Goal: Contribute content: Add original content to the website for others to see

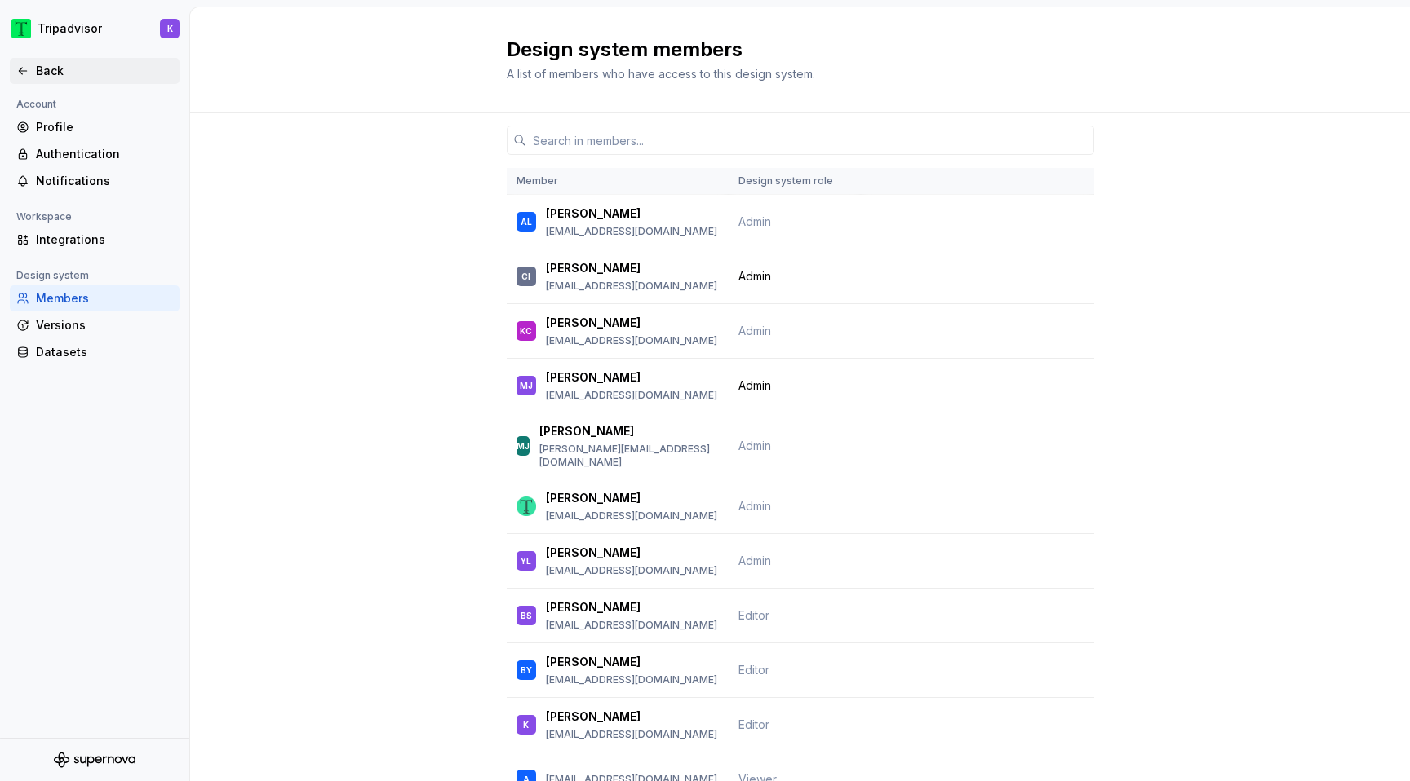
click at [70, 77] on div "Back" at bounding box center [104, 71] width 137 height 16
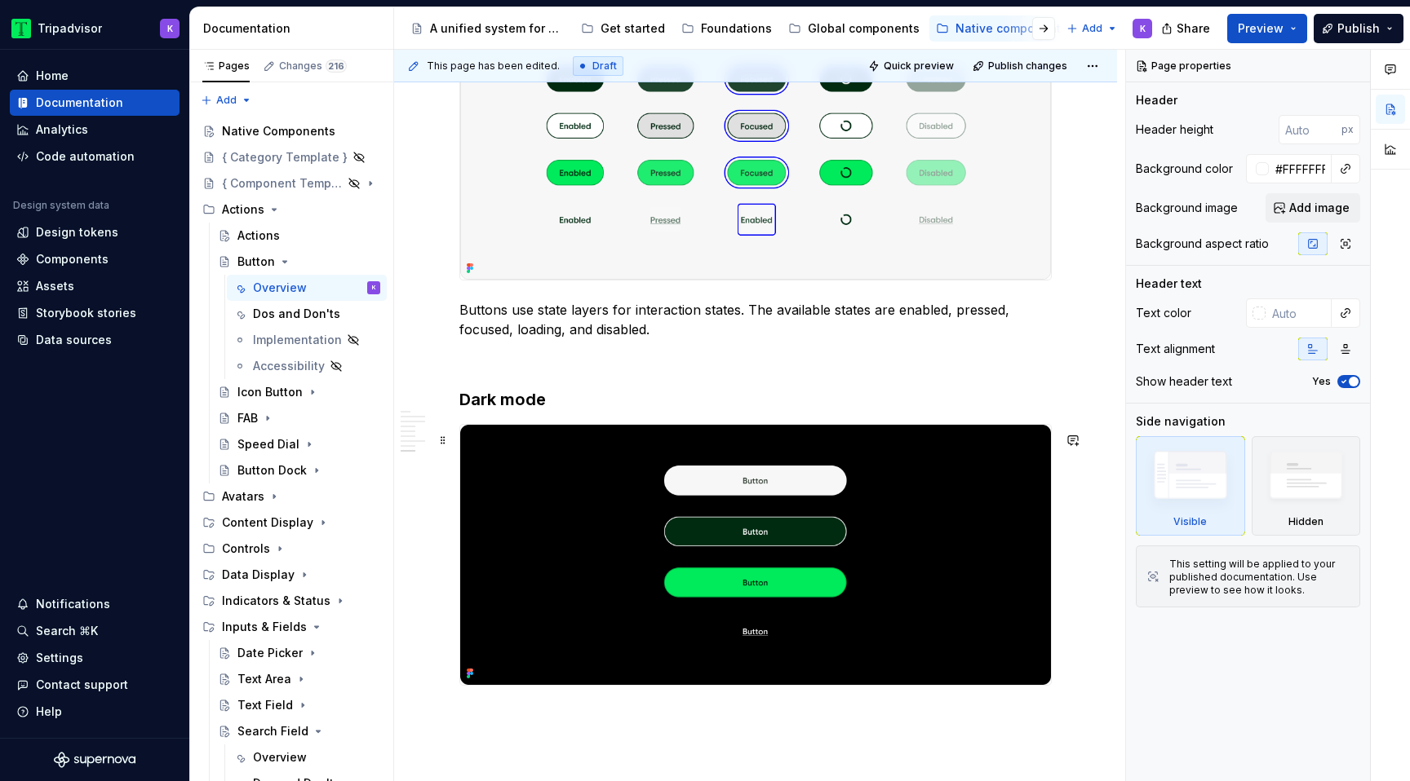
scroll to position [3021, 0]
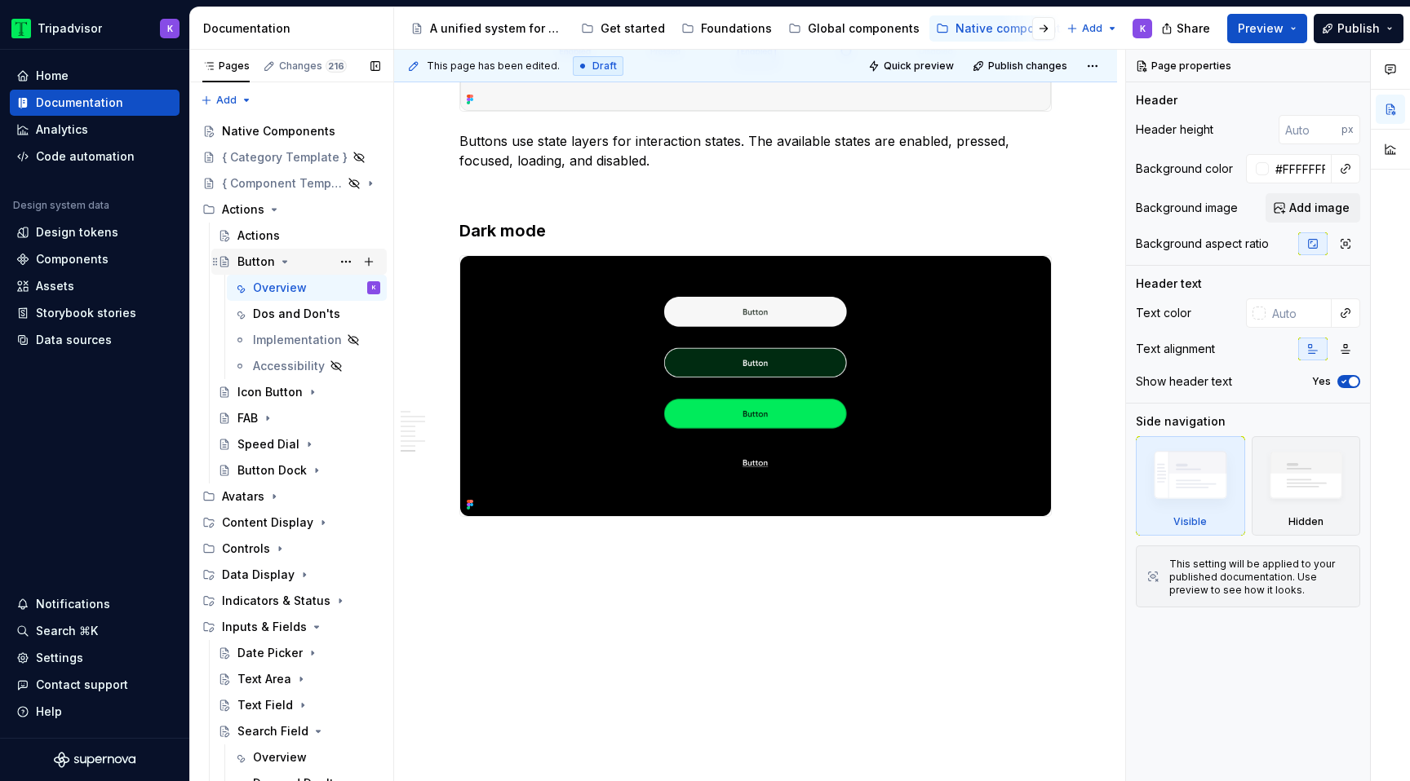
click at [281, 259] on icon "Page tree" at bounding box center [284, 261] width 13 height 13
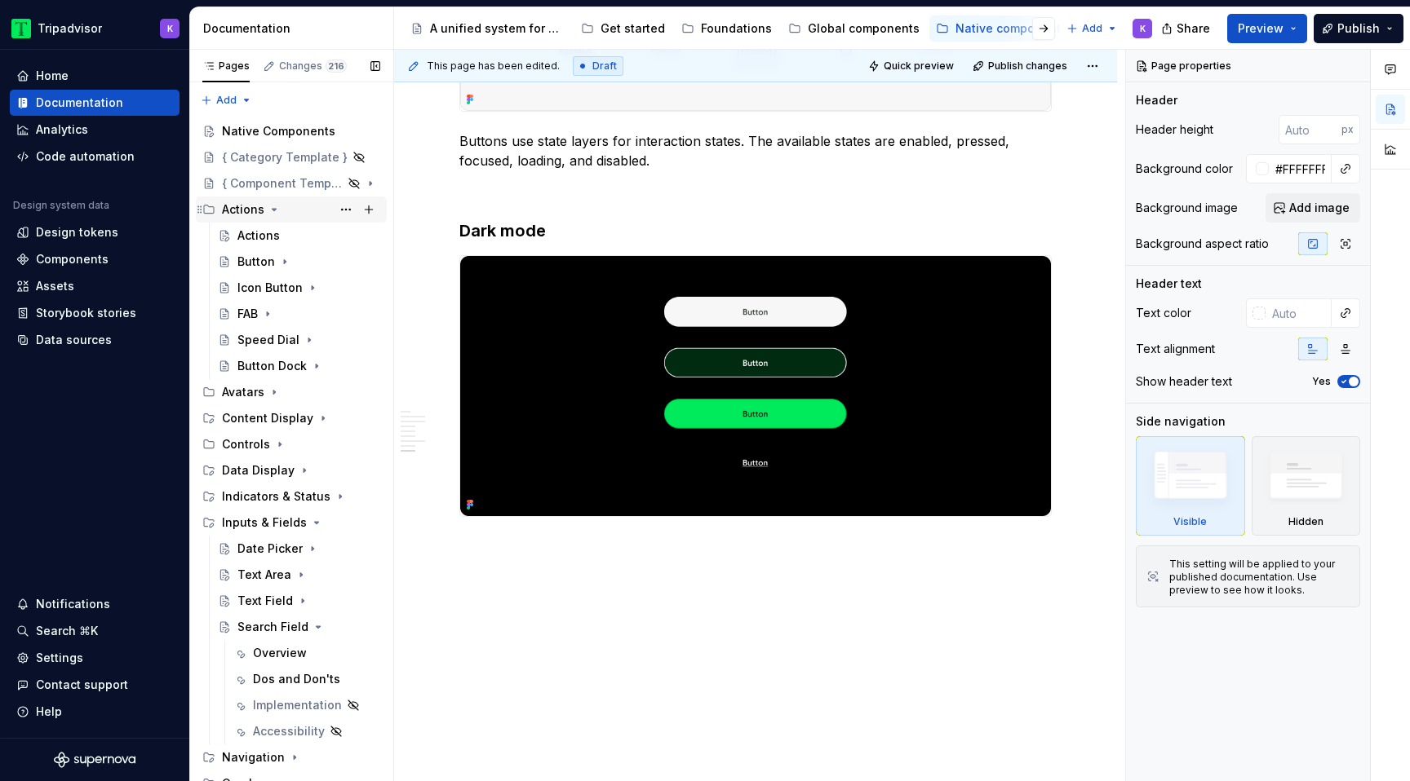
click at [272, 206] on icon "Page tree" at bounding box center [274, 209] width 13 height 13
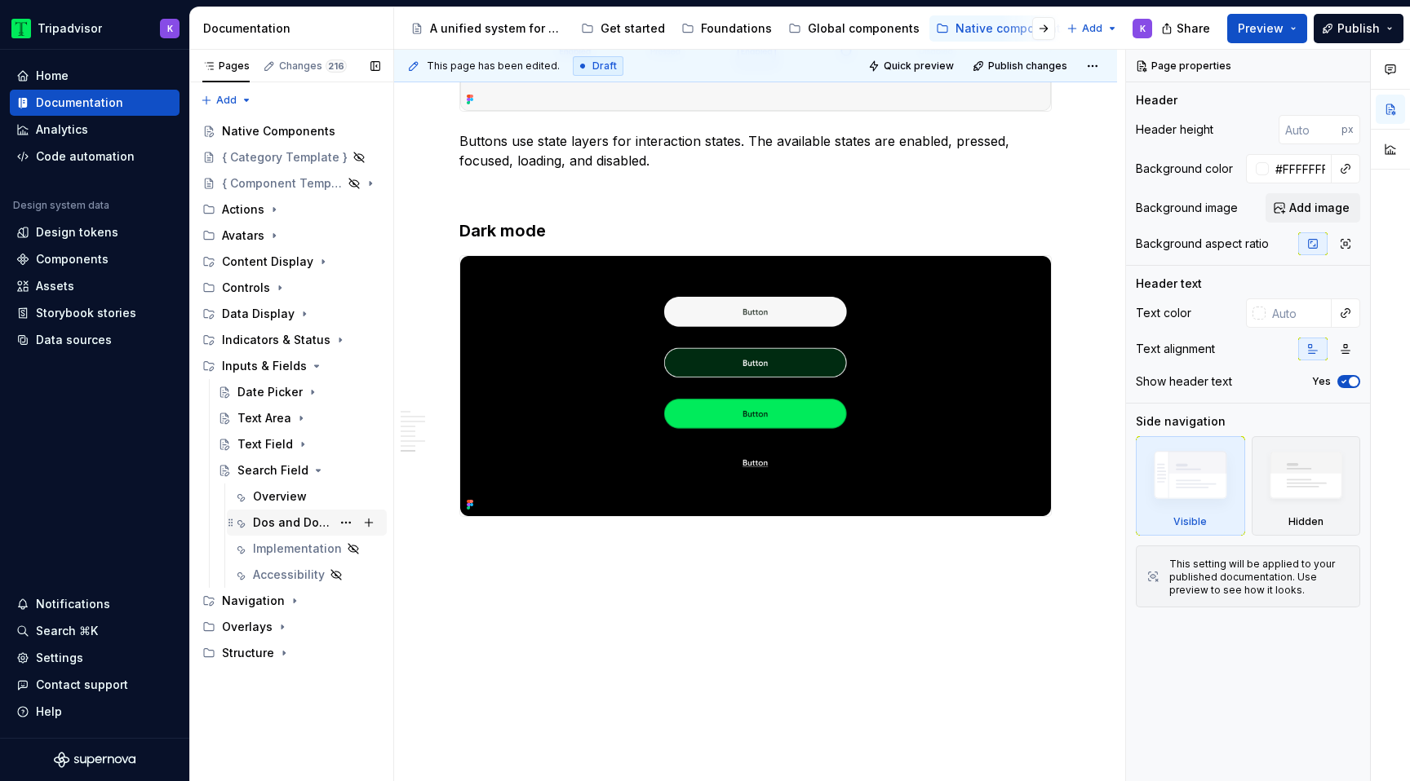
click at [308, 517] on div "Dos and Don'ts" at bounding box center [292, 523] width 78 height 16
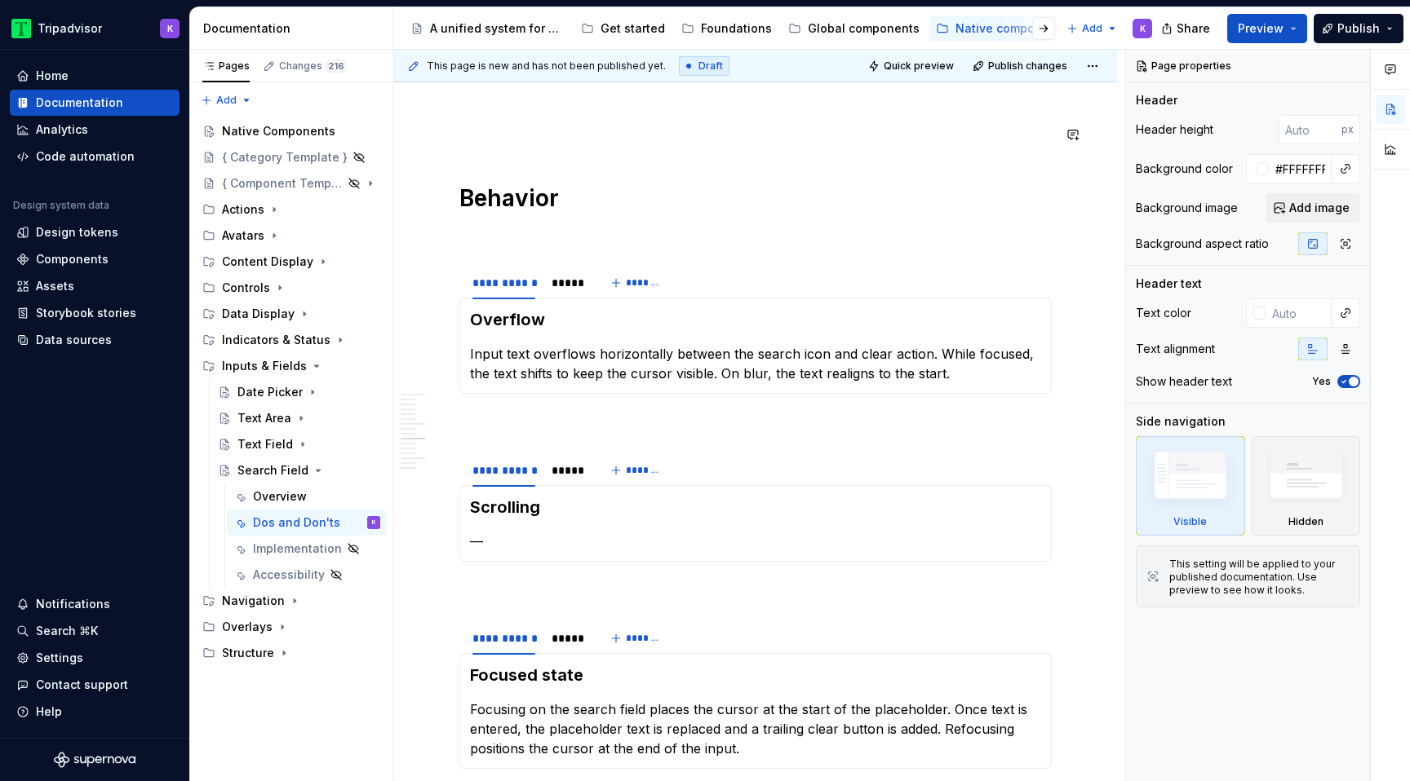
scroll to position [1985, 0]
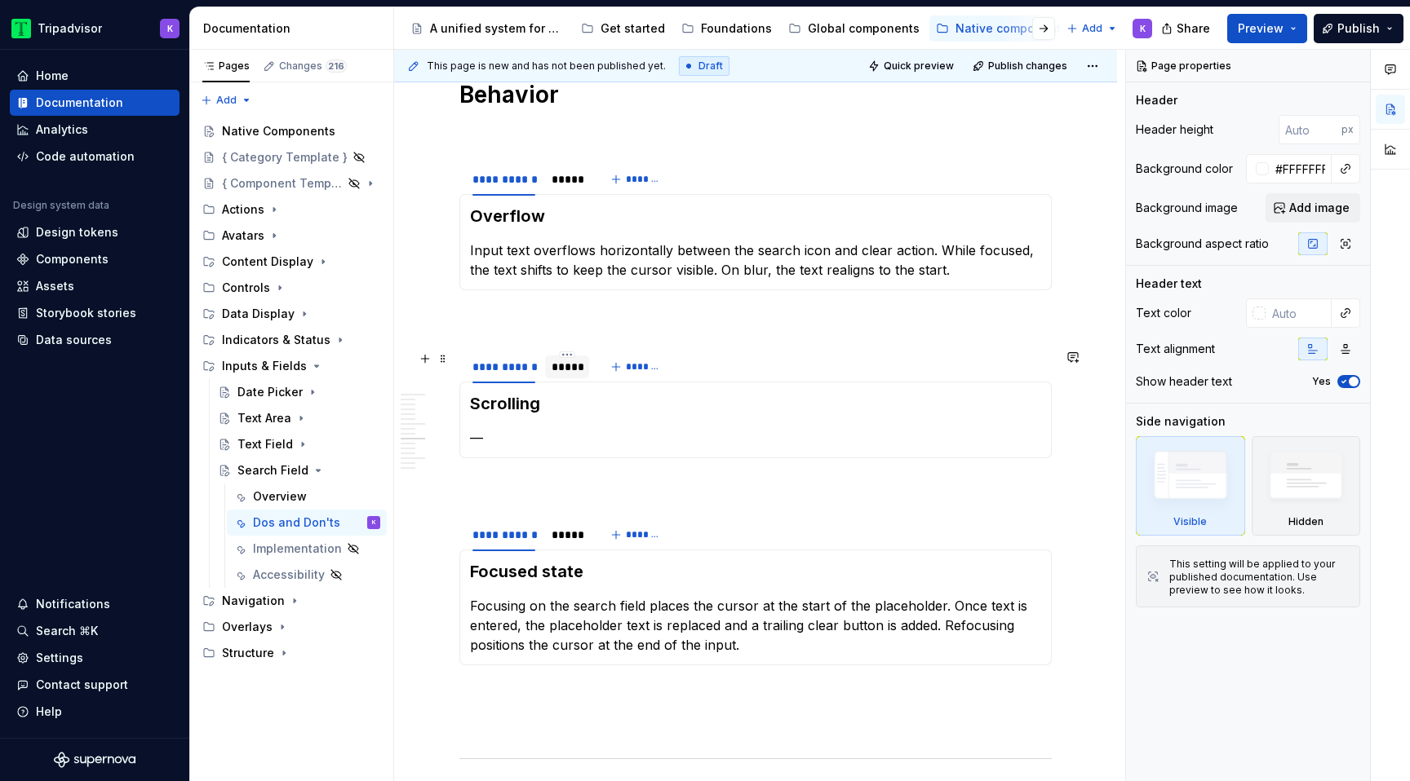
click at [560, 374] on div "*****" at bounding box center [566, 367] width 31 height 16
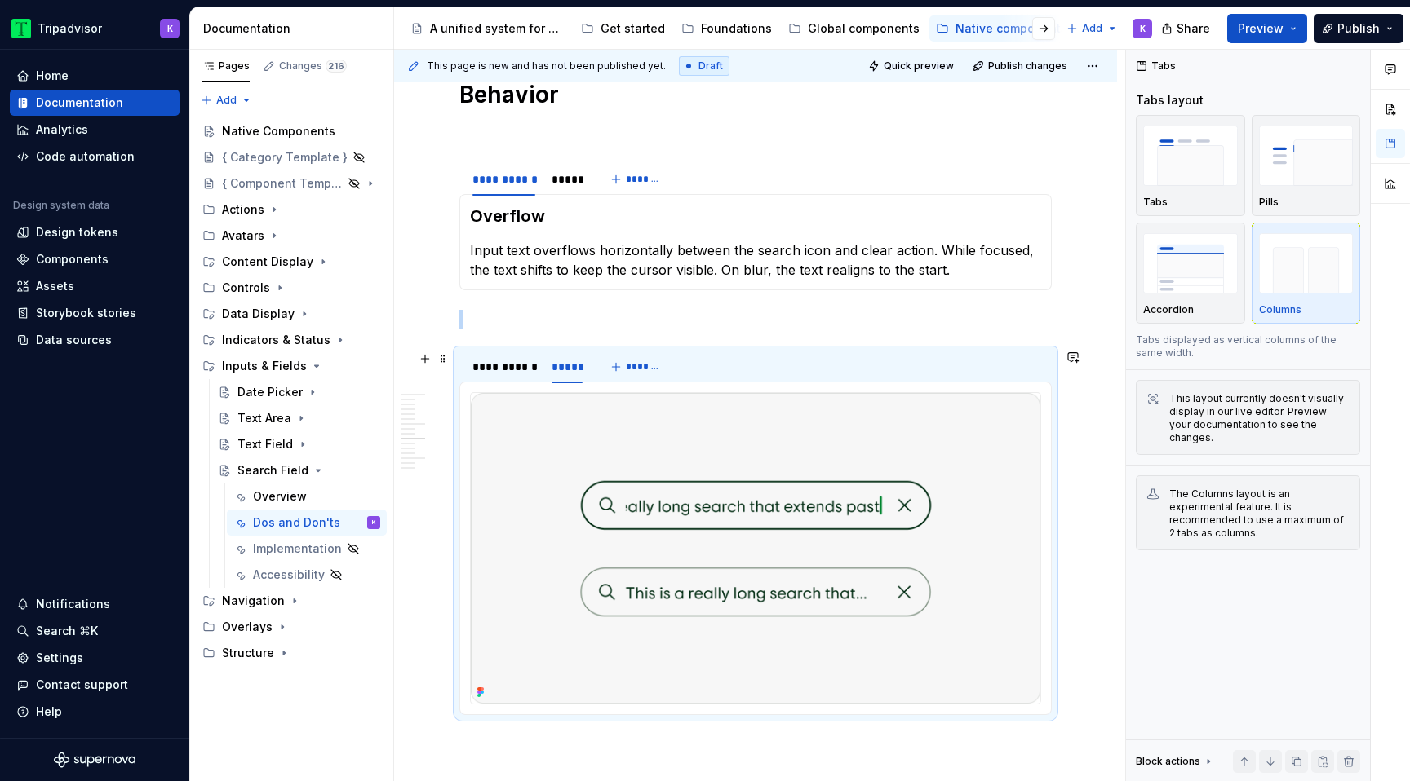
type textarea "*"
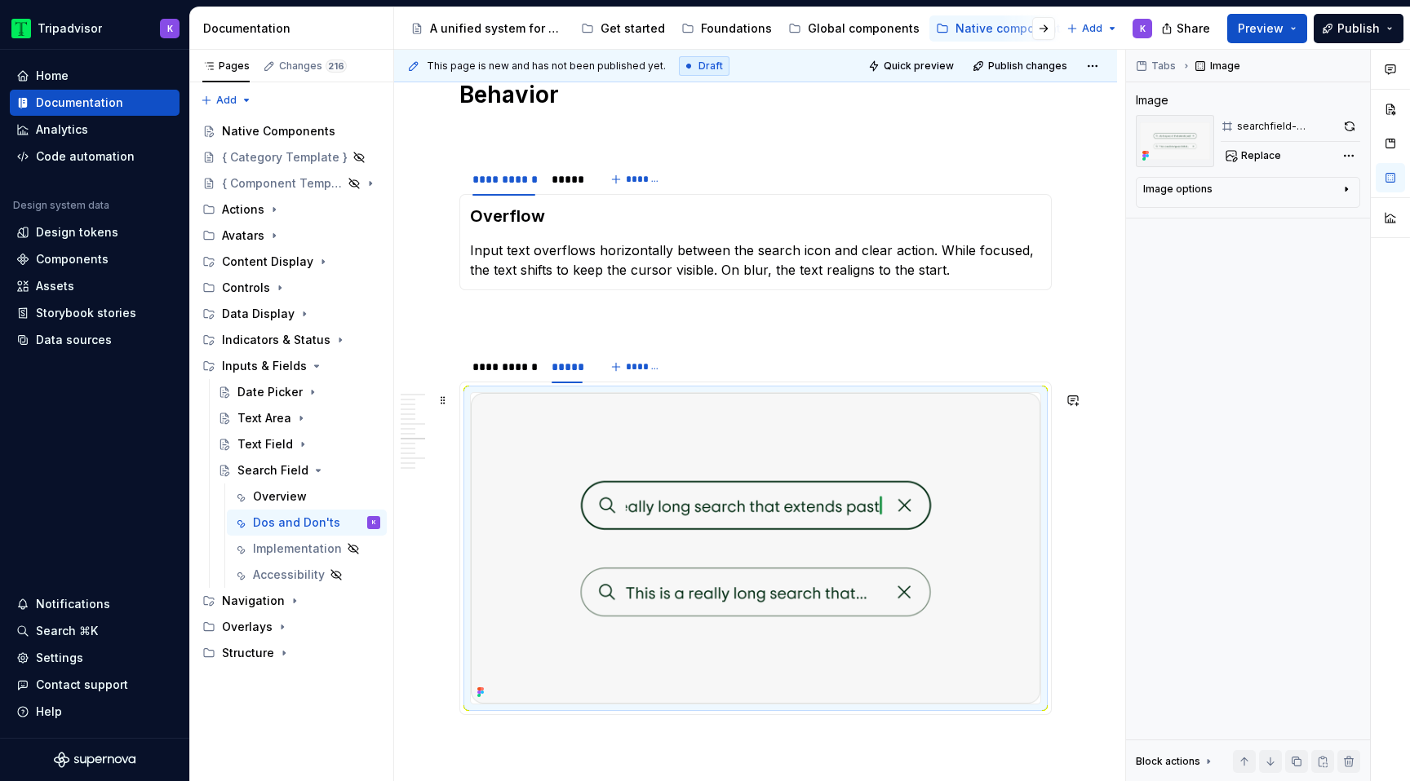
click at [614, 461] on img at bounding box center [755, 548] width 569 height 311
click at [820, 530] on img at bounding box center [755, 548] width 569 height 311
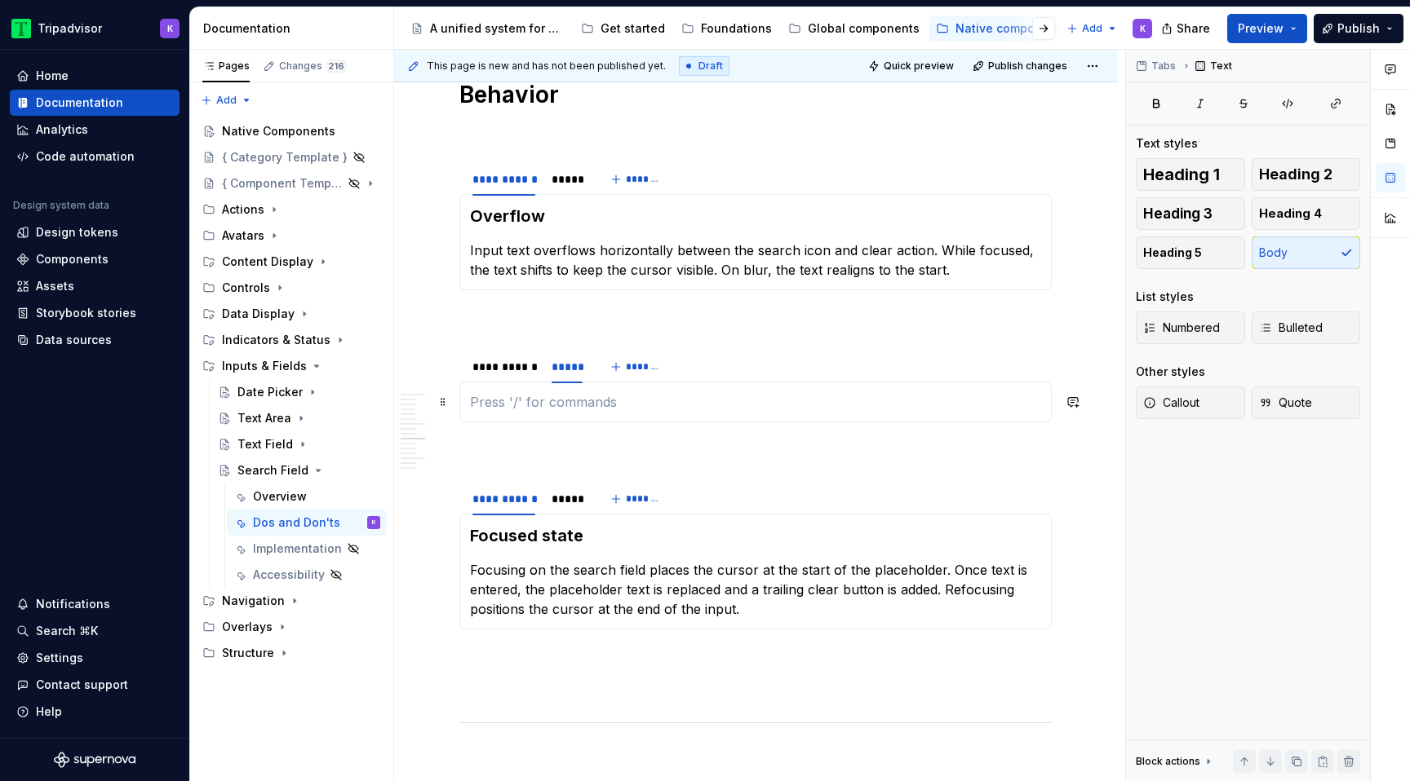
click at [753, 406] on p at bounding box center [755, 402] width 571 height 20
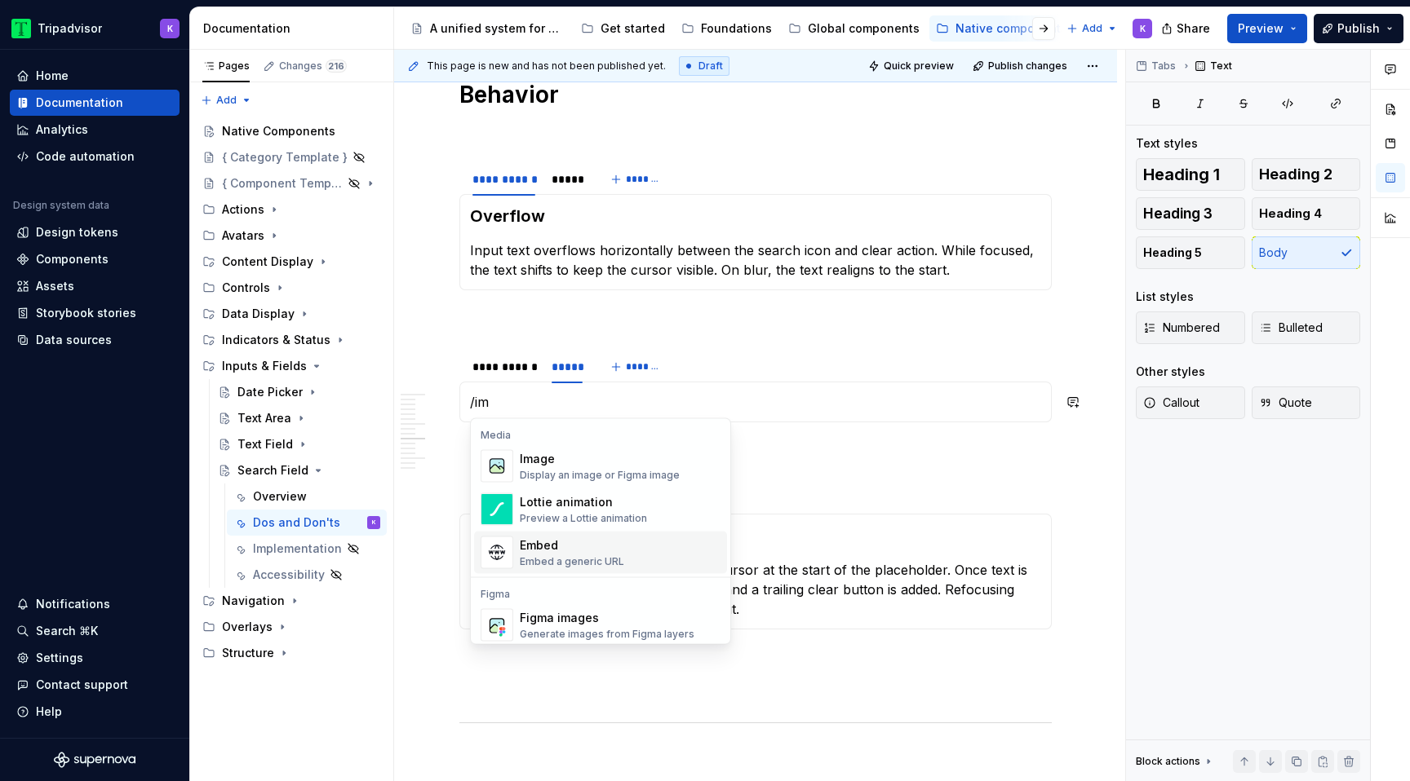
scroll to position [6, 0]
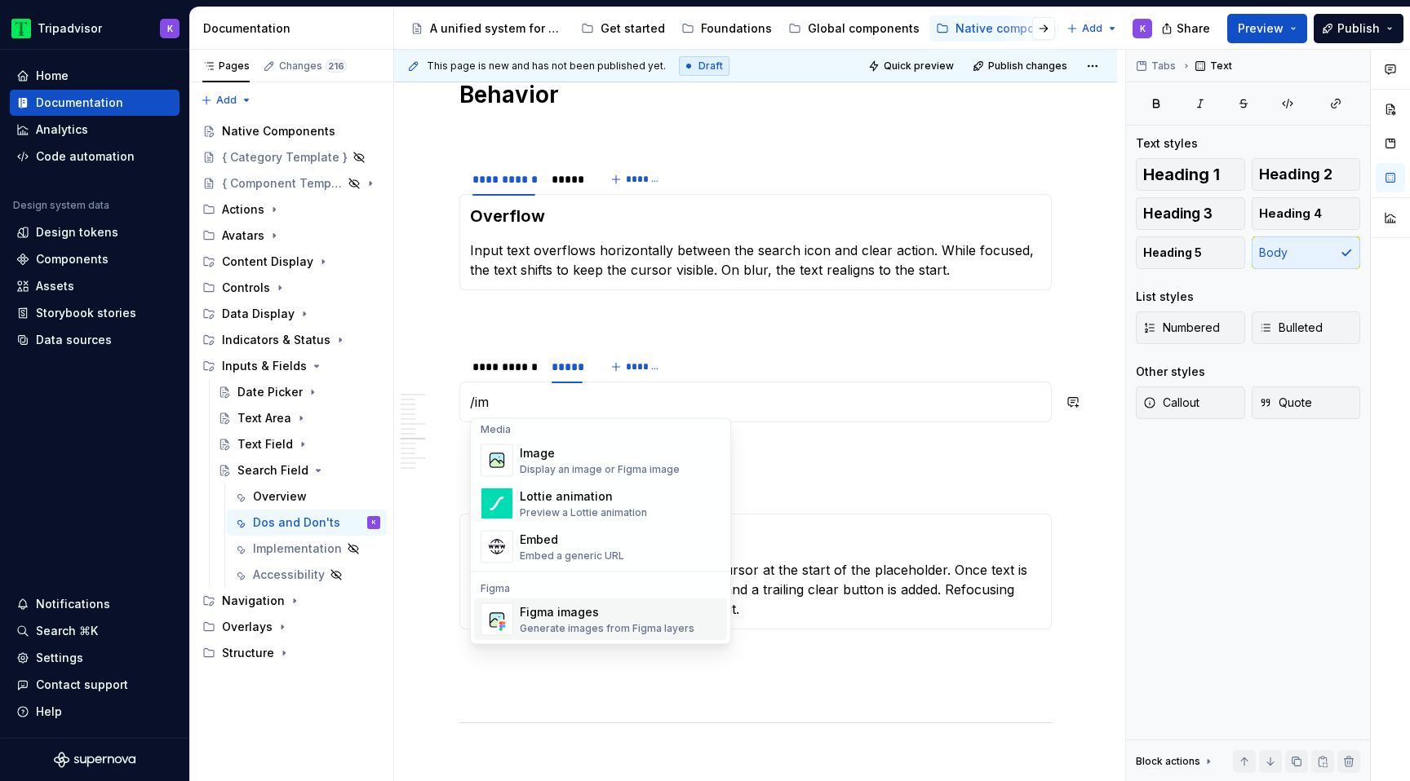
click at [609, 631] on div "Generate images from Figma layers" at bounding box center [607, 628] width 175 height 13
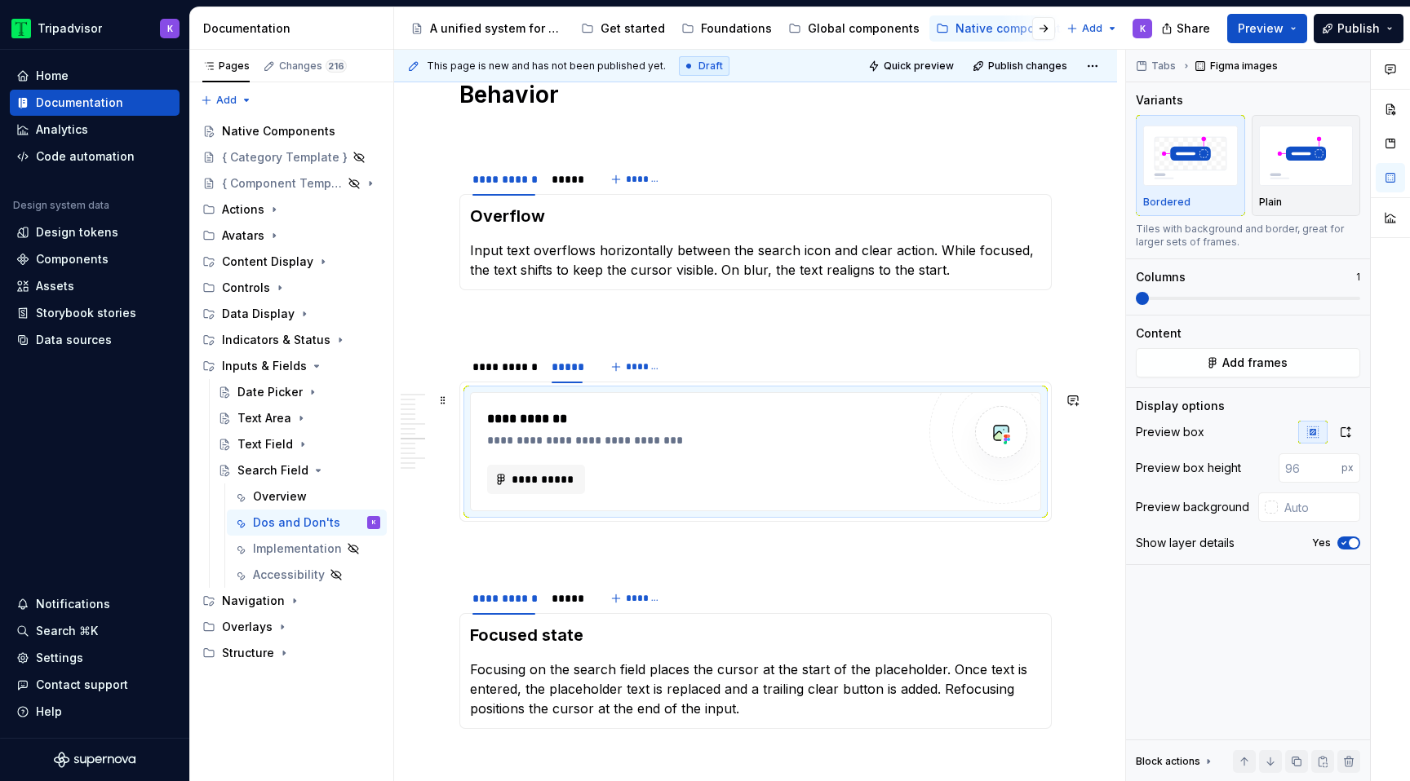
click at [613, 481] on div "**********" at bounding box center [701, 479] width 429 height 29
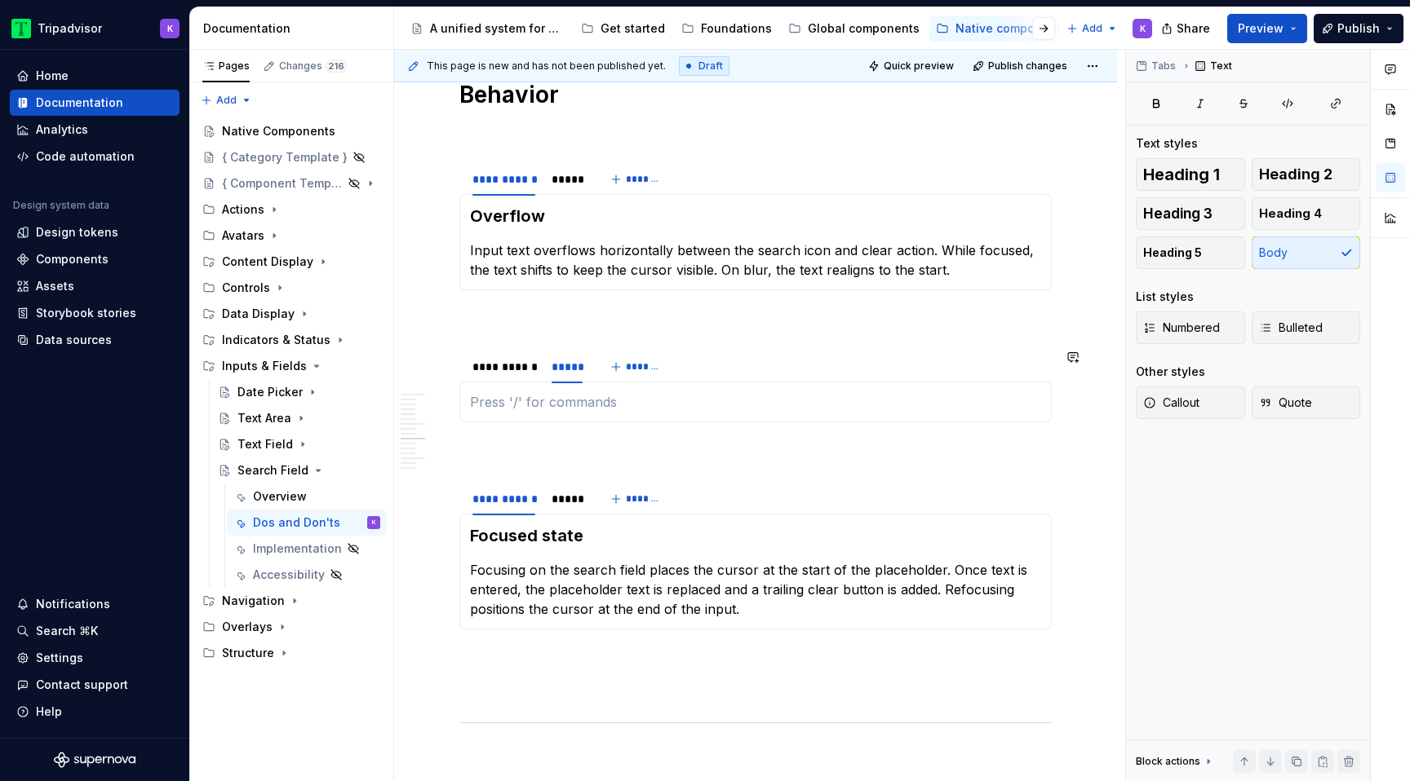
click at [584, 412] on div "Scrolling —" at bounding box center [755, 402] width 592 height 41
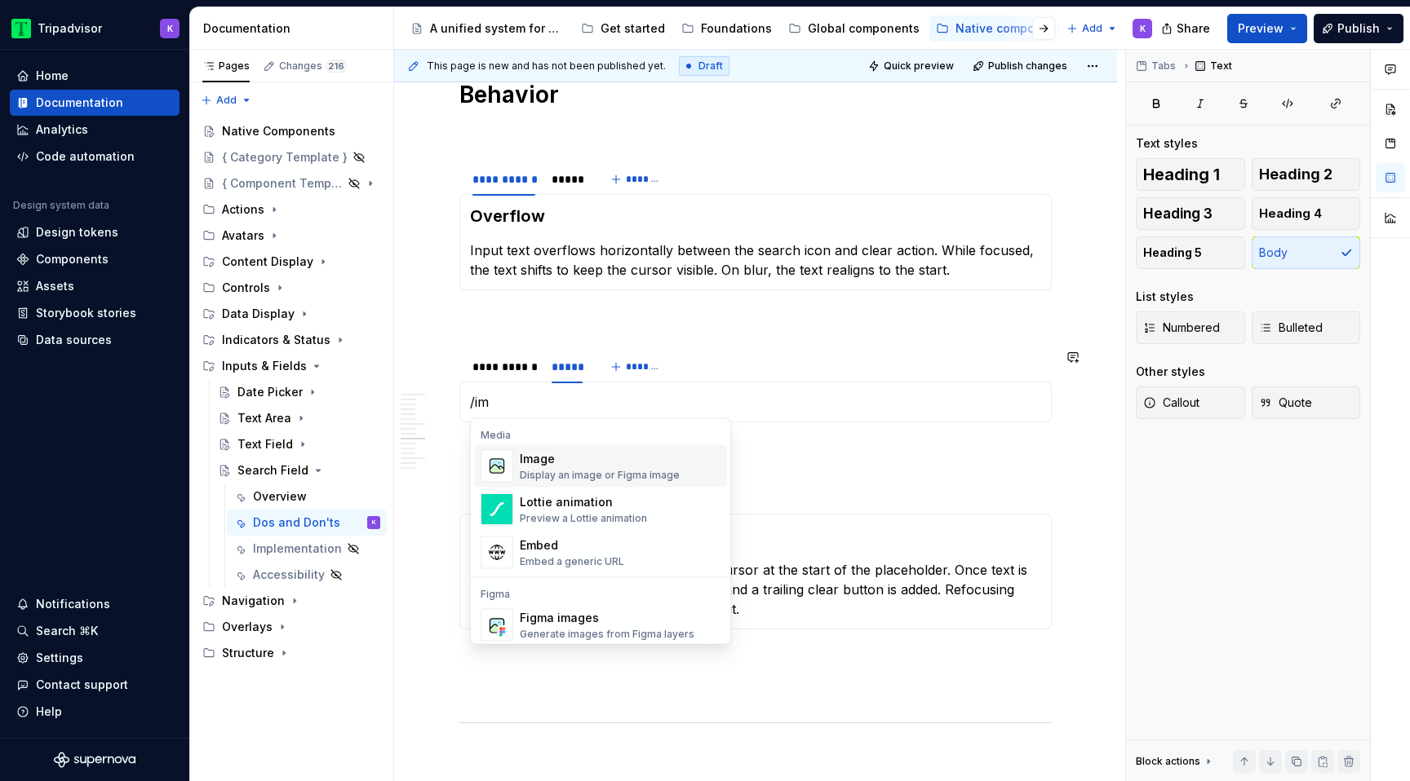
click at [608, 467] on div "Image Display an image or Figma image" at bounding box center [600, 466] width 160 height 31
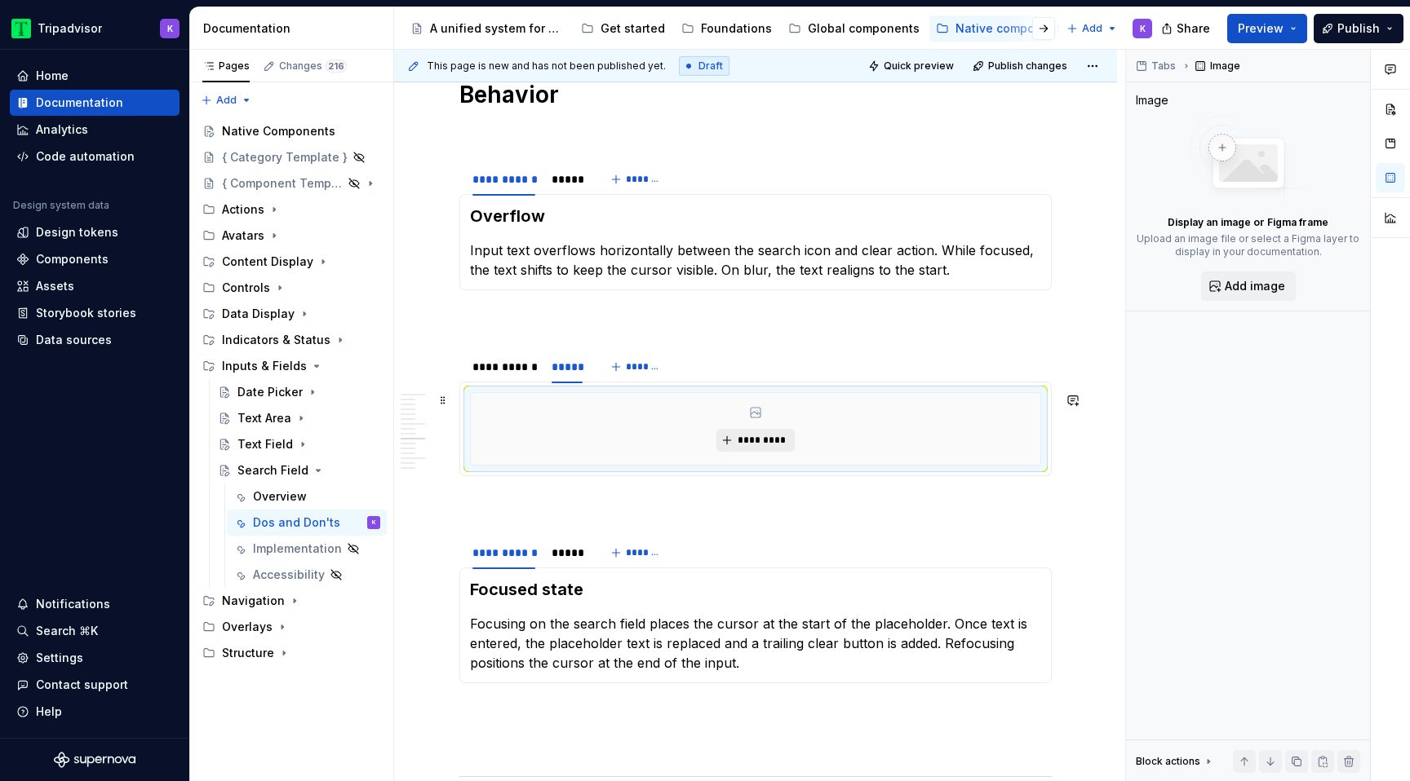
click at [744, 441] on span "*********" at bounding box center [762, 440] width 50 height 13
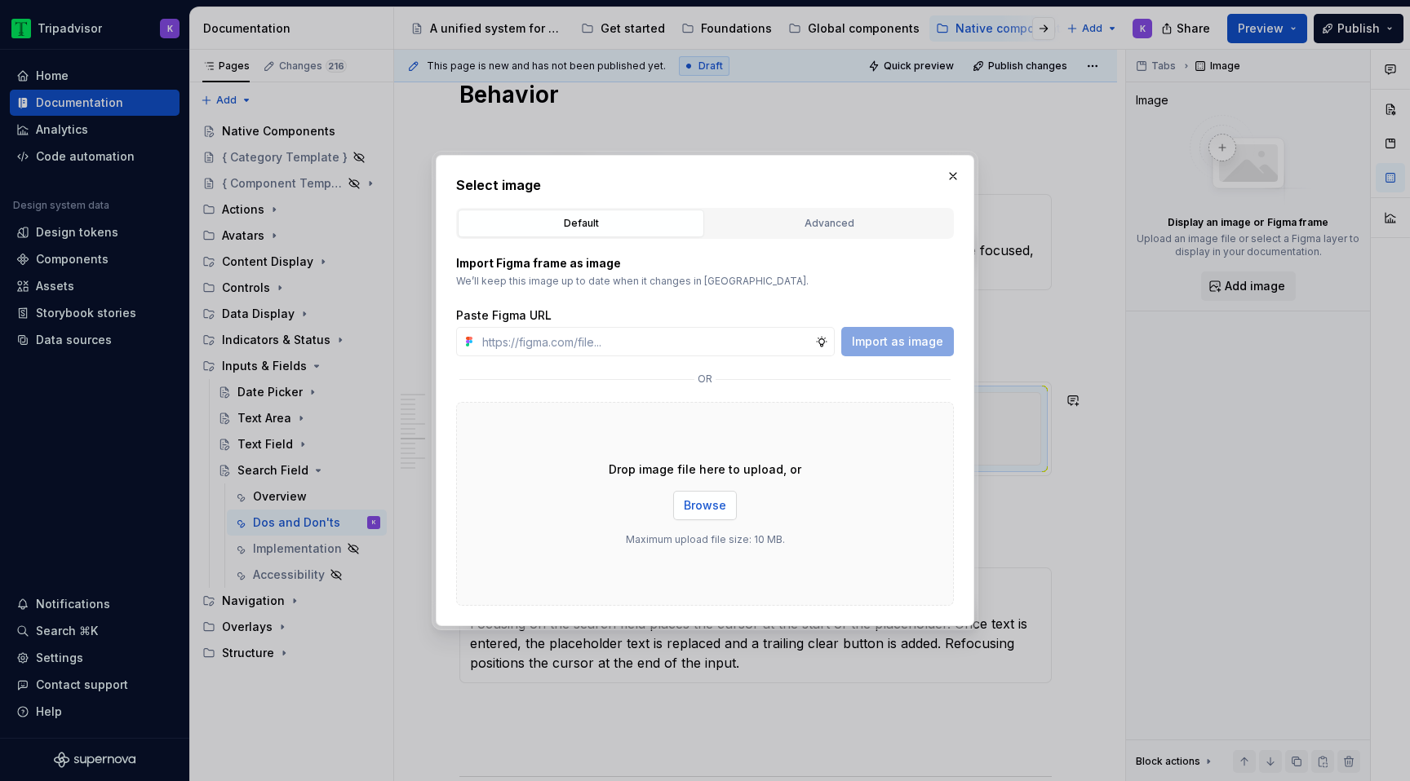
click at [713, 513] on span "Browse" at bounding box center [705, 506] width 42 height 16
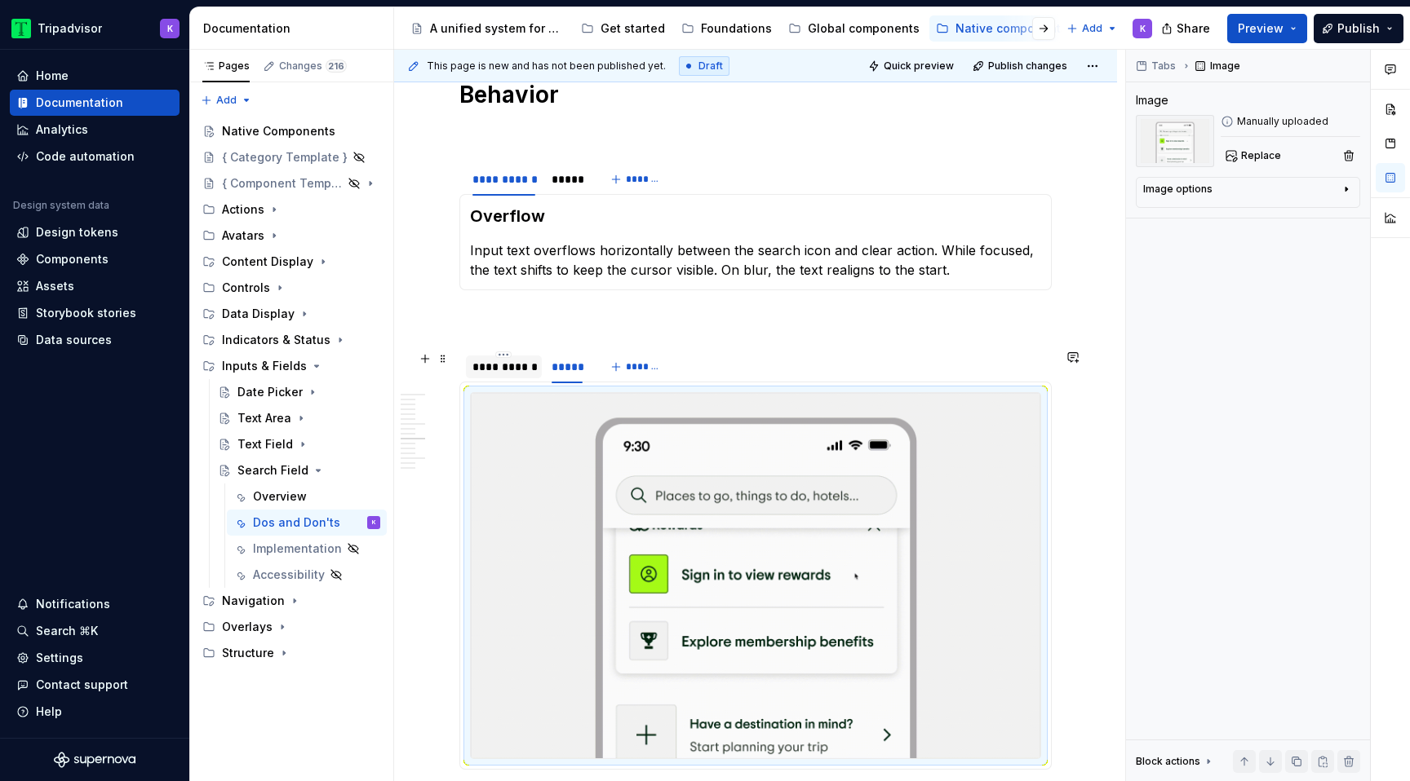
click at [520, 372] on div "**********" at bounding box center [503, 367] width 63 height 16
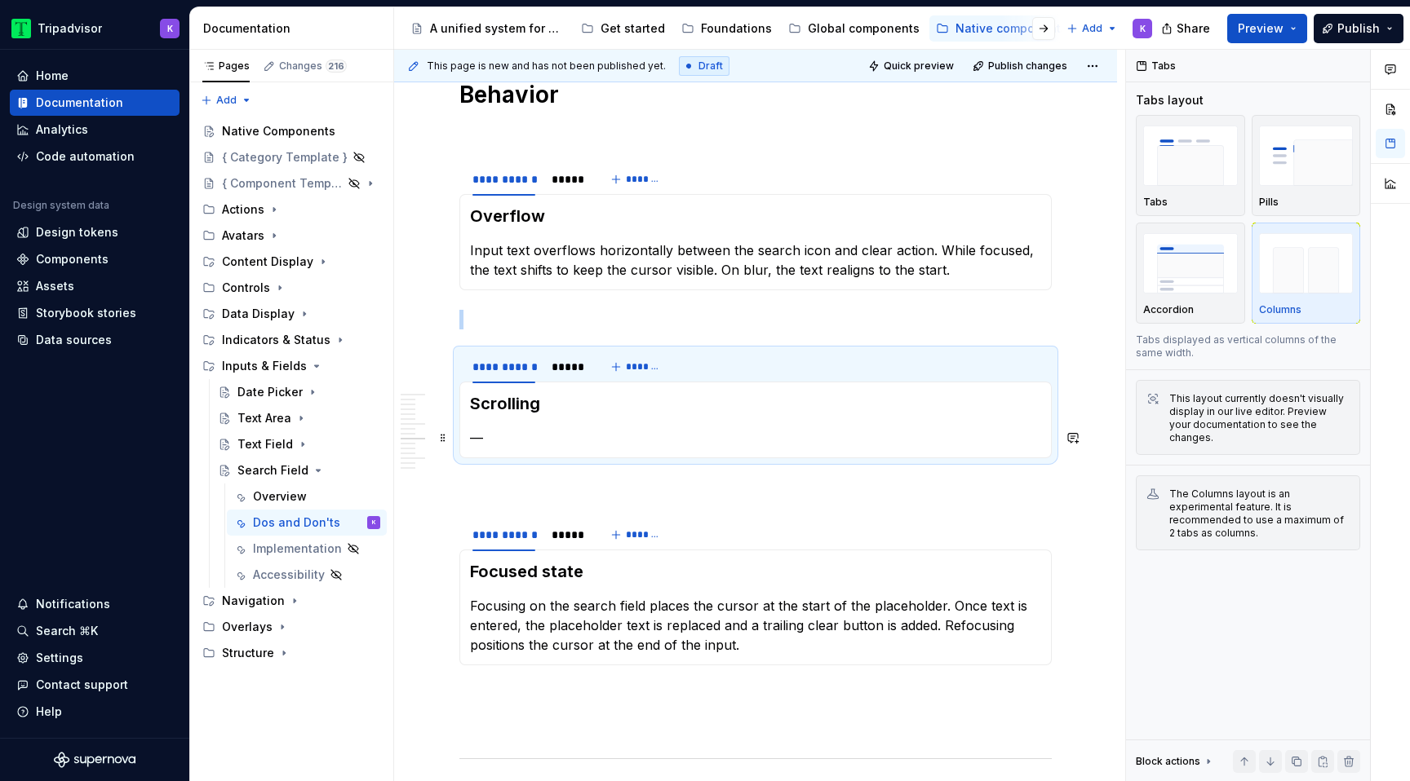
click at [529, 441] on p "—" at bounding box center [755, 438] width 571 height 20
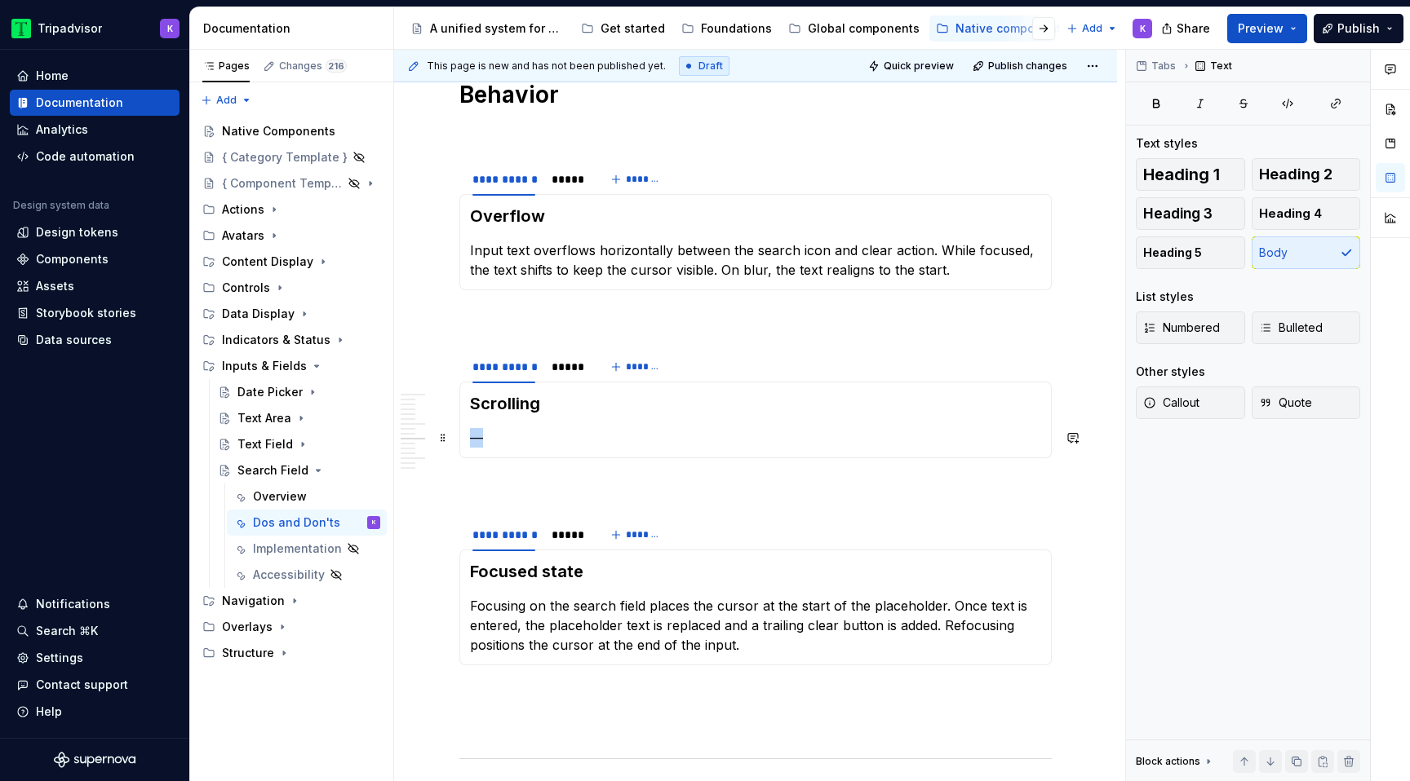
drag, startPoint x: 526, startPoint y: 441, endPoint x: 463, endPoint y: 439, distance: 63.7
click at [463, 439] on div "Scrolling —" at bounding box center [755, 420] width 592 height 77
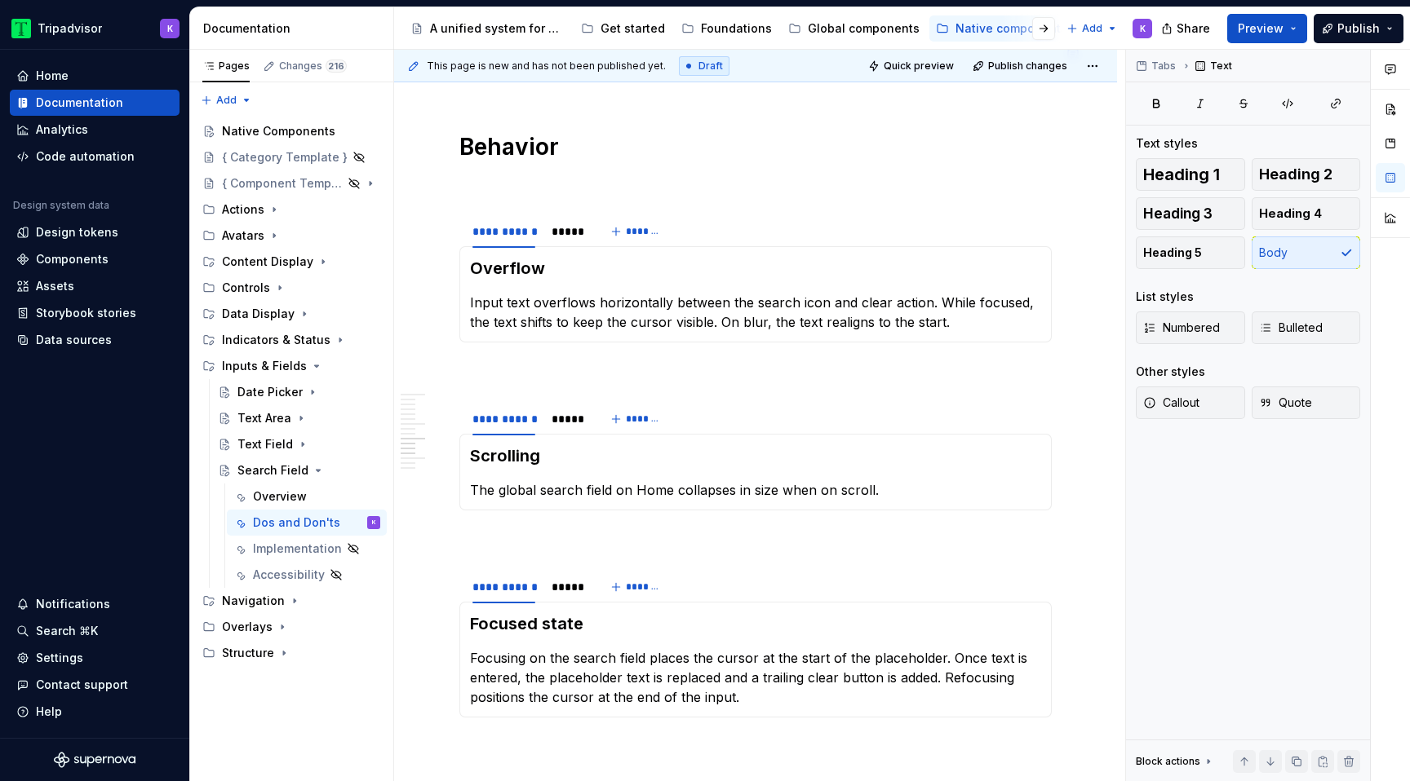
scroll to position [2218, 0]
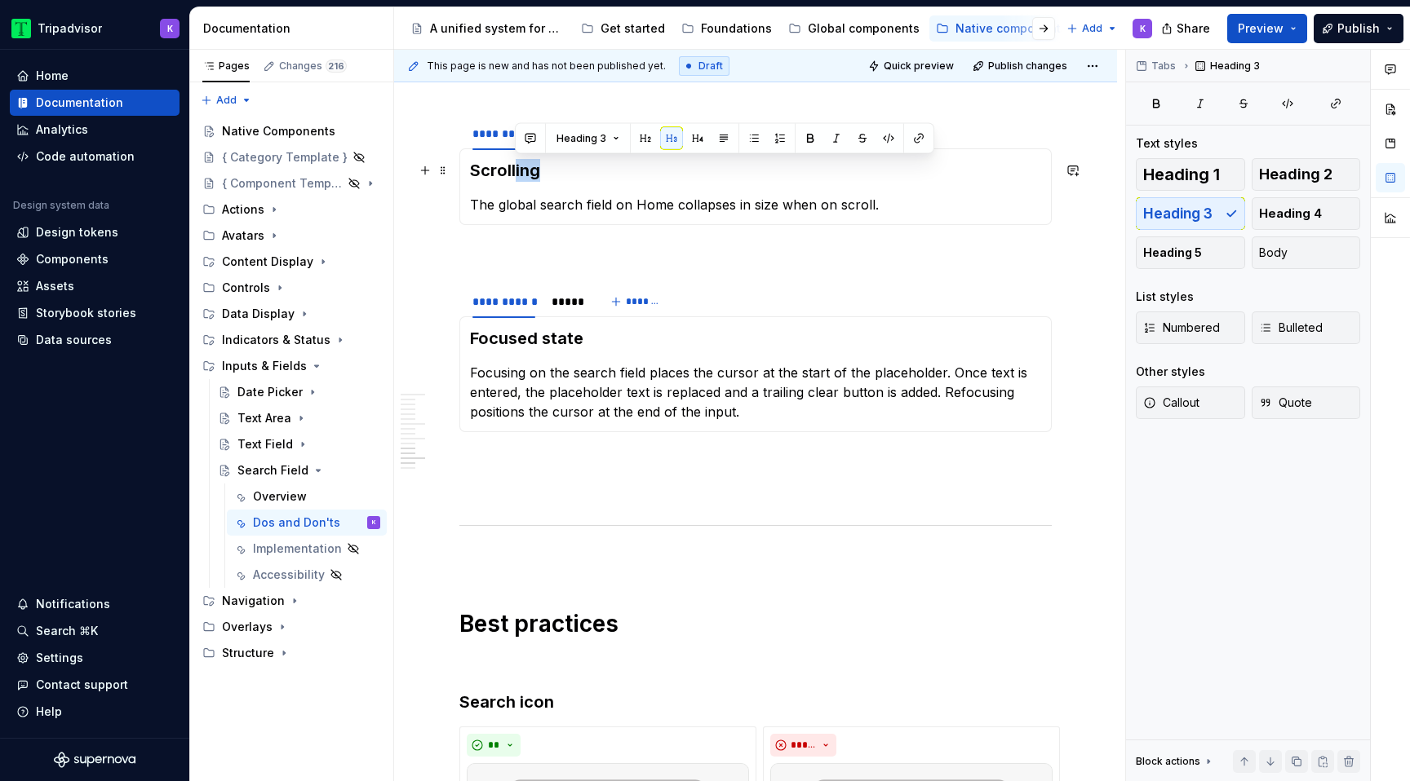
drag, startPoint x: 514, startPoint y: 177, endPoint x: 604, endPoint y: 177, distance: 90.5
click at [590, 177] on h3 "Scrolling" at bounding box center [755, 170] width 571 height 23
click at [608, 467] on p at bounding box center [755, 462] width 592 height 20
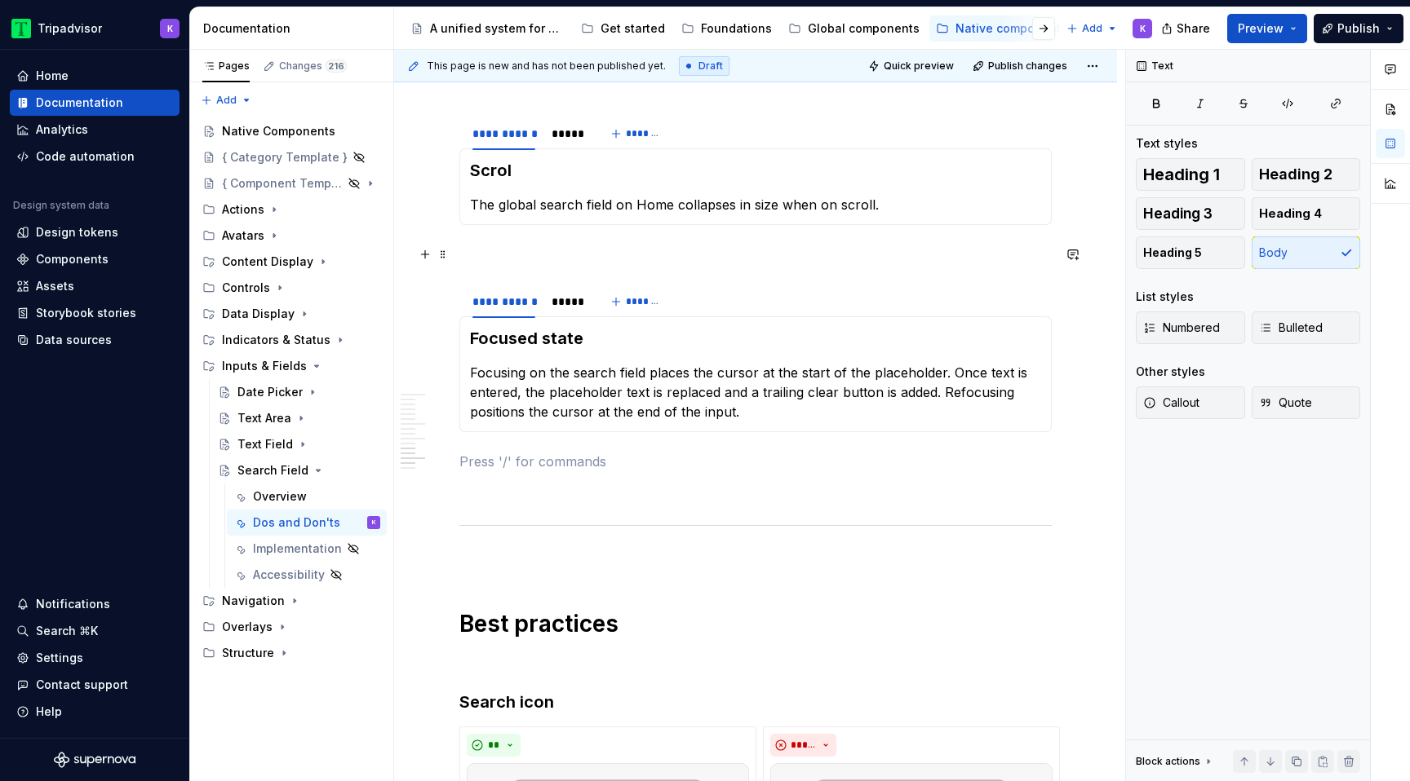
click at [640, 255] on p at bounding box center [755, 255] width 592 height 20
click at [554, 157] on div "Scrol The global search field on Home collapses in size when on scroll." at bounding box center [755, 186] width 592 height 77
click at [551, 173] on h3 "Scrol" at bounding box center [755, 170] width 571 height 23
click at [586, 469] on p at bounding box center [755, 462] width 592 height 20
click at [586, 485] on p at bounding box center [755, 491] width 592 height 20
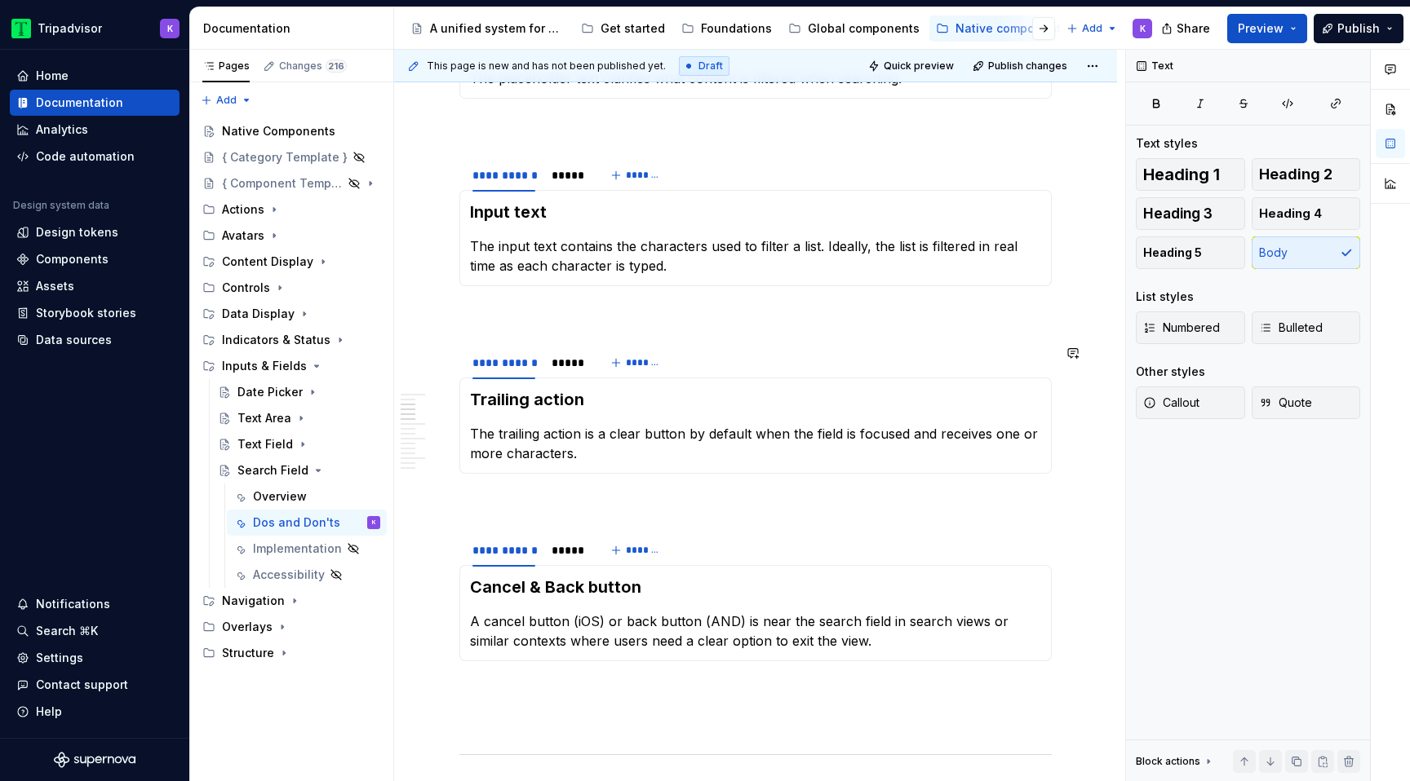
scroll to position [0, 0]
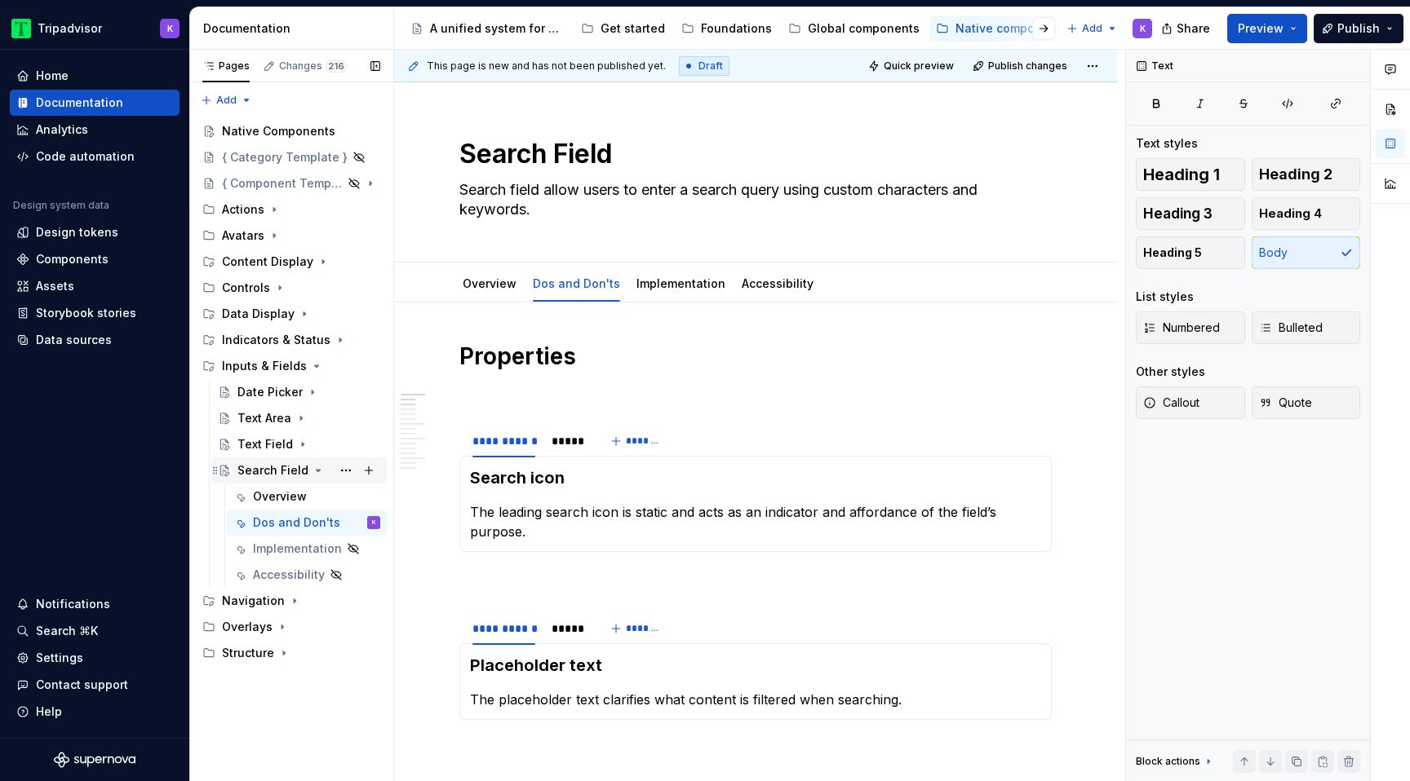
click at [312, 471] on icon "Page tree" at bounding box center [318, 470] width 13 height 13
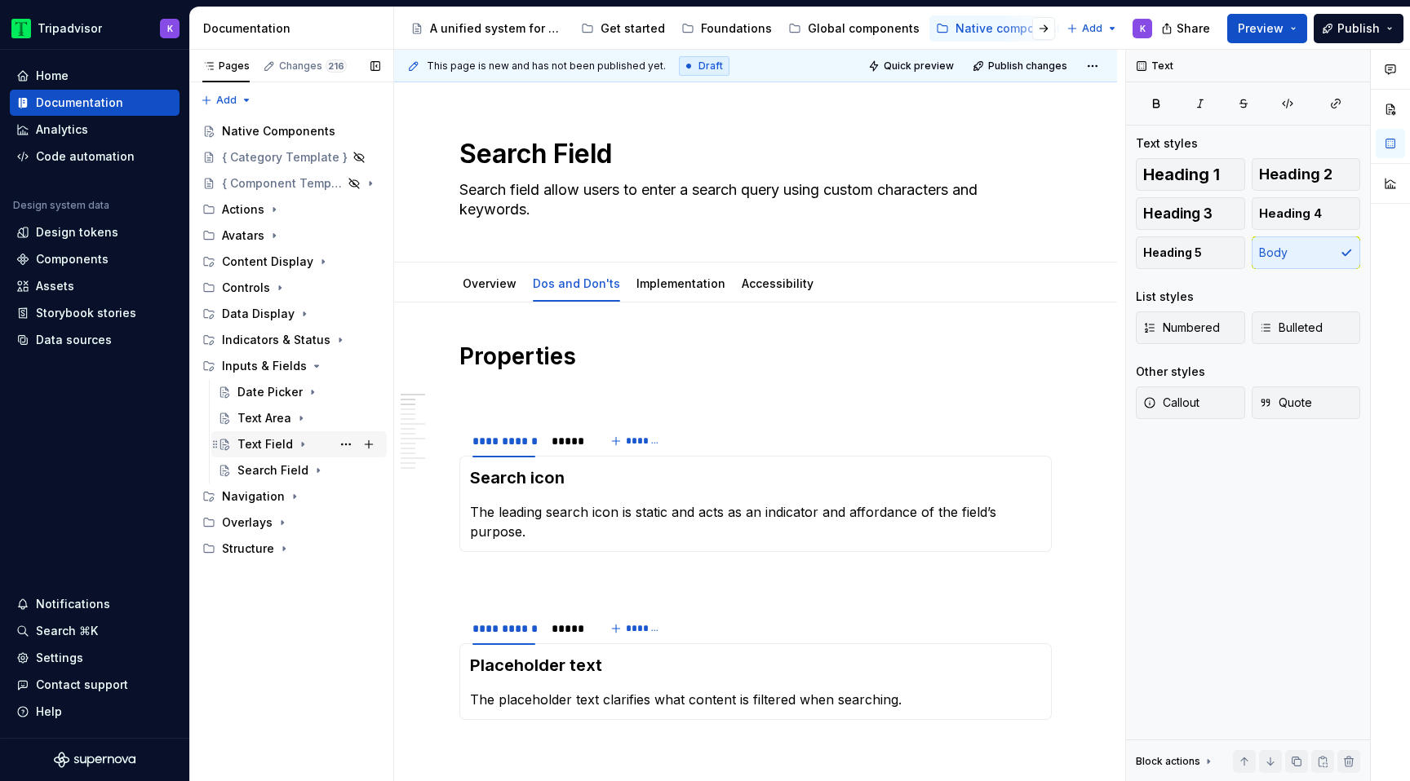
click at [297, 445] on icon "Page tree" at bounding box center [302, 444] width 13 height 13
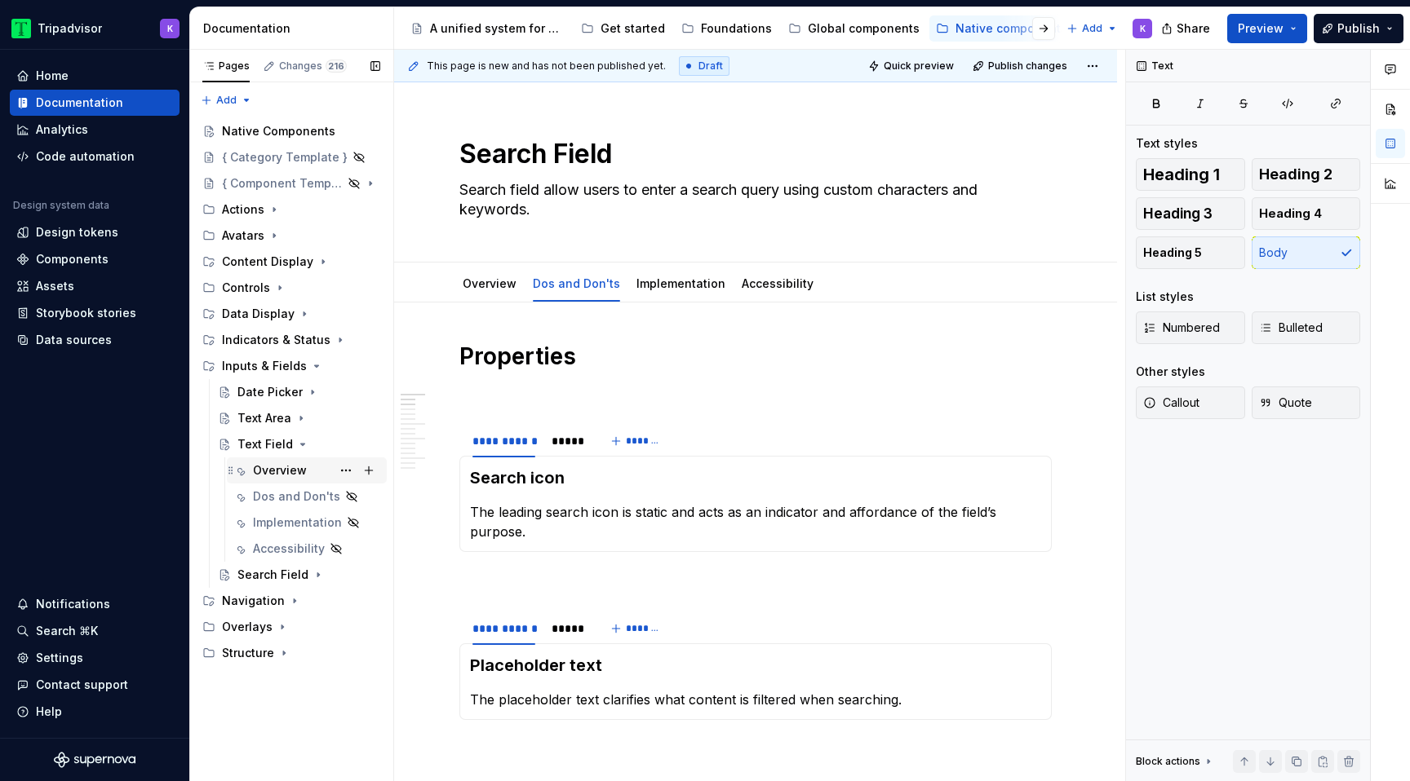
click at [287, 471] on div "Overview" at bounding box center [280, 471] width 54 height 16
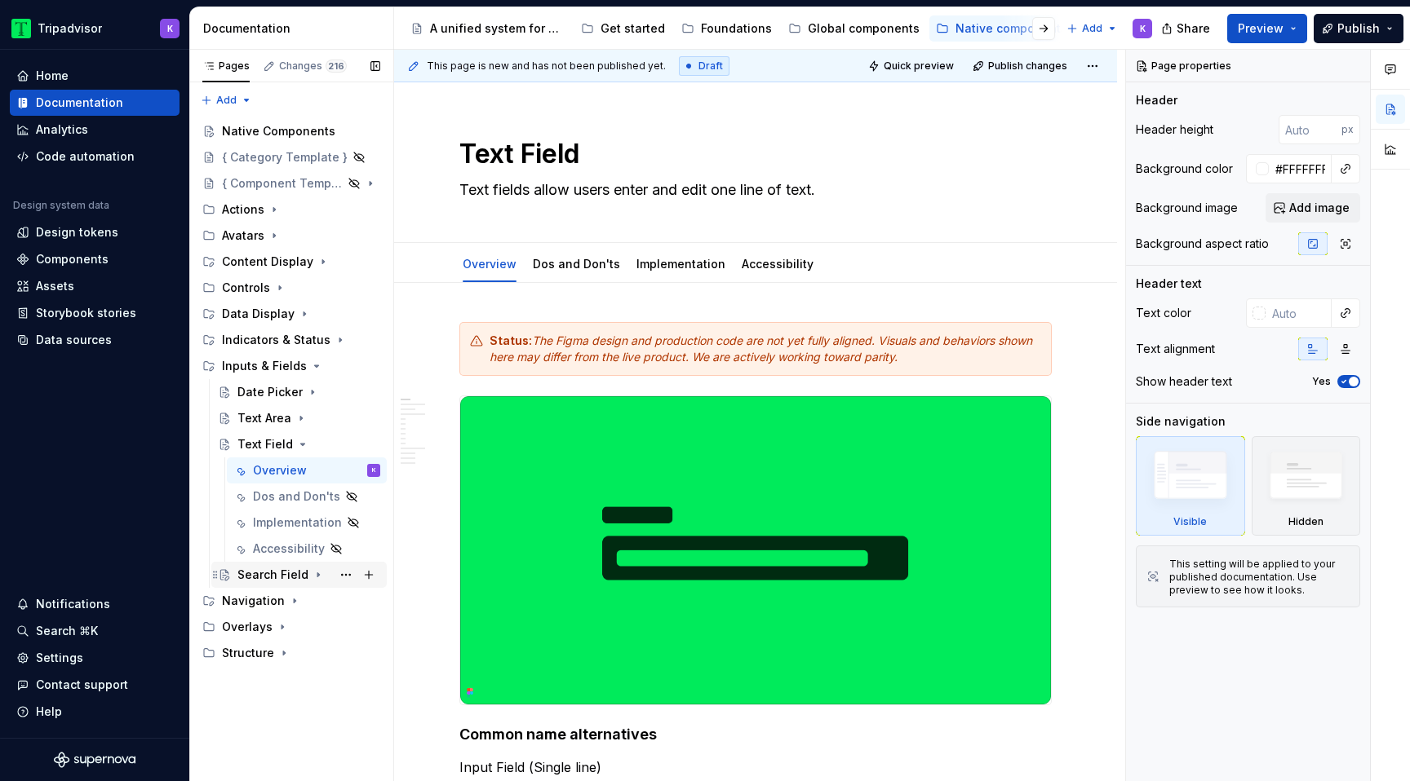
click at [272, 571] on div "Search Field" at bounding box center [272, 575] width 71 height 16
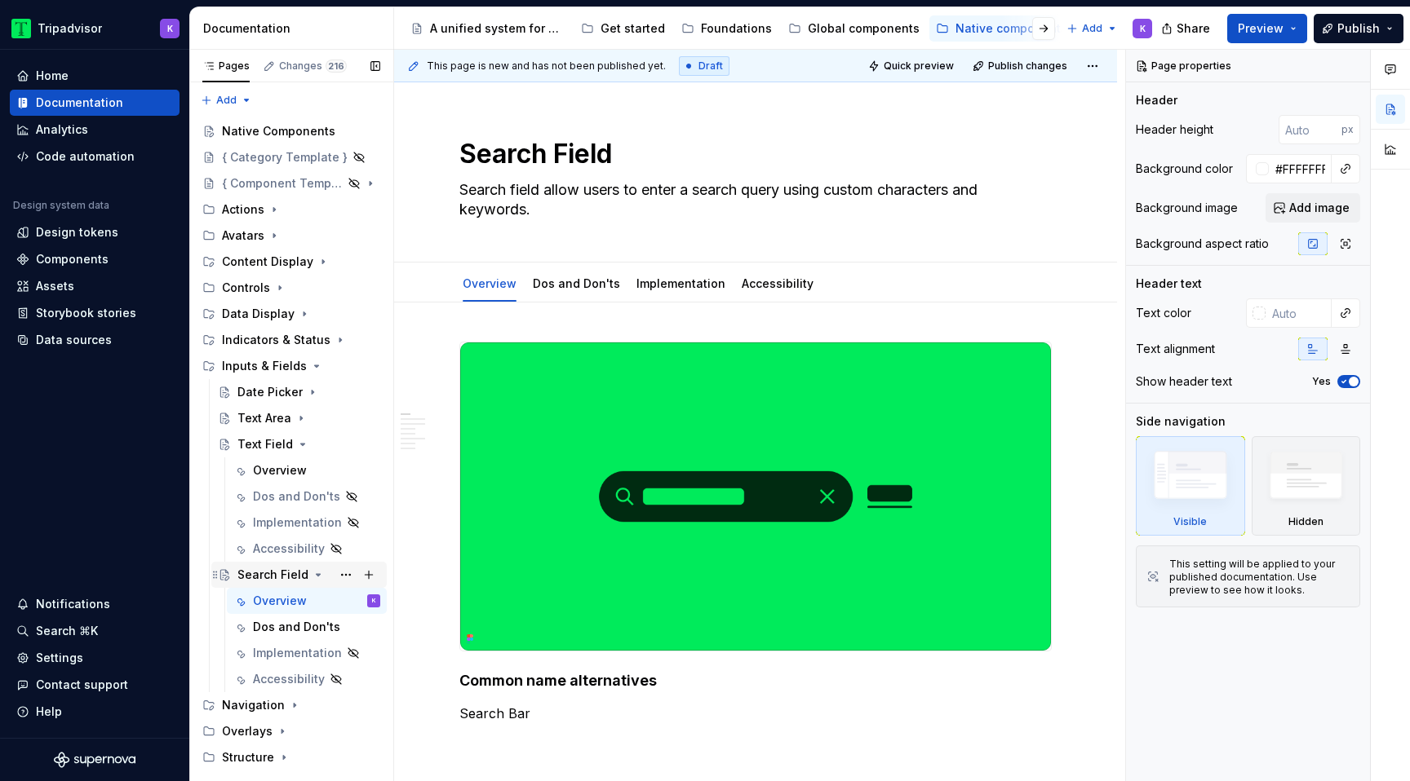
type textarea "*"
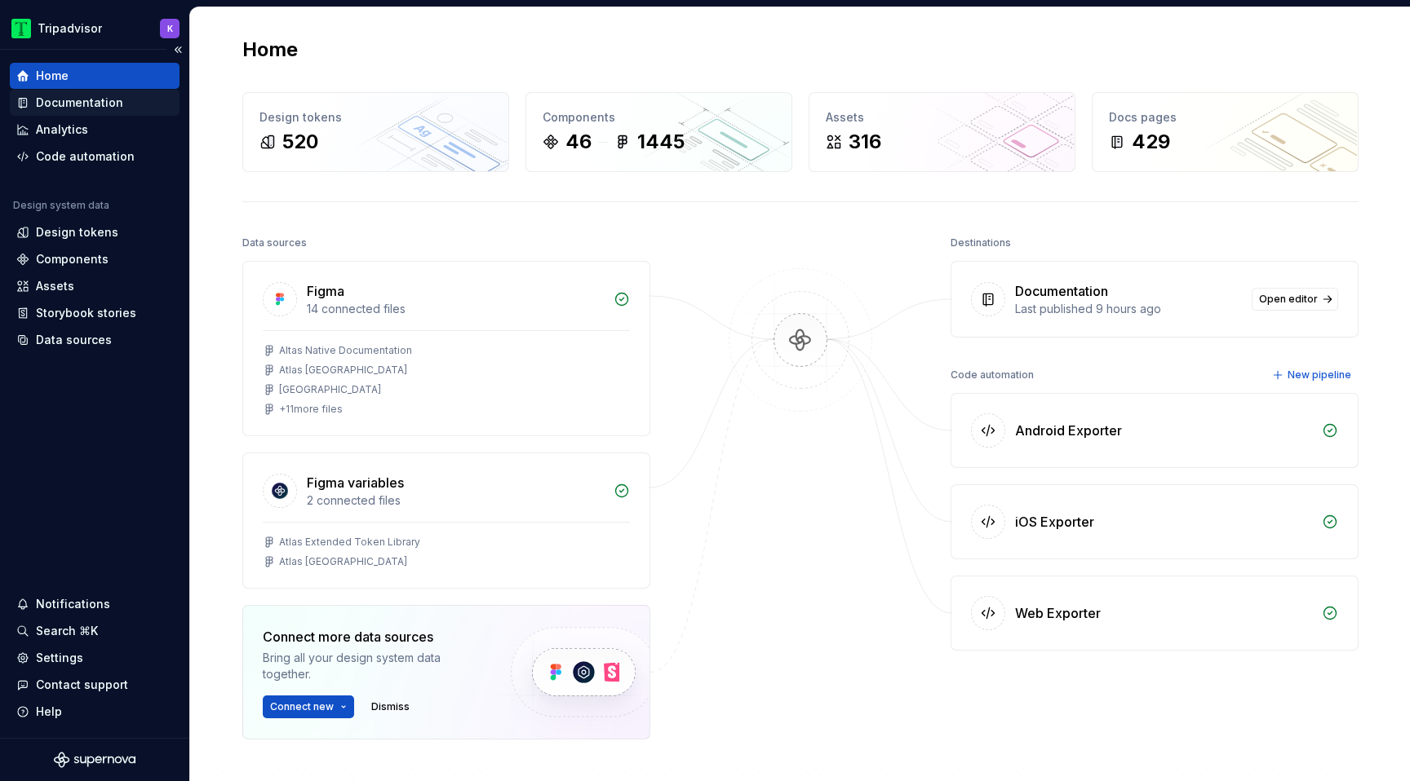
click at [103, 96] on div "Documentation" at bounding box center [79, 103] width 87 height 16
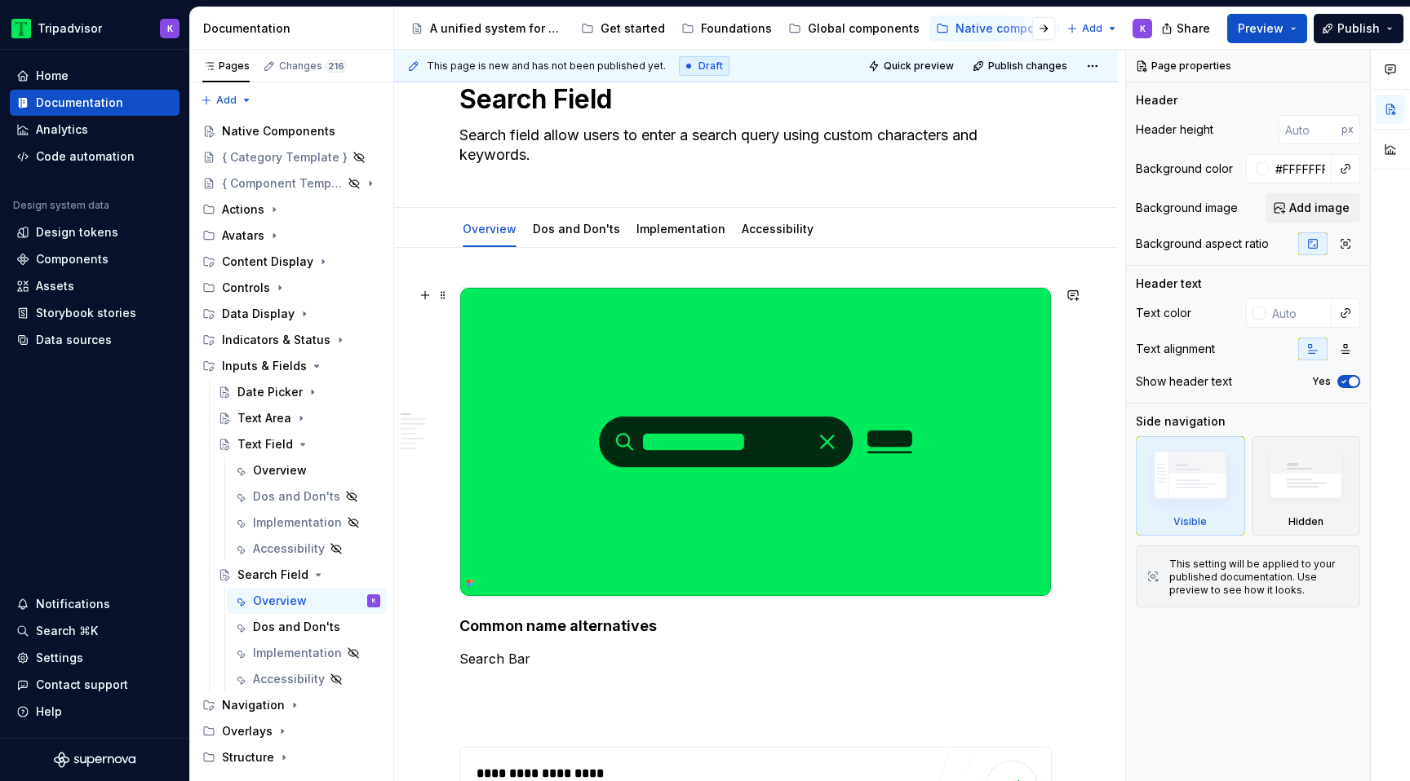
scroll to position [61, 0]
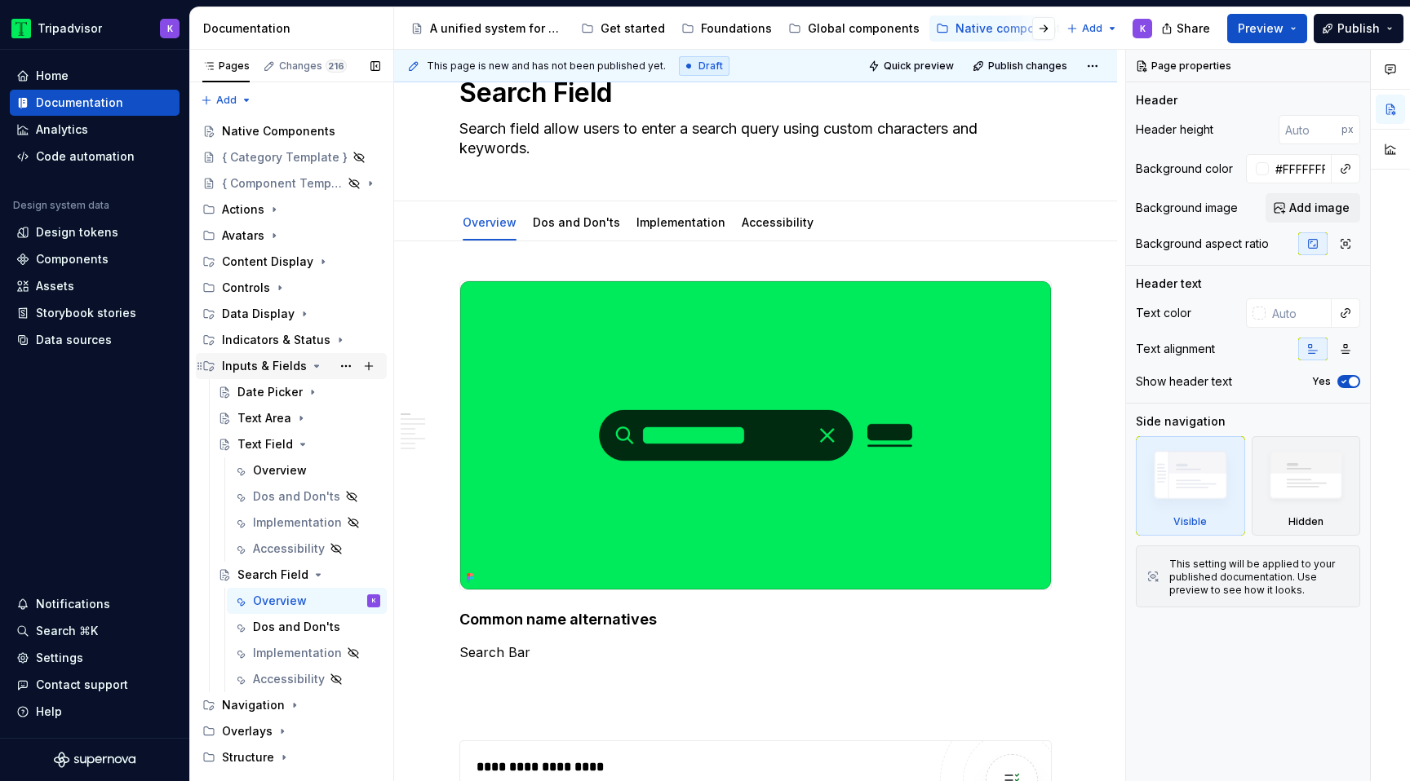
click at [310, 365] on icon "Page tree" at bounding box center [316, 366] width 13 height 13
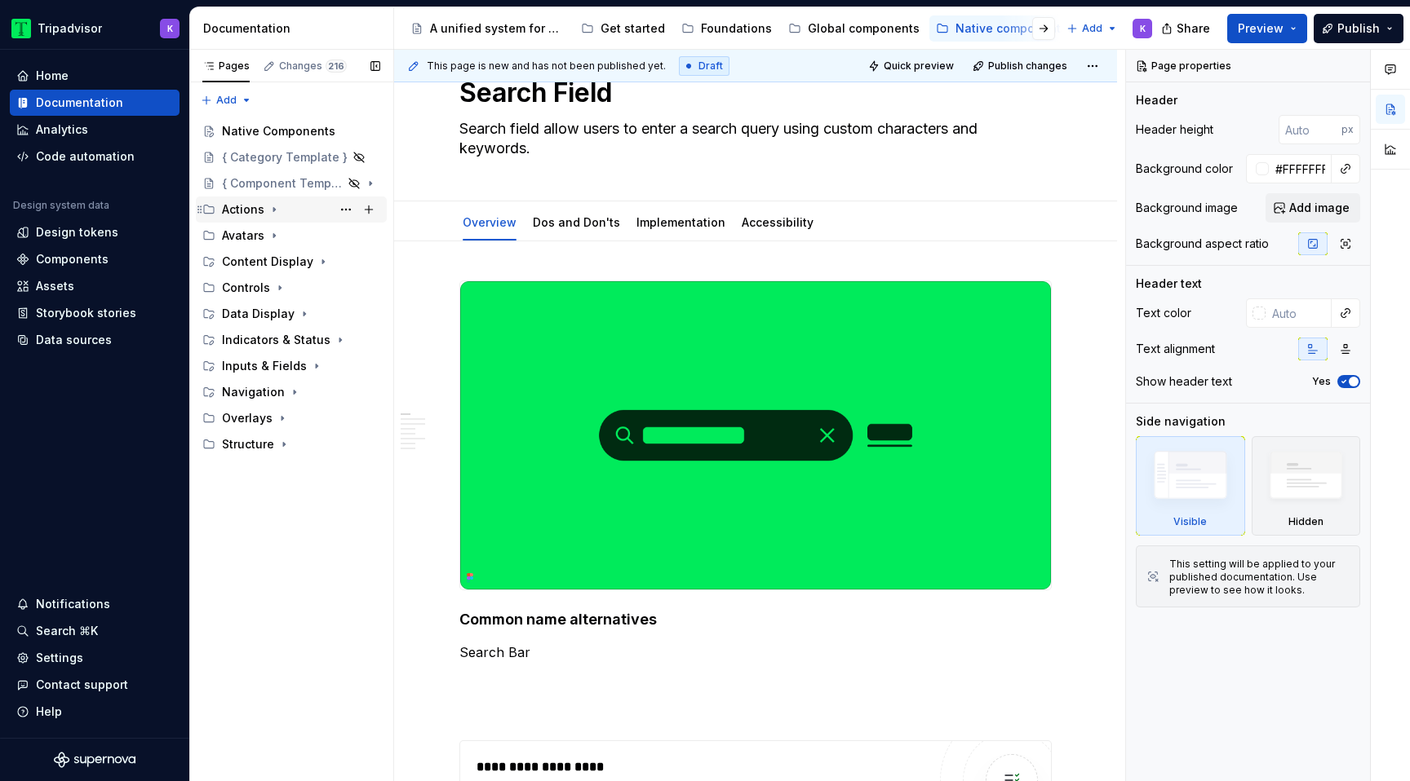
click at [272, 206] on icon "Page tree" at bounding box center [274, 209] width 13 height 13
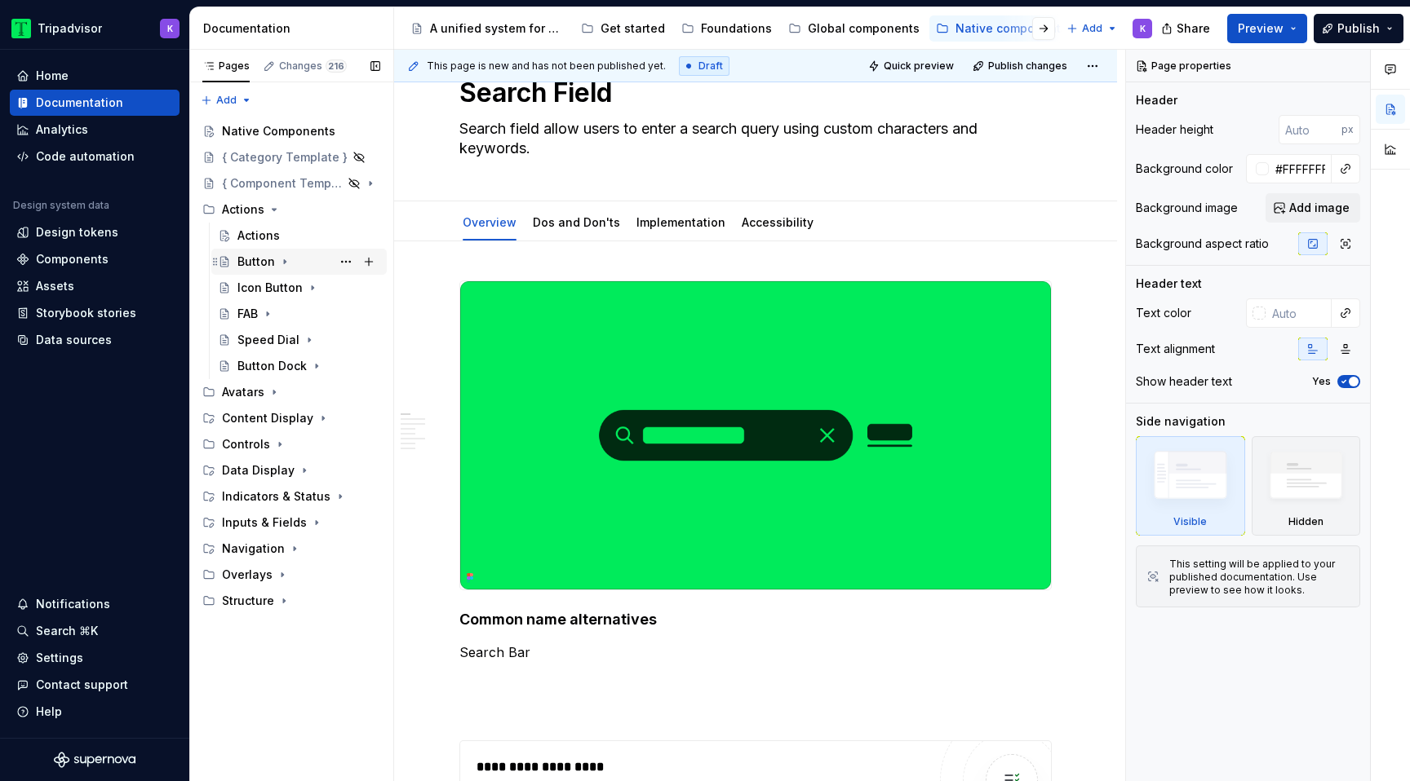
click at [285, 263] on icon "Page tree" at bounding box center [284, 261] width 13 height 13
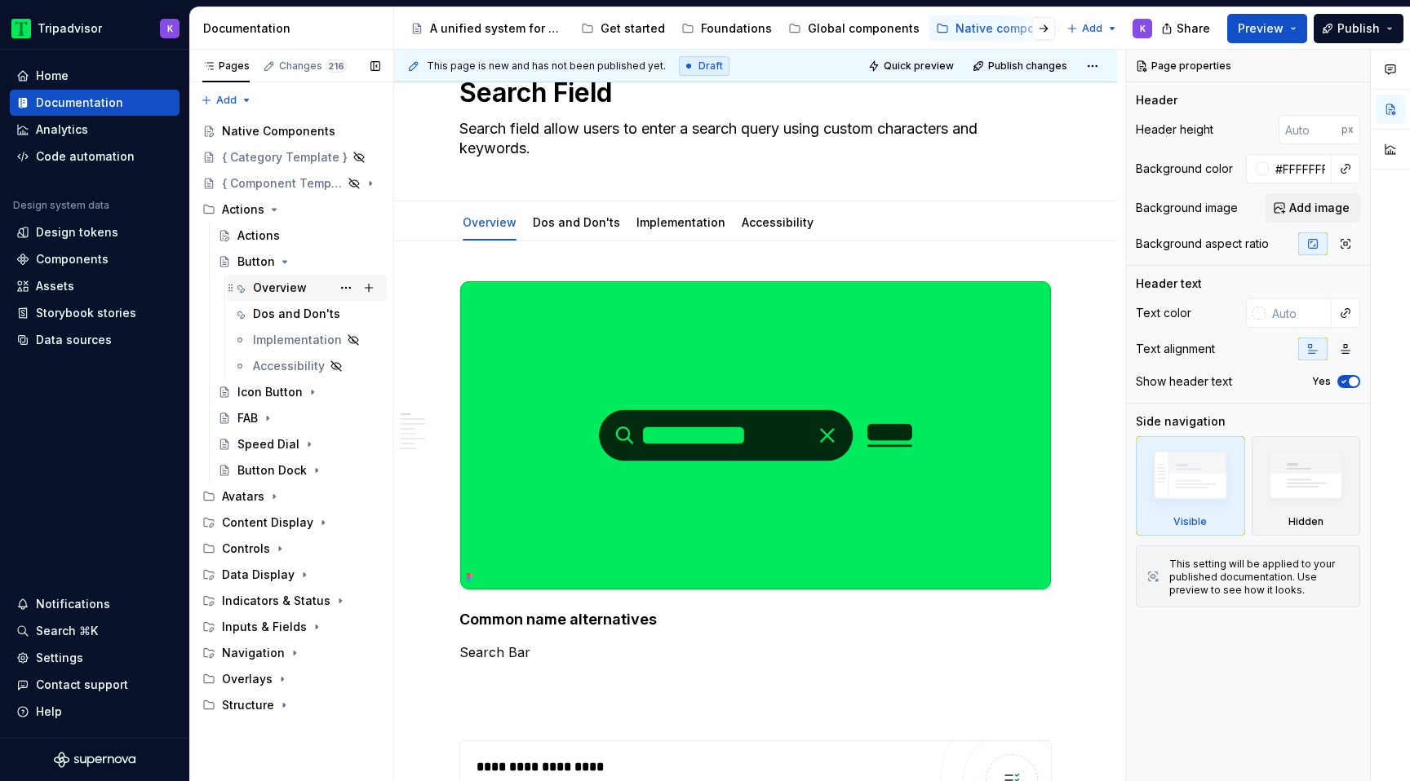
click at [287, 286] on div "Overview" at bounding box center [280, 288] width 54 height 16
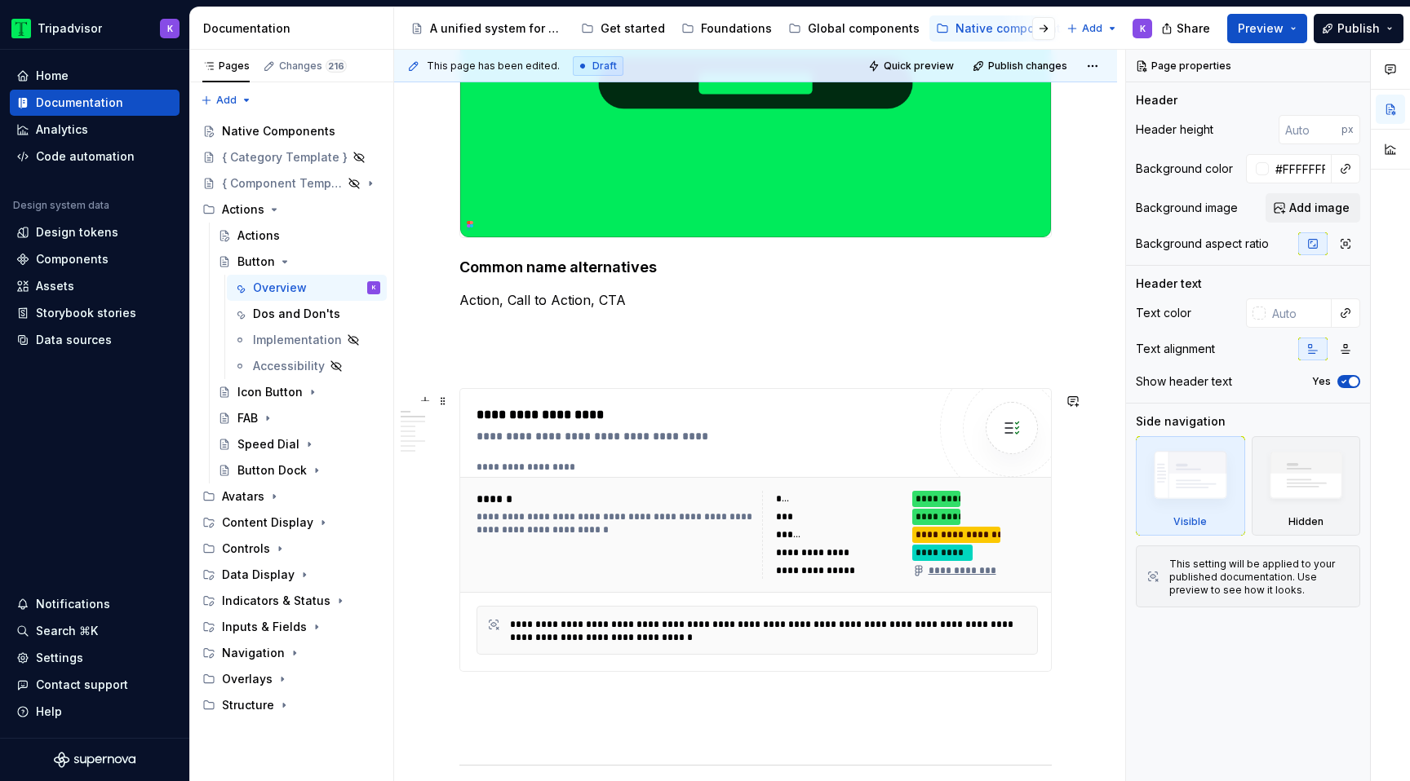
scroll to position [554, 0]
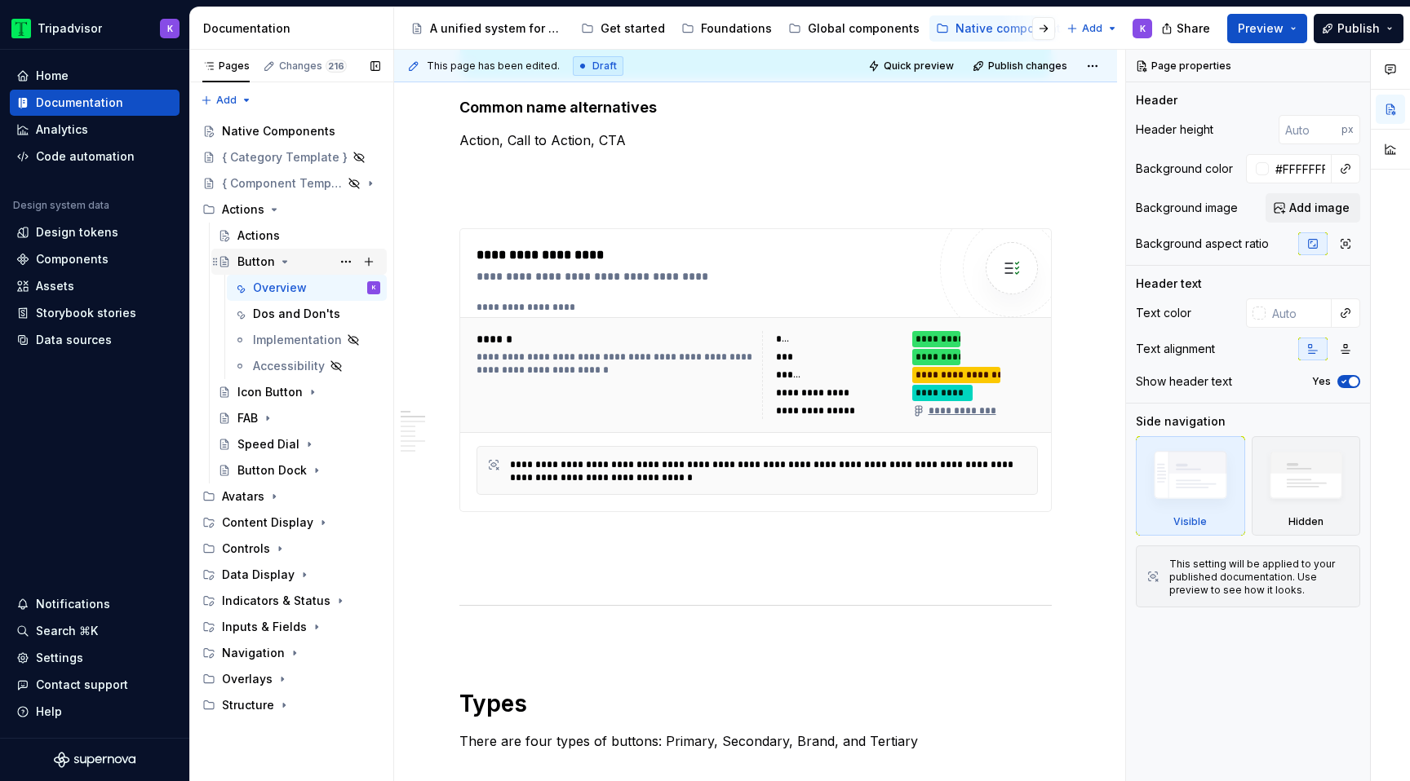
click at [283, 259] on icon "Page tree" at bounding box center [284, 261] width 13 height 13
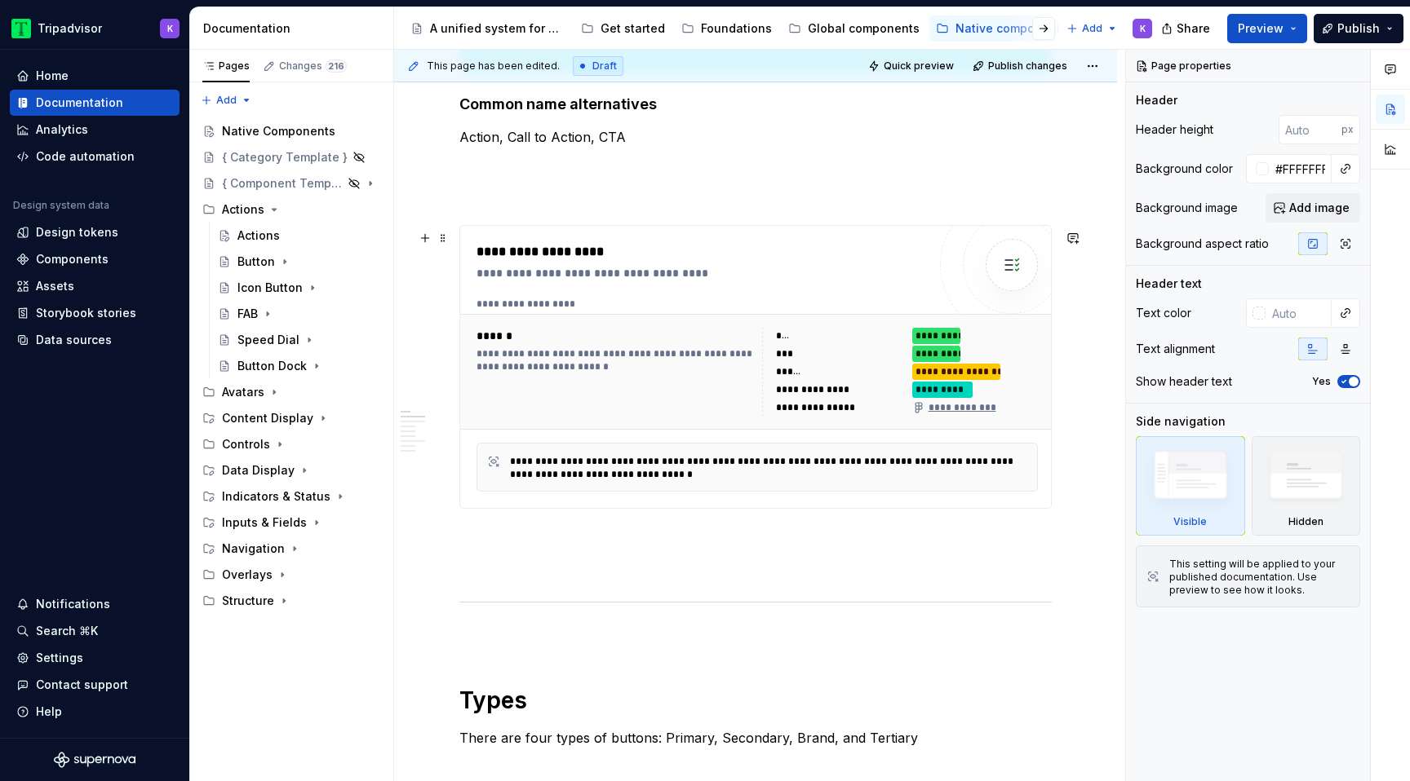
scroll to position [0, 0]
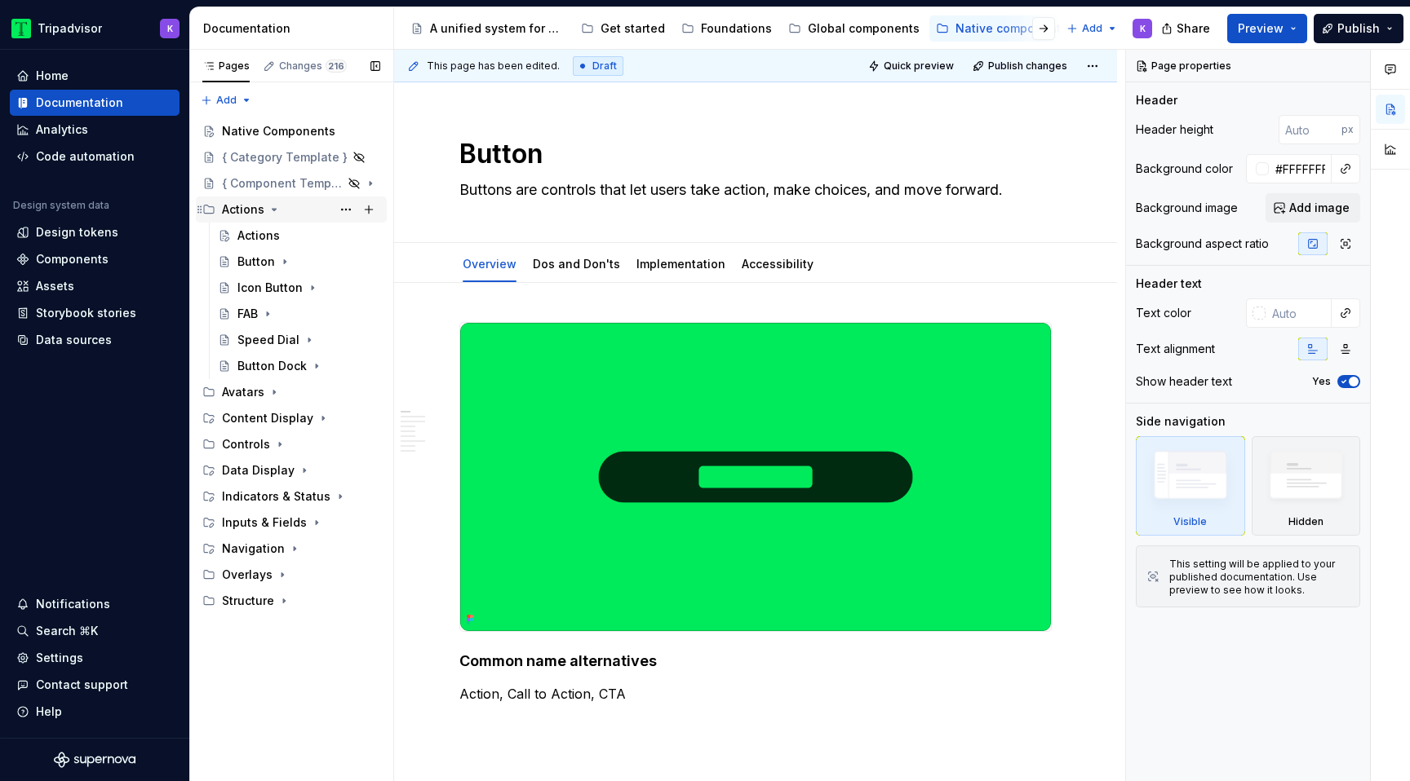
click at [271, 210] on icon "Page tree" at bounding box center [274, 209] width 13 height 13
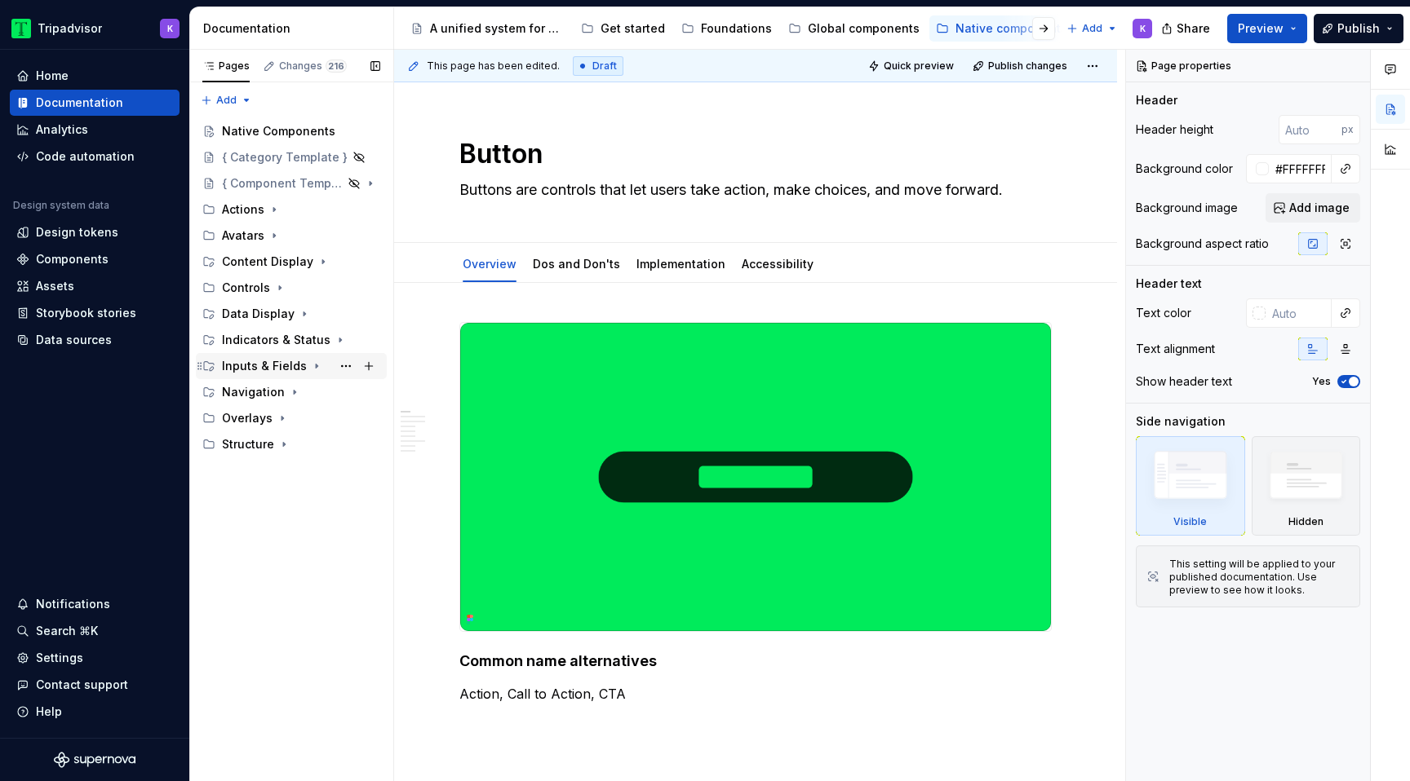
click at [310, 366] on icon "Page tree" at bounding box center [316, 366] width 13 height 13
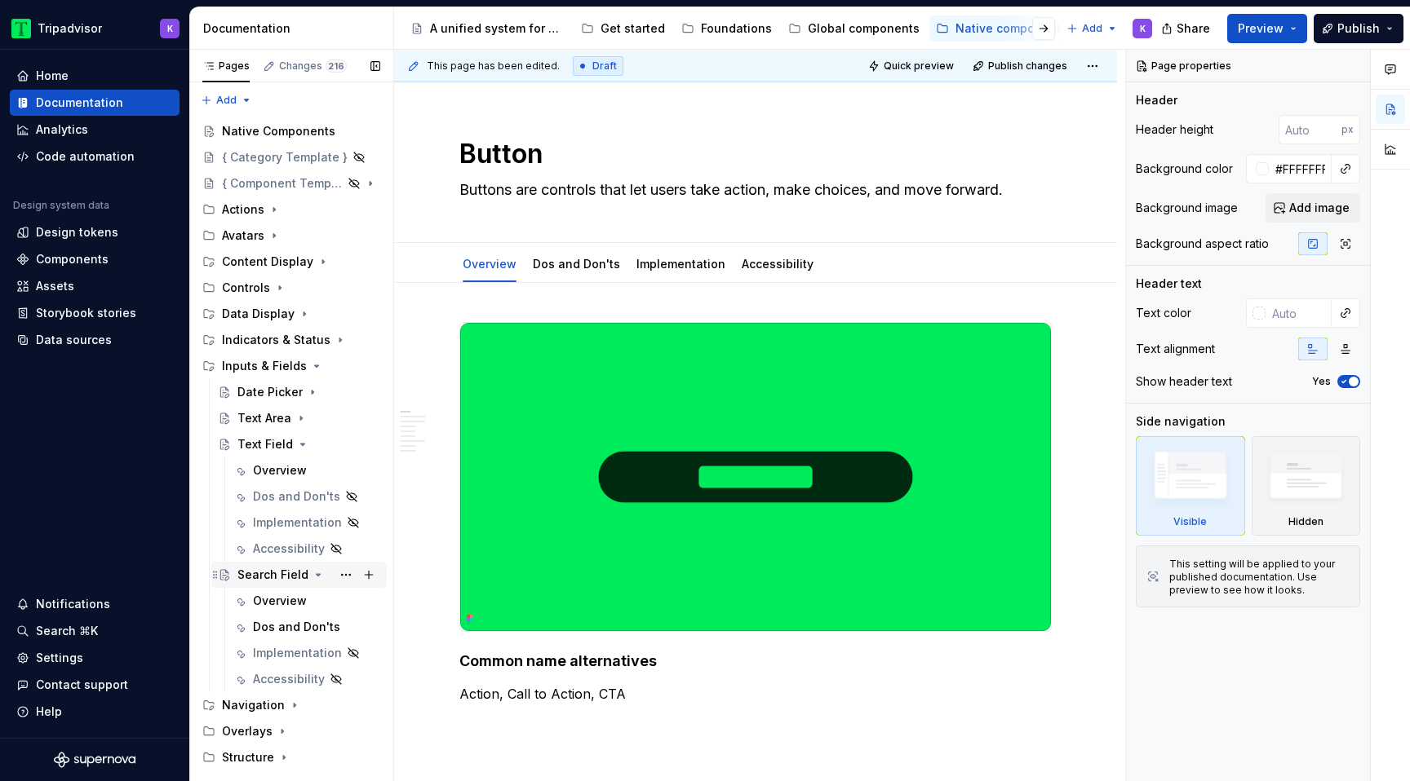
click at [316, 574] on icon "Page tree" at bounding box center [318, 575] width 4 height 2
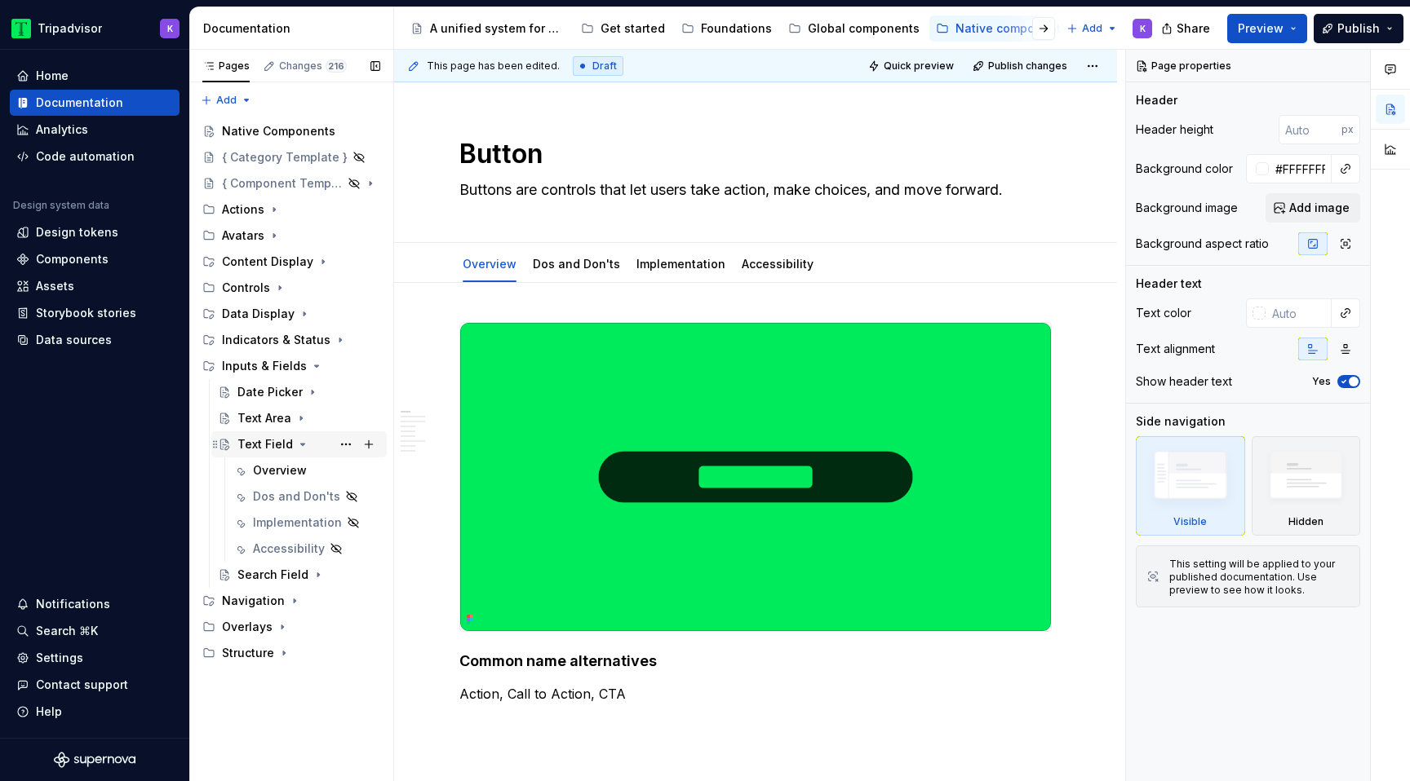
click at [277, 440] on div "Text Field" at bounding box center [264, 444] width 55 height 16
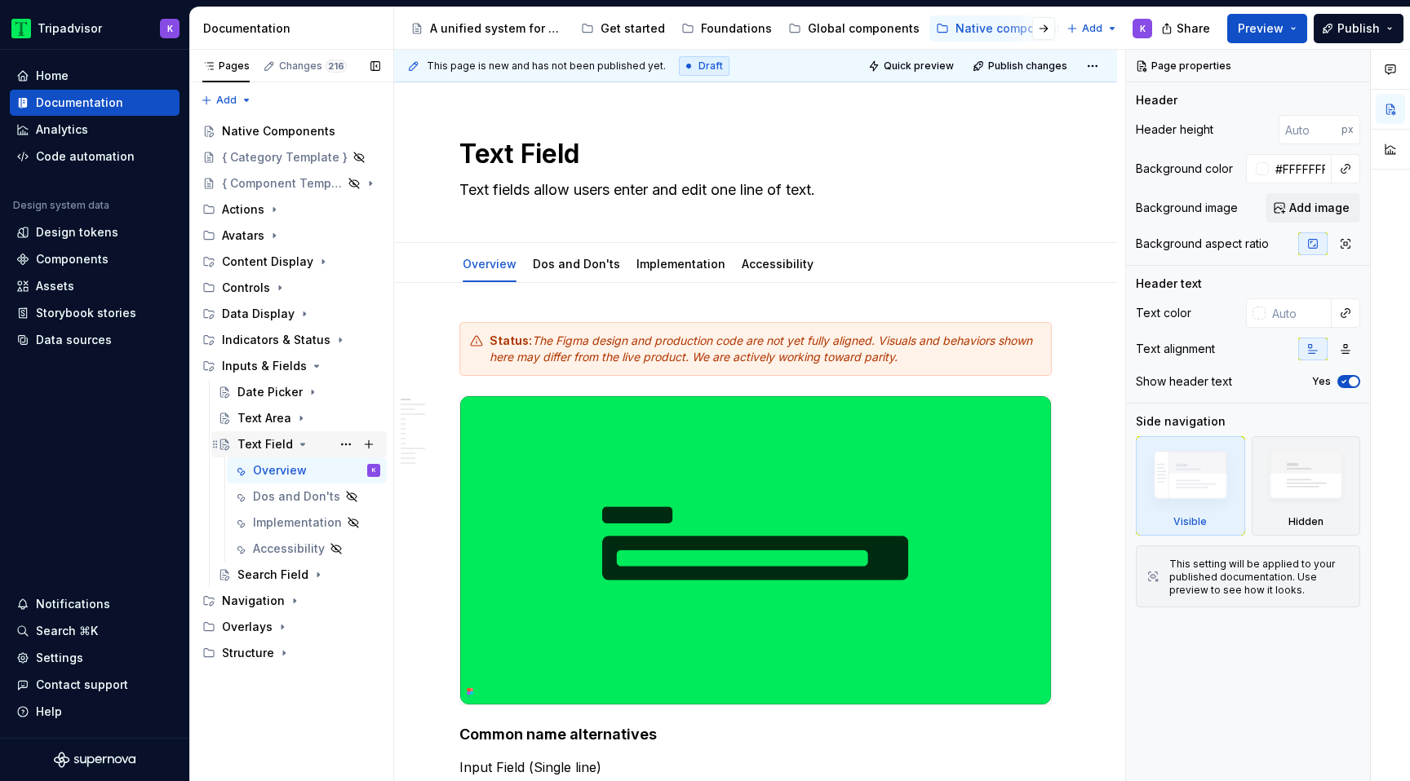
type textarea "*"
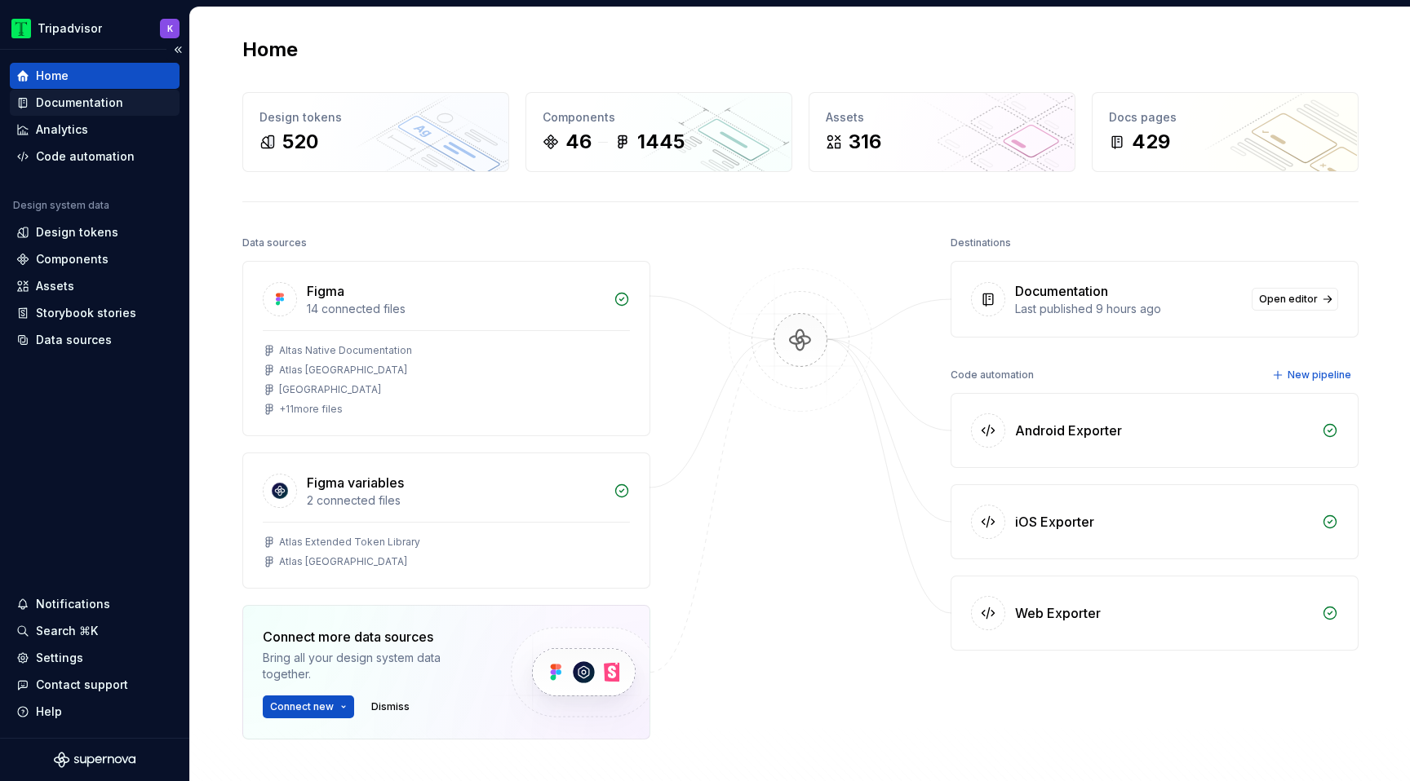
click at [82, 105] on div "Documentation" at bounding box center [79, 103] width 87 height 16
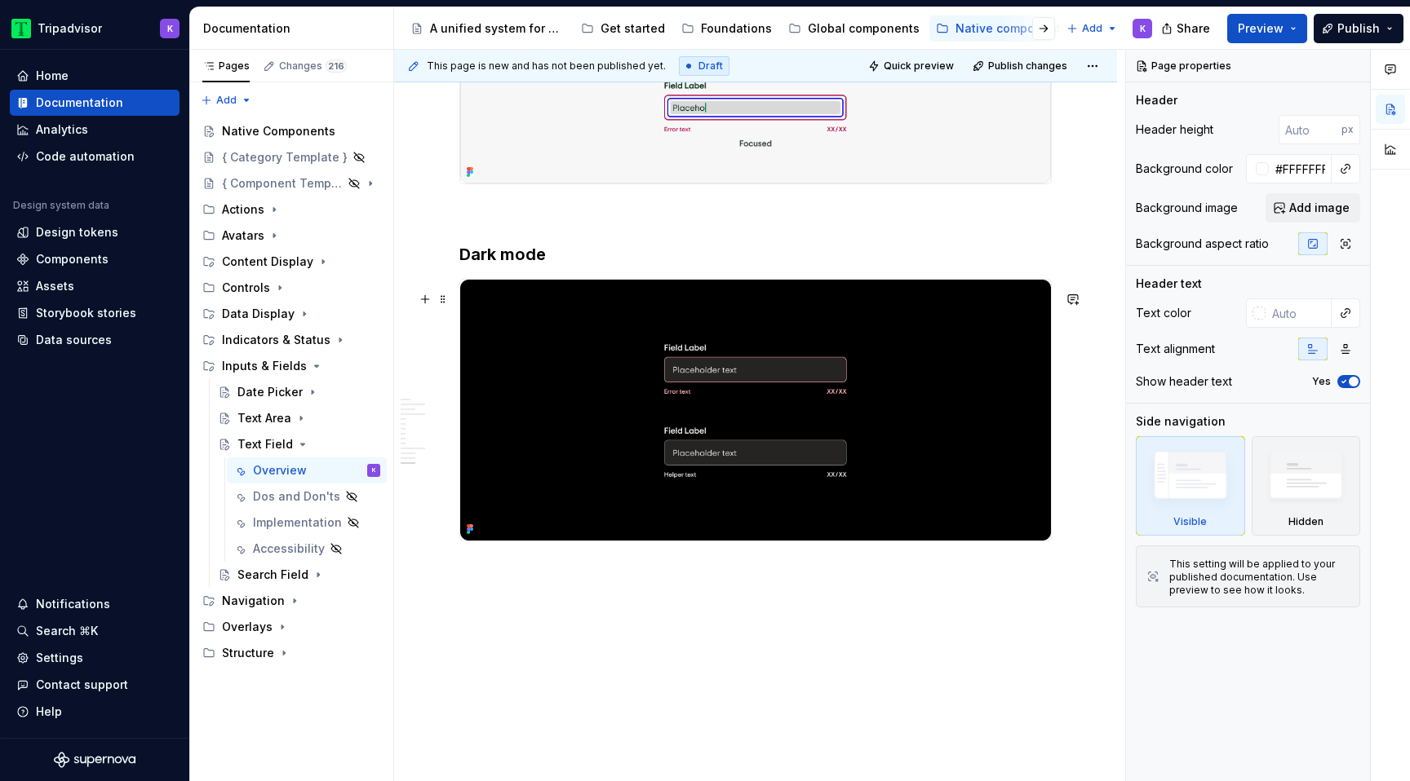
scroll to position [3127, 0]
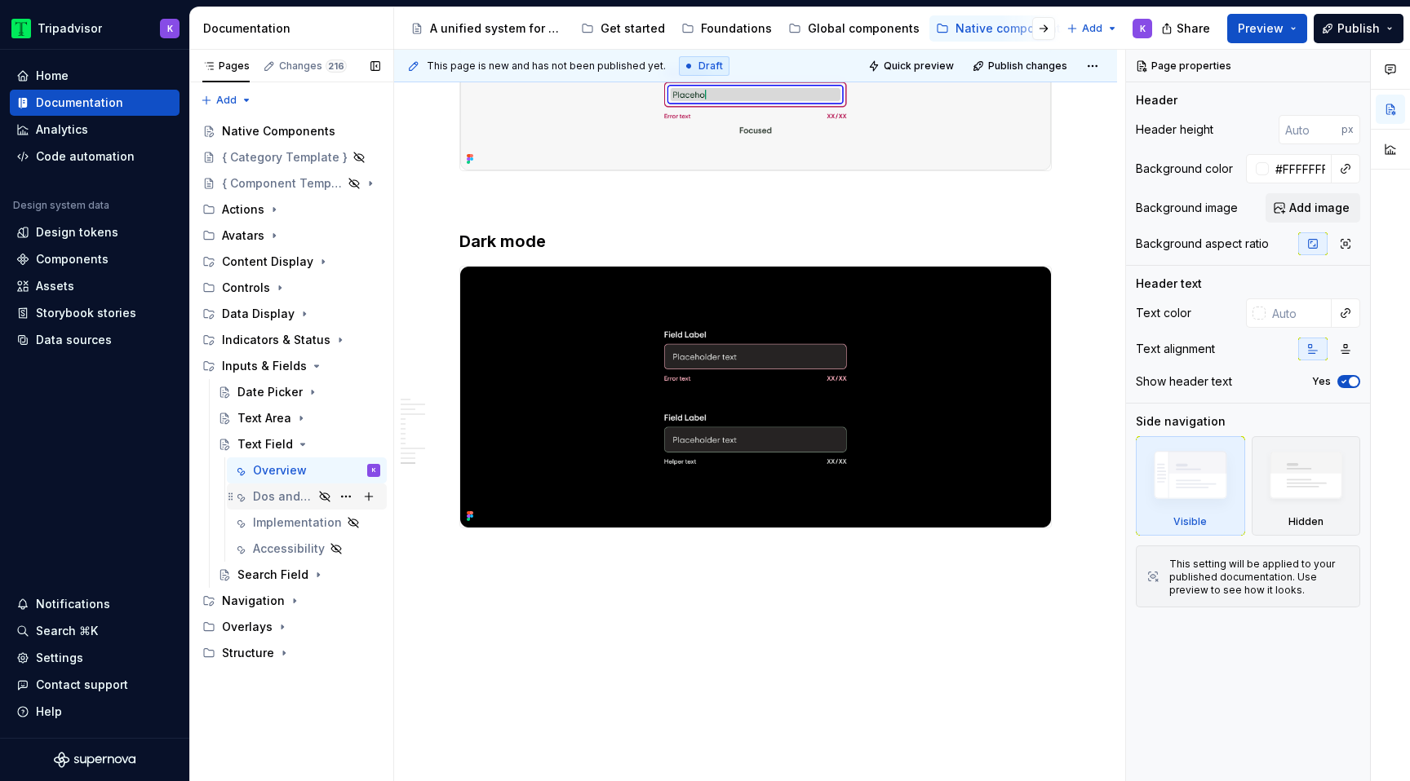
click at [288, 485] on div "Dos and Don'ts" at bounding box center [316, 496] width 127 height 23
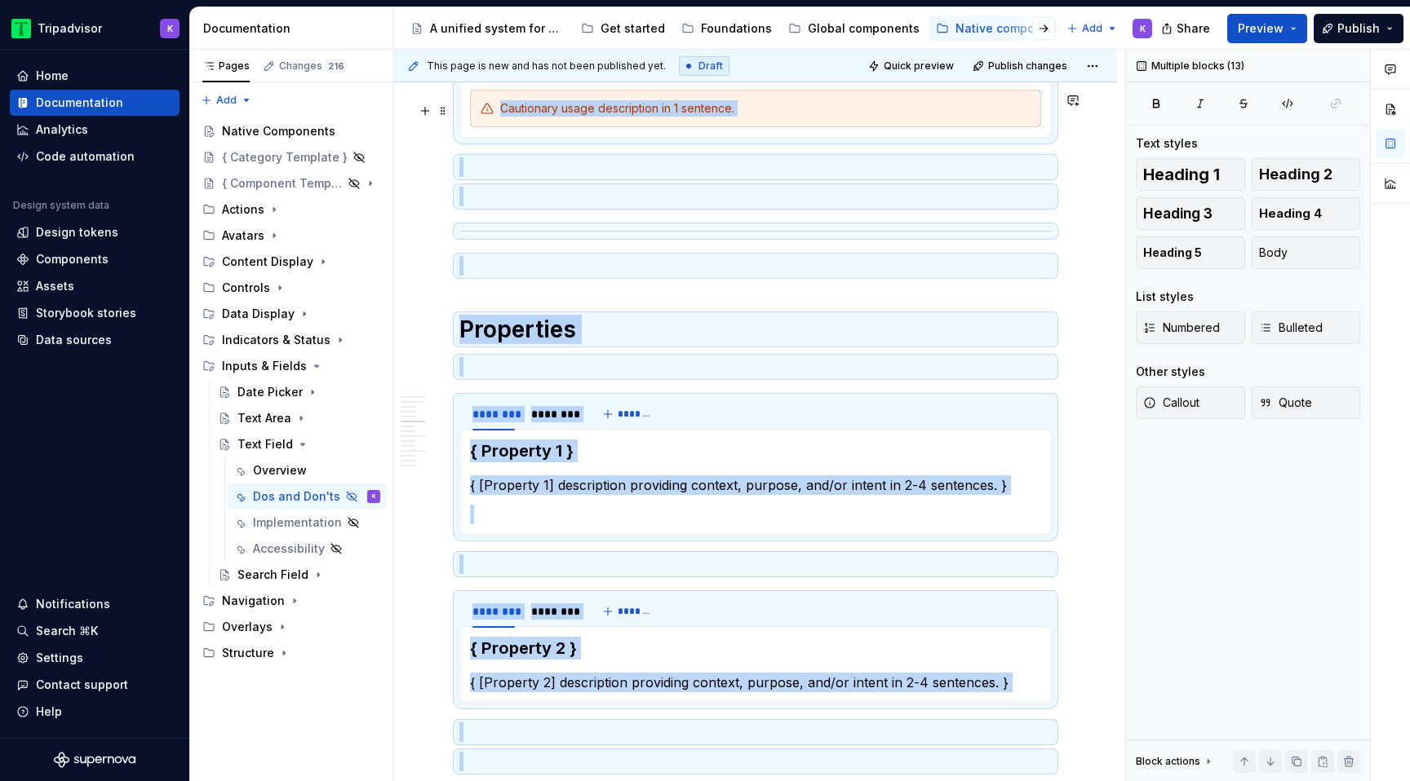
scroll to position [1410, 0]
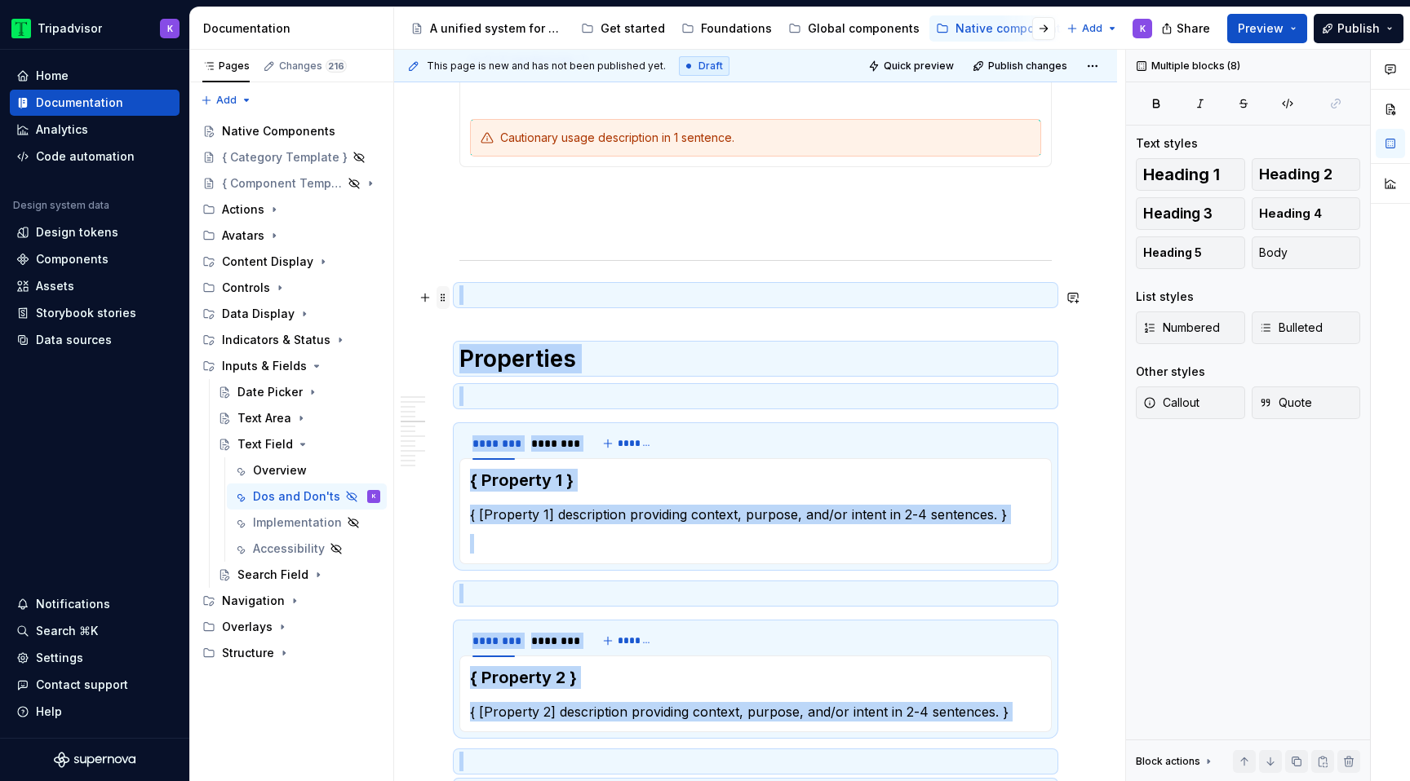
drag, startPoint x: 497, startPoint y: 574, endPoint x: 445, endPoint y: 298, distance: 281.3
copy div "Properties ******** ******** ******* { Property 1 } { [Property 1] description …"
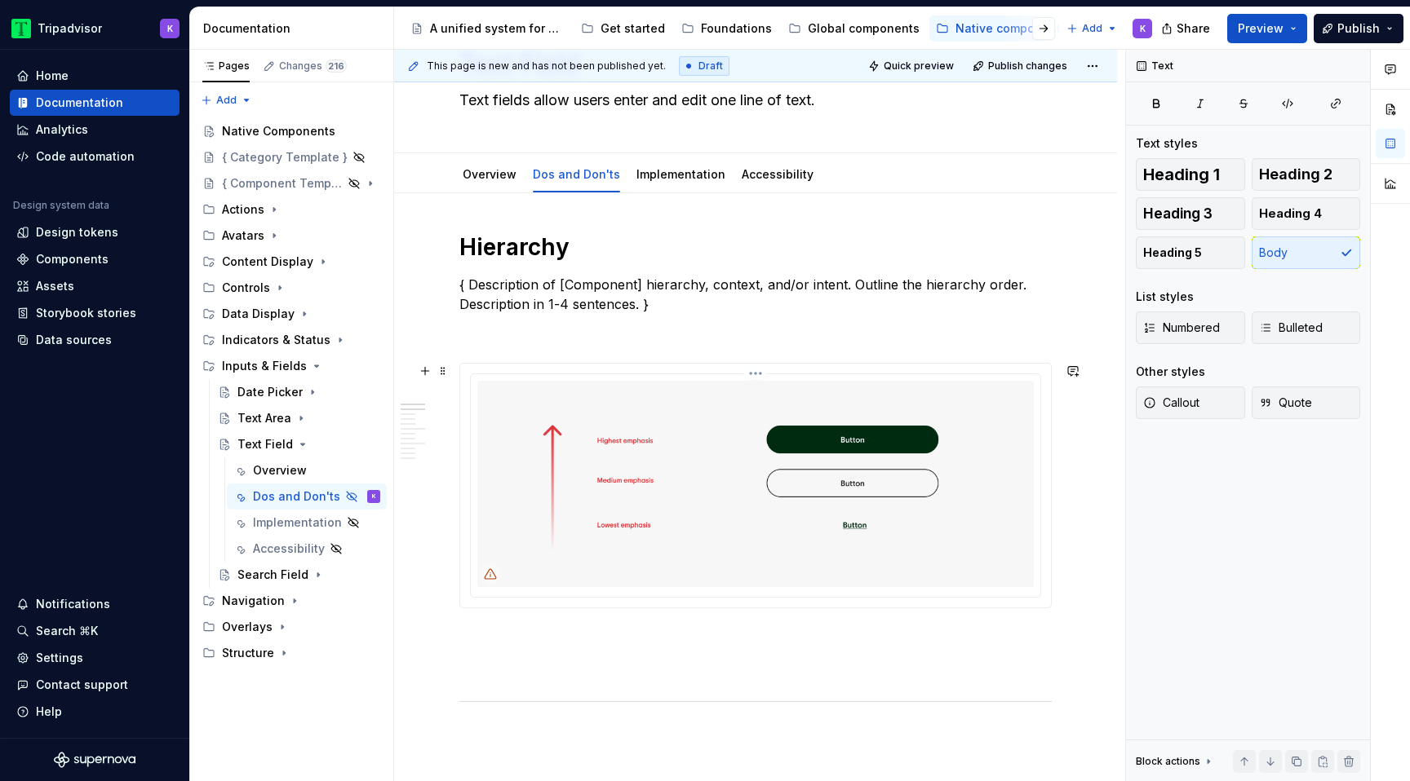
scroll to position [118, 0]
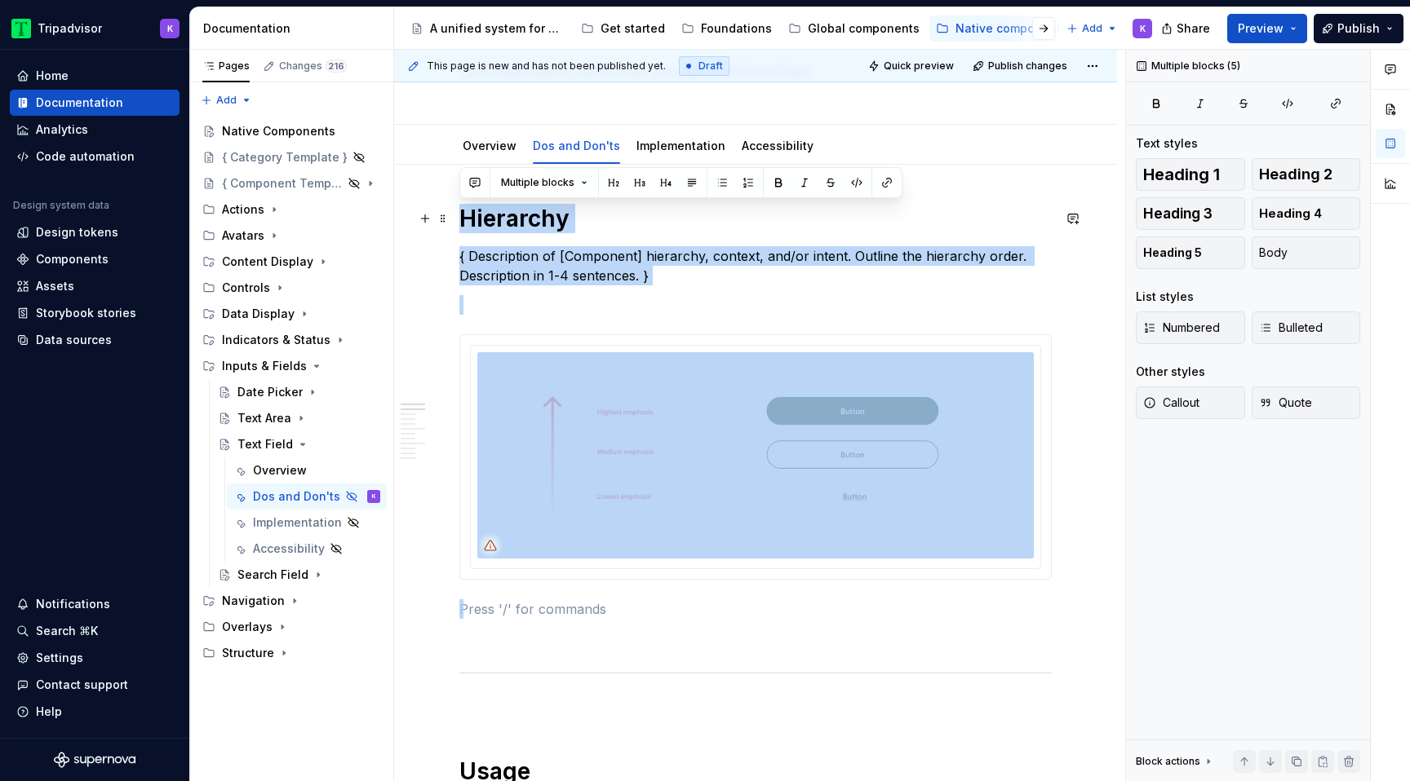
drag, startPoint x: 511, startPoint y: 605, endPoint x: 454, endPoint y: 225, distance: 384.4
copy div "Hierarchy { Description of [Component] hierarchy, context, and/or intent. Outli…"
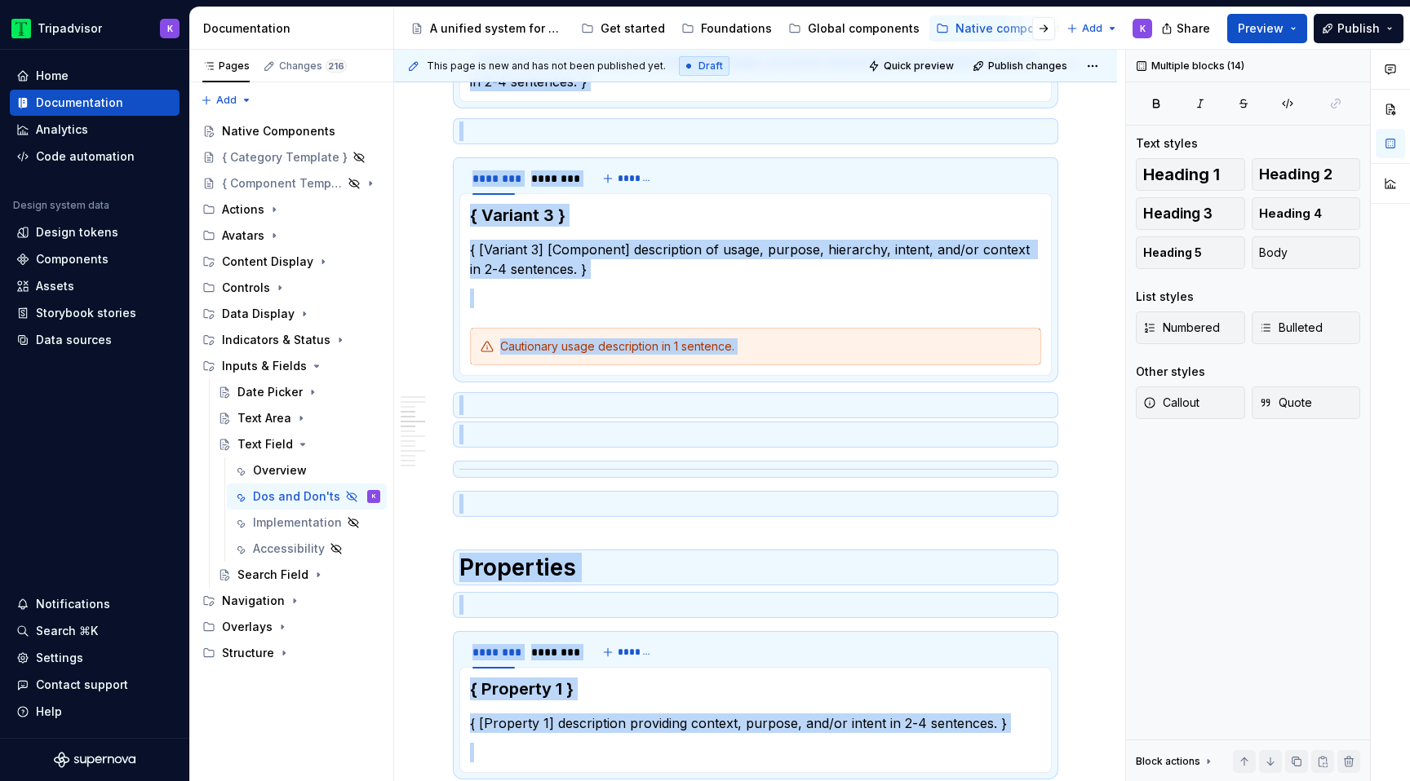
scroll to position [1134, 0]
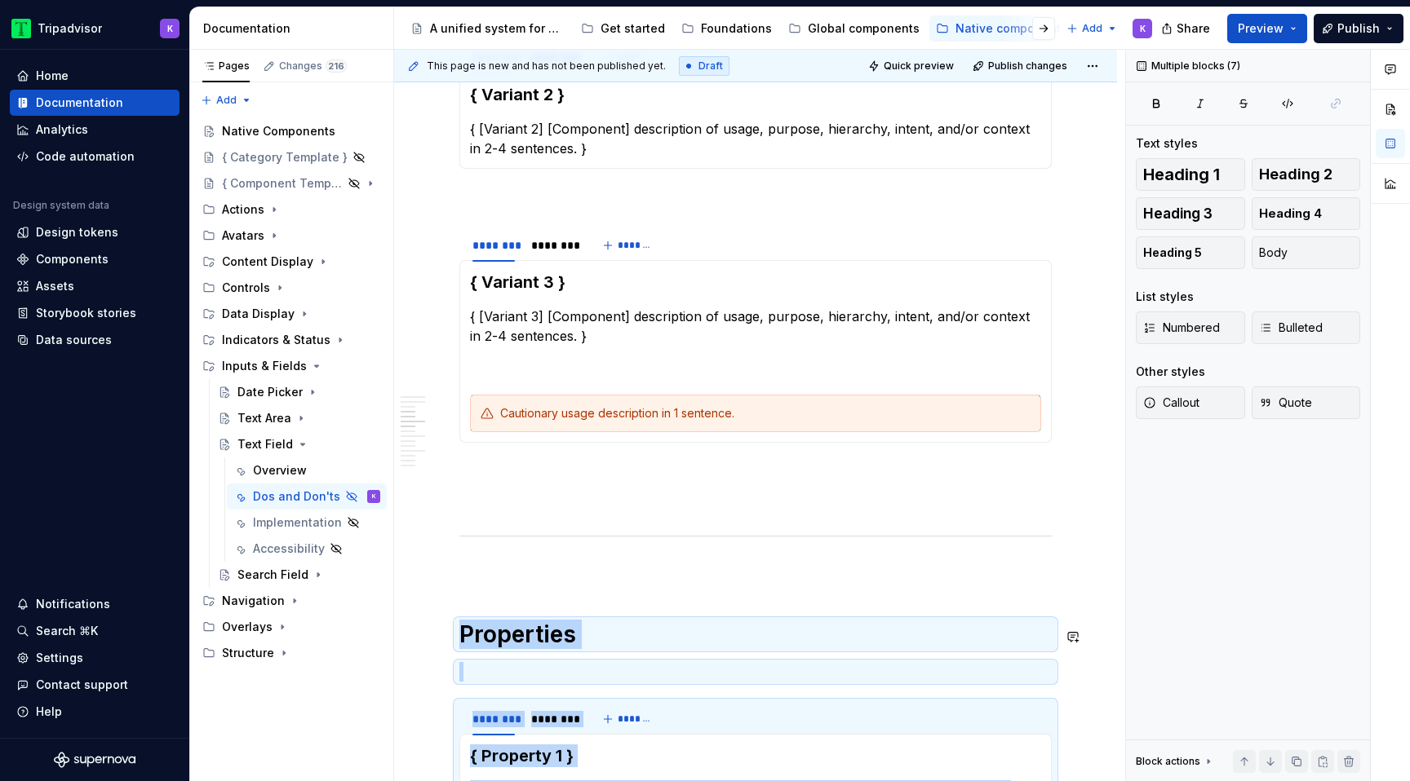
drag, startPoint x: 538, startPoint y: 471, endPoint x: 446, endPoint y: 588, distance: 148.2
copy div "Properties ******** ******** ******* { Property 1 } { [Property 1] description …"
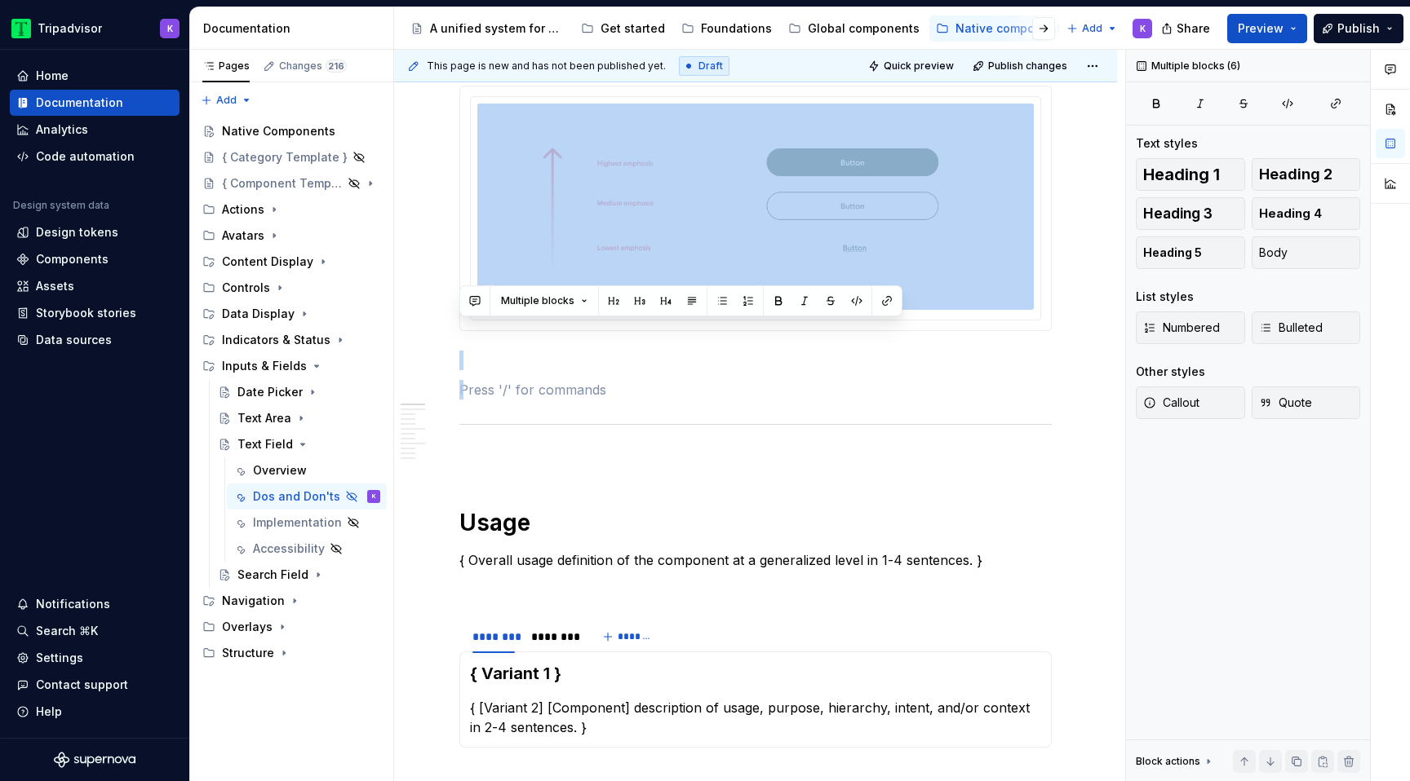
scroll to position [0, 0]
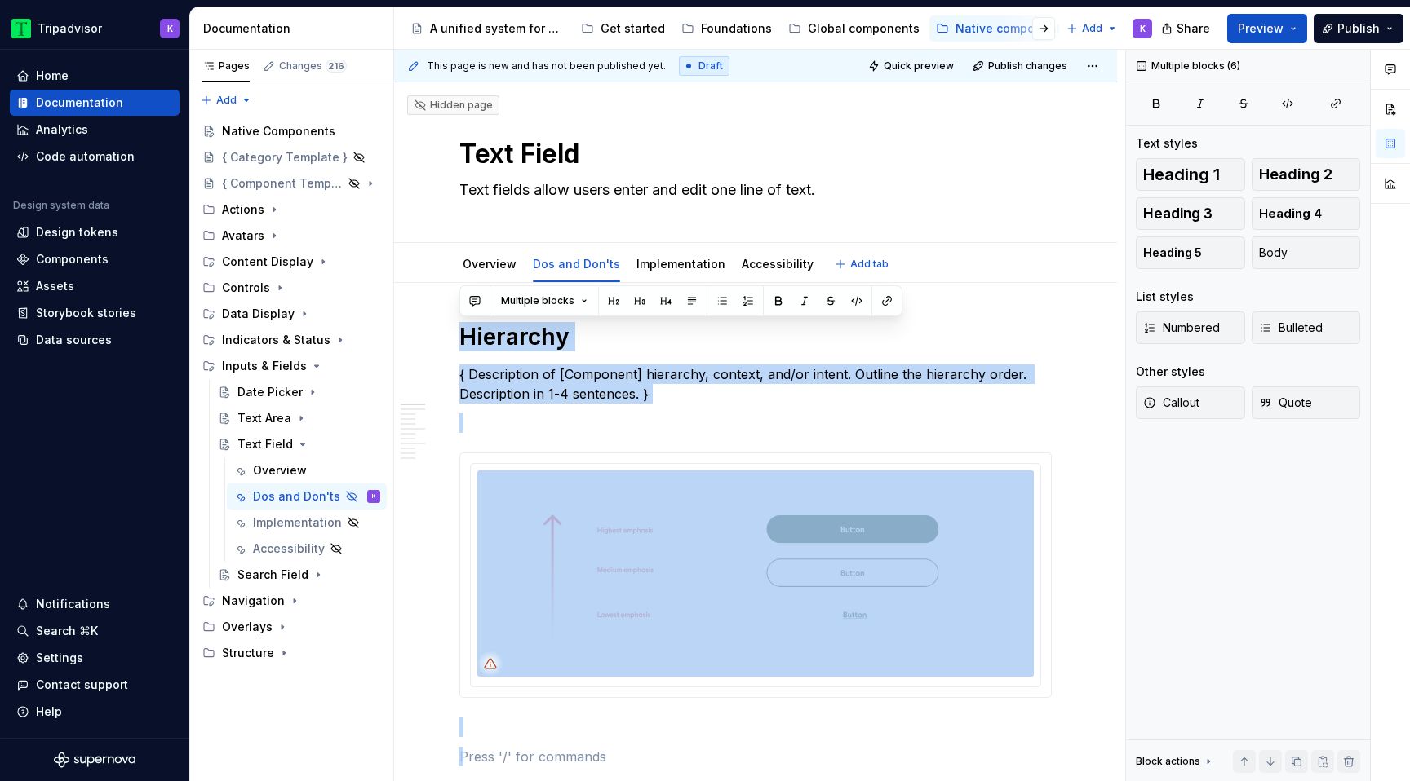
type textarea "*"
drag, startPoint x: 558, startPoint y: 382, endPoint x: 461, endPoint y: 290, distance: 133.3
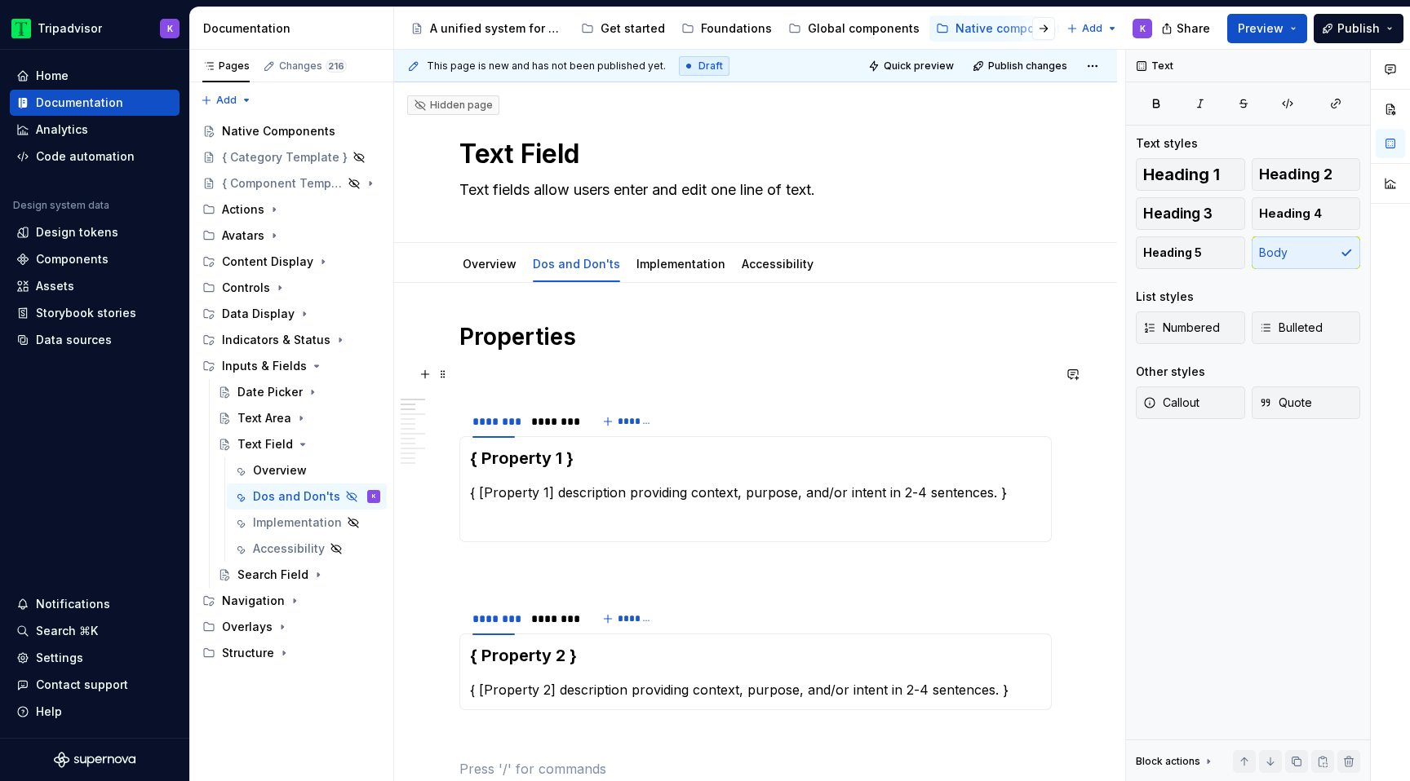
click at [547, 368] on p at bounding box center [755, 375] width 592 height 20
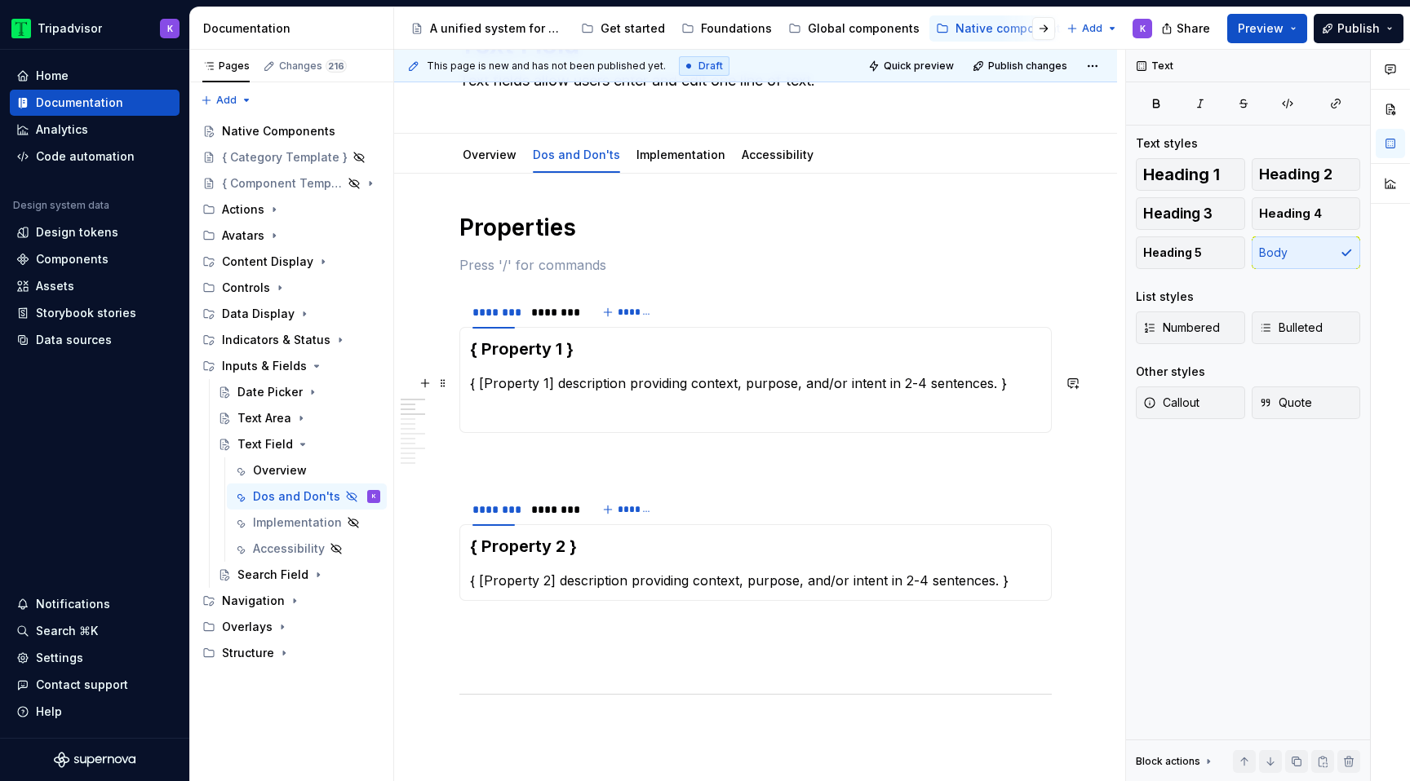
scroll to position [153, 0]
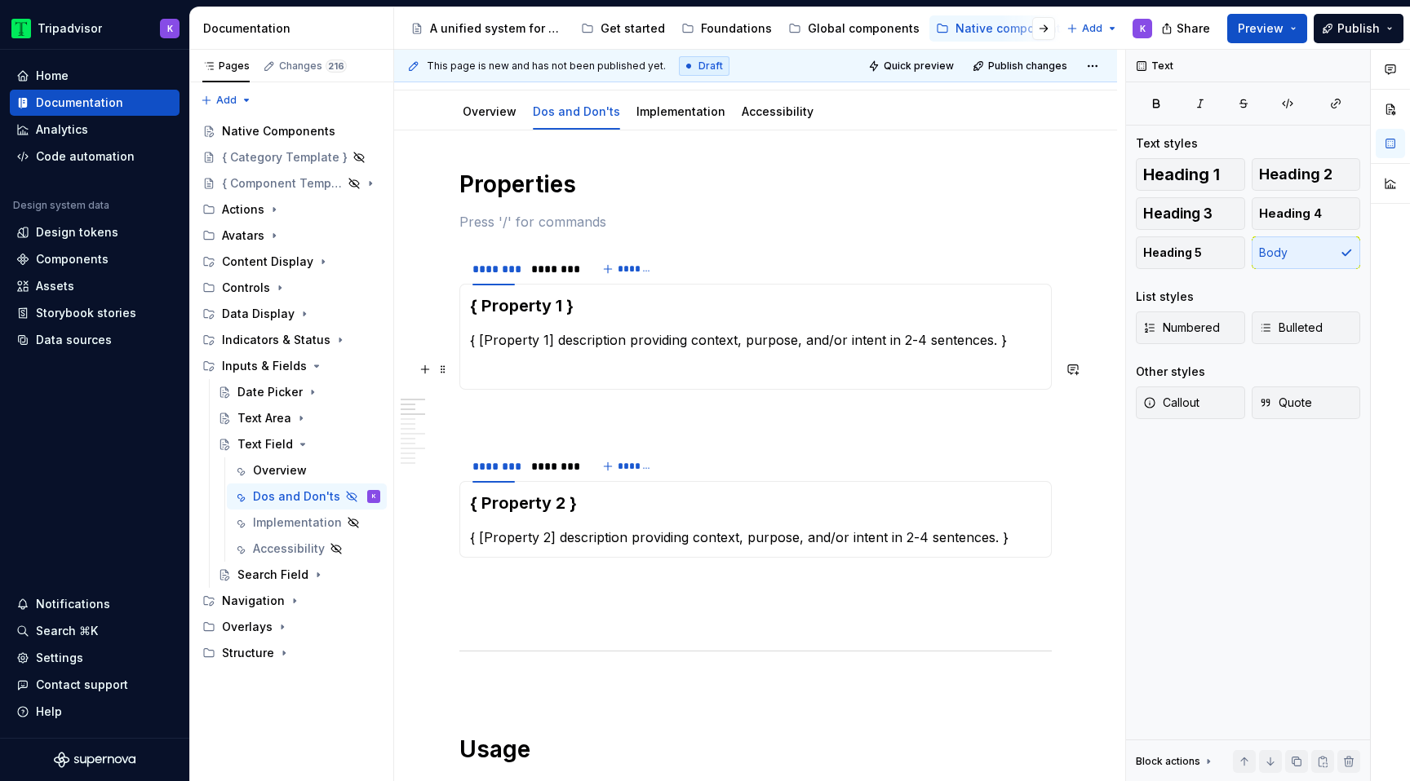
click at [559, 356] on section-item-column "{ Property 1 } { [Property 1] description providing context, purpose, and/or in…" at bounding box center [755, 336] width 571 height 85
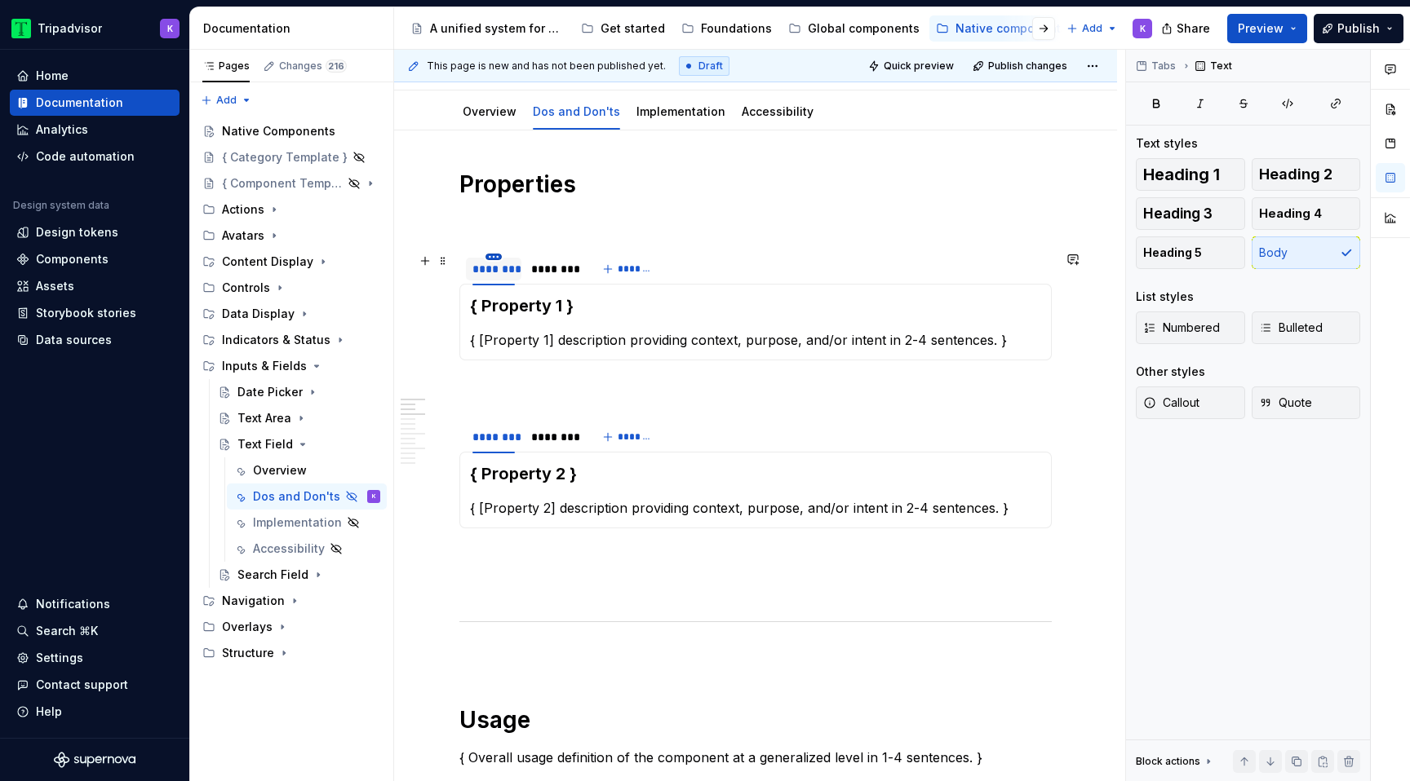
click at [492, 258] on html "Tripadvisor K Home Documentation Analytics Code automation Design system data D…" at bounding box center [705, 390] width 1410 height 781
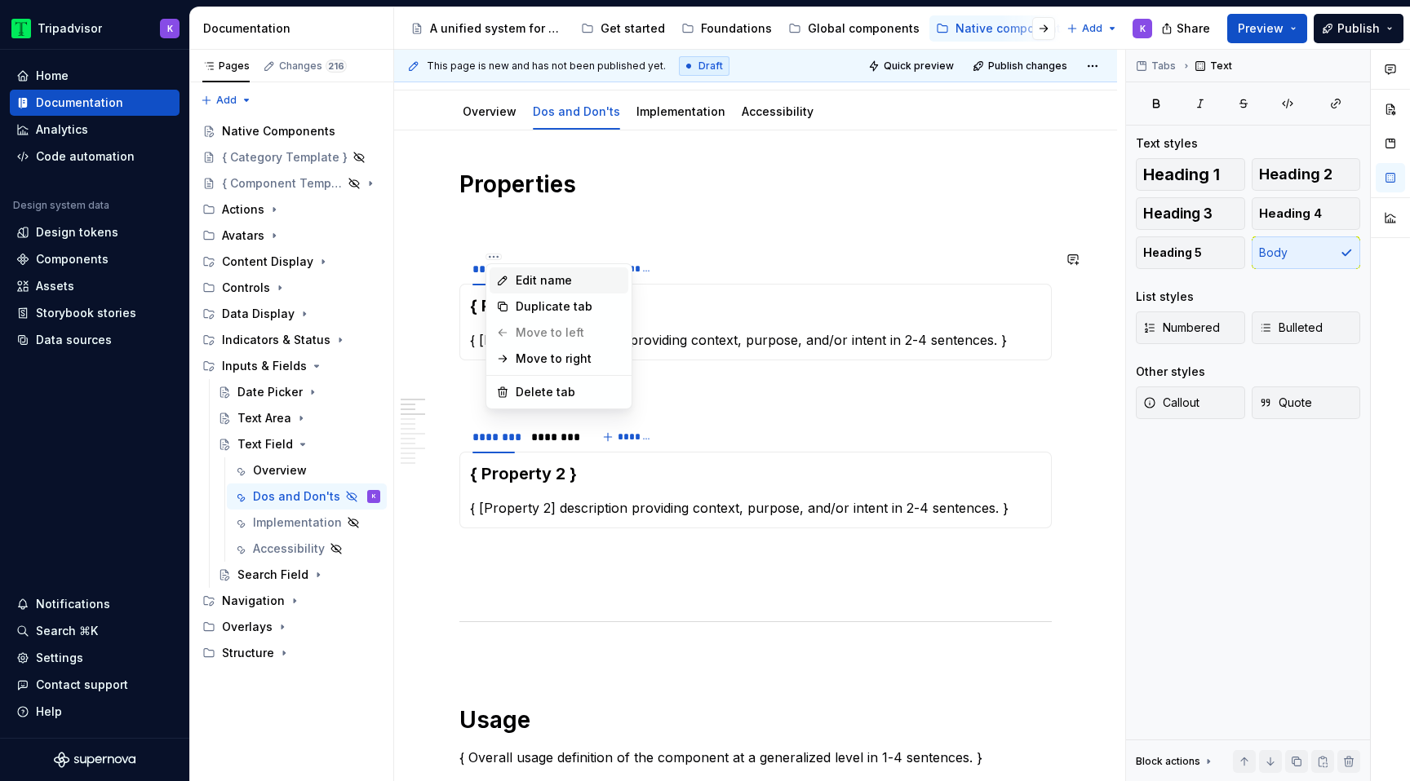
click at [505, 281] on icon at bounding box center [502, 280] width 13 height 13
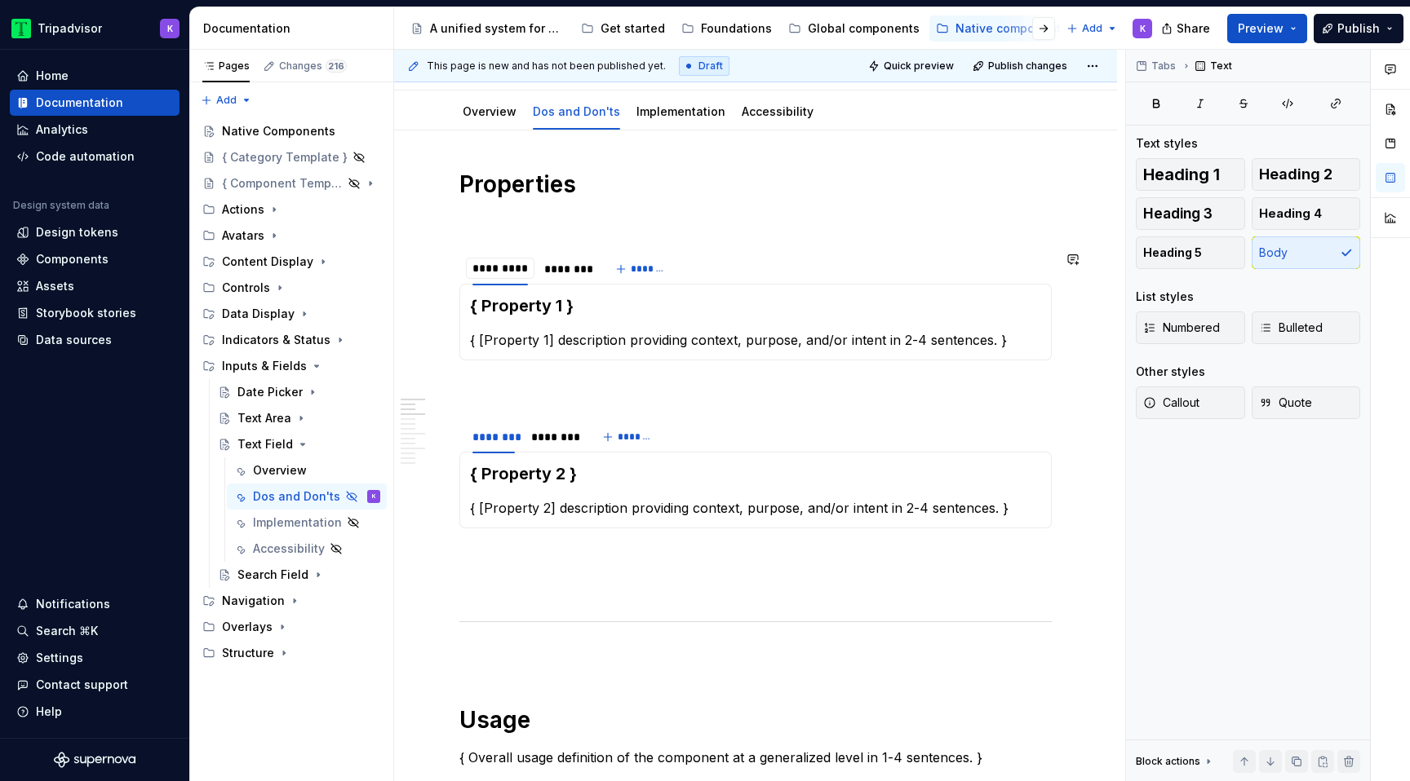
type input "**********"
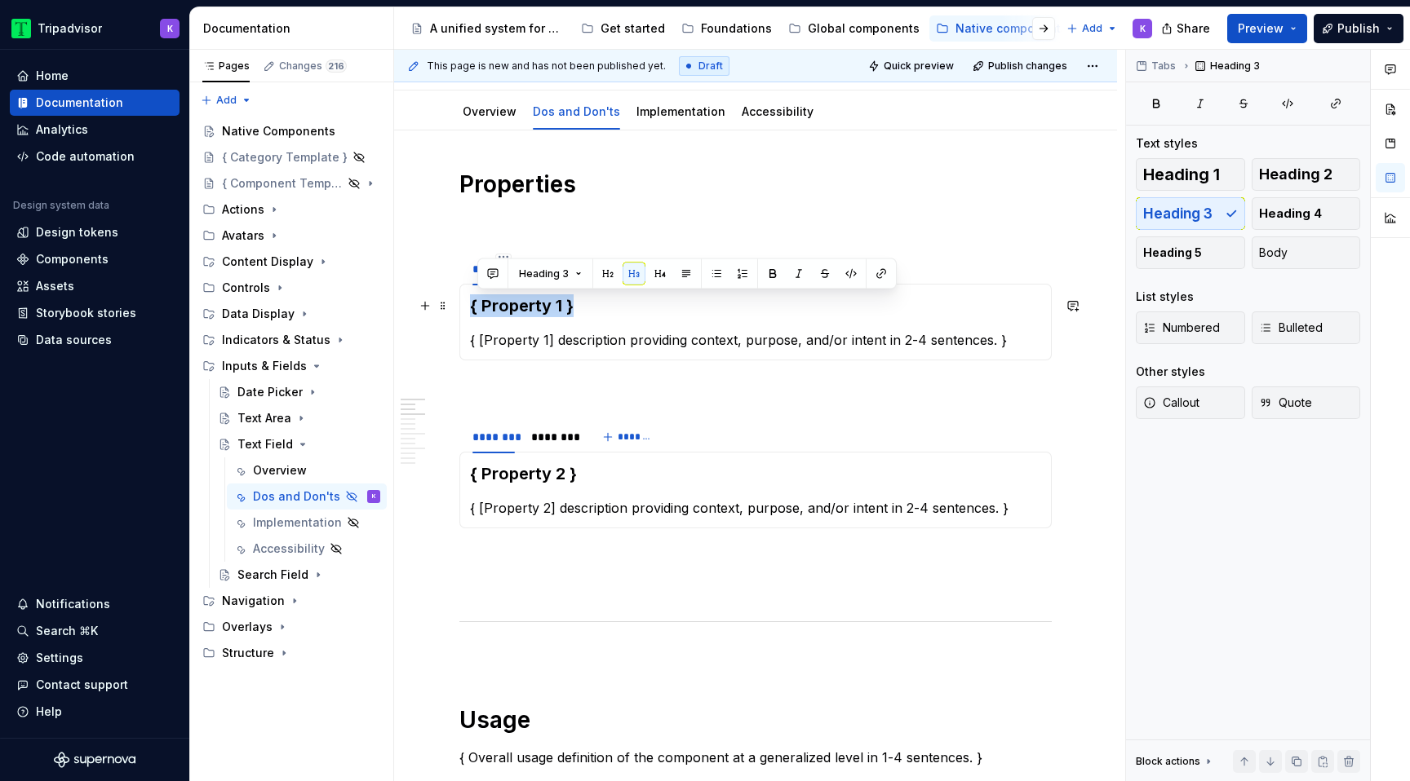
drag, startPoint x: 592, startPoint y: 306, endPoint x: 469, endPoint y: 308, distance: 123.2
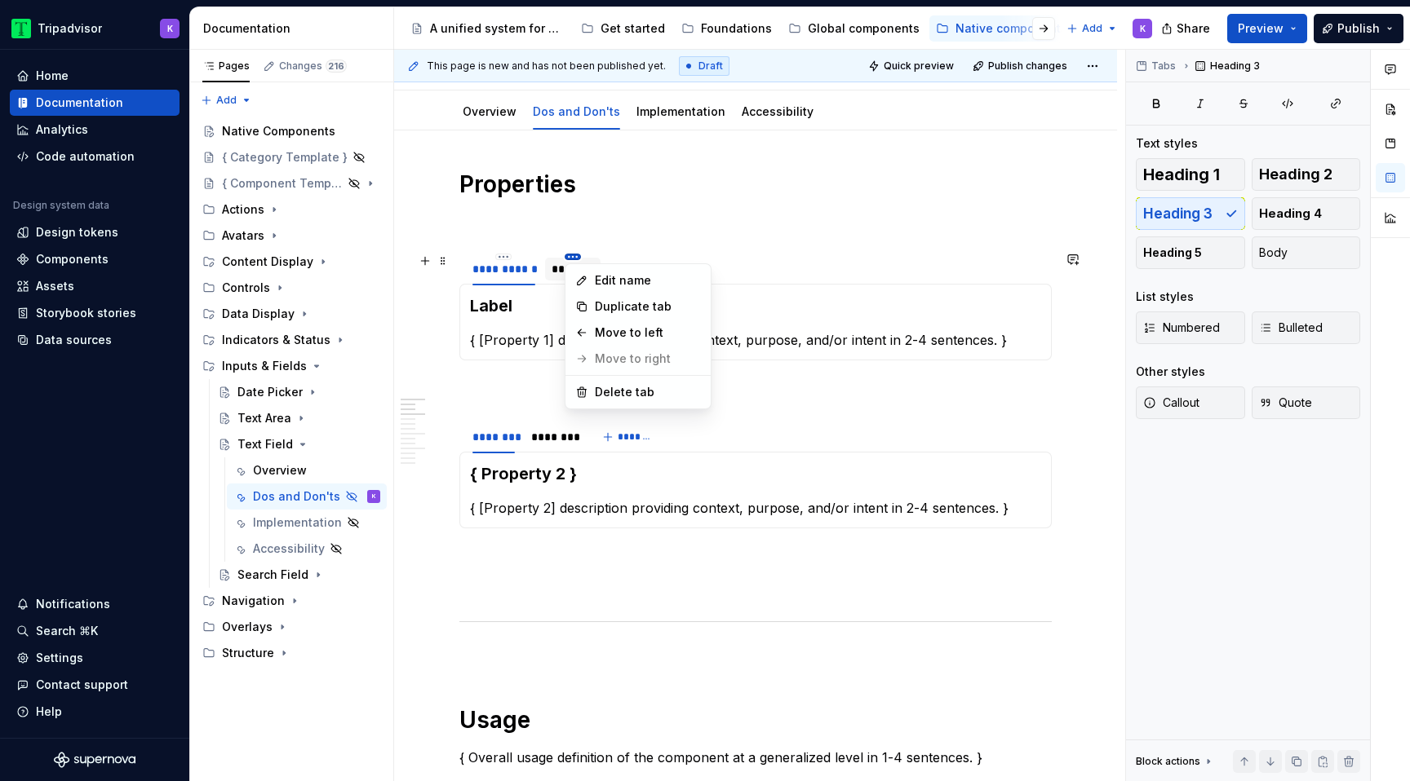
click at [572, 257] on html "Tripadvisor K Home Documentation Analytics Code automation Design system data D…" at bounding box center [705, 390] width 1410 height 781
click at [593, 279] on div "Edit name" at bounding box center [638, 281] width 139 height 26
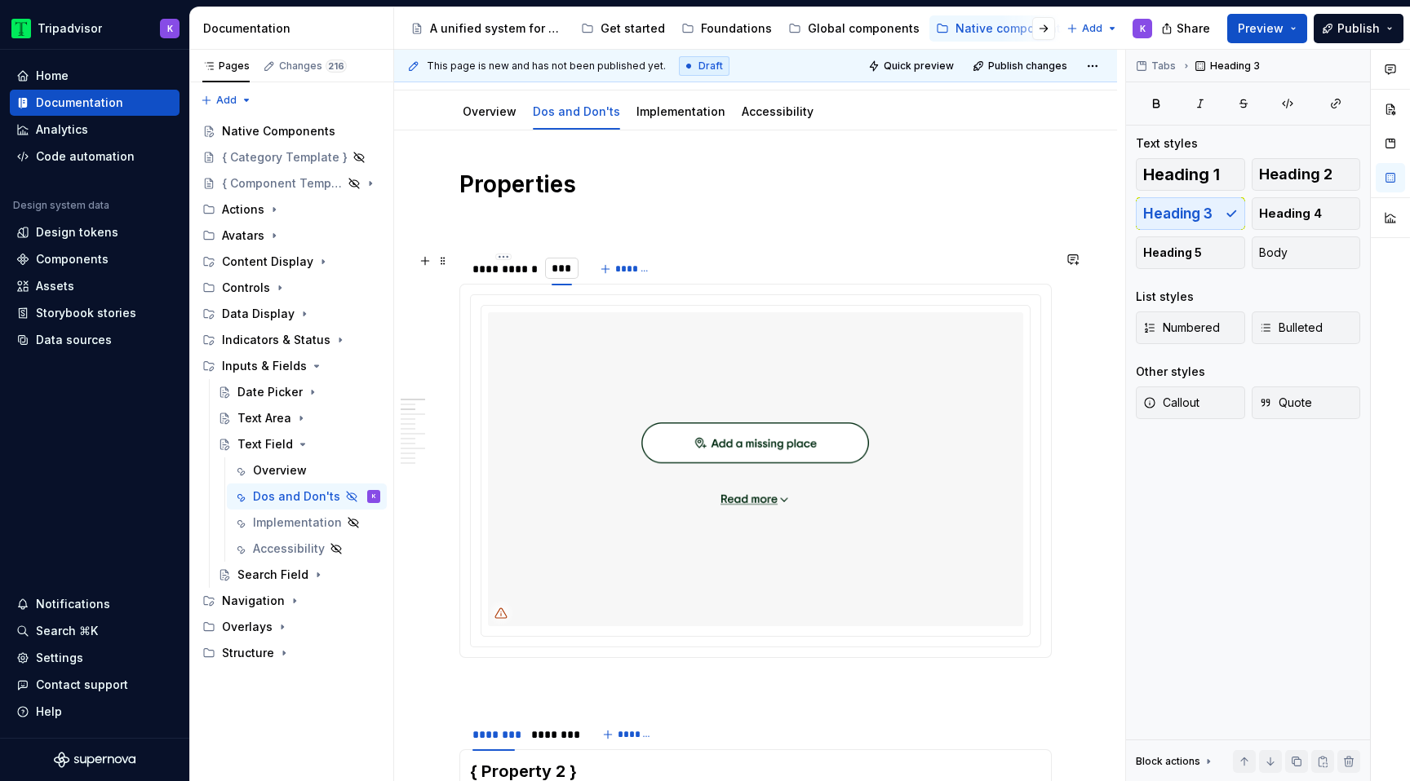
type input "*****"
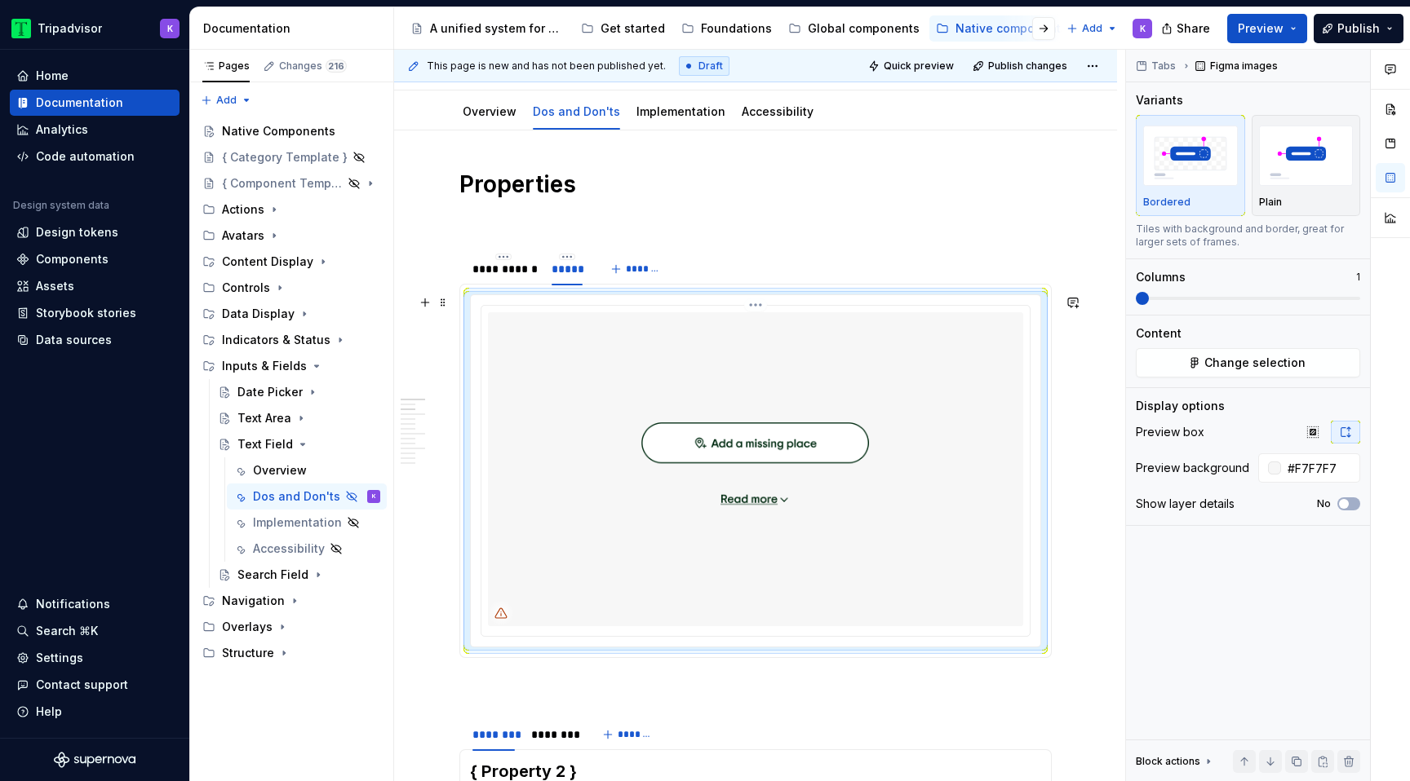
click at [628, 407] on img at bounding box center [755, 469] width 535 height 314
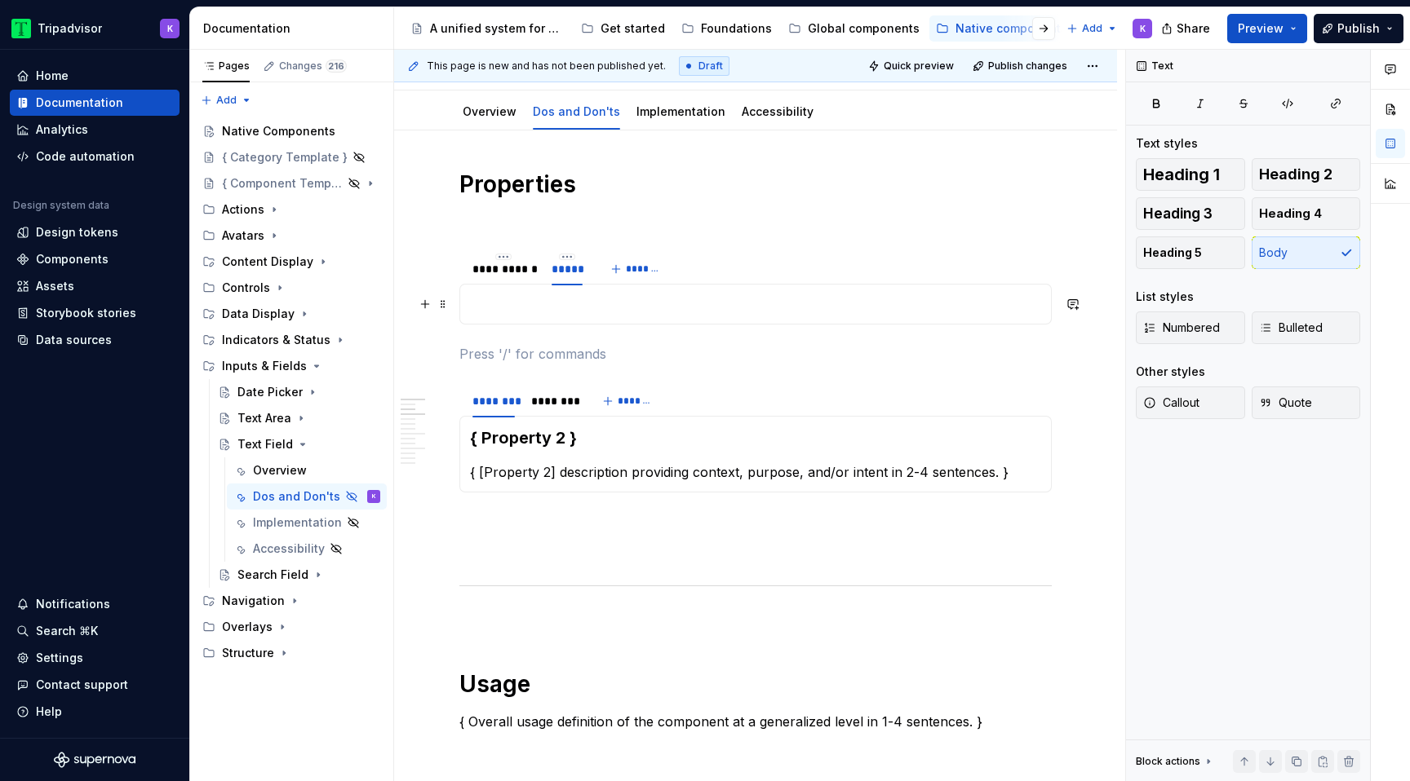
click at [614, 309] on p at bounding box center [755, 304] width 571 height 20
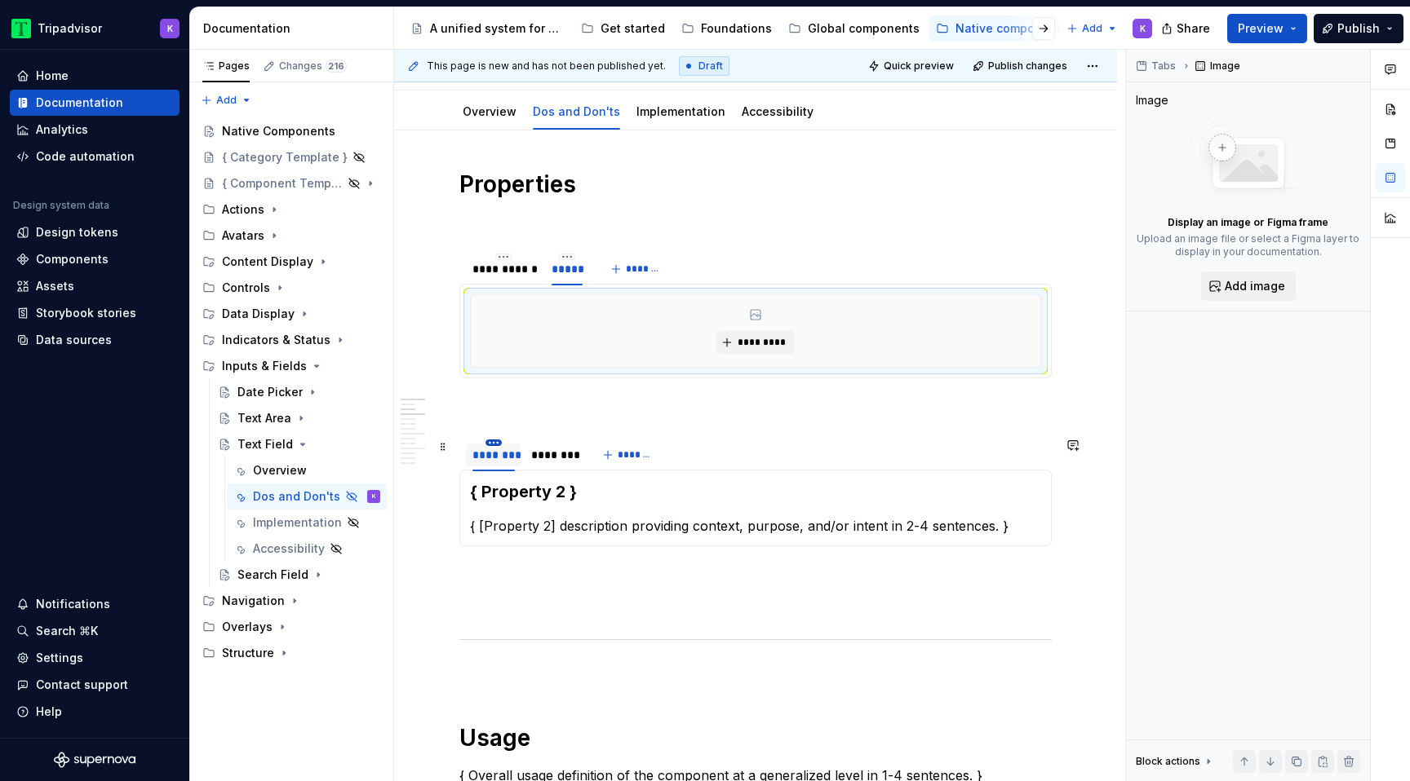
click at [491, 445] on html "Tripadvisor K Home Documentation Analytics Code automation Design system data D…" at bounding box center [705, 390] width 1410 height 781
click at [536, 415] on html "Tripadvisor K Home Documentation Analytics Code automation Design system data D…" at bounding box center [705, 390] width 1410 height 781
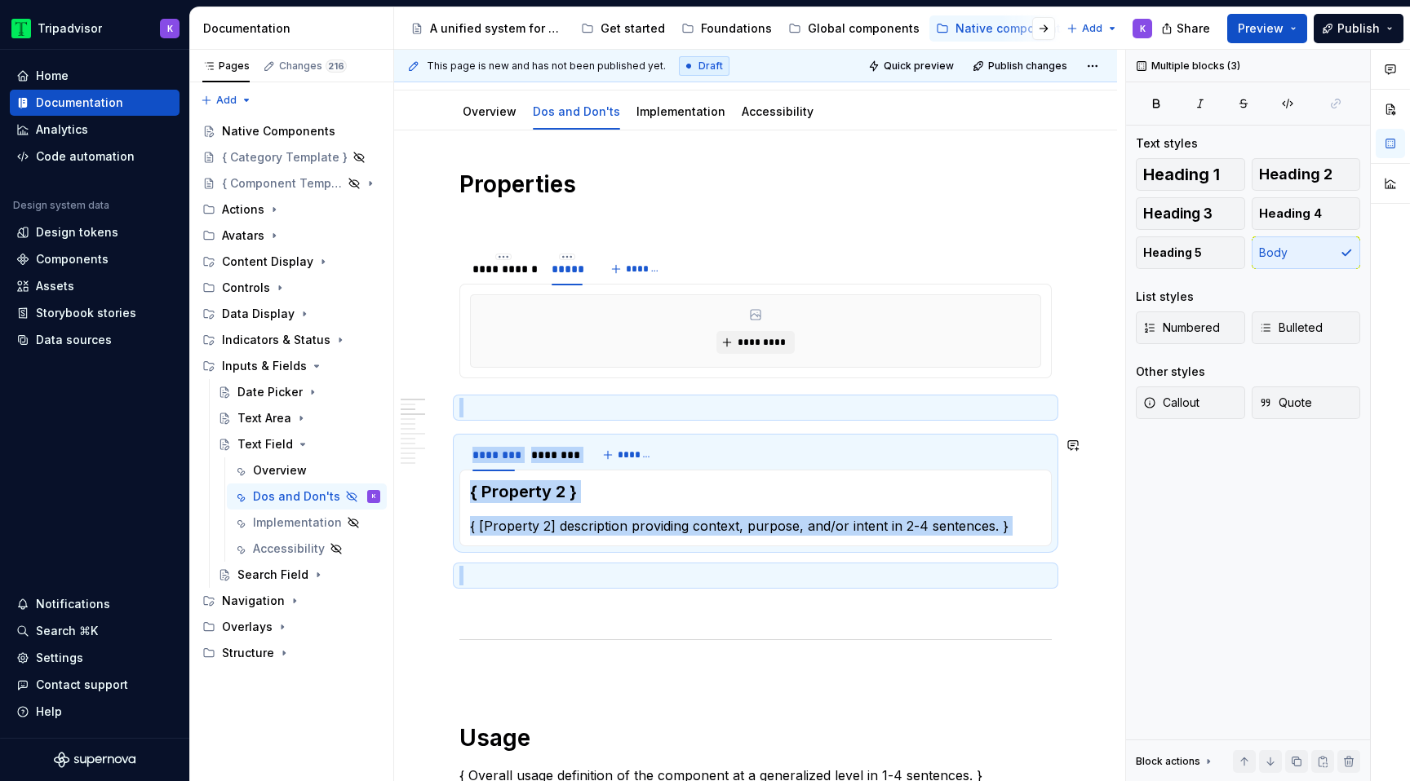
drag, startPoint x: 479, startPoint y: 577, endPoint x: 450, endPoint y: 423, distance: 156.8
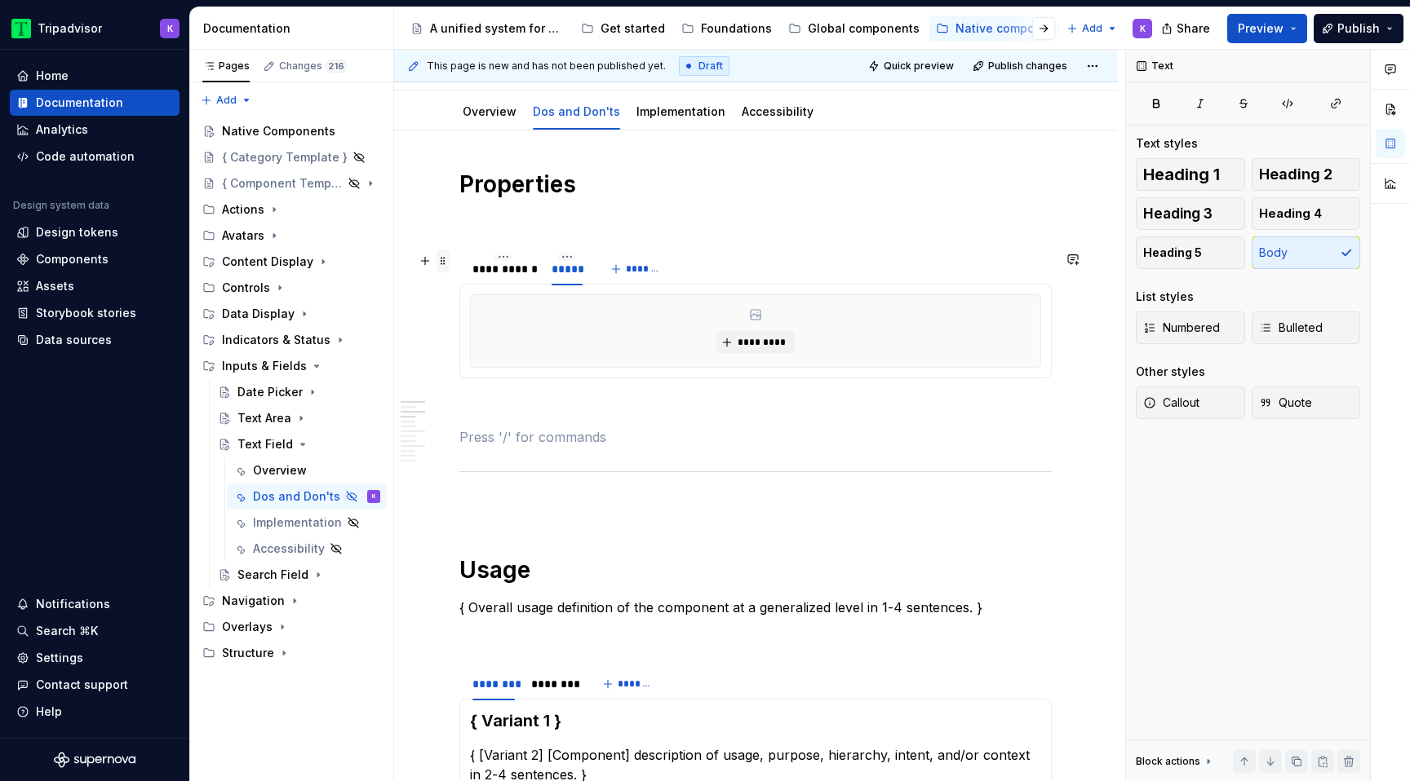
click at [445, 260] on span at bounding box center [442, 261] width 13 height 23
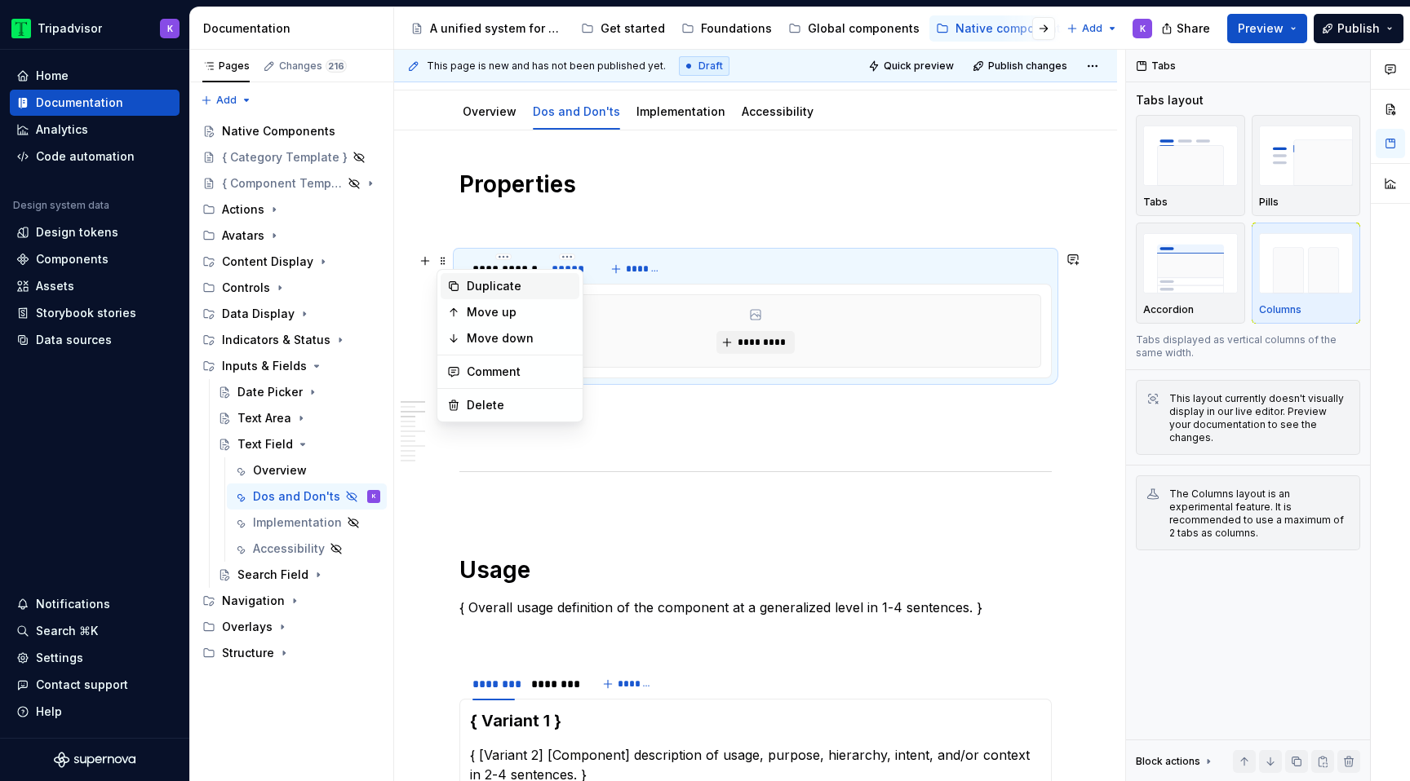
click at [502, 292] on div "Duplicate" at bounding box center [520, 286] width 106 height 16
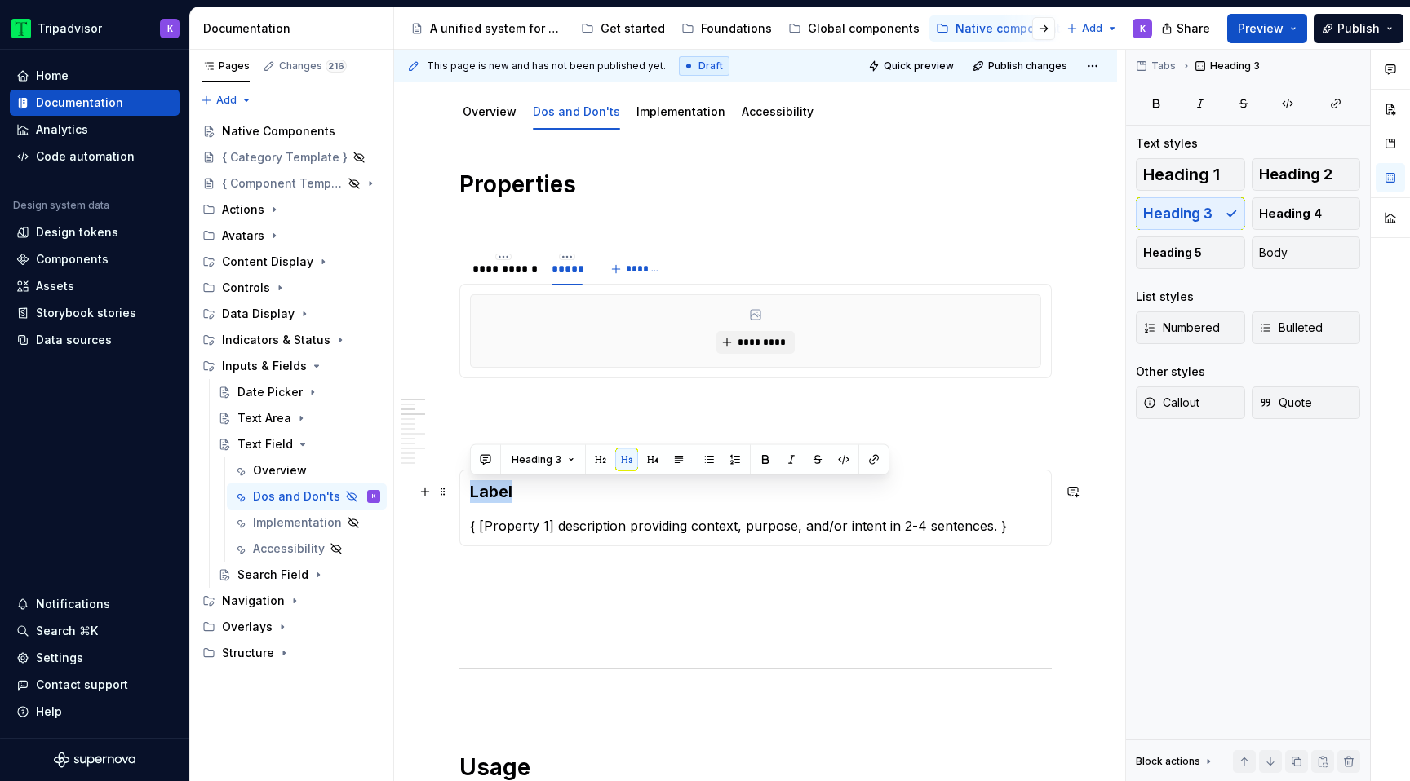
drag, startPoint x: 523, startPoint y: 493, endPoint x: 465, endPoint y: 494, distance: 57.9
click at [465, 493] on div "Label { [Property 1] description providing context, purpose, and/or intent in 2…" at bounding box center [755, 508] width 592 height 77
click at [480, 609] on p at bounding box center [755, 605] width 592 height 20
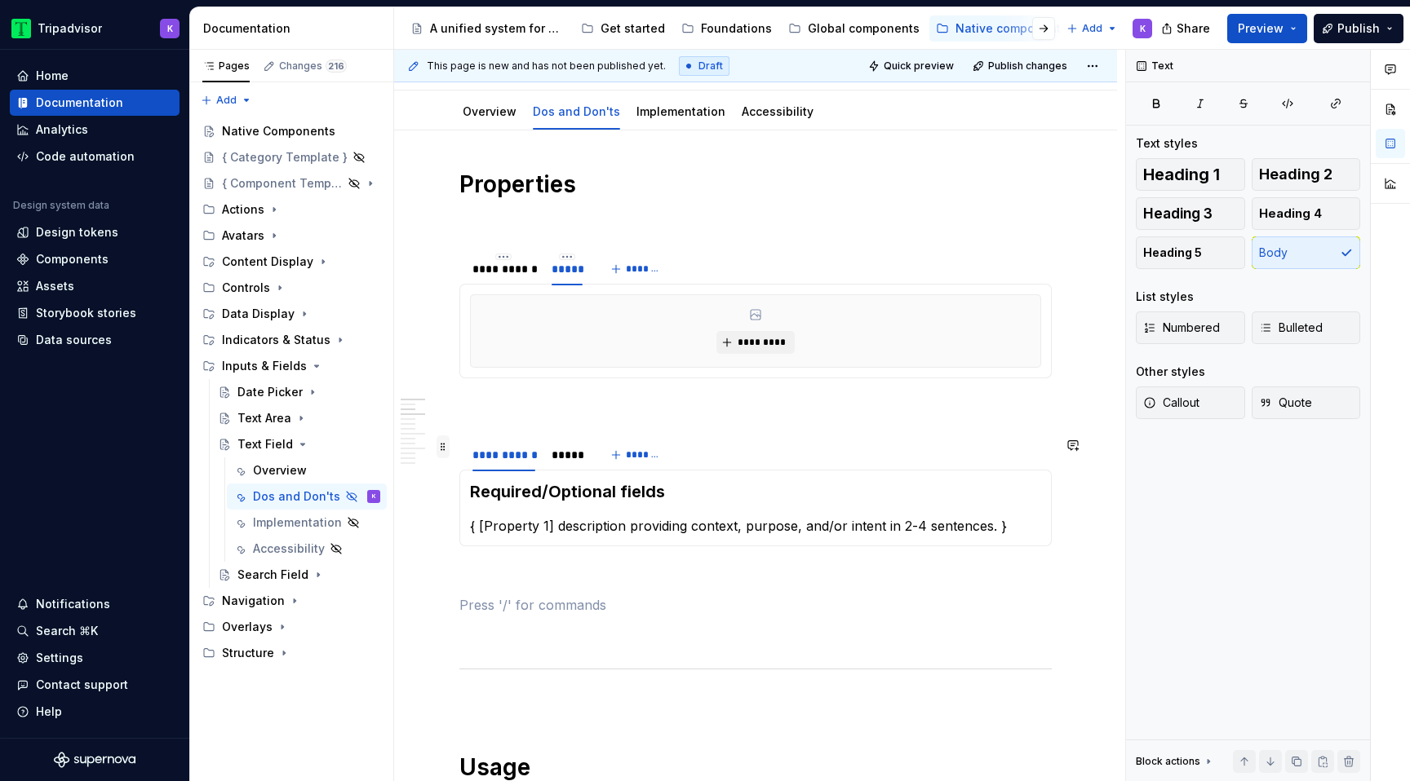
click at [442, 446] on span at bounding box center [442, 447] width 13 height 23
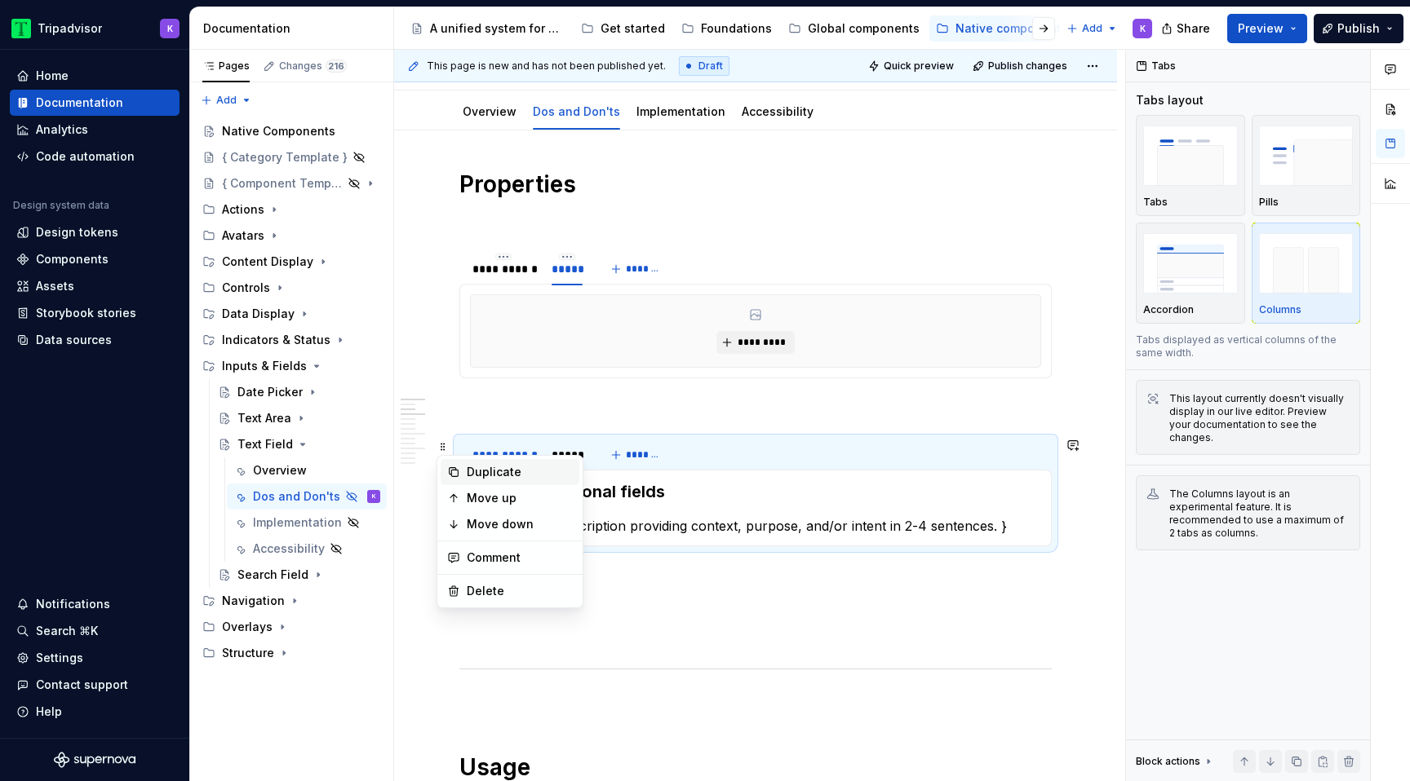
click at [468, 473] on div "Duplicate" at bounding box center [520, 472] width 106 height 16
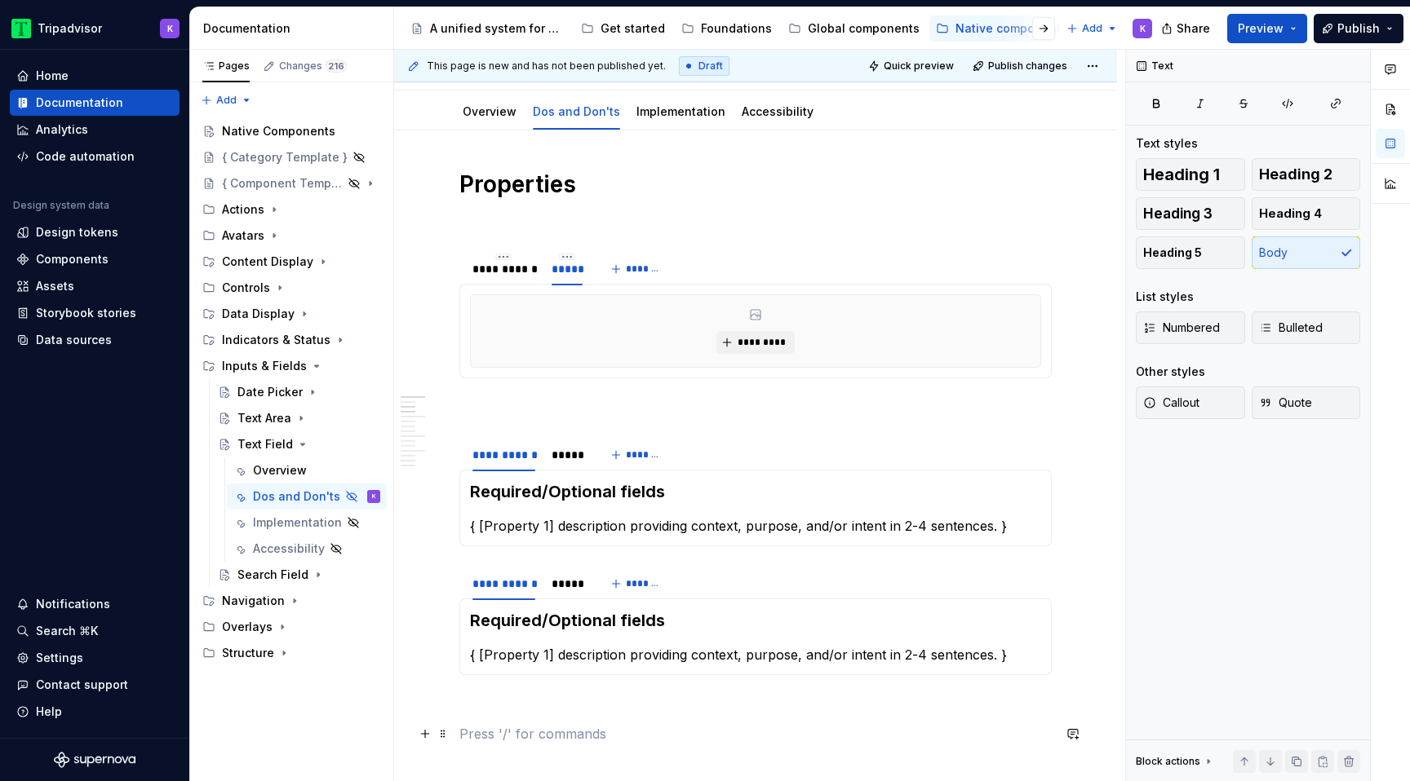
click at [513, 724] on p at bounding box center [755, 734] width 592 height 20
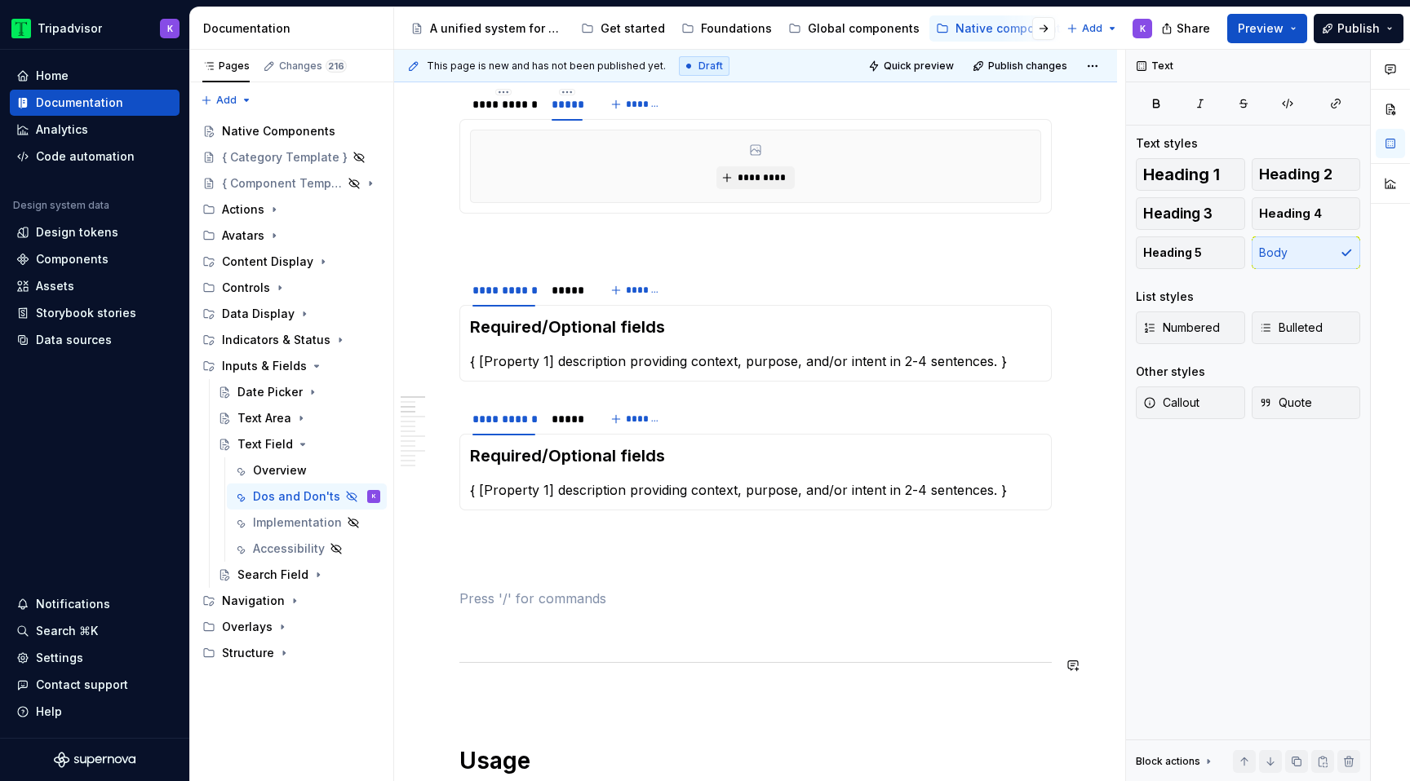
scroll to position [437, 0]
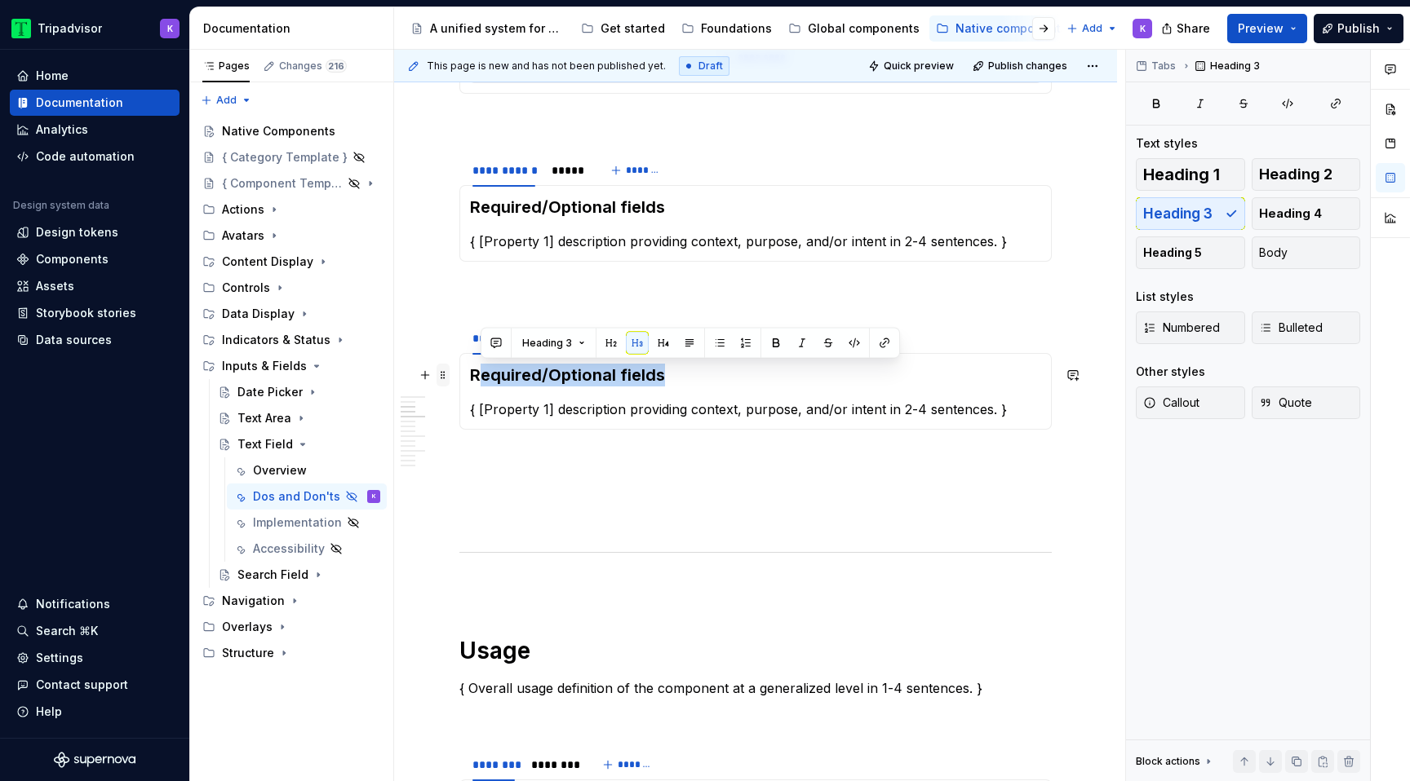
drag, startPoint x: 674, startPoint y: 374, endPoint x: 442, endPoint y: 374, distance: 231.7
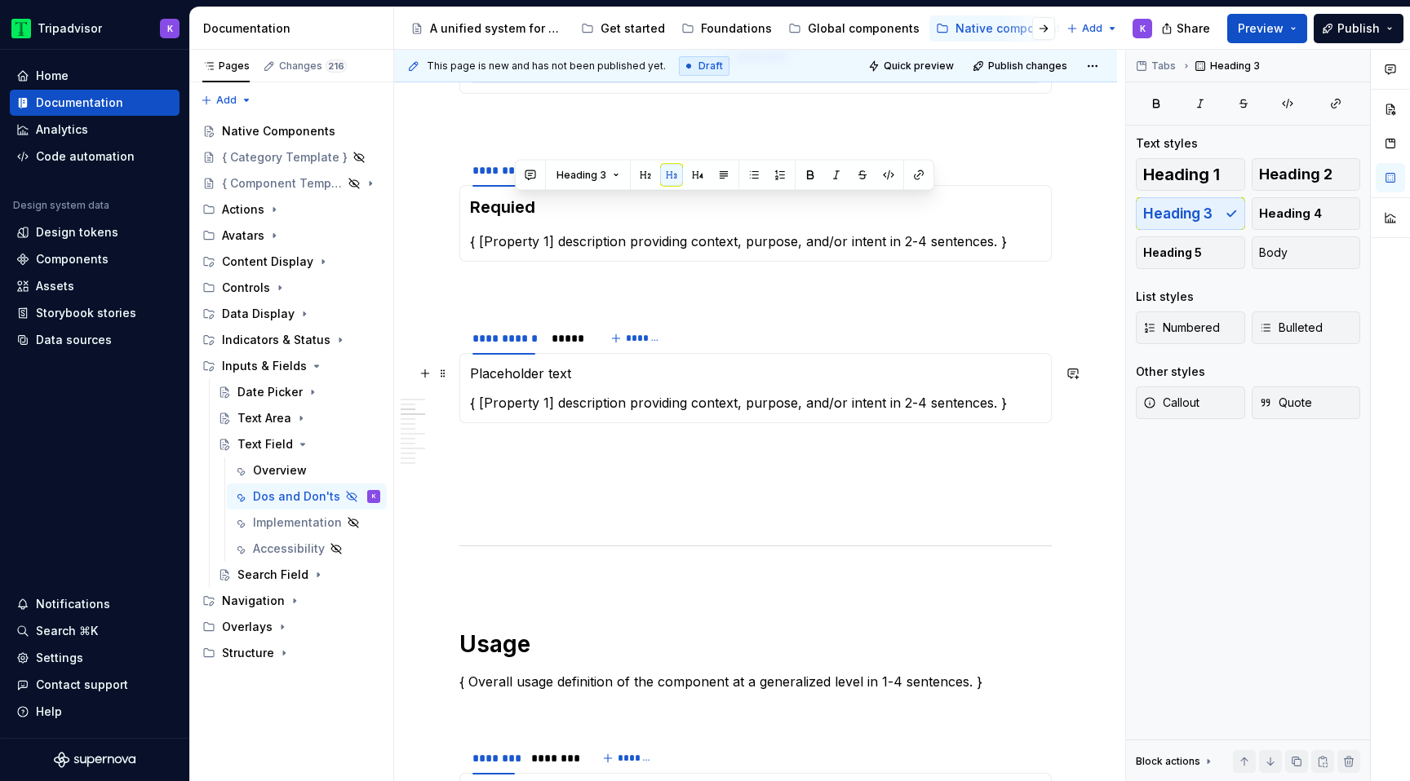
click at [657, 383] on p "Placeholder text" at bounding box center [755, 374] width 571 height 20
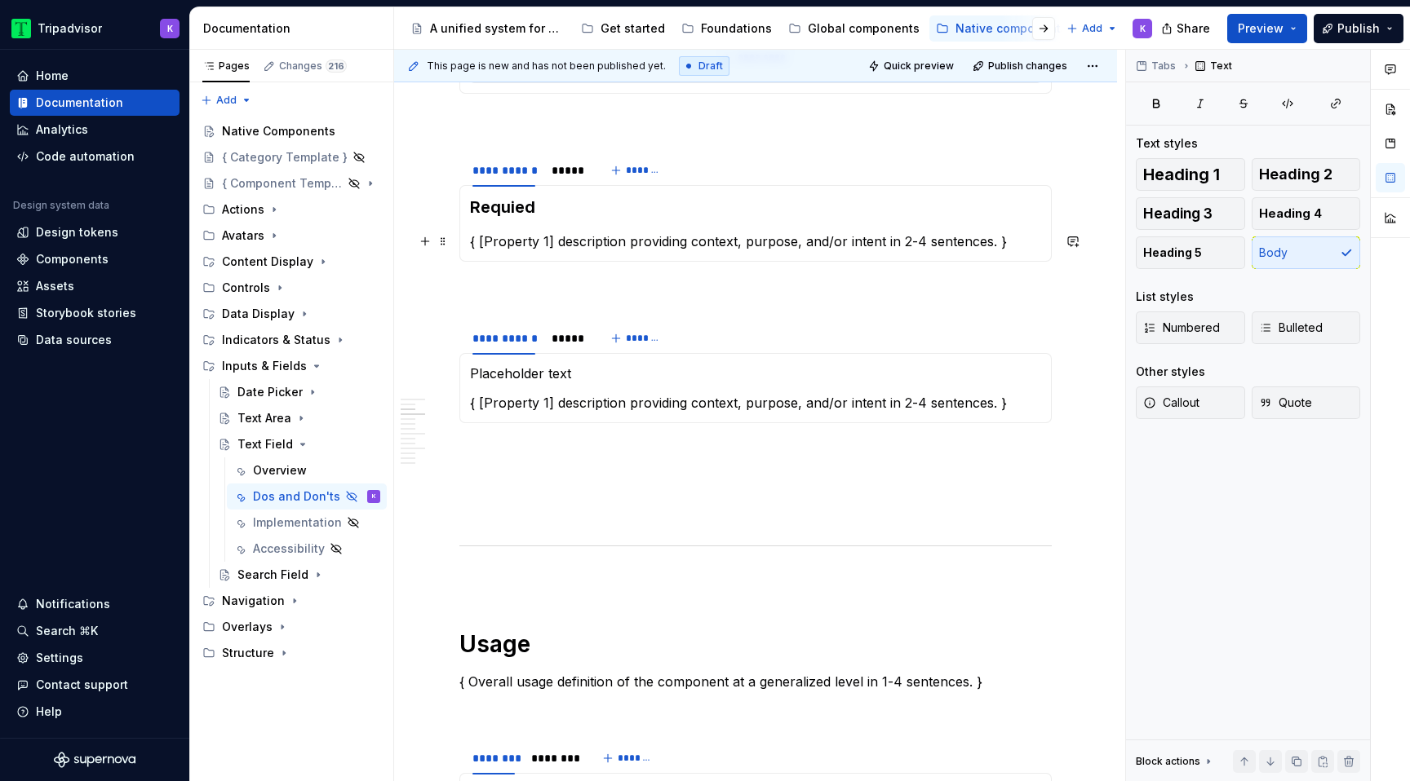
click at [564, 214] on h3 "Requied" at bounding box center [755, 207] width 571 height 23
click at [517, 213] on h3 "Requied" at bounding box center [755, 207] width 571 height 23
click at [558, 206] on h3 "Required" at bounding box center [755, 207] width 571 height 23
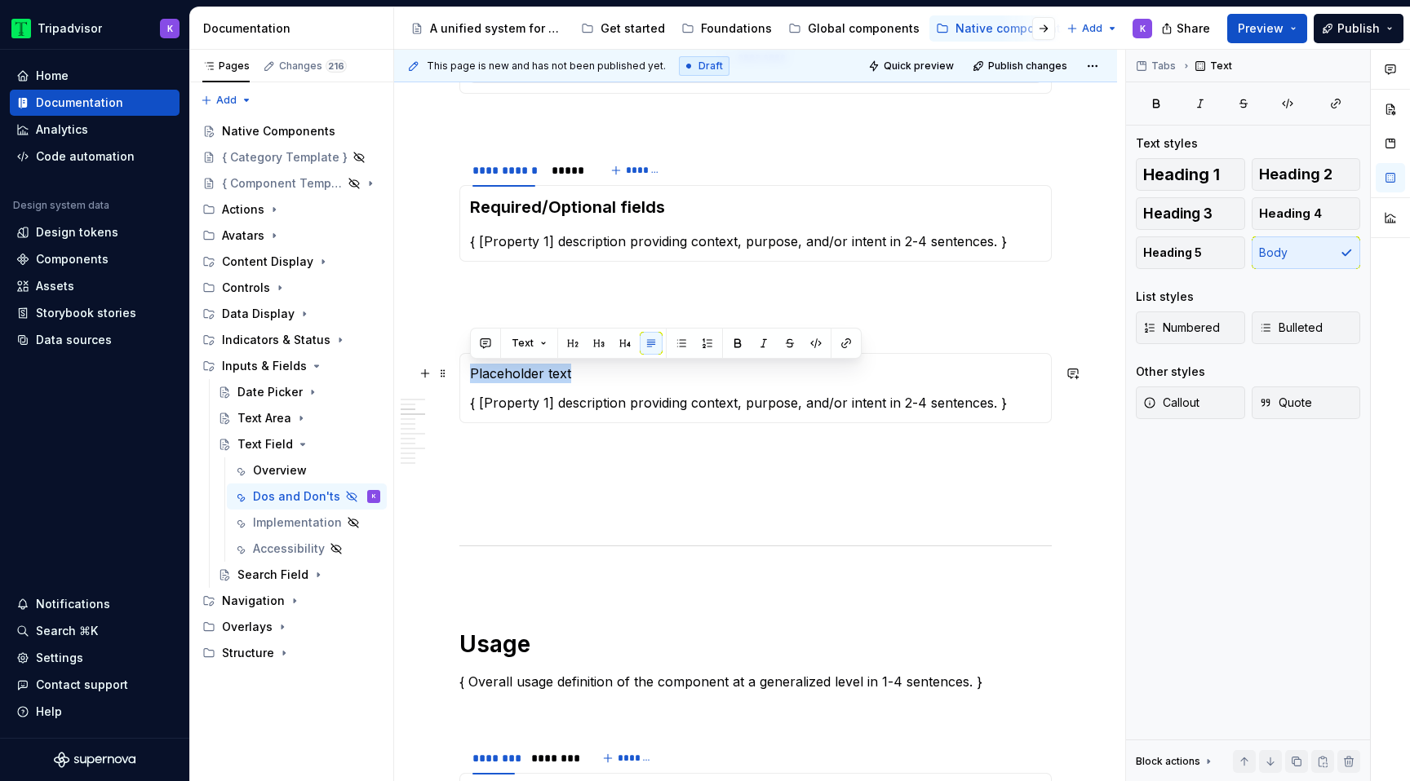
drag, startPoint x: 588, startPoint y: 372, endPoint x: 468, endPoint y: 372, distance: 119.9
click at [468, 372] on div "Placeholder text { [Property 1] description providing context, purpose, and/or …" at bounding box center [755, 388] width 592 height 70
click at [1213, 210] on button "Heading 3" at bounding box center [1189, 213] width 109 height 33
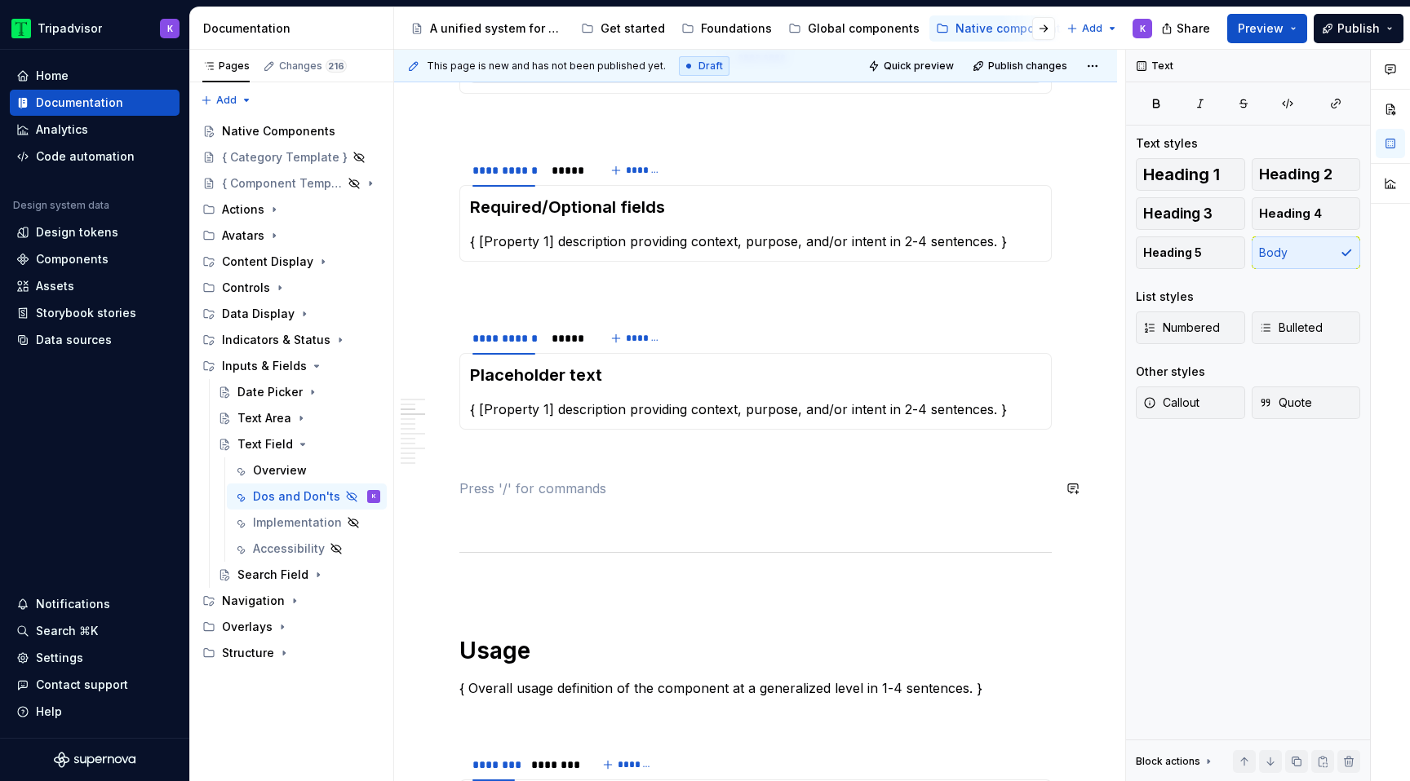
click at [442, 329] on span at bounding box center [442, 330] width 13 height 23
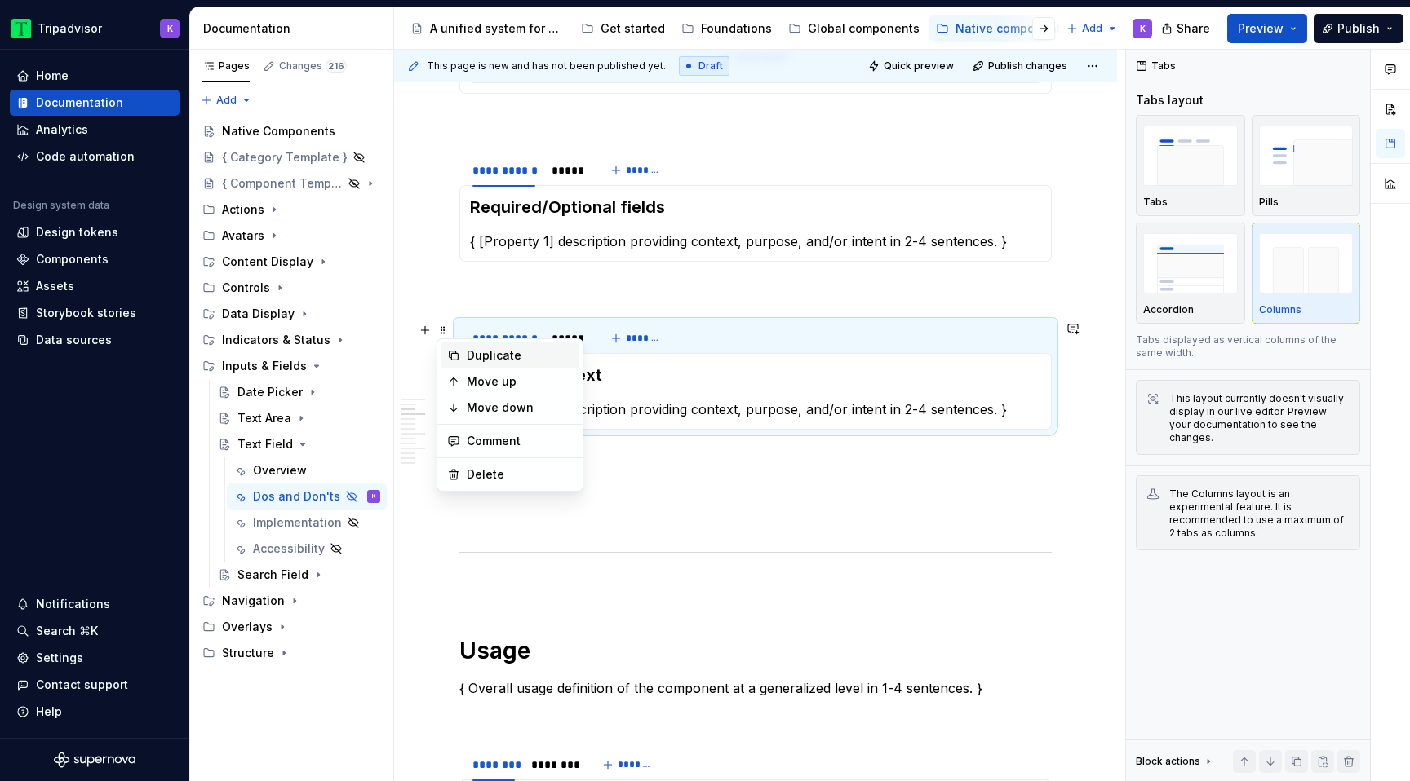
click at [511, 361] on div "Duplicate" at bounding box center [520, 355] width 106 height 16
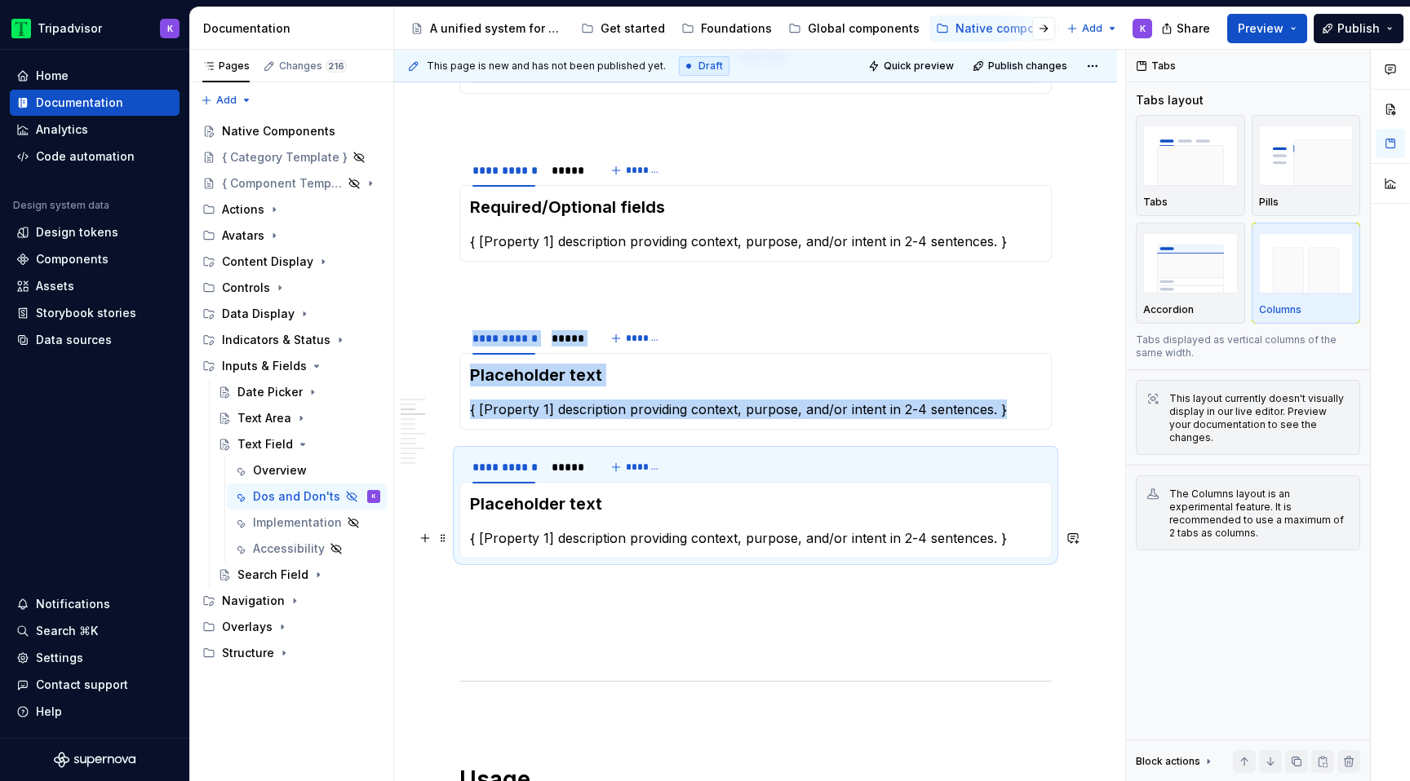
scroll to position [547, 0]
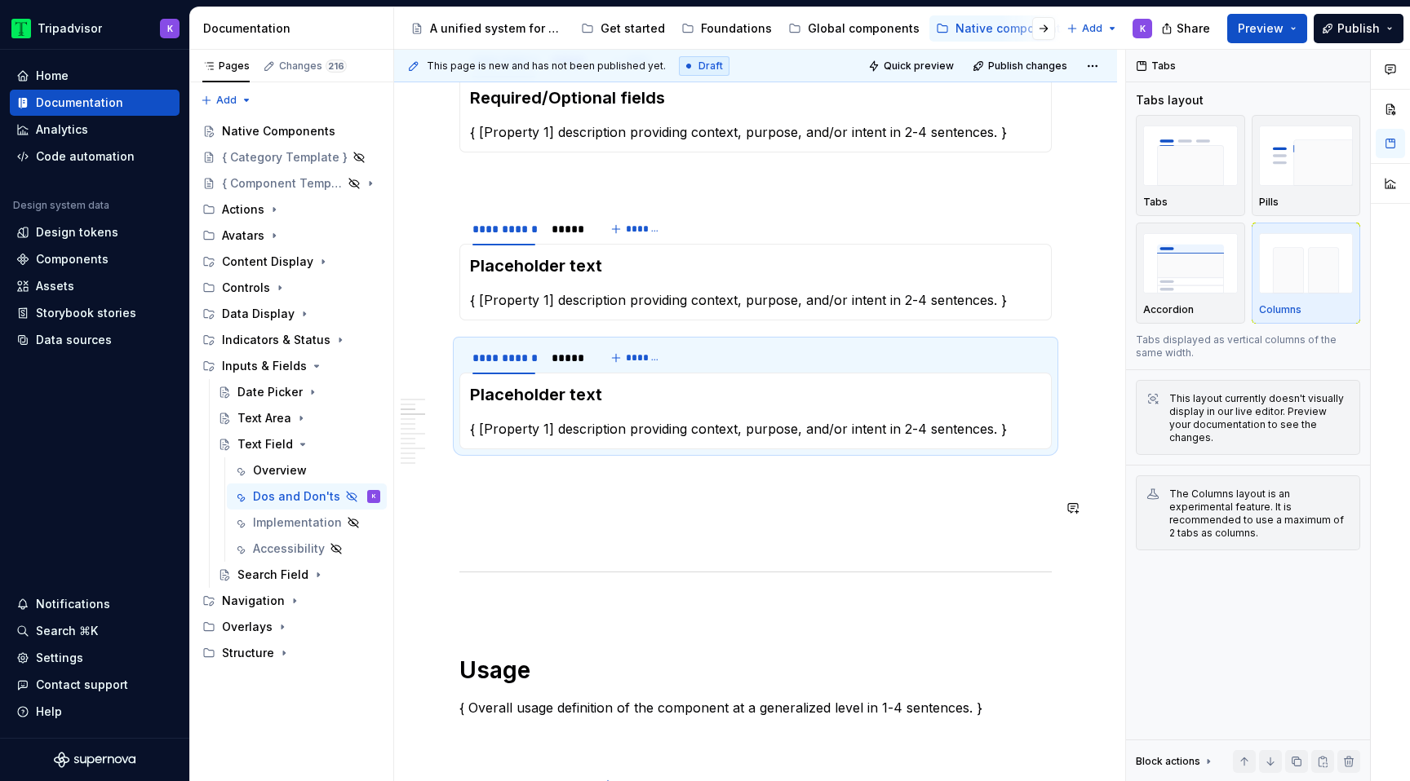
click at [537, 528] on p at bounding box center [755, 538] width 592 height 20
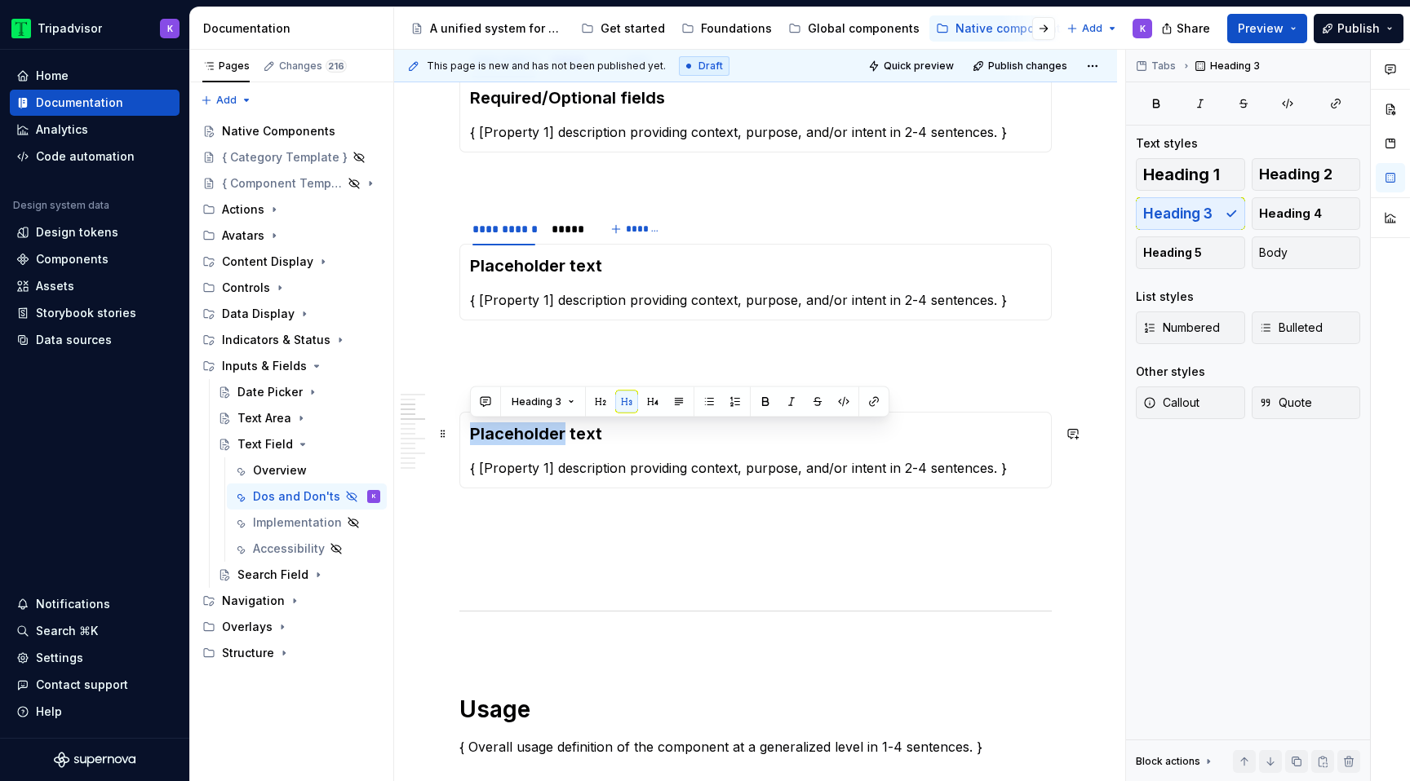
drag, startPoint x: 563, startPoint y: 434, endPoint x: 464, endPoint y: 436, distance: 98.7
click at [464, 434] on div "Placeholder text { [Property 1] description providing context, purpose, and/or …" at bounding box center [755, 450] width 592 height 77
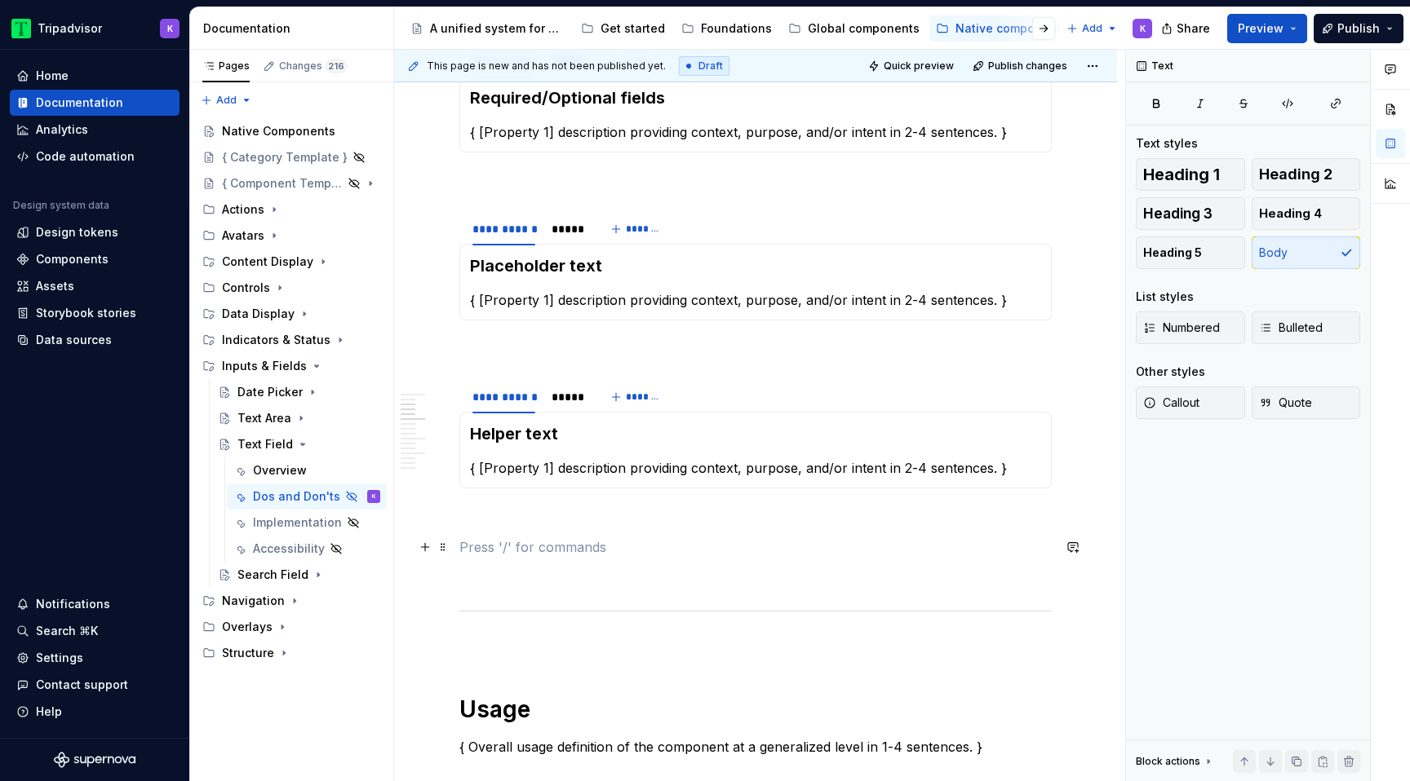
click at [502, 542] on p at bounding box center [755, 548] width 592 height 20
click at [443, 393] on span at bounding box center [442, 389] width 13 height 23
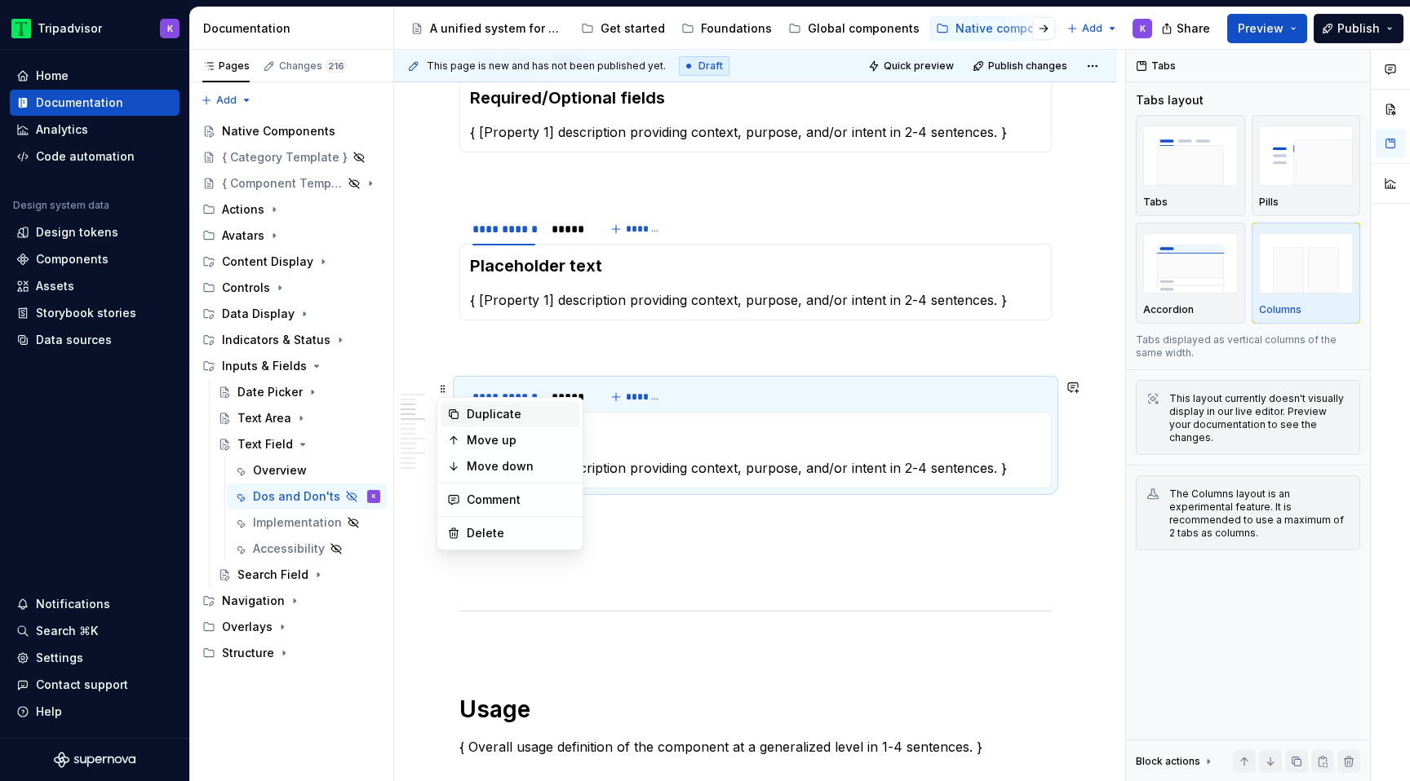
click at [483, 410] on div "Duplicate" at bounding box center [520, 414] width 106 height 16
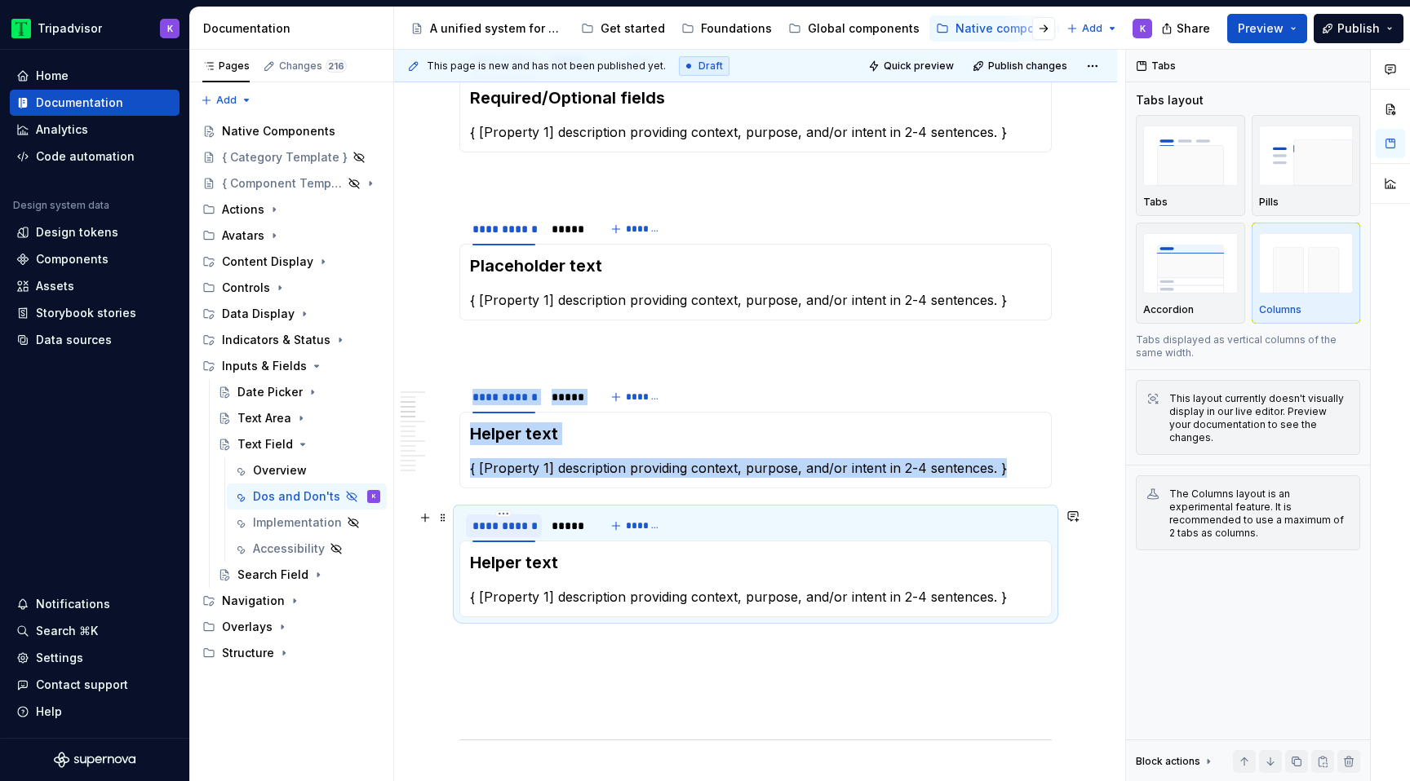
scroll to position [737, 0]
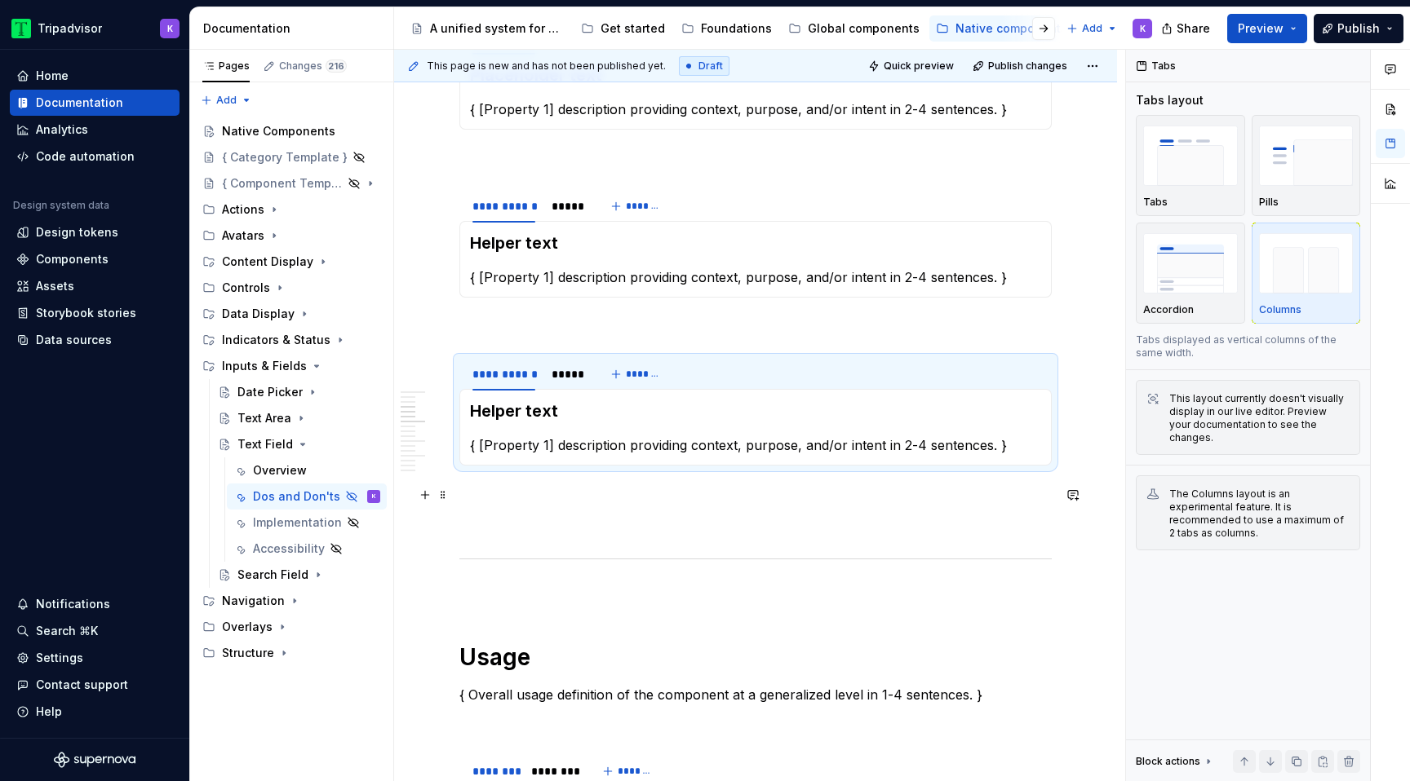
click at [500, 520] on p at bounding box center [755, 525] width 592 height 20
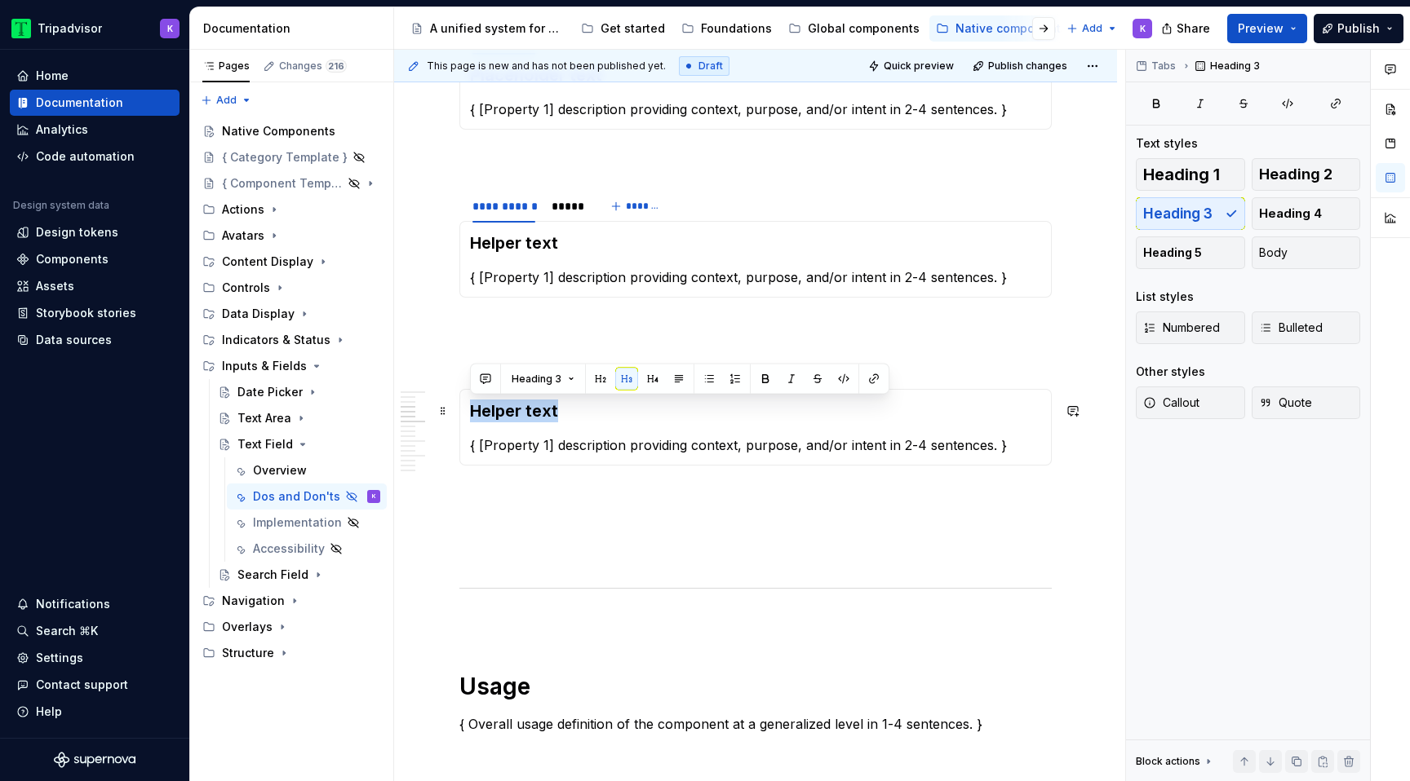
drag, startPoint x: 569, startPoint y: 417, endPoint x: 461, endPoint y: 416, distance: 108.5
click at [461, 416] on div "Helper text { [Property 1] description providing context, purpose, and/or inten…" at bounding box center [755, 427] width 592 height 77
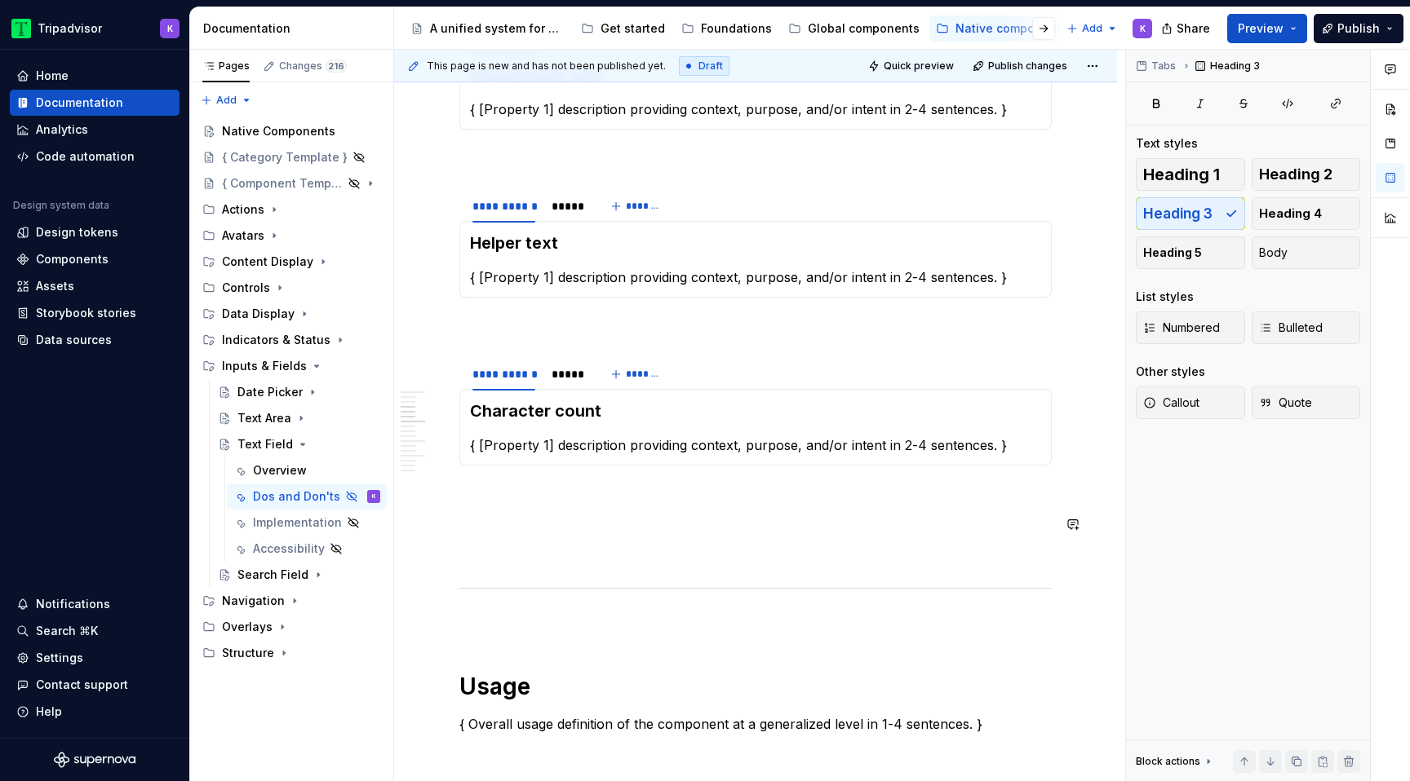
click at [439, 371] on span at bounding box center [442, 366] width 13 height 23
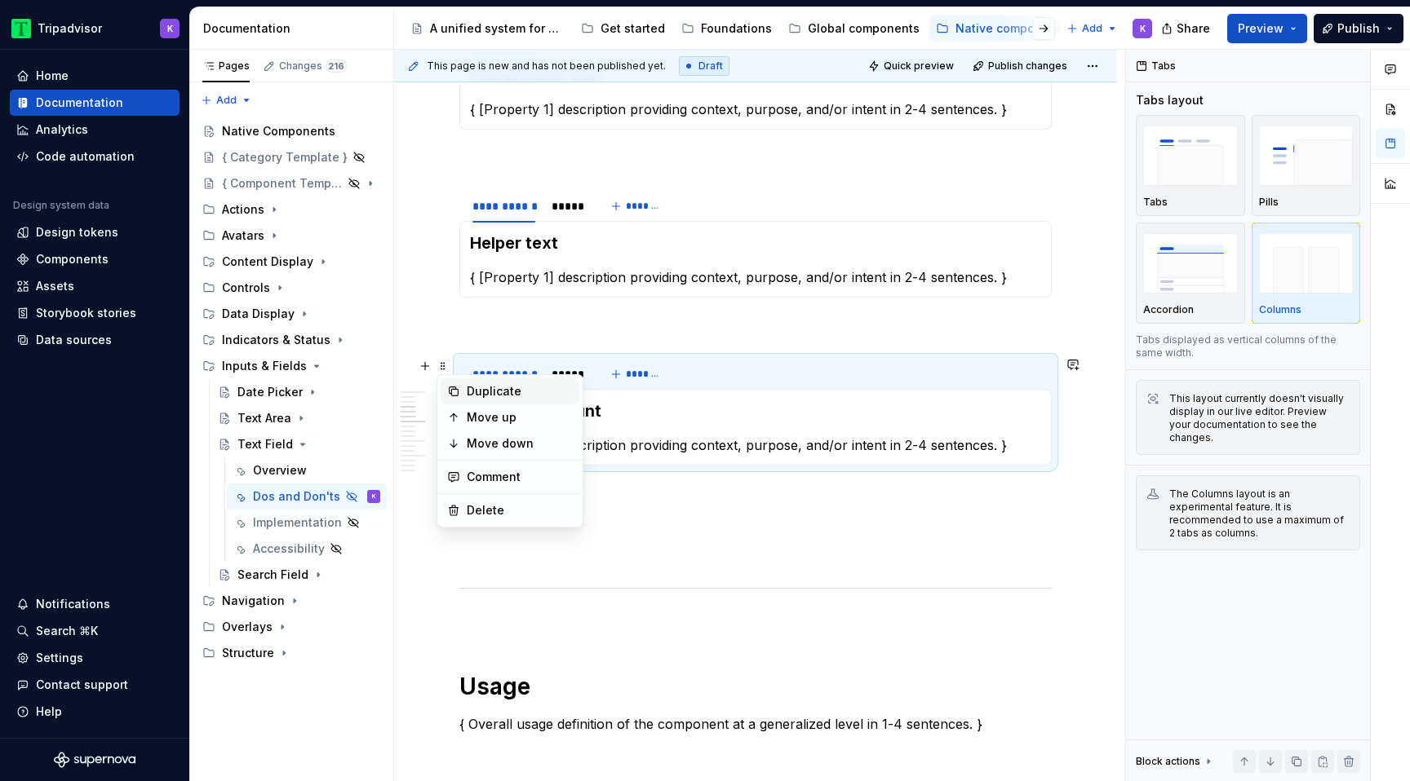
click at [482, 387] on div "Duplicate" at bounding box center [520, 391] width 106 height 16
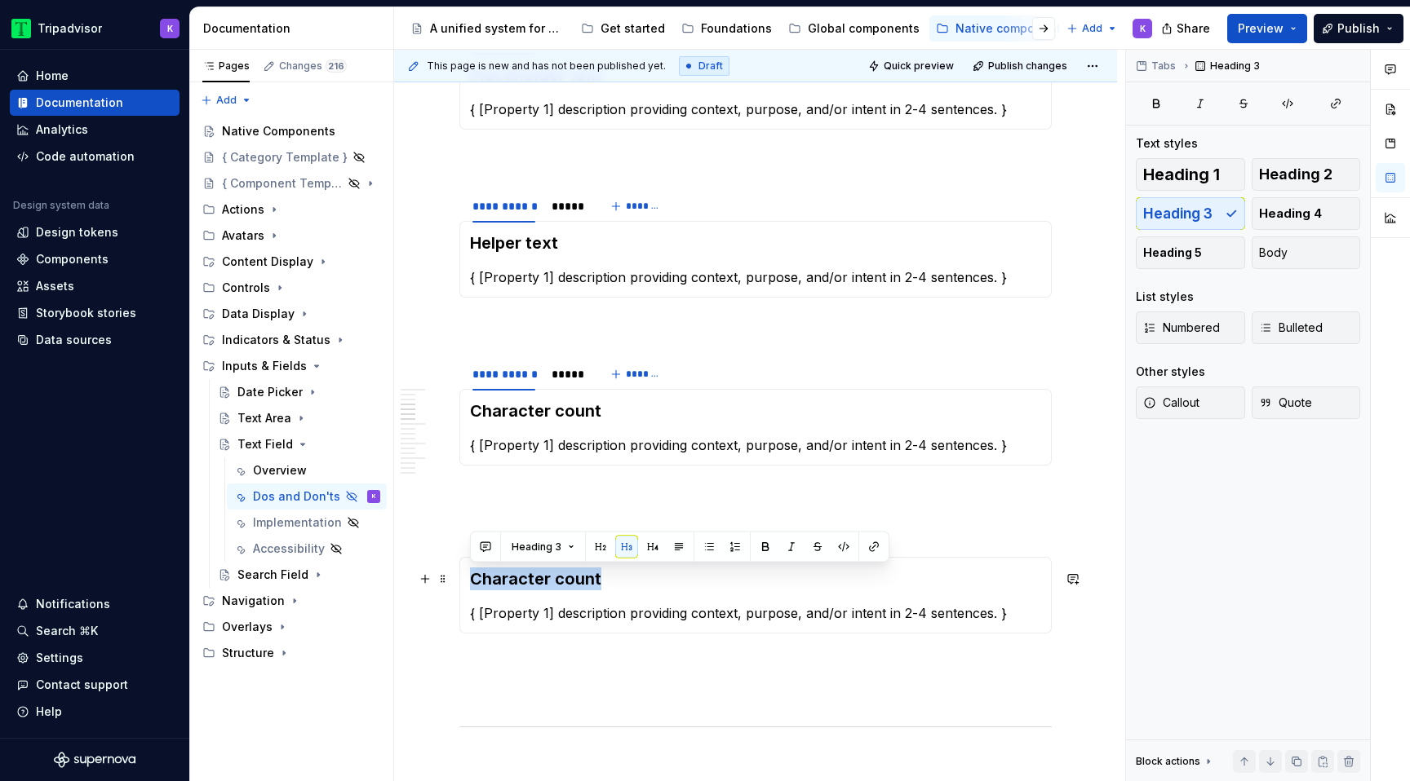
drag, startPoint x: 597, startPoint y: 580, endPoint x: 467, endPoint y: 580, distance: 130.5
click at [467, 580] on div "Character count { [Property 1] description providing context, purpose, and/or i…" at bounding box center [755, 595] width 592 height 77
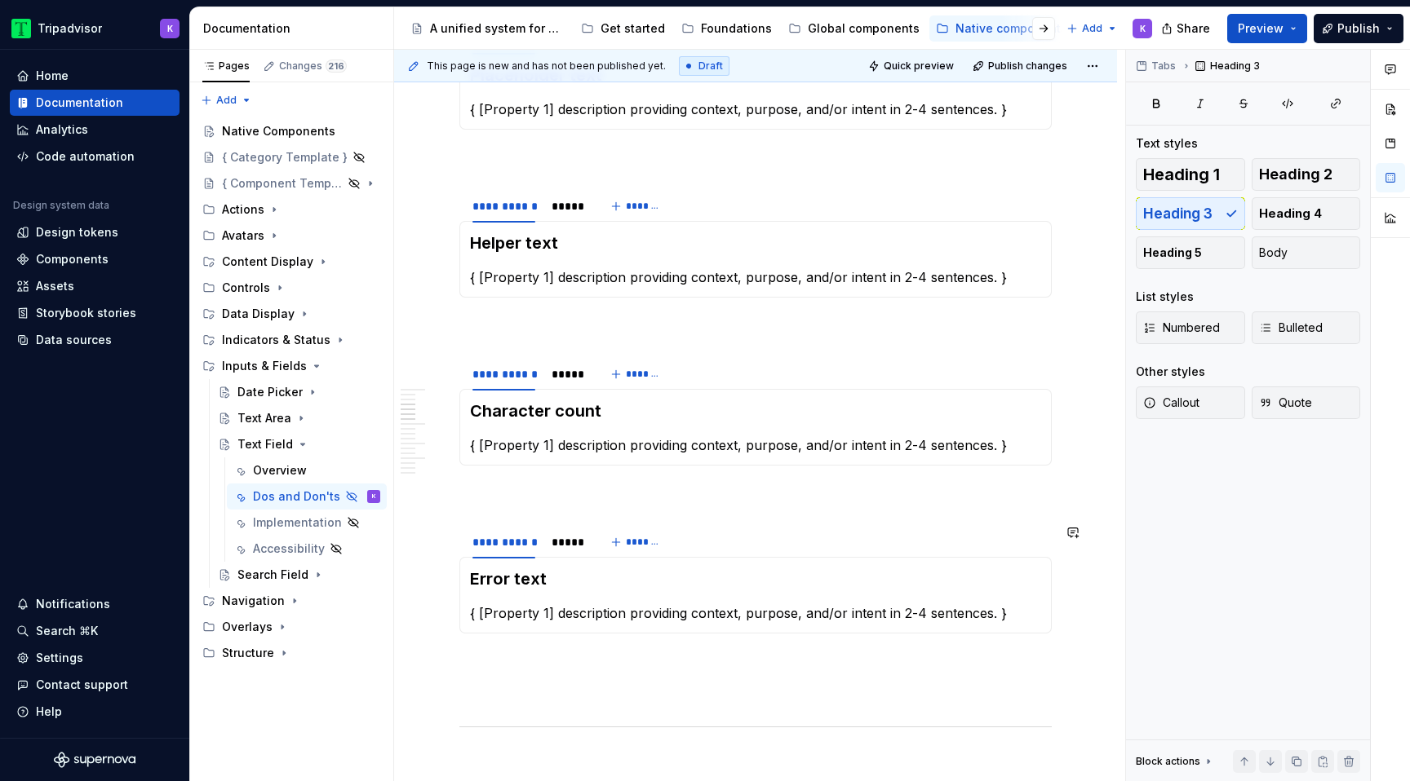
click at [449, 536] on span at bounding box center [442, 534] width 13 height 23
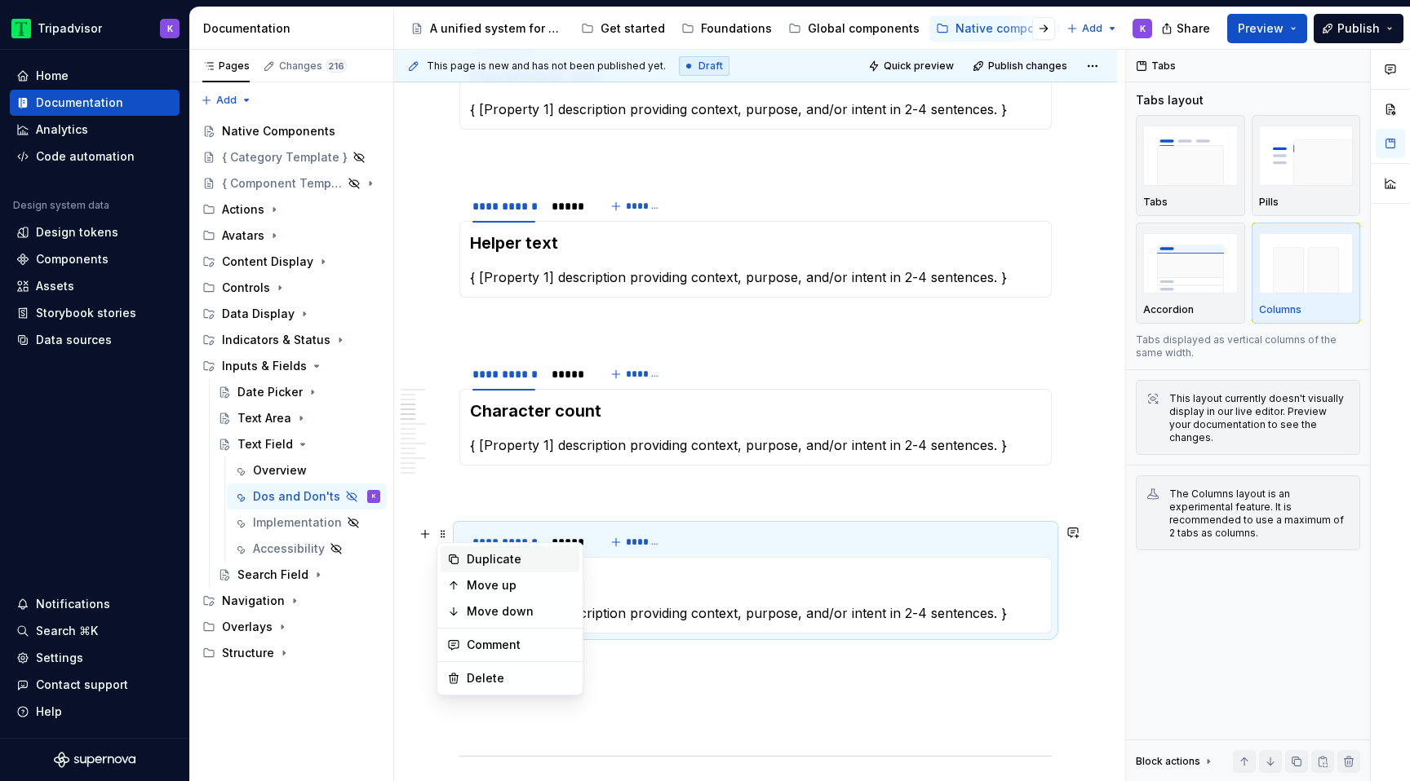
click at [489, 554] on div "Duplicate" at bounding box center [520, 559] width 106 height 16
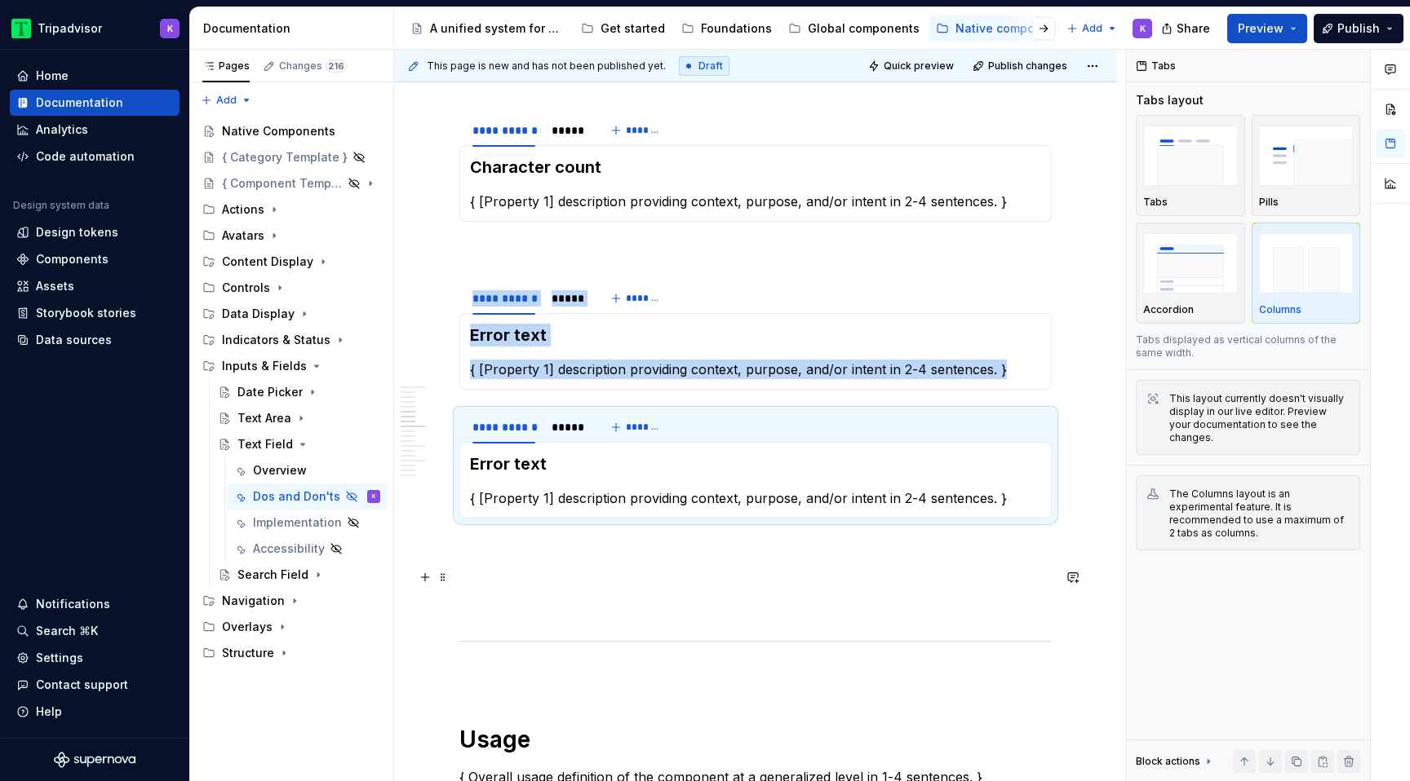
scroll to position [1009, 0]
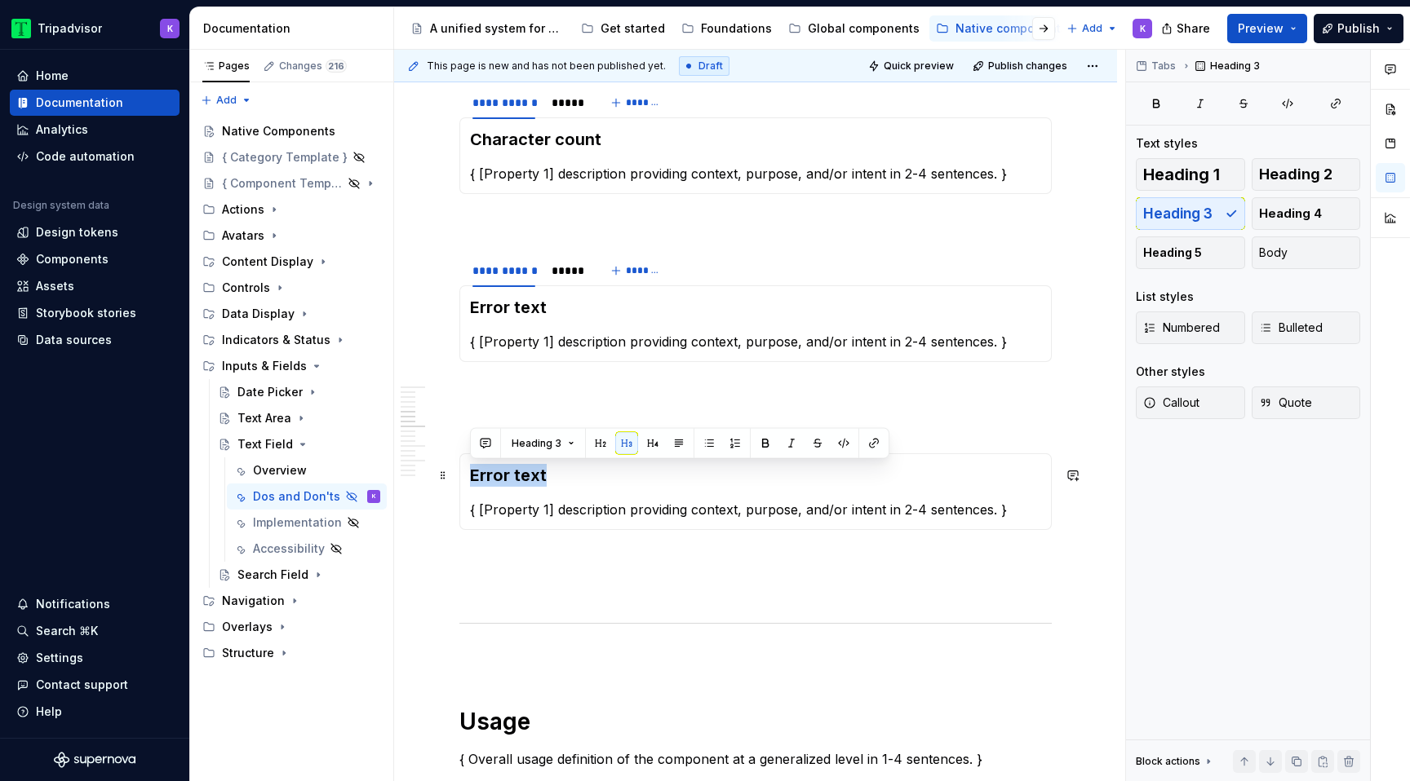
drag, startPoint x: 568, startPoint y: 485, endPoint x: 469, endPoint y: 485, distance: 98.7
click at [468, 485] on div "Error text { [Property 1] description providing context, purpose, and/or intent…" at bounding box center [755, 492] width 592 height 77
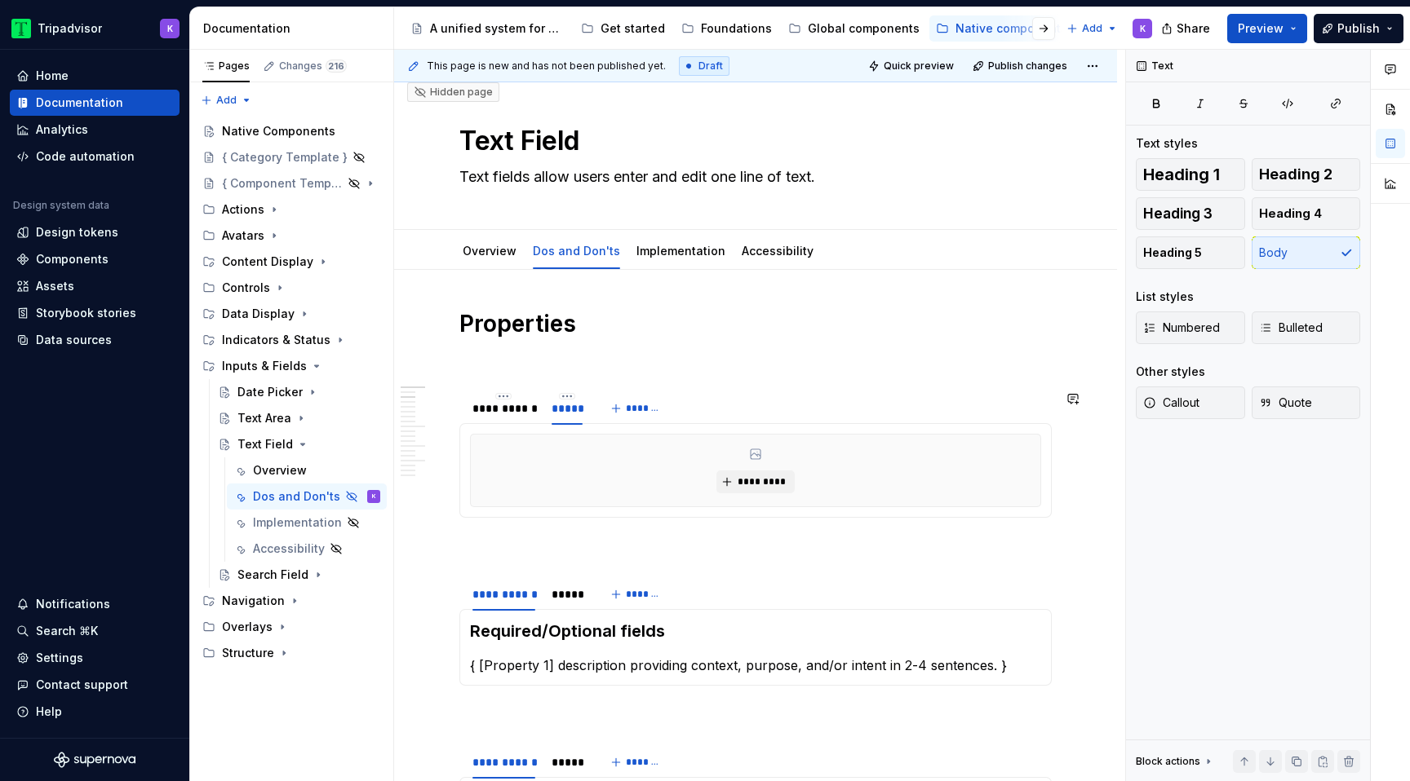
scroll to position [0, 0]
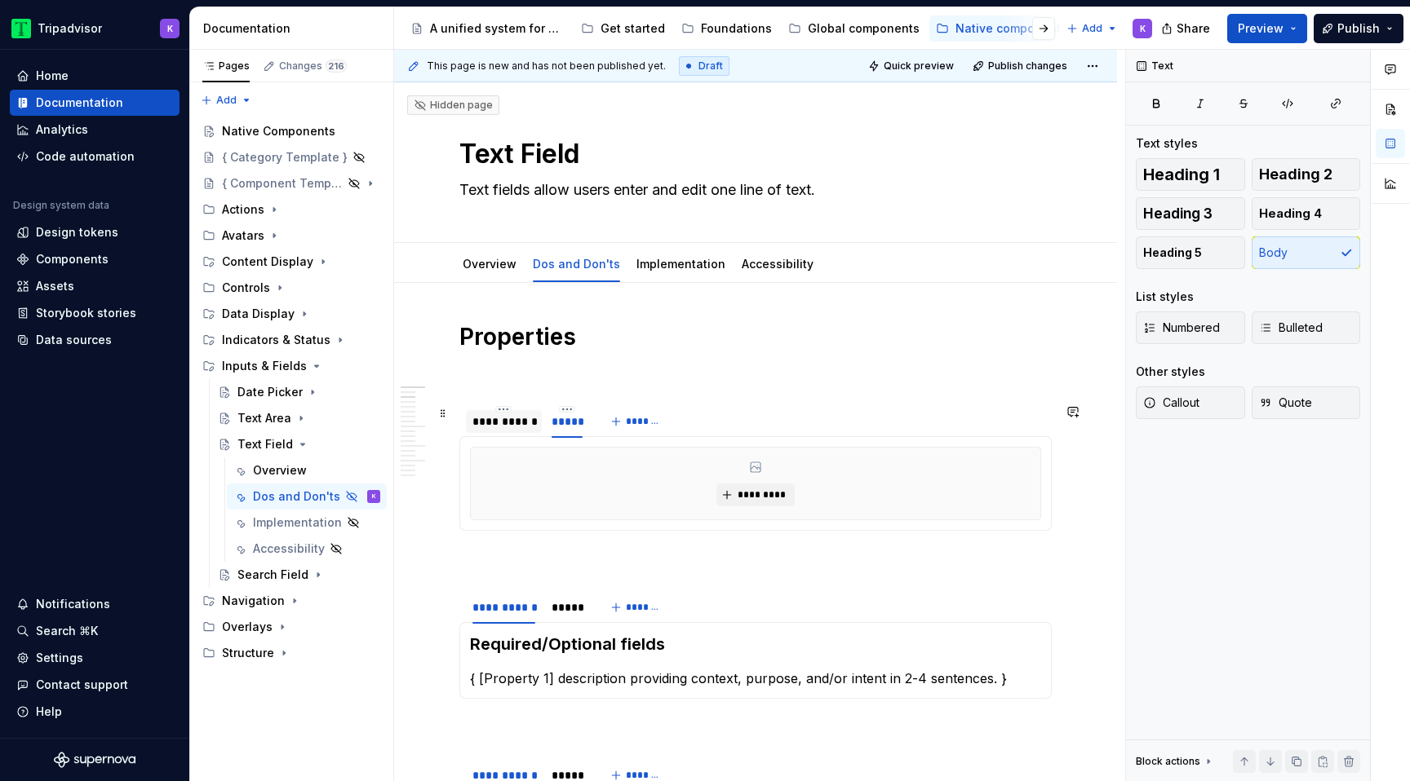
click at [508, 423] on div "**********" at bounding box center [503, 422] width 63 height 16
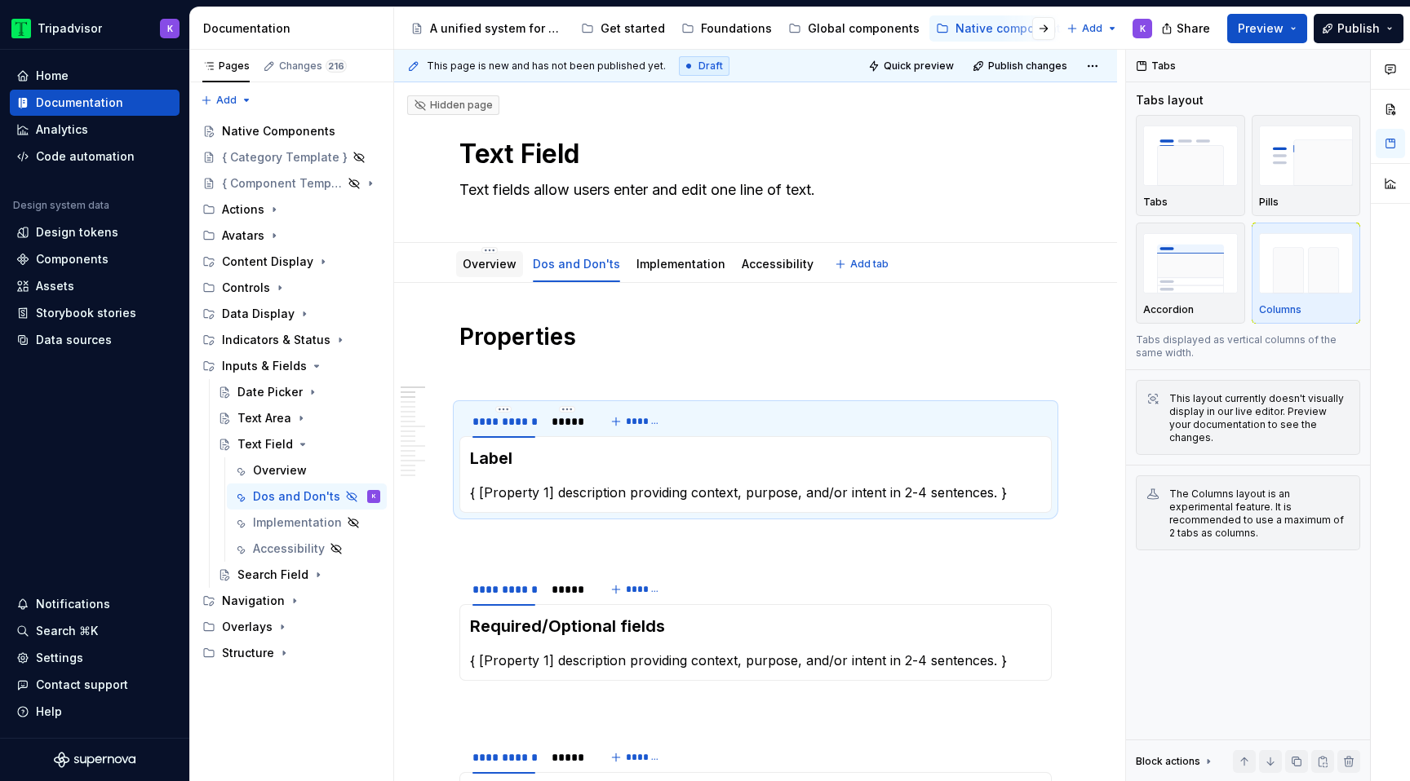
click at [480, 277] on div "Overview" at bounding box center [489, 264] width 67 height 29
click at [273, 470] on div "Overview" at bounding box center [280, 471] width 54 height 16
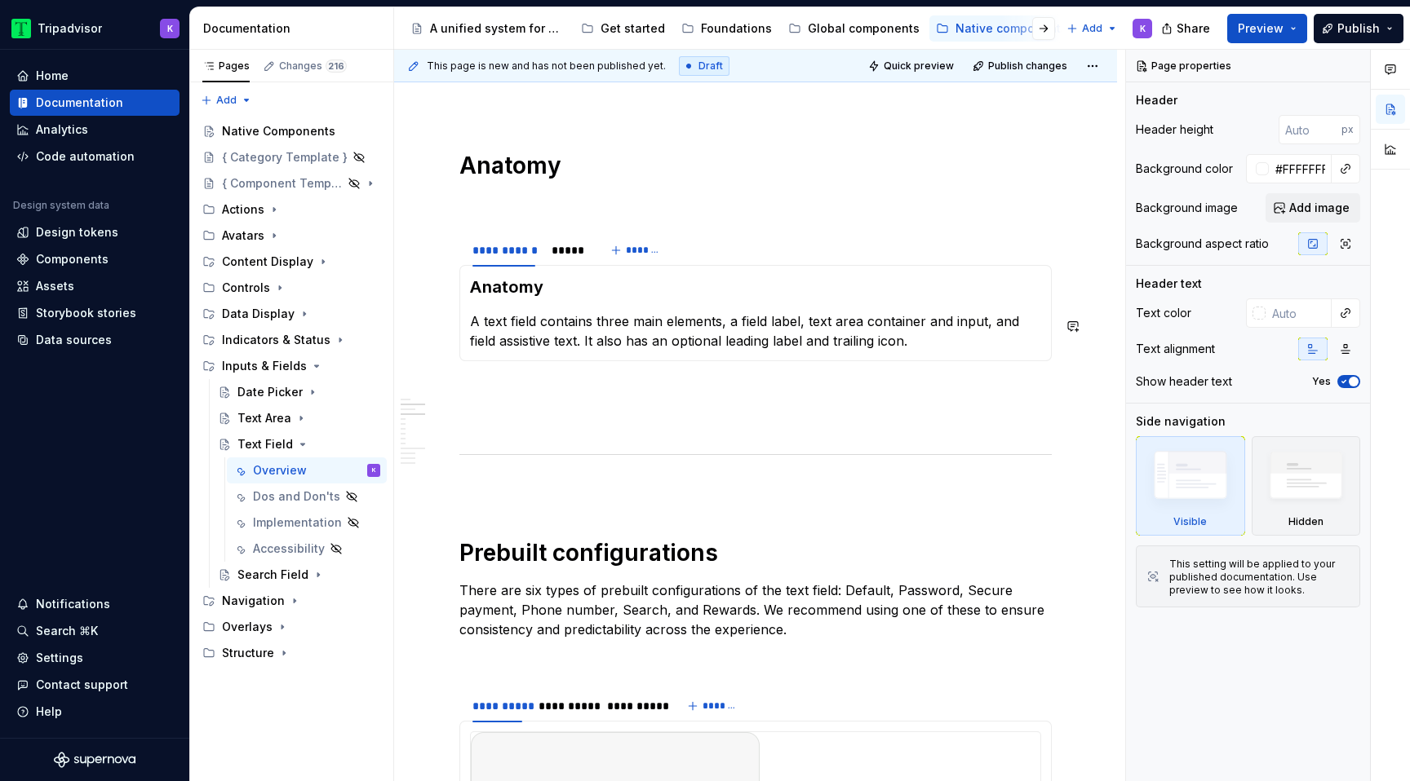
scroll to position [1198, 0]
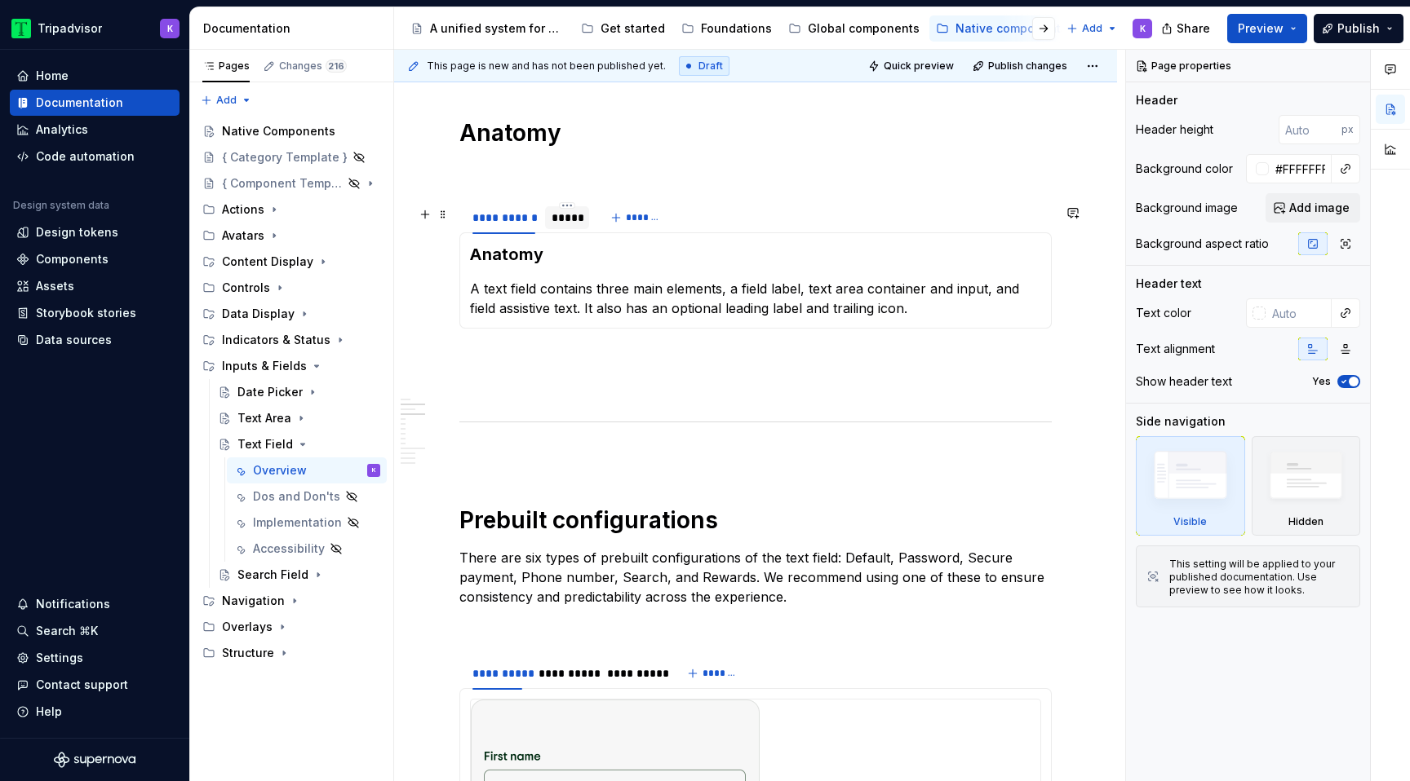
click at [566, 221] on div "*****" at bounding box center [566, 218] width 31 height 16
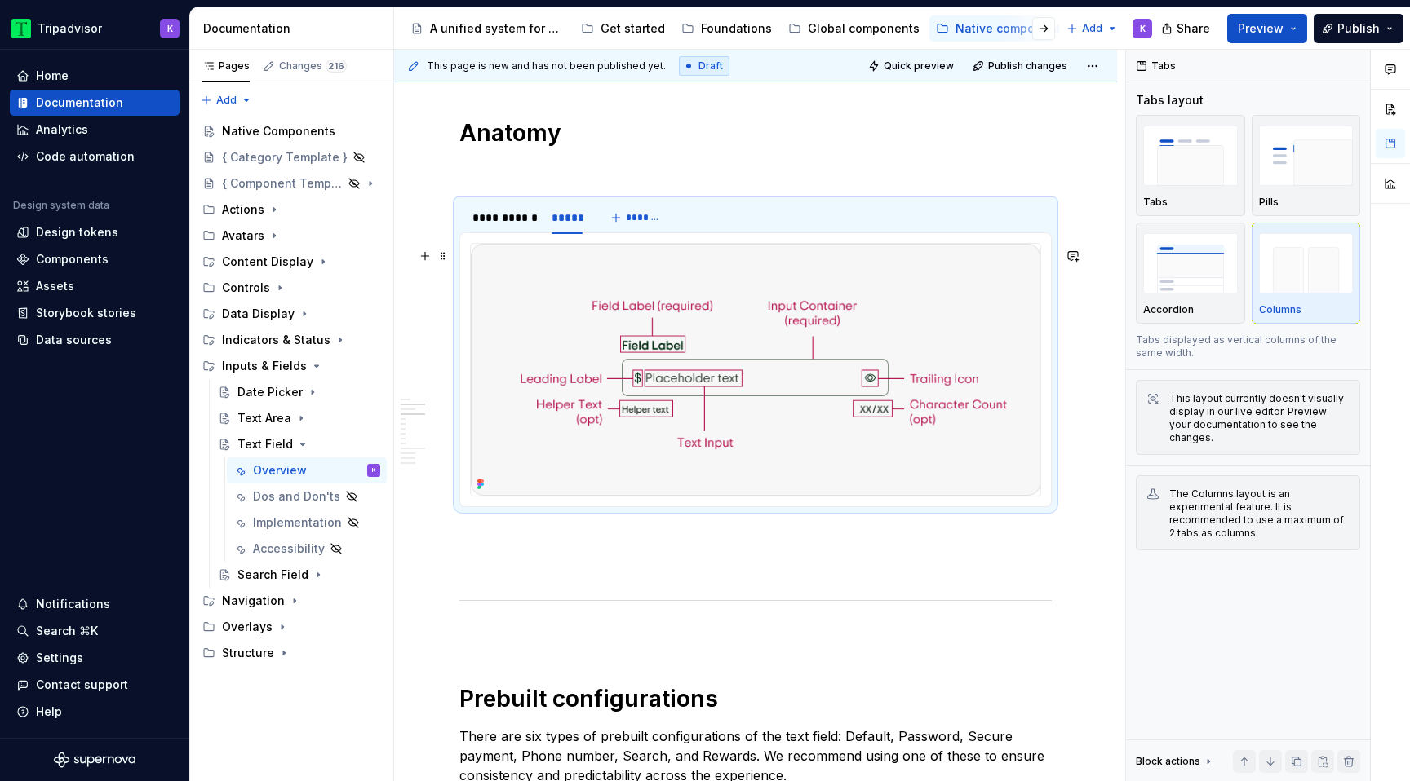
click at [669, 461] on img at bounding box center [755, 370] width 569 height 252
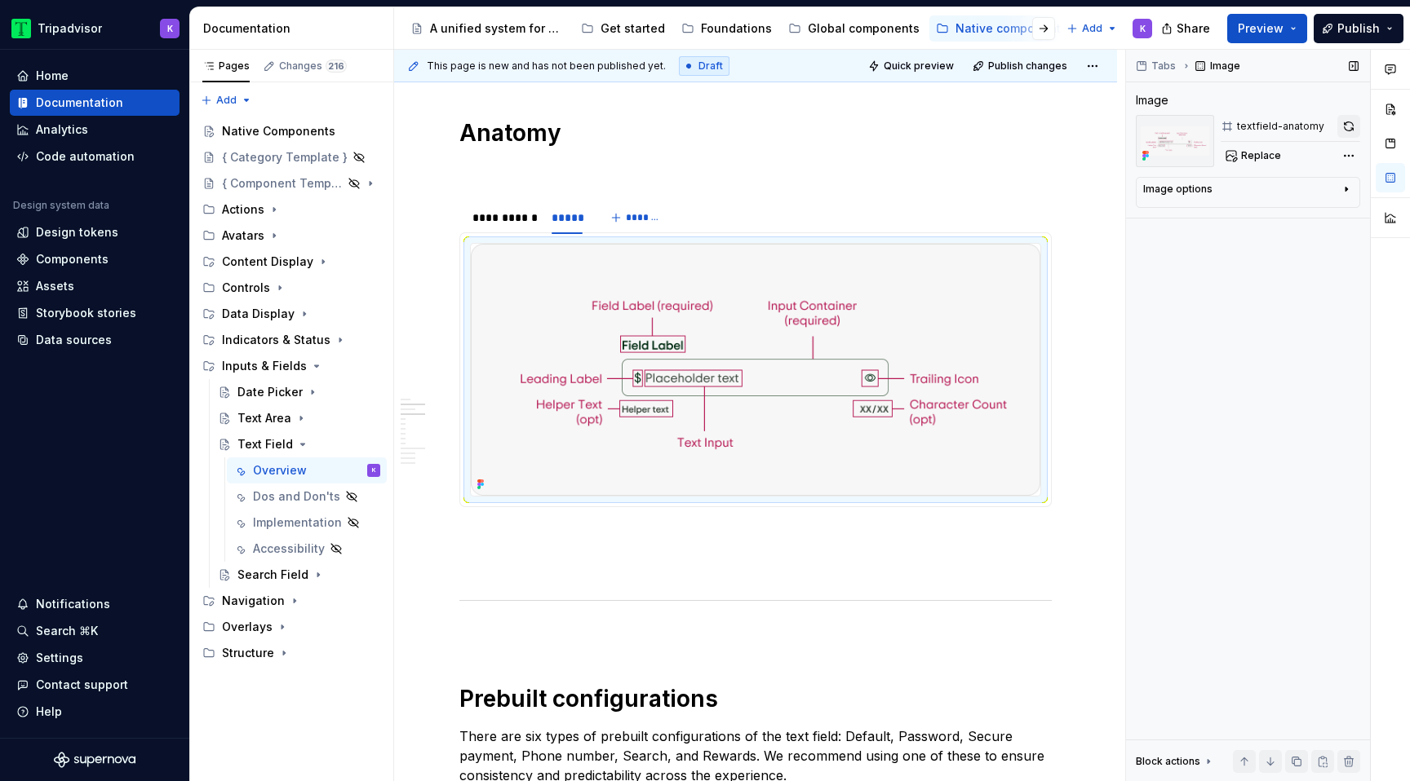
click at [1352, 127] on button "button" at bounding box center [1348, 126] width 23 height 23
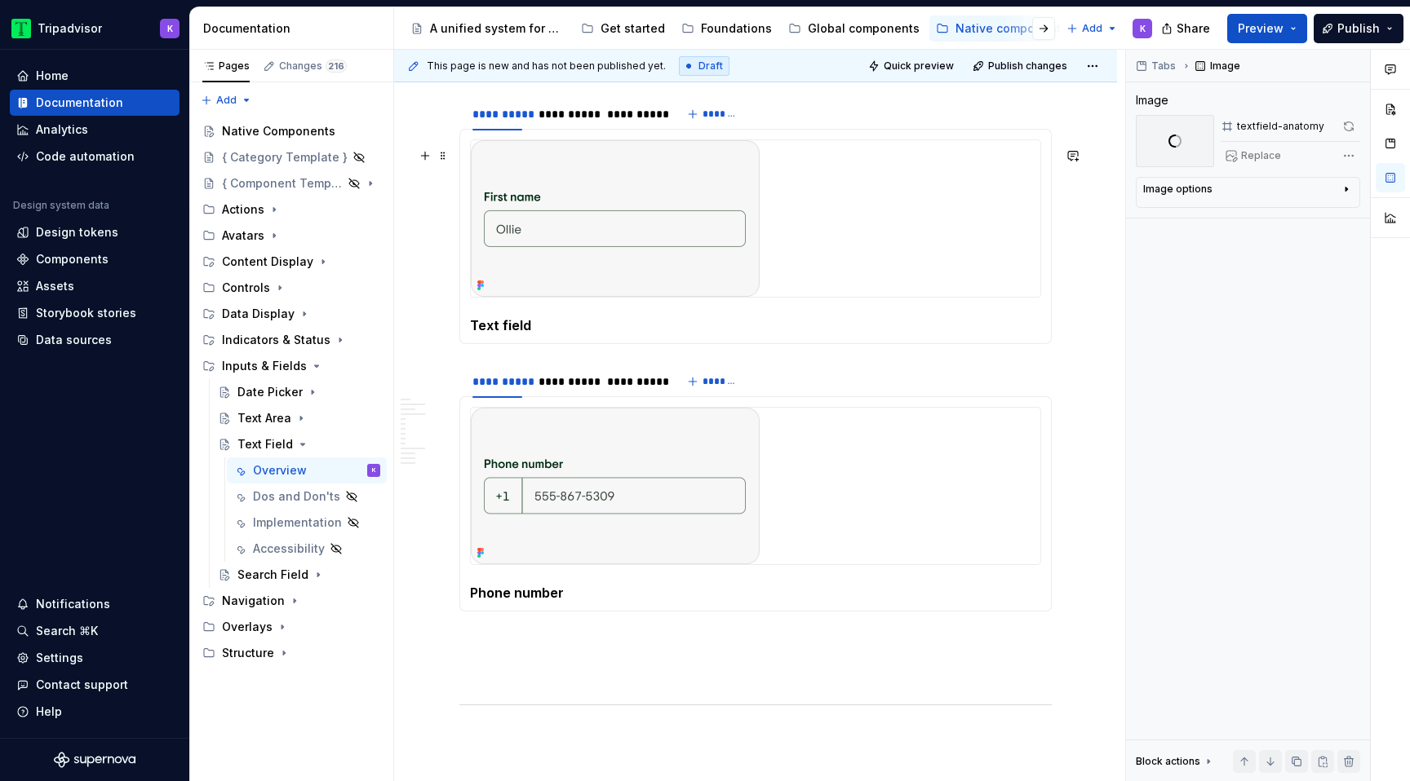
scroll to position [1886, 0]
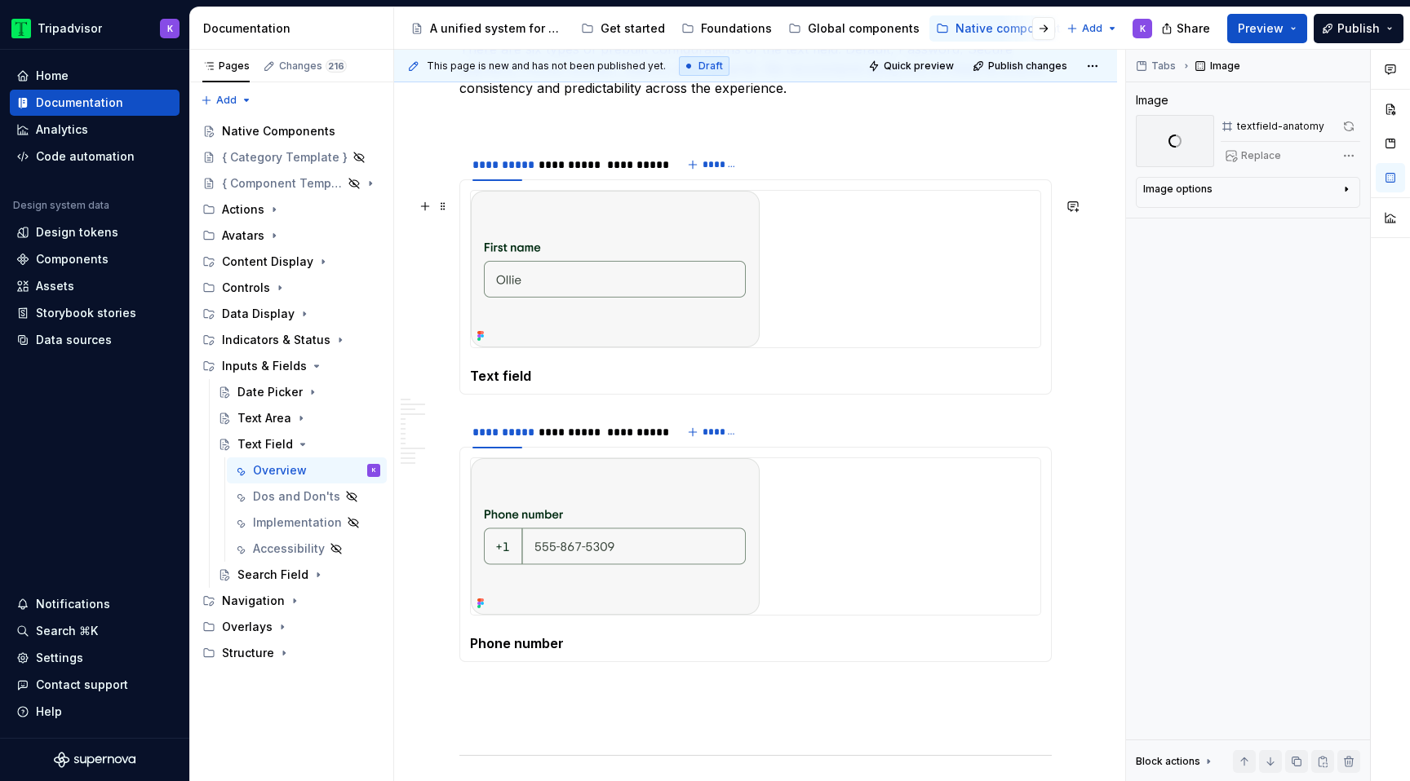
click at [663, 291] on img at bounding box center [615, 269] width 289 height 157
click at [1337, 127] on button "button" at bounding box center [1348, 126] width 23 height 23
click at [554, 173] on div "**********" at bounding box center [564, 165] width 52 height 16
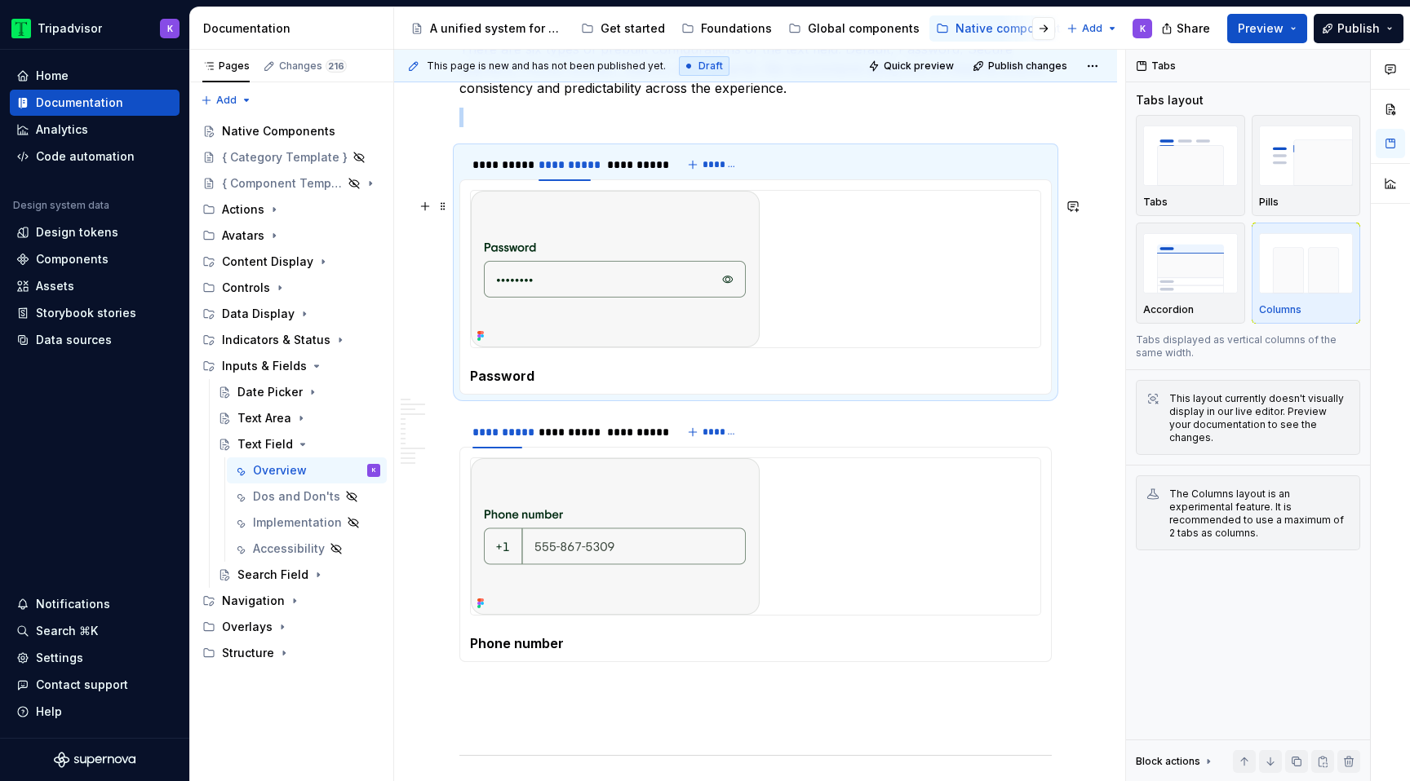
click at [735, 319] on img at bounding box center [615, 269] width 289 height 157
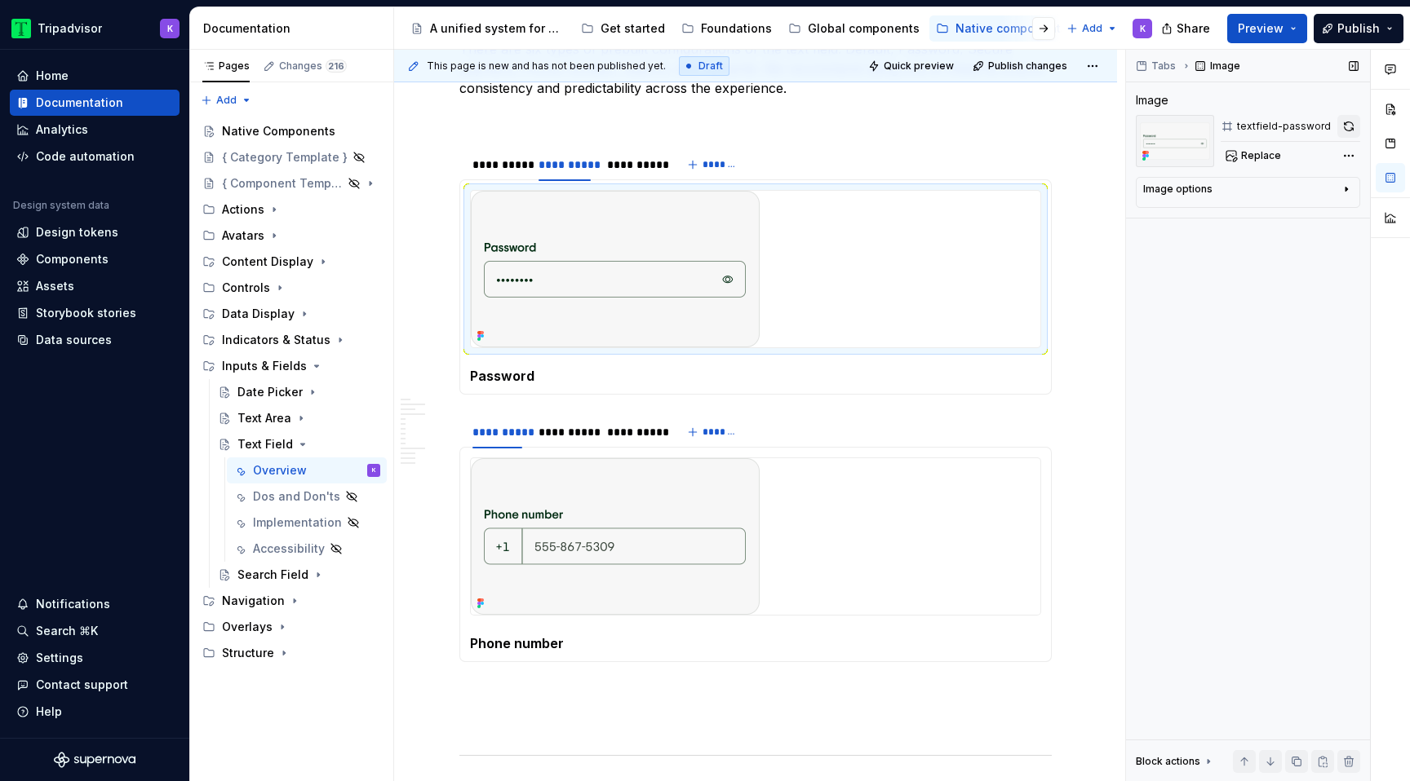
click at [1346, 131] on button "button" at bounding box center [1348, 126] width 23 height 23
click at [645, 173] on div "**********" at bounding box center [633, 165] width 52 height 16
click at [671, 254] on img at bounding box center [615, 269] width 289 height 157
click at [1351, 132] on button "button" at bounding box center [1348, 126] width 23 height 23
click at [581, 521] on img at bounding box center [615, 536] width 289 height 157
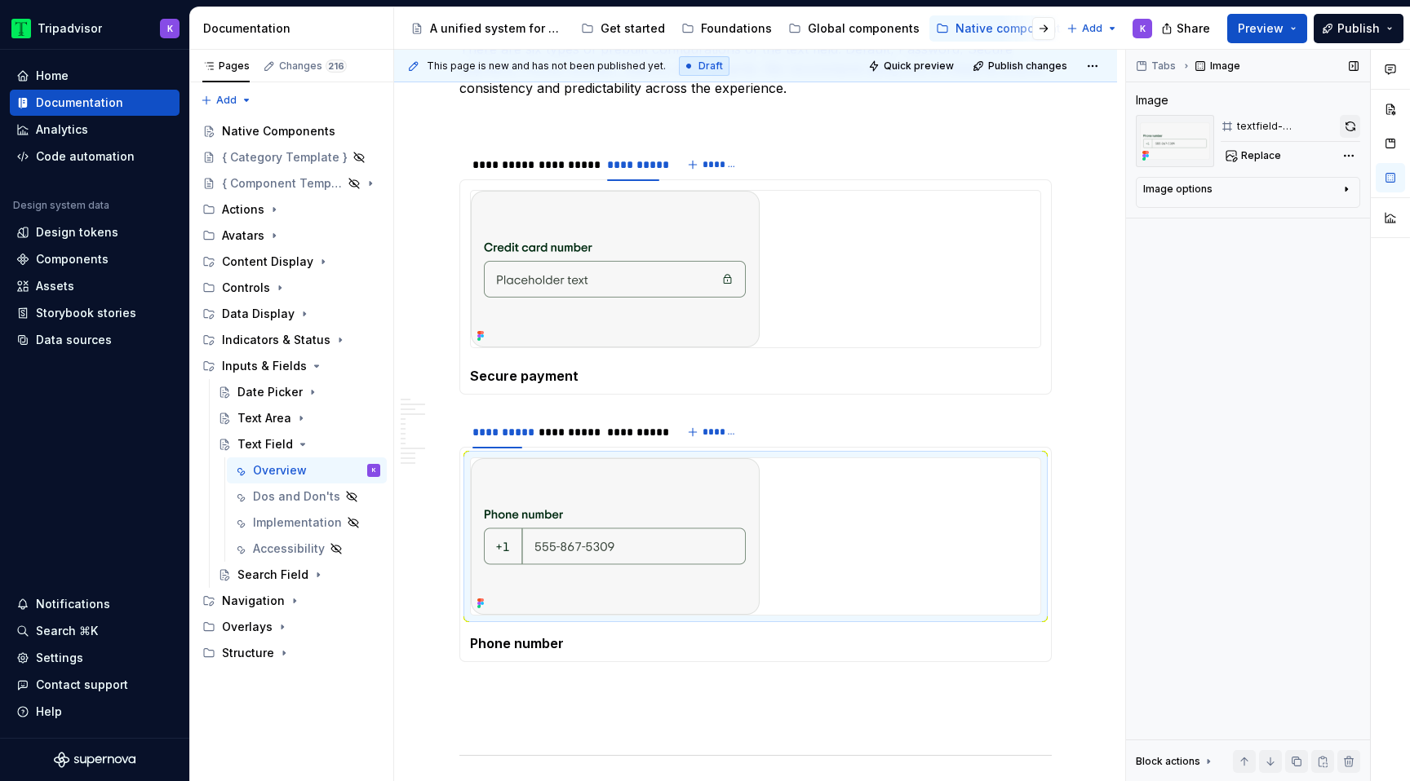
click at [1358, 129] on button "button" at bounding box center [1349, 126] width 20 height 23
click at [568, 440] on div "**********" at bounding box center [564, 432] width 52 height 16
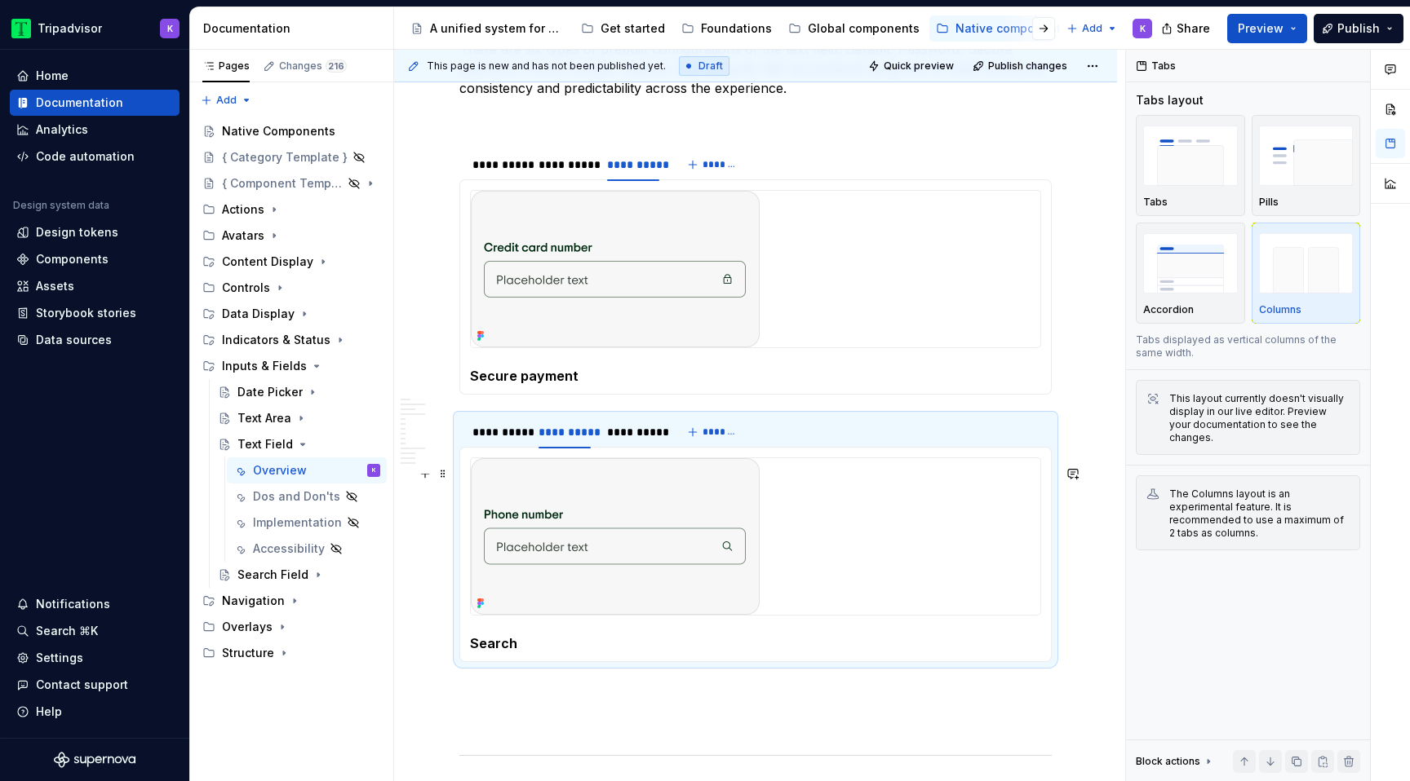
click at [654, 542] on img at bounding box center [615, 536] width 289 height 157
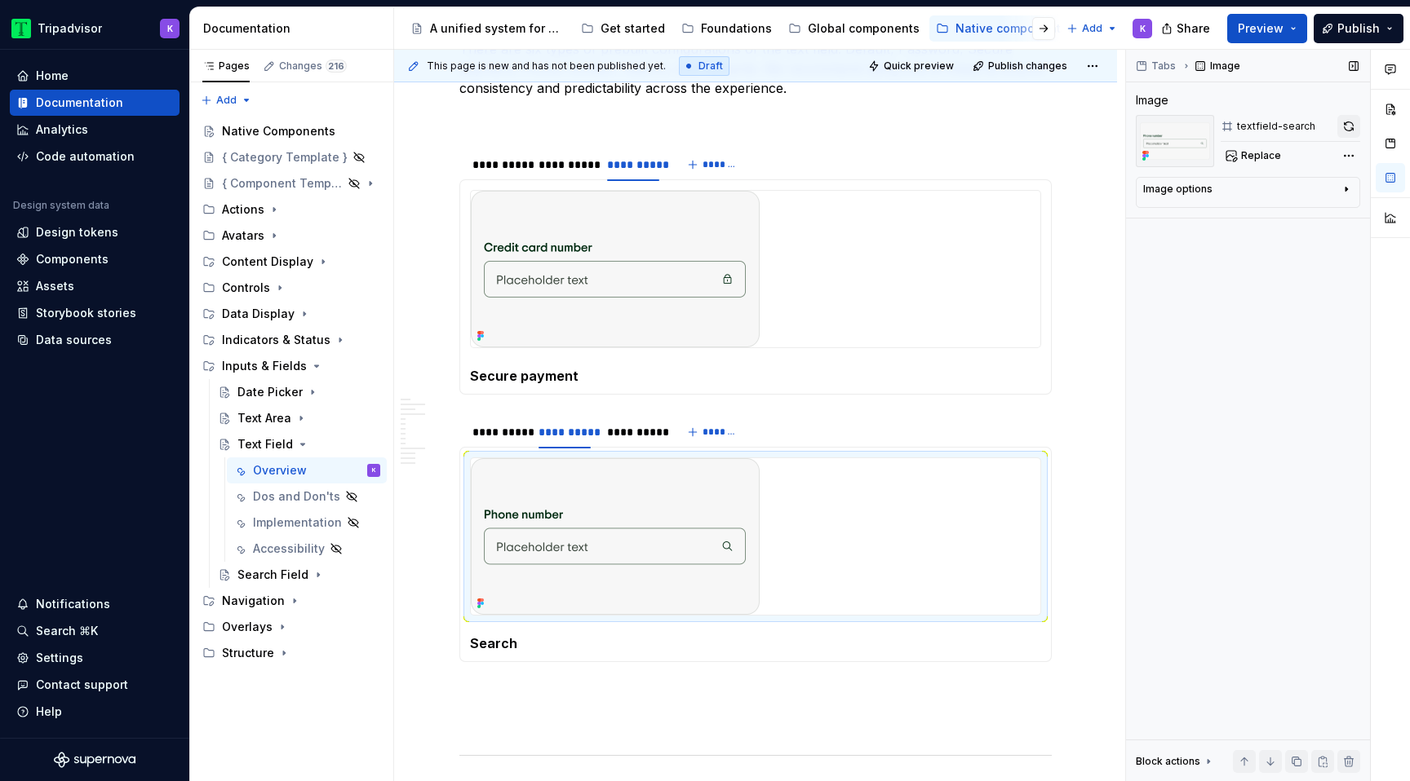
click at [1347, 128] on button "button" at bounding box center [1348, 126] width 23 height 23
click at [643, 444] on div "**********" at bounding box center [632, 432] width 65 height 23
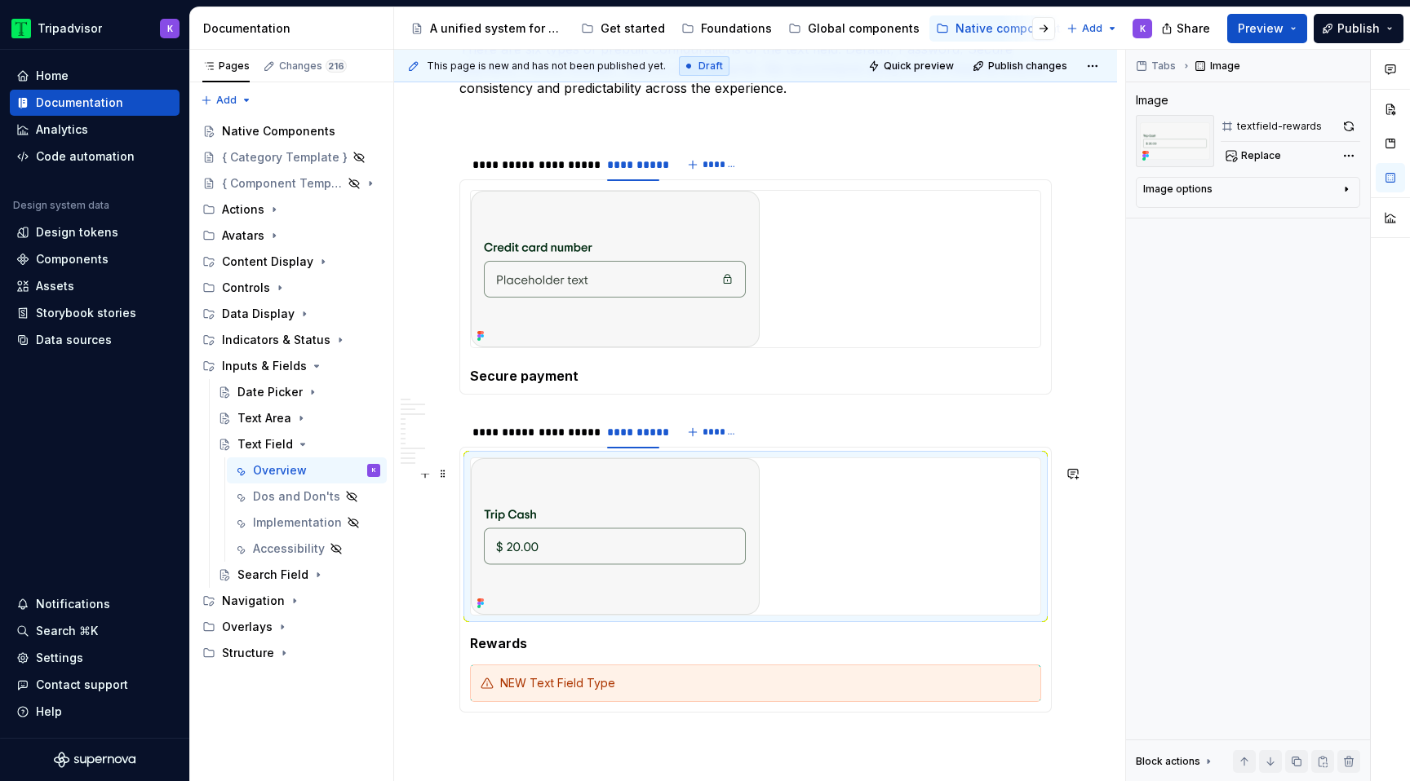
click at [648, 523] on img at bounding box center [615, 536] width 289 height 157
click at [1348, 125] on button "button" at bounding box center [1348, 126] width 23 height 23
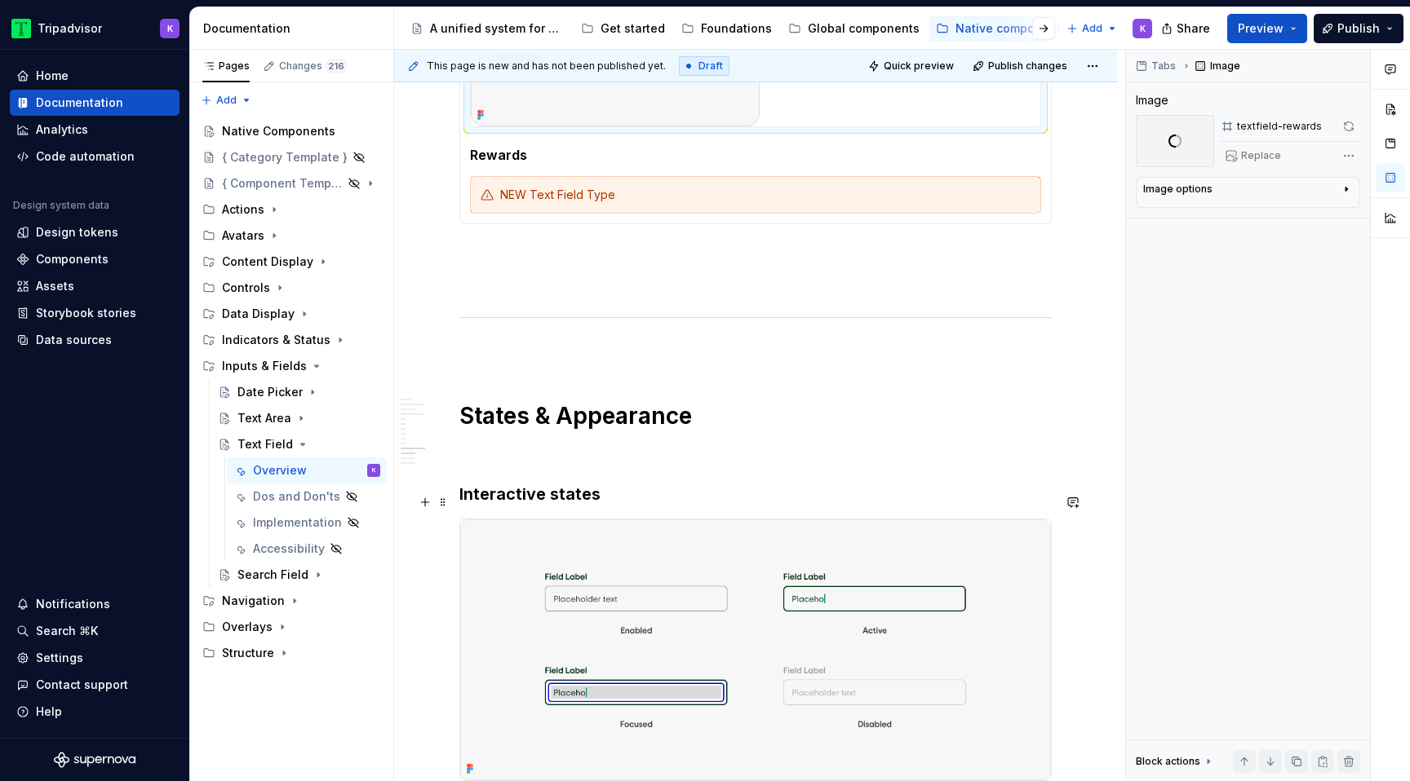
scroll to position [2501, 0]
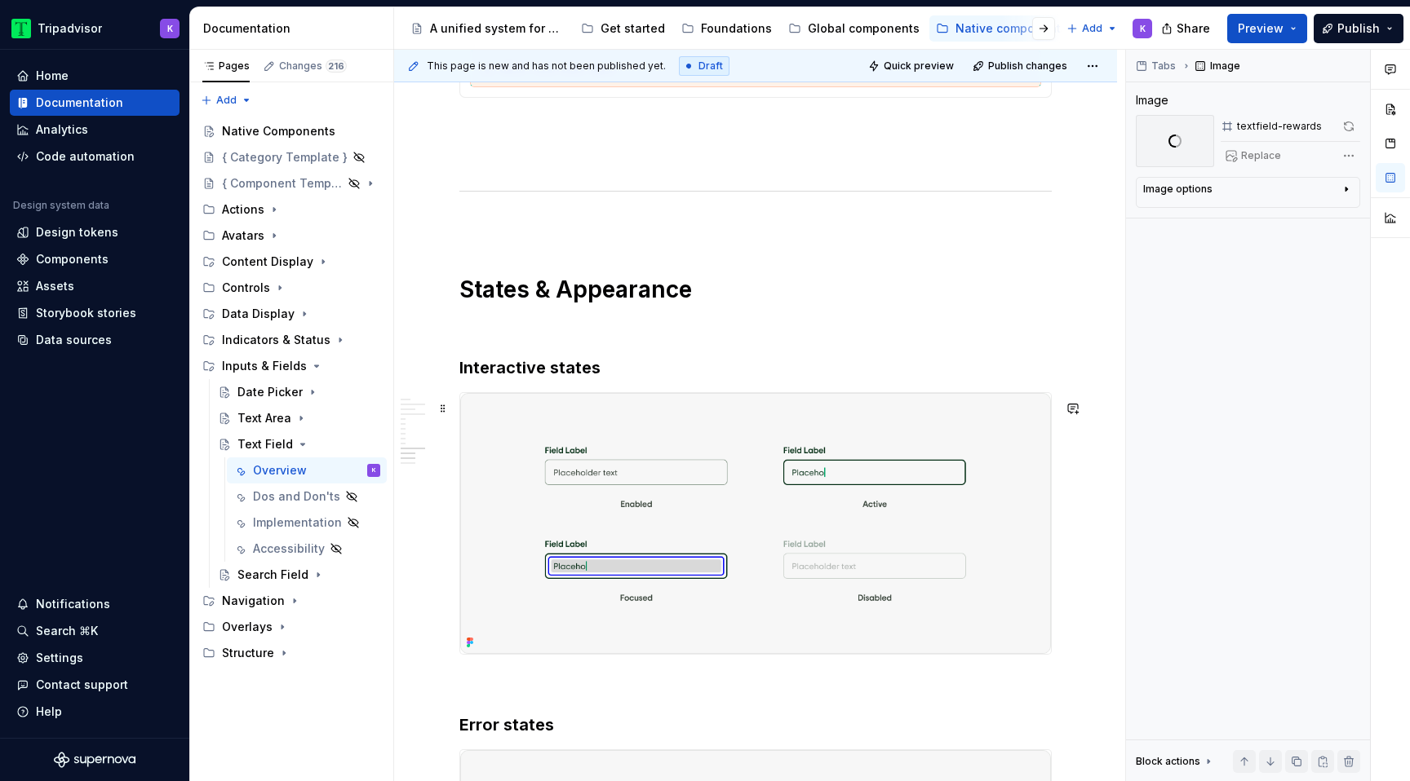
click at [688, 489] on img at bounding box center [755, 523] width 591 height 261
click at [1354, 120] on button "button" at bounding box center [1350, 126] width 19 height 23
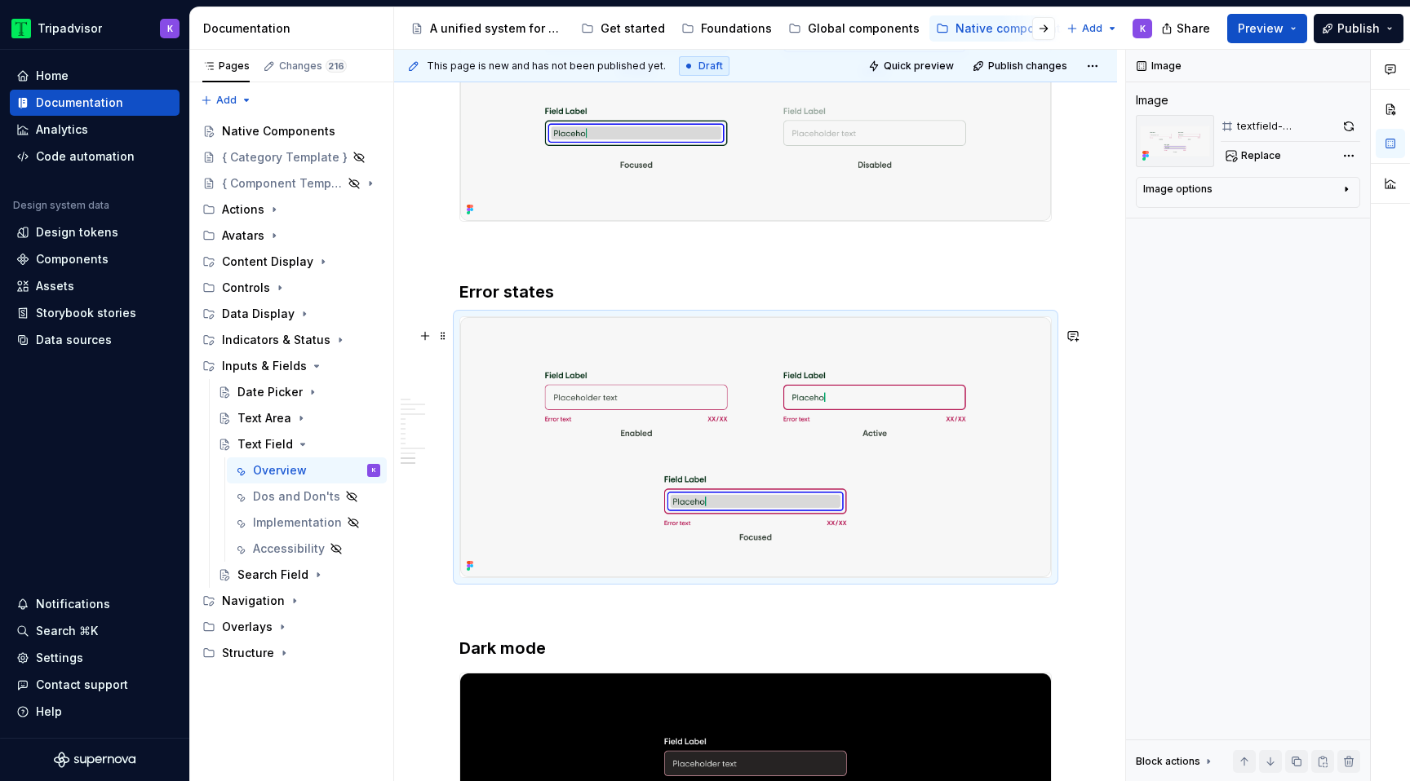
click at [902, 410] on img at bounding box center [755, 447] width 591 height 261
click at [1346, 132] on button "button" at bounding box center [1348, 126] width 23 height 23
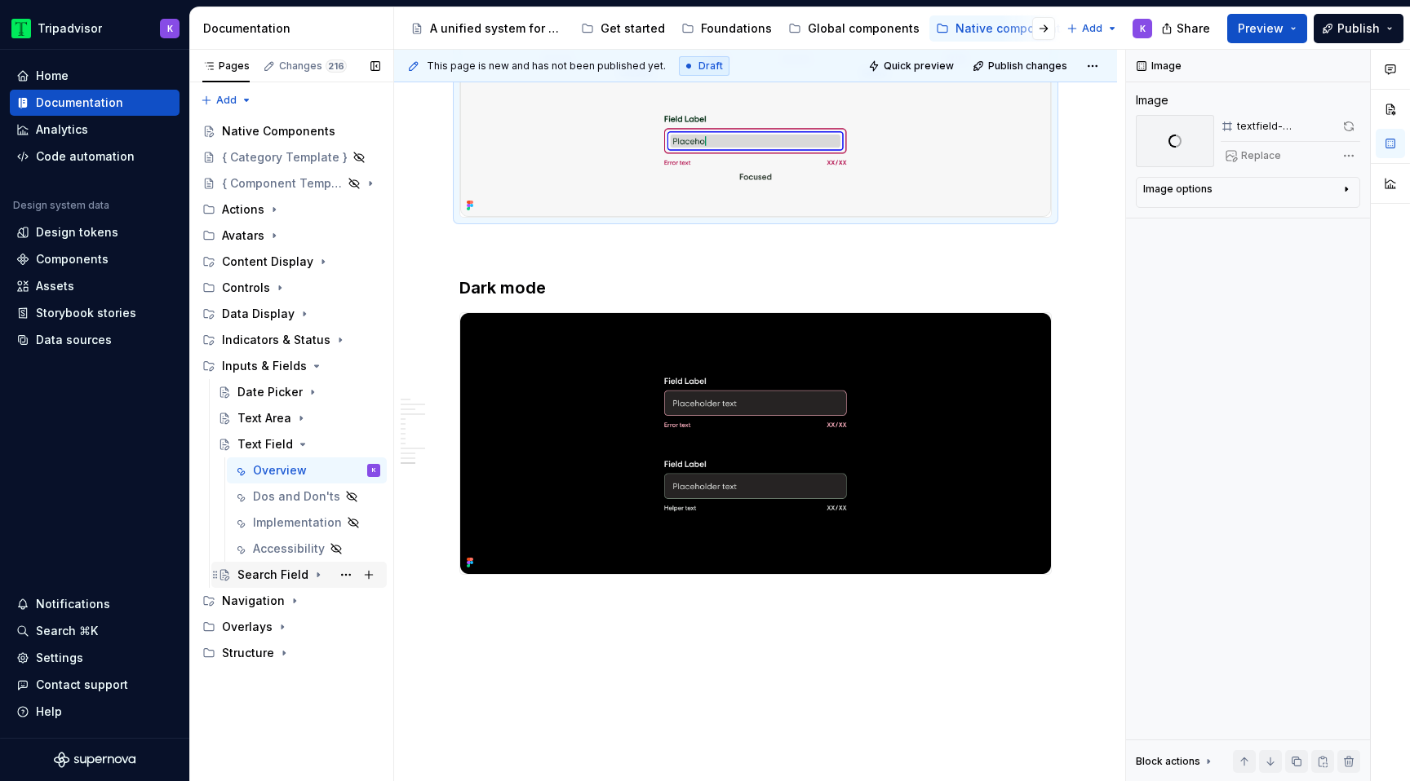
click at [318, 579] on icon "Page tree" at bounding box center [318, 575] width 13 height 13
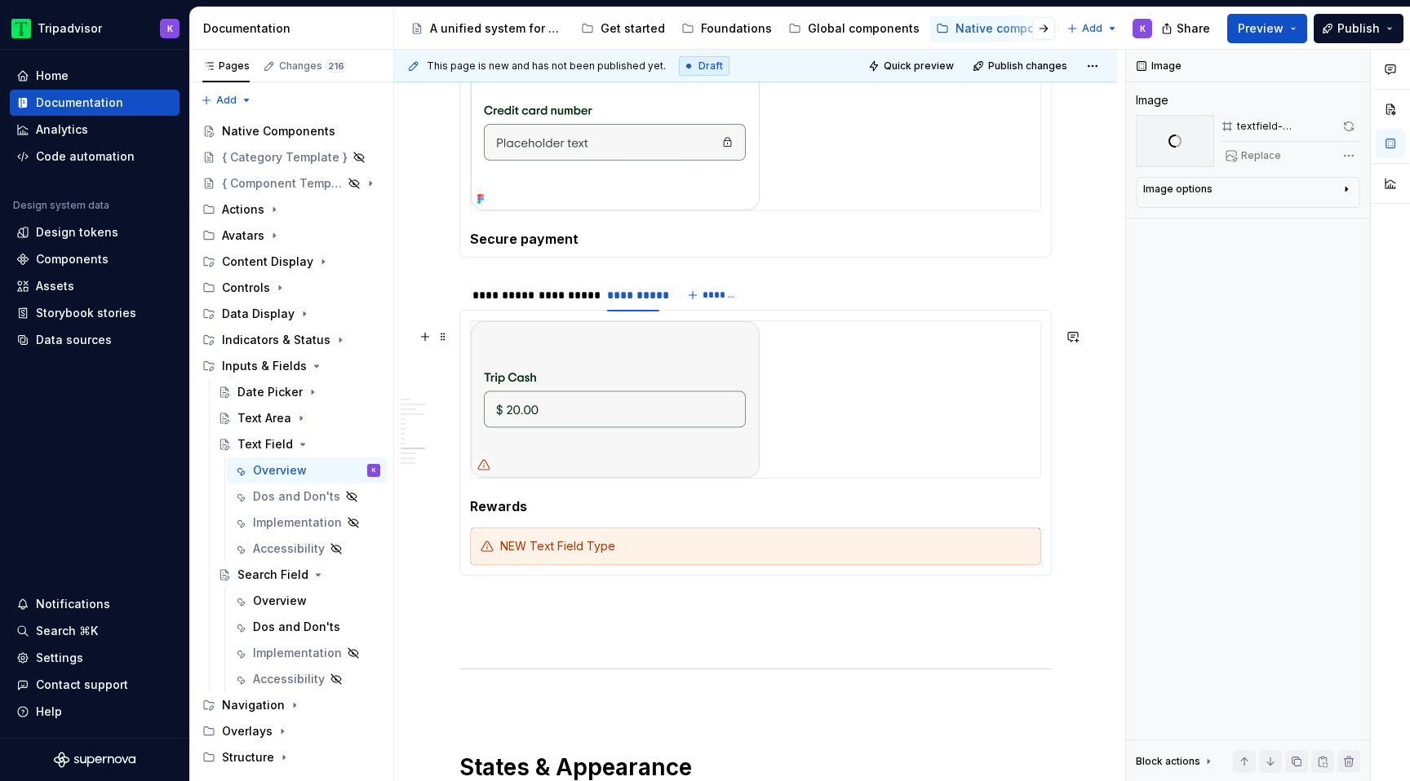
scroll to position [2056, 0]
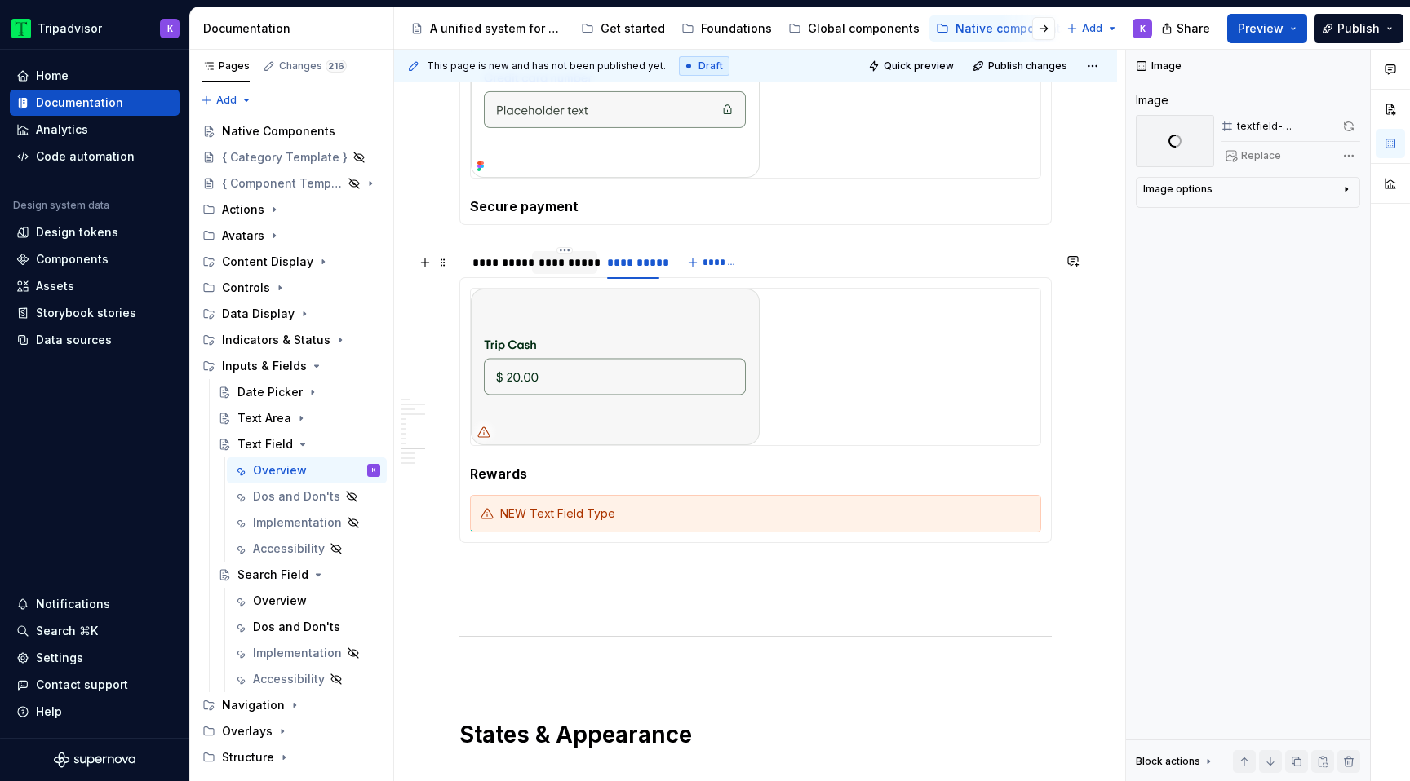
click at [578, 276] on div "**********" at bounding box center [564, 263] width 65 height 26
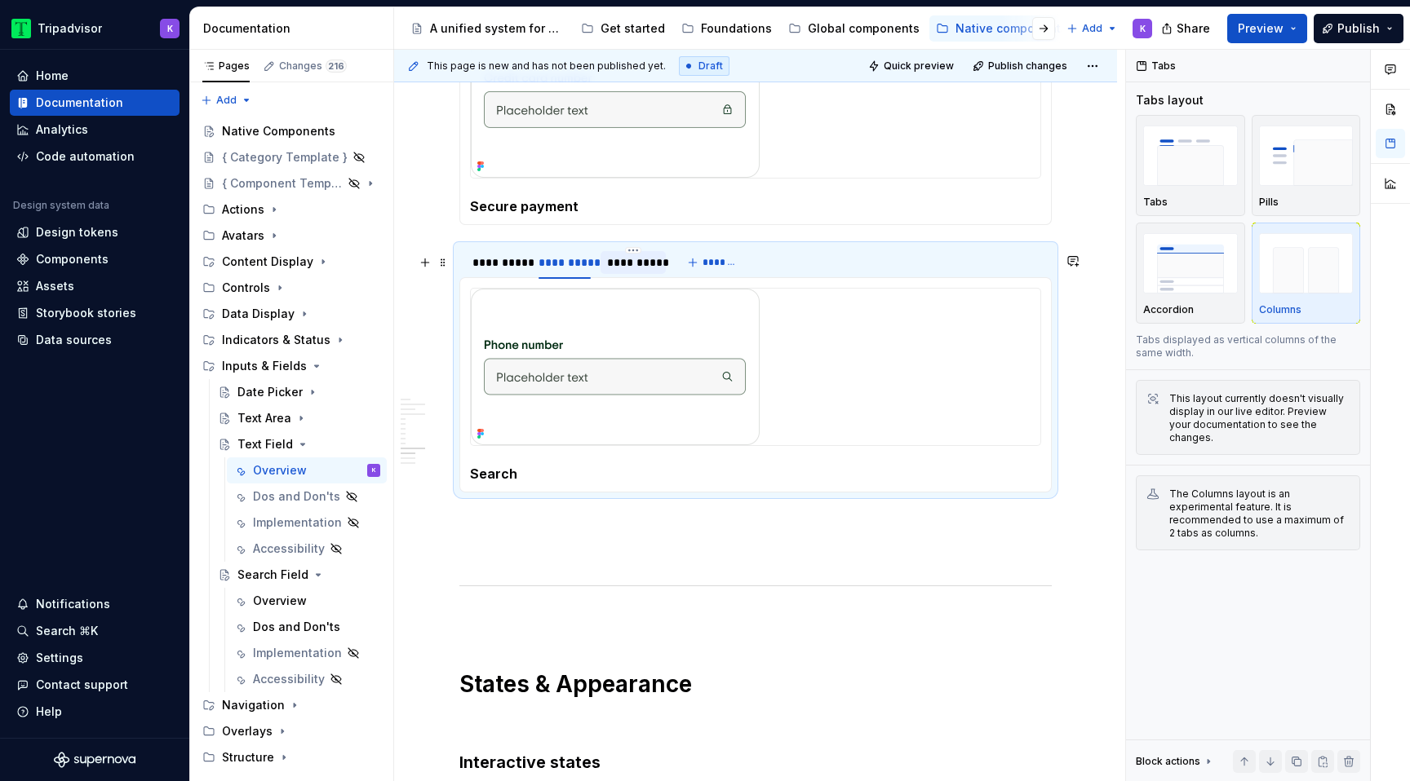
click at [640, 274] on div "**********" at bounding box center [632, 262] width 65 height 23
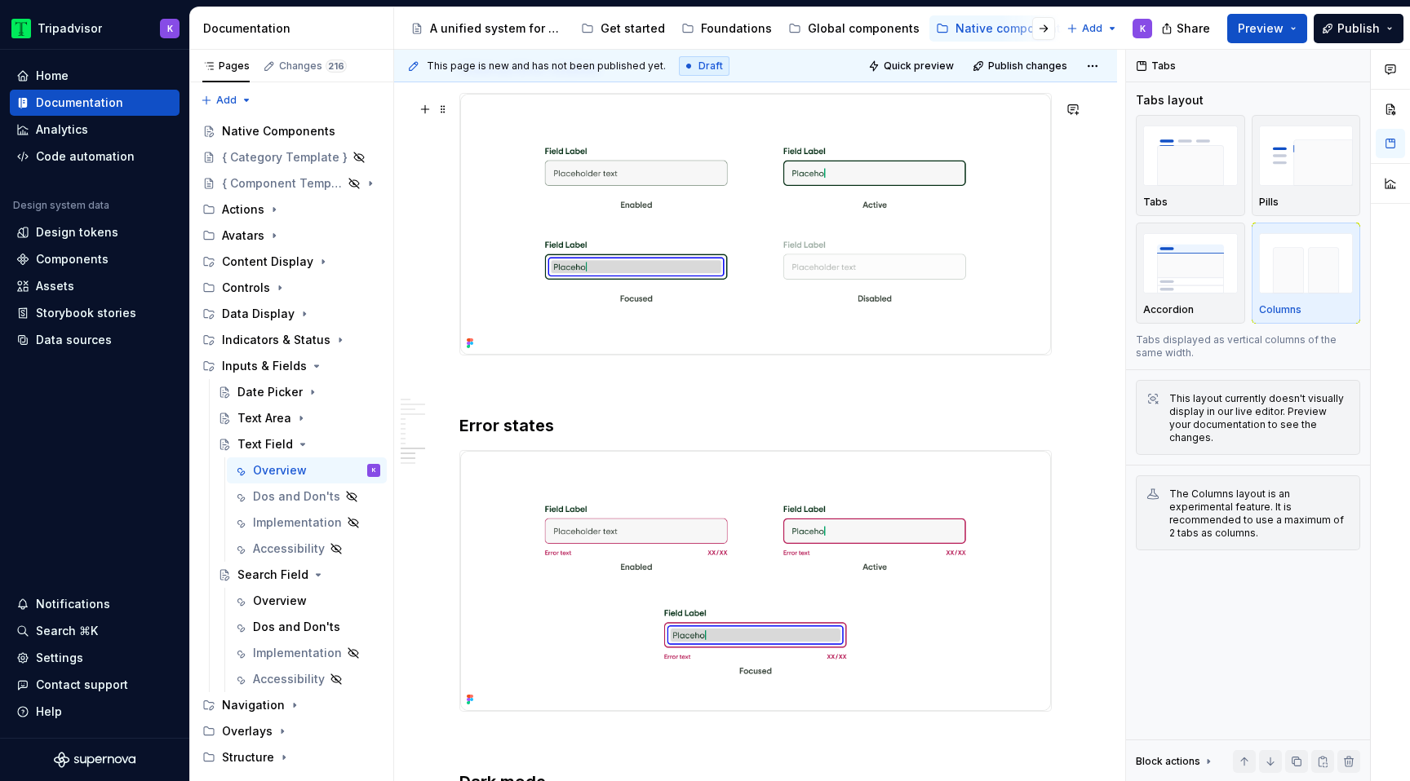
scroll to position [2854, 0]
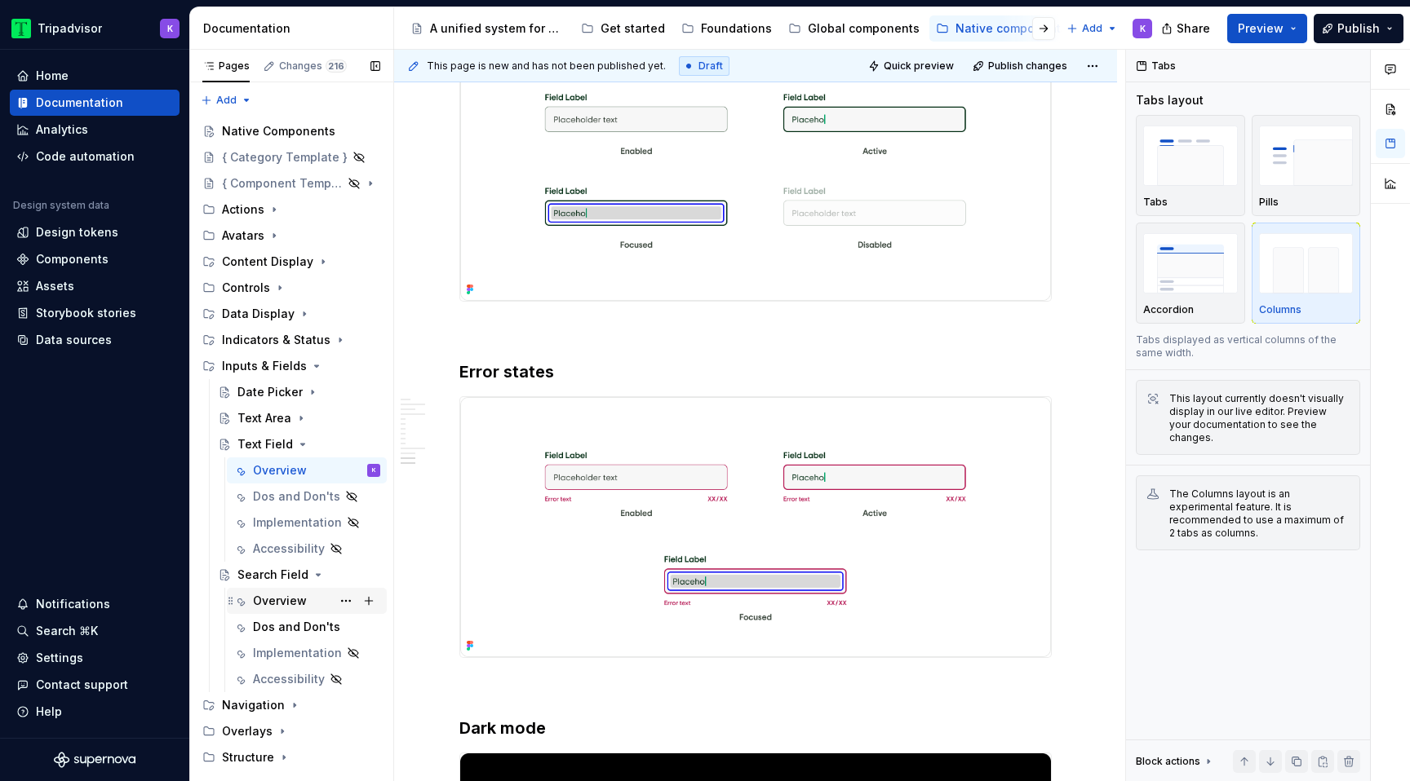
click at [290, 593] on div "Overview" at bounding box center [280, 601] width 54 height 16
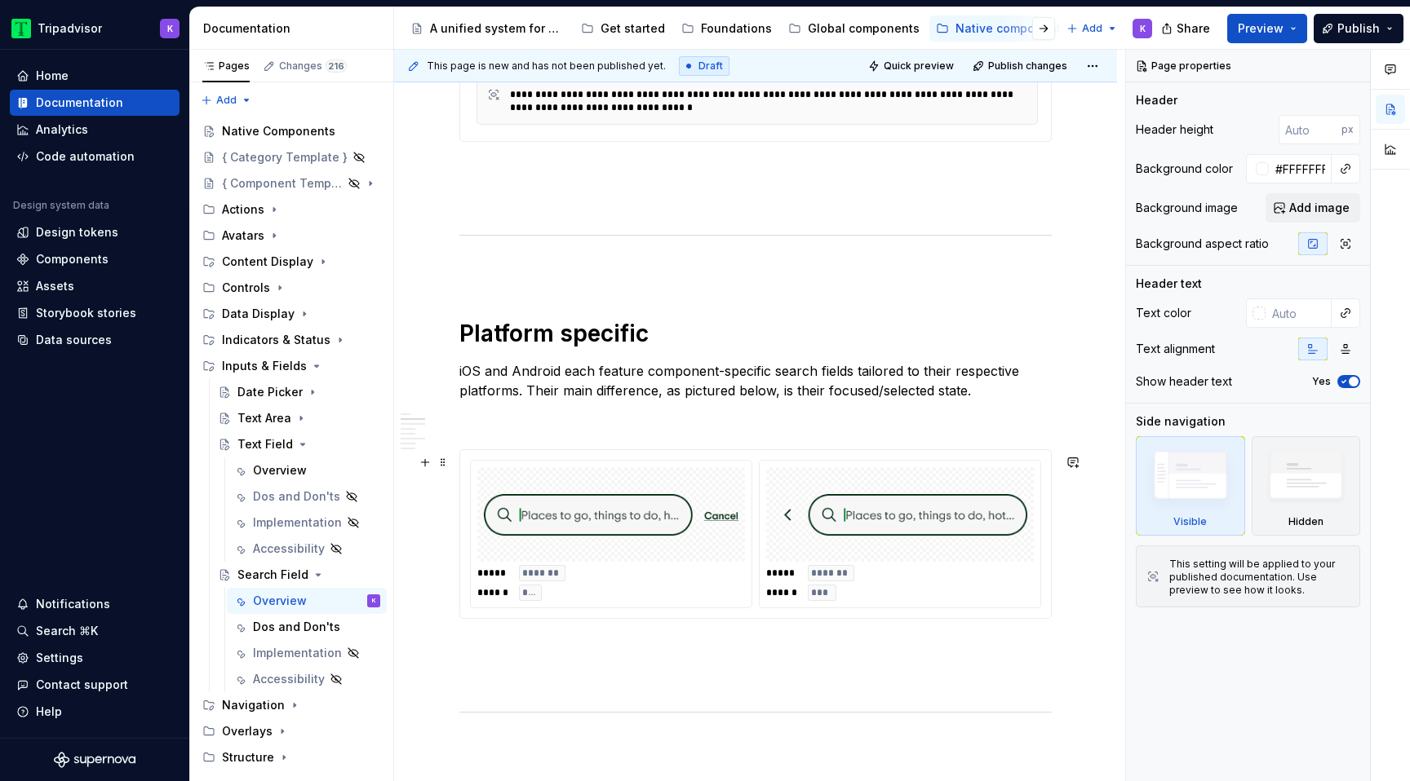
scroll to position [1026, 0]
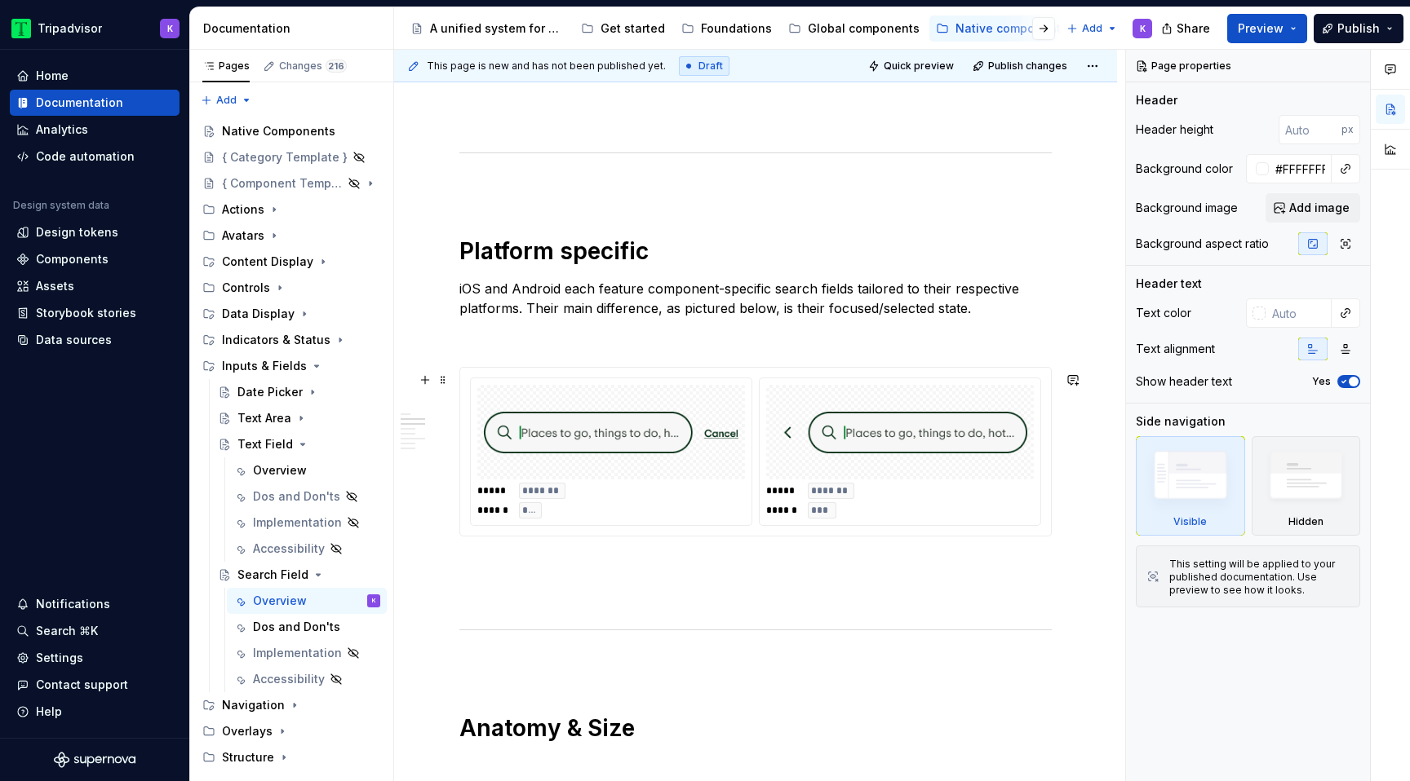
click at [657, 485] on div "***** ******* ****** ***" at bounding box center [611, 451] width 281 height 147
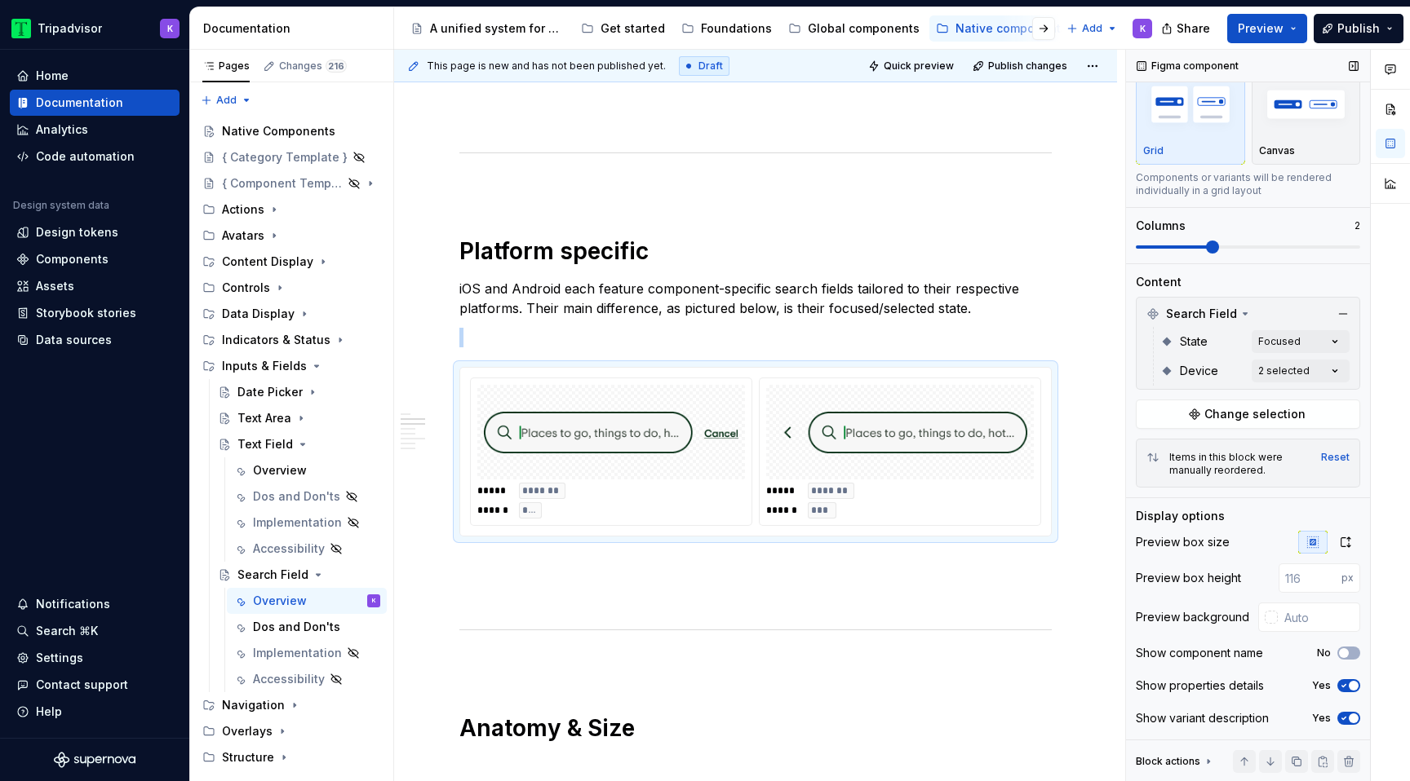
scroll to position [0, 0]
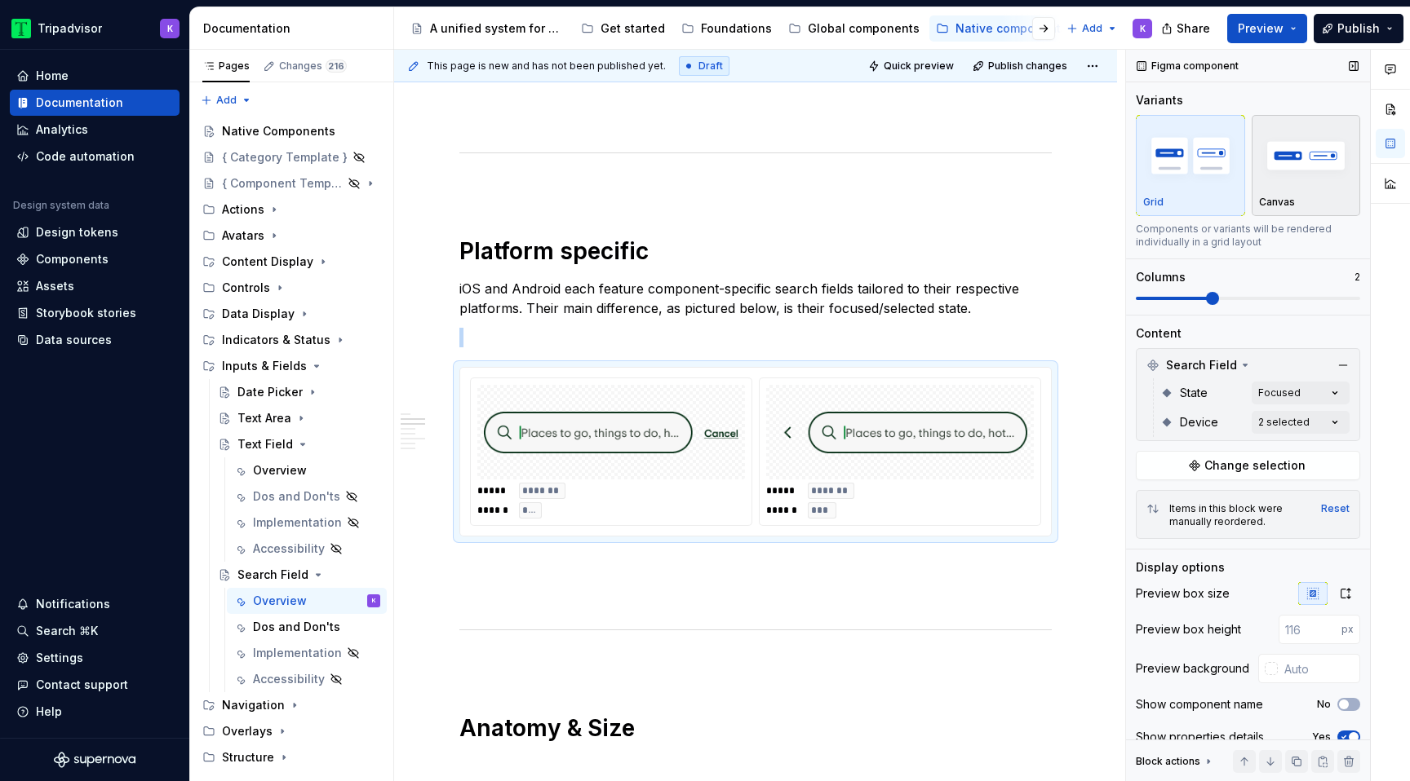
click at [1292, 166] on img "button" at bounding box center [1306, 156] width 95 height 60
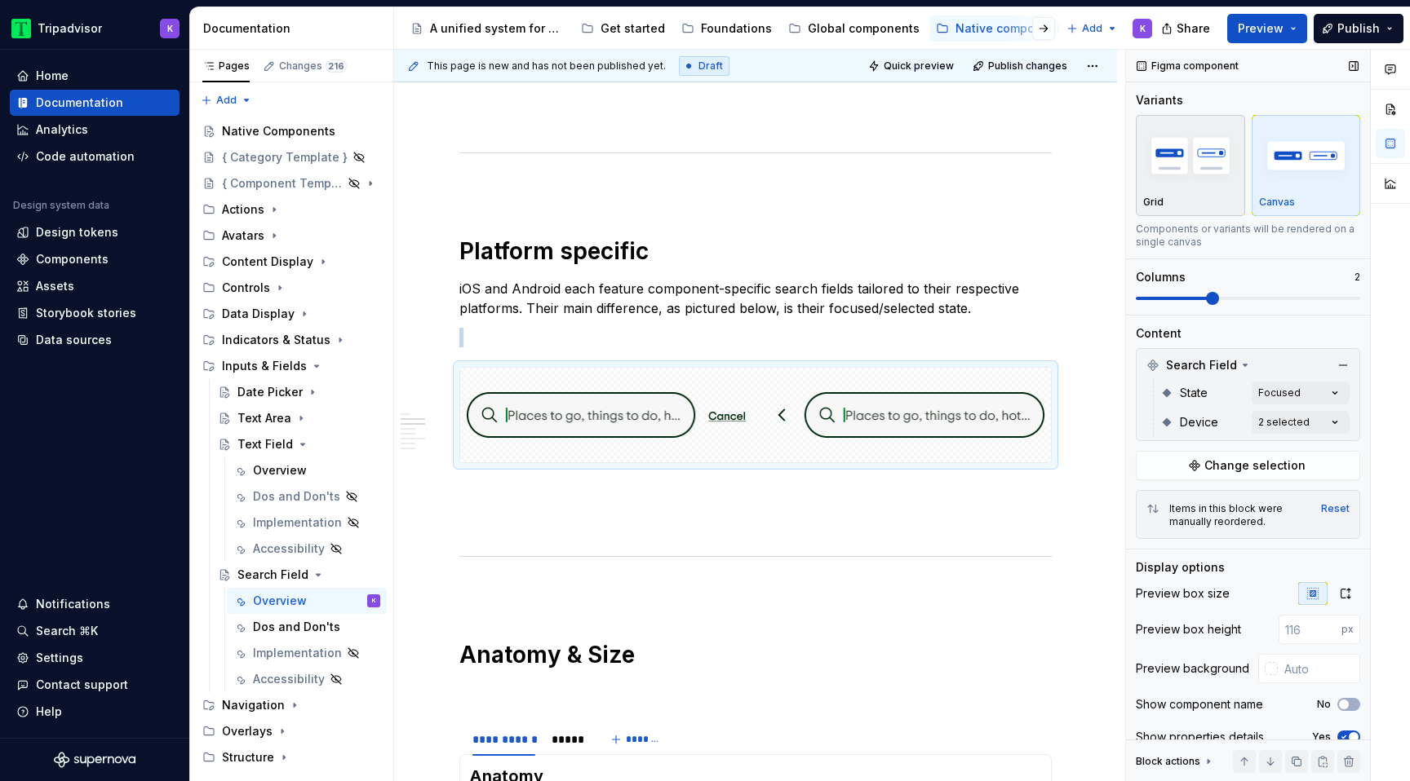
click at [1193, 170] on img "button" at bounding box center [1190, 156] width 95 height 60
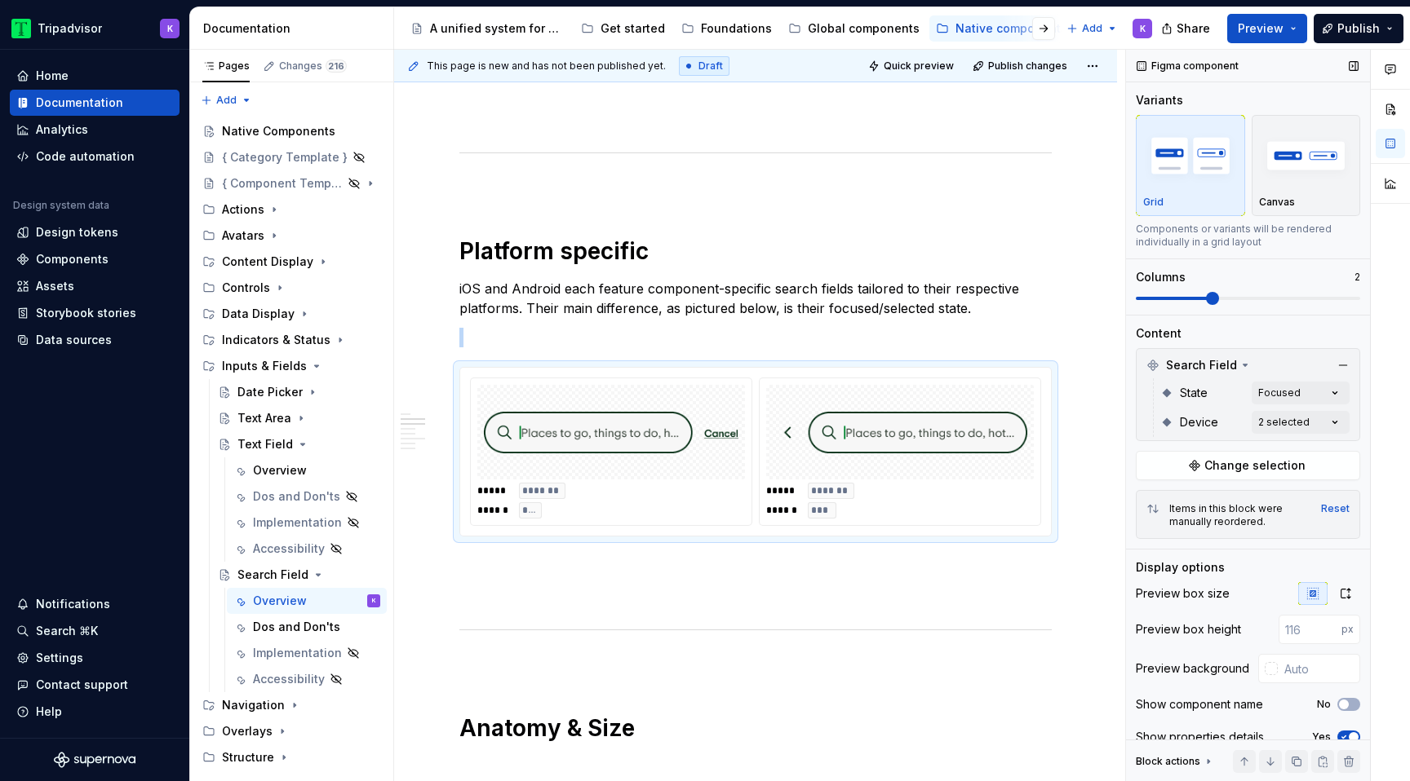
scroll to position [51, 0]
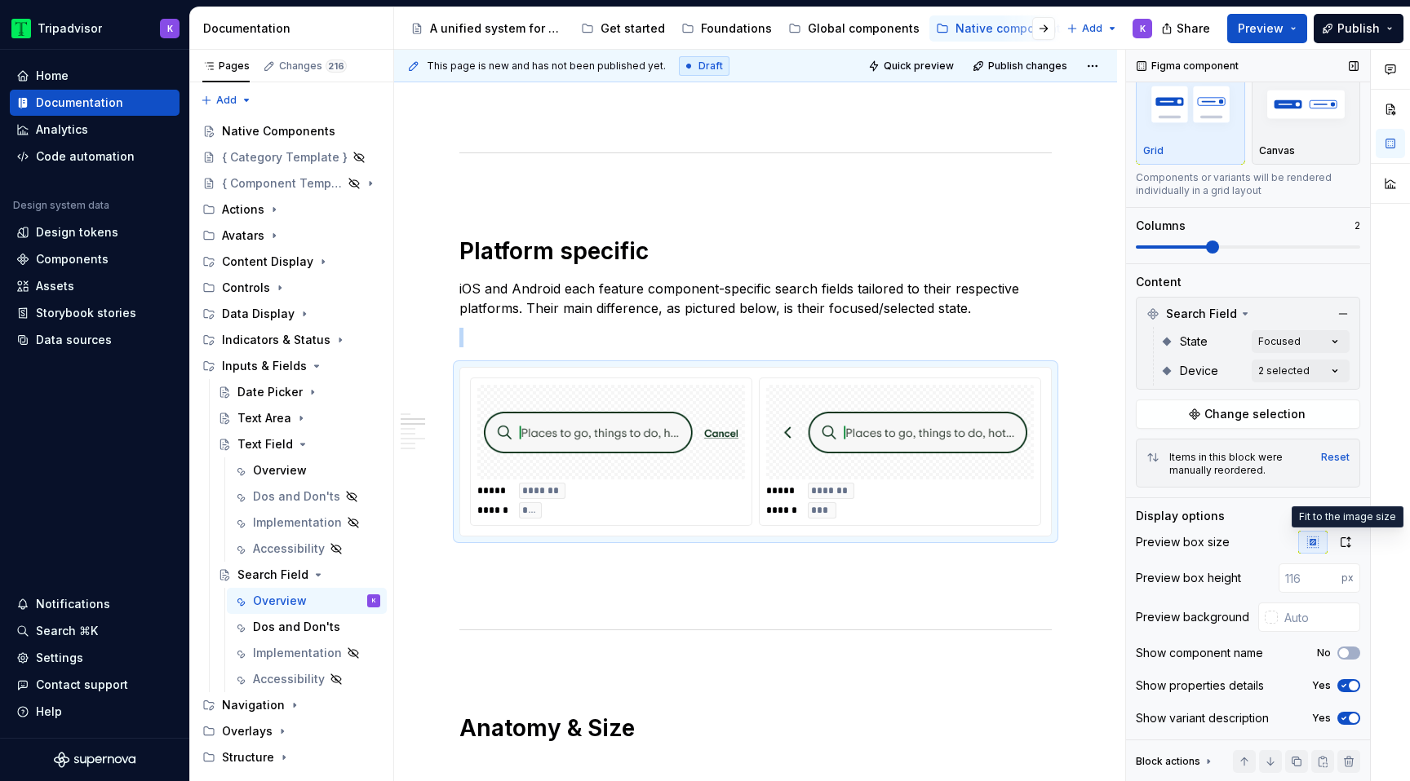
type textarea "*"
click at [1290, 628] on input "text" at bounding box center [1318, 617] width 82 height 29
type input "#FFFFFF"
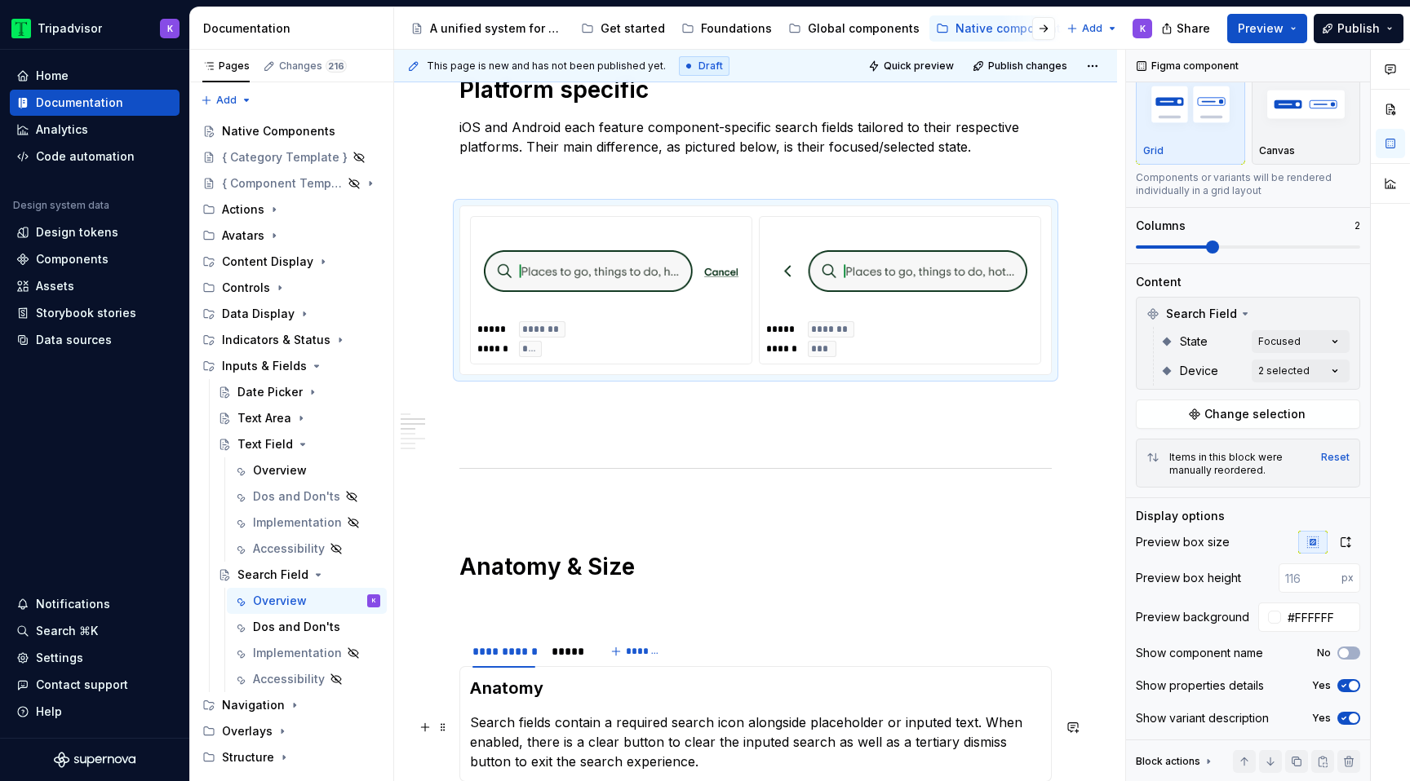
scroll to position [1526, 0]
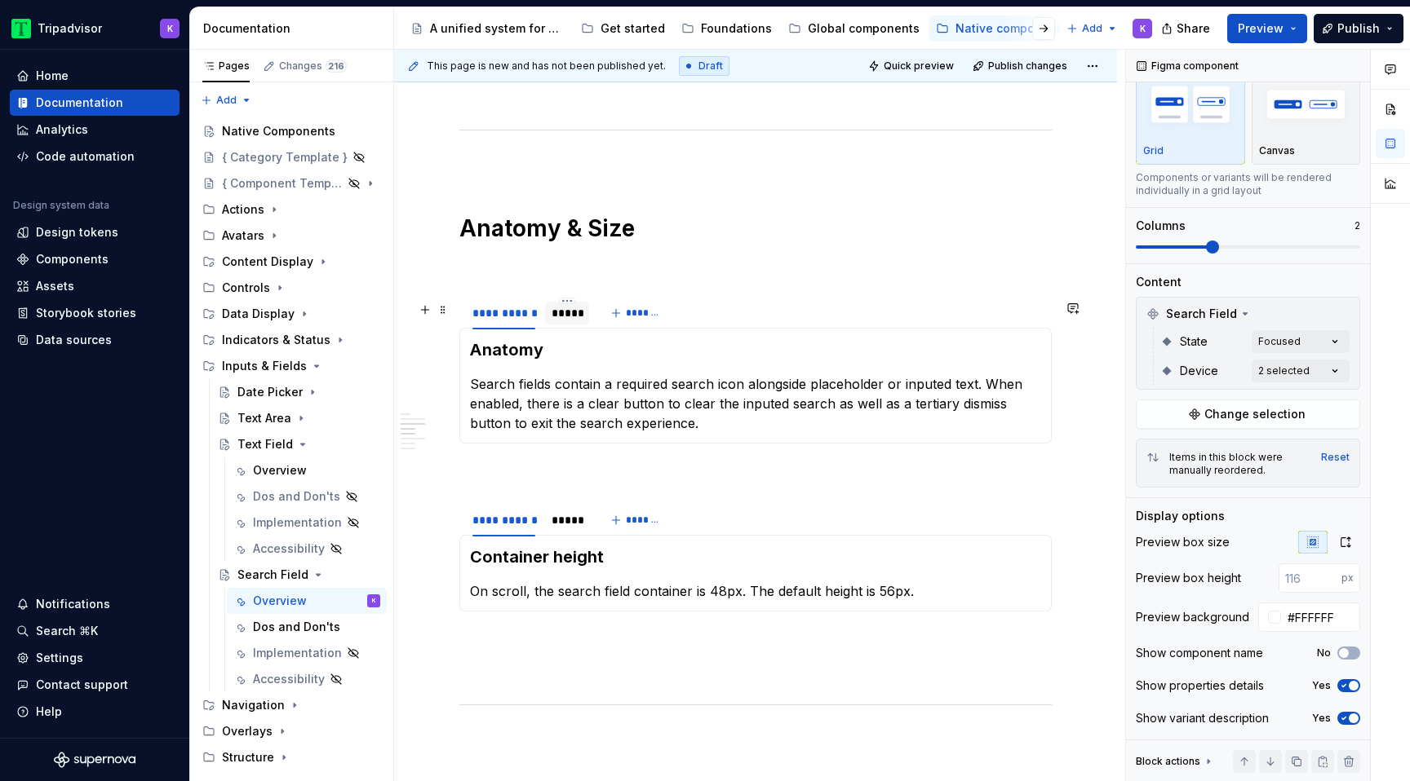
click at [569, 325] on div "*****" at bounding box center [567, 313] width 44 height 23
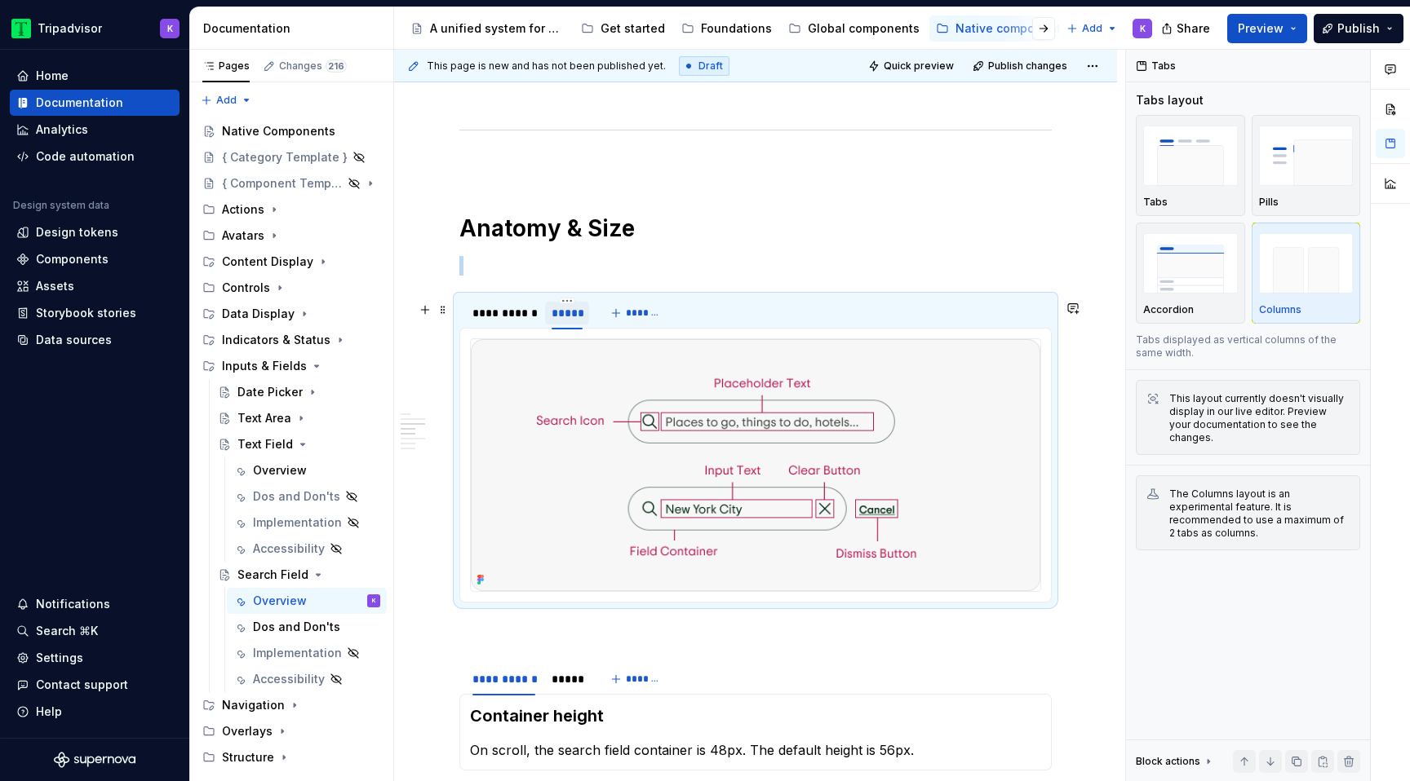
scroll to position [0, 0]
click at [632, 463] on img at bounding box center [755, 465] width 569 height 252
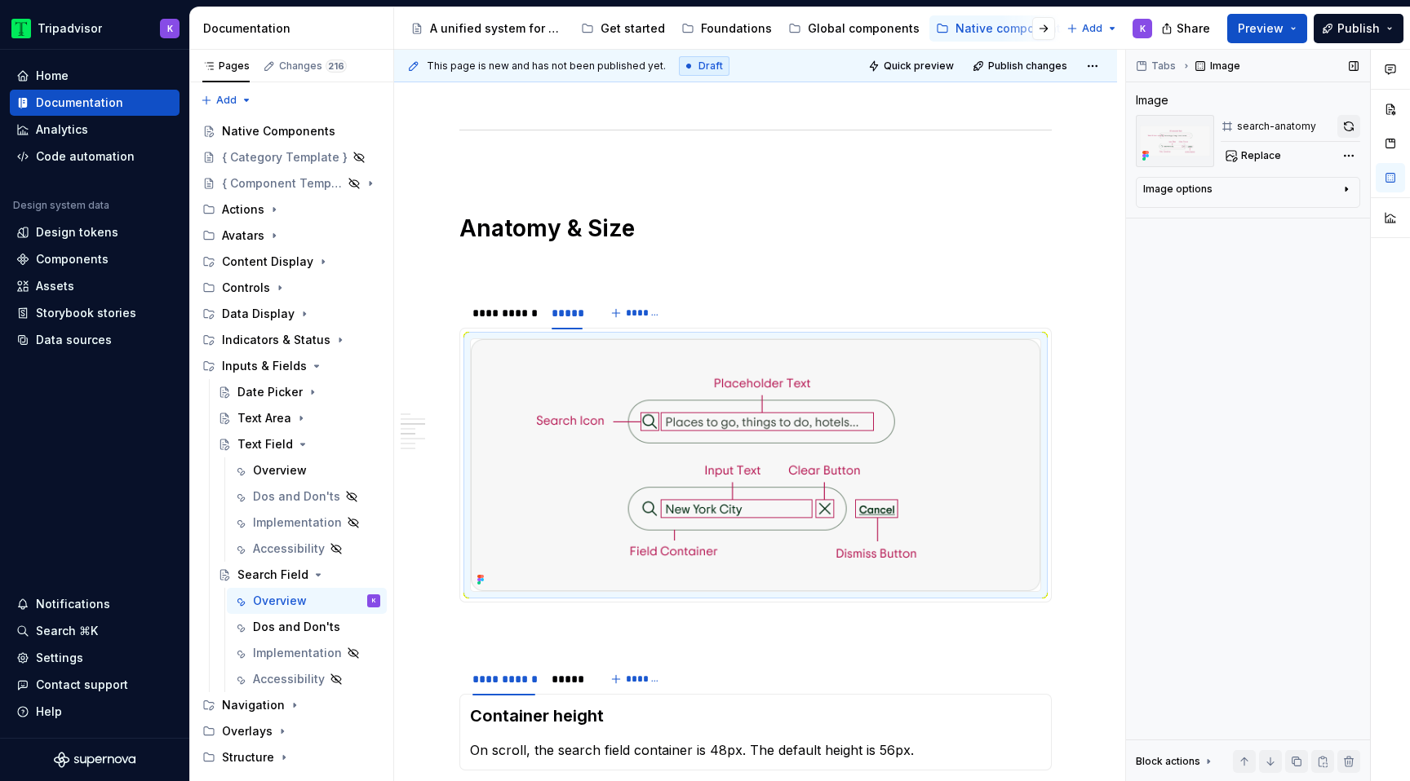
click at [1348, 127] on button "button" at bounding box center [1348, 126] width 23 height 23
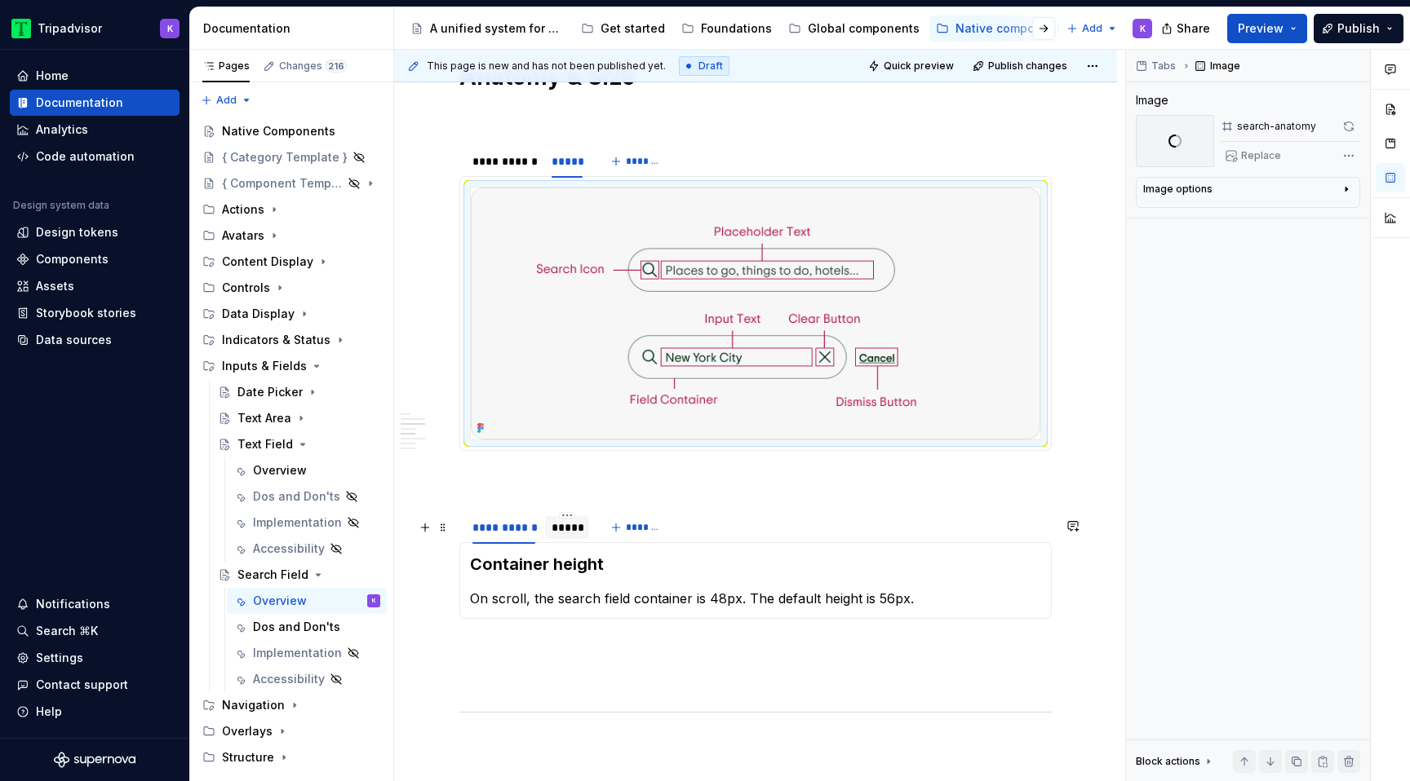
click at [573, 536] on div "*****" at bounding box center [566, 528] width 31 height 16
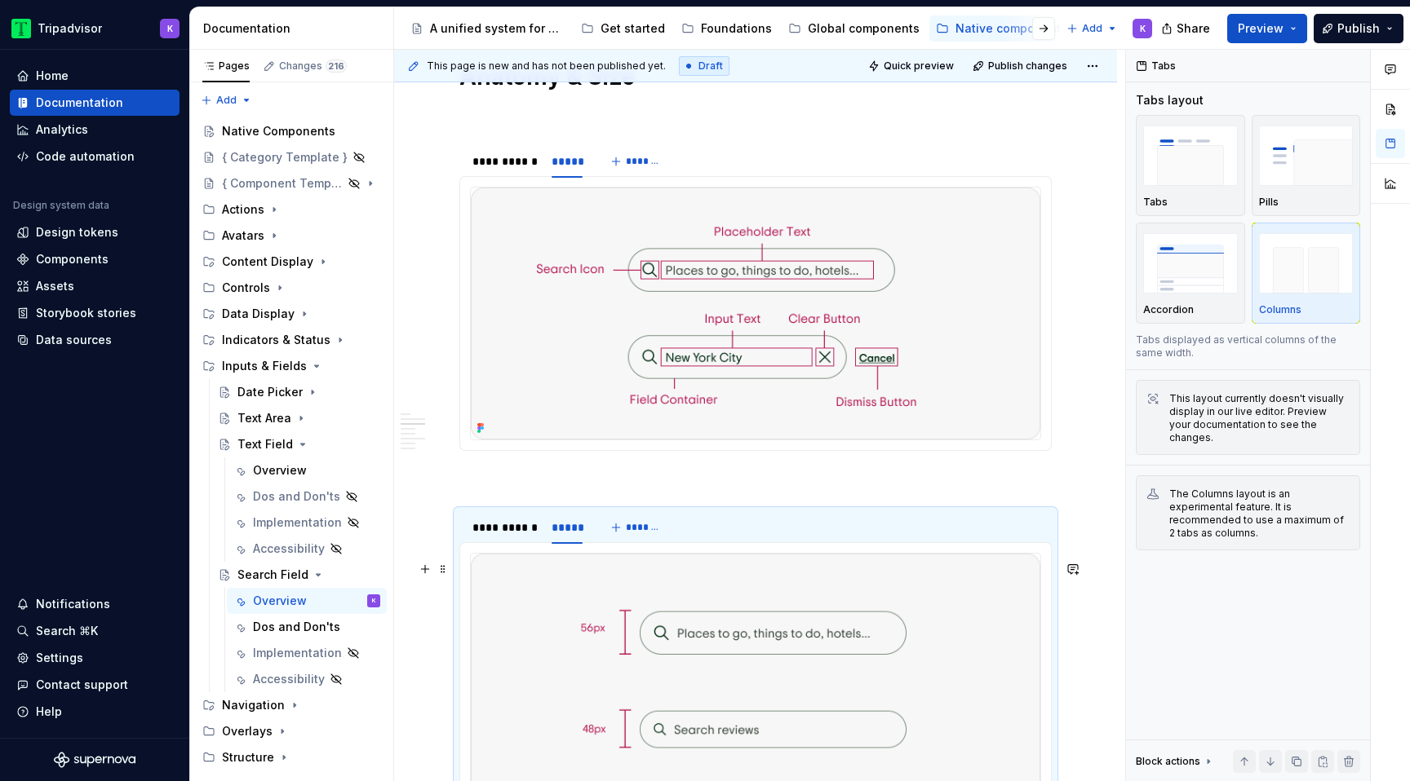
click at [632, 649] on img at bounding box center [755, 680] width 569 height 252
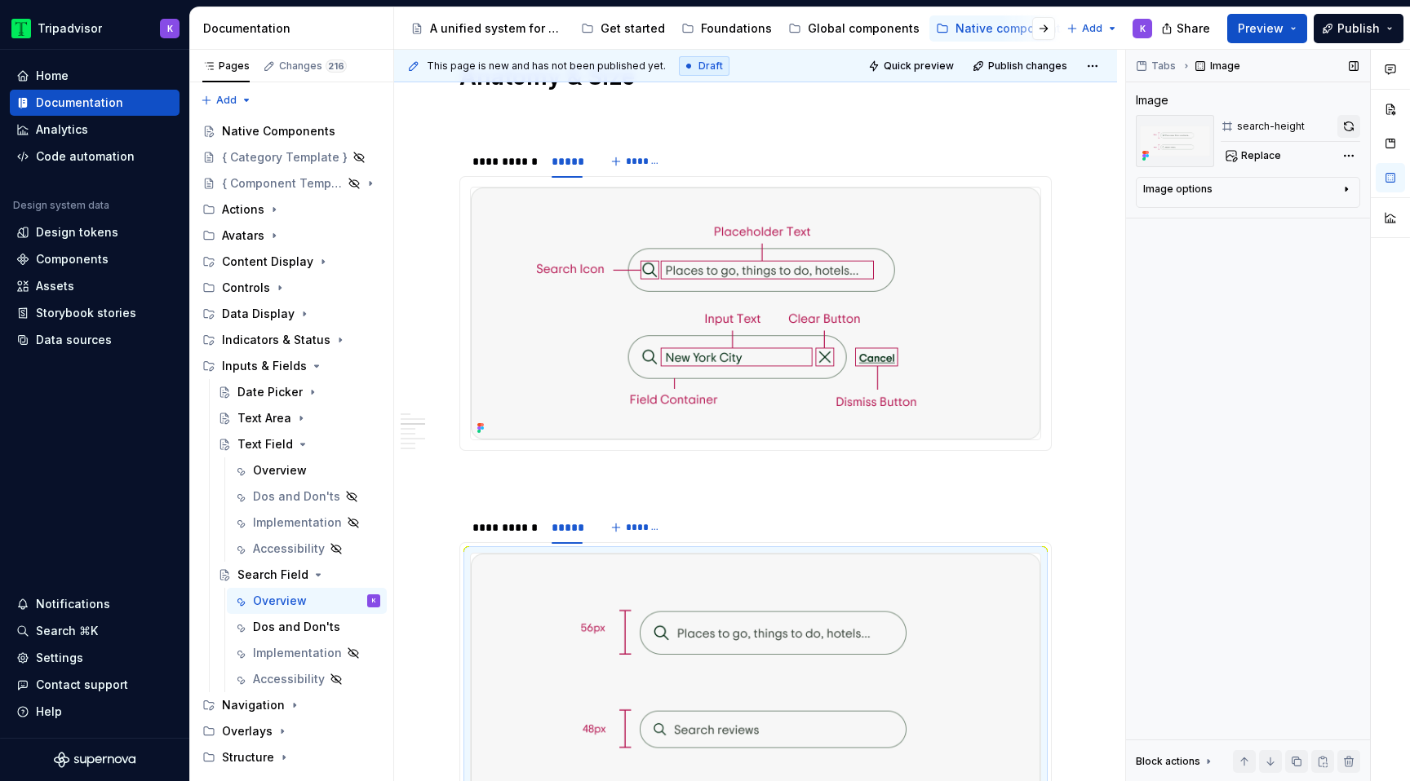
click at [1348, 129] on button "button" at bounding box center [1348, 126] width 23 height 23
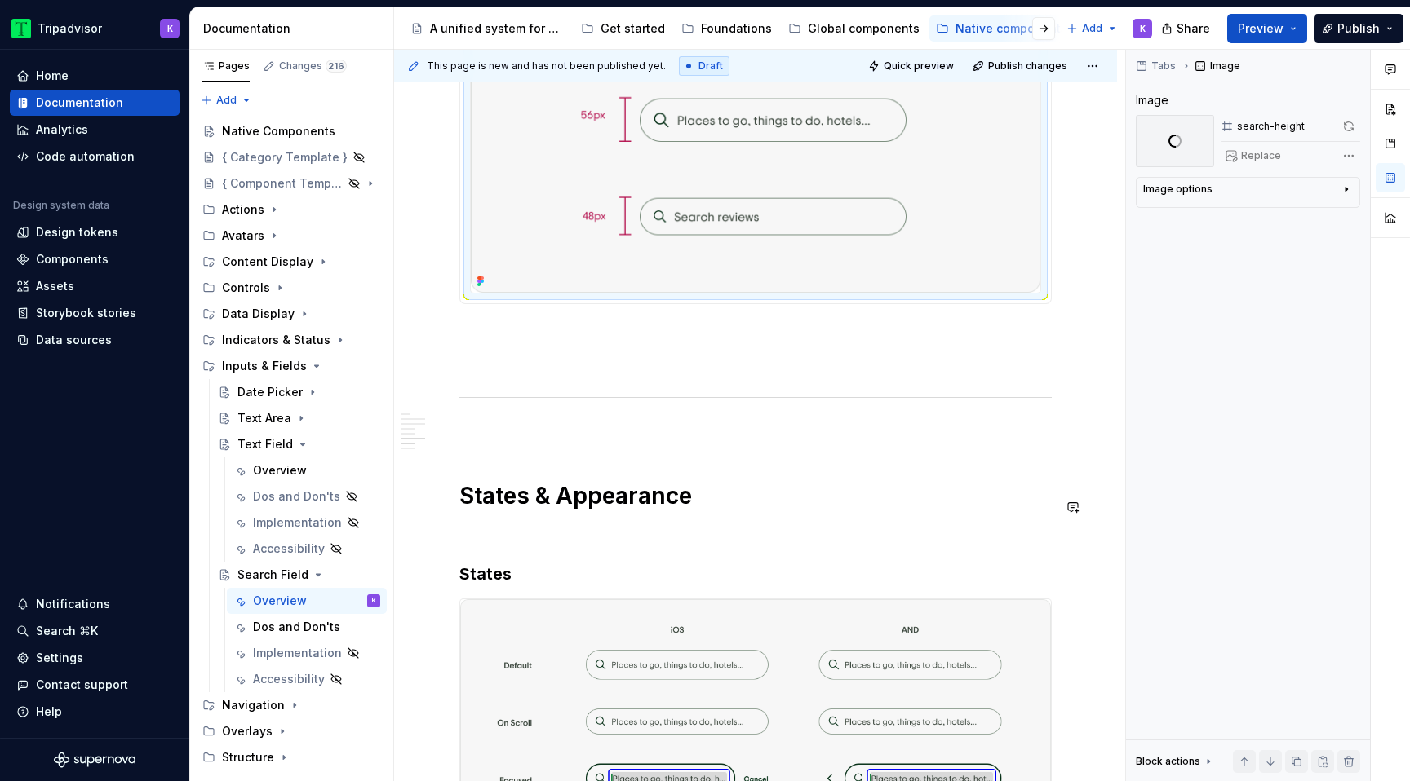
scroll to position [2516, 0]
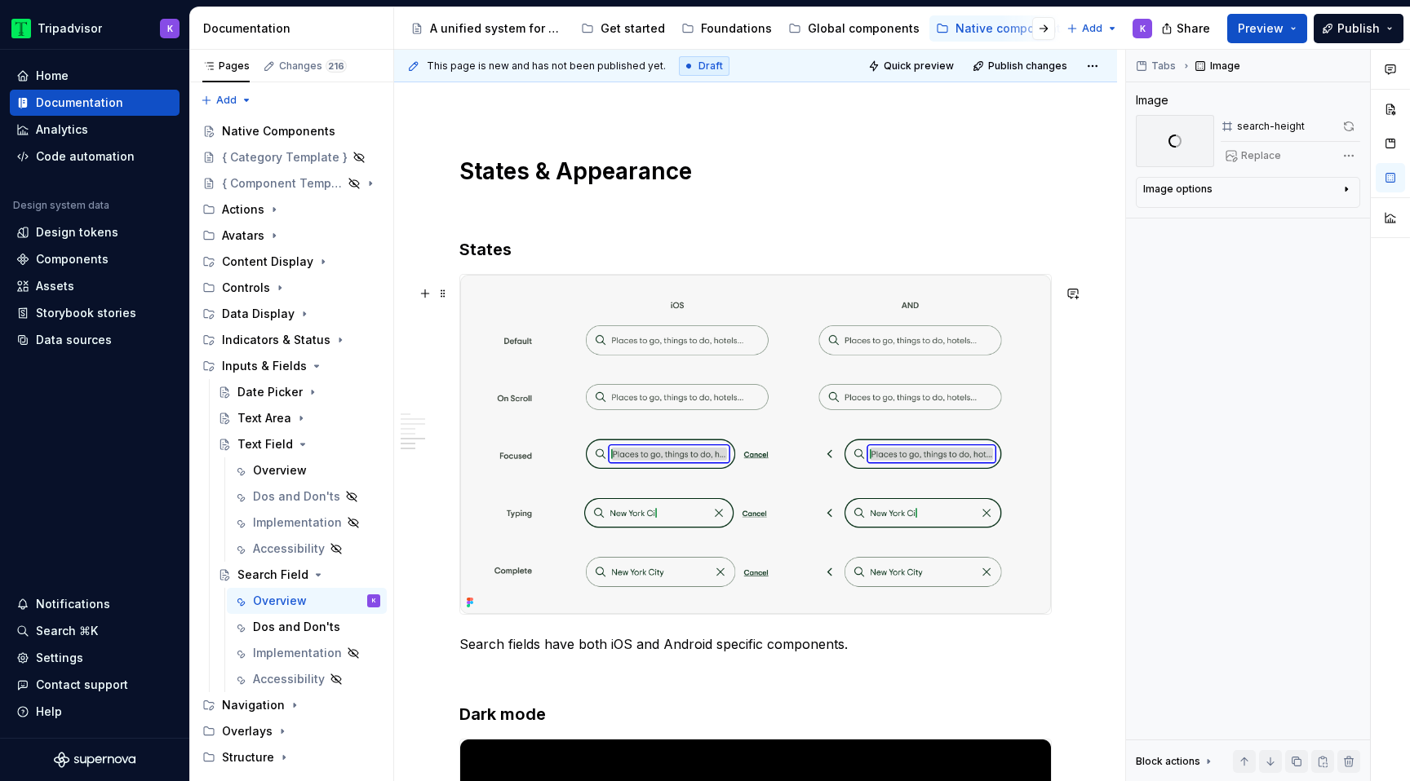
click at [694, 437] on img at bounding box center [755, 444] width 591 height 339
click at [1349, 122] on button "button" at bounding box center [1348, 126] width 23 height 23
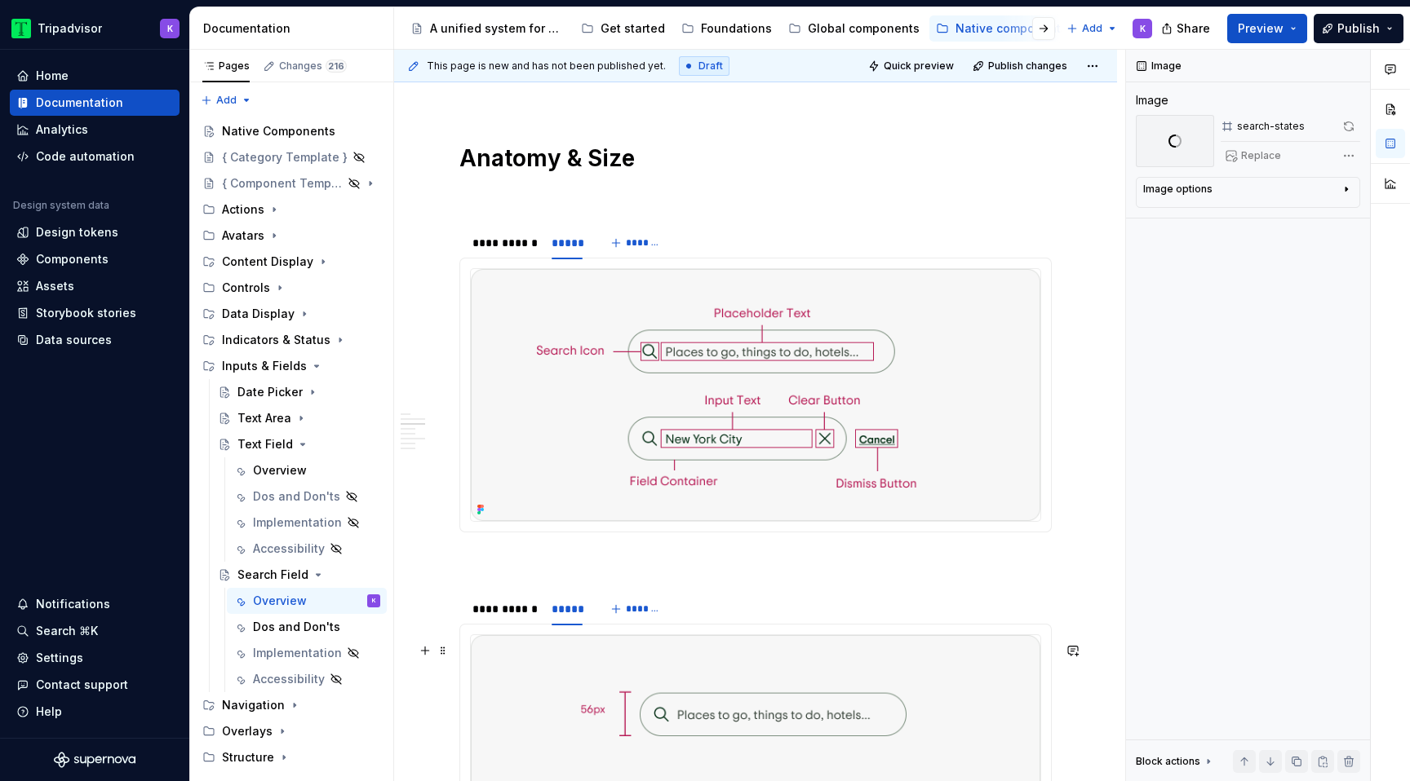
scroll to position [1857, 0]
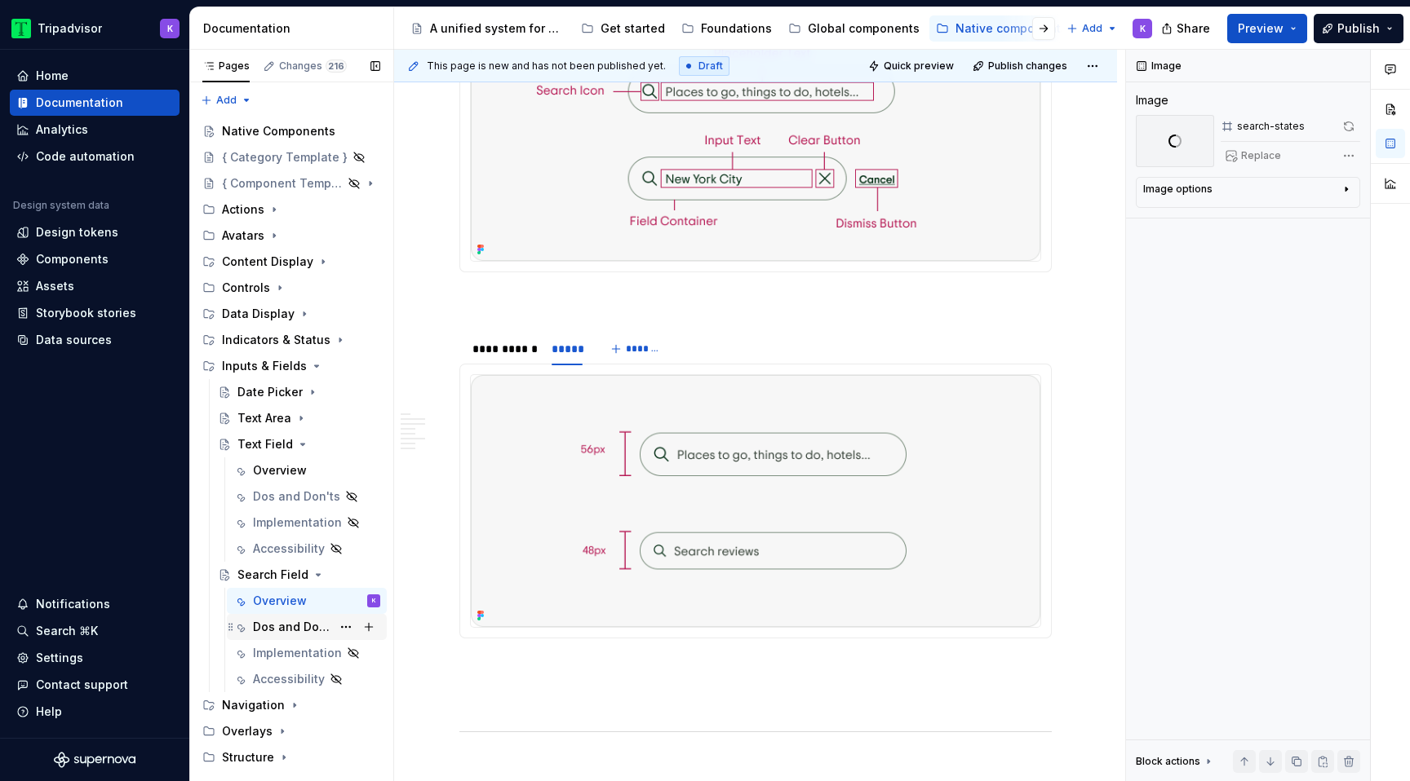
click at [275, 637] on div "Dos and Don'ts" at bounding box center [316, 627] width 127 height 23
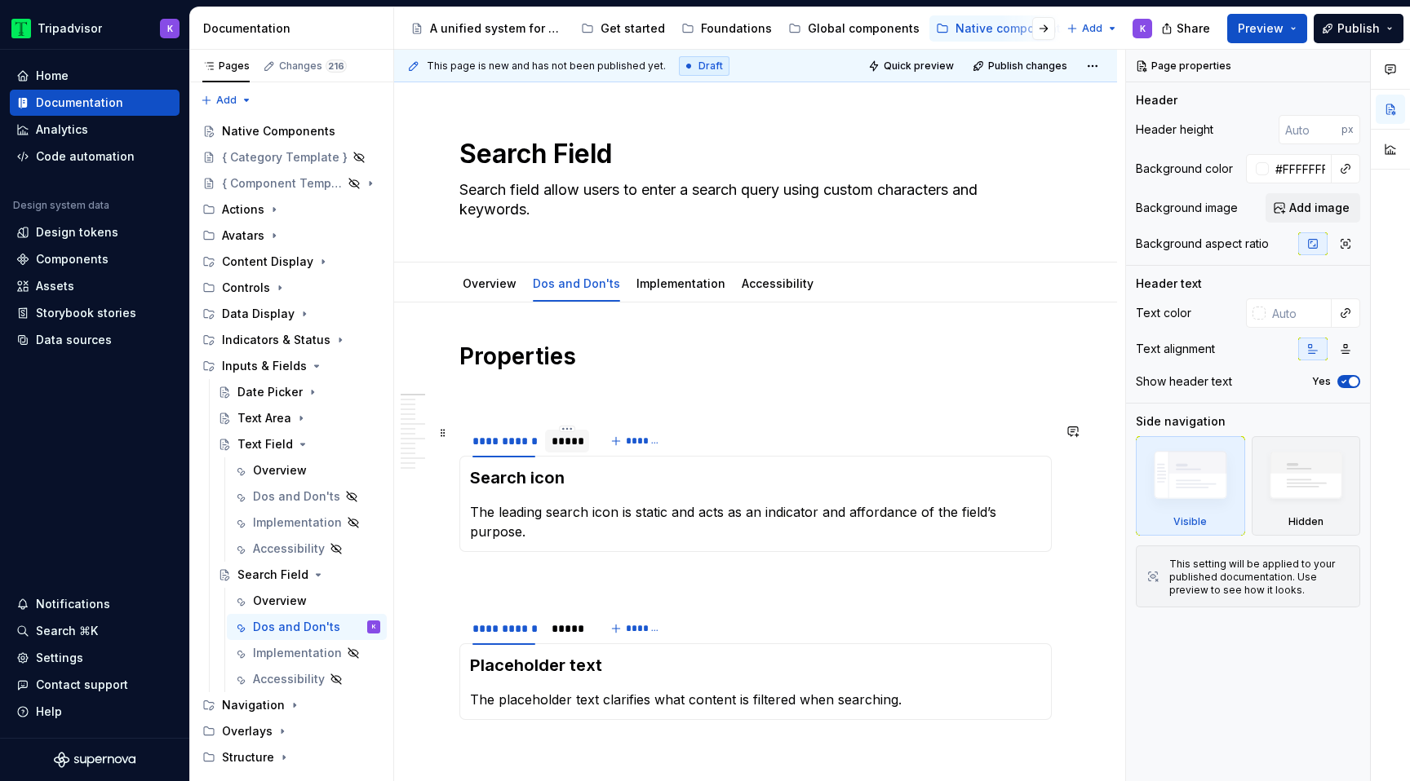
click at [569, 454] on div at bounding box center [567, 455] width 44 height 2
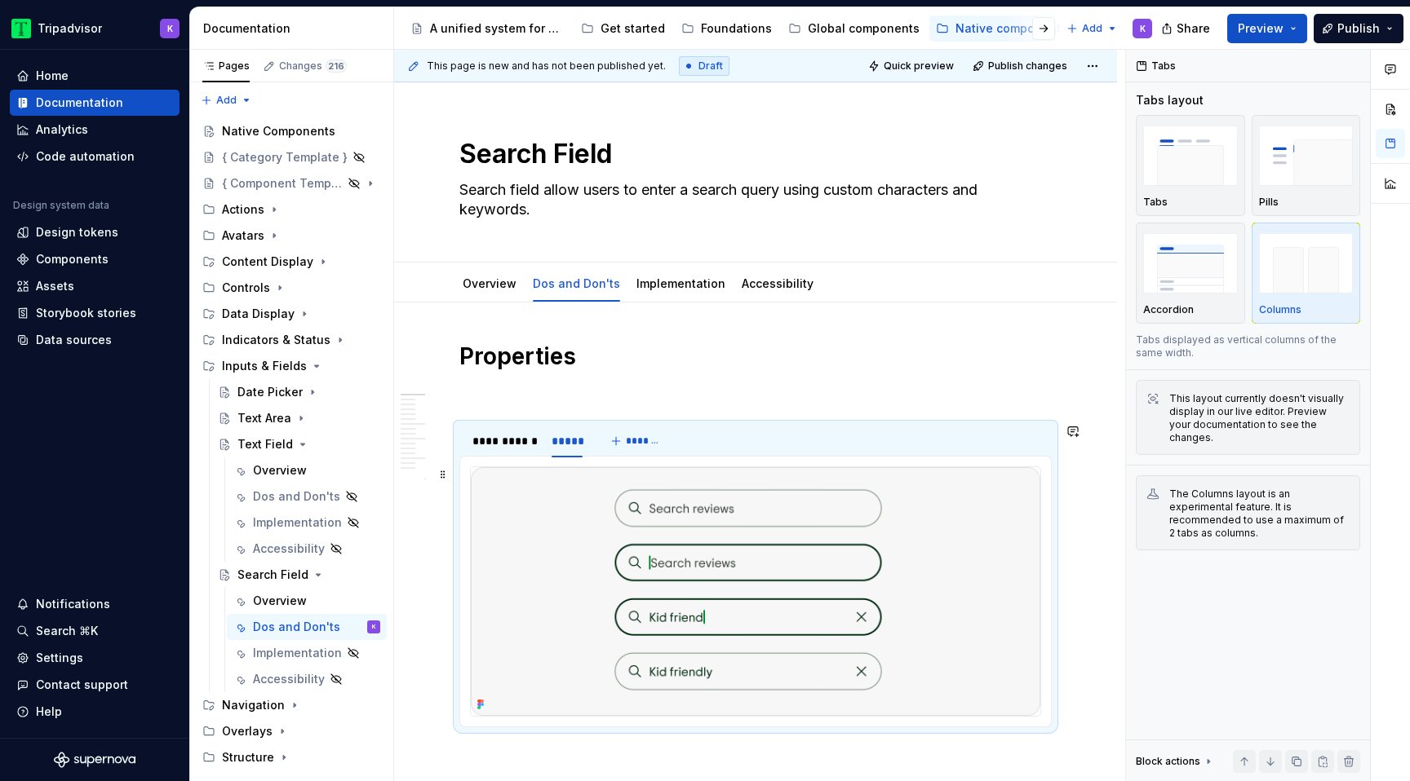
click at [699, 600] on img at bounding box center [755, 591] width 569 height 249
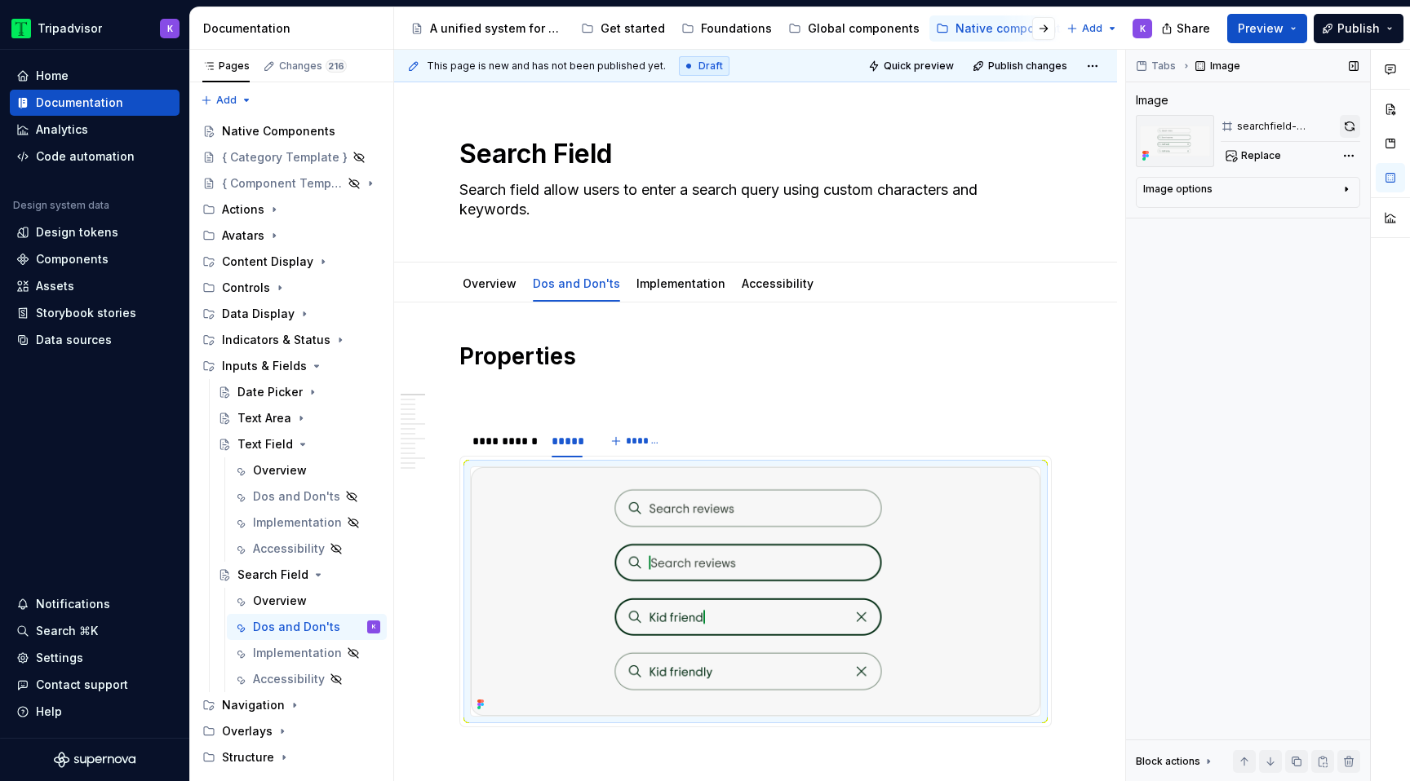
click at [1349, 122] on button "button" at bounding box center [1349, 126] width 20 height 23
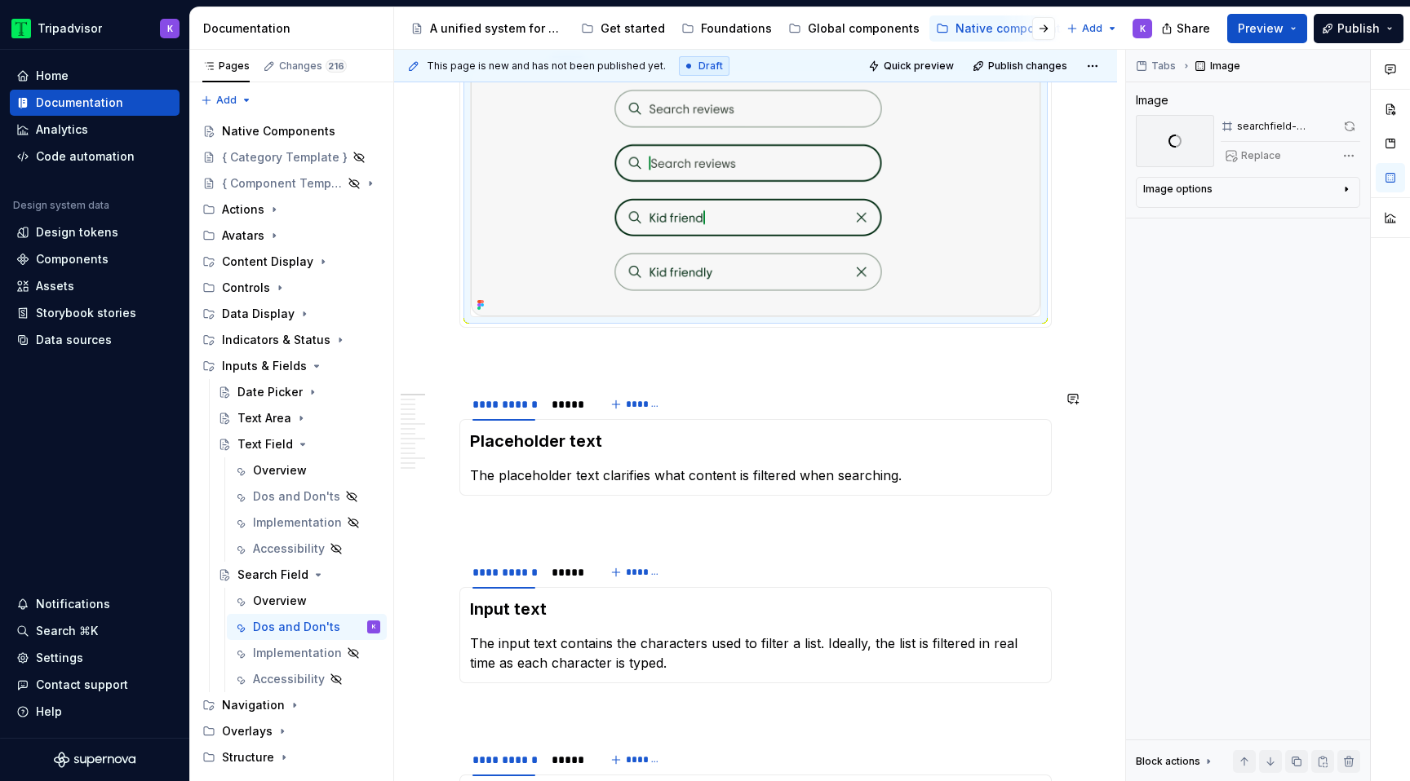
scroll to position [550, 0]
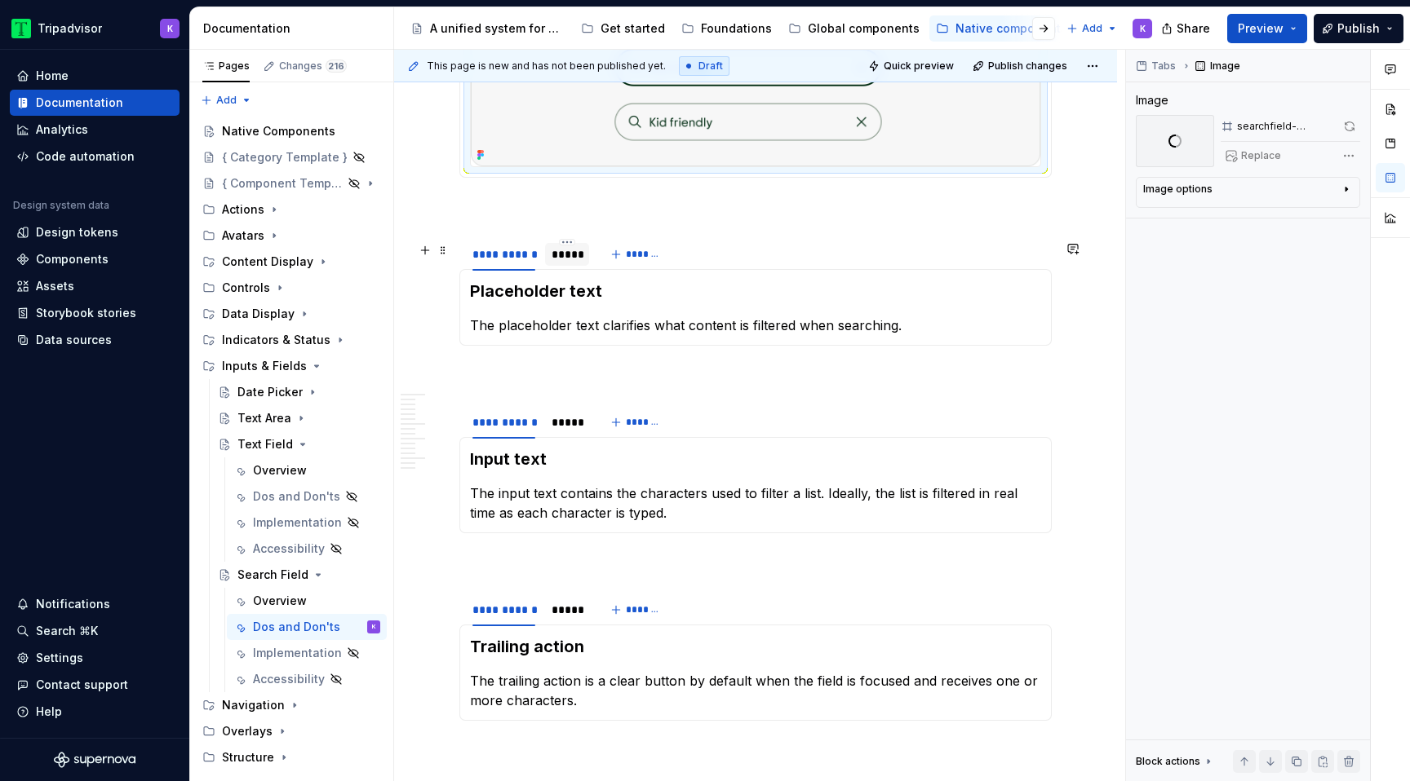
click at [562, 266] on div "*****" at bounding box center [567, 254] width 44 height 23
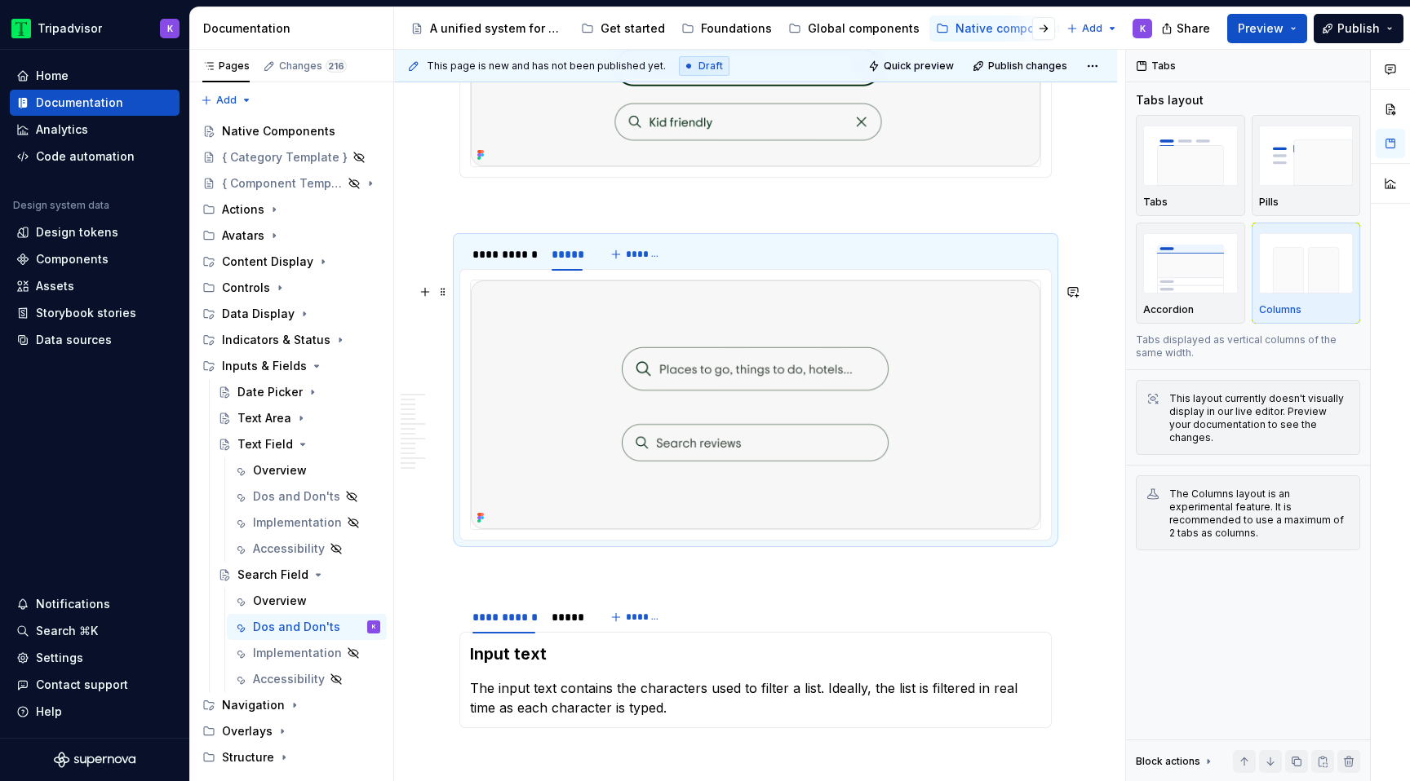
click at [610, 404] on img at bounding box center [755, 405] width 569 height 249
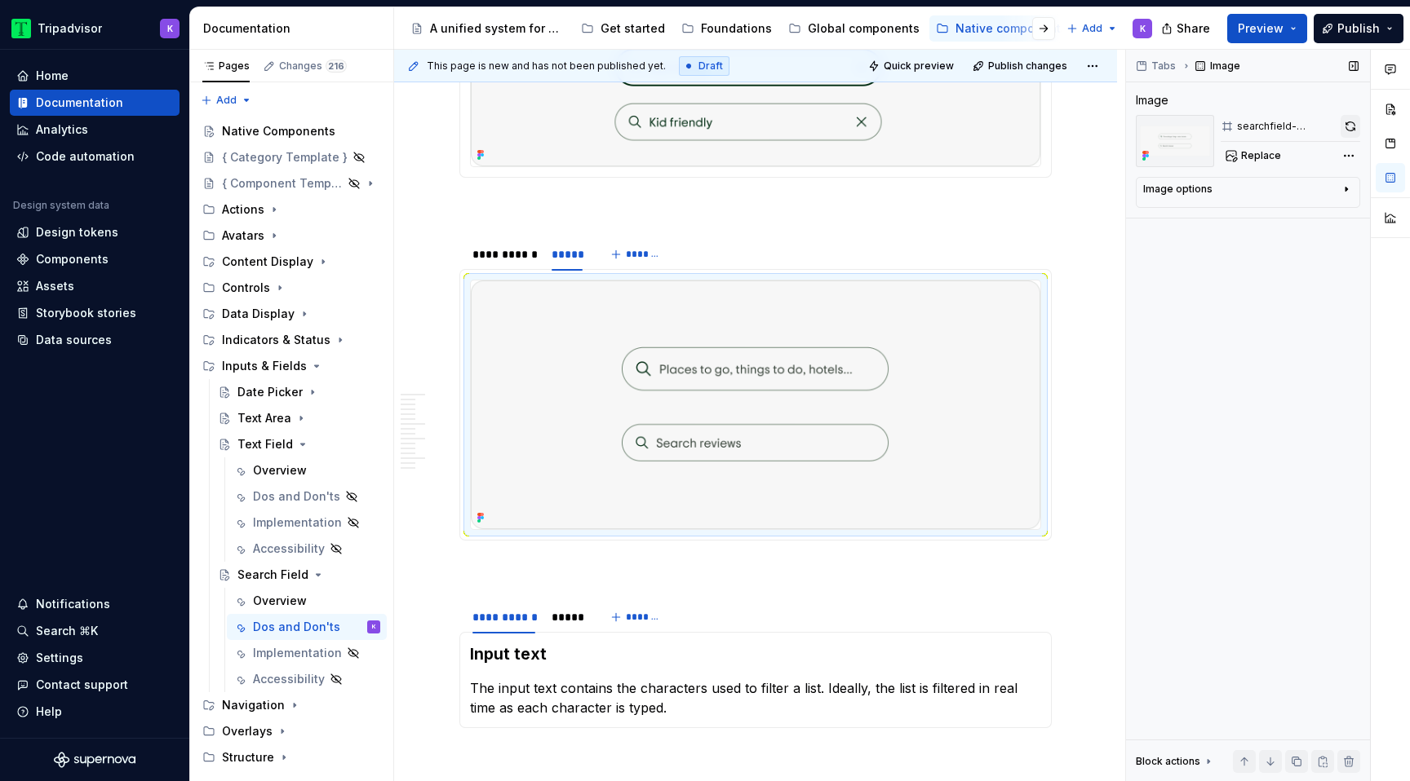
click at [1349, 126] on button "button" at bounding box center [1350, 126] width 20 height 23
click at [548, 629] on div "*****" at bounding box center [567, 617] width 44 height 23
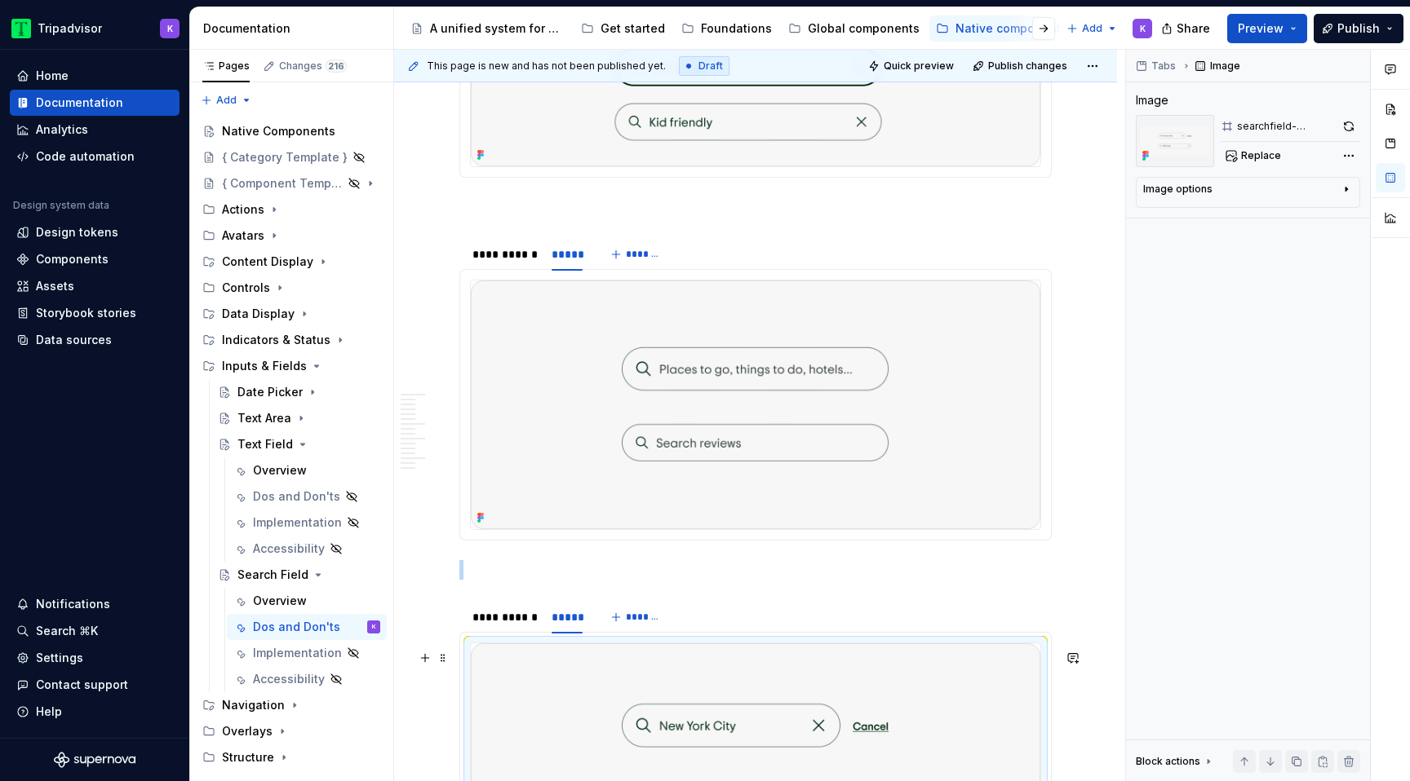
click at [582, 702] on img at bounding box center [755, 768] width 569 height 249
click at [1340, 131] on button "button" at bounding box center [1349, 126] width 22 height 23
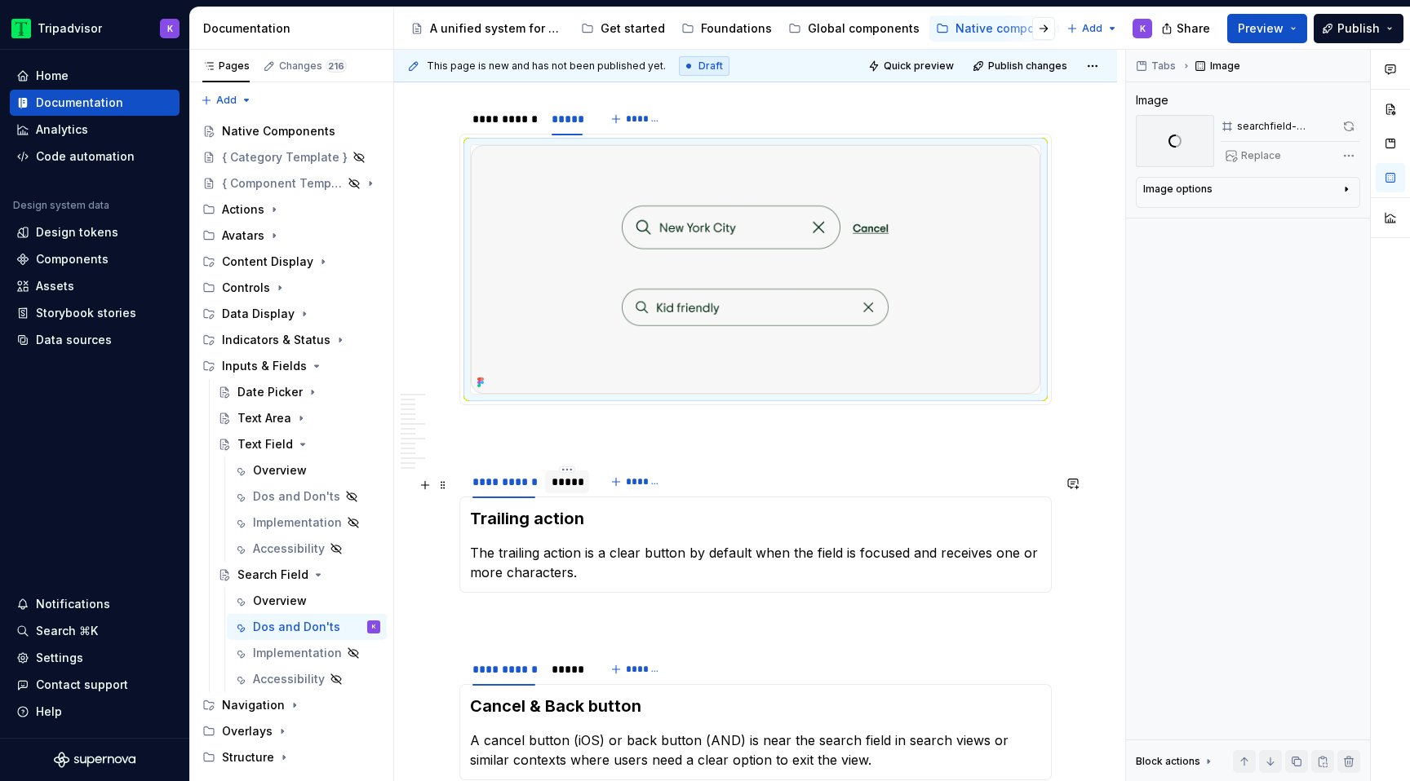
click at [571, 490] on div "*****" at bounding box center [566, 482] width 31 height 16
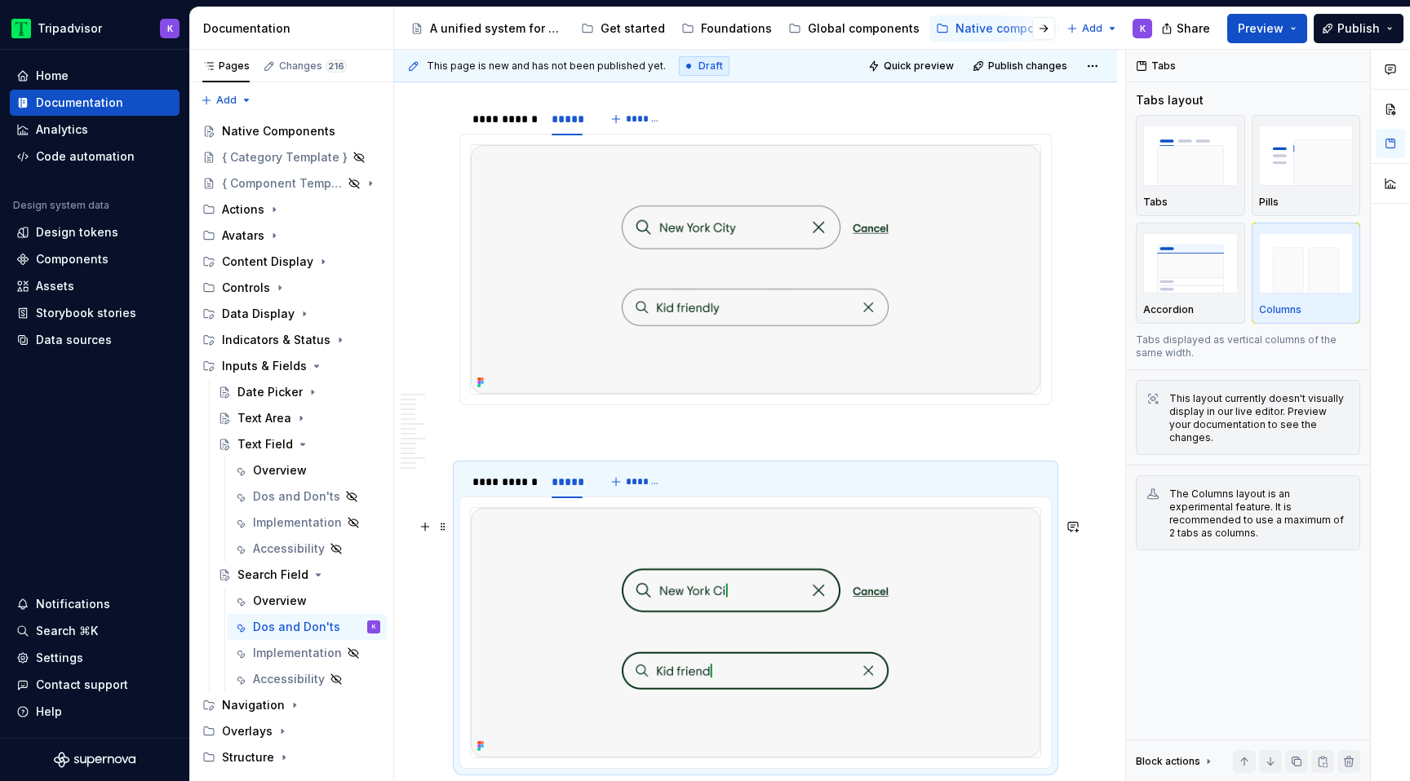
click at [644, 586] on img at bounding box center [755, 632] width 569 height 249
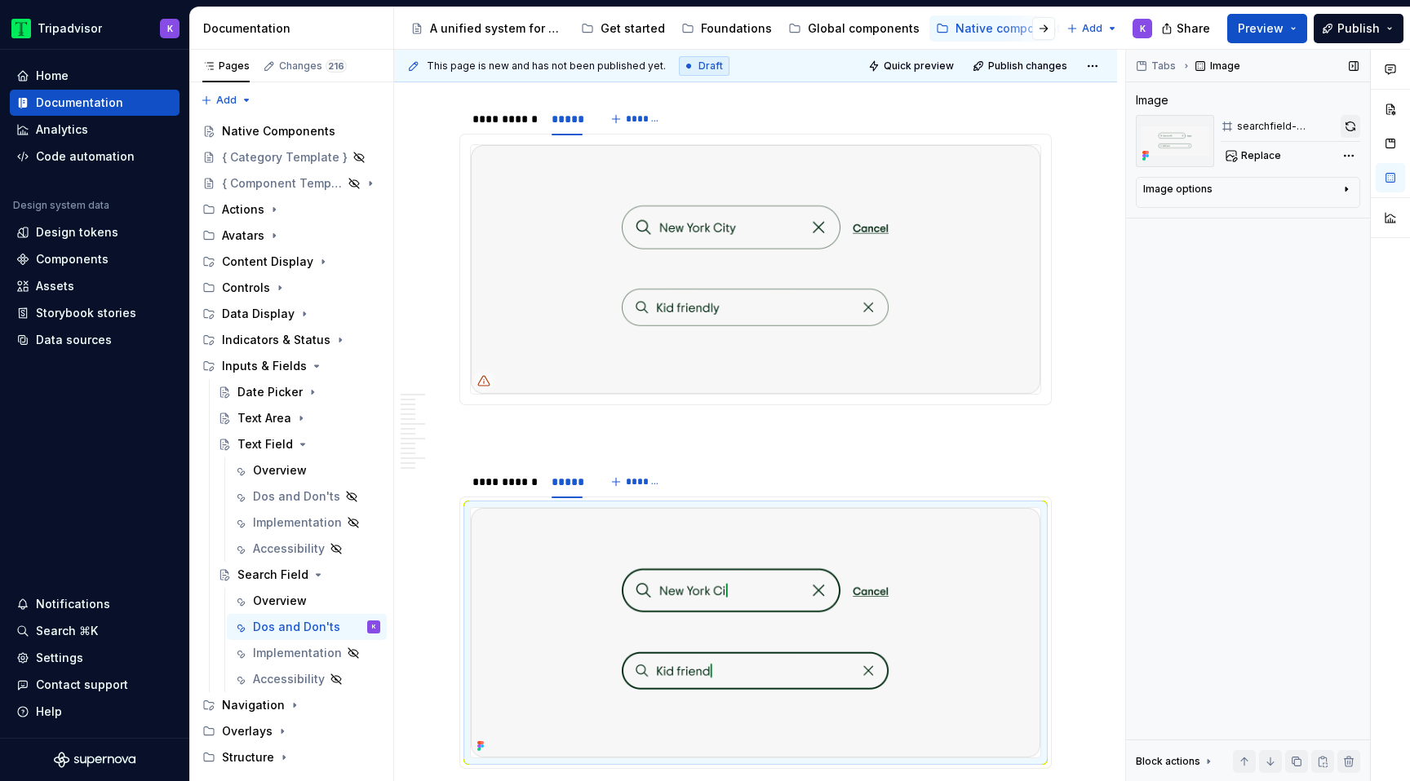
click at [1350, 125] on button "button" at bounding box center [1350, 126] width 20 height 23
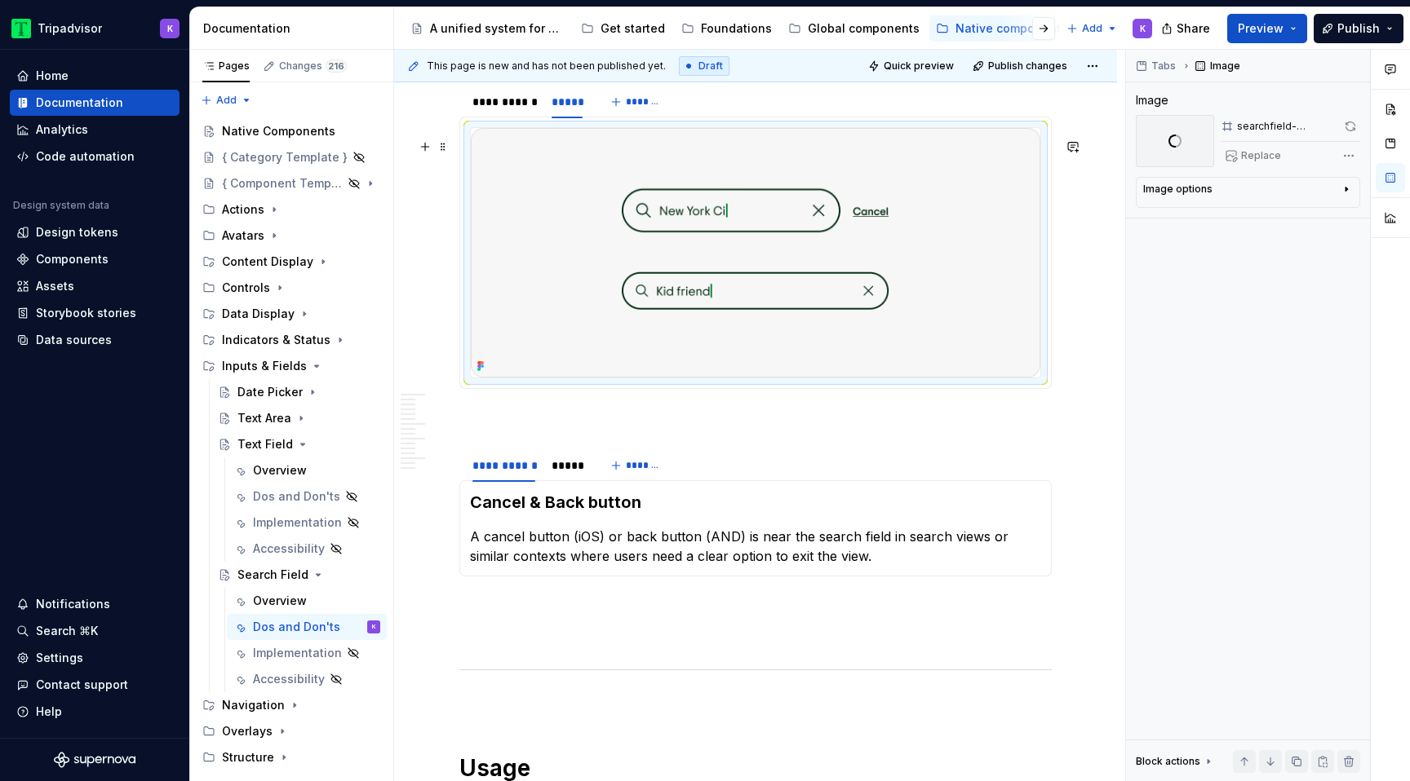
scroll to position [1472, 0]
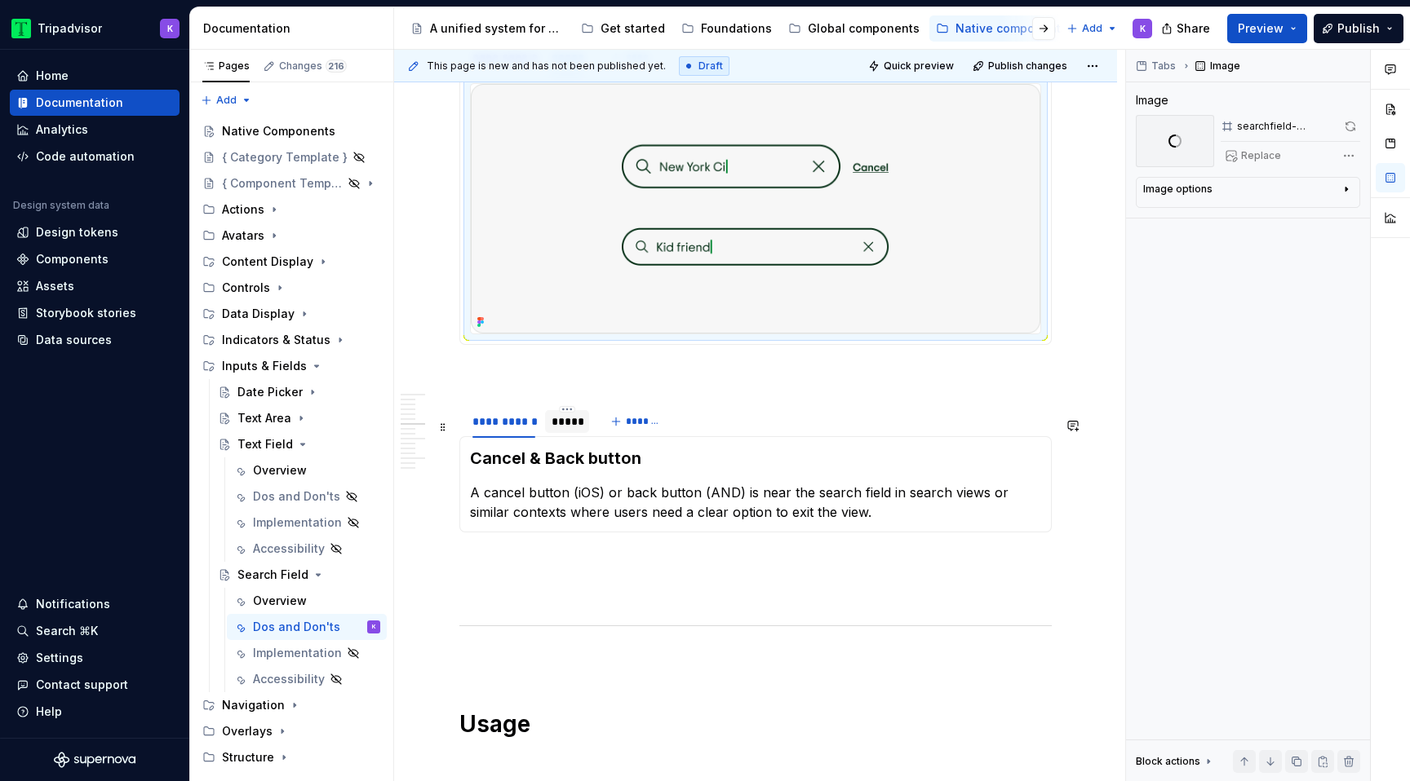
click at [564, 430] on div "*****" at bounding box center [566, 422] width 31 height 16
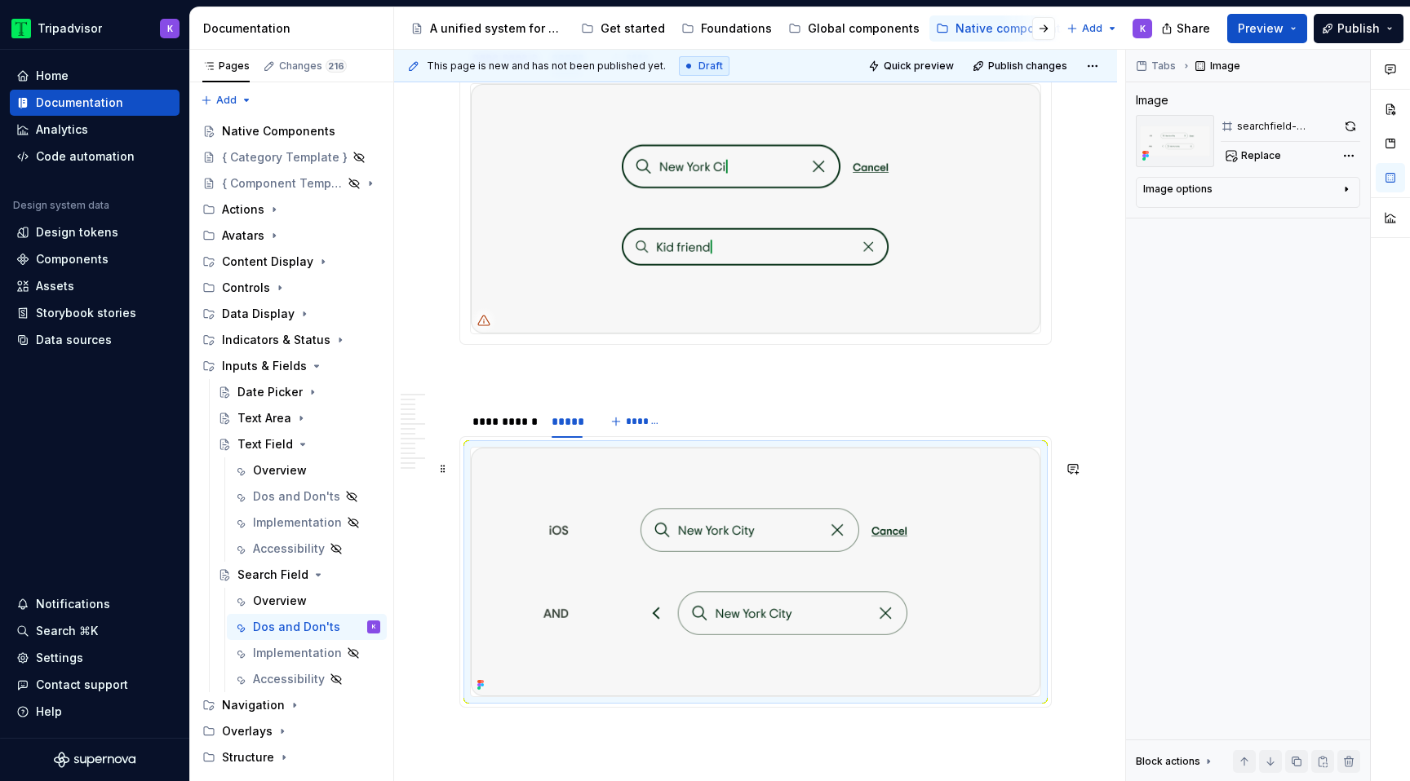
click at [617, 562] on img at bounding box center [755, 572] width 569 height 249
click at [1349, 127] on button "button" at bounding box center [1350, 126] width 20 height 23
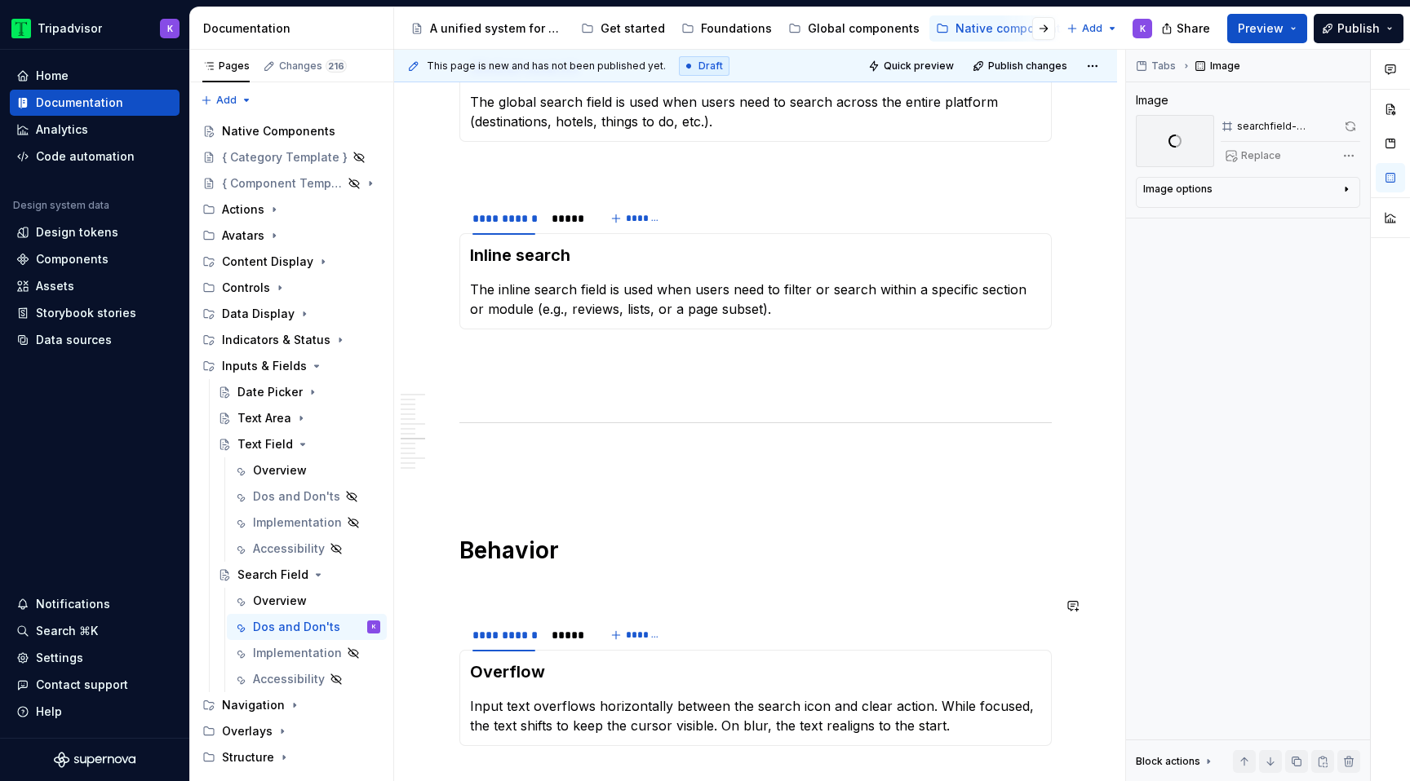
scroll to position [2476, 0]
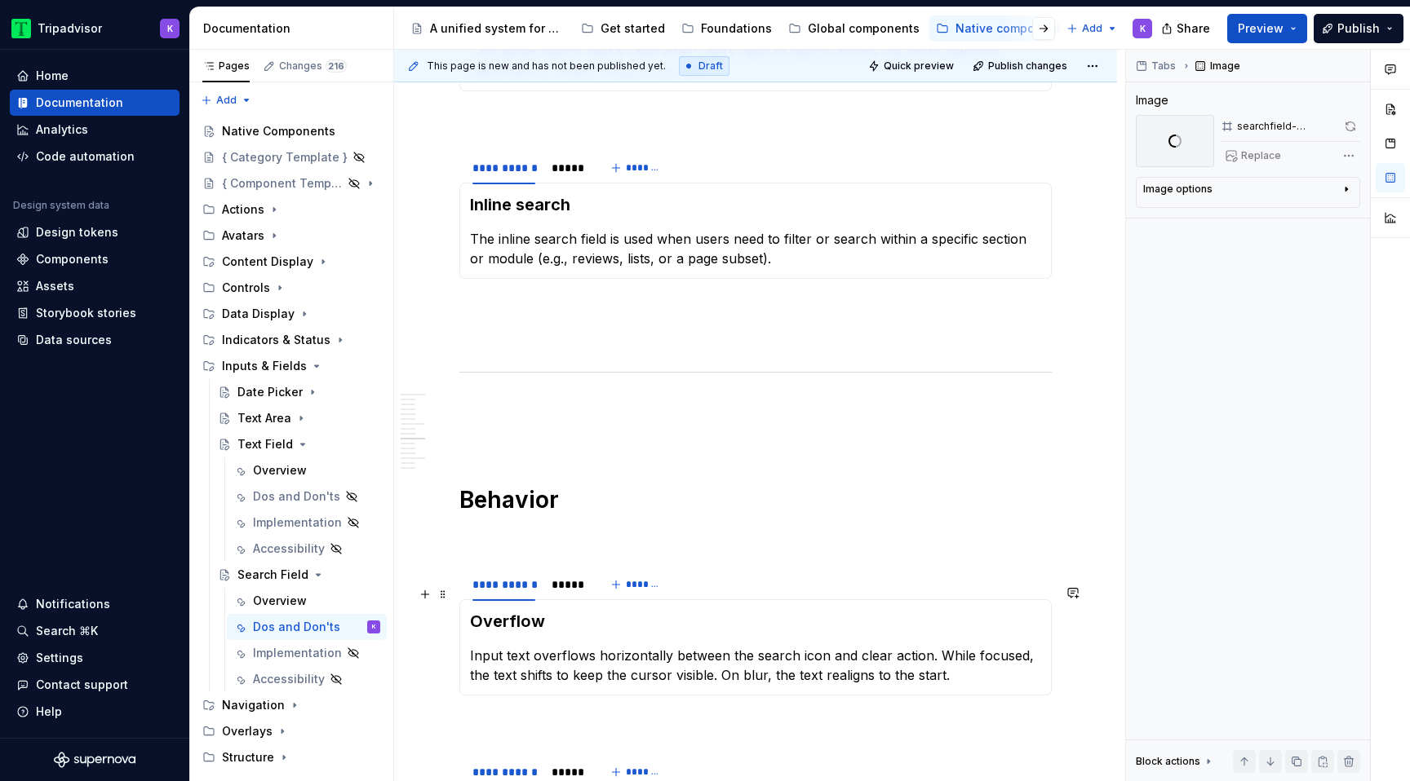
click at [567, 598] on div "*****" at bounding box center [567, 585] width 44 height 26
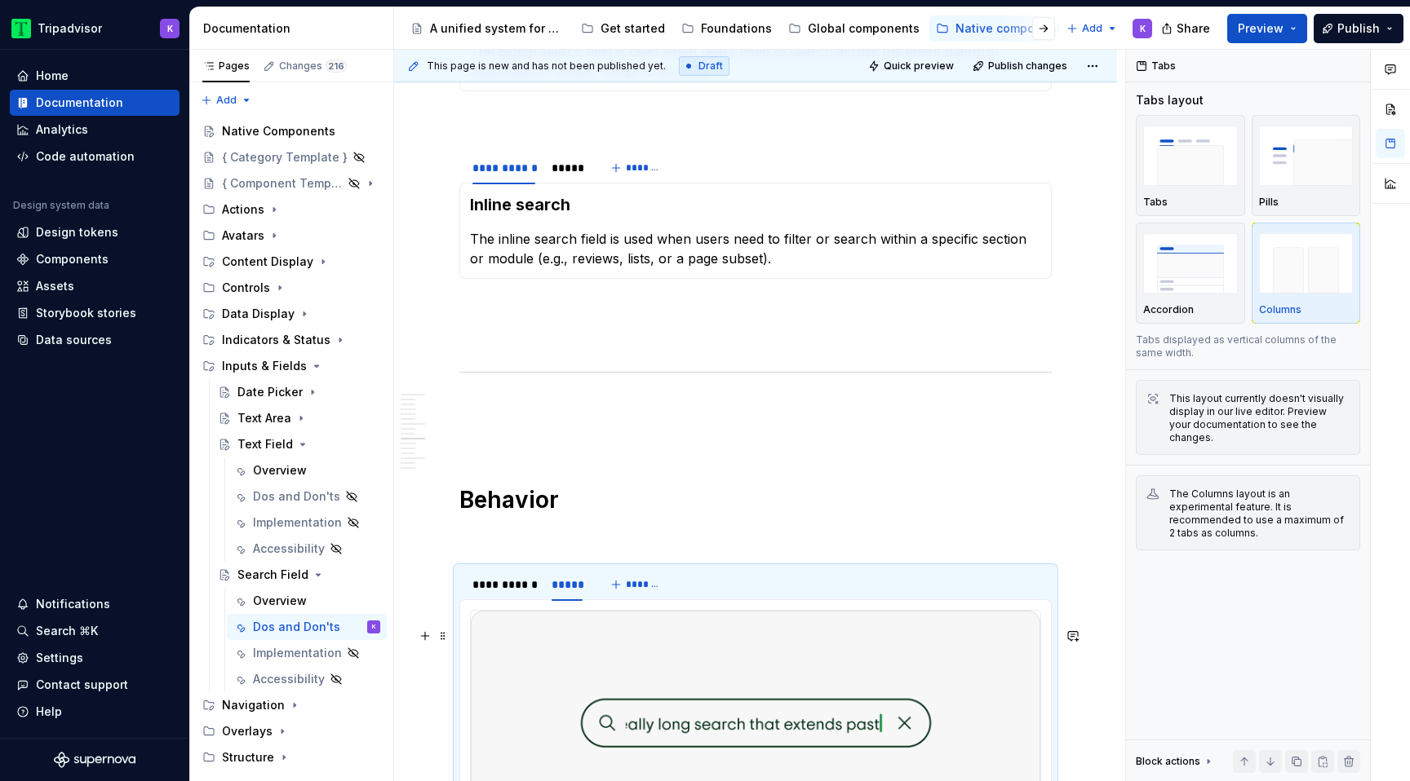
click at [688, 693] on img at bounding box center [755, 766] width 569 height 311
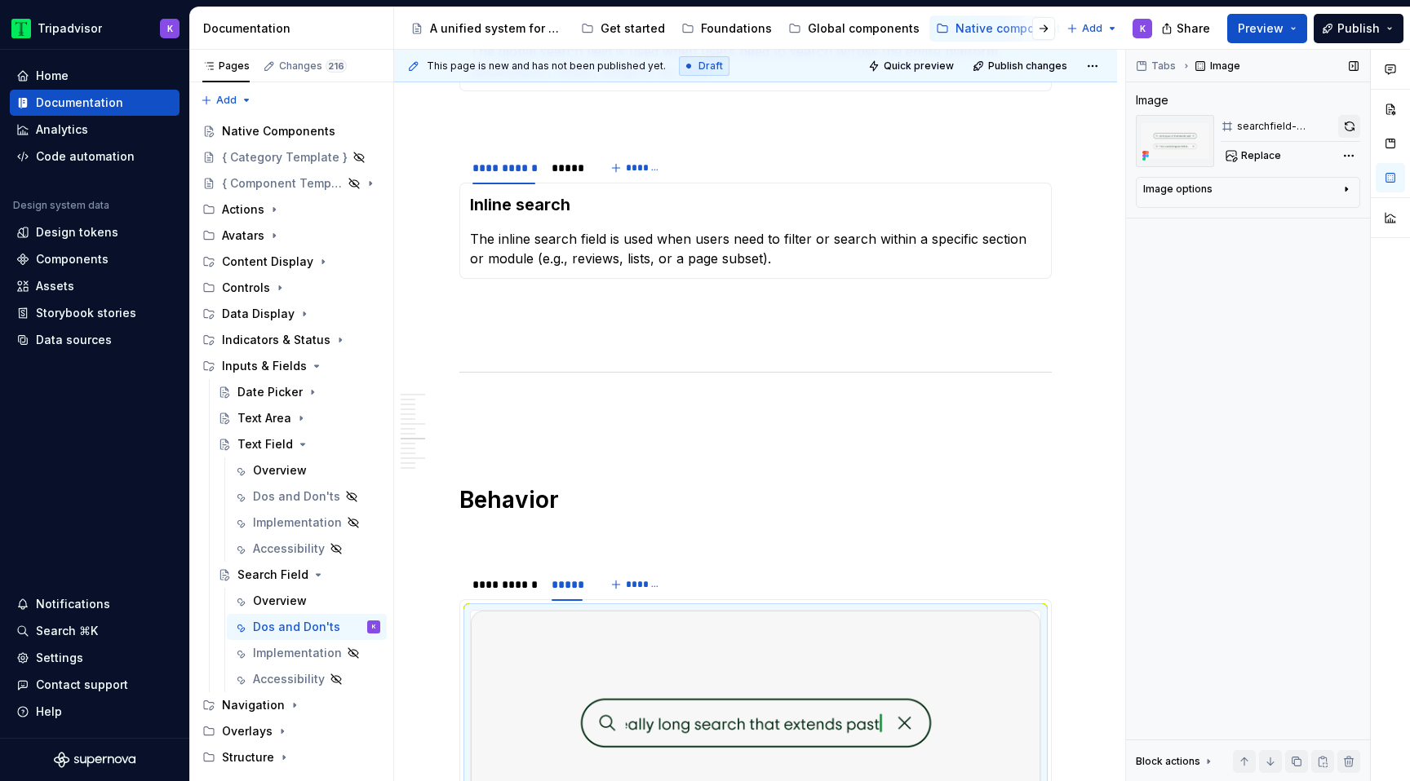
click at [1353, 132] on button "button" at bounding box center [1349, 126] width 22 height 23
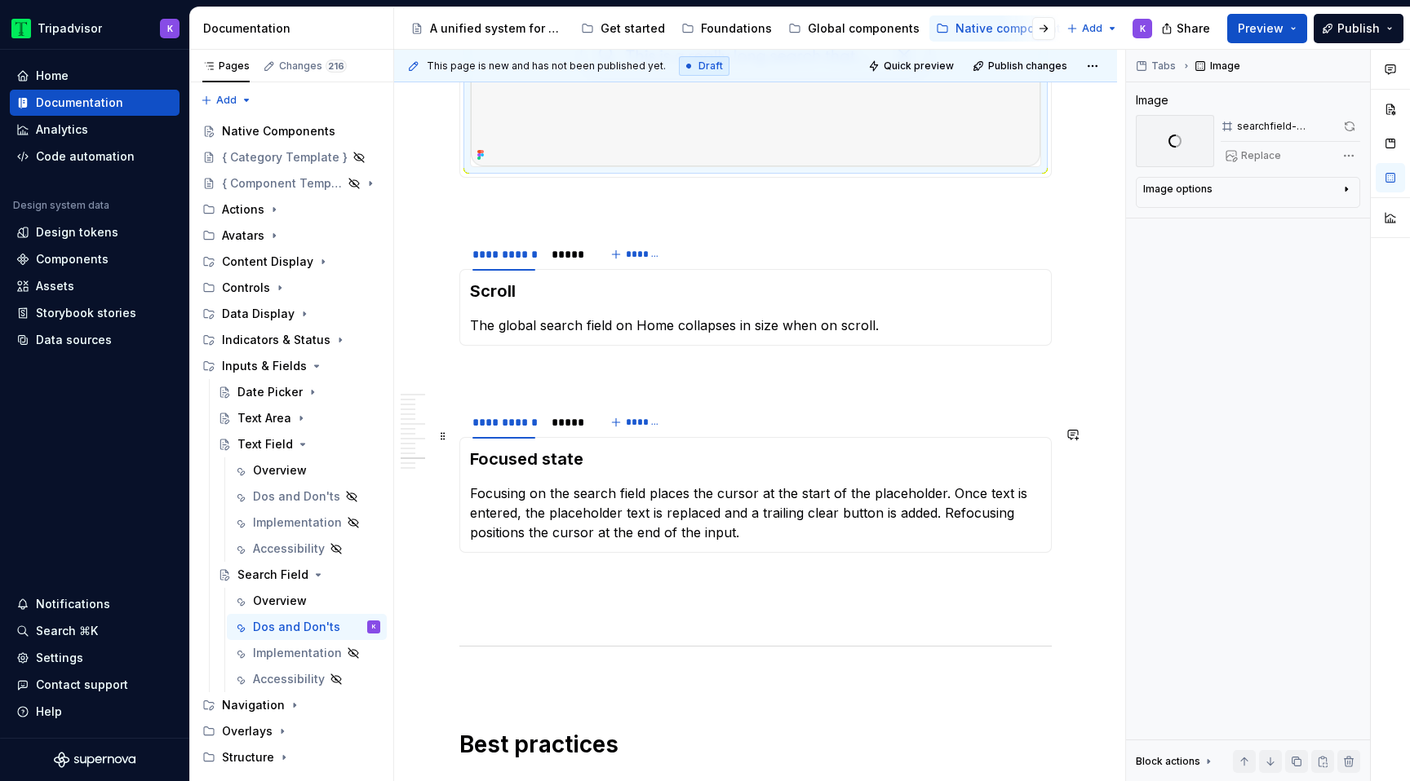
scroll to position [3262, 0]
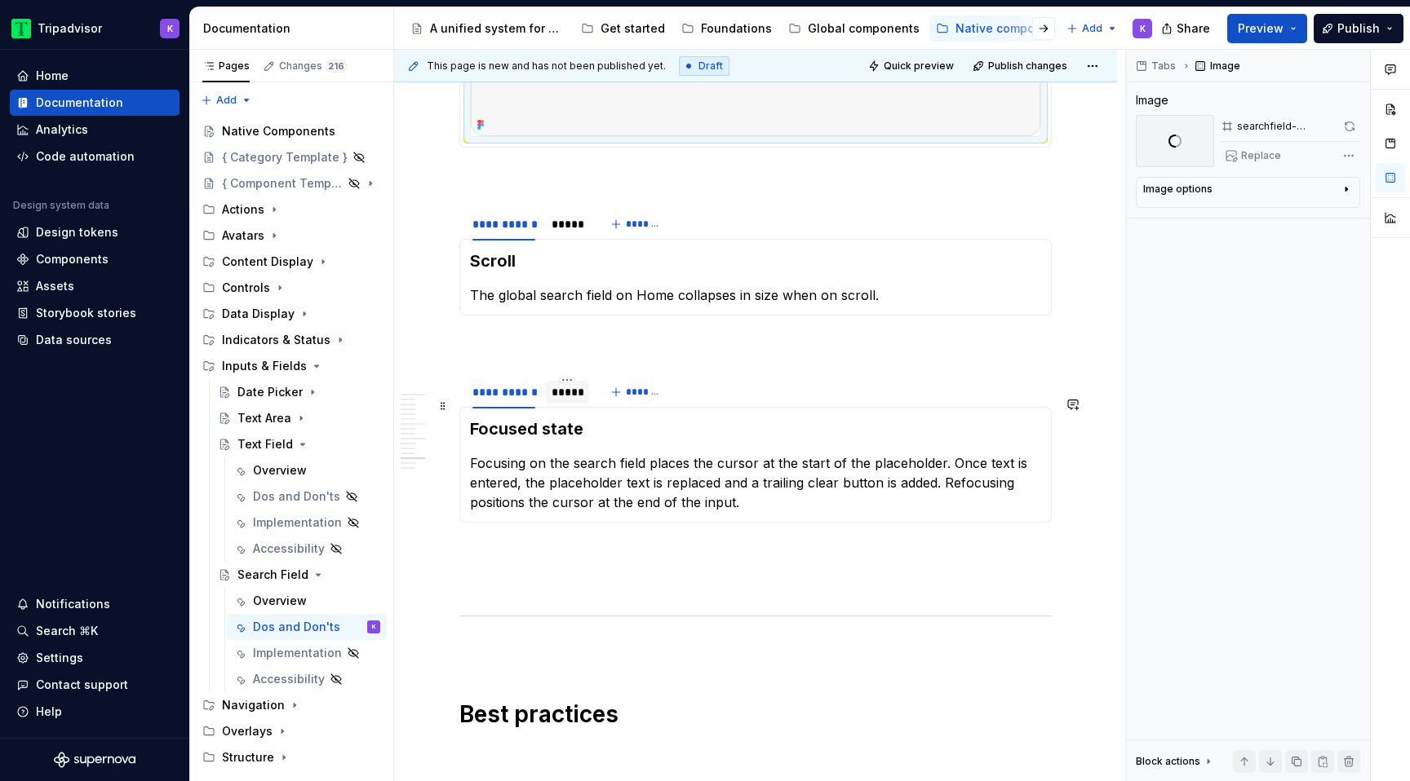
click at [577, 401] on div "*****" at bounding box center [566, 392] width 31 height 16
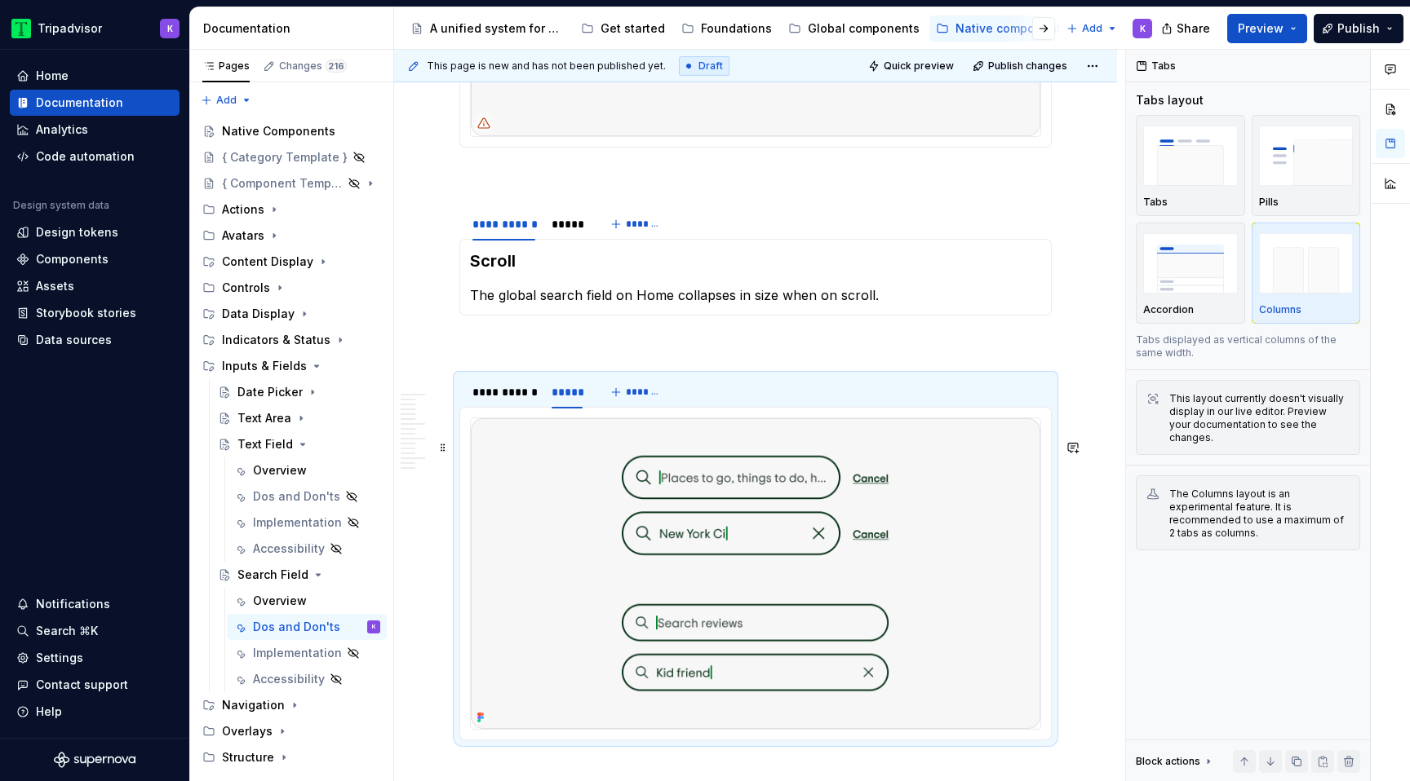
click at [715, 591] on img at bounding box center [755, 573] width 569 height 311
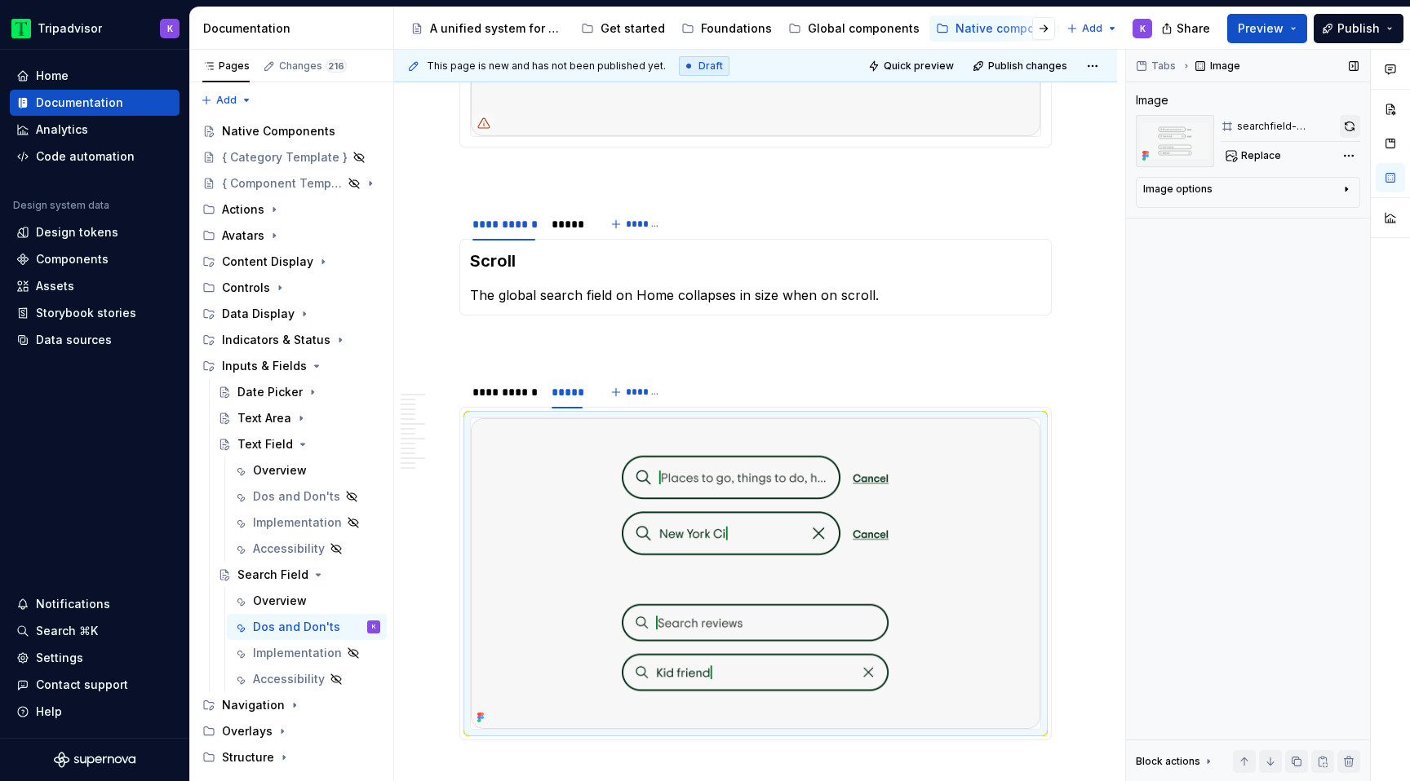
click at [1354, 129] on button "button" at bounding box center [1349, 126] width 20 height 23
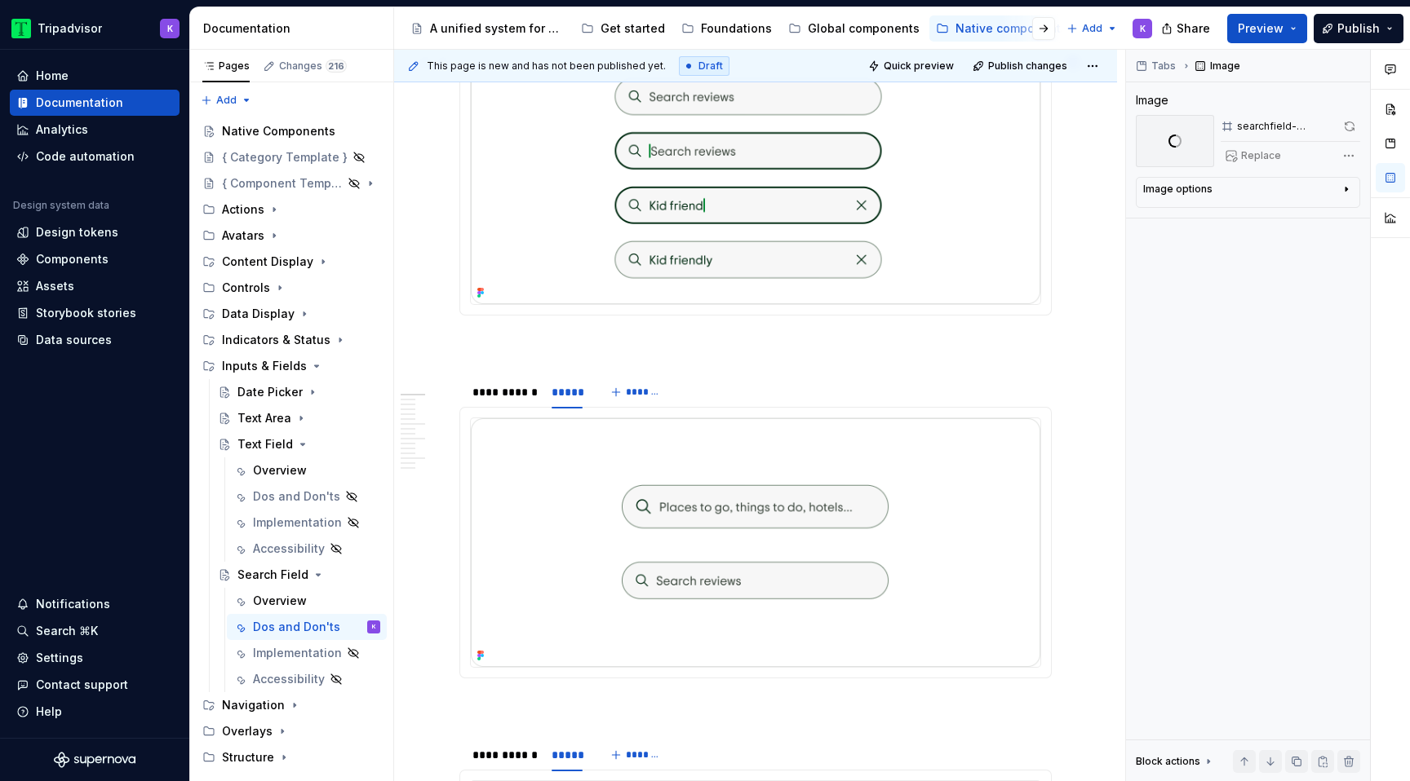
scroll to position [0, 0]
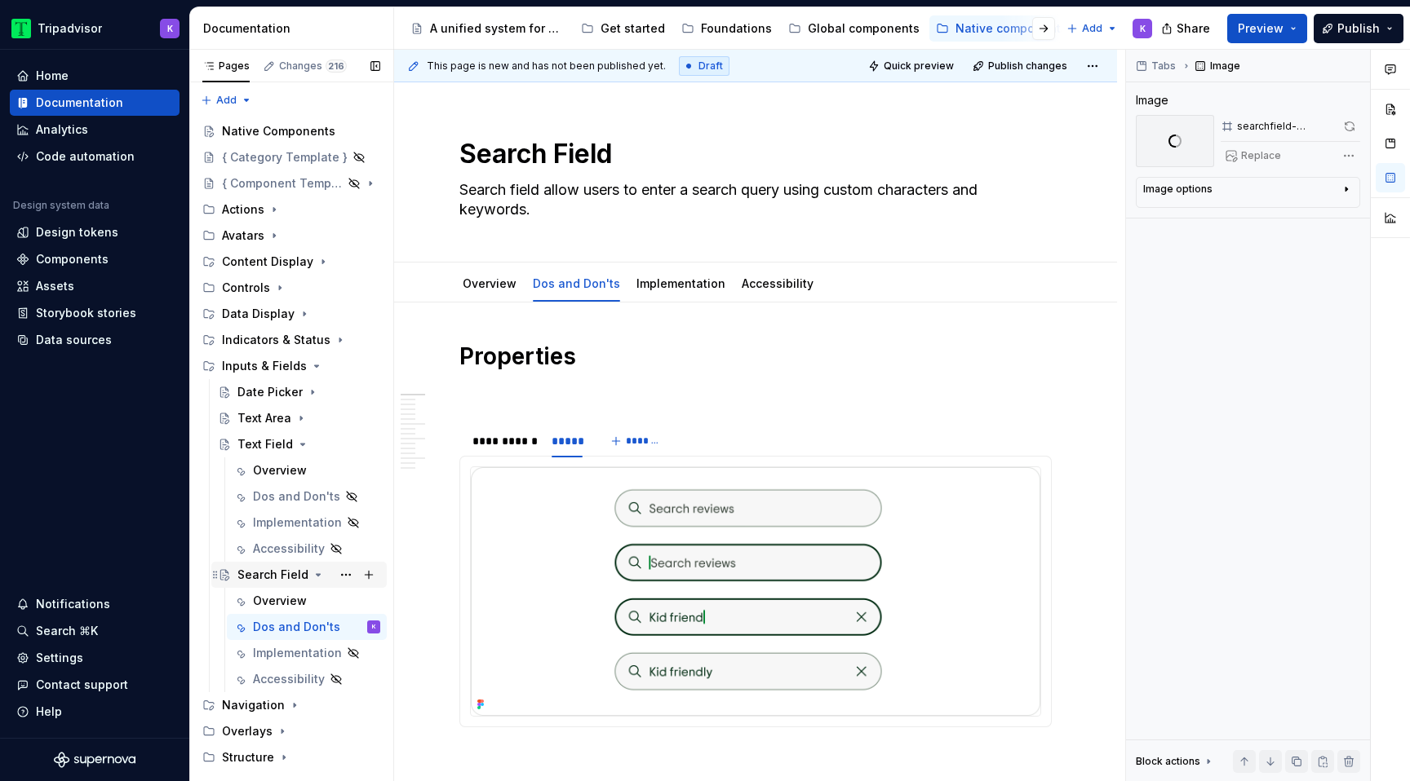
click at [312, 574] on icon "Page tree" at bounding box center [318, 575] width 13 height 13
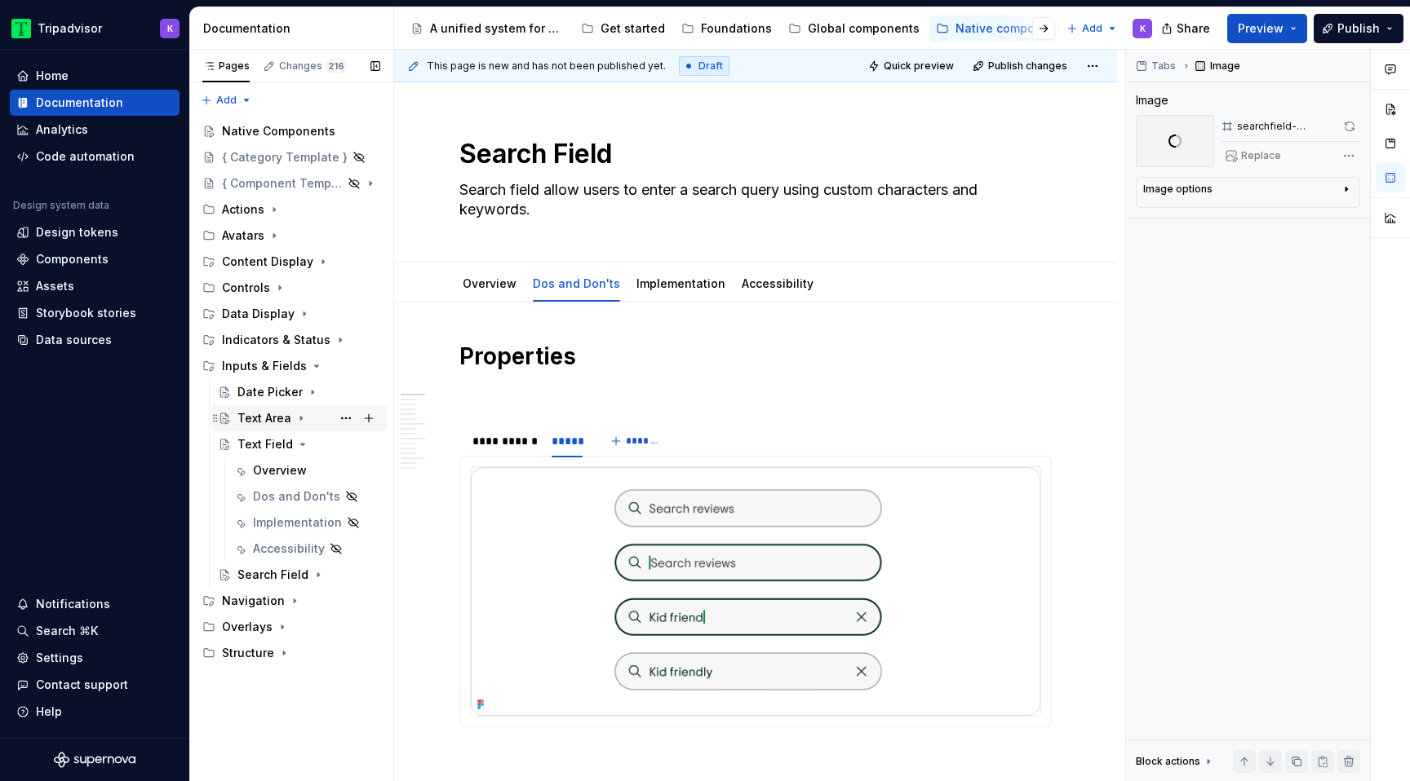
click at [297, 420] on icon "Page tree" at bounding box center [300, 418] width 13 height 13
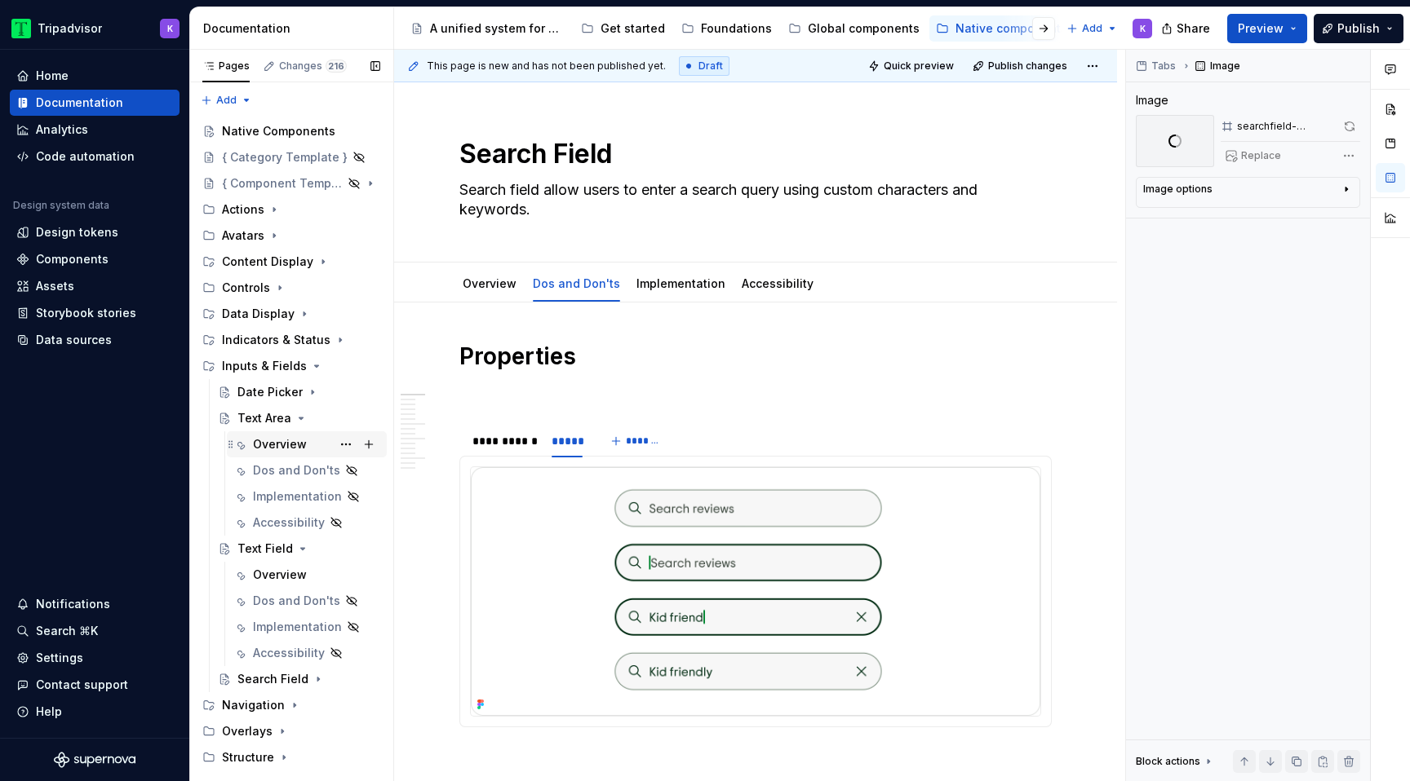
click at [293, 445] on div "Overview" at bounding box center [280, 444] width 54 height 16
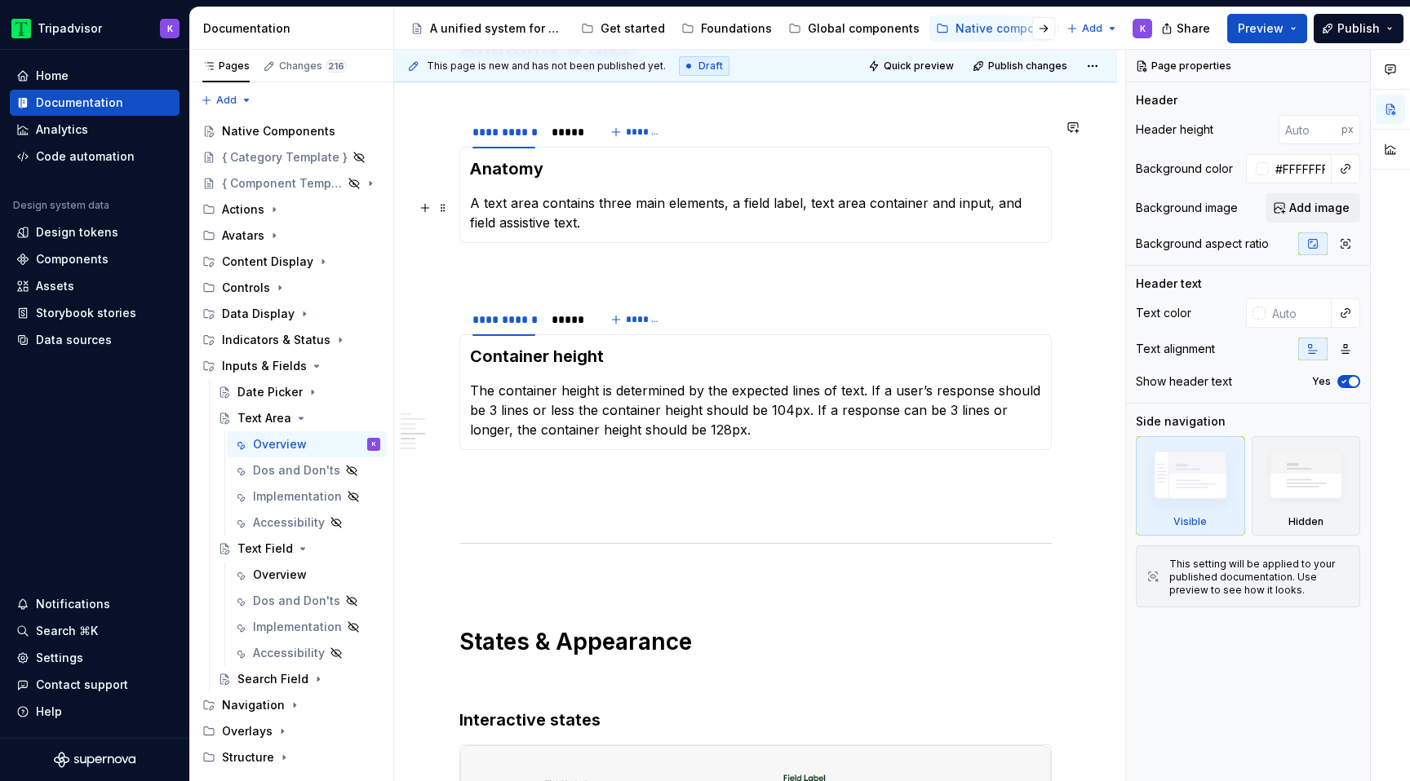
scroll to position [1253, 0]
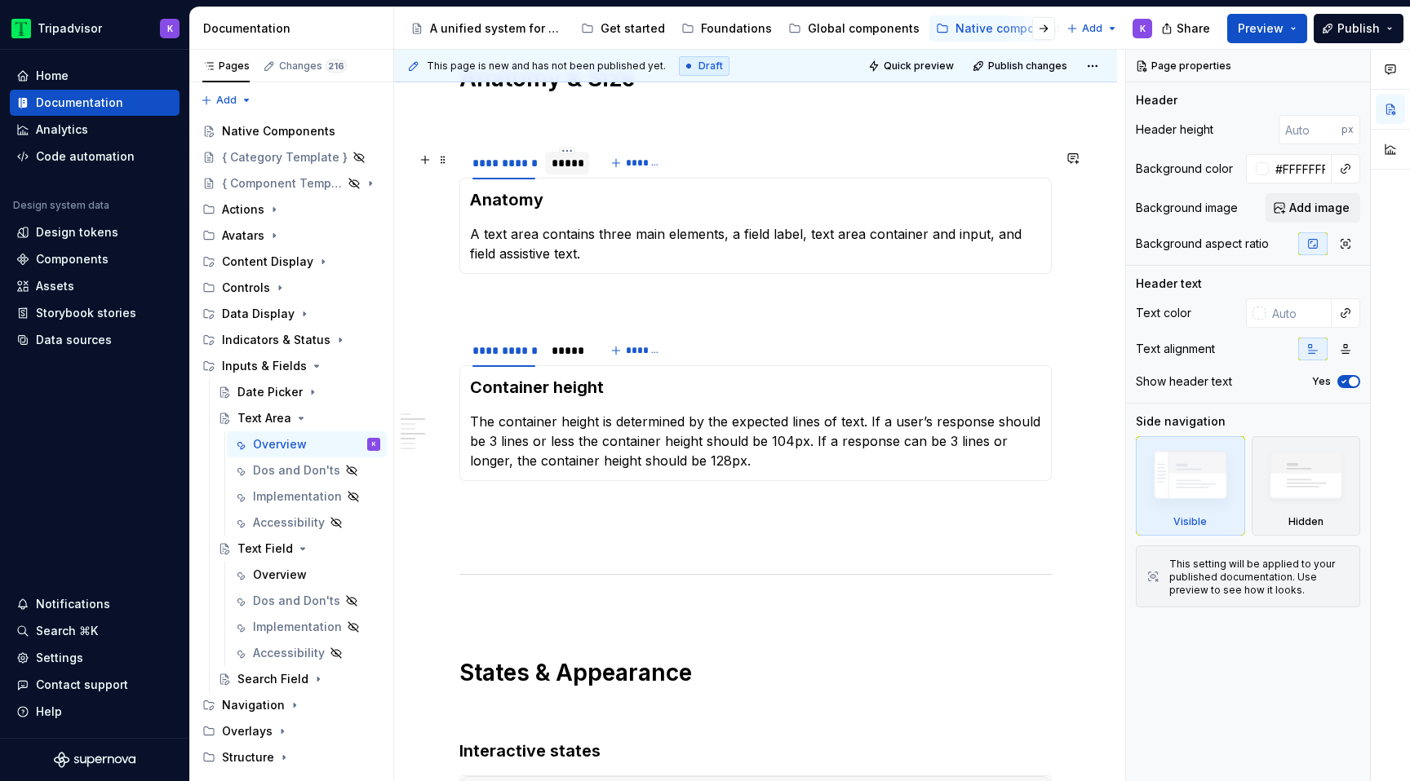
click at [566, 171] on div "*****" at bounding box center [566, 163] width 31 height 16
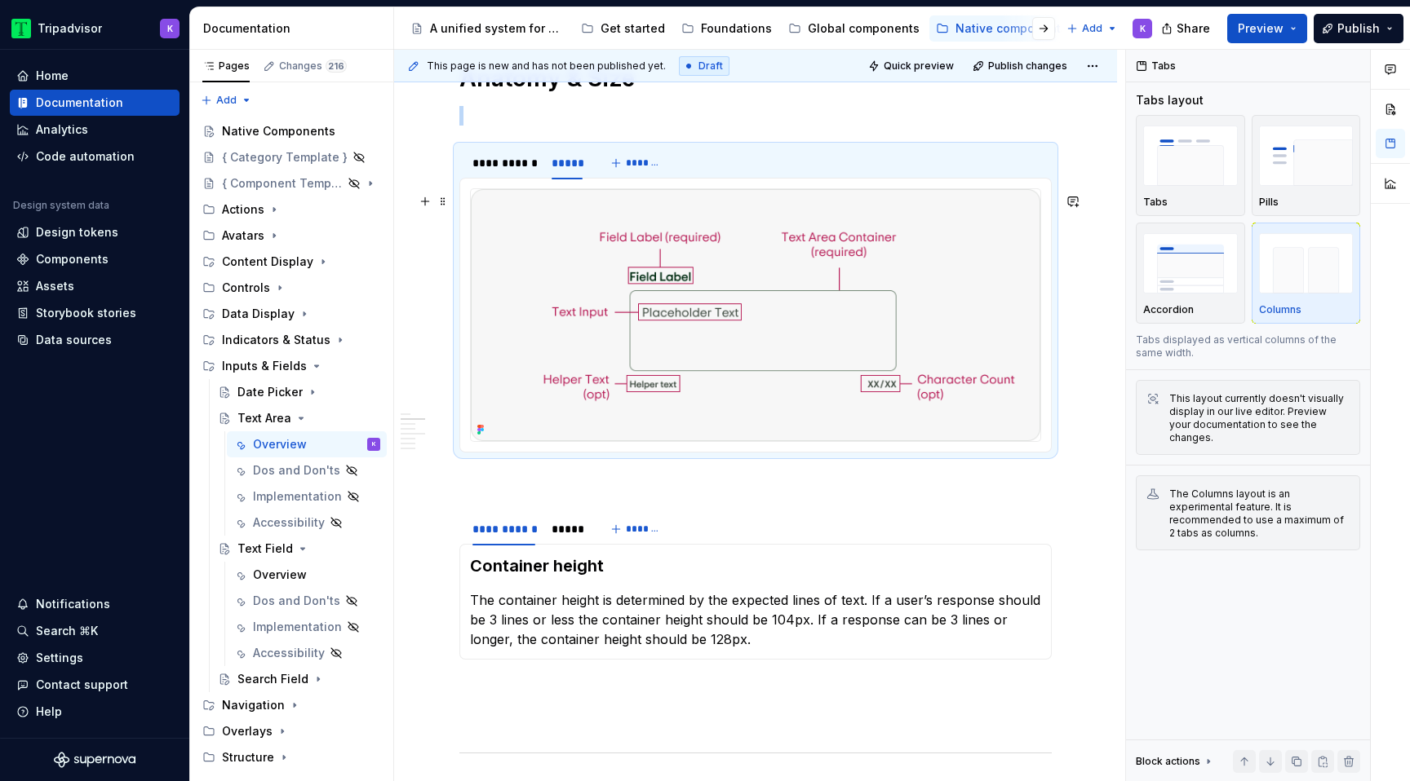
click at [801, 314] on img at bounding box center [755, 315] width 569 height 252
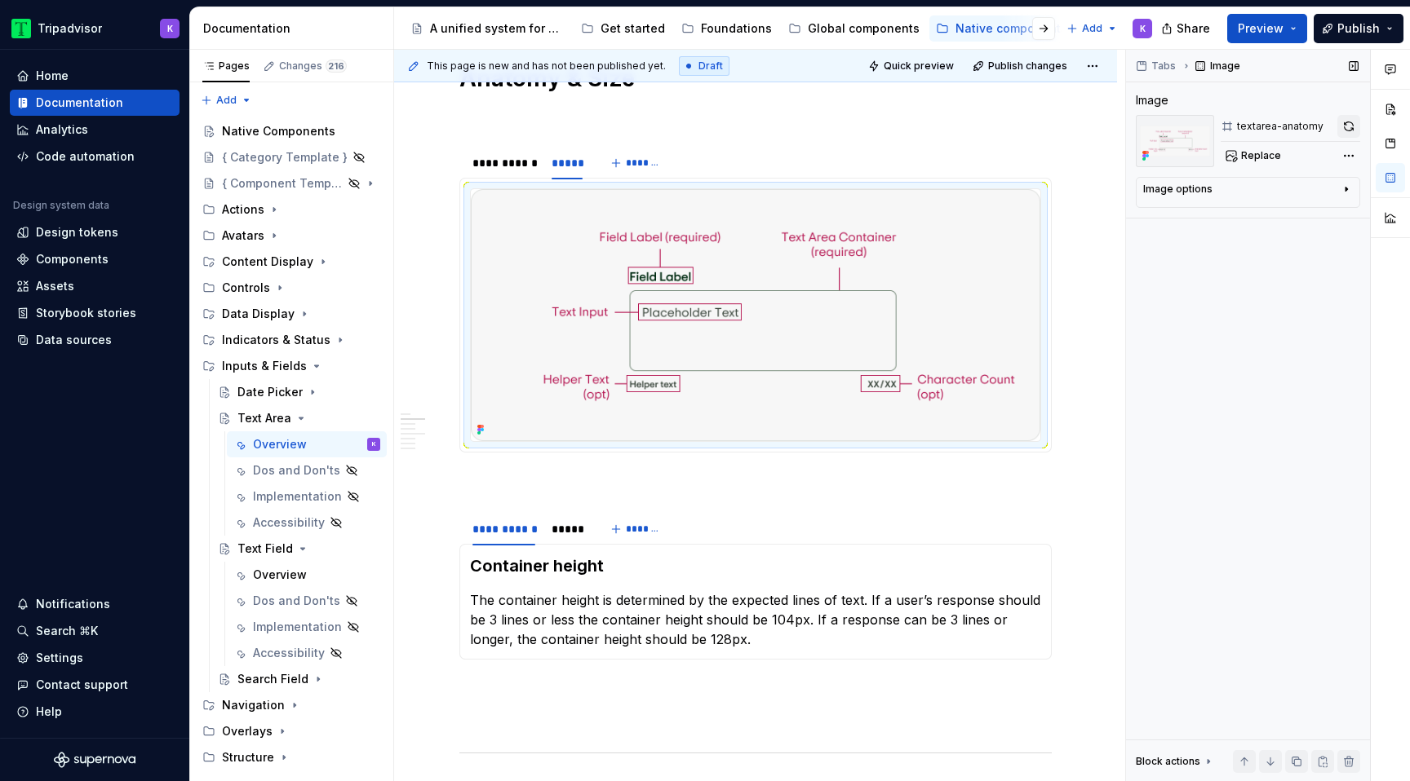
click at [1352, 122] on button "button" at bounding box center [1348, 126] width 23 height 23
click at [557, 541] on div "*****" at bounding box center [567, 529] width 44 height 23
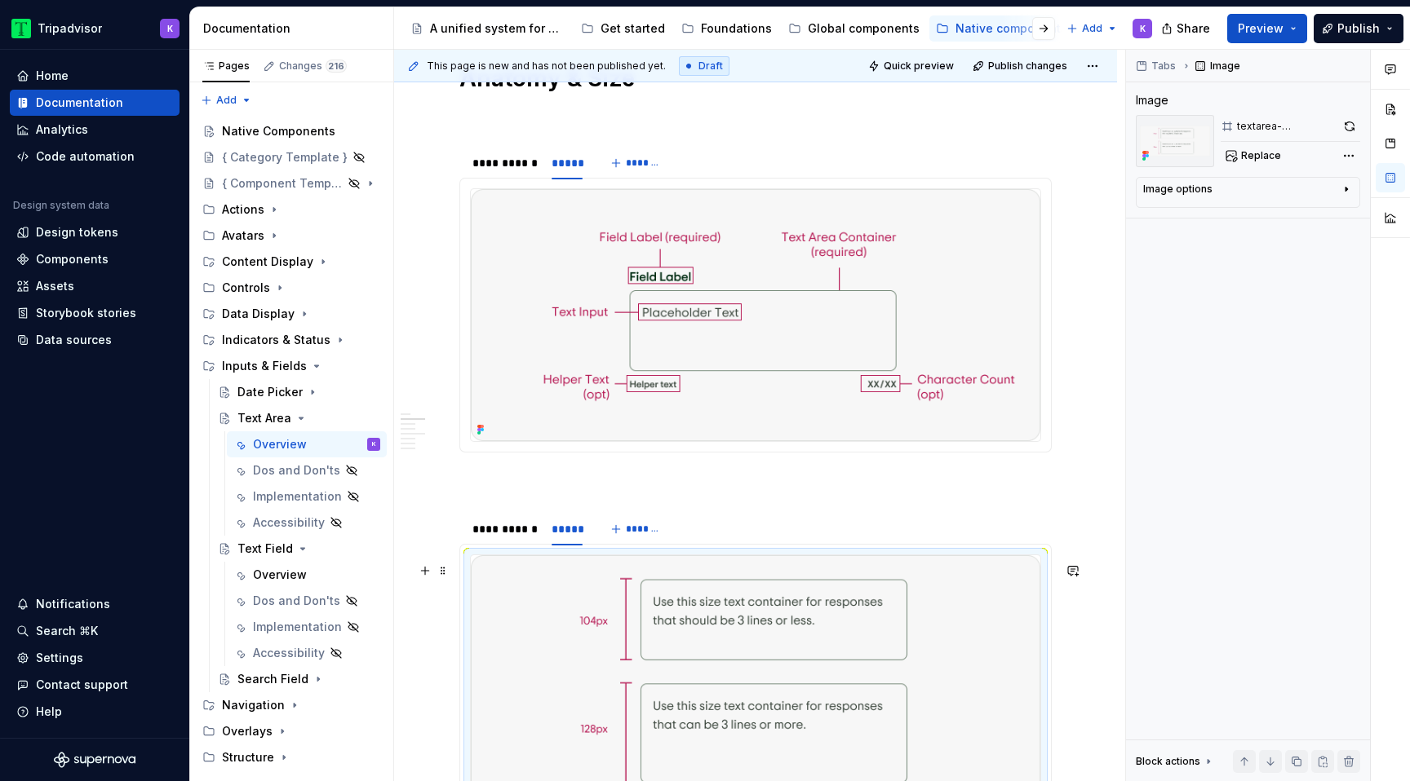
click at [586, 610] on img at bounding box center [755, 681] width 569 height 252
click at [1348, 113] on div "Image textarea-containersize Replace" at bounding box center [1247, 129] width 224 height 75
click at [1348, 124] on button "button" at bounding box center [1349, 126] width 21 height 23
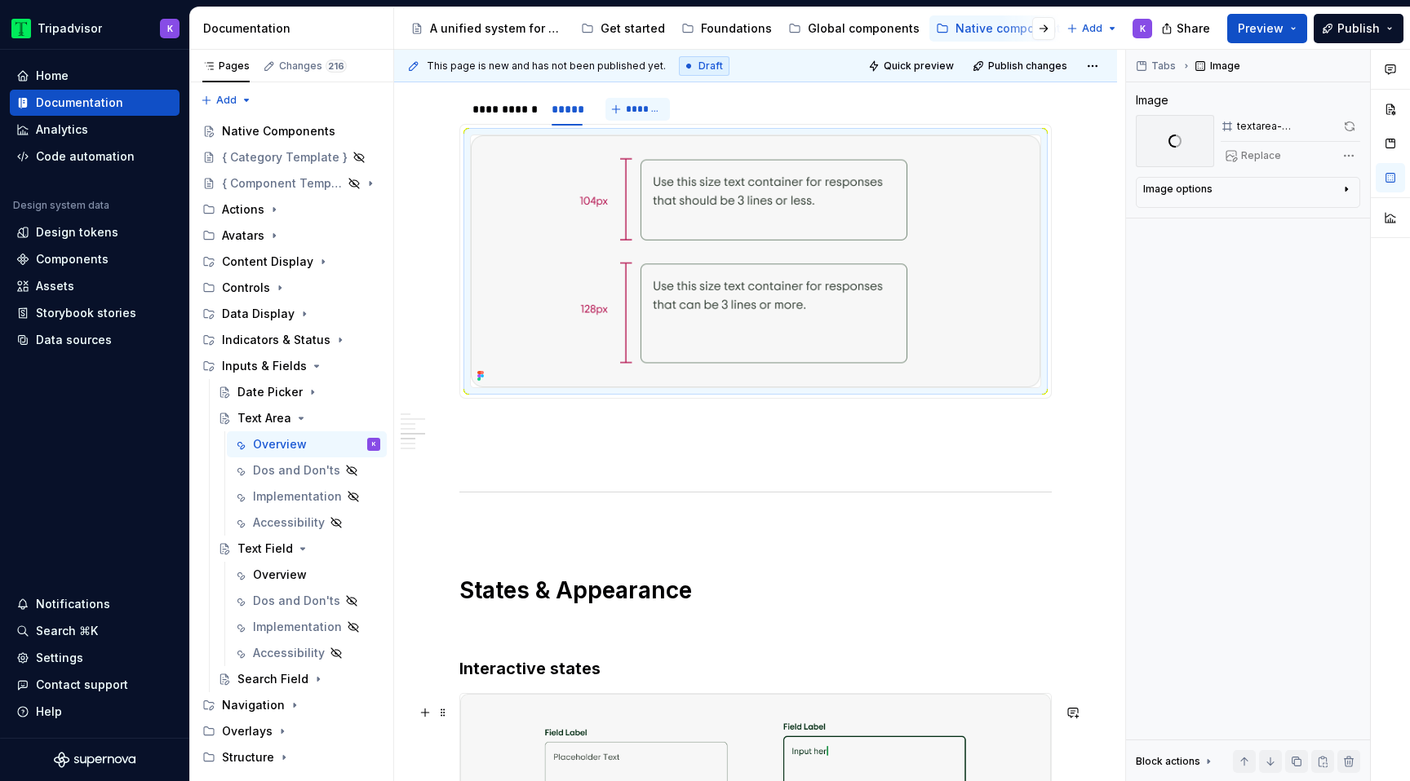
scroll to position [2078, 0]
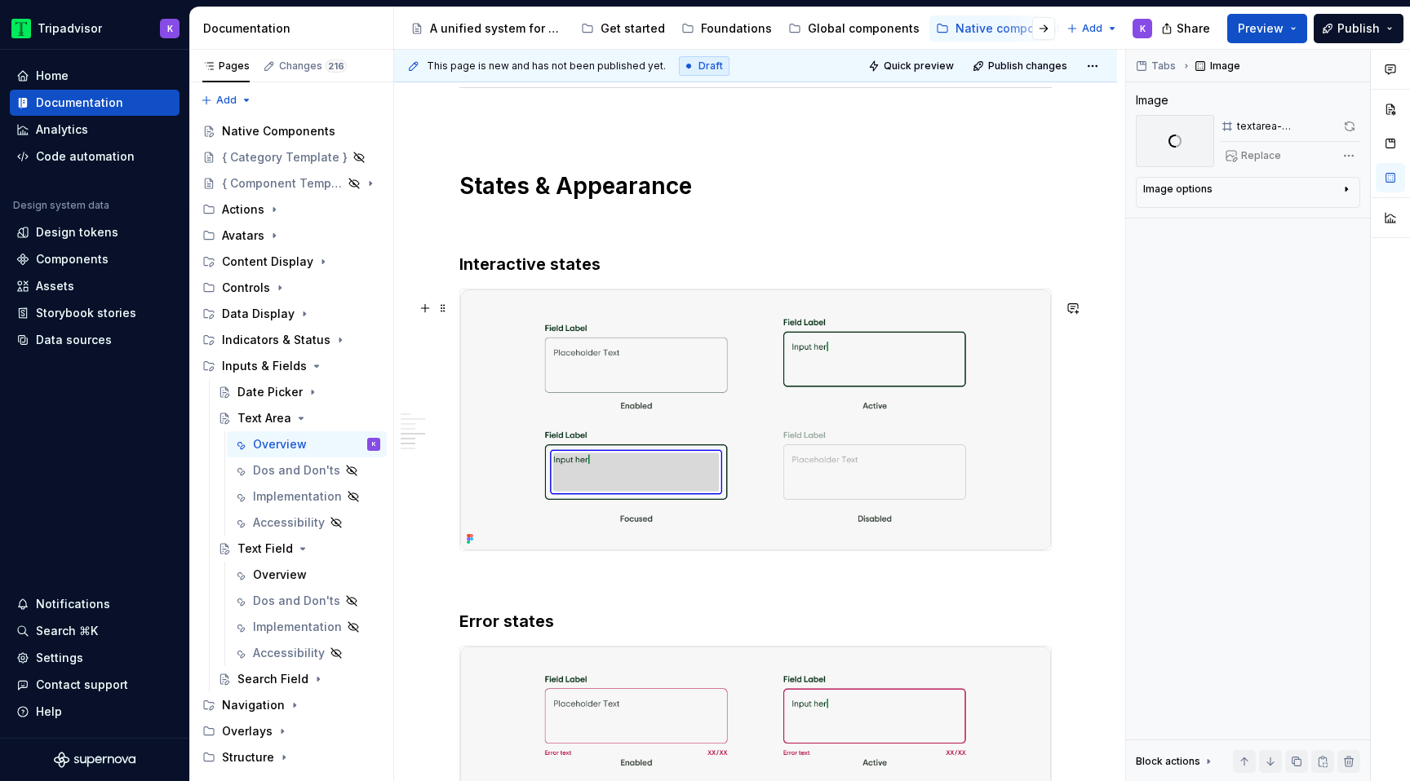
click at [639, 477] on img at bounding box center [755, 420] width 591 height 261
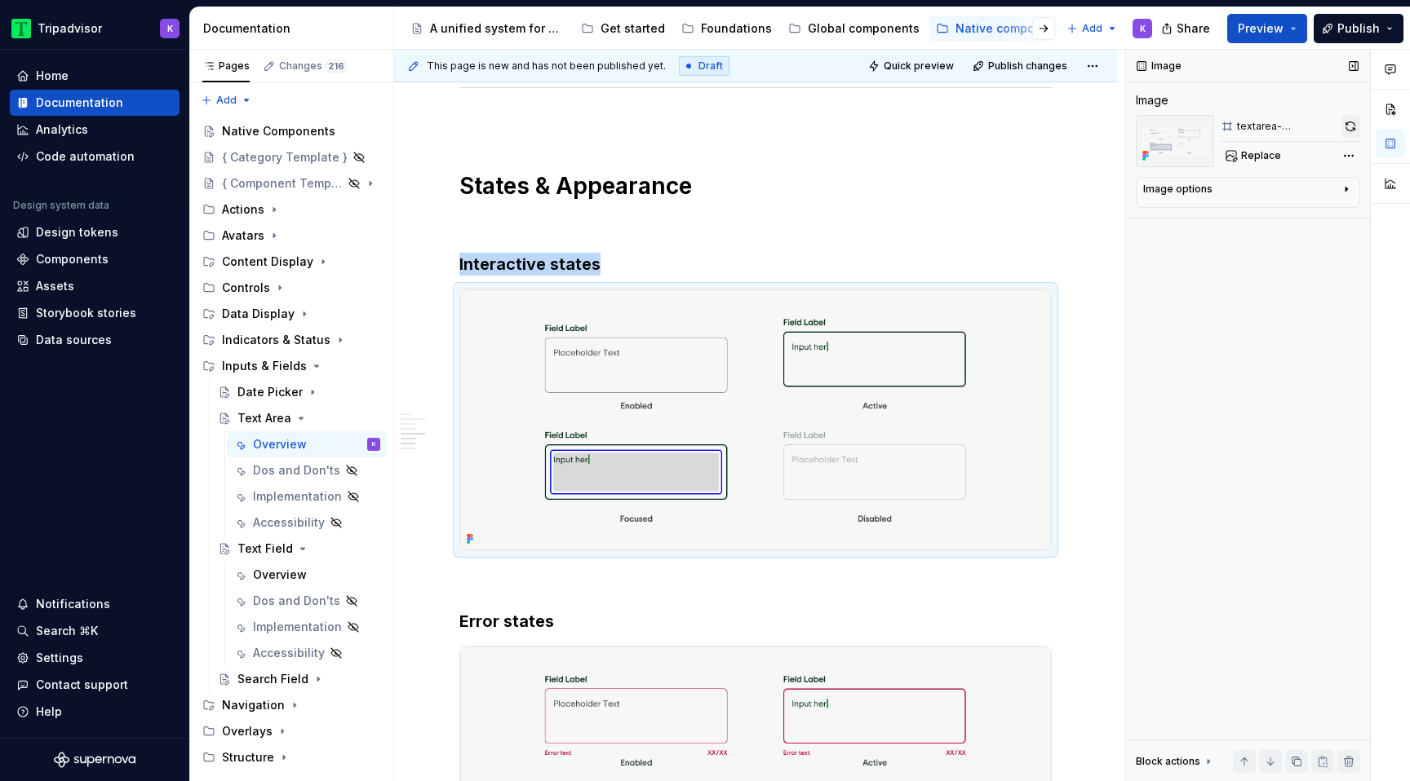
click at [1348, 134] on button "button" at bounding box center [1350, 126] width 19 height 23
click at [878, 682] on img at bounding box center [755, 777] width 591 height 261
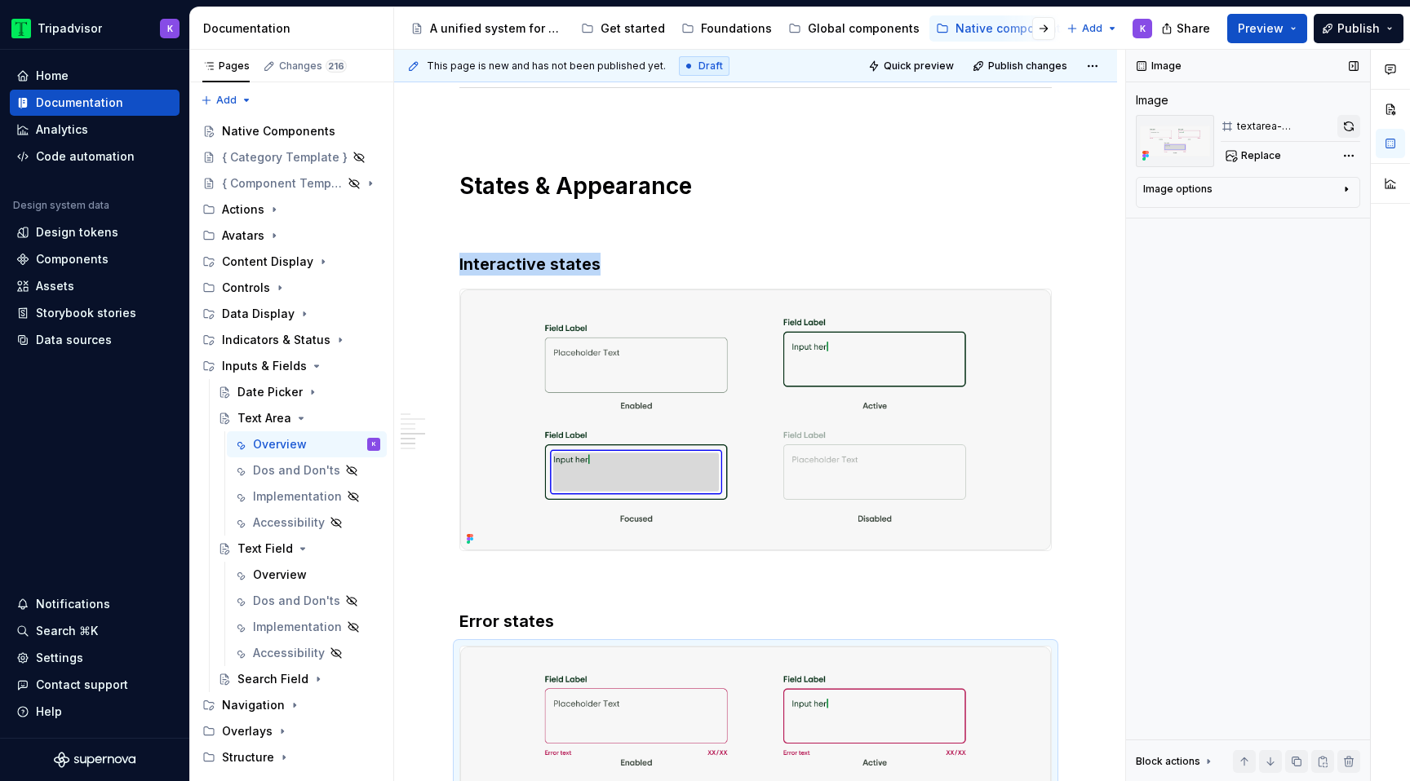
click at [1343, 130] on button "button" at bounding box center [1348, 126] width 23 height 23
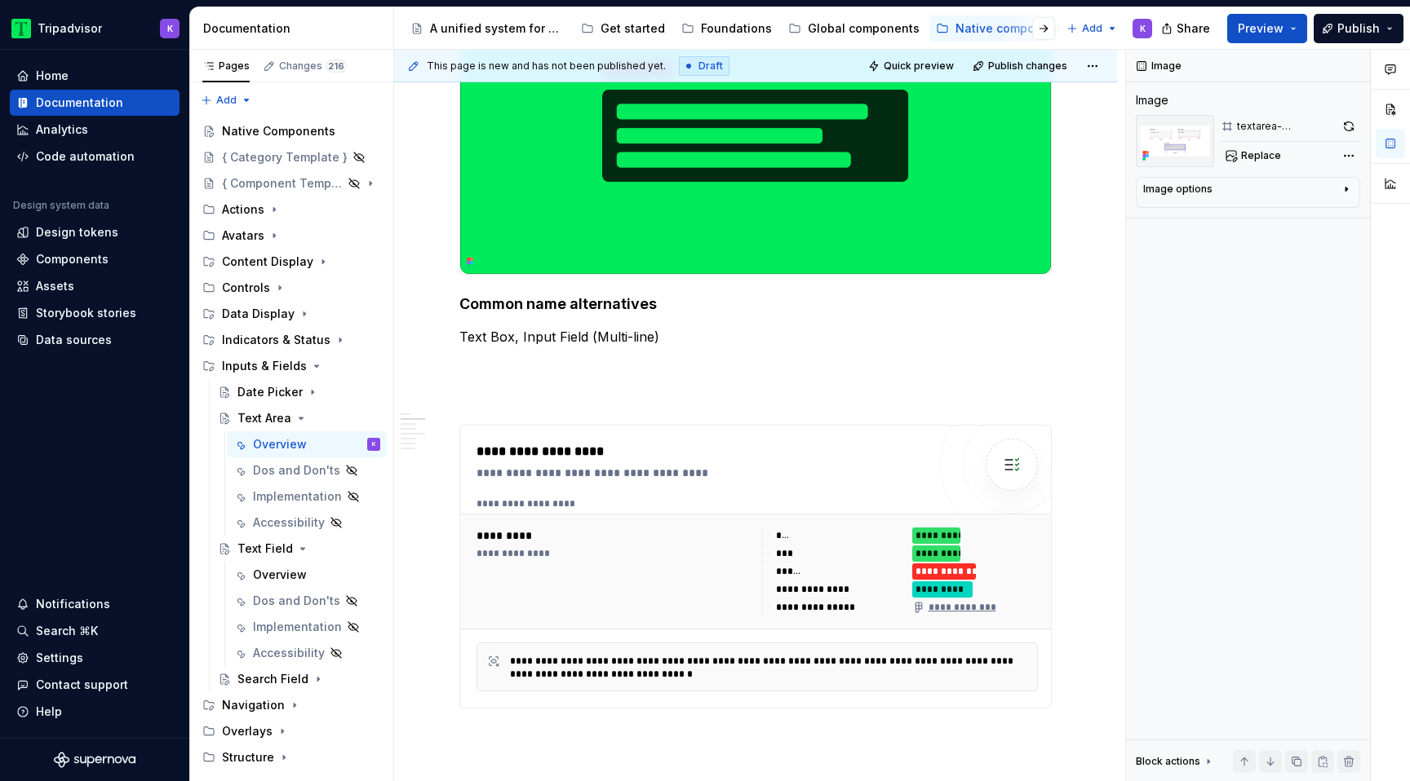
scroll to position [410, 0]
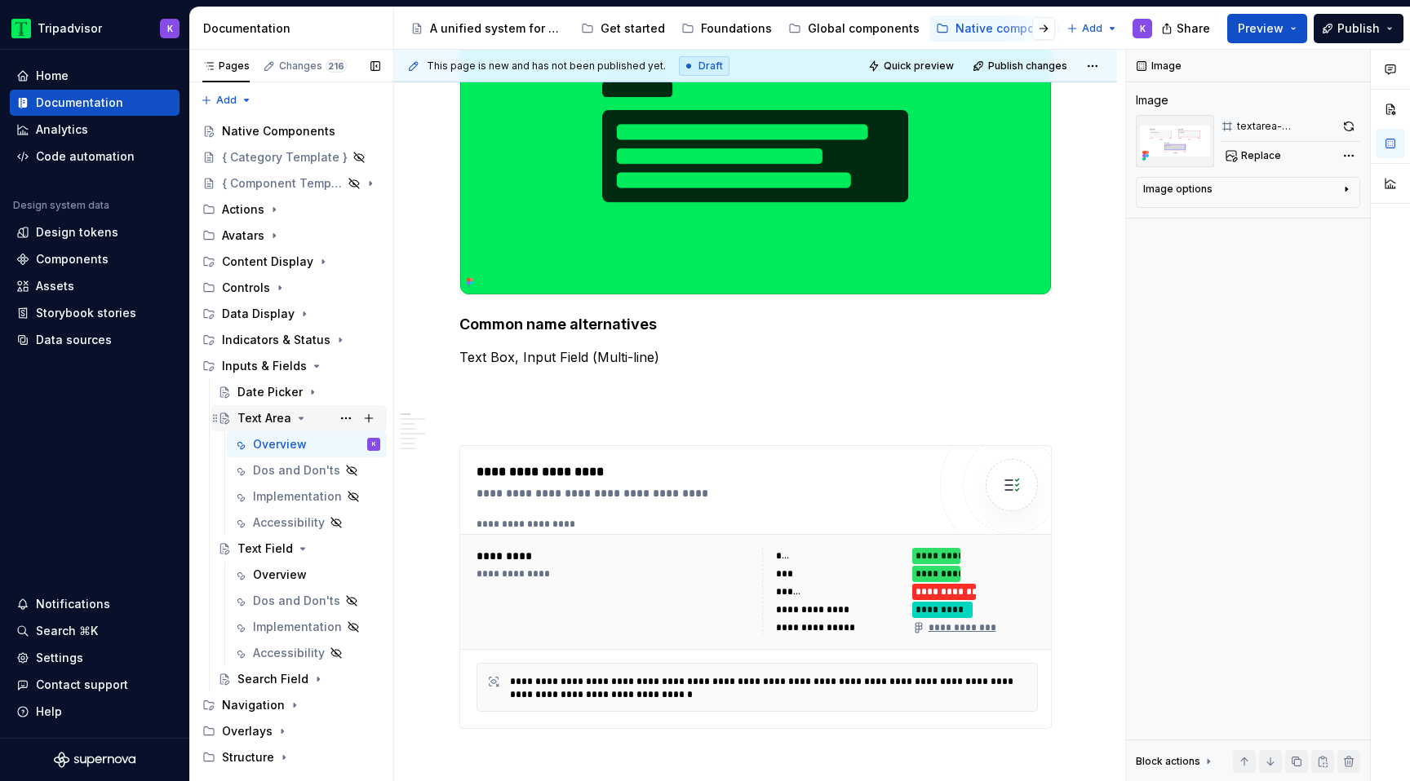
click at [299, 420] on icon "Page tree" at bounding box center [300, 418] width 13 height 13
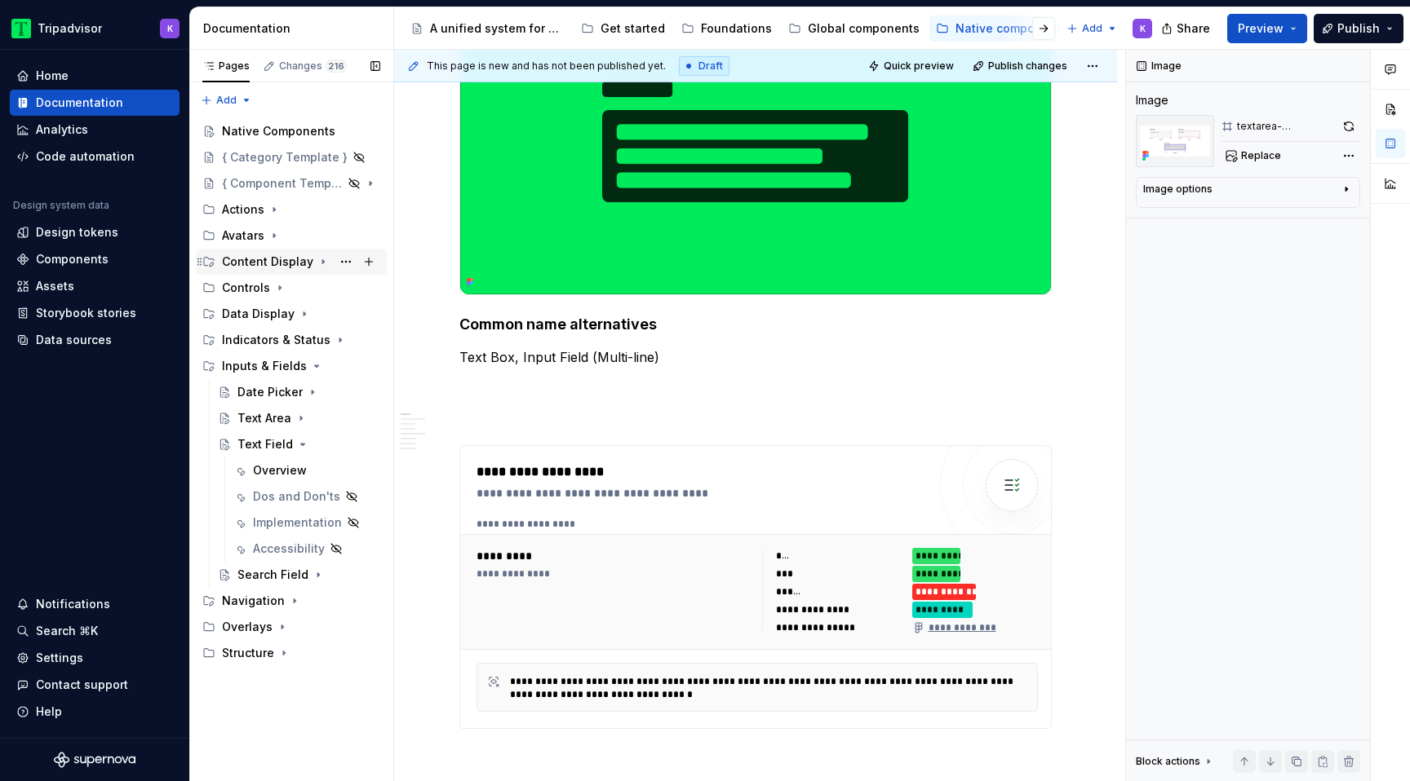
click at [316, 260] on icon "Page tree" at bounding box center [322, 261] width 13 height 13
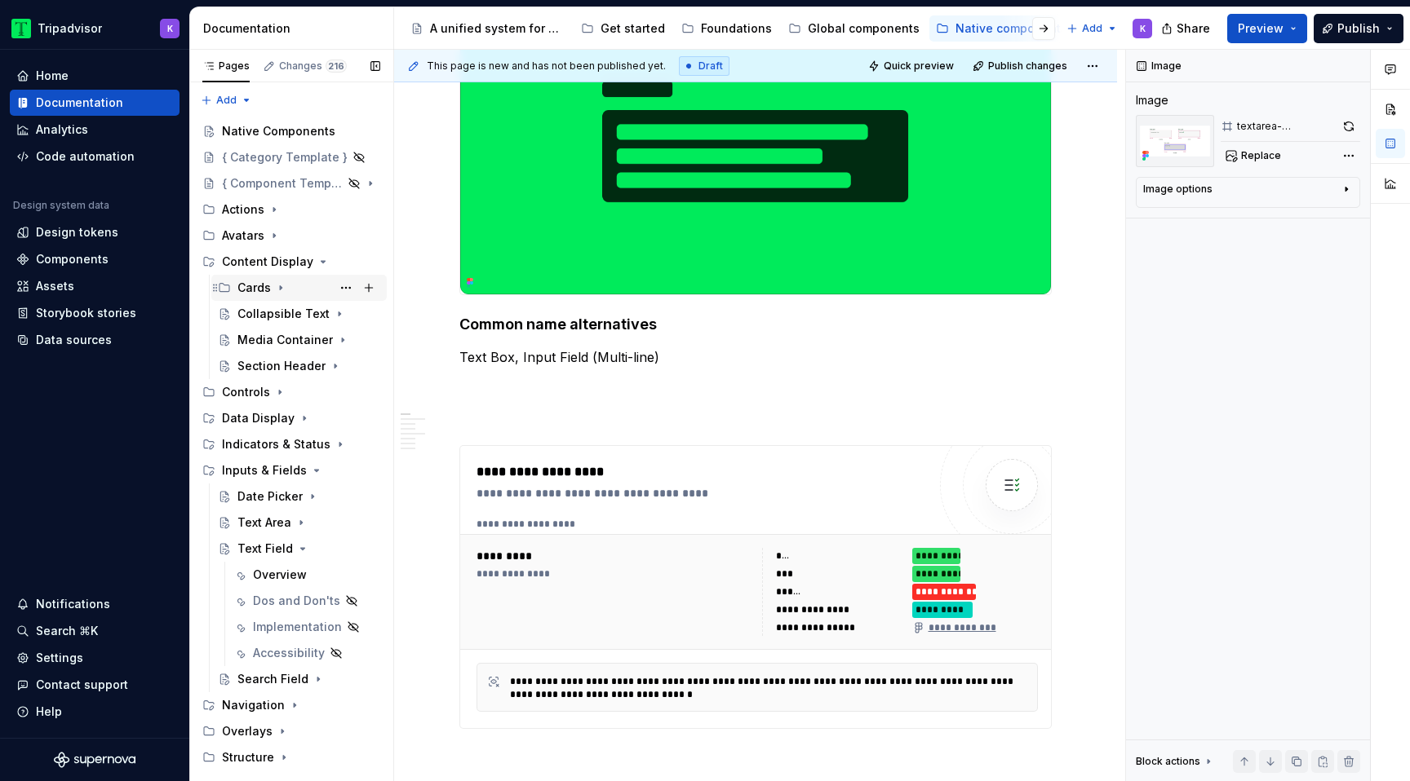
click at [281, 285] on icon "Page tree" at bounding box center [280, 287] width 13 height 13
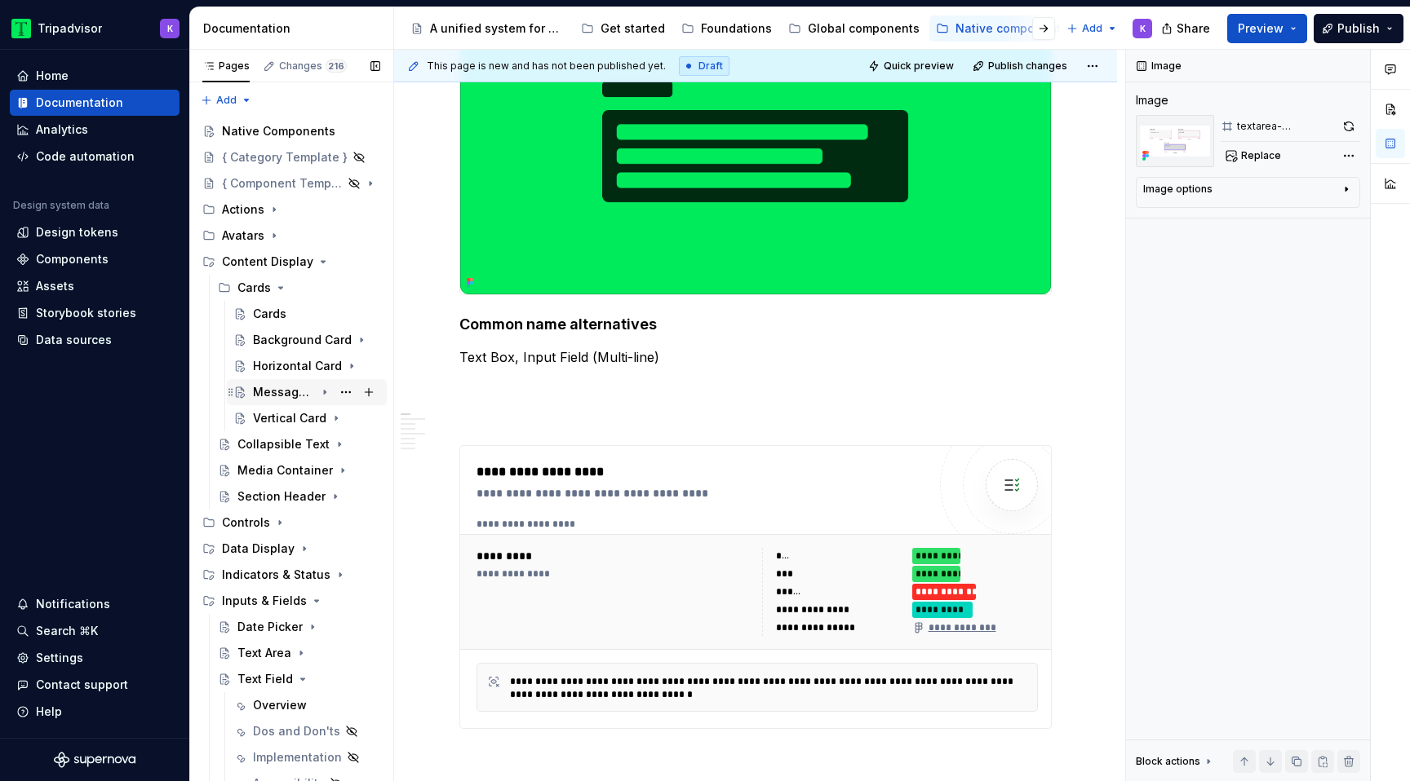
click at [327, 392] on icon "Page tree" at bounding box center [324, 392] width 13 height 13
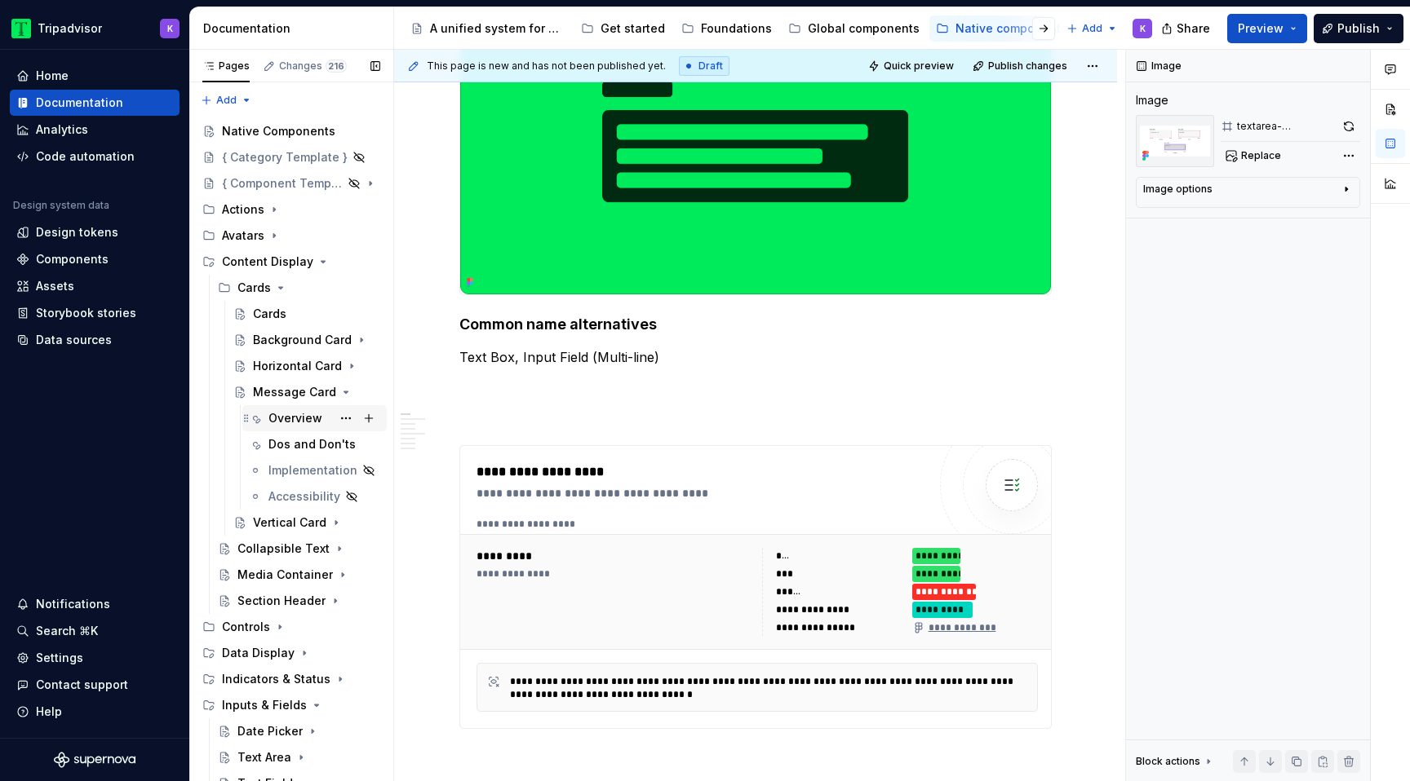
click at [302, 423] on div "Overview" at bounding box center [295, 418] width 54 height 16
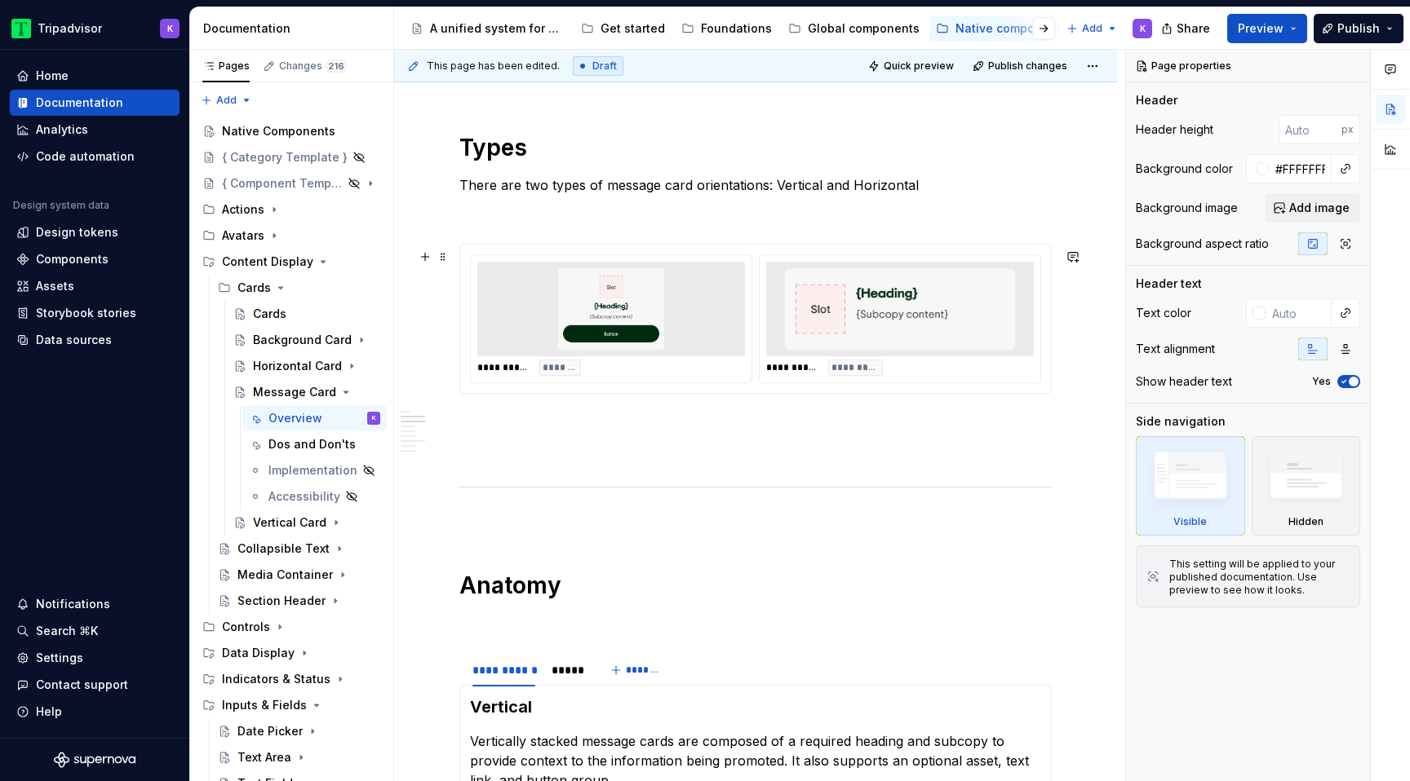
scroll to position [1122, 0]
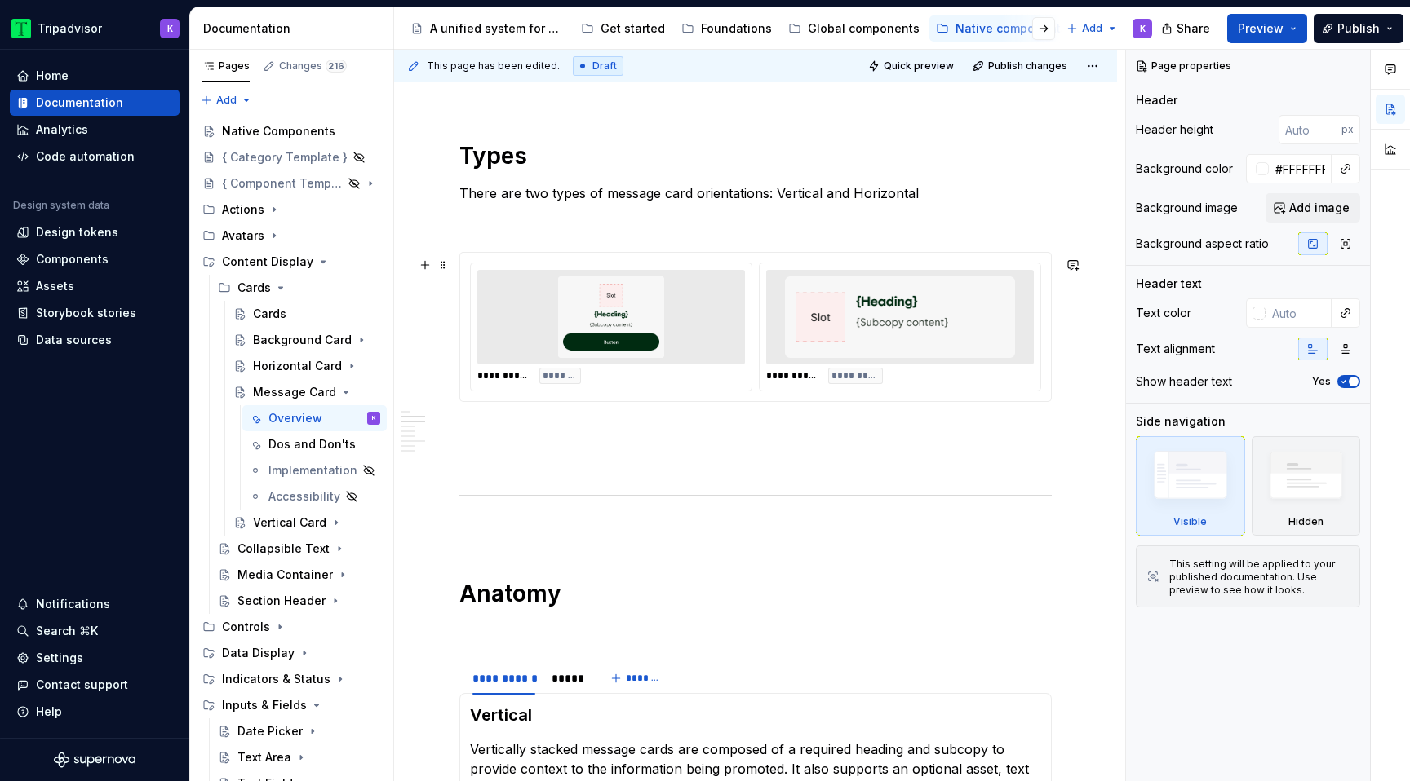
click at [760, 338] on div "**********" at bounding box center [755, 327] width 571 height 129
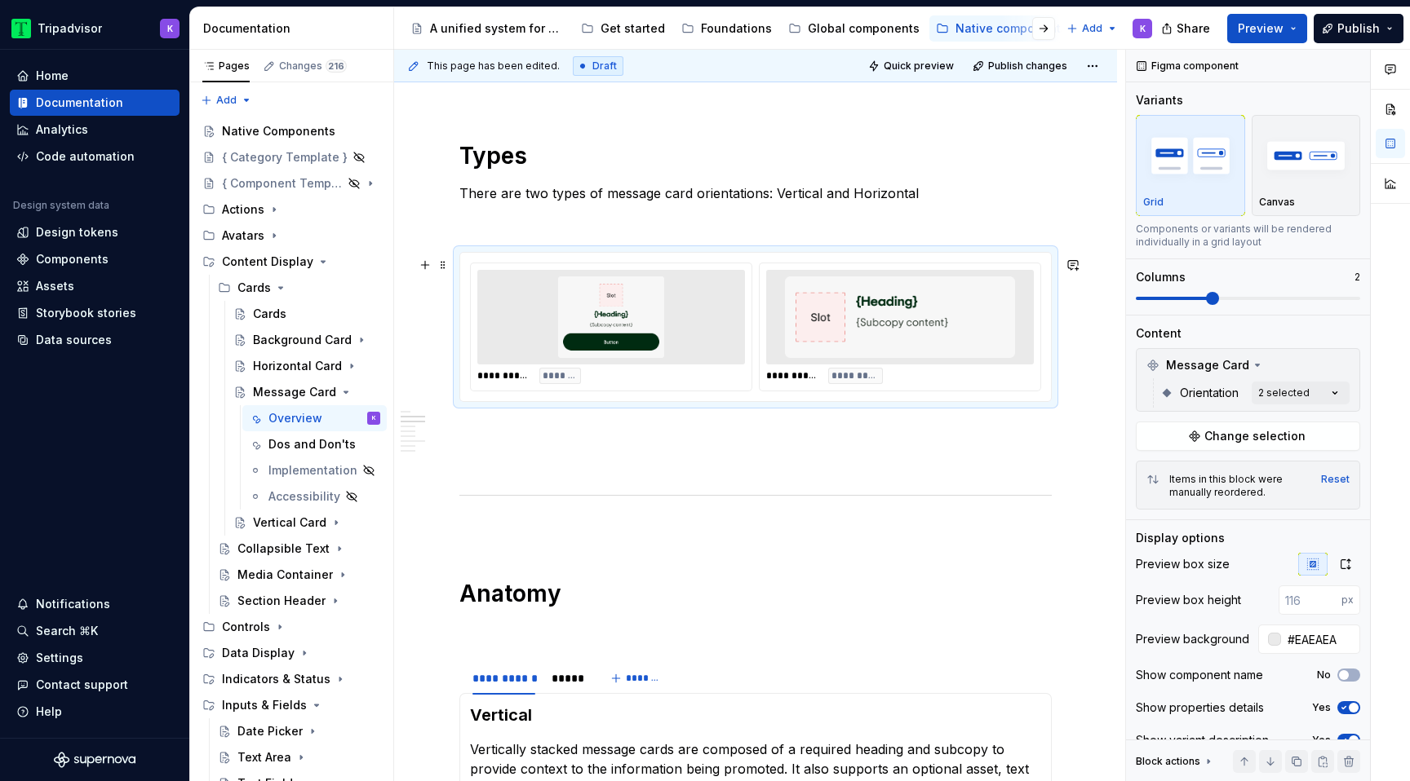
type textarea "*"
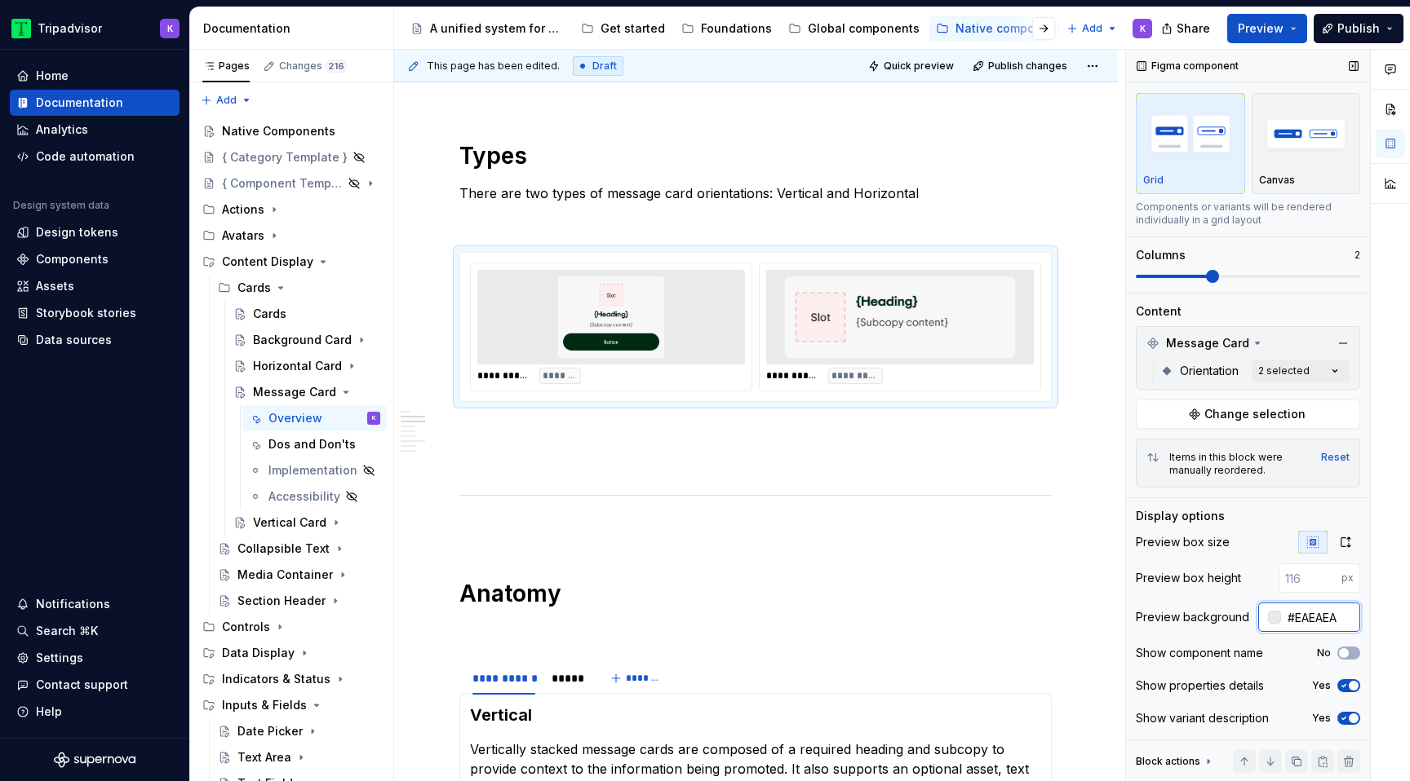
click at [1326, 624] on input "#EAEAEA" at bounding box center [1320, 617] width 79 height 29
type input "#FFFFFF"
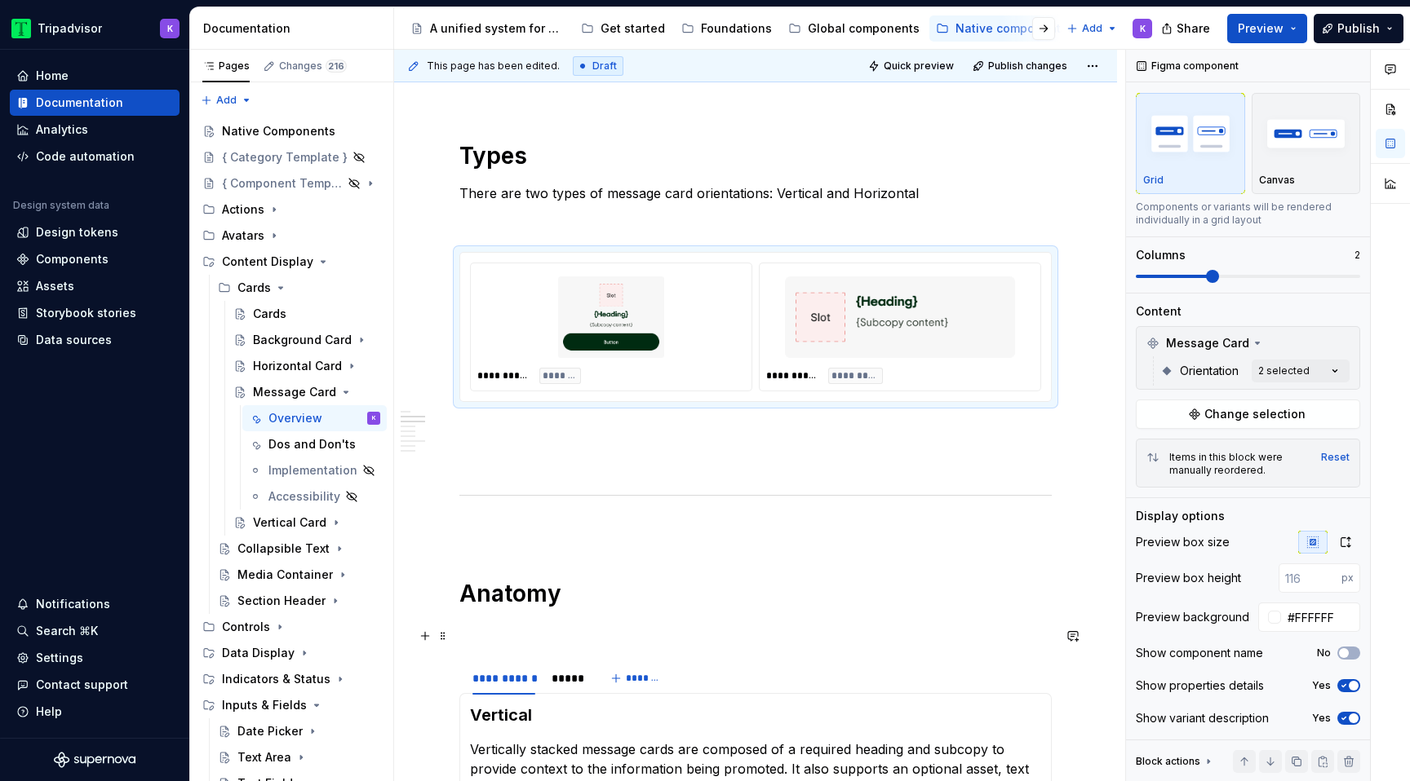
scroll to position [1598, 0]
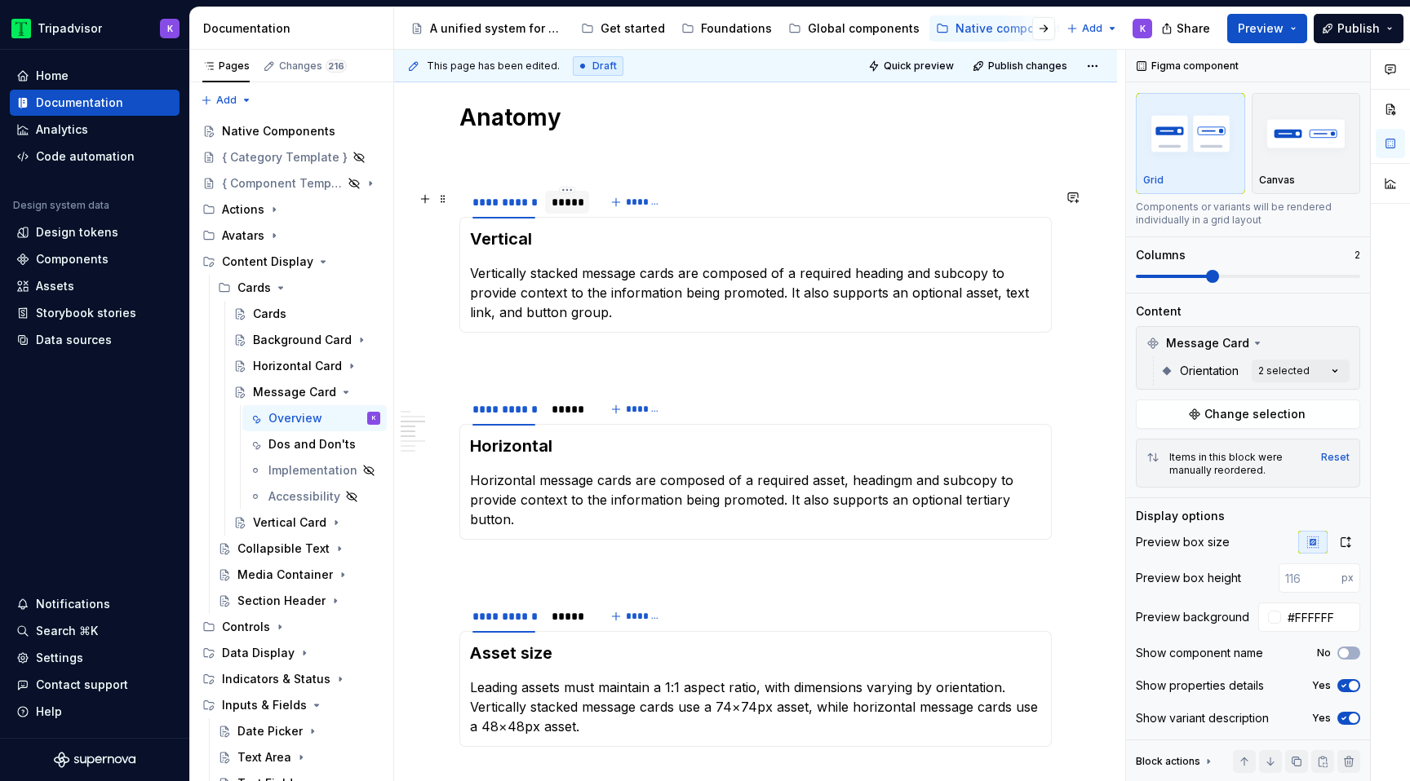
click at [558, 210] on div "*****" at bounding box center [566, 202] width 31 height 16
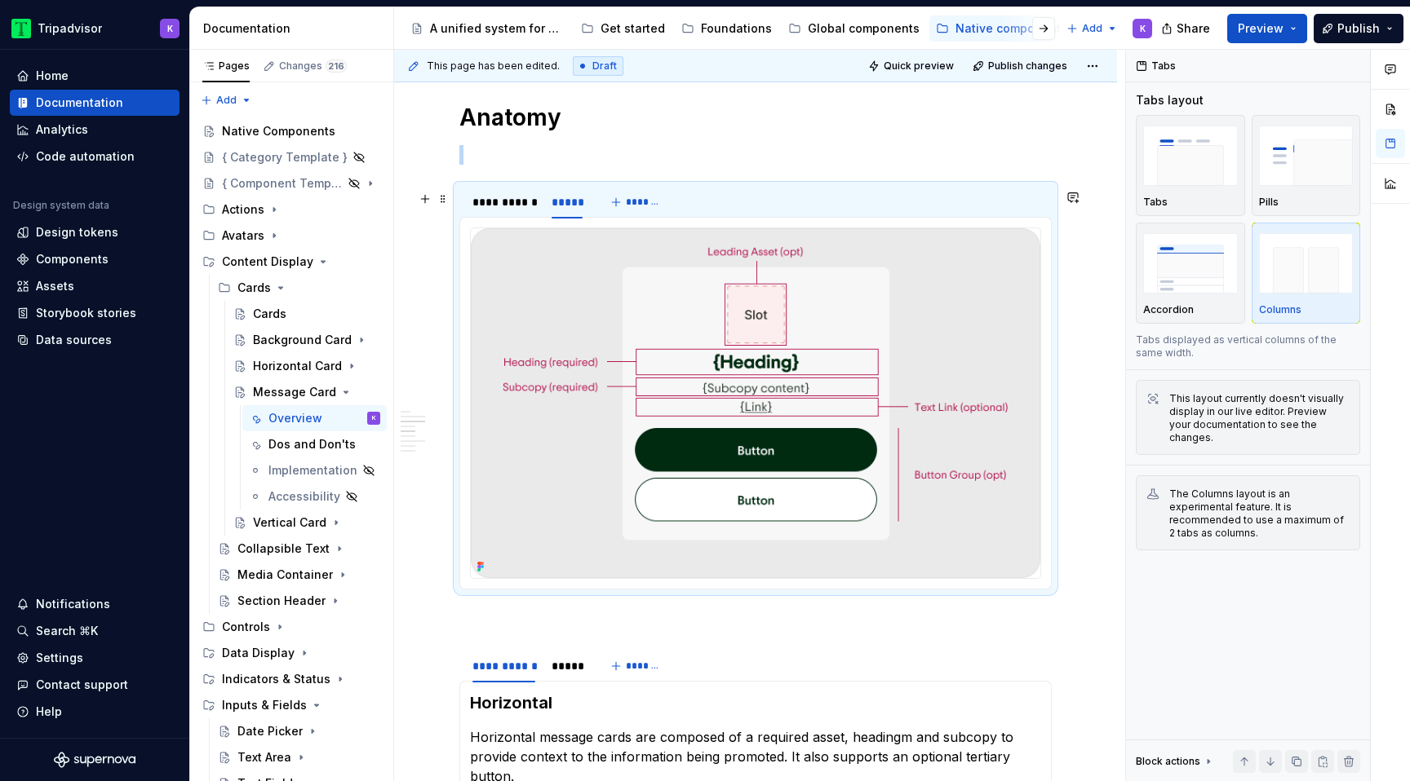
scroll to position [0, 0]
click at [636, 339] on img at bounding box center [755, 403] width 569 height 350
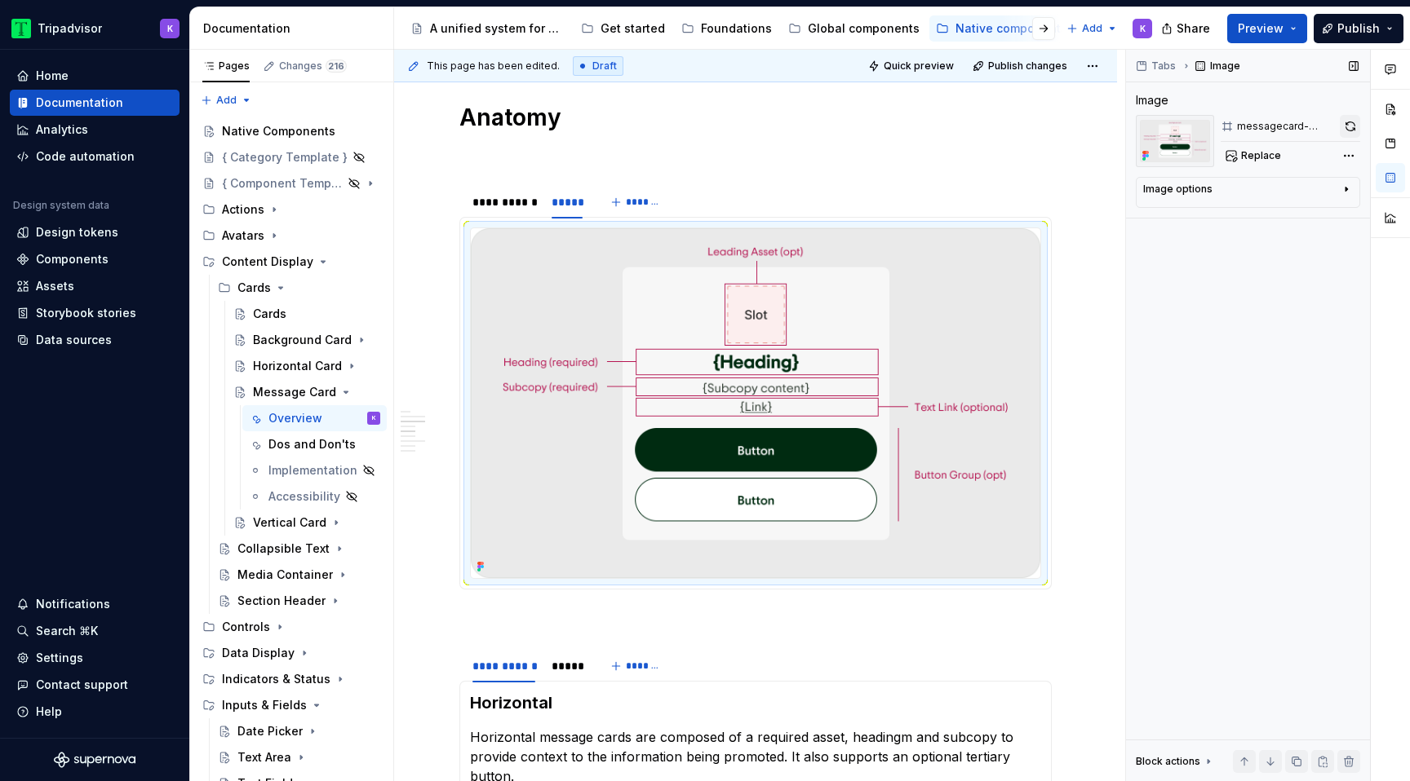
click at [1349, 131] on button "button" at bounding box center [1349, 126] width 20 height 23
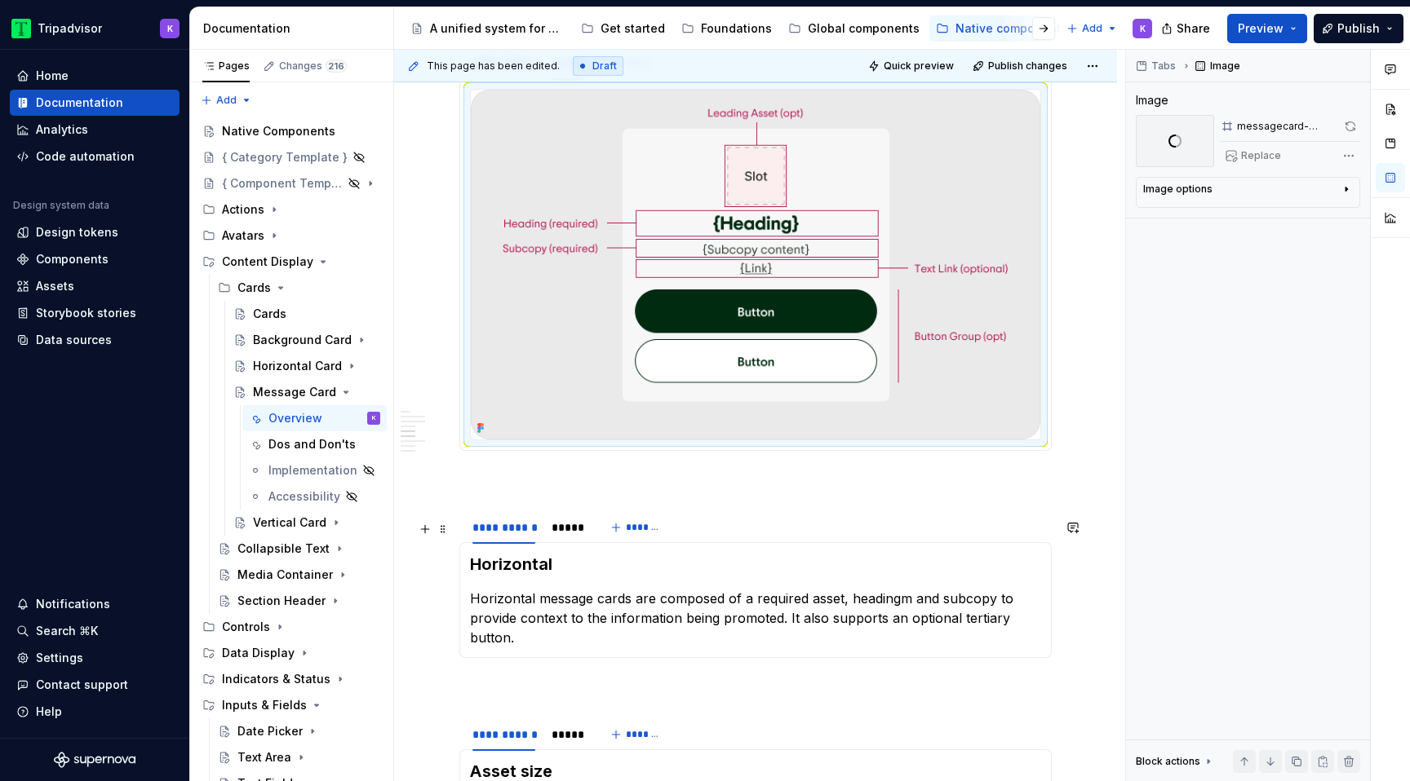
scroll to position [1746, 0]
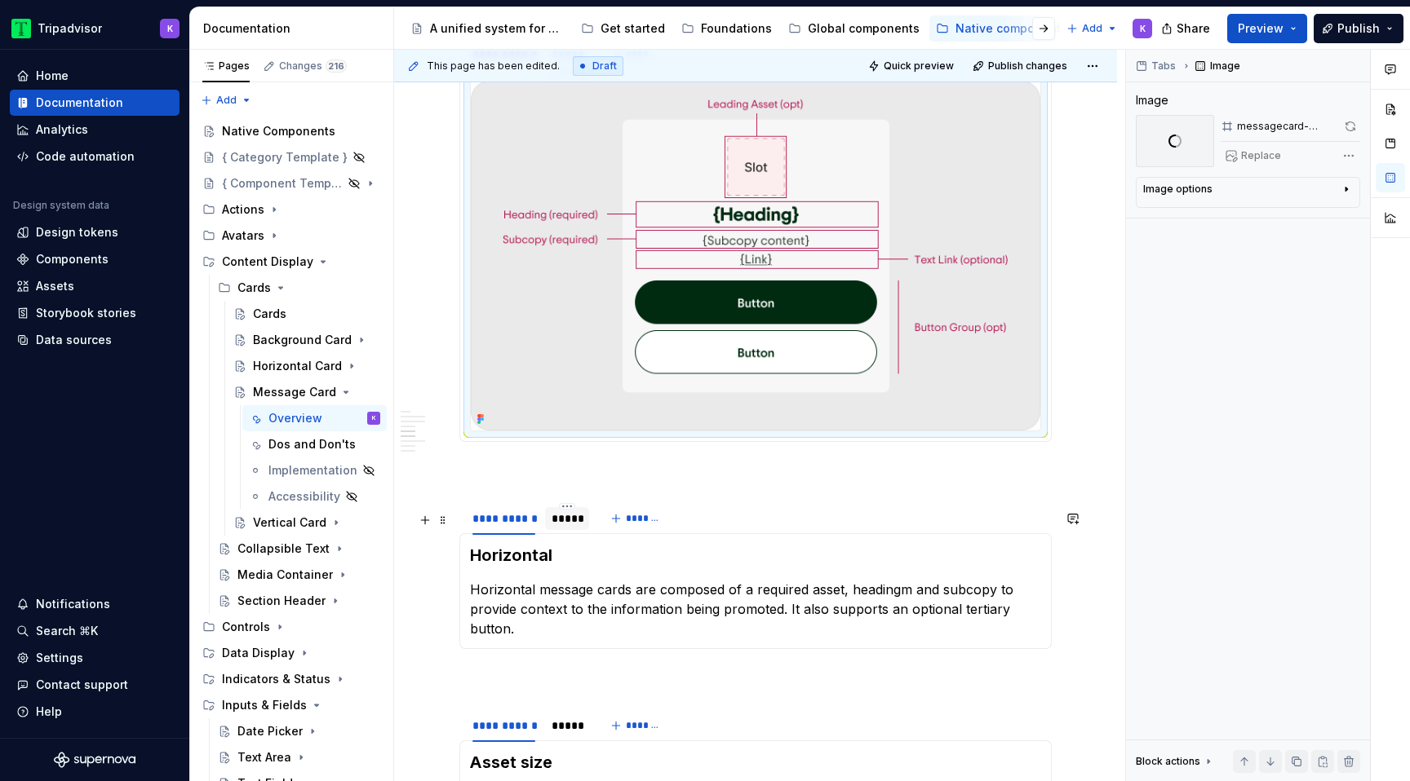
click at [565, 530] on div "*****" at bounding box center [567, 518] width 44 height 23
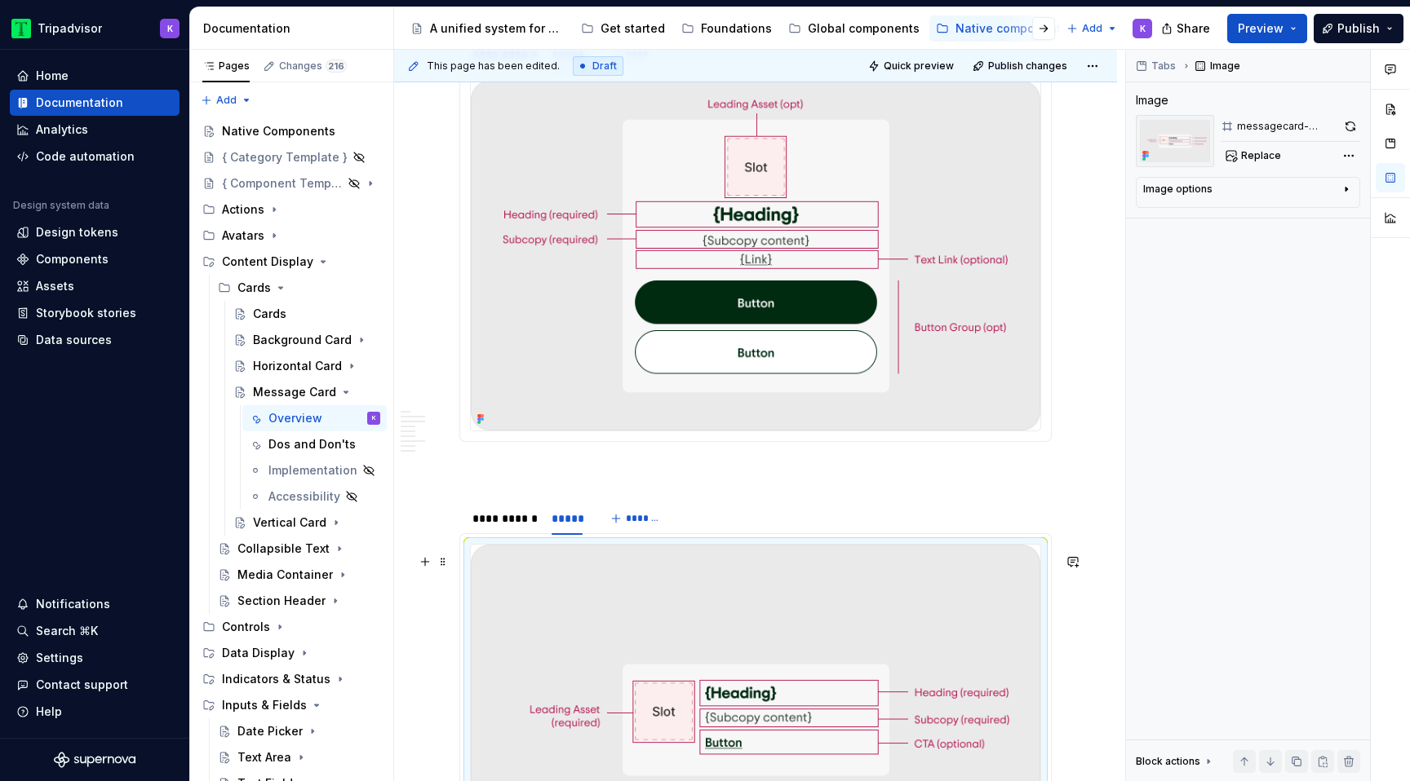
click at [613, 653] on img at bounding box center [755, 720] width 569 height 350
click at [1358, 126] on button "button" at bounding box center [1350, 126] width 20 height 23
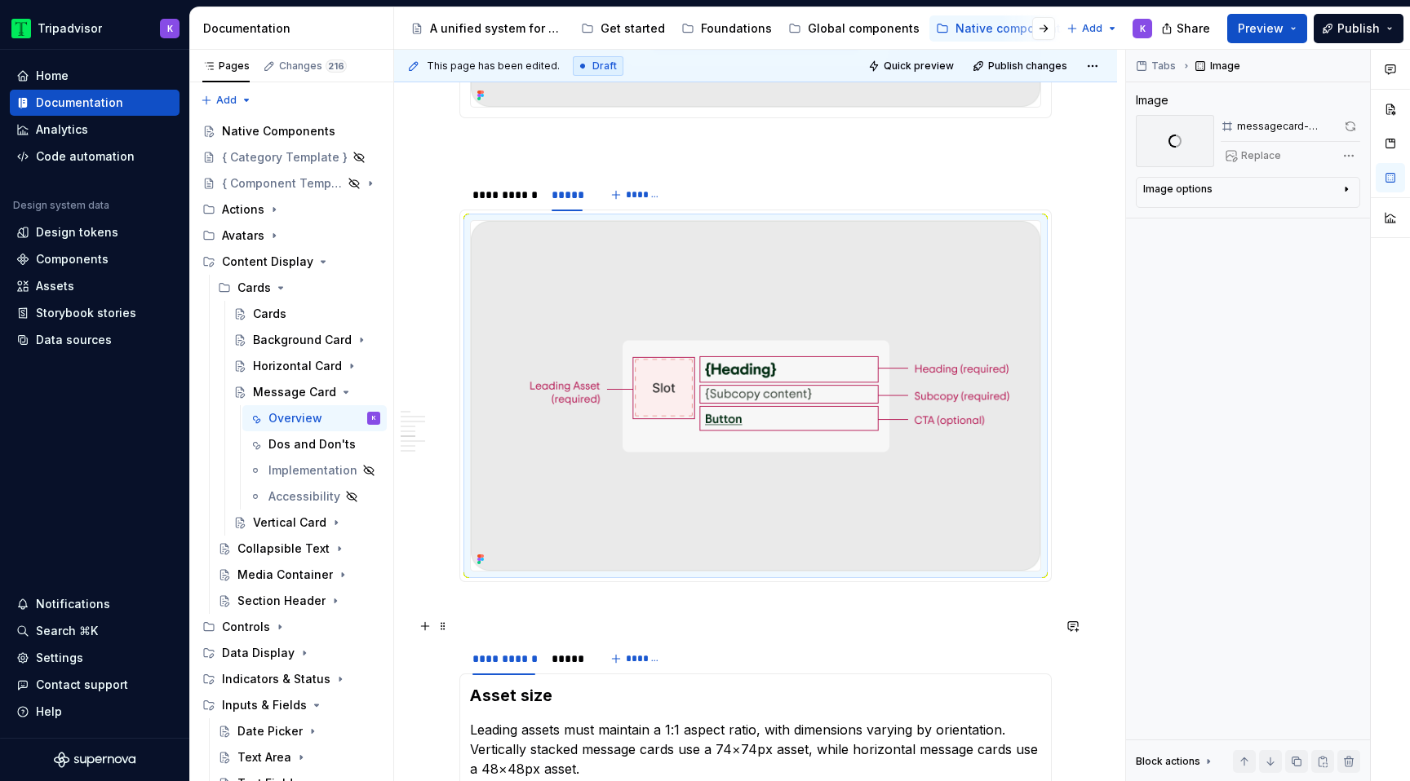
scroll to position [2114, 0]
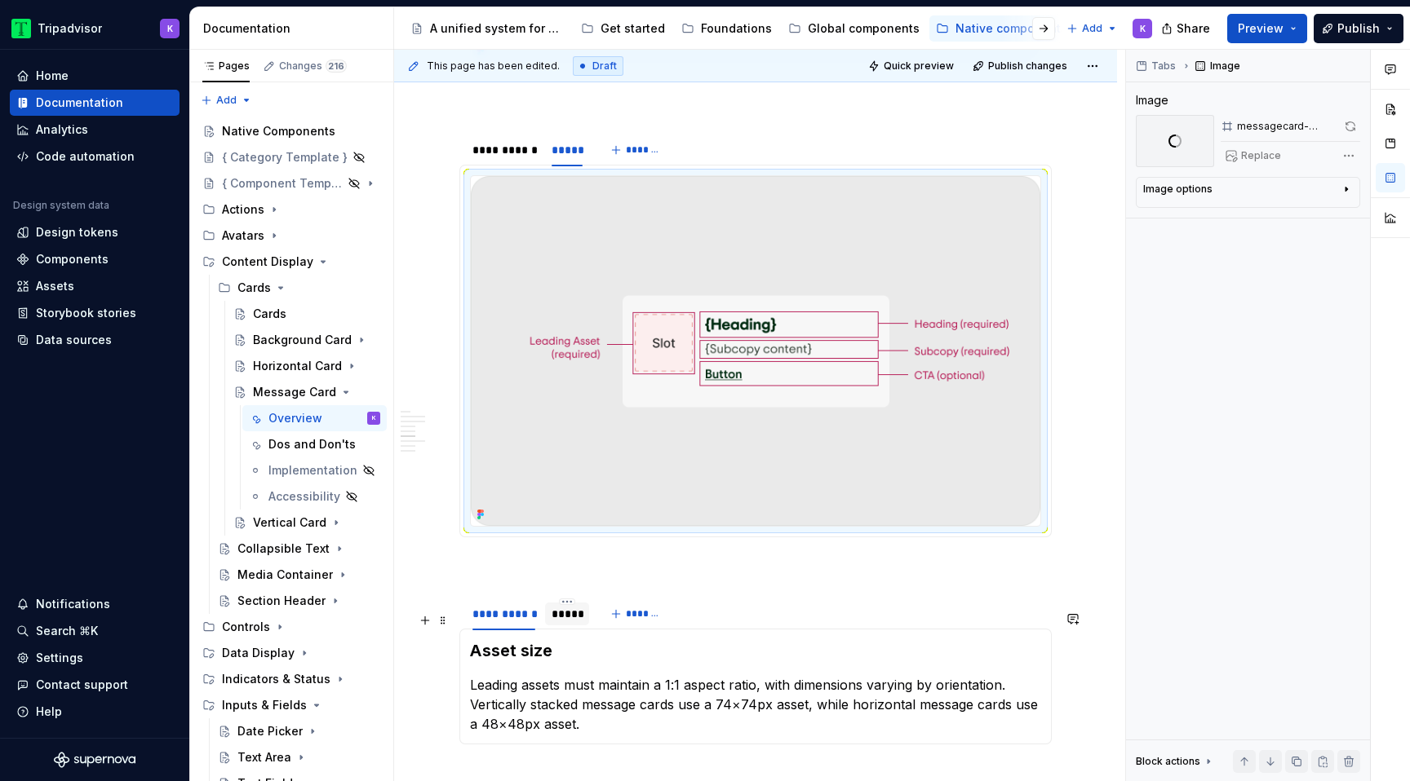
click at [569, 622] on div "*****" at bounding box center [566, 614] width 31 height 16
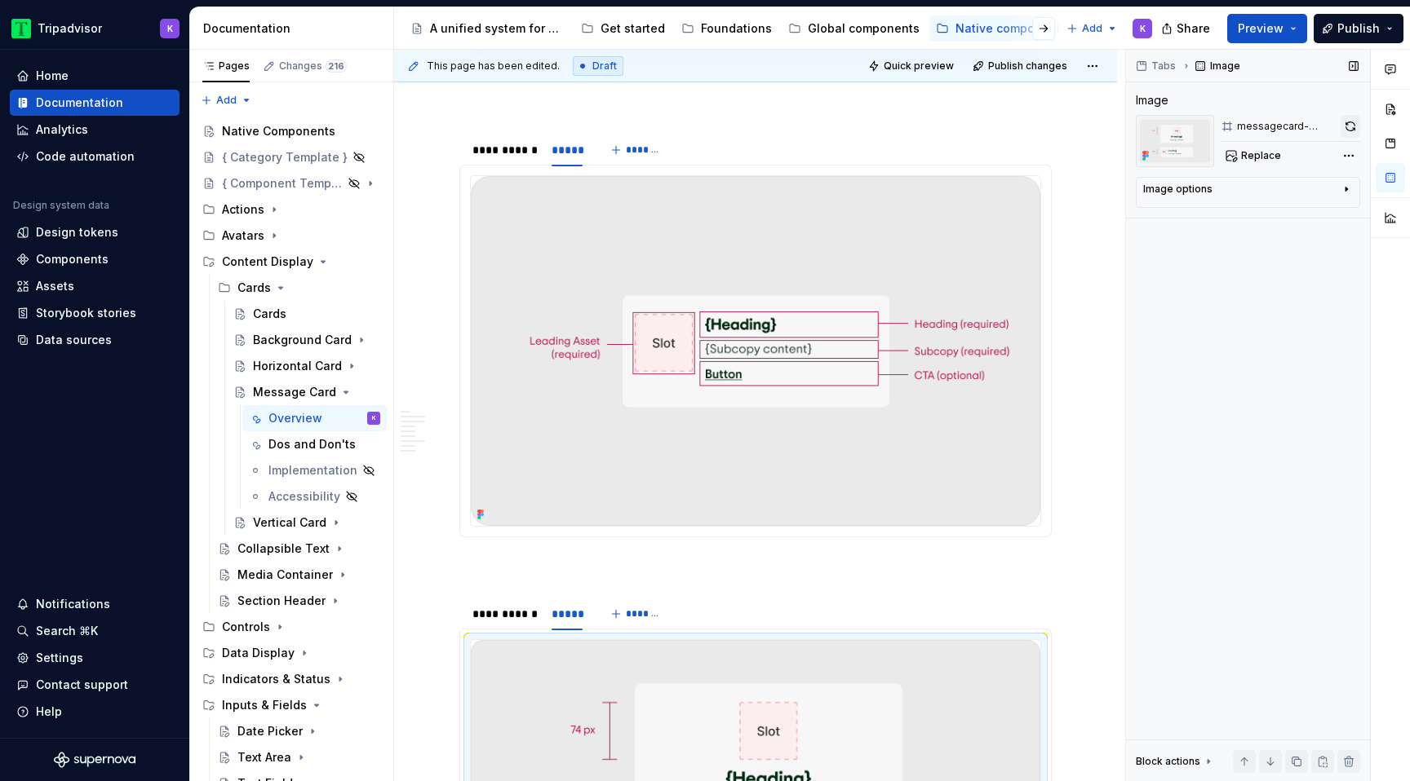
click at [1353, 128] on button "button" at bounding box center [1350, 126] width 20 height 23
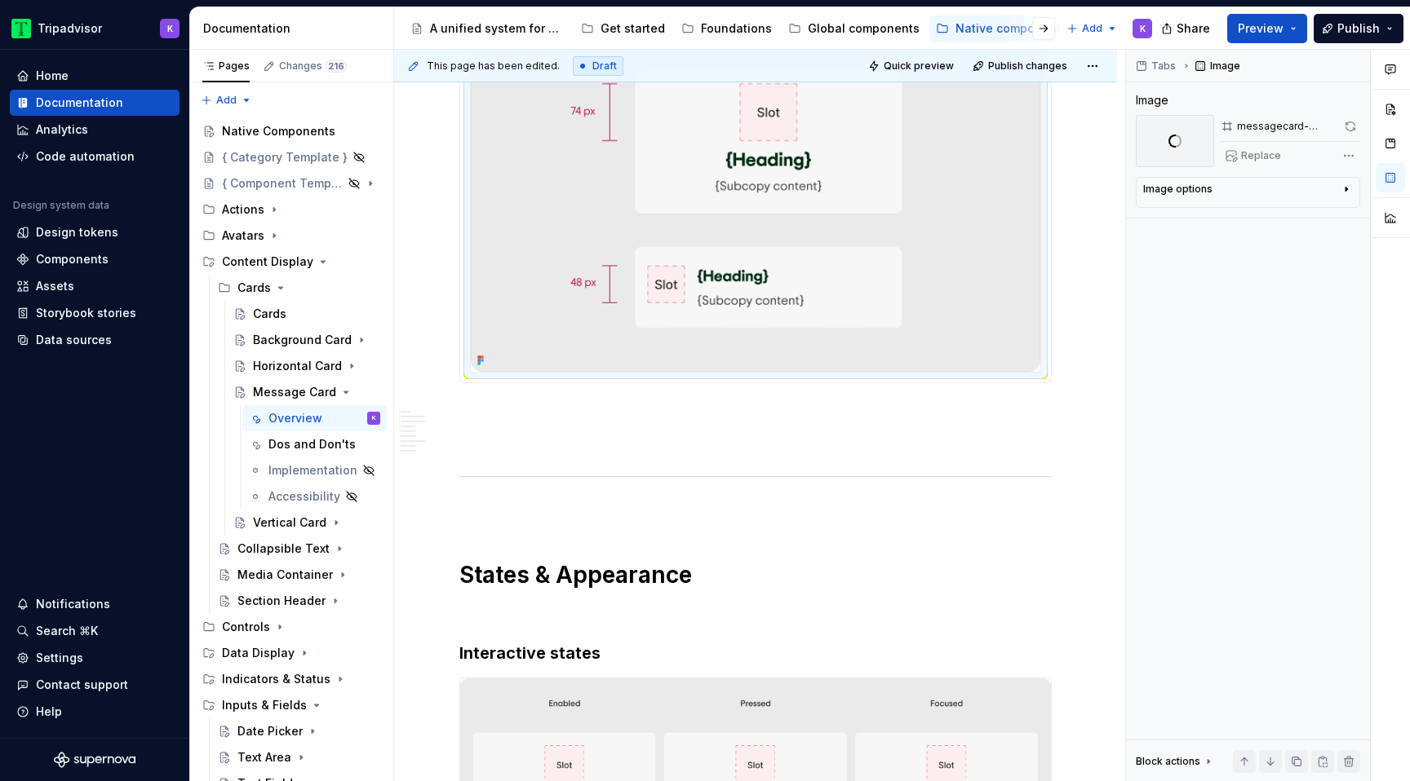
scroll to position [2857, 0]
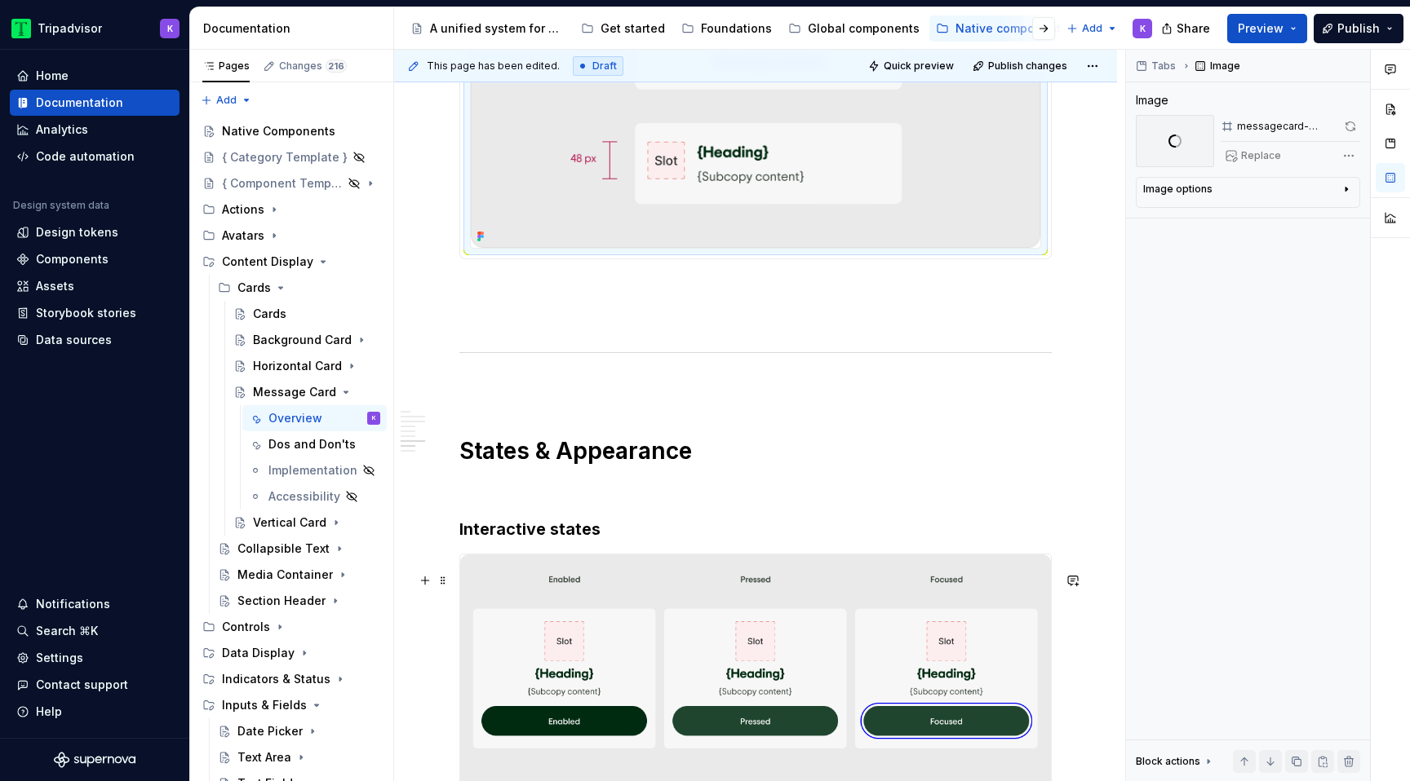
click at [817, 619] on img at bounding box center [755, 728] width 591 height 346
click at [1349, 136] on button "button" at bounding box center [1349, 126] width 22 height 23
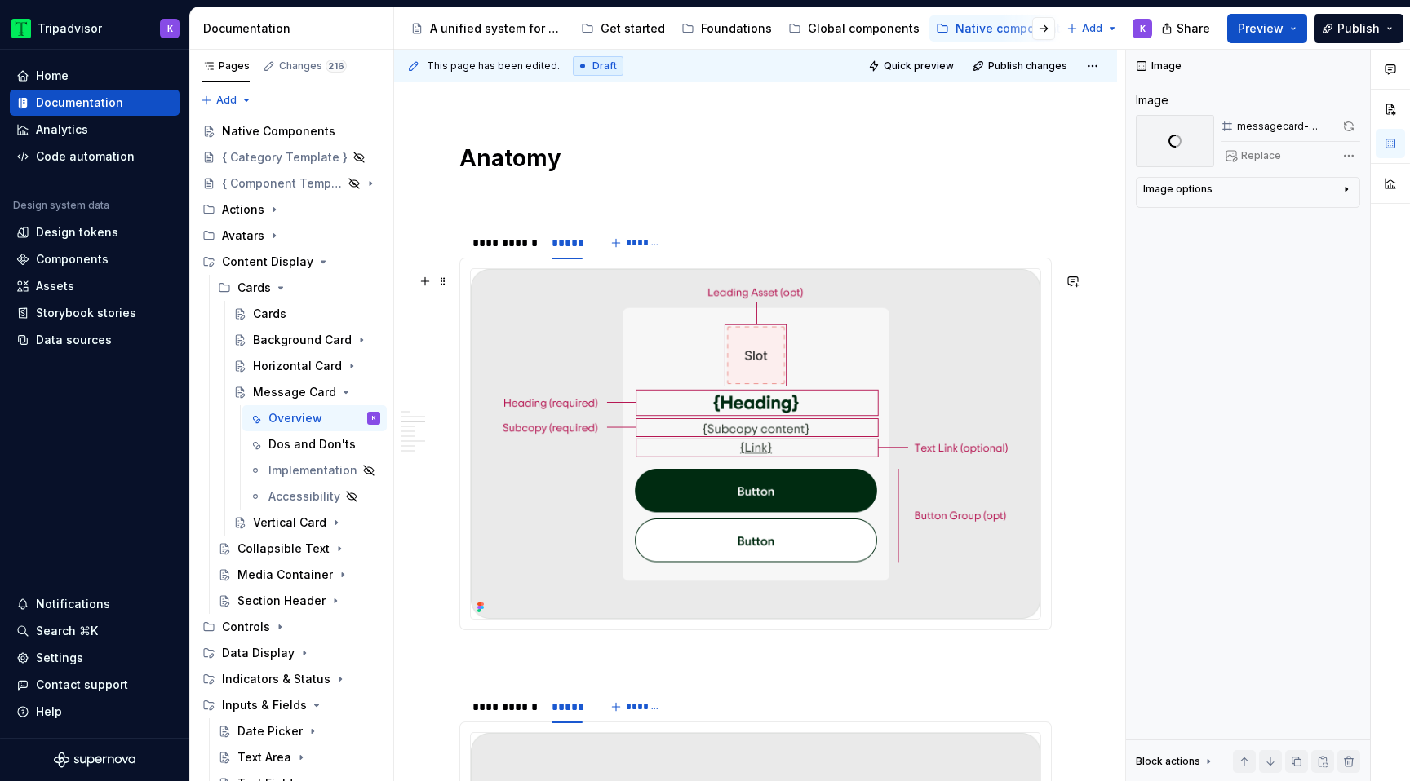
scroll to position [1531, 0]
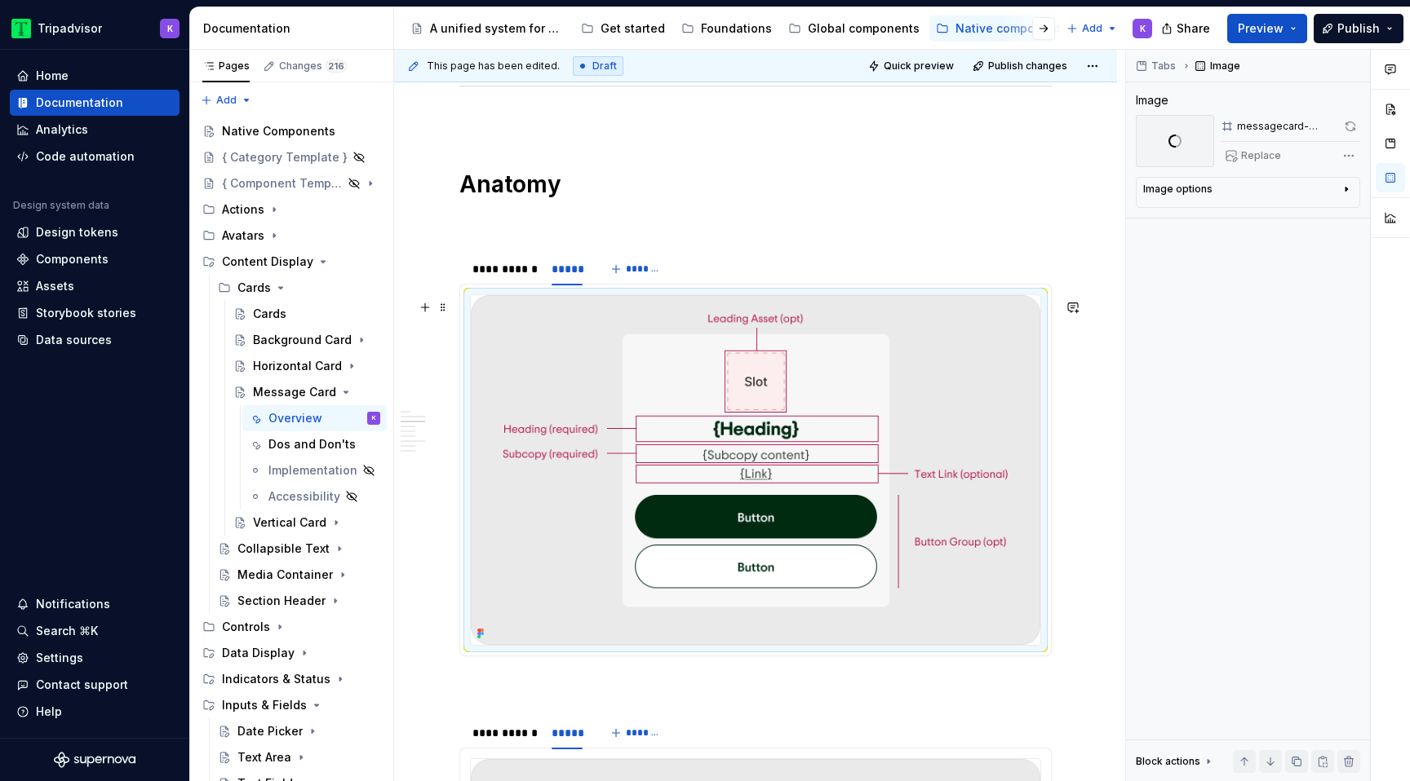
click at [945, 516] on img at bounding box center [755, 470] width 569 height 350
click at [298, 448] on div "Dos and Don'ts" at bounding box center [299, 444] width 63 height 16
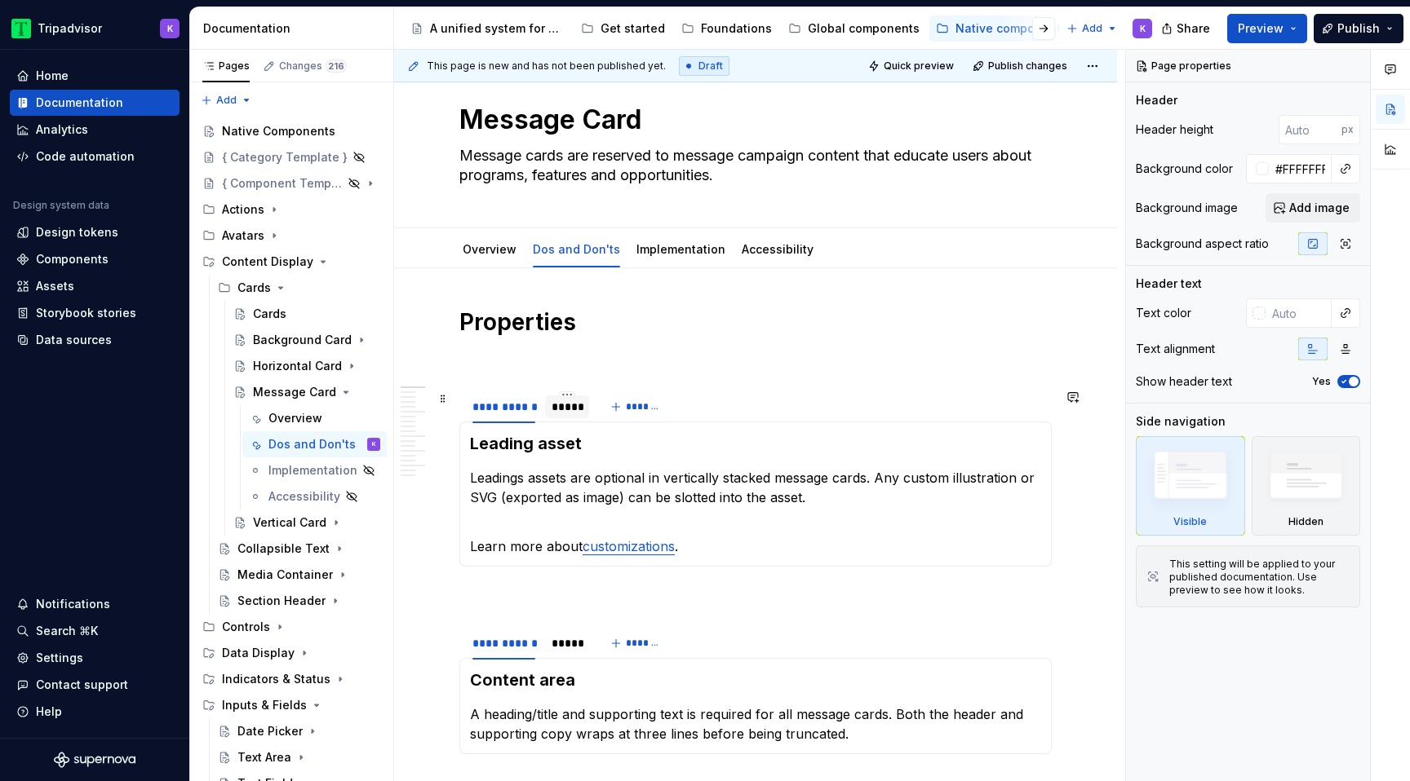
click at [573, 404] on div "*****" at bounding box center [566, 407] width 31 height 16
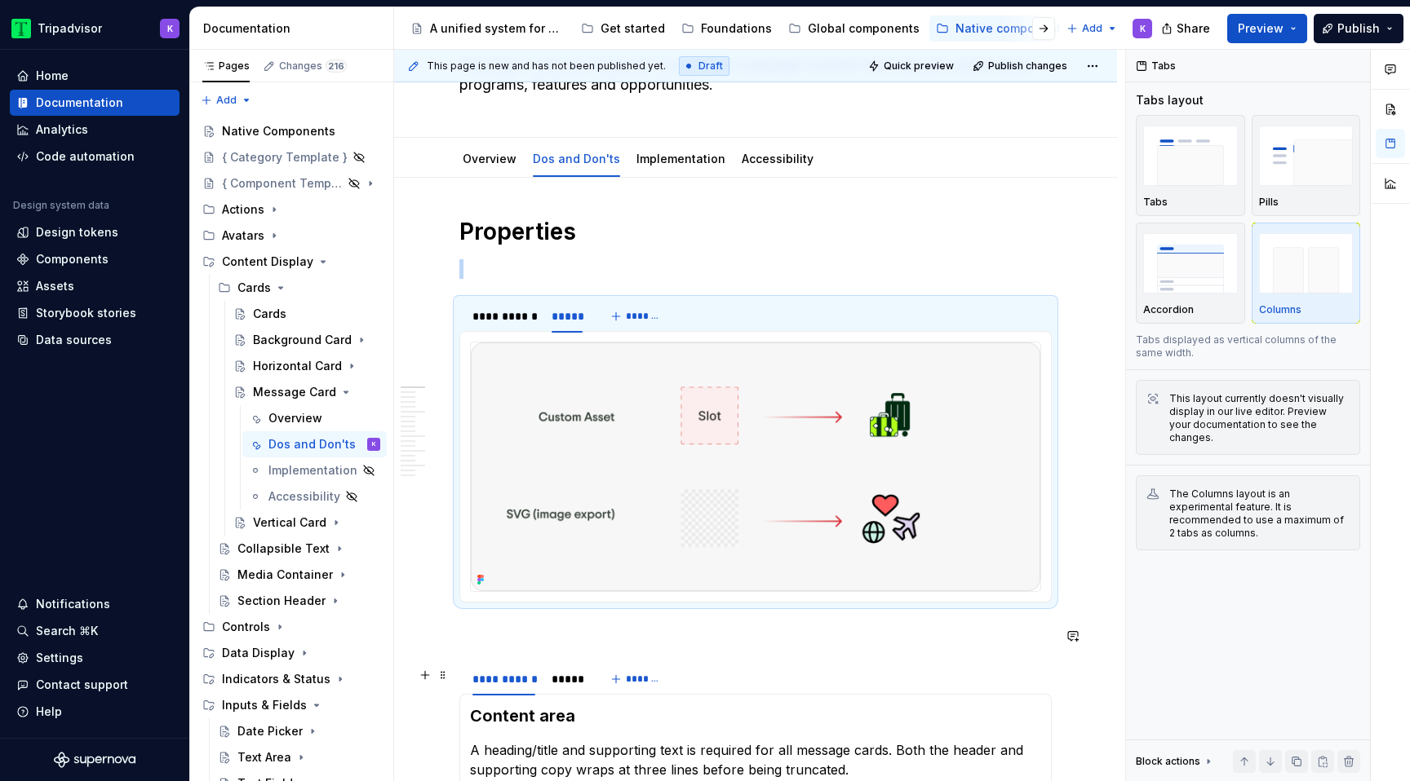
scroll to position [458, 0]
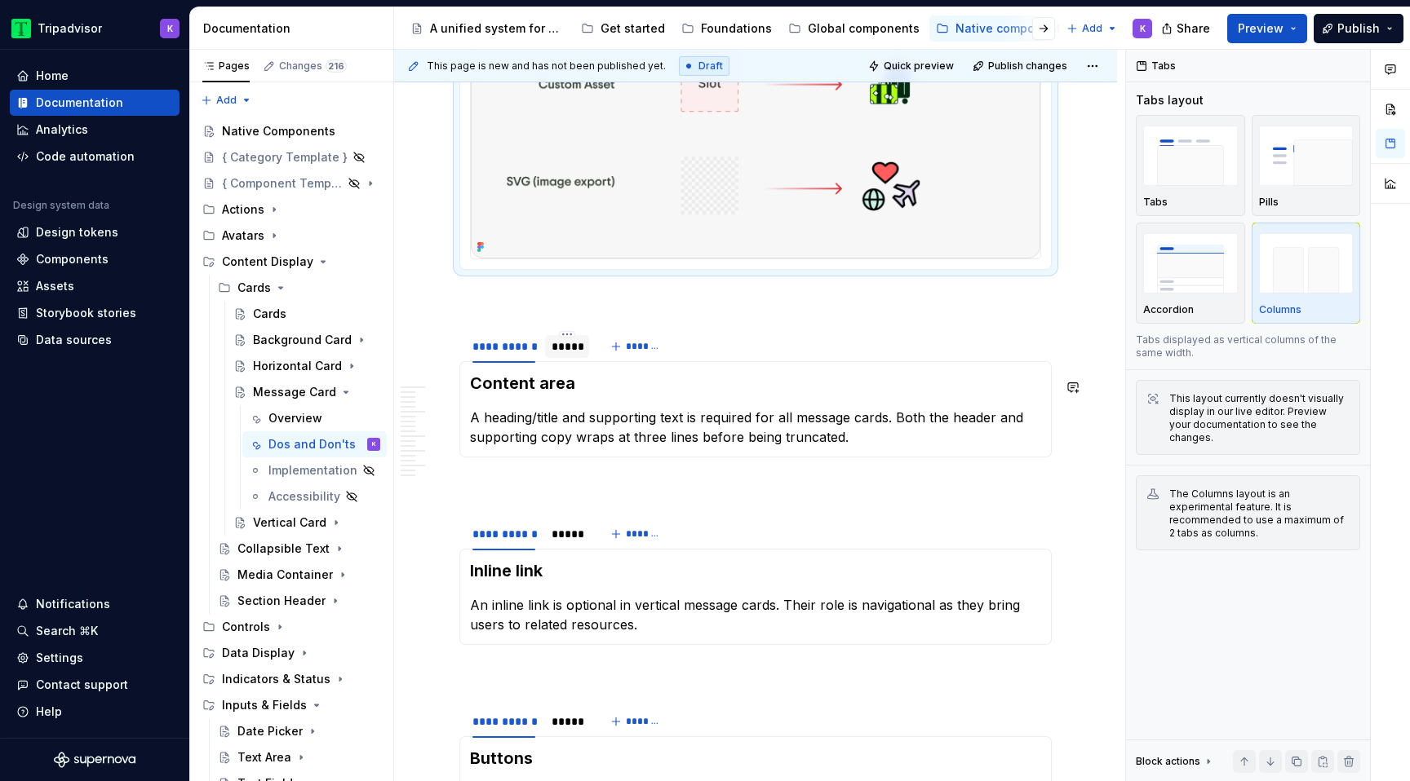
click at [568, 361] on div at bounding box center [567, 361] width 44 height 2
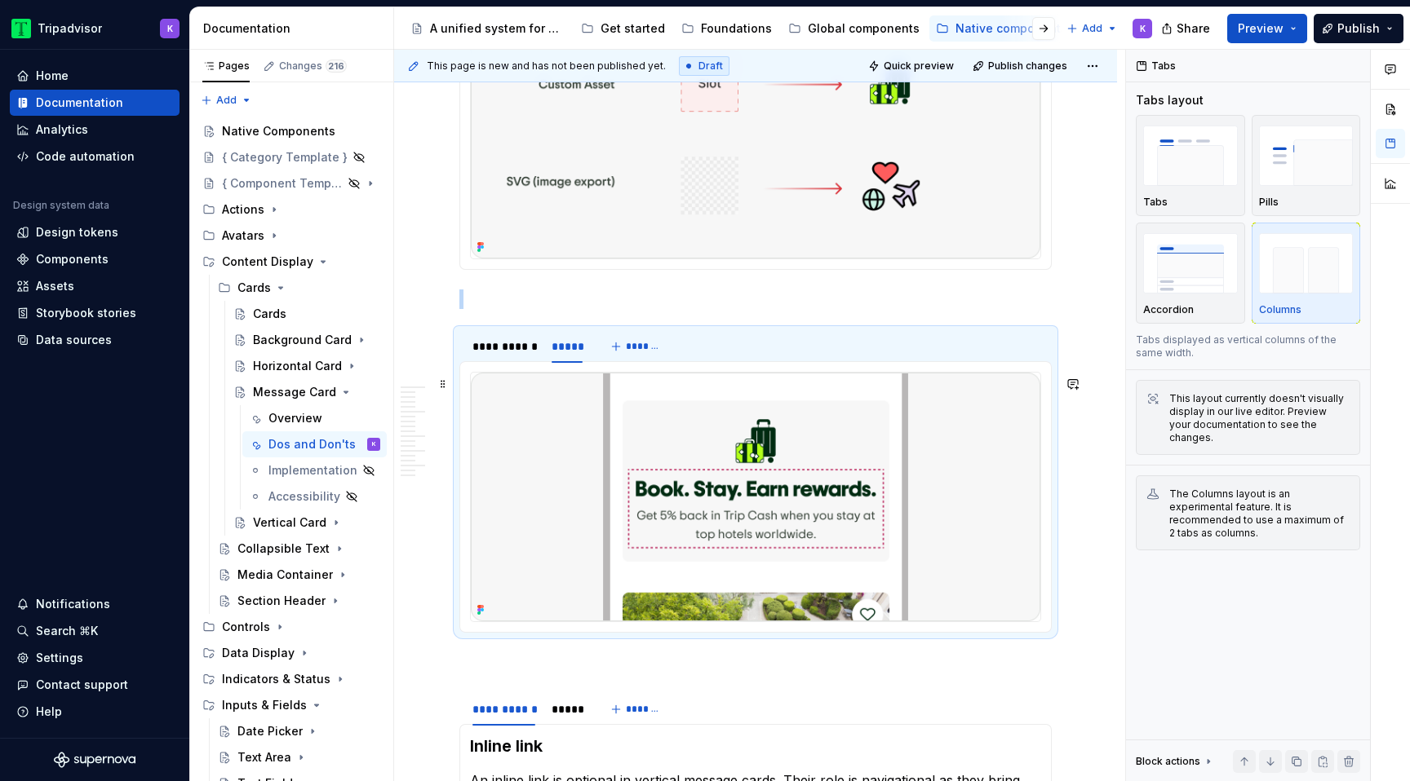
scroll to position [990, 0]
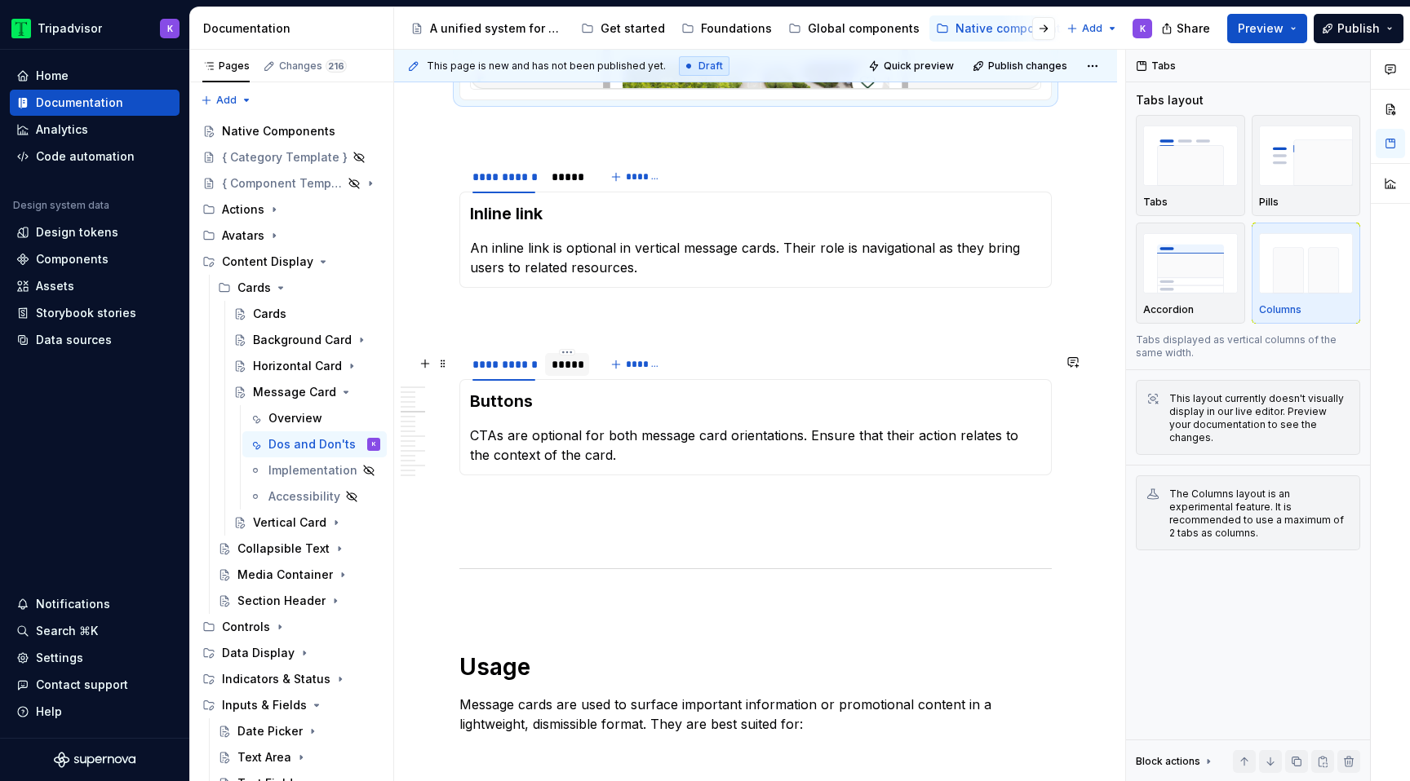
click at [566, 373] on div "*****" at bounding box center [566, 364] width 31 height 16
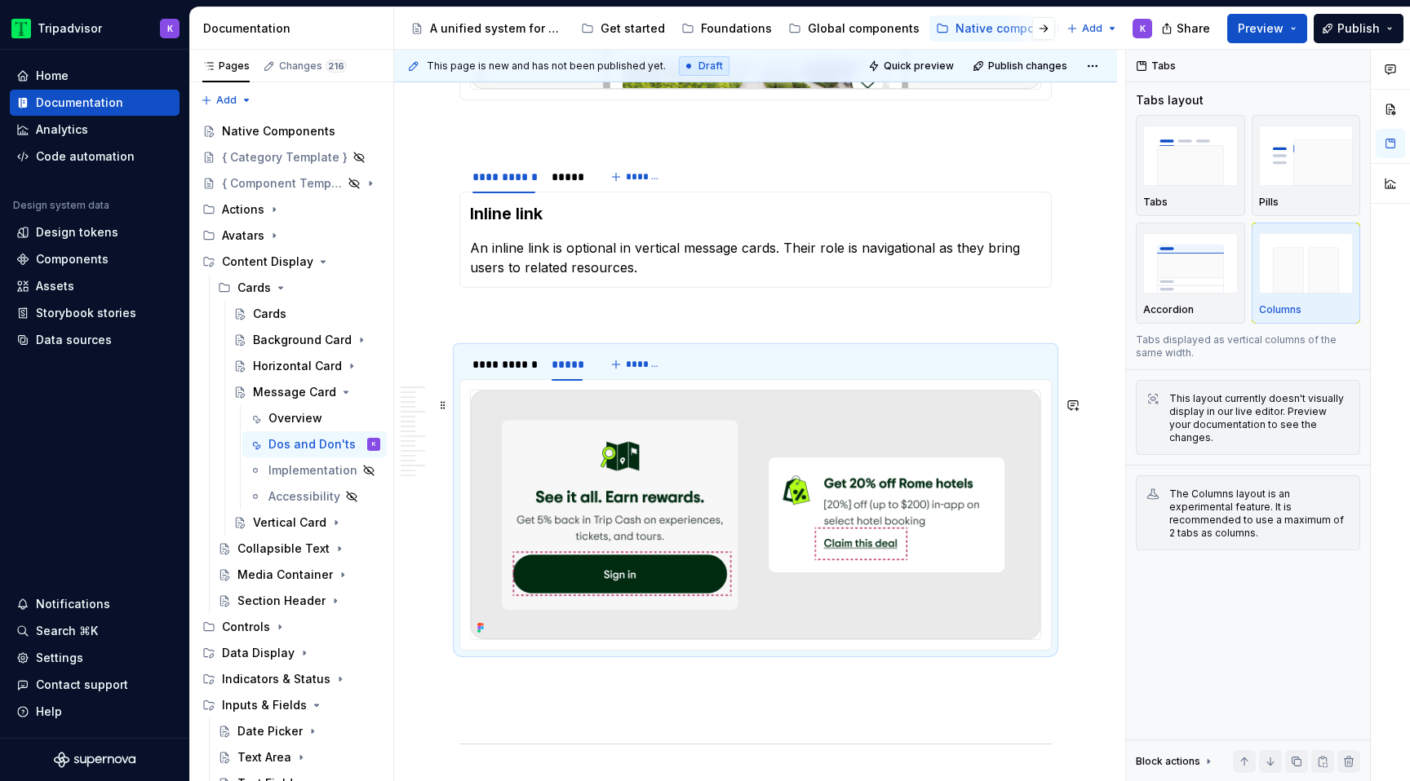
click at [685, 506] on img at bounding box center [755, 515] width 569 height 249
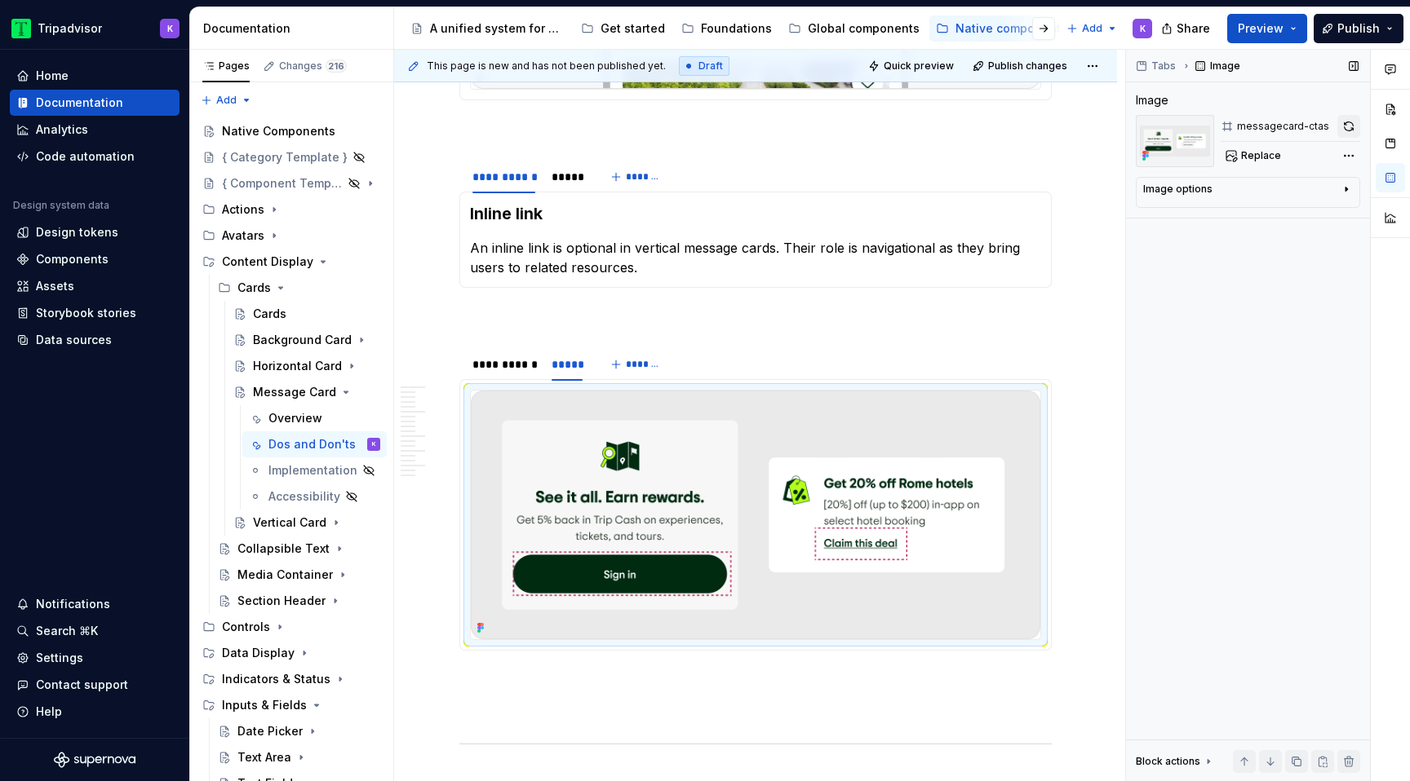
click at [1349, 129] on button "button" at bounding box center [1348, 126] width 23 height 23
click at [568, 185] on div "*****" at bounding box center [566, 177] width 31 height 16
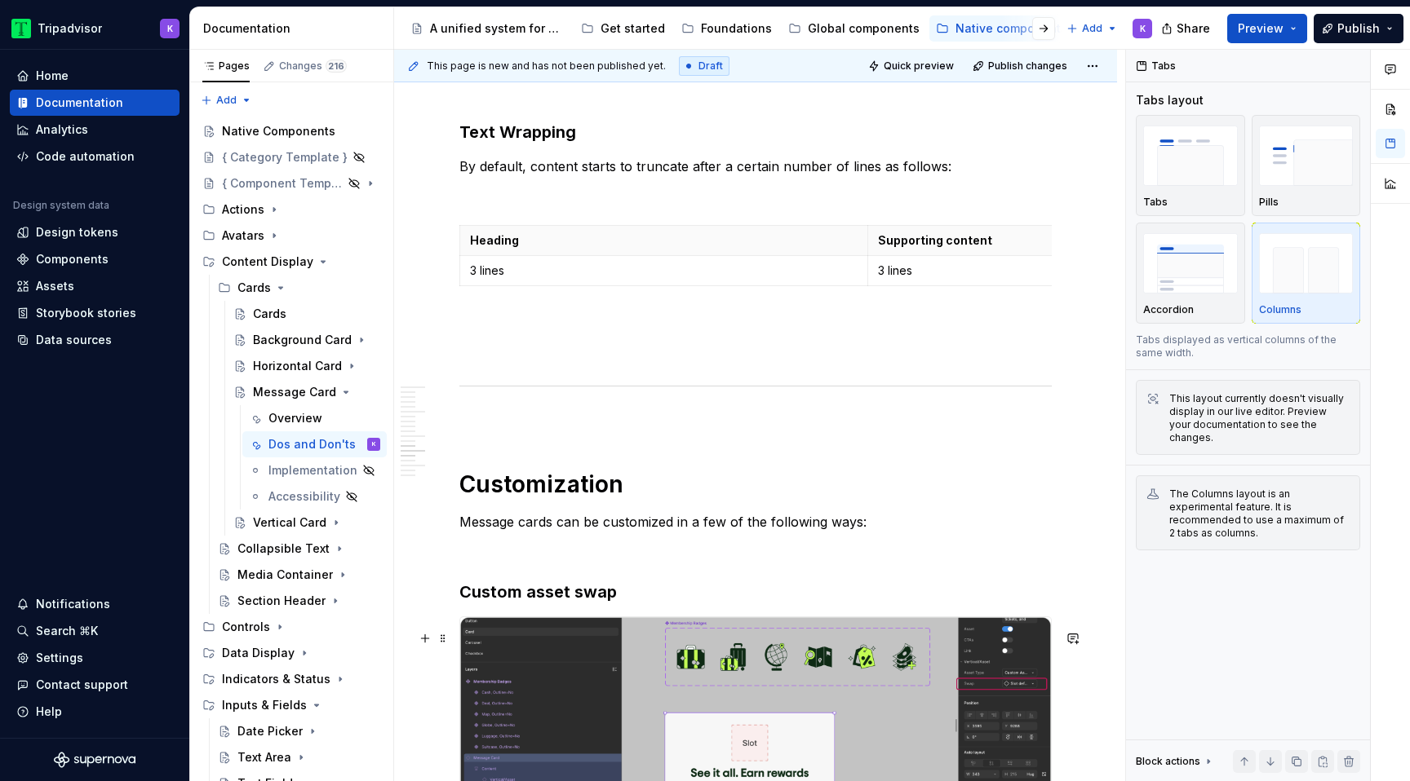
scroll to position [2770, 0]
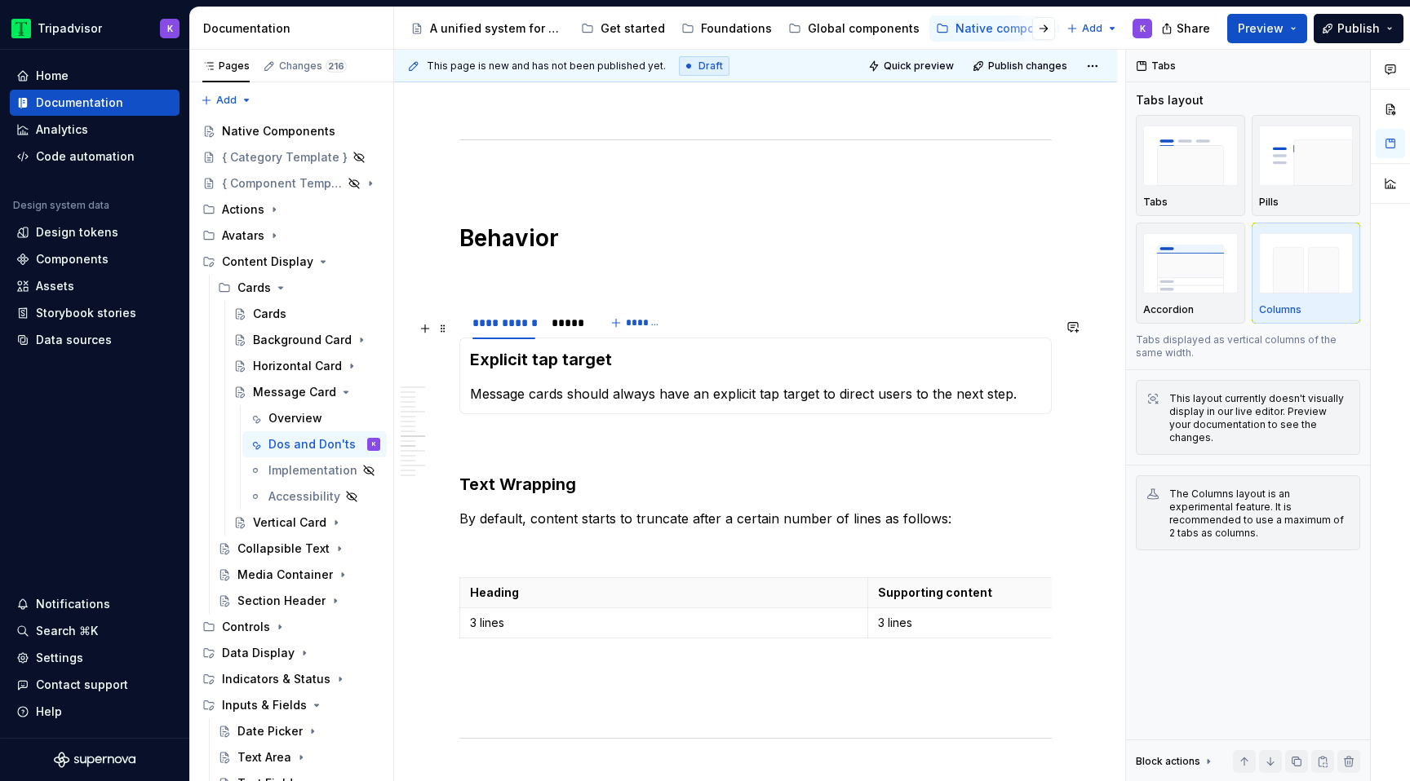
click at [562, 347] on div "**********" at bounding box center [527, 327] width 136 height 41
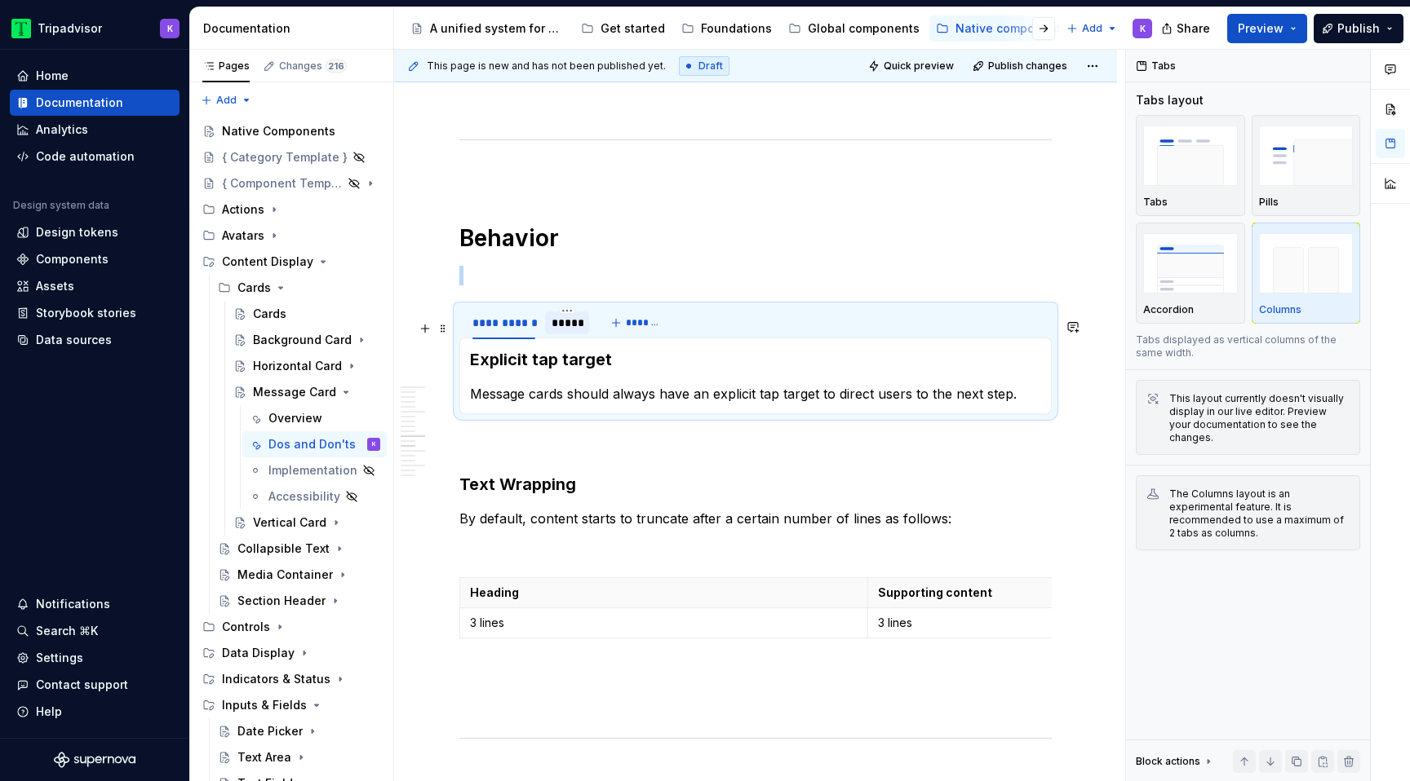
click at [562, 331] on div "*****" at bounding box center [566, 323] width 31 height 16
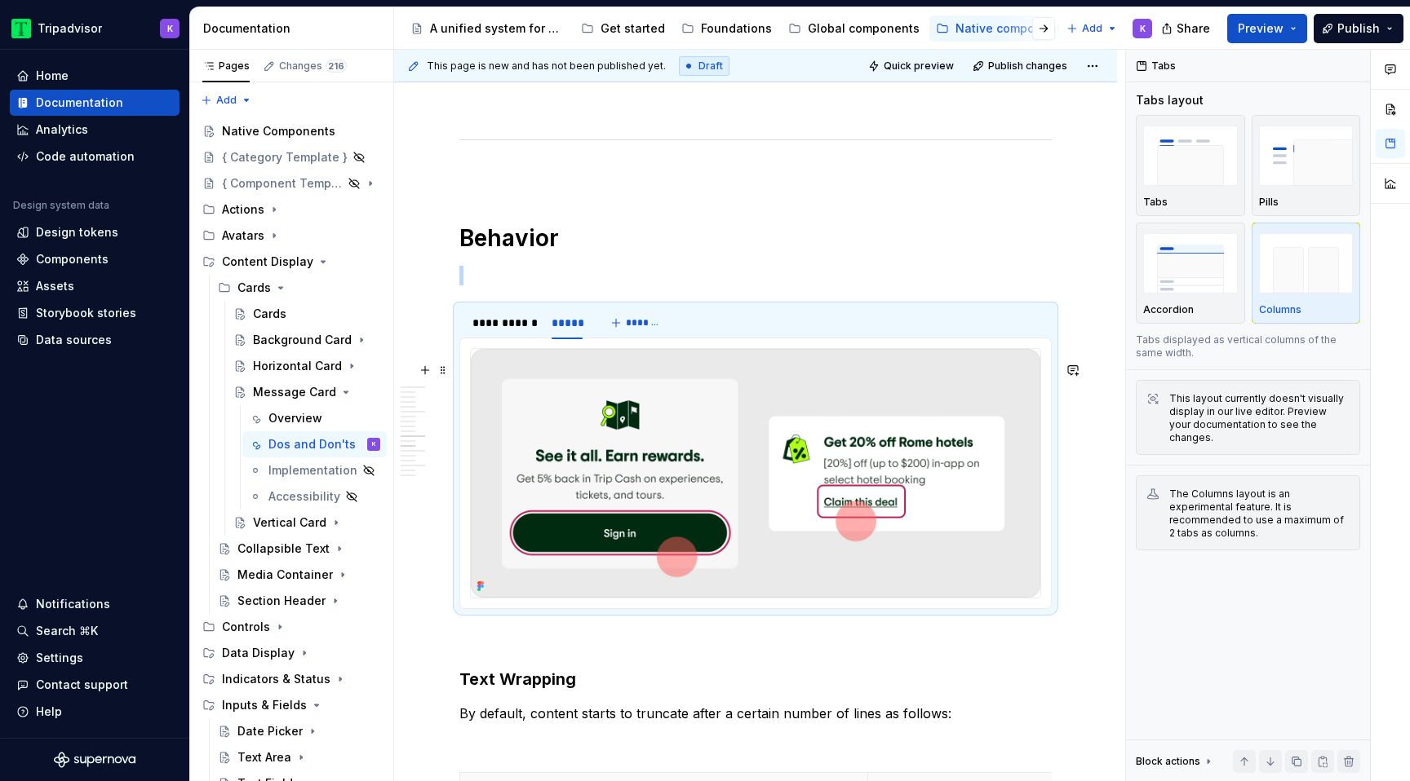
click at [690, 477] on img at bounding box center [755, 473] width 569 height 249
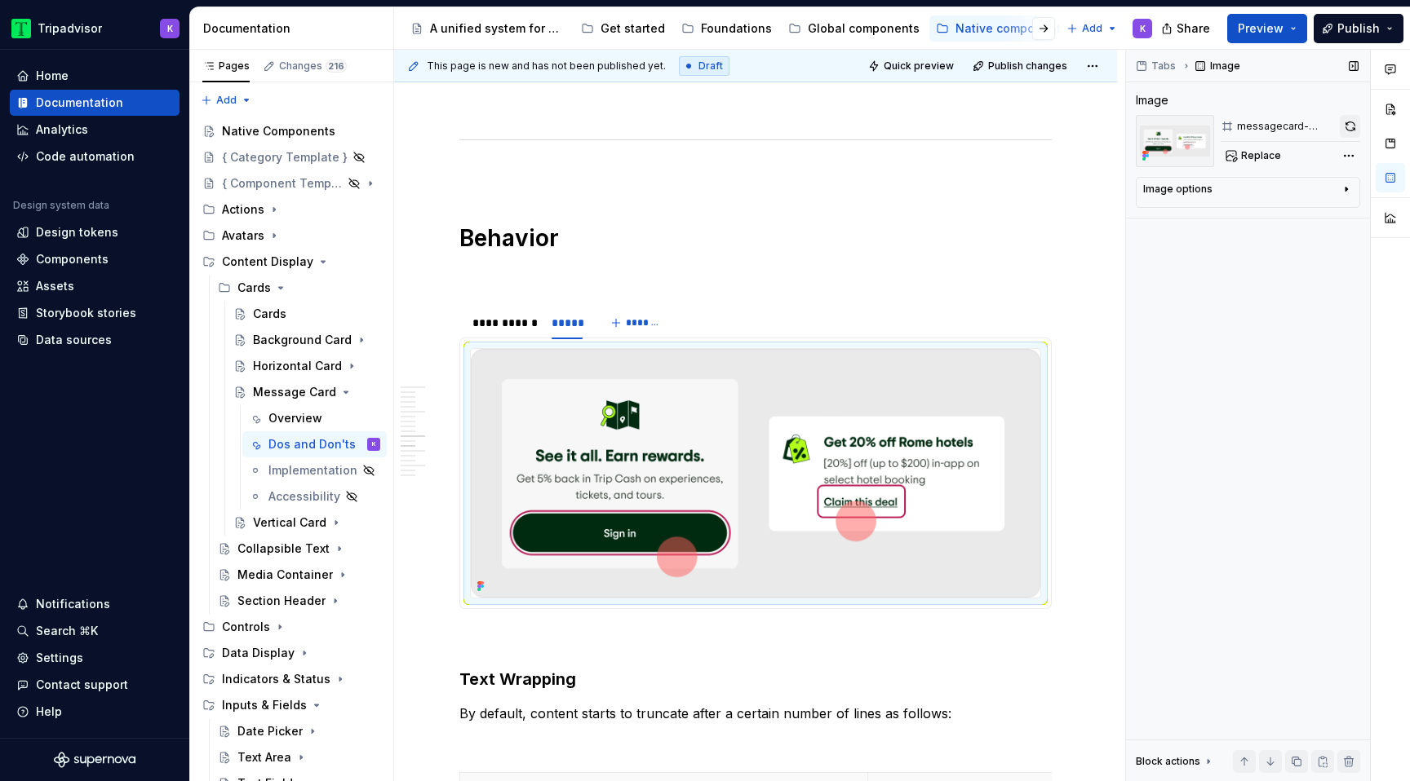
click at [1352, 131] on button "button" at bounding box center [1349, 126] width 20 height 23
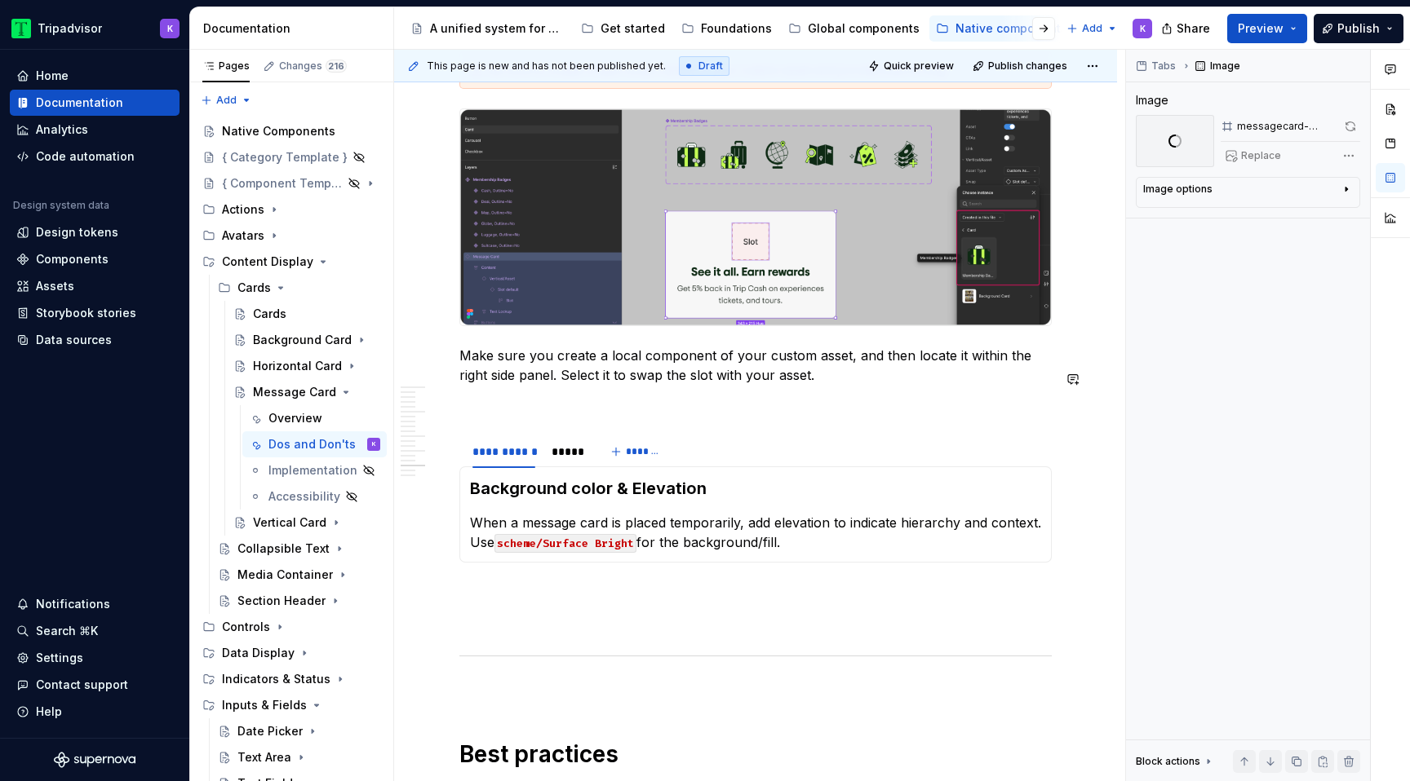
scroll to position [4520, 0]
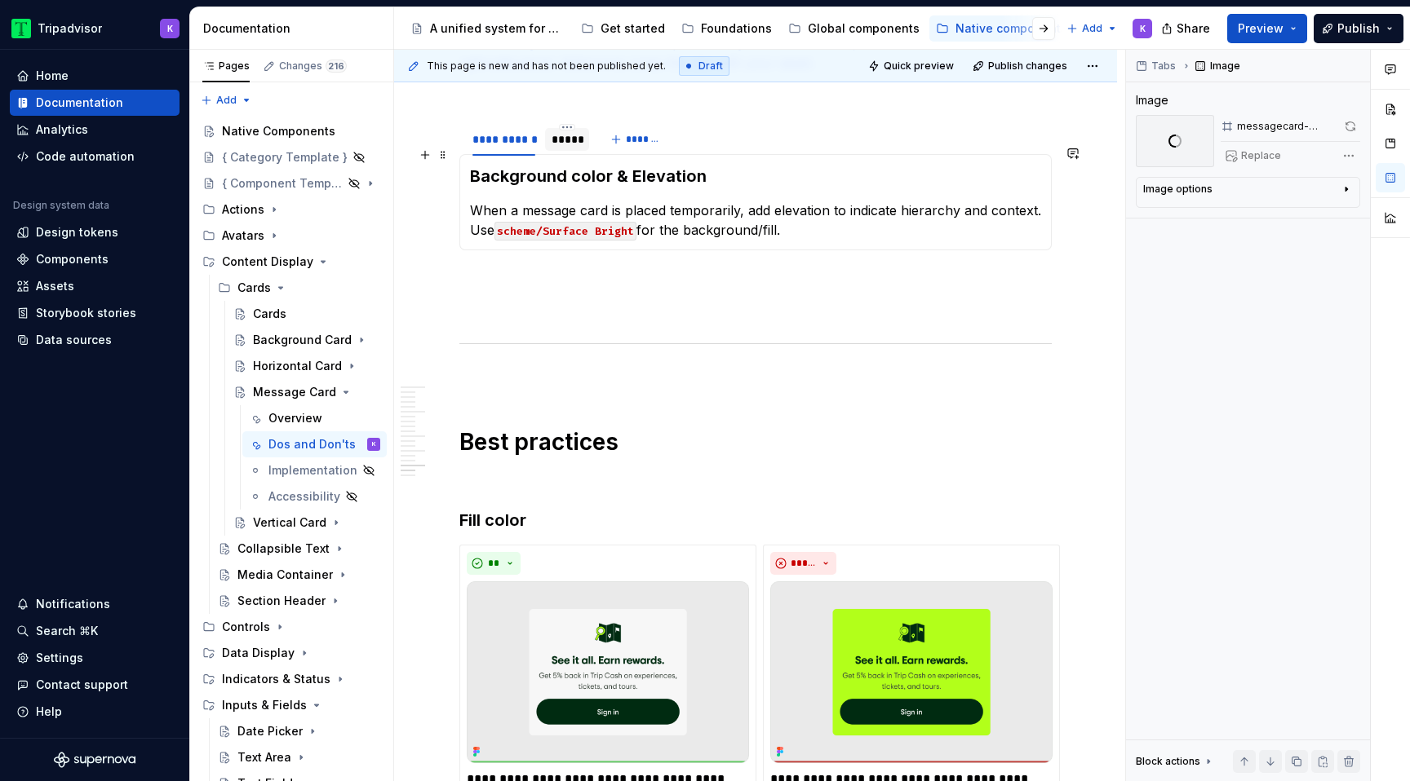
click at [562, 151] on div "*****" at bounding box center [567, 139] width 44 height 23
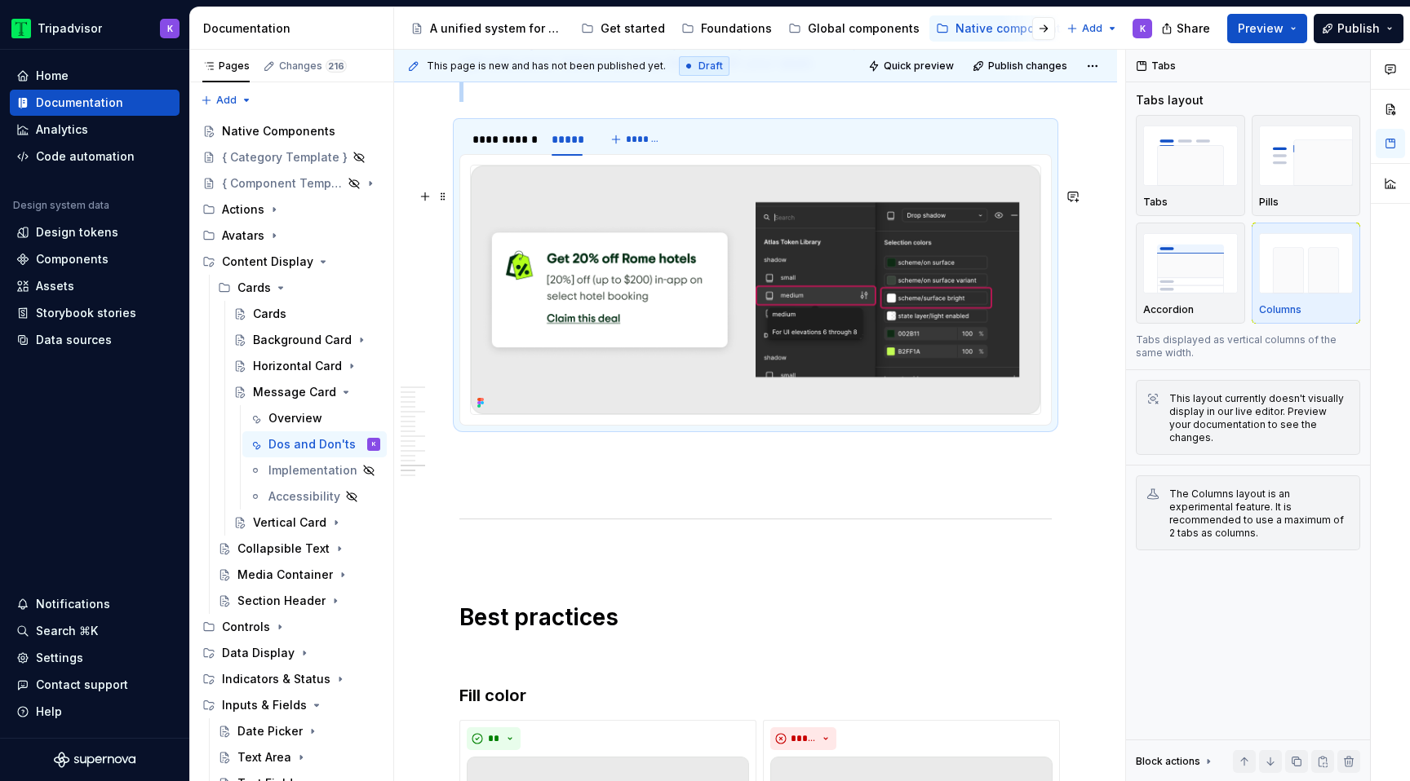
click at [696, 336] on img at bounding box center [755, 290] width 569 height 249
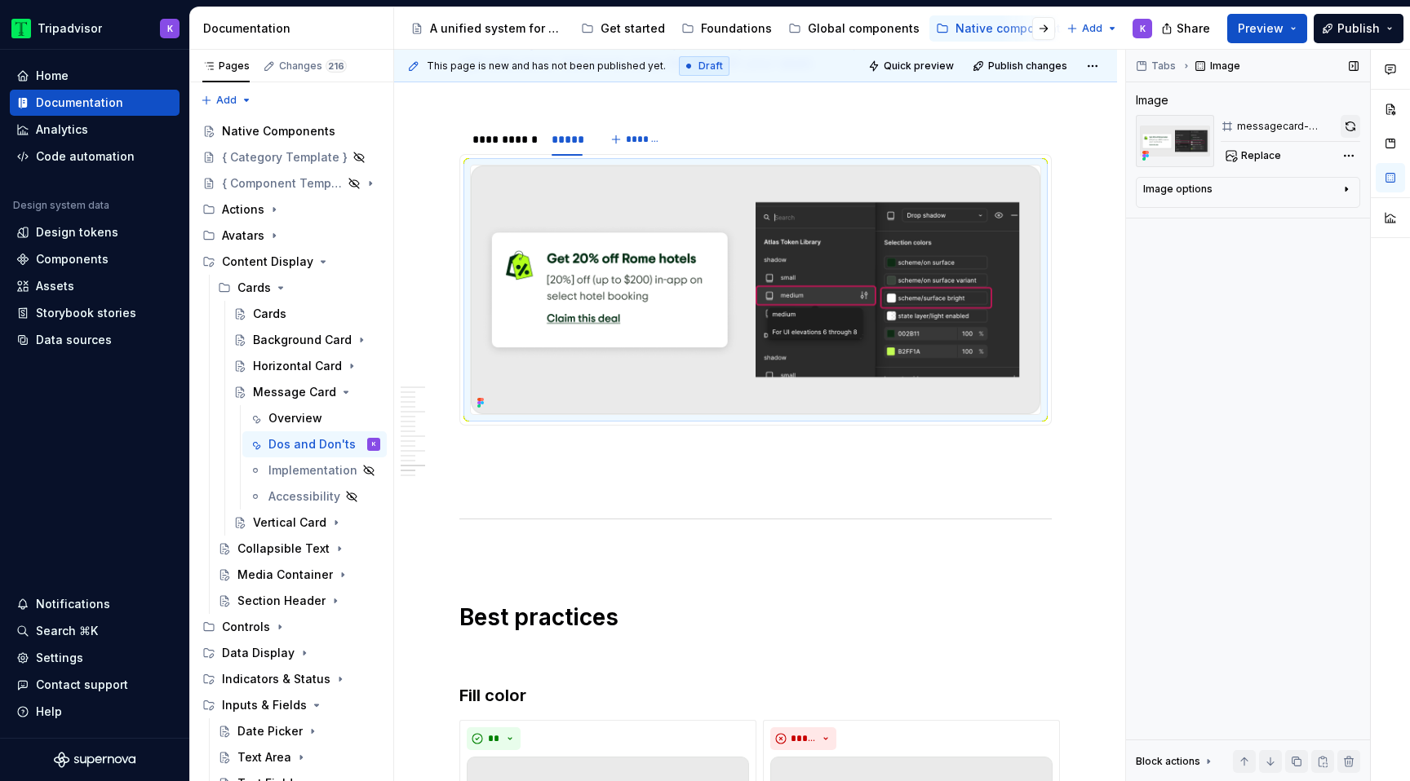
click at [1356, 123] on button "button" at bounding box center [1350, 126] width 20 height 23
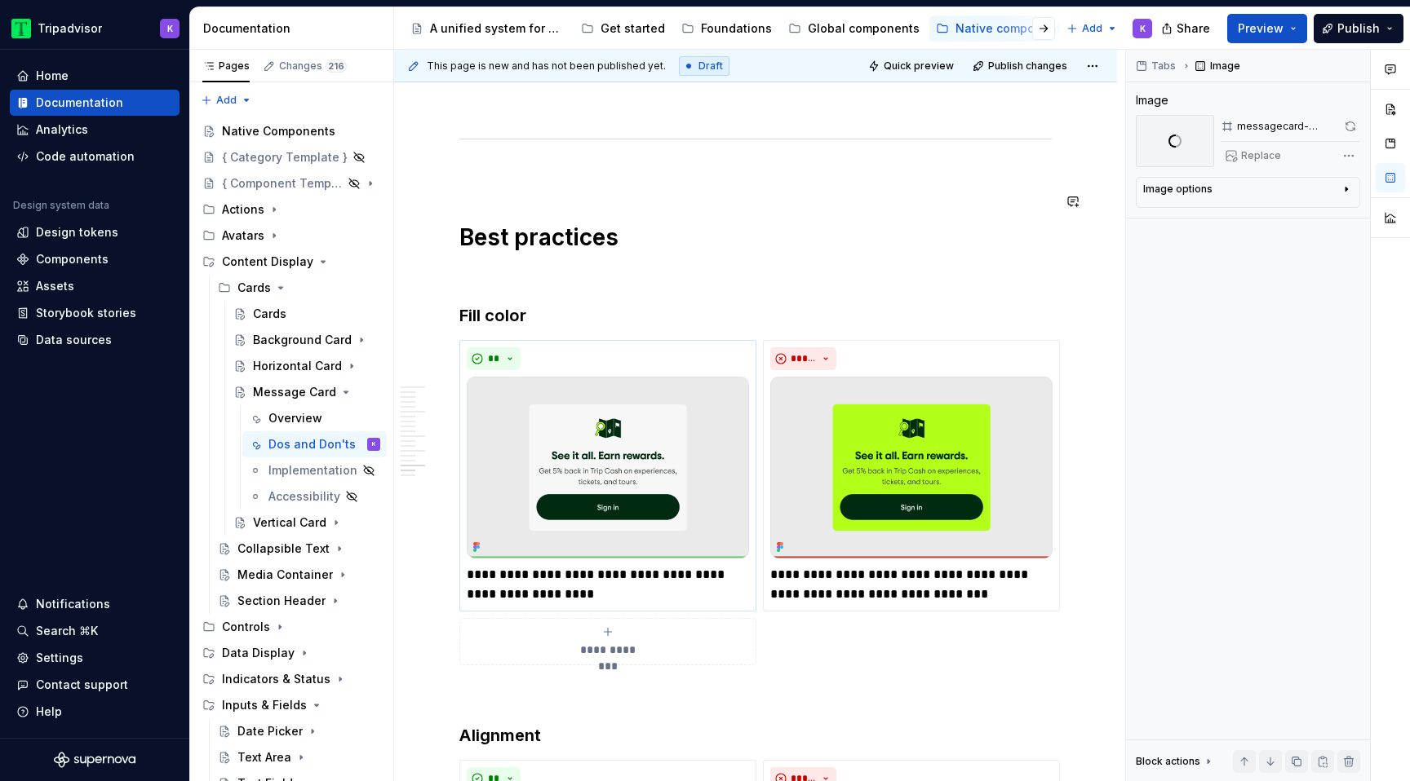
scroll to position [5023, 0]
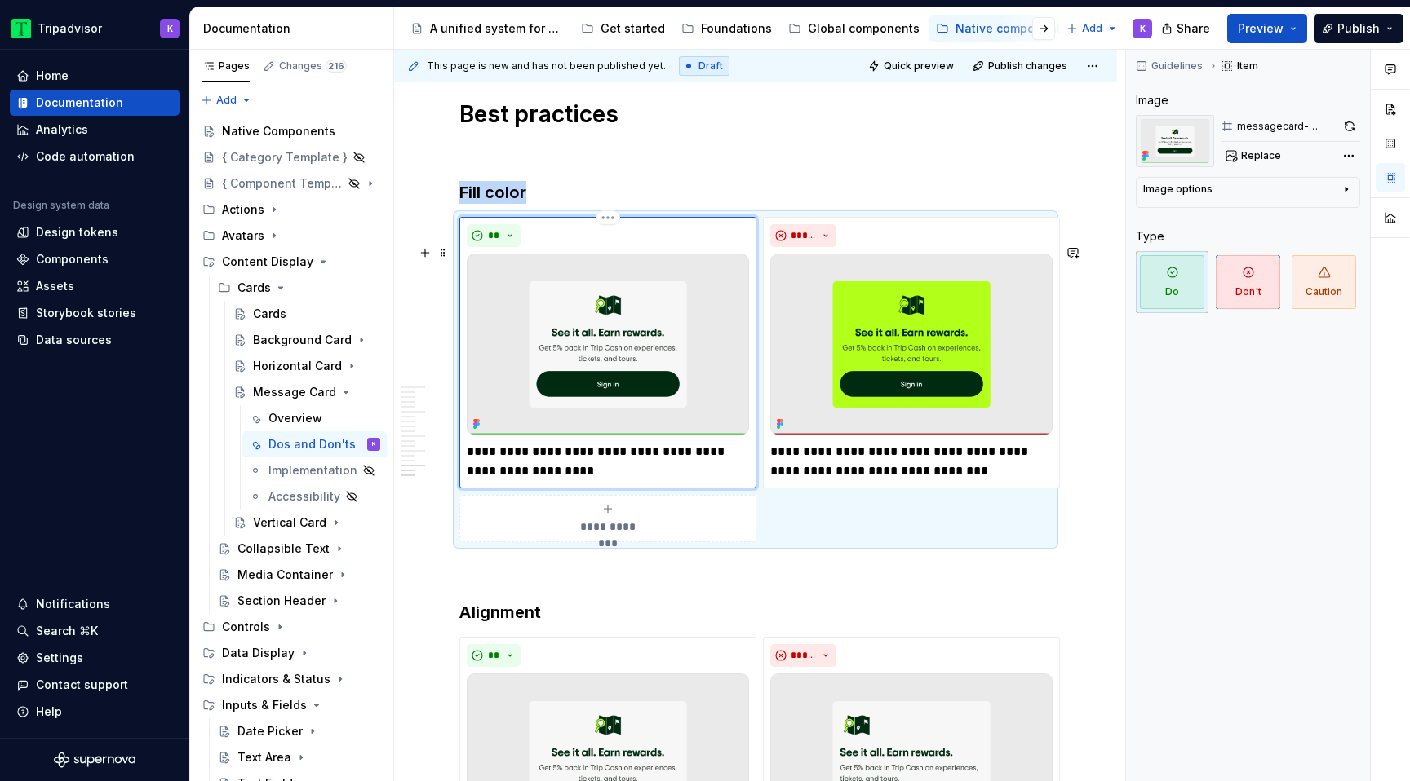
click at [599, 419] on img at bounding box center [608, 345] width 282 height 182
click at [1348, 126] on button "button" at bounding box center [1349, 126] width 21 height 23
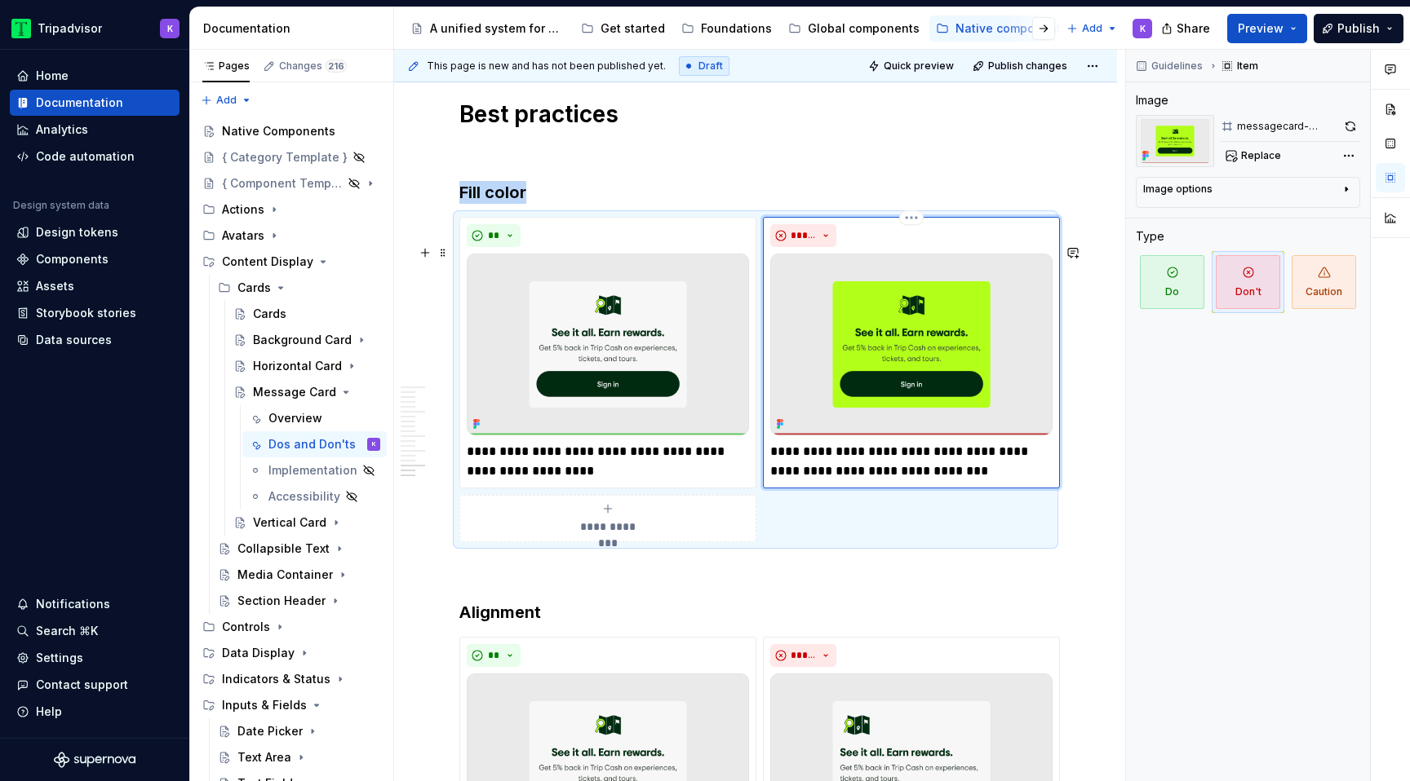
click at [945, 436] on img at bounding box center [911, 345] width 282 height 182
click at [1353, 129] on button "button" at bounding box center [1350, 126] width 20 height 23
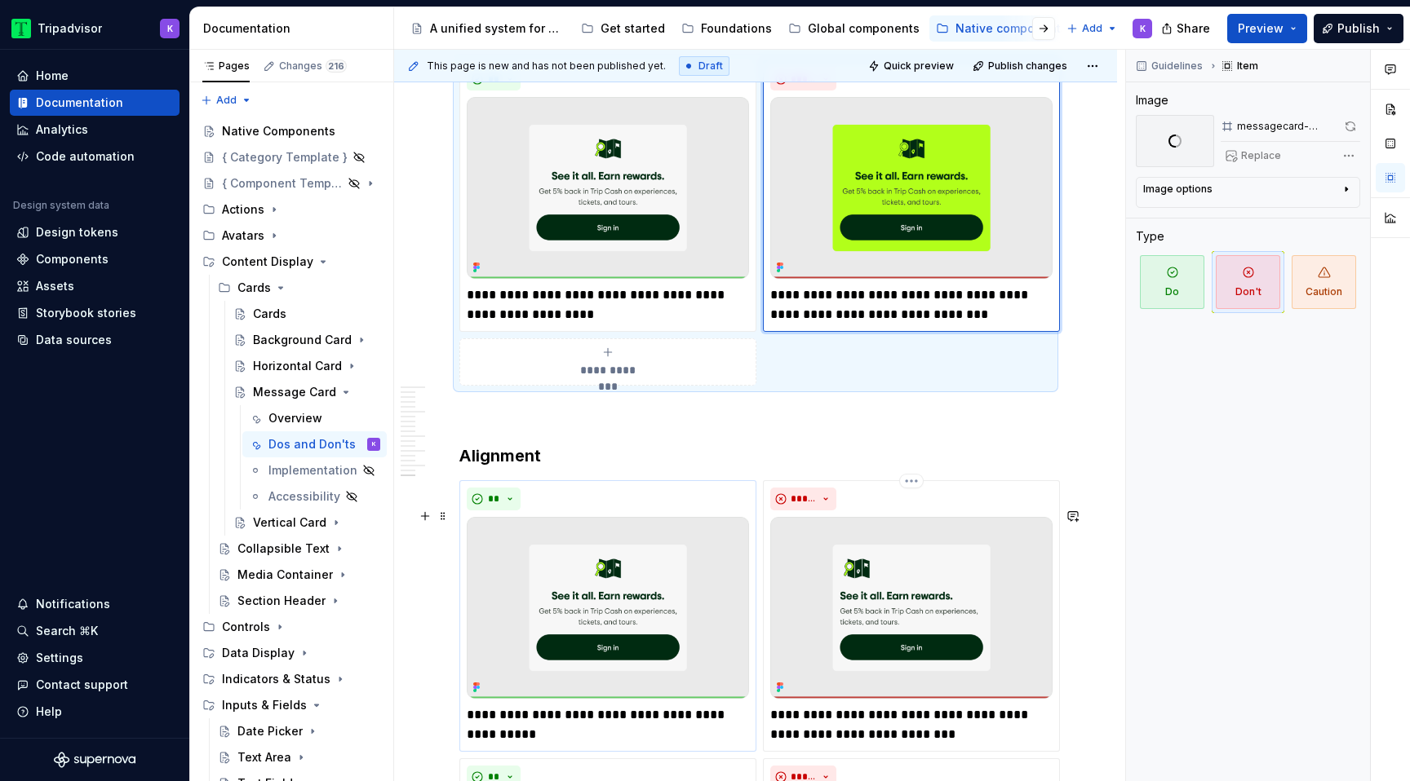
scroll to position [5373, 0]
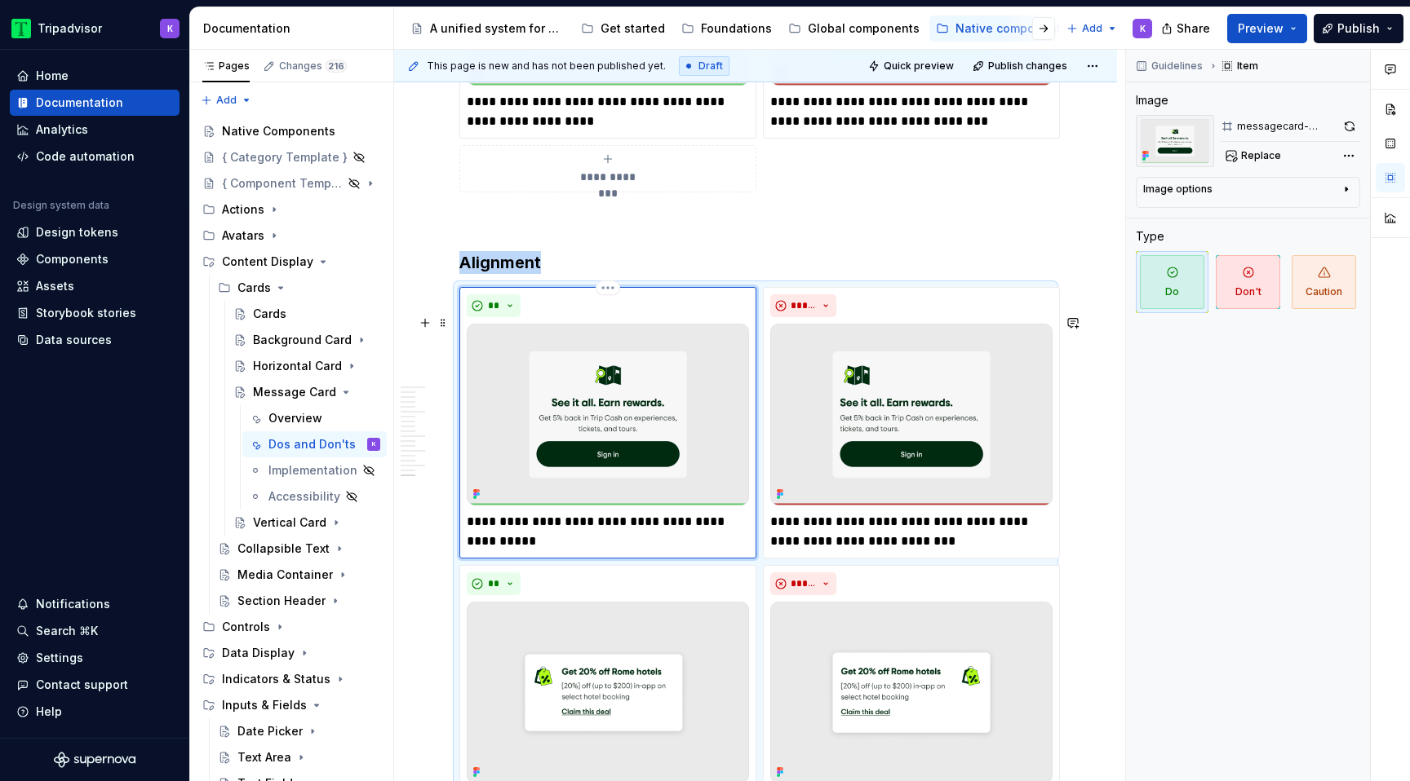
click at [693, 423] on img at bounding box center [608, 415] width 282 height 182
click at [1352, 130] on button "button" at bounding box center [1349, 126] width 20 height 23
click at [913, 477] on img at bounding box center [911, 415] width 282 height 182
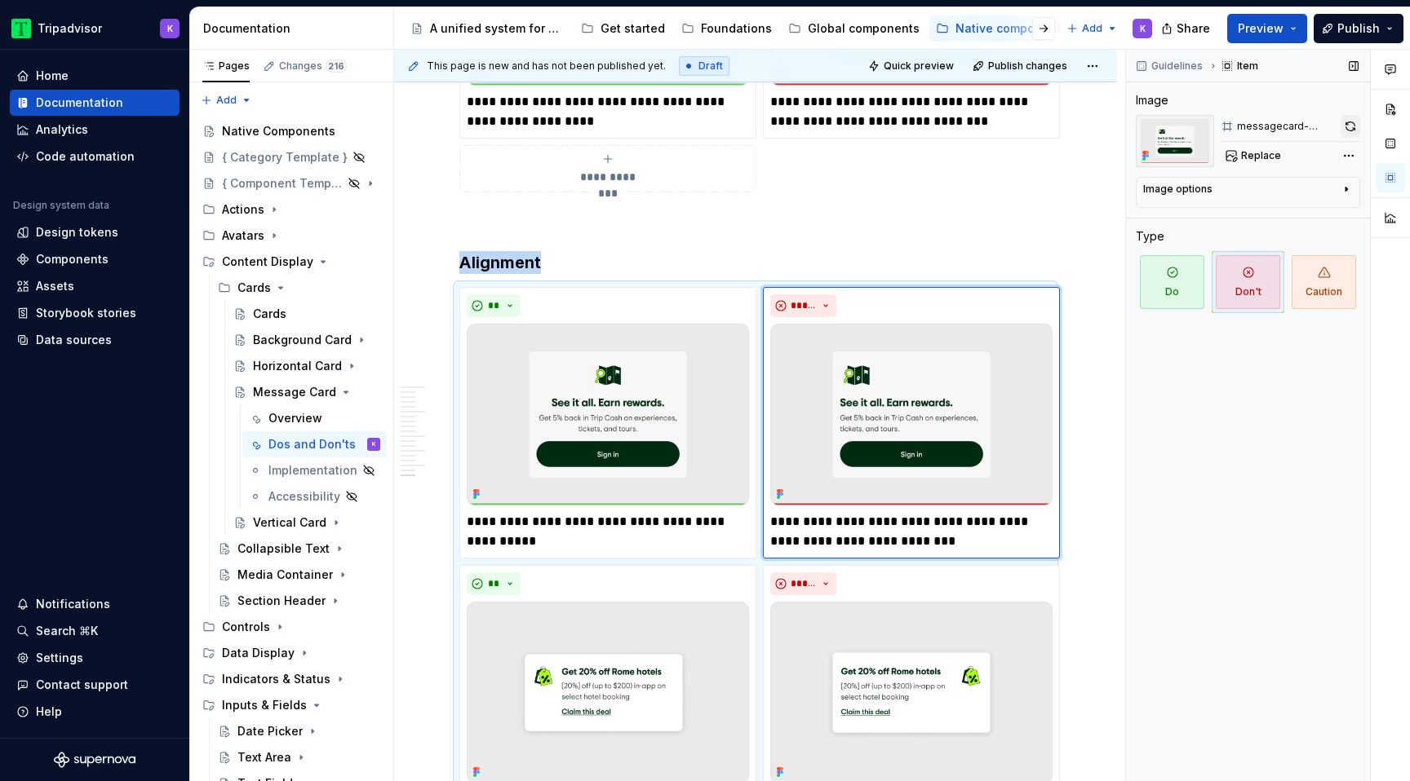
click at [1348, 129] on button "button" at bounding box center [1350, 126] width 20 height 23
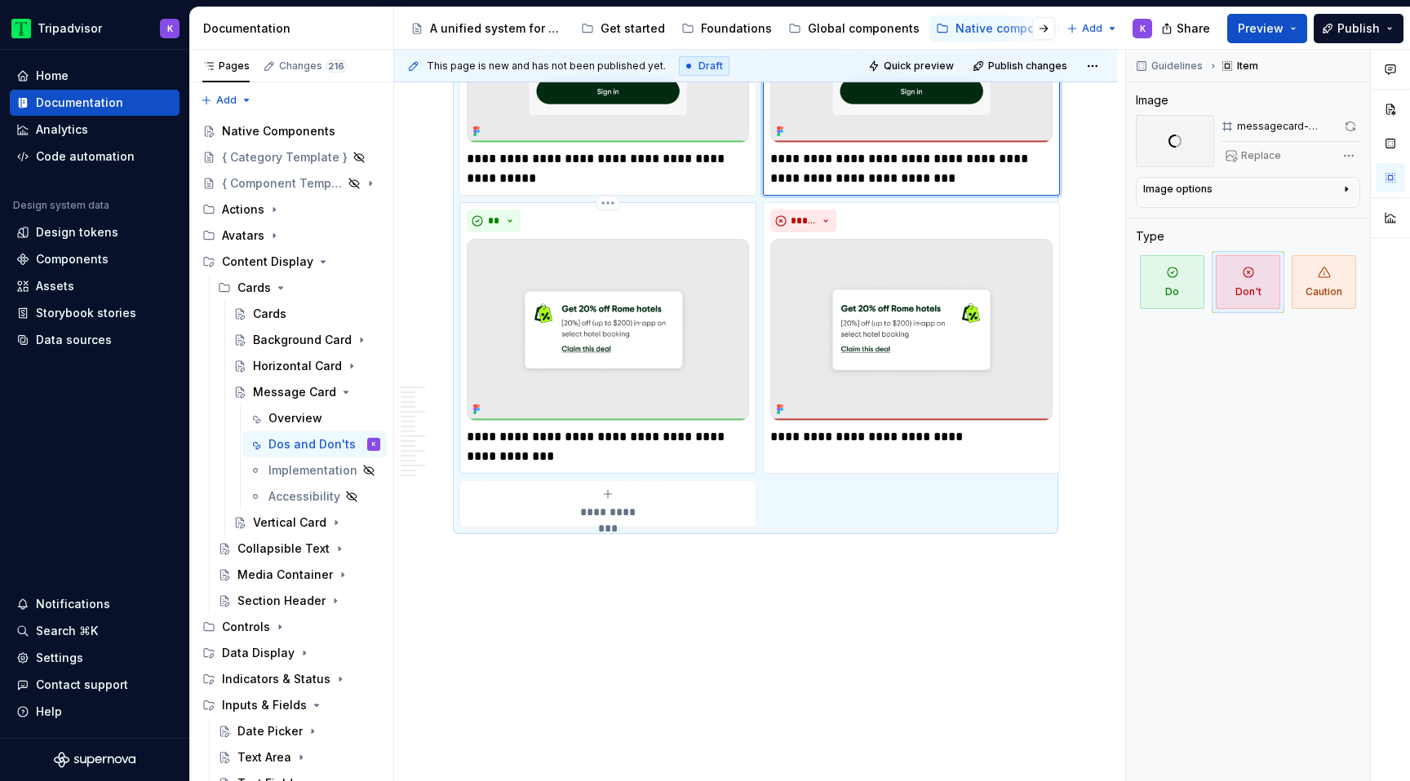
click at [677, 336] on img at bounding box center [608, 330] width 282 height 182
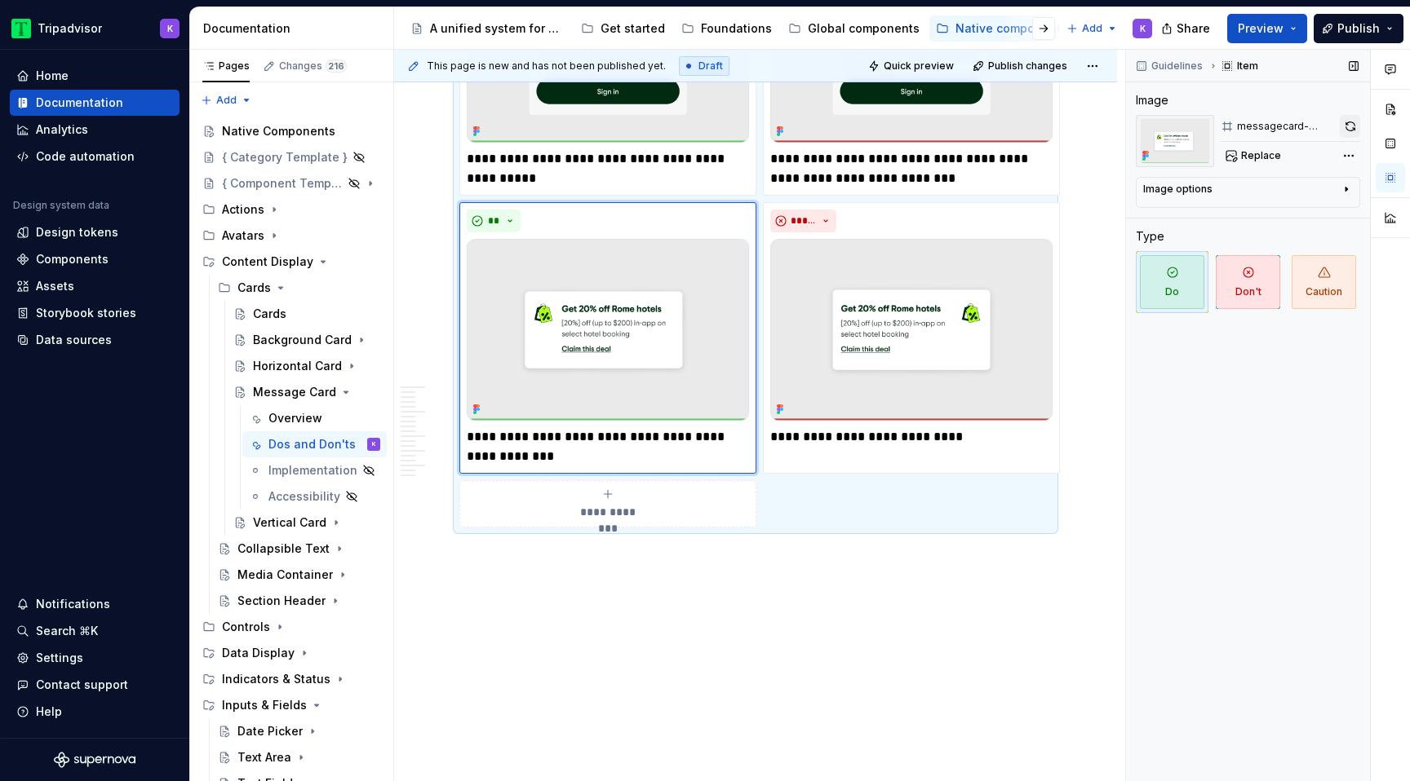
click at [1357, 126] on button "button" at bounding box center [1349, 126] width 20 height 23
click at [1003, 351] on img at bounding box center [911, 330] width 282 height 182
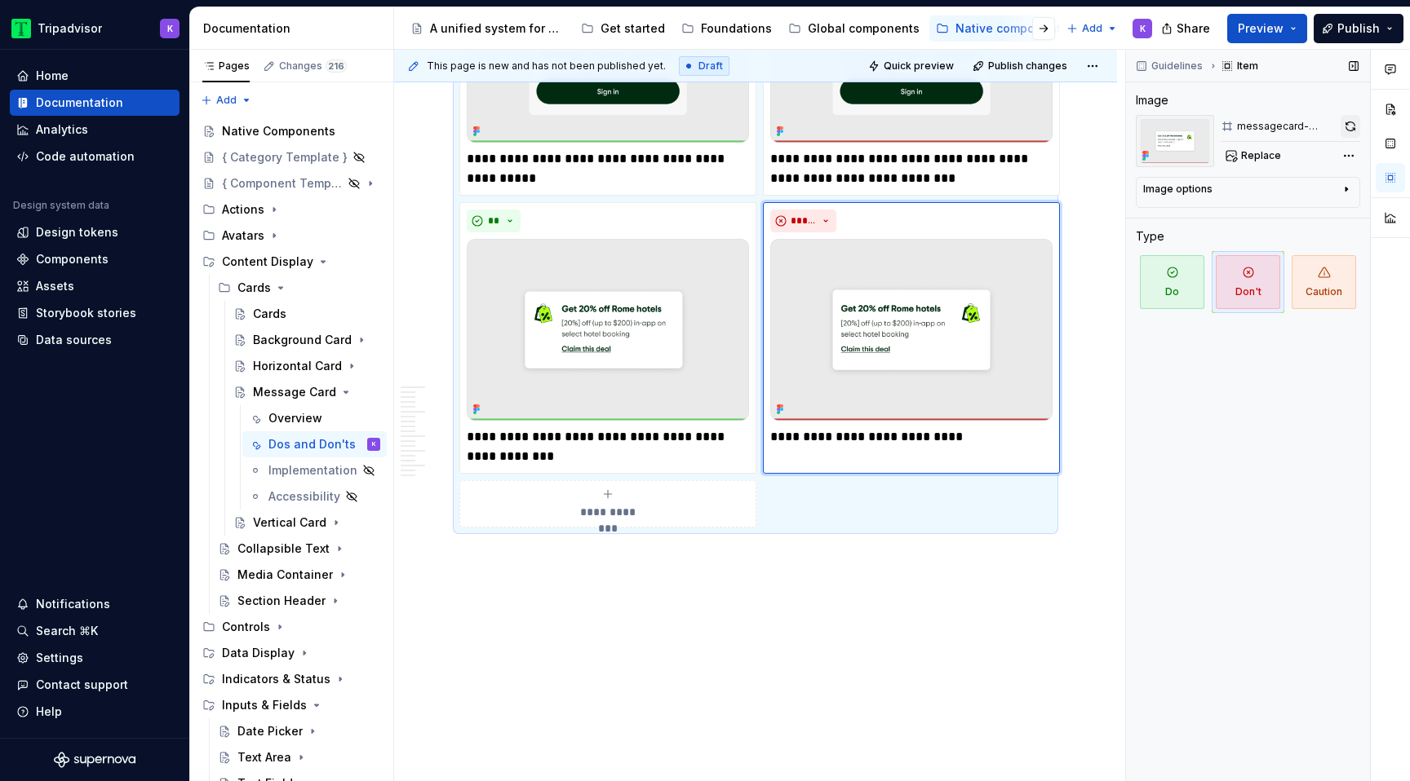
click at [1343, 130] on button "button" at bounding box center [1350, 126] width 20 height 23
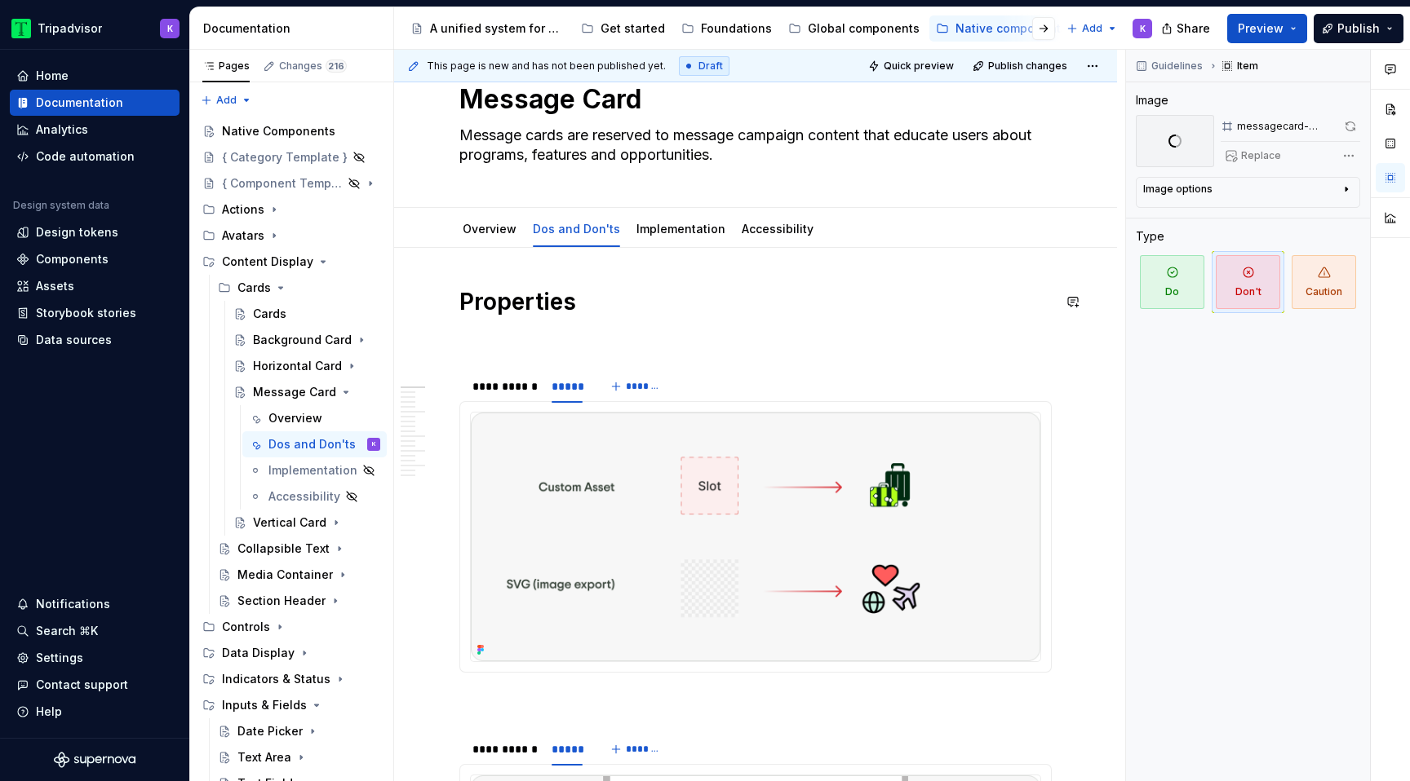
scroll to position [57, 0]
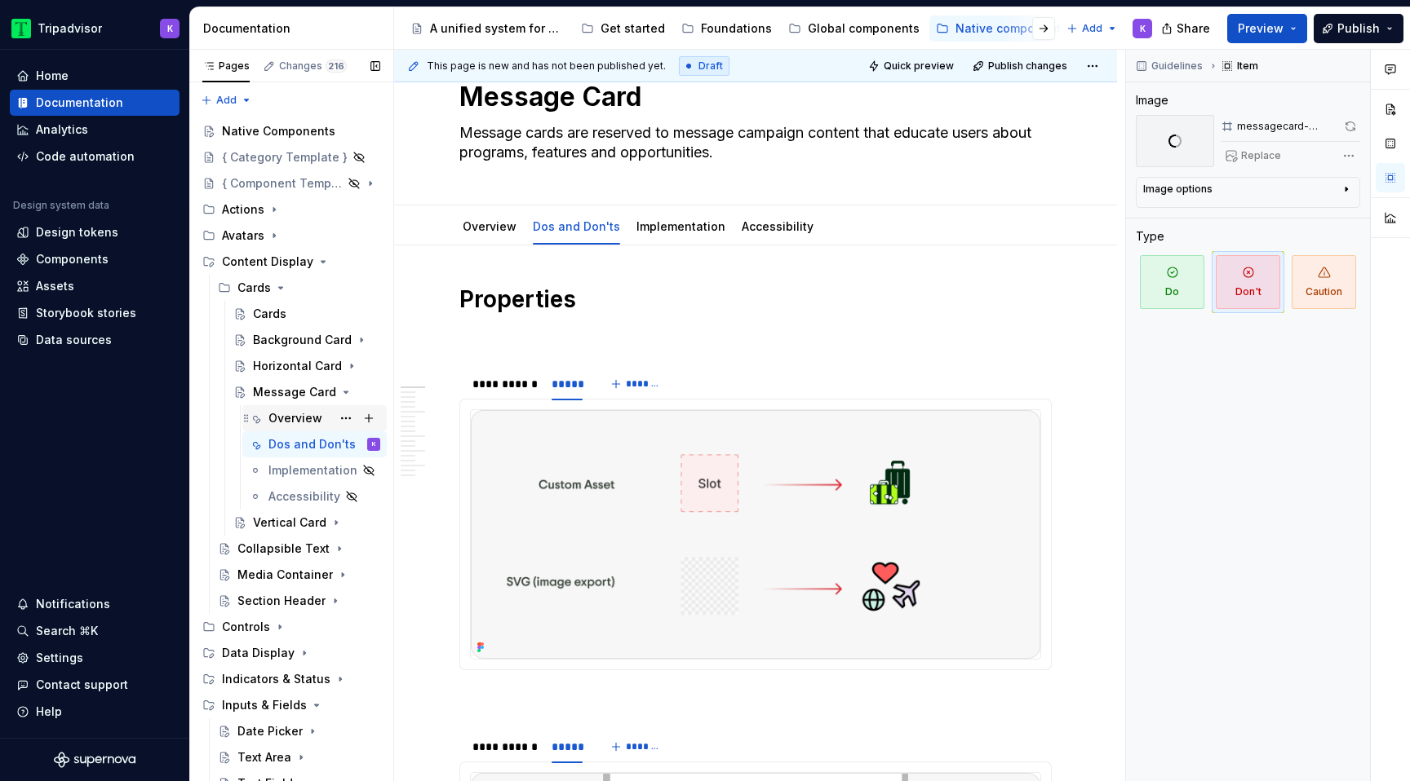
click at [290, 420] on div "Overview" at bounding box center [295, 418] width 54 height 16
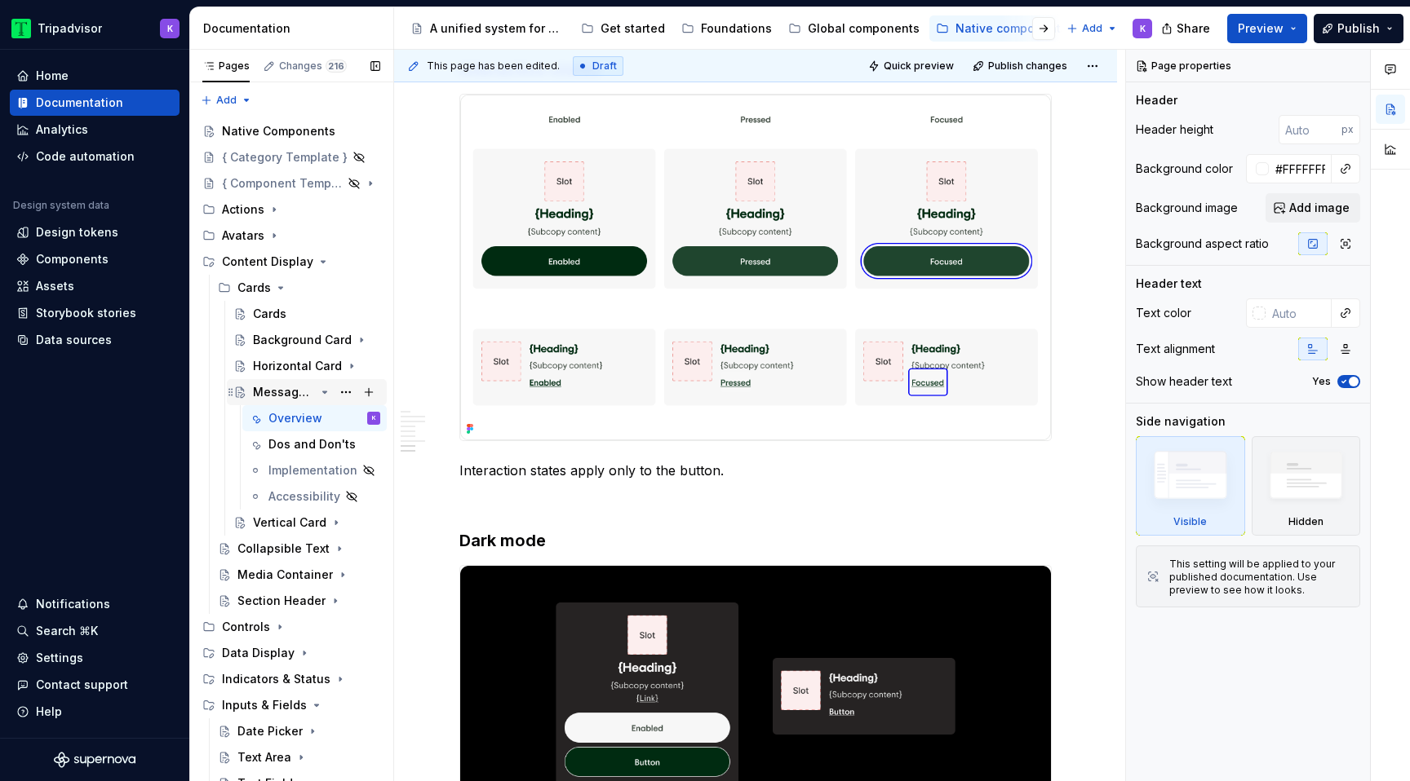
scroll to position [220, 0]
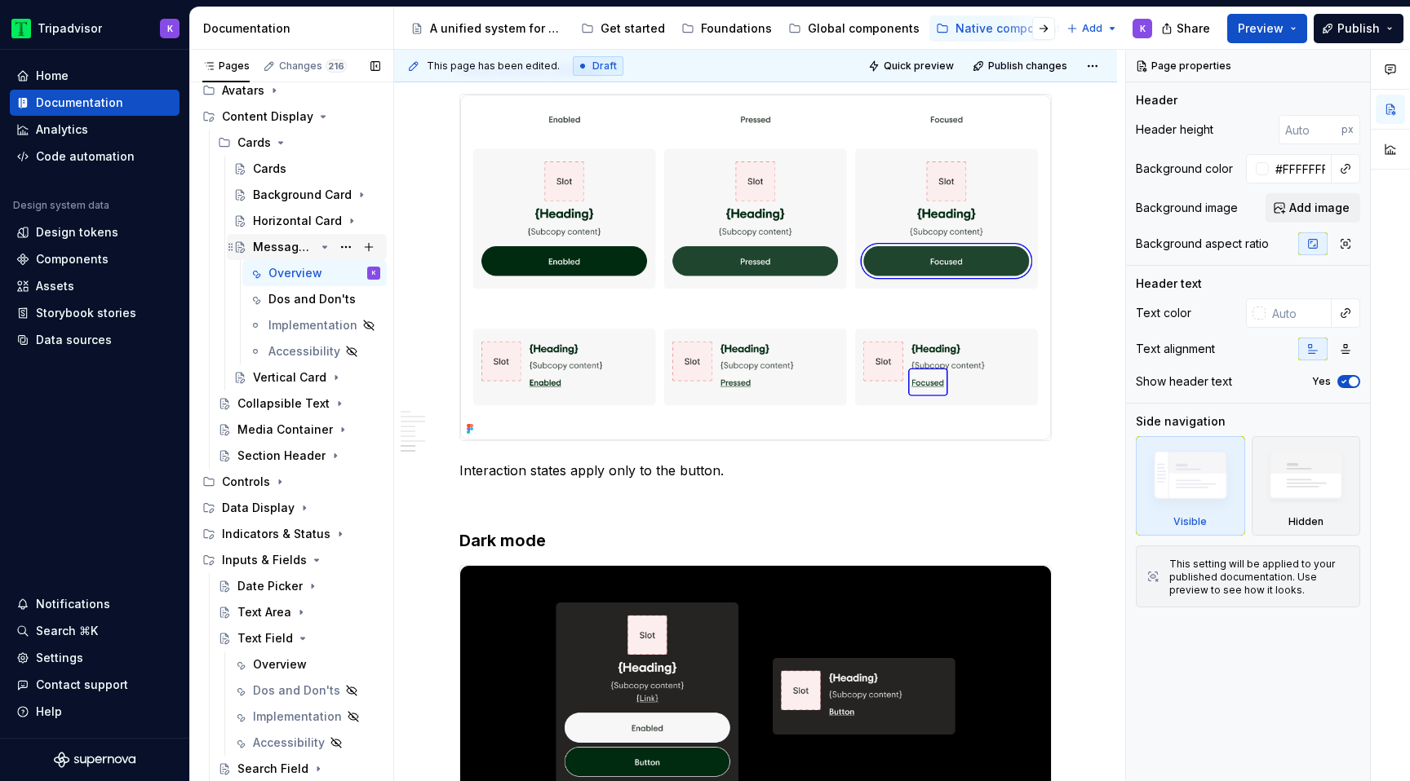
click at [321, 246] on icon "Page tree" at bounding box center [324, 247] width 13 height 13
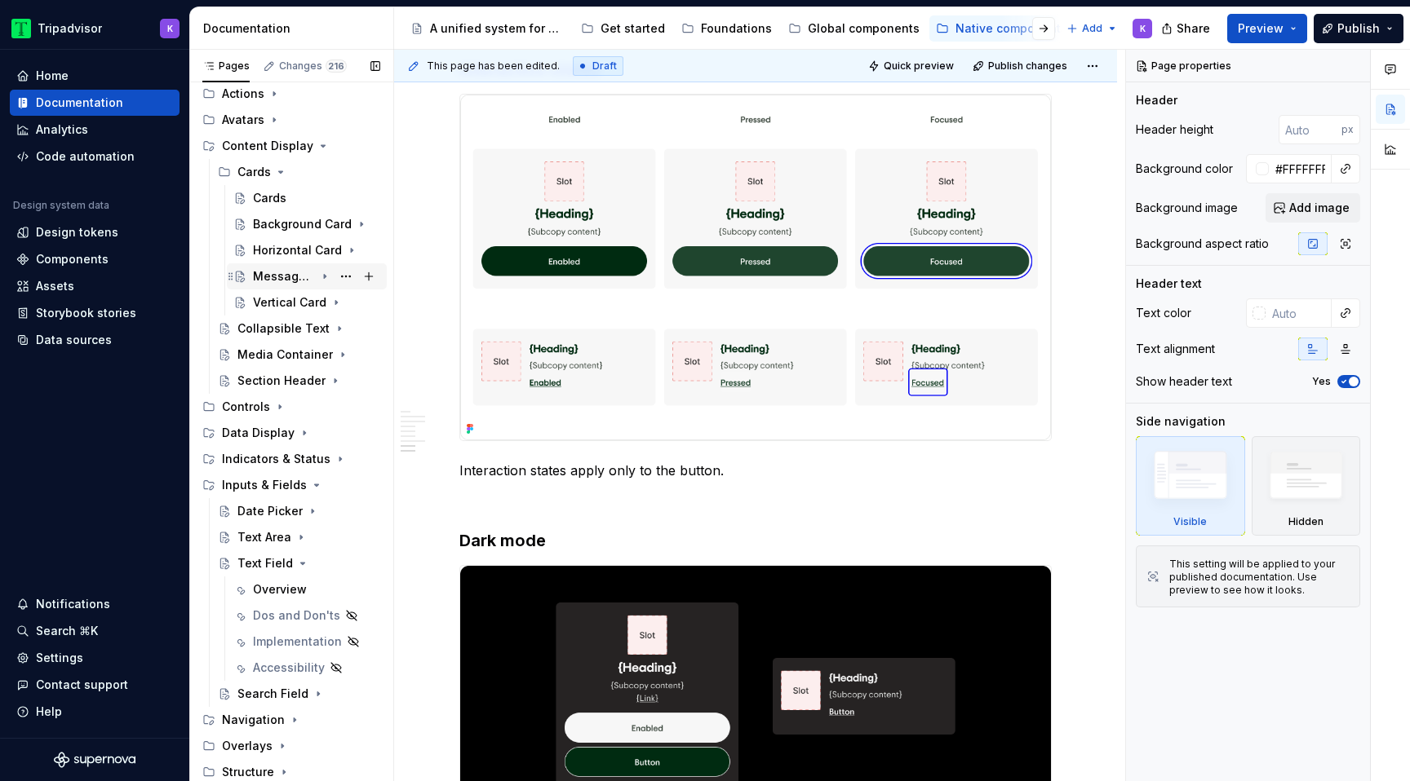
scroll to position [116, 0]
click at [275, 174] on icon "Page tree" at bounding box center [280, 172] width 13 height 13
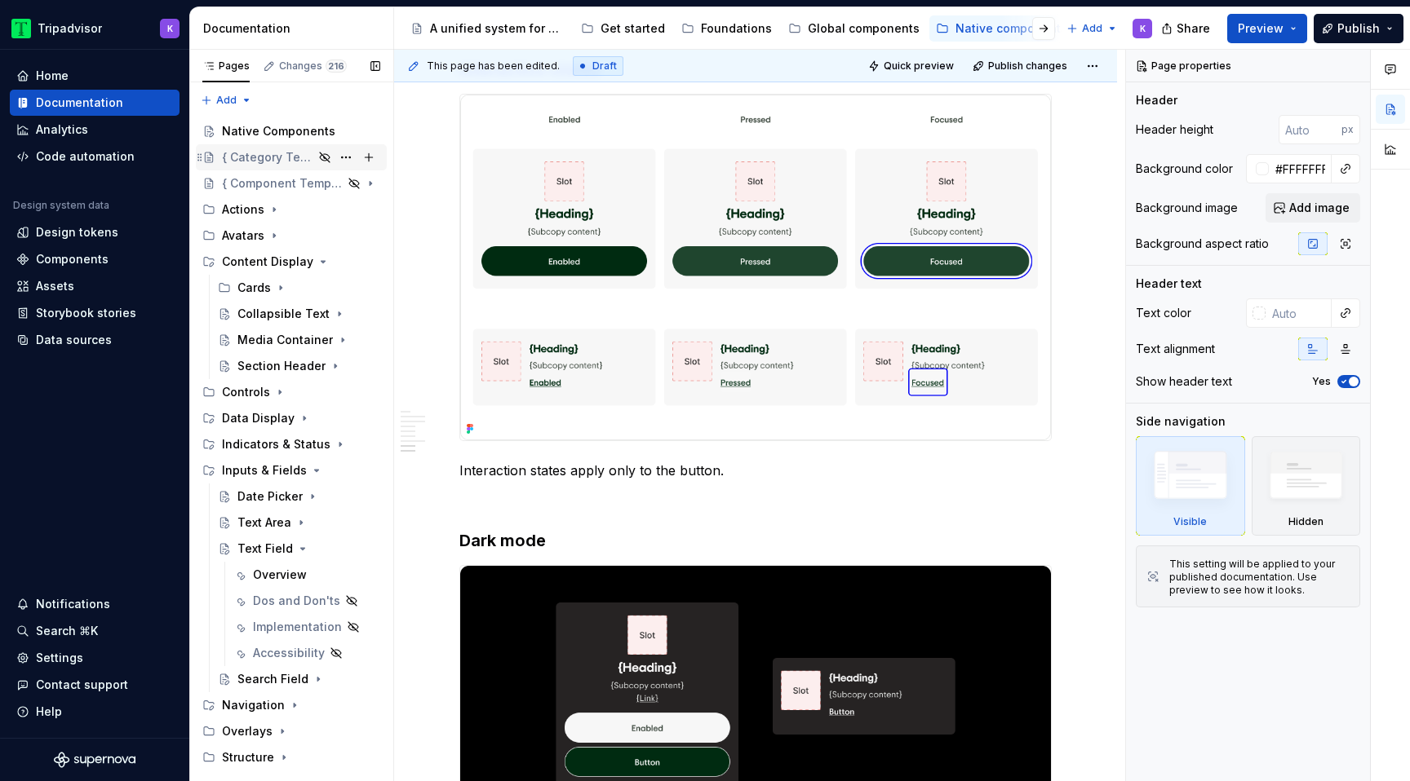
scroll to position [0, 0]
click at [316, 257] on icon "Page tree" at bounding box center [322, 261] width 13 height 13
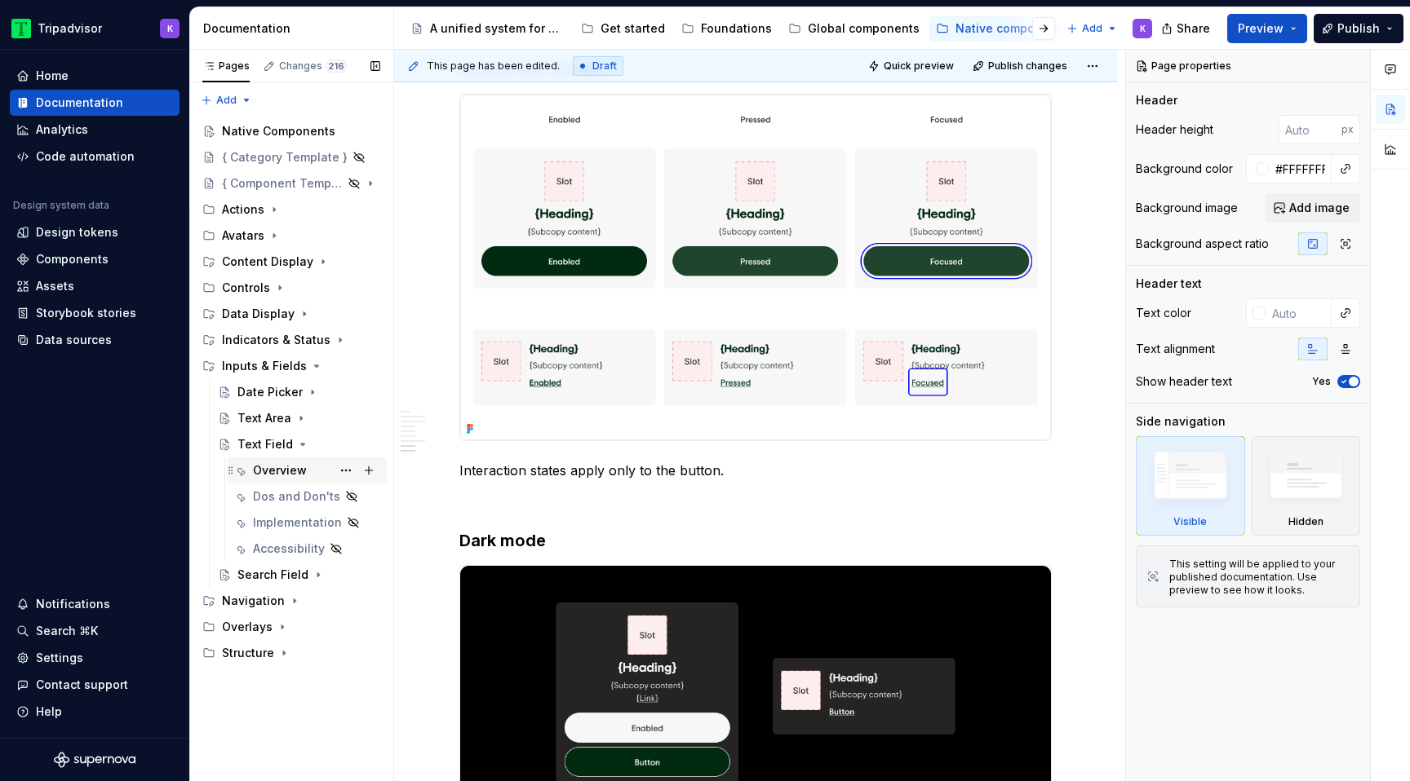
click at [276, 476] on div "Overview" at bounding box center [280, 471] width 54 height 16
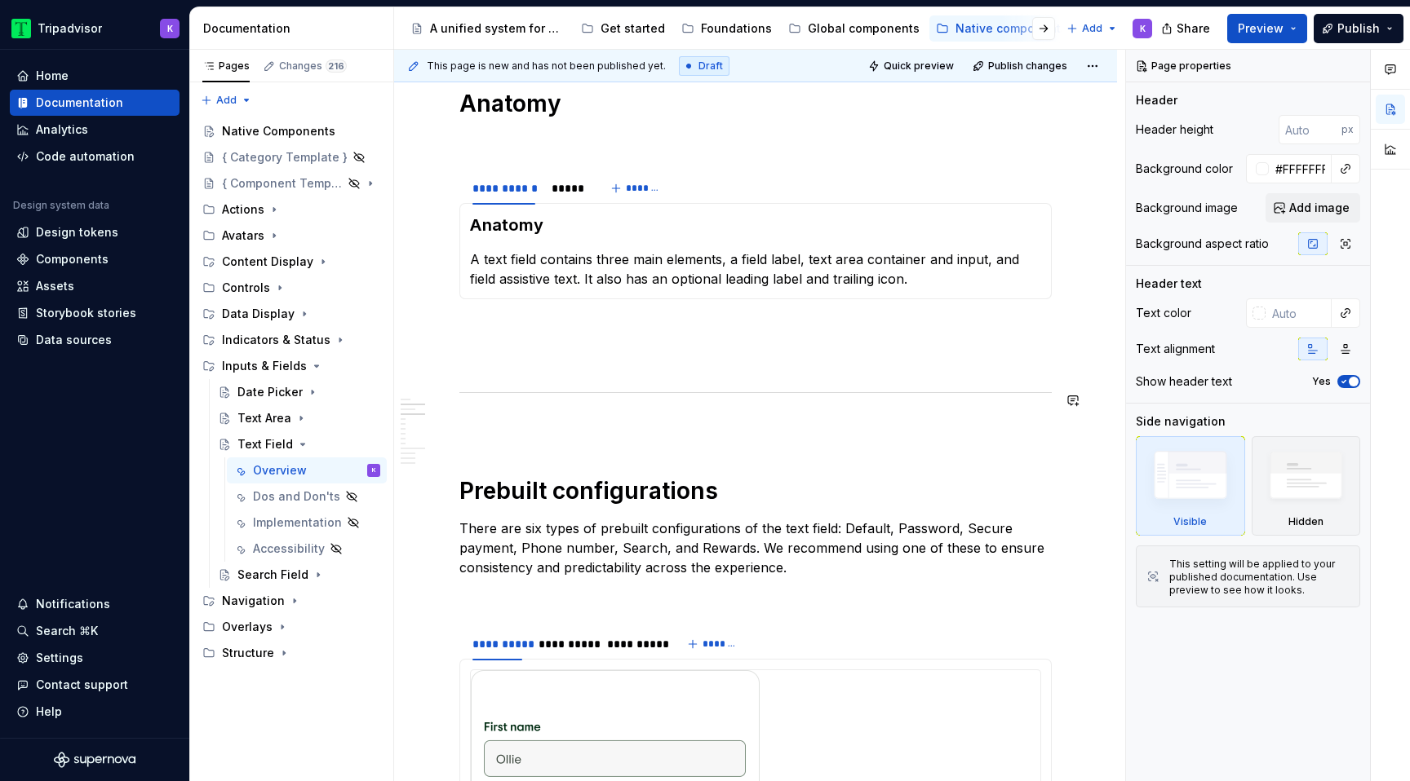
scroll to position [1232, 0]
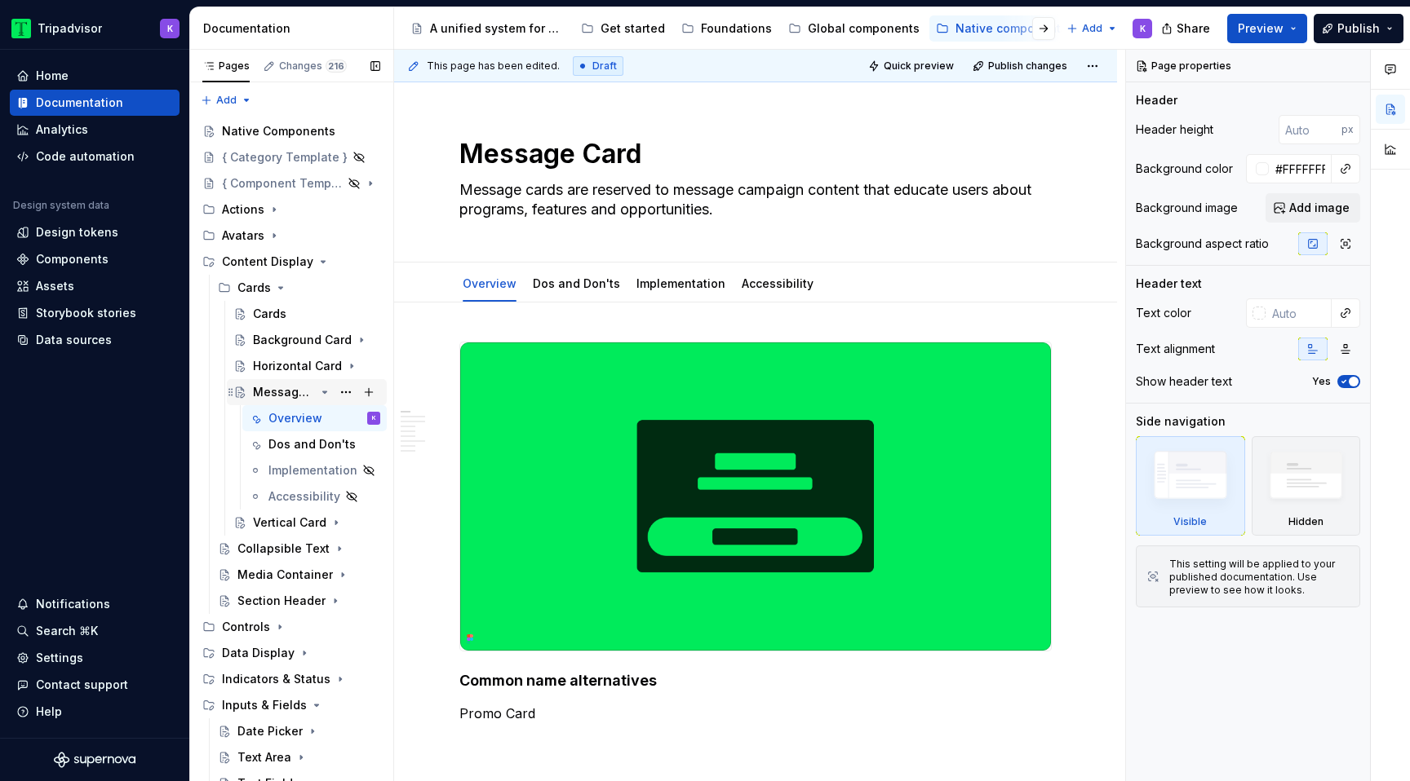
click at [320, 392] on icon "Page tree" at bounding box center [324, 392] width 13 height 13
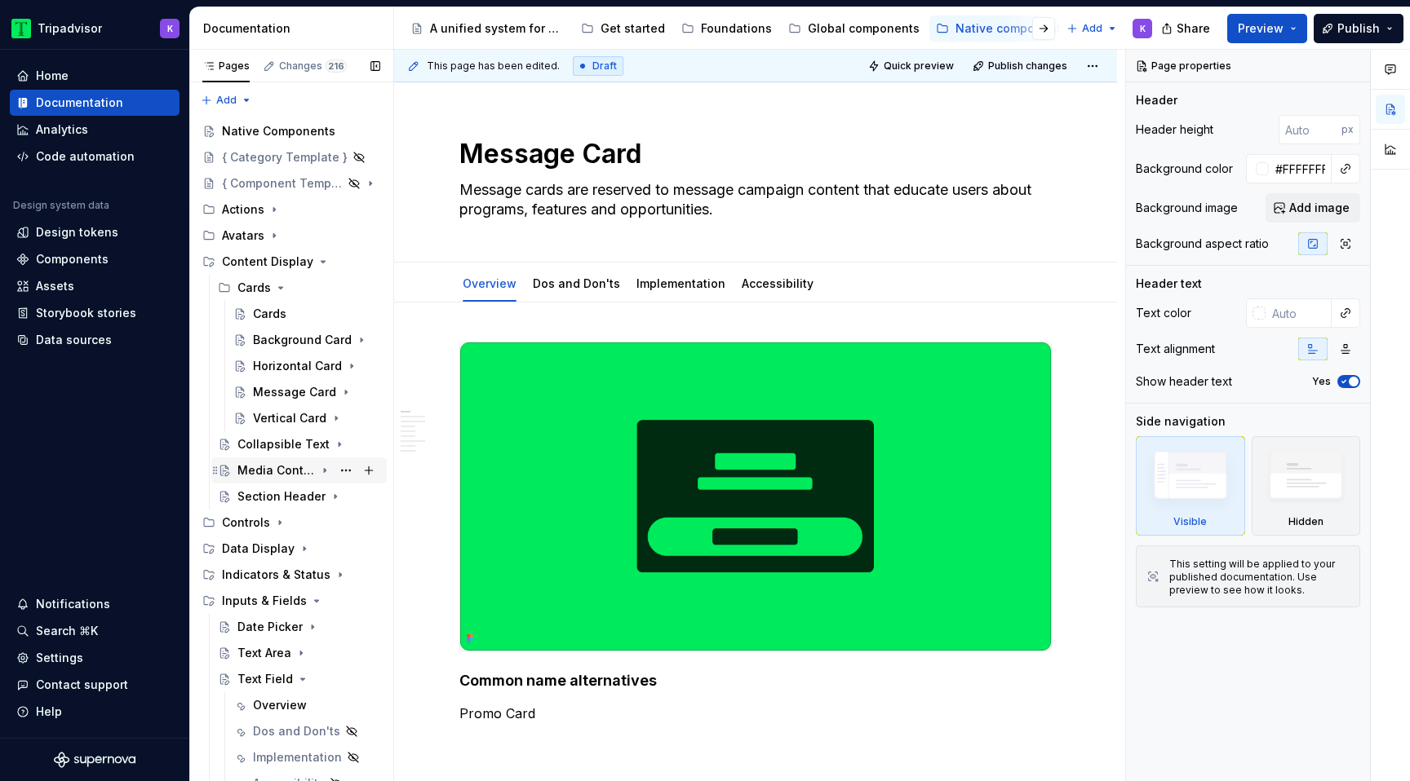
scroll to position [116, 0]
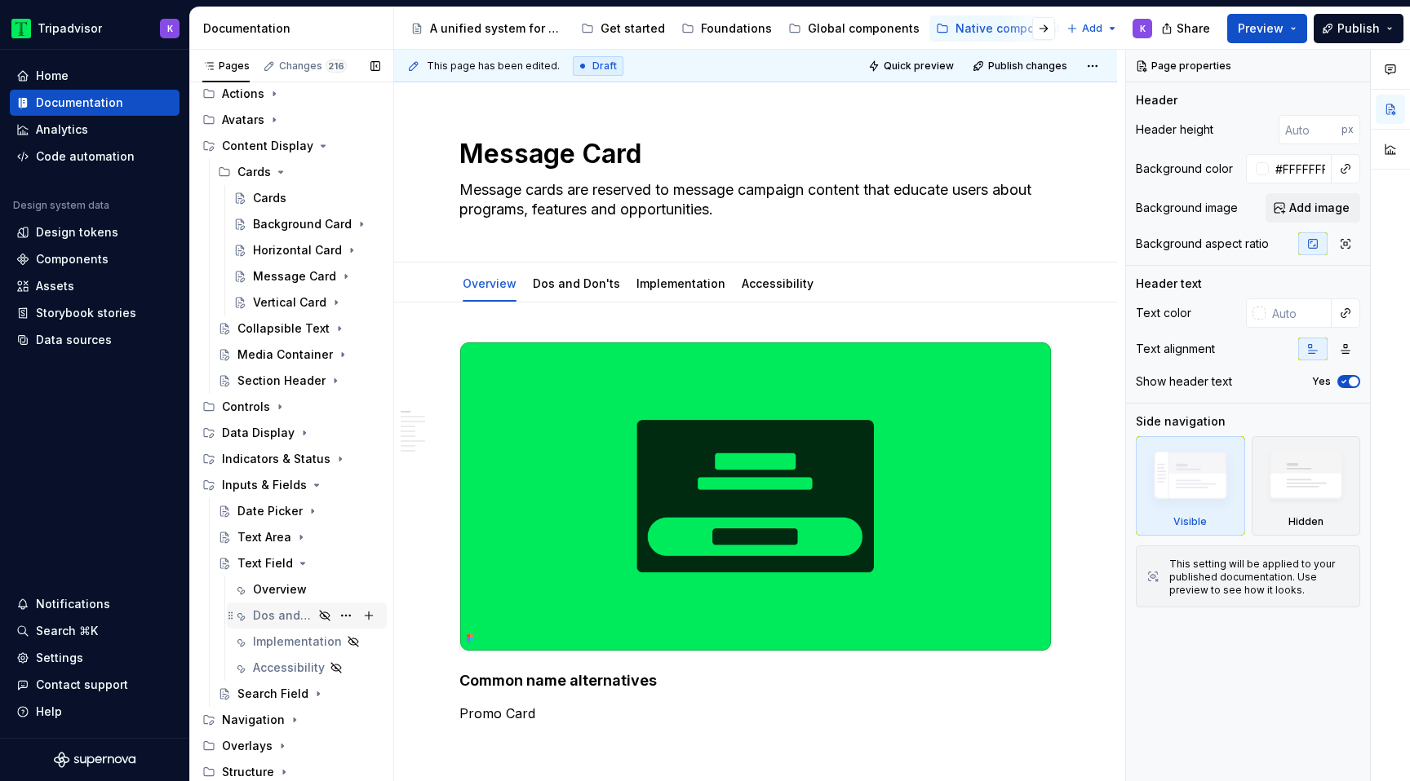
click at [294, 622] on div "Dos and Don'ts" at bounding box center [283, 616] width 60 height 16
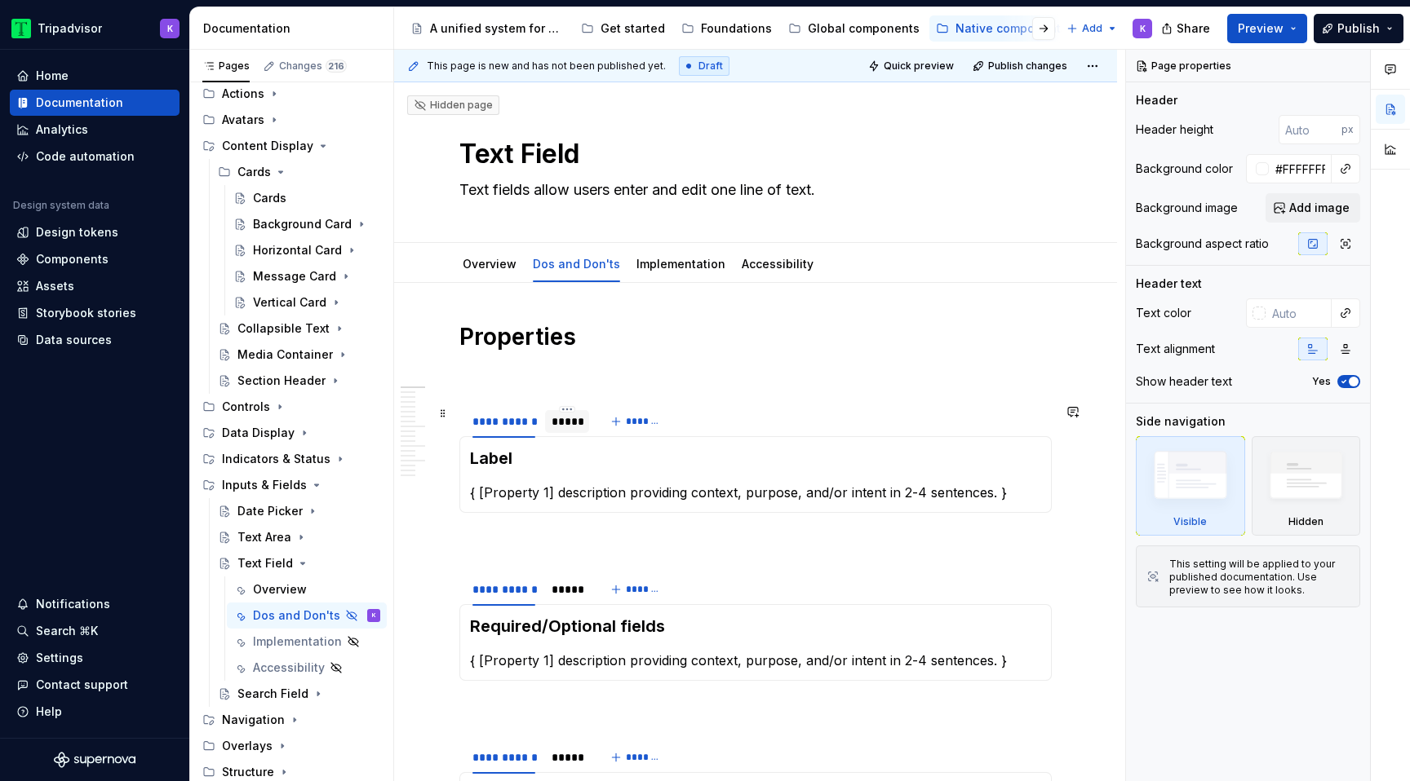
click at [569, 429] on div "*****" at bounding box center [566, 422] width 31 height 16
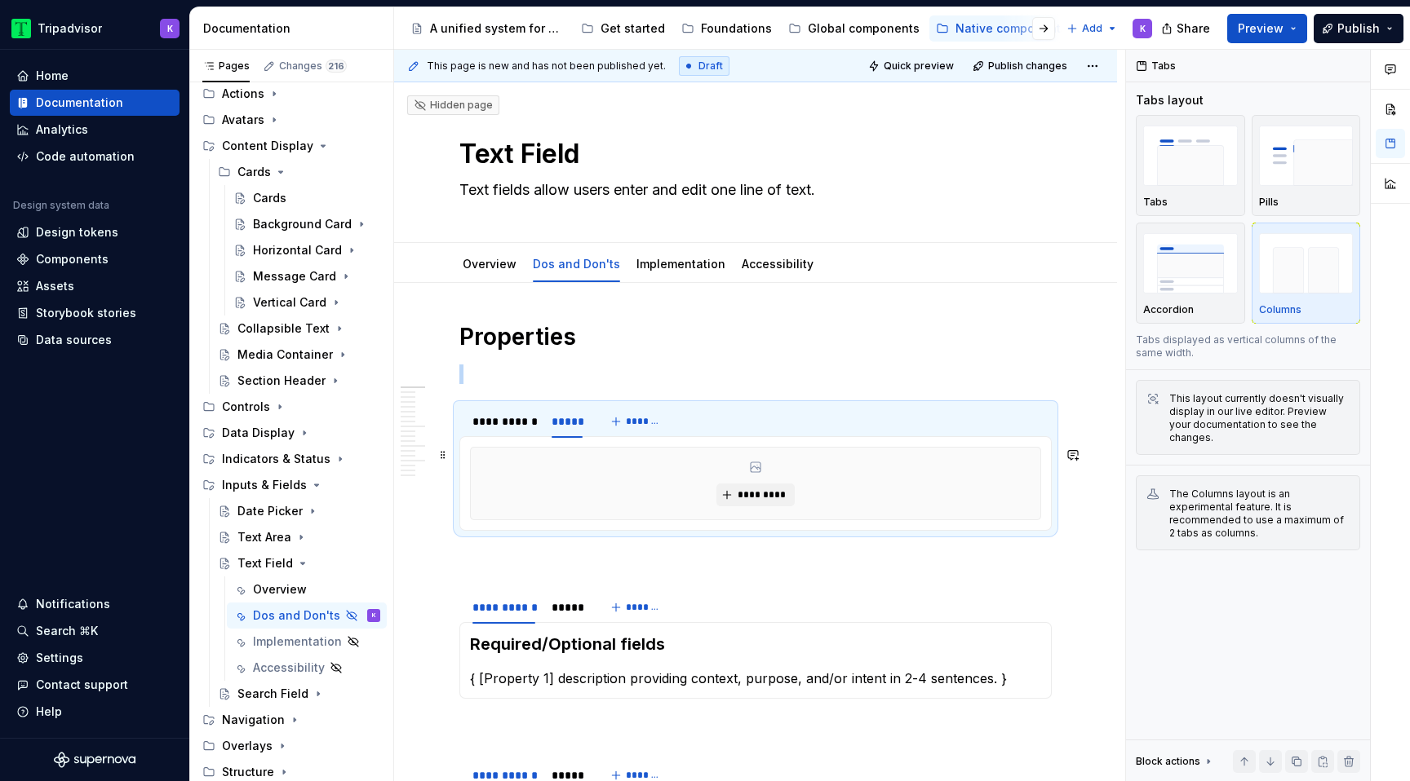
click at [696, 516] on div "*********" at bounding box center [755, 484] width 569 height 72
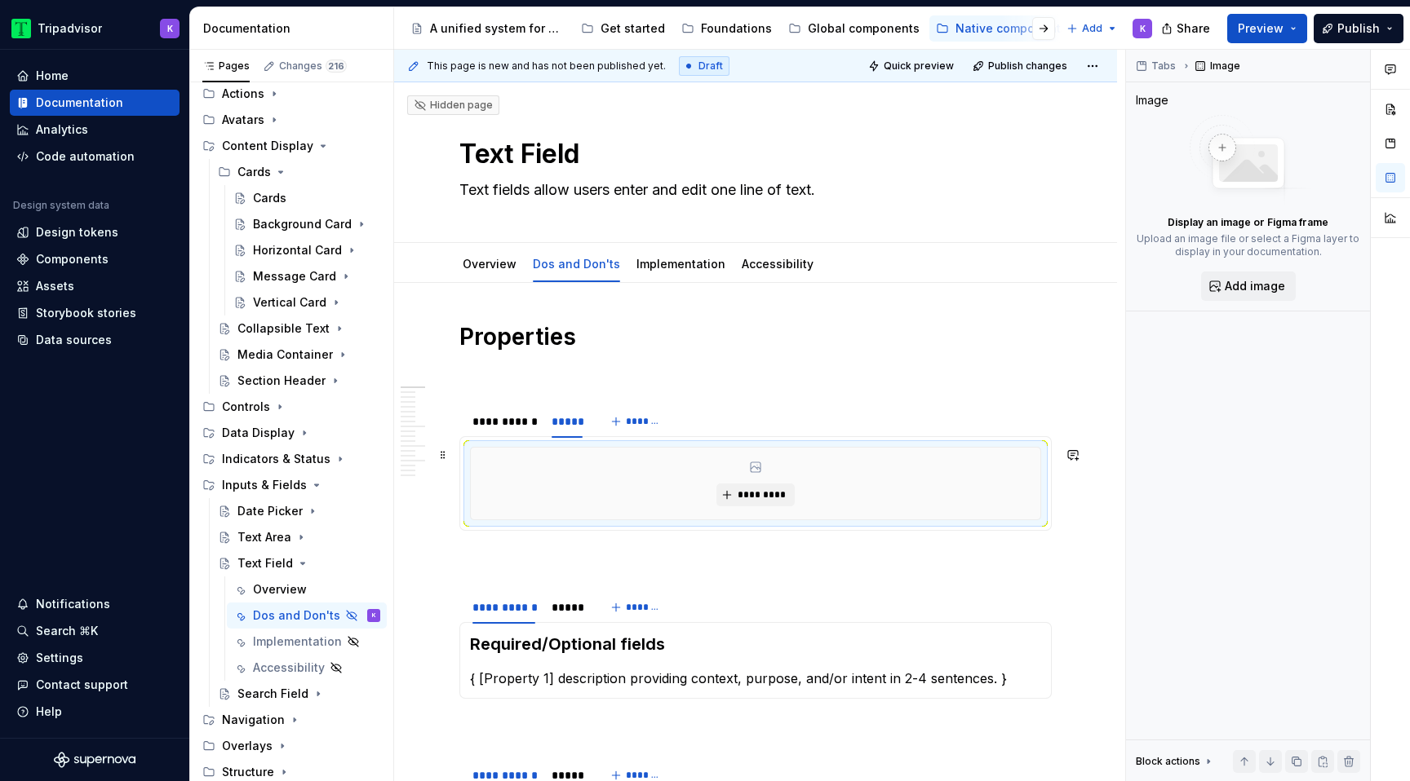
type textarea "*"
click at [764, 509] on div "*********" at bounding box center [755, 484] width 569 height 72
click at [764, 500] on span "*********" at bounding box center [762, 495] width 50 height 13
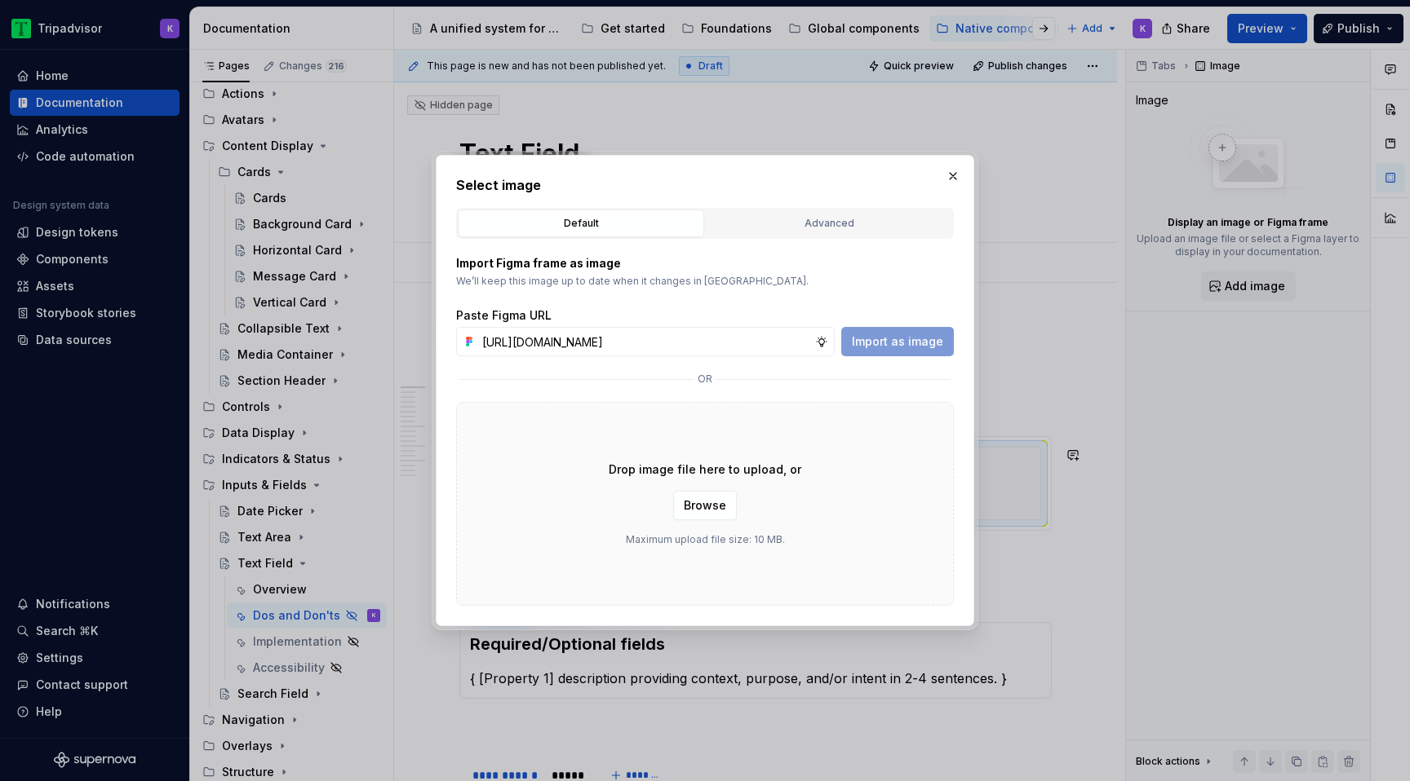
scroll to position [0, 432]
type input "https://www.figma.com/design/eWzZGbXTCMsZ0gwC1u1MU0/Altas-Native-Documentation?…"
click at [906, 339] on span "Import as image" at bounding box center [897, 342] width 91 height 16
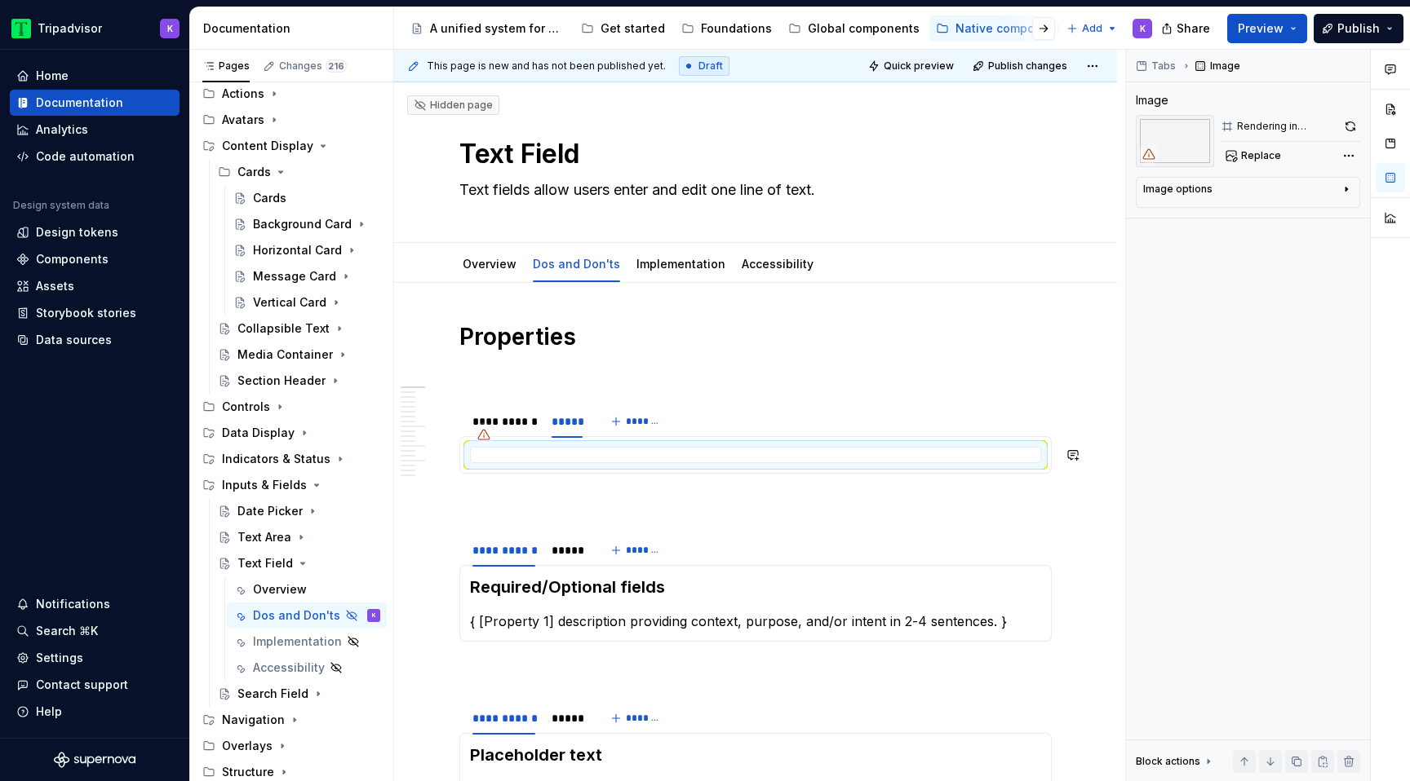
type textarea "*"
click at [556, 551] on div "*****" at bounding box center [566, 550] width 31 height 16
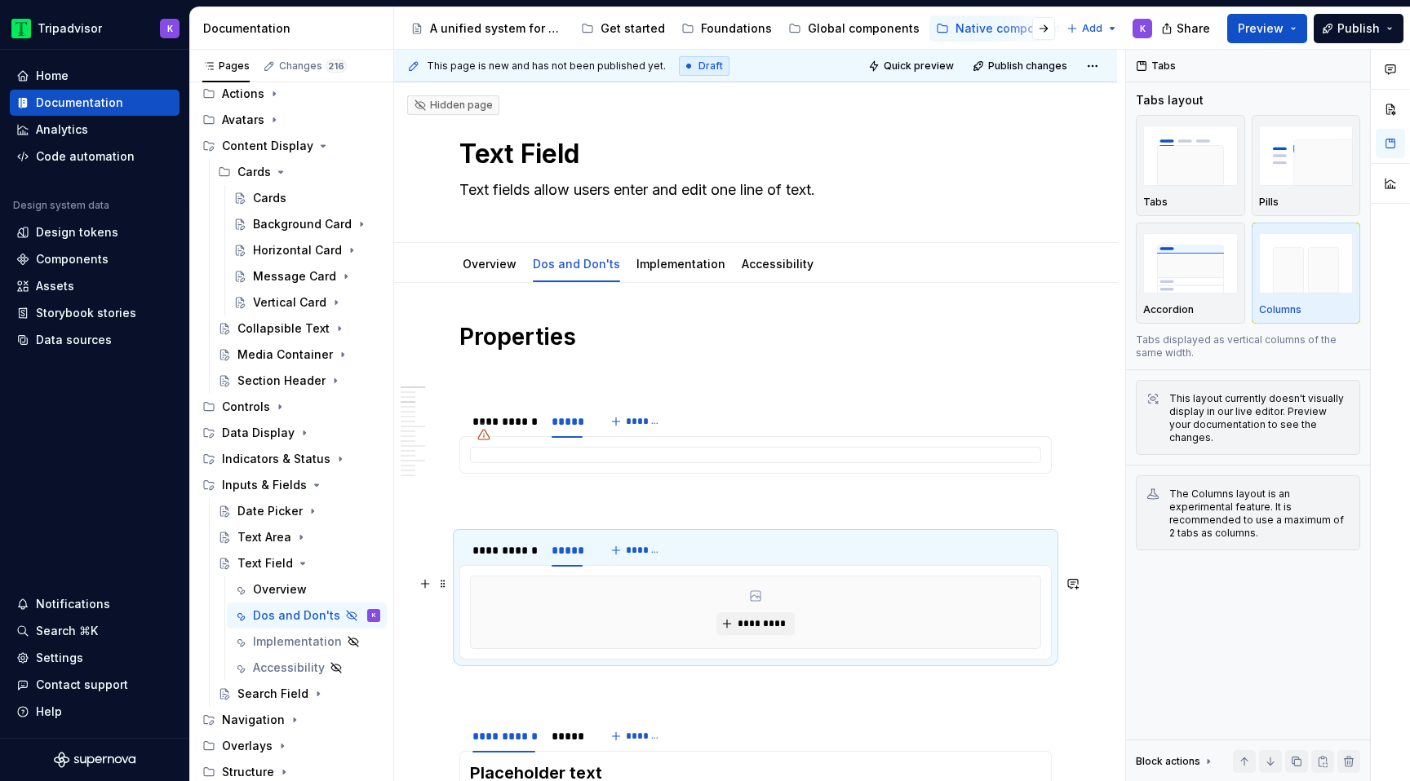
click at [596, 649] on div "*********" at bounding box center [755, 612] width 571 height 73
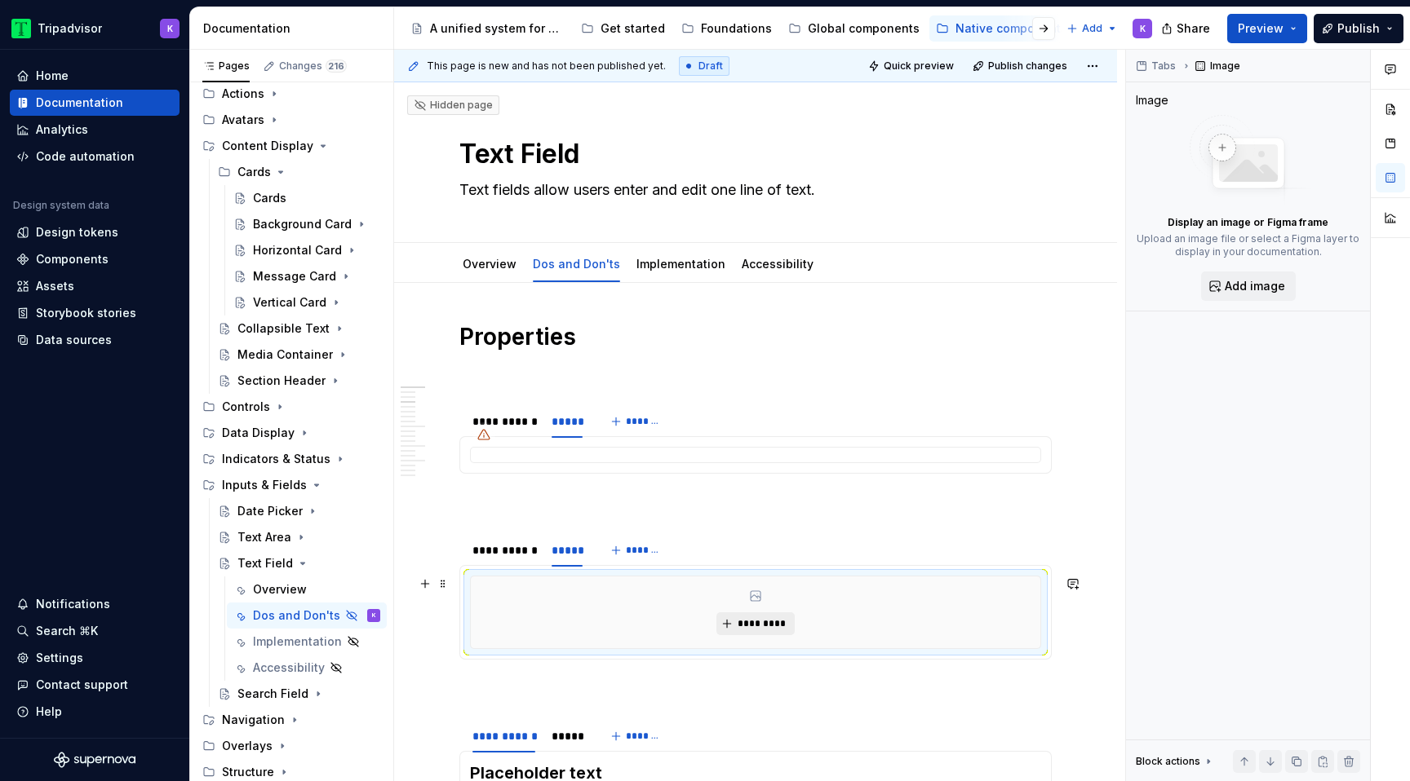
click at [770, 628] on span "*********" at bounding box center [762, 623] width 50 height 13
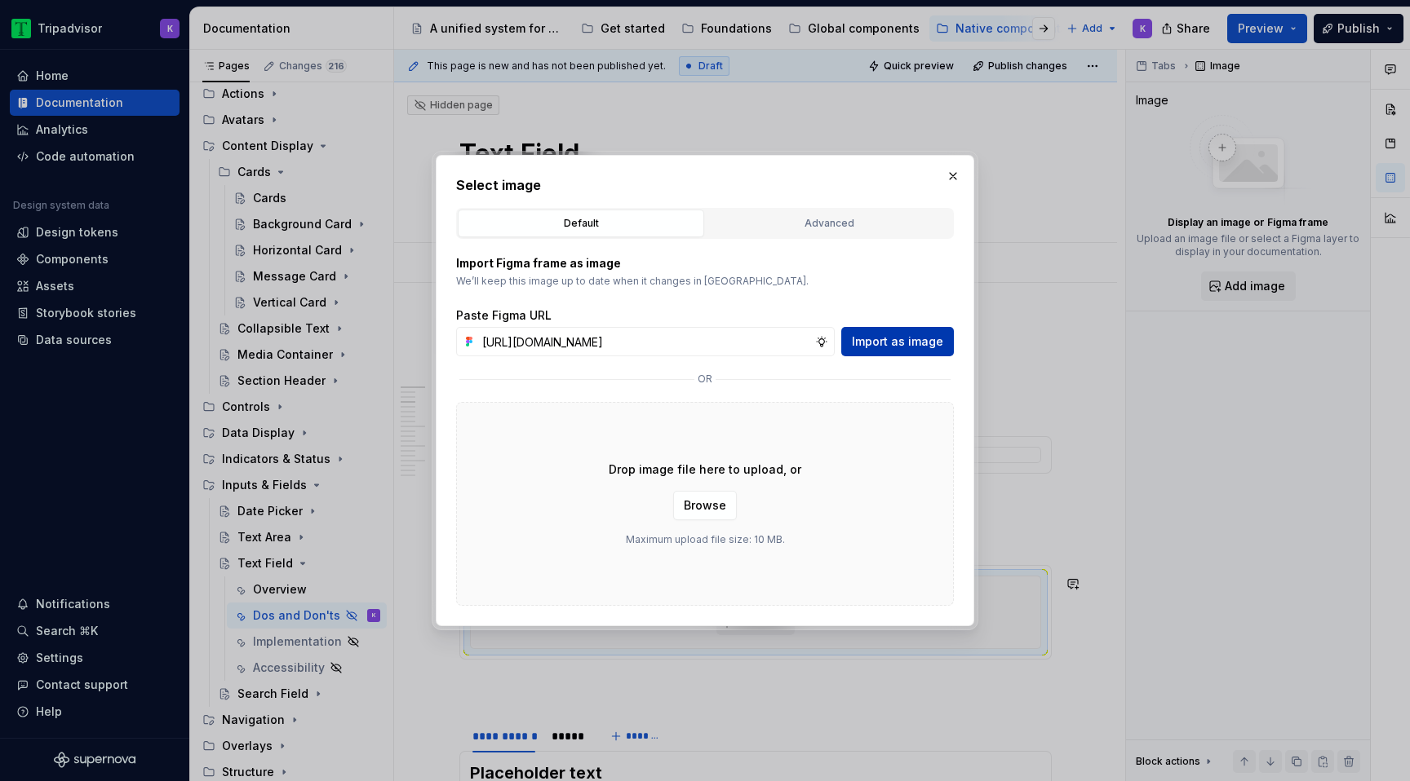
scroll to position [0, 430]
type input "https://www.figma.com/design/eWzZGbXTCMsZ0gwC1u1MU0/Altas-Native-Documentation?…"
click at [920, 344] on span "Import as image" at bounding box center [897, 342] width 91 height 16
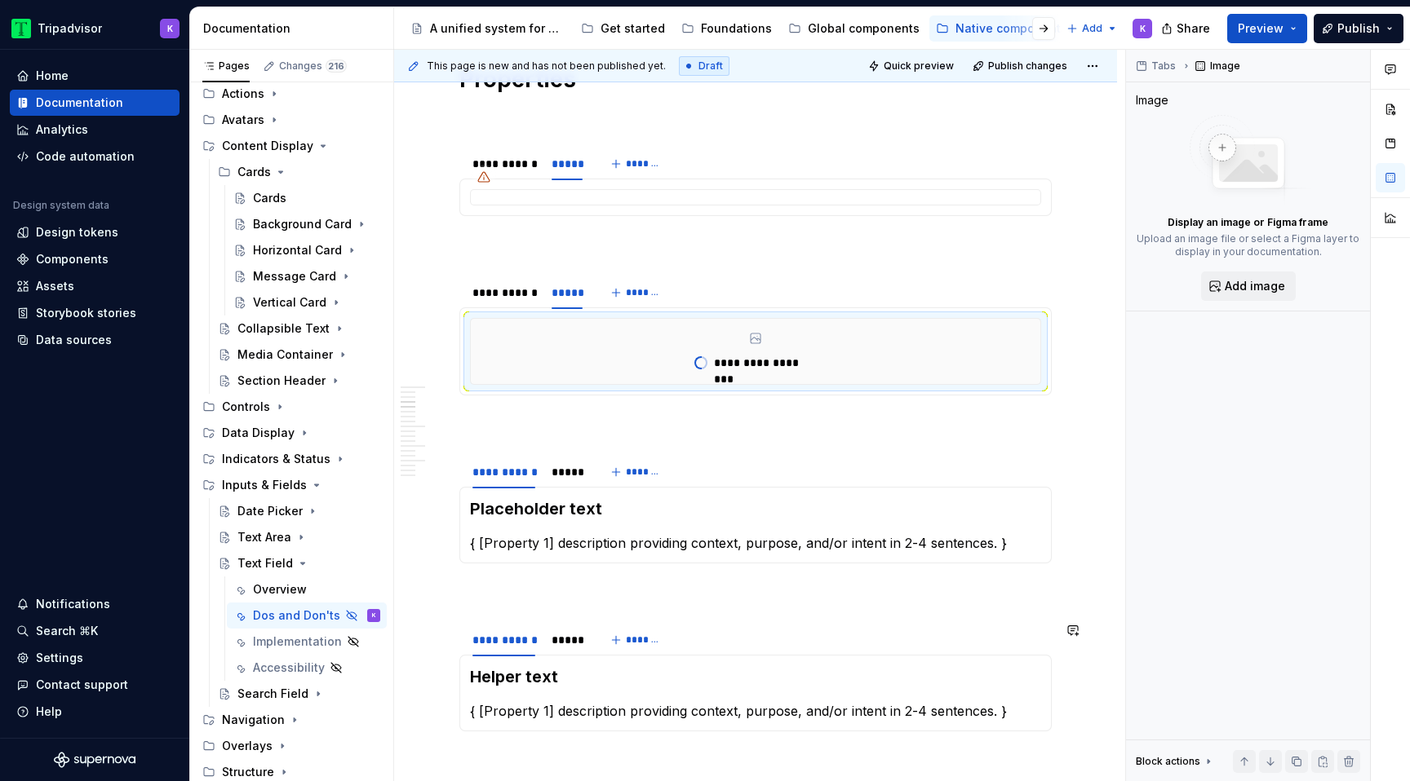
scroll to position [317, 0]
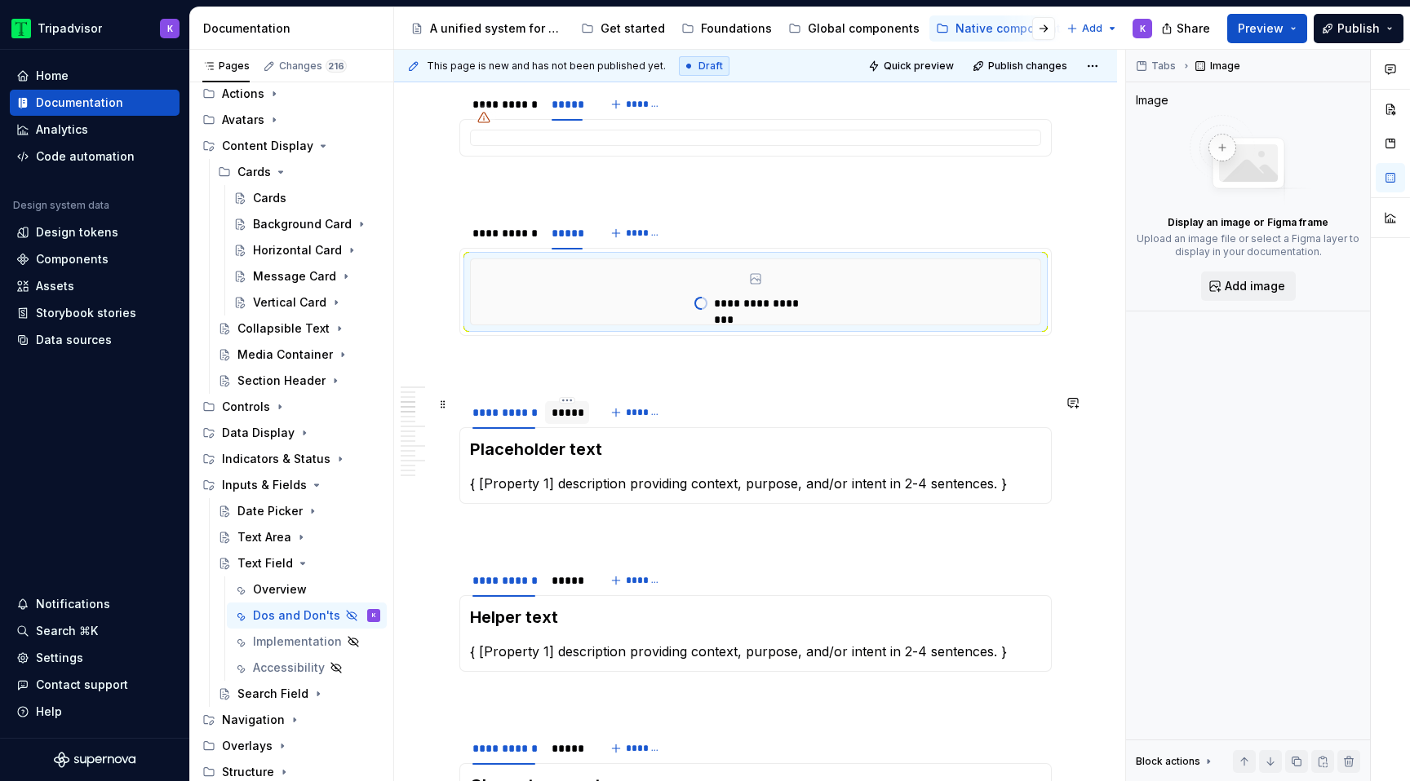
click at [557, 426] on div at bounding box center [567, 427] width 44 height 2
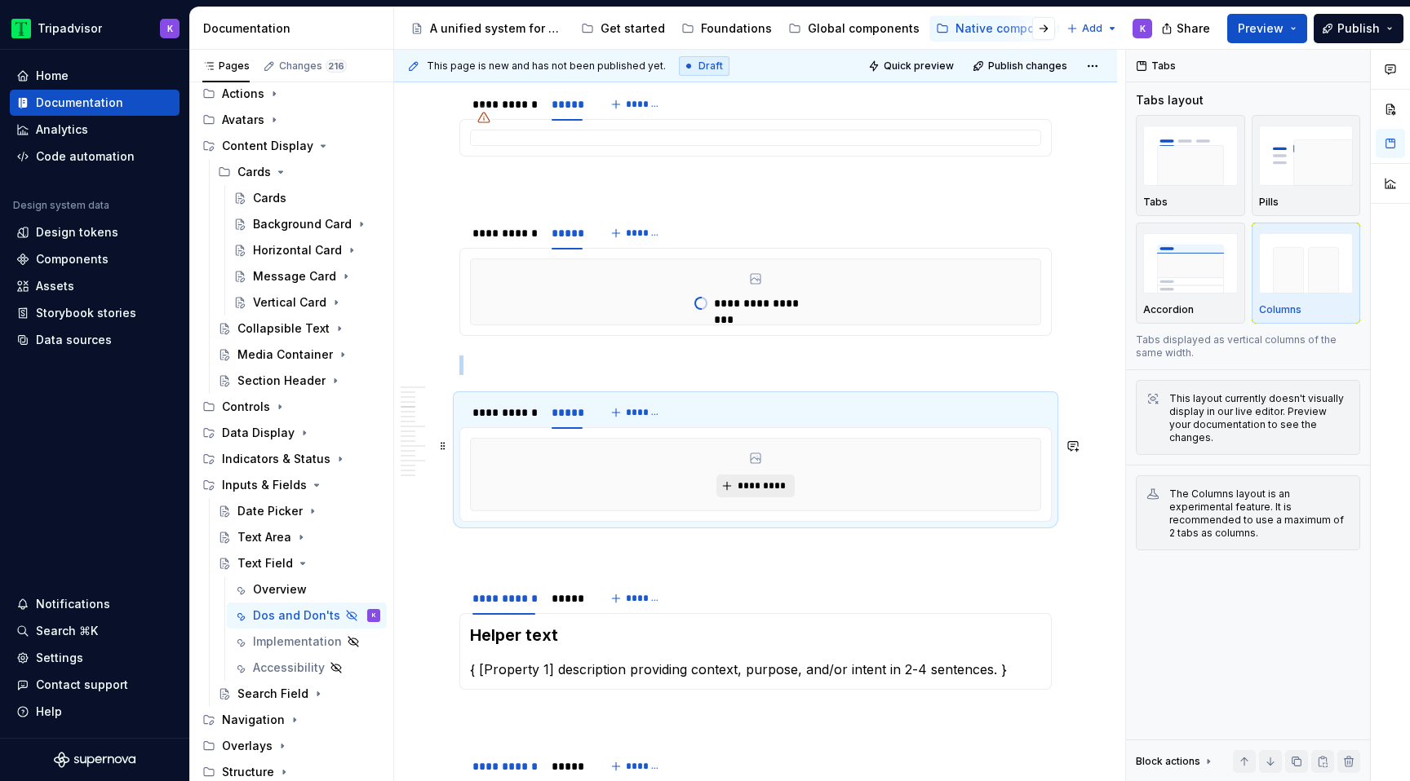
click at [746, 485] on span "*********" at bounding box center [762, 486] width 50 height 13
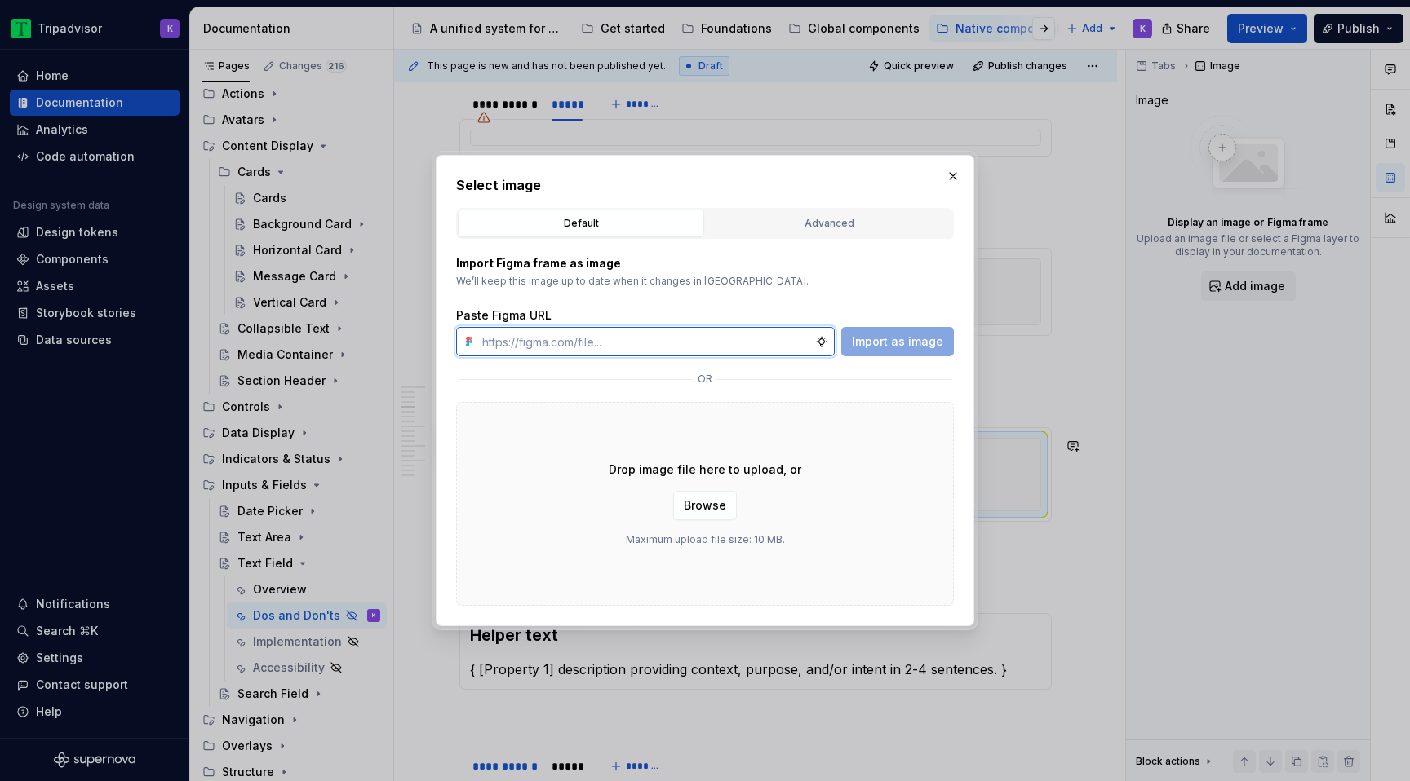
type textarea "*"
paste input "https://www.figma.com/design/eWzZGbXTCMsZ0gwC1u1MU0/Altas-Native-Documentation?…"
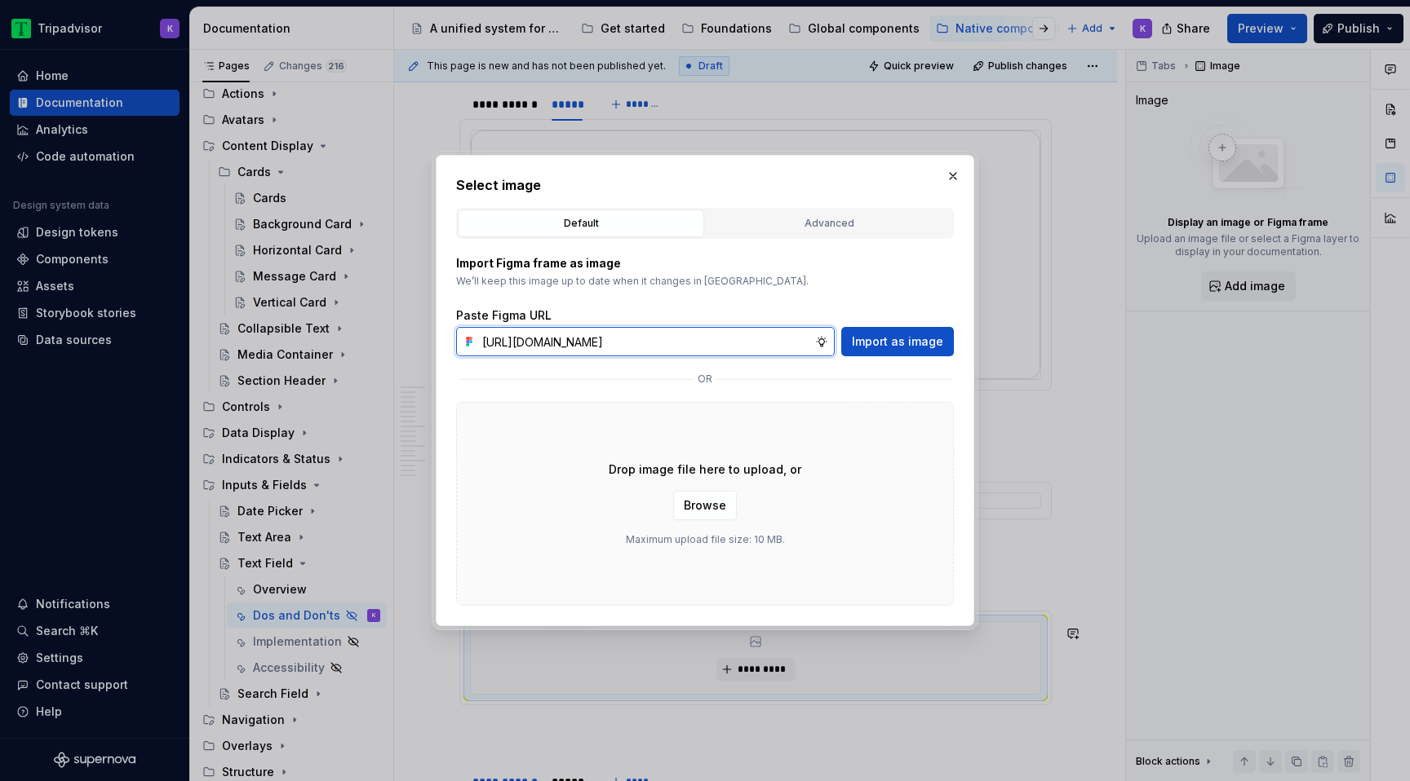
scroll to position [0, 431]
type input "https://www.figma.com/design/eWzZGbXTCMsZ0gwC1u1MU0/Altas-Native-Documentation?…"
click at [941, 338] on span "Import as image" at bounding box center [897, 342] width 91 height 16
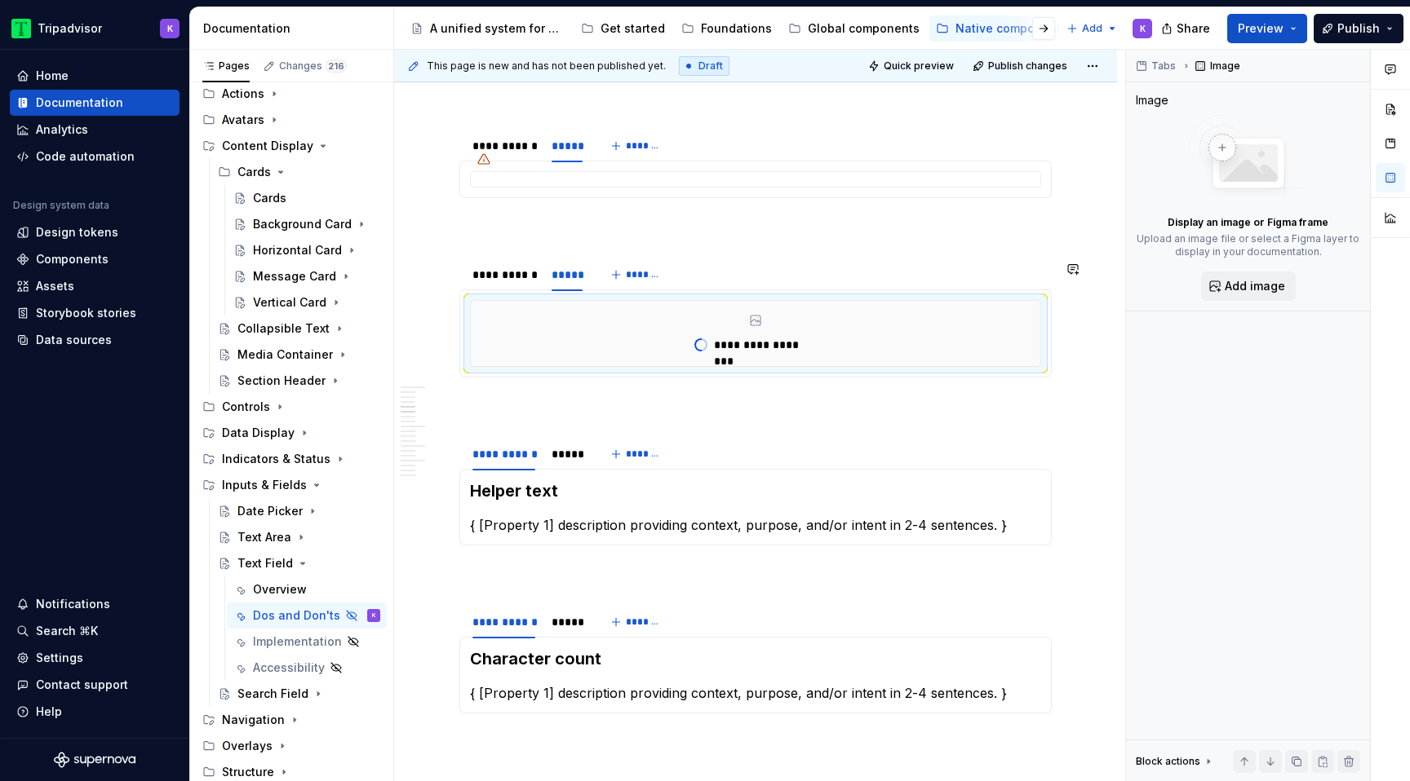
scroll to position [658, 0]
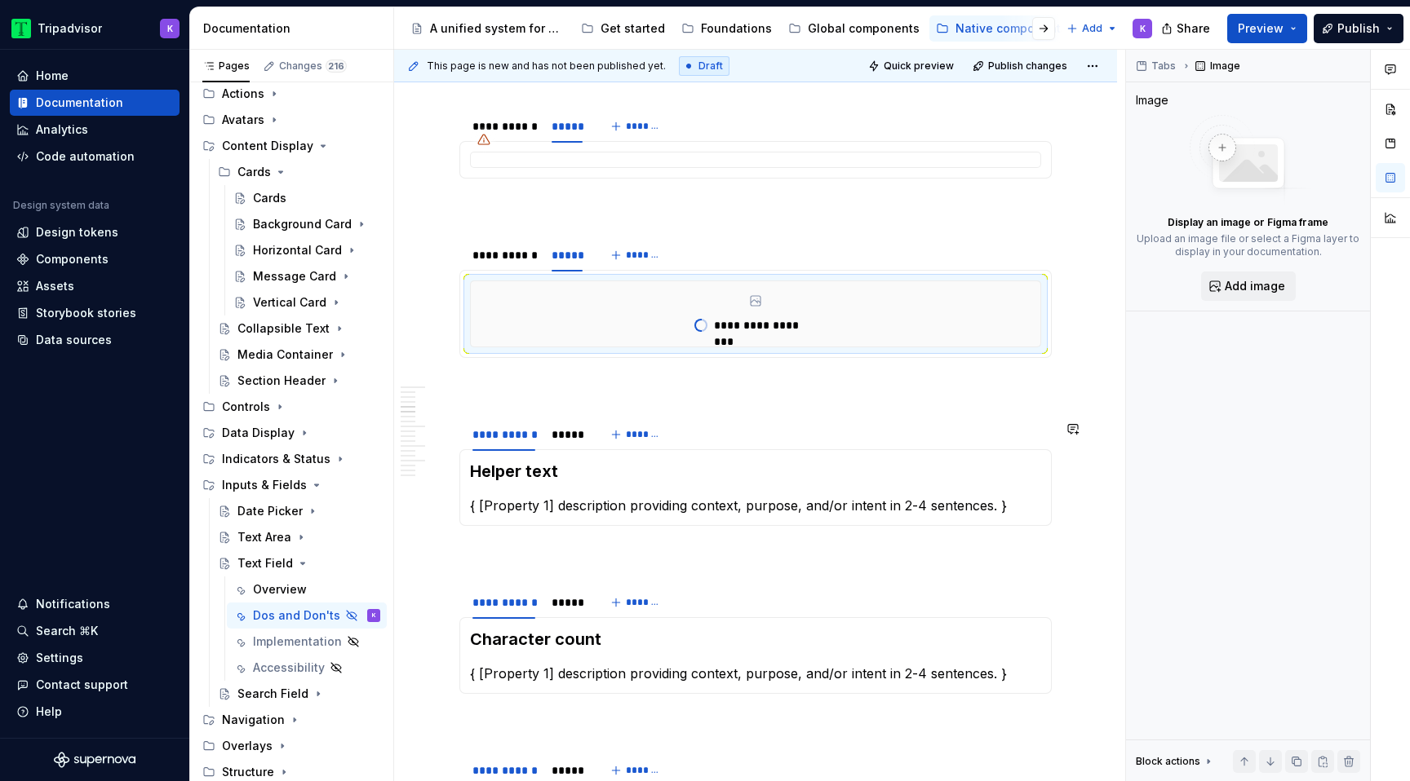
click at [574, 218] on p at bounding box center [755, 208] width 592 height 20
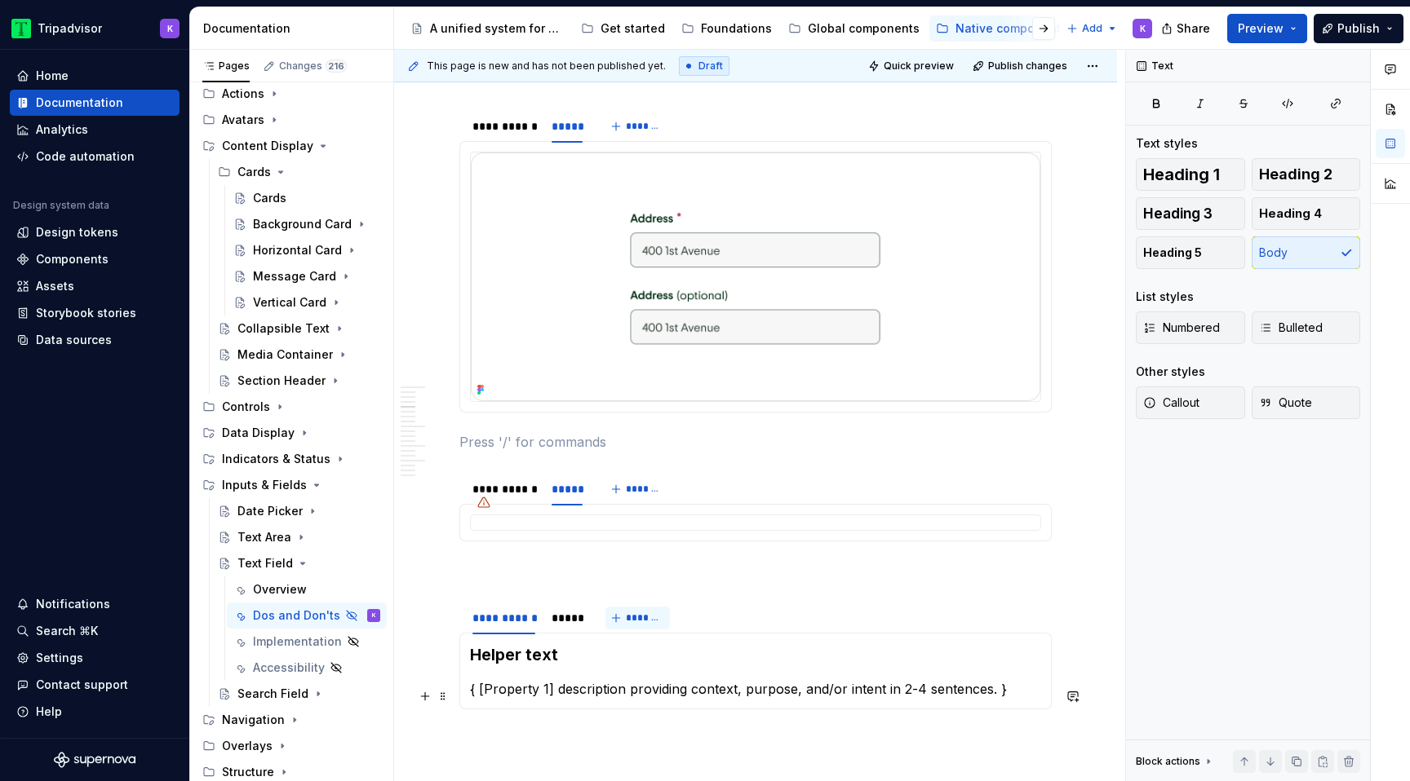
scroll to position [834, 0]
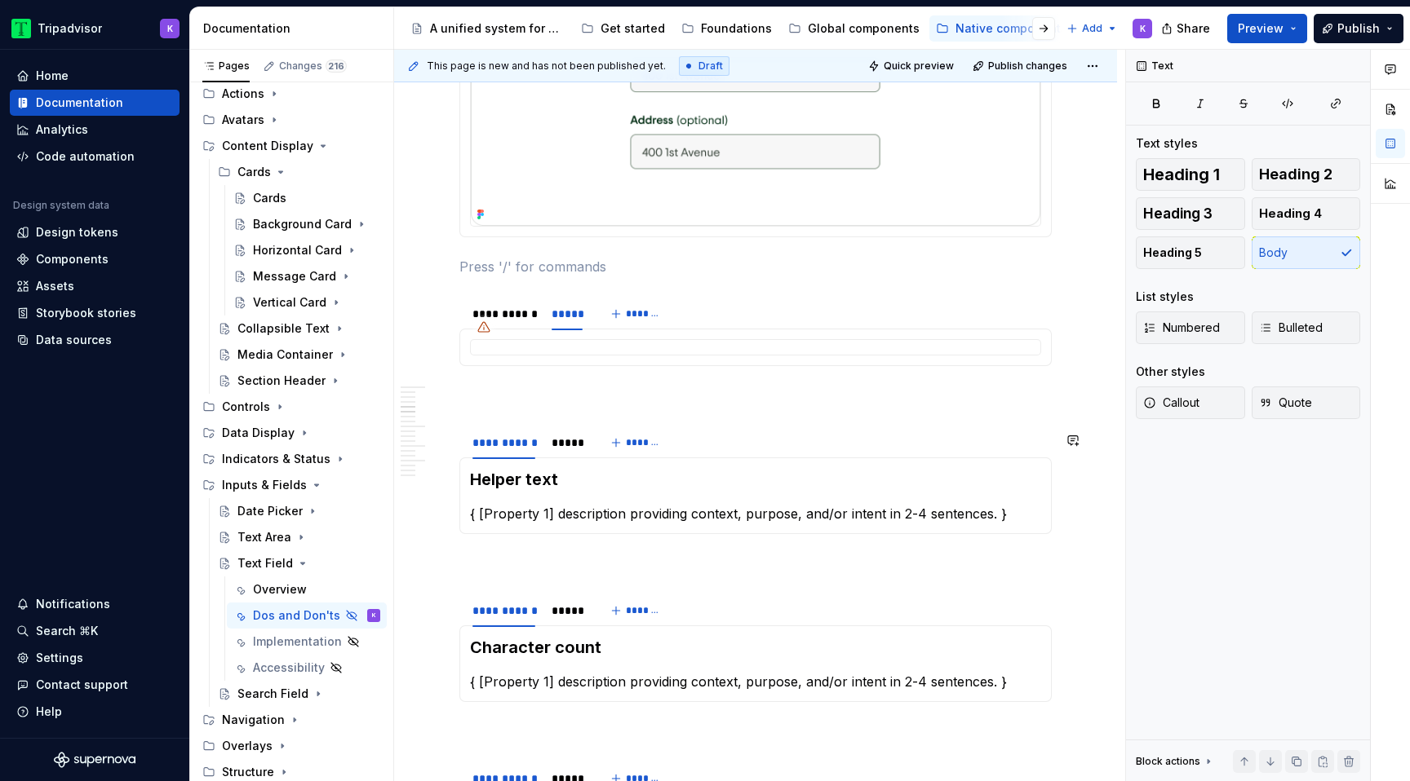
click at [559, 467] on div "Helper text { [Property 1] description providing context, purpose, and/or inten…" at bounding box center [755, 496] width 592 height 77
click at [563, 454] on div "*****" at bounding box center [567, 443] width 44 height 23
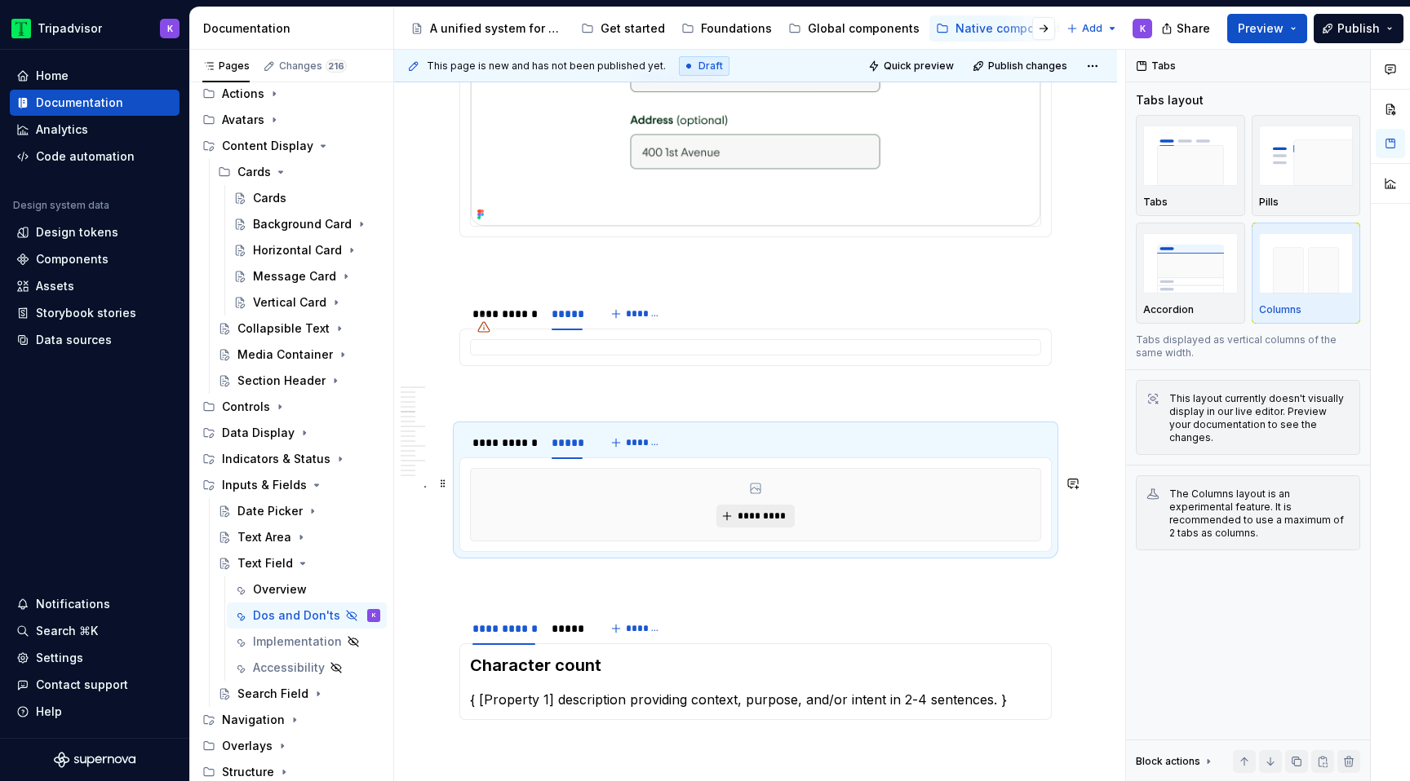
click at [771, 528] on button "*********" at bounding box center [754, 516] width 77 height 23
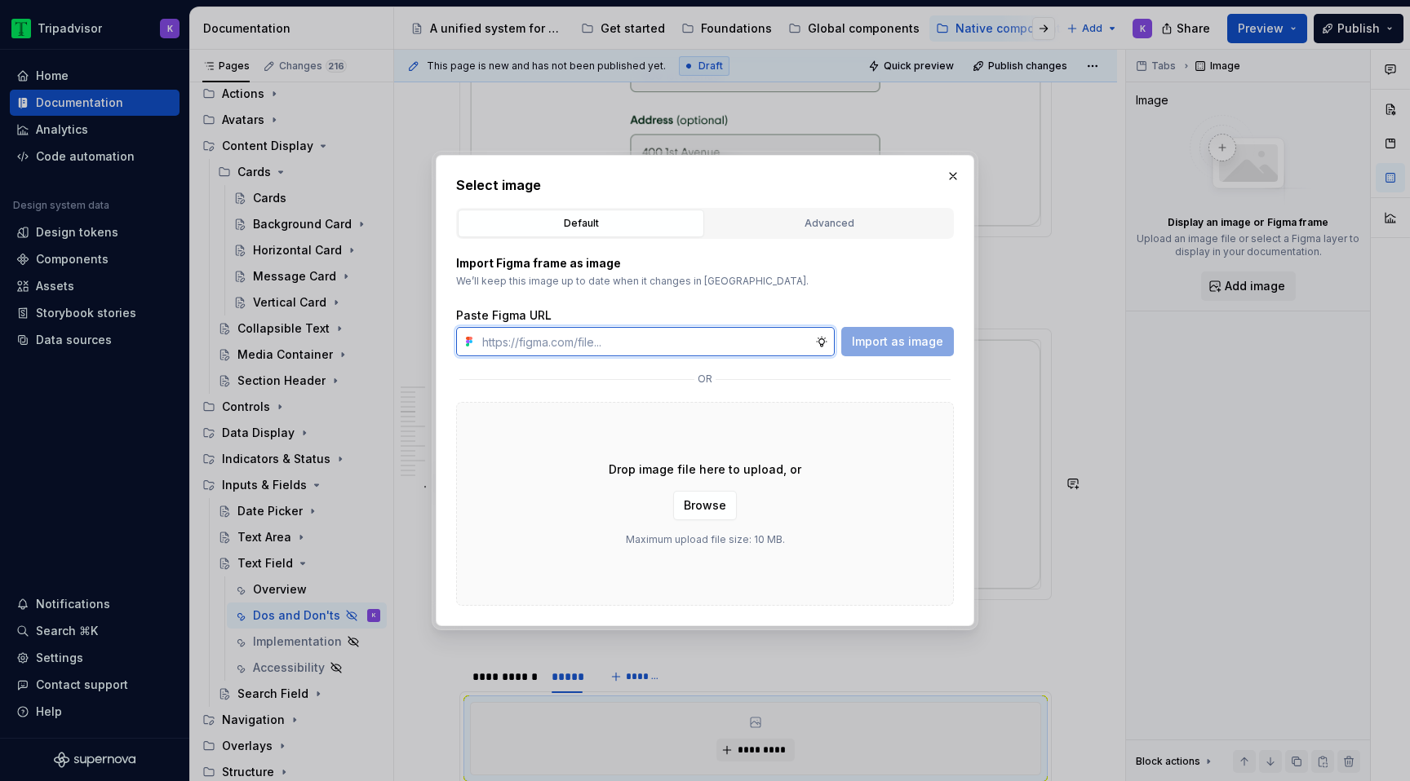
type textarea "*"
paste input "https://www.figma.com/design/eWzZGbXTCMsZ0gwC1u1MU0/Altas-Native-Documentation?…"
type input "https://www.figma.com/design/eWzZGbXTCMsZ0gwC1u1MU0/Altas-Native-Documentation?…"
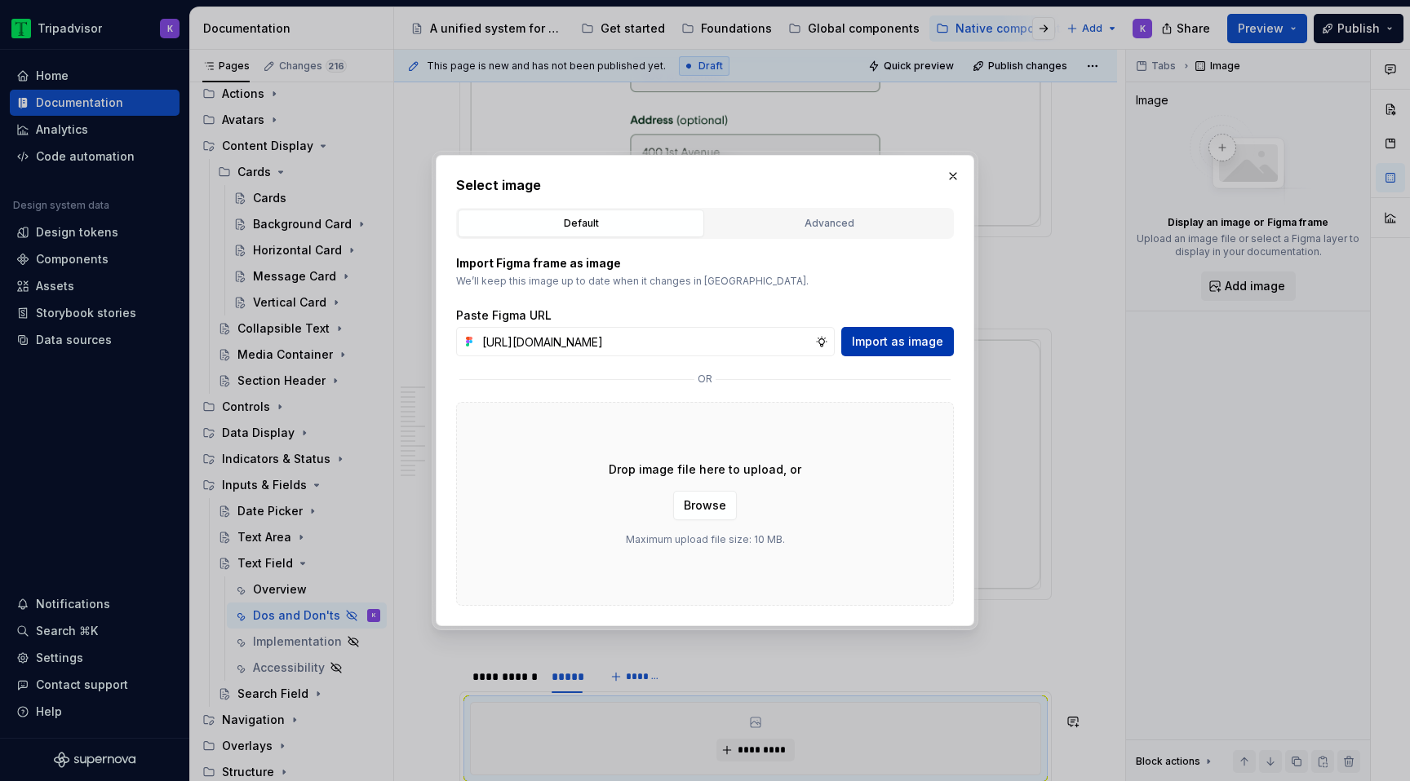
click at [902, 344] on span "Import as image" at bounding box center [897, 342] width 91 height 16
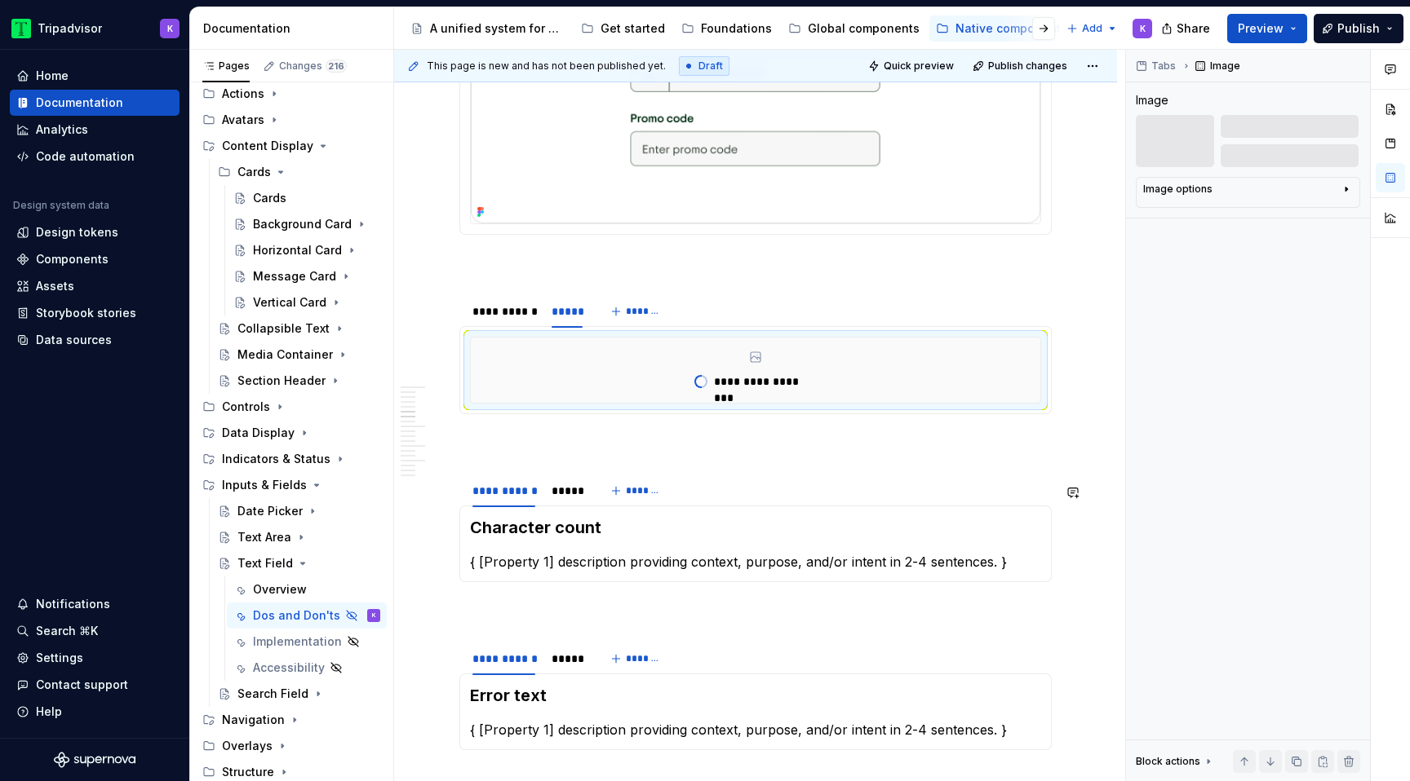
scroll to position [1233, 0]
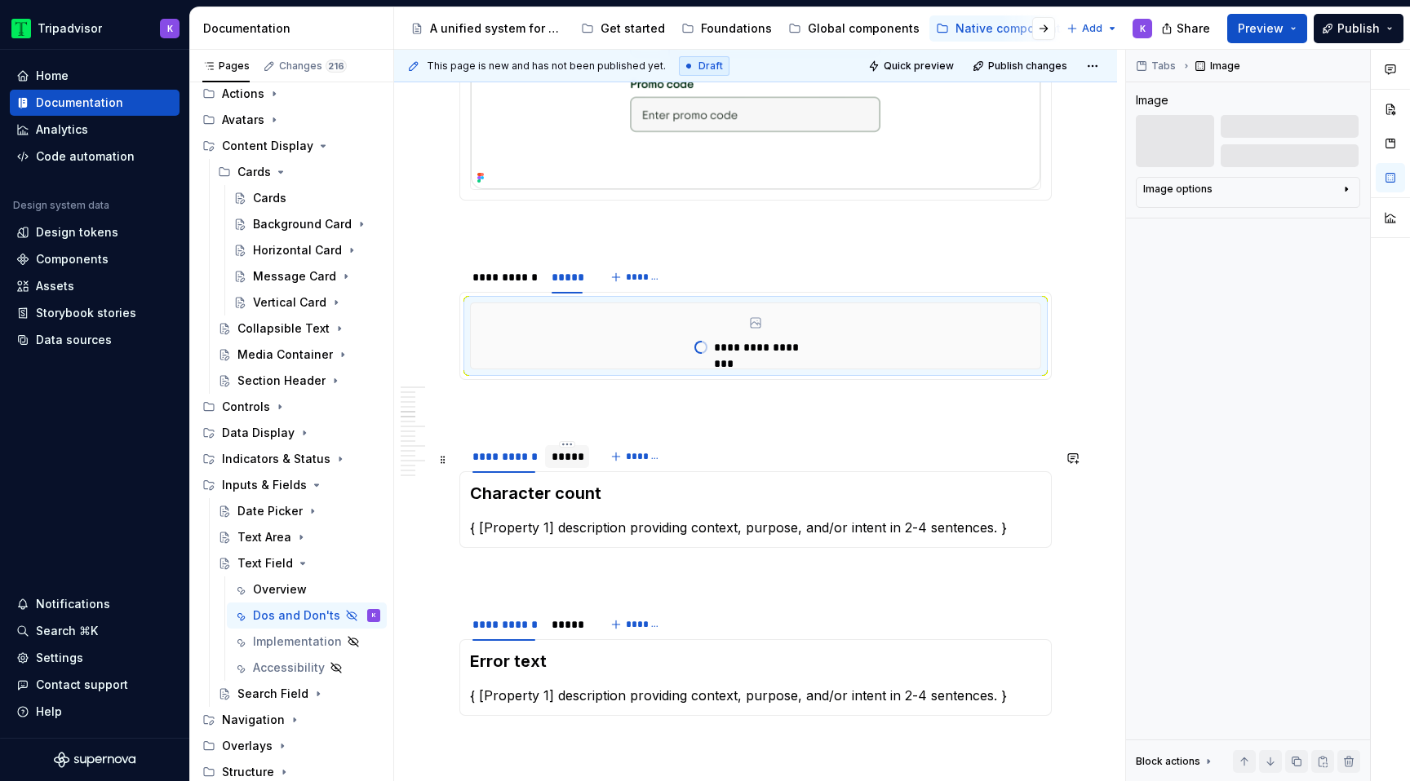
click at [573, 465] on div "*****" at bounding box center [566, 457] width 31 height 16
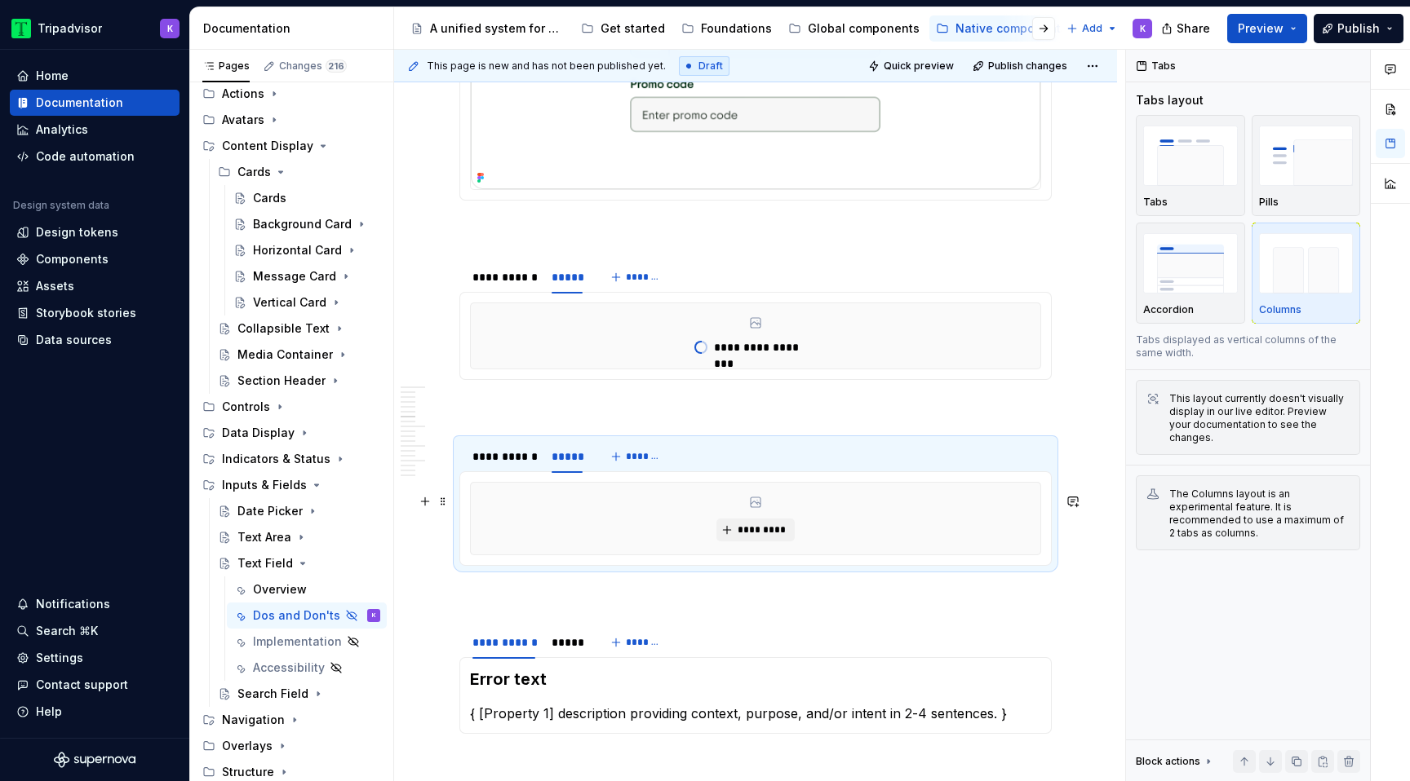
click at [649, 551] on div "*********" at bounding box center [755, 519] width 569 height 72
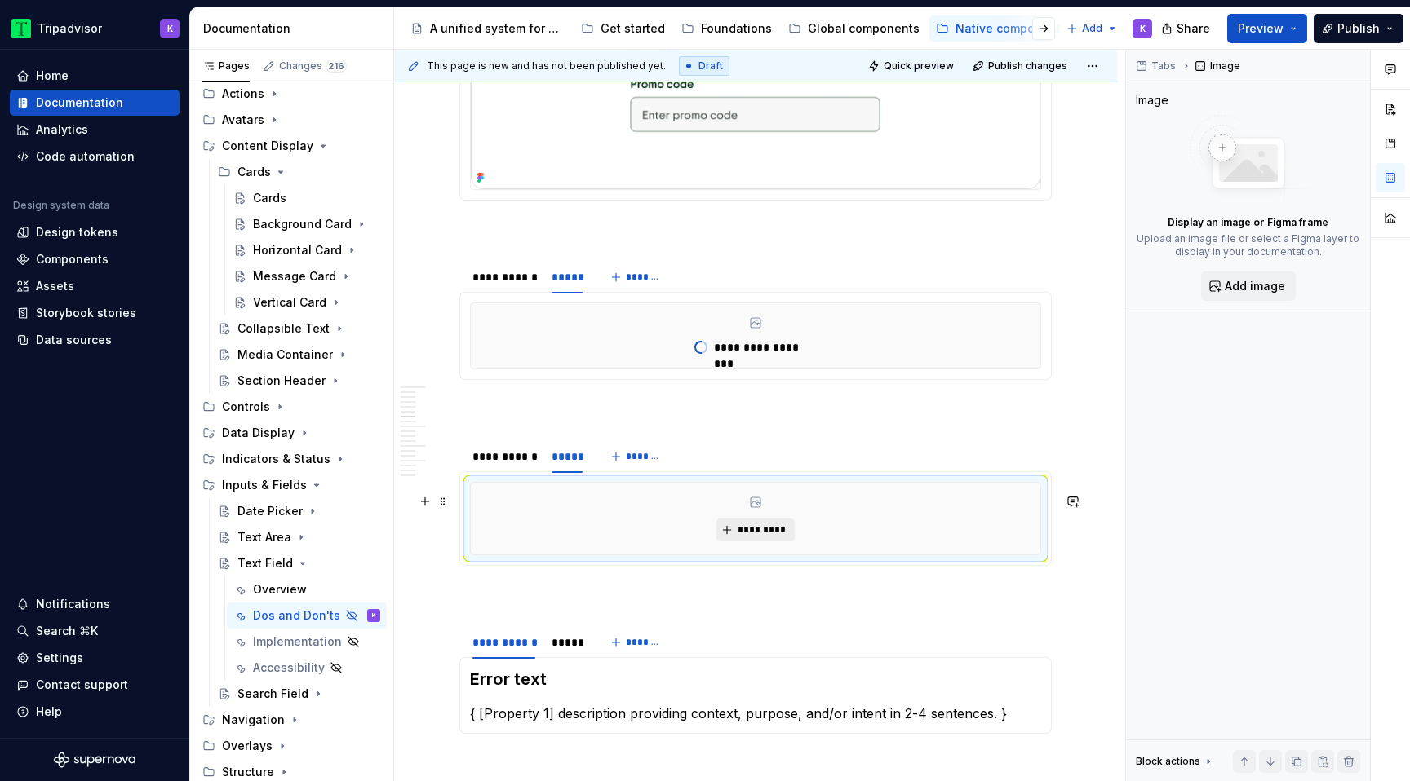
click at [751, 542] on button "*********" at bounding box center [754, 530] width 77 height 23
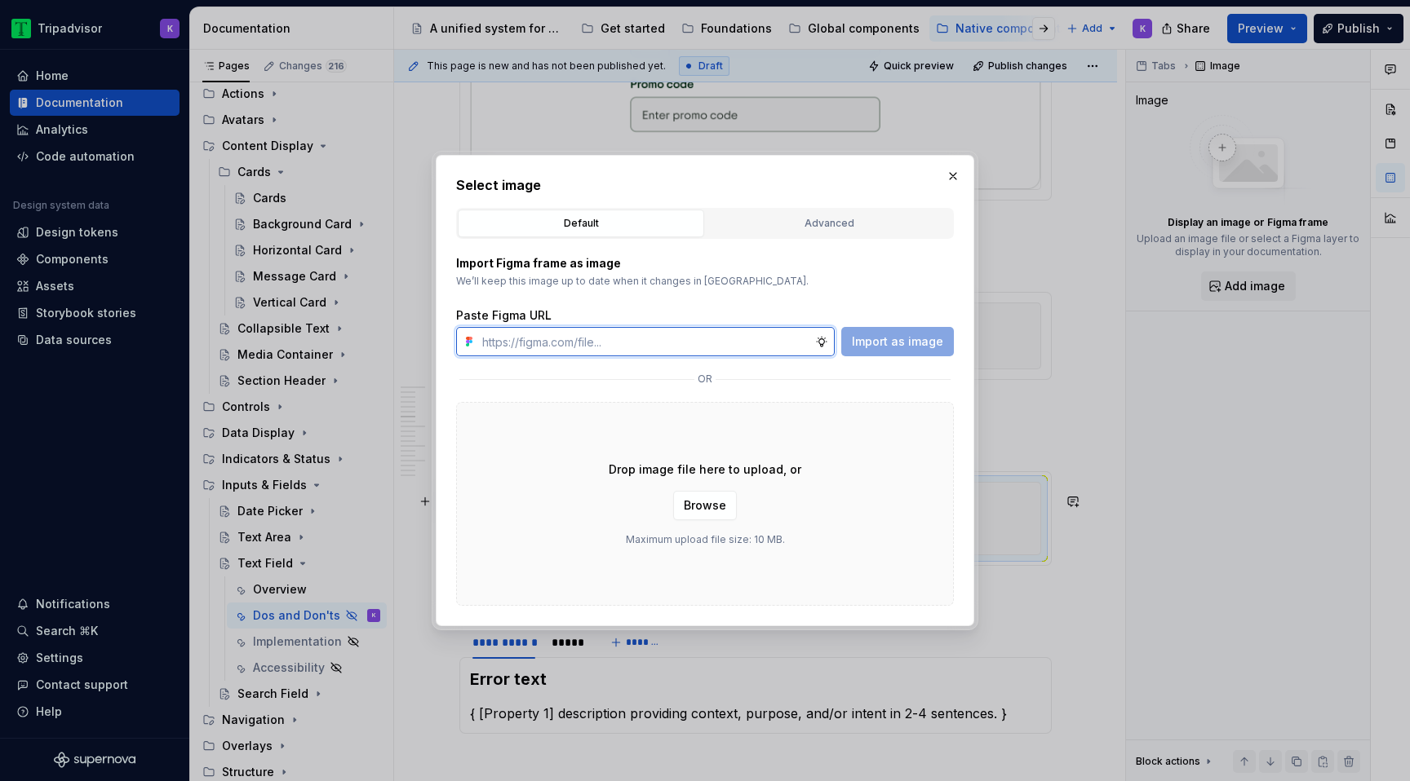
type textarea "*"
paste input "https://www.figma.com/design/eWzZGbXTCMsZ0gwC1u1MU0/Altas-Native-Documentation?…"
type input "https://www.figma.com/design/eWzZGbXTCMsZ0gwC1u1MU0/Altas-Native-Documentation?…"
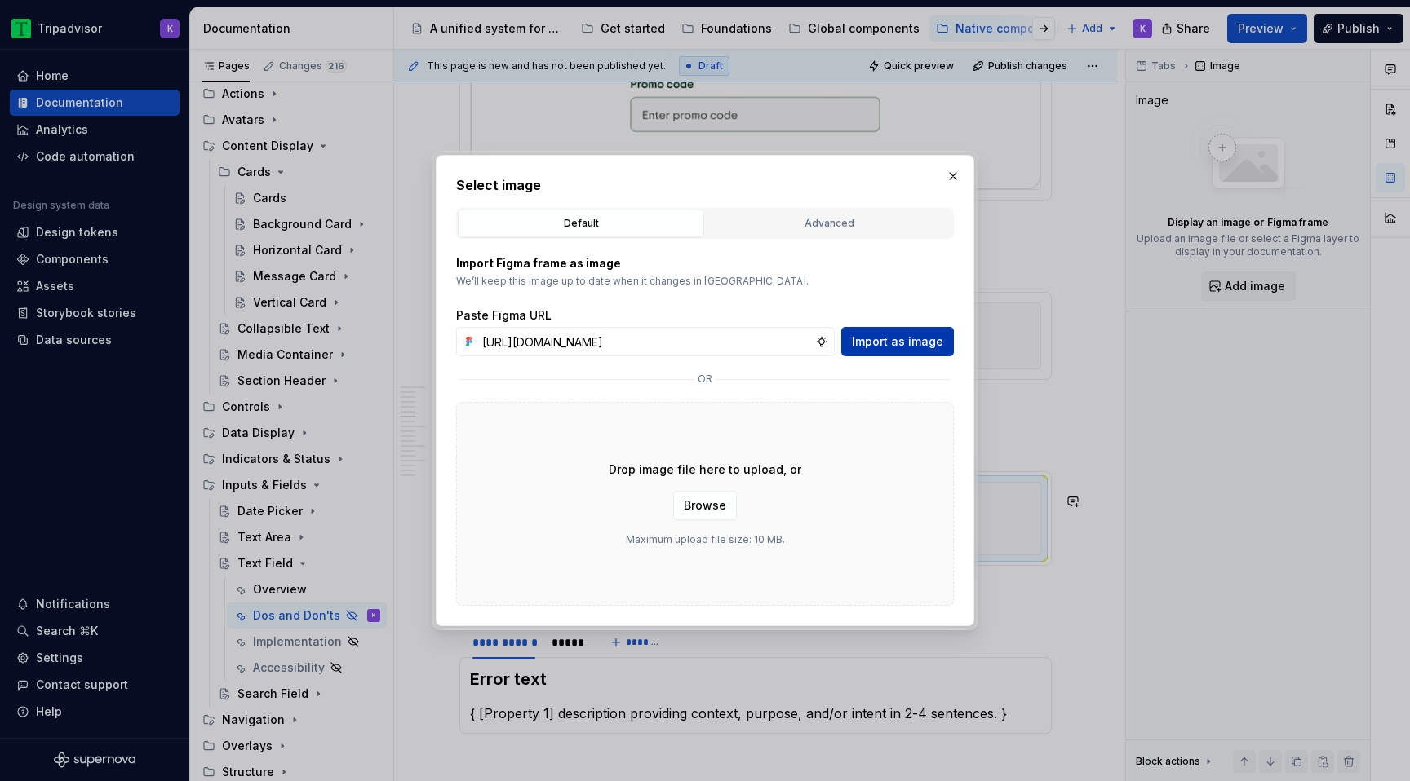
click at [873, 343] on span "Import as image" at bounding box center [897, 342] width 91 height 16
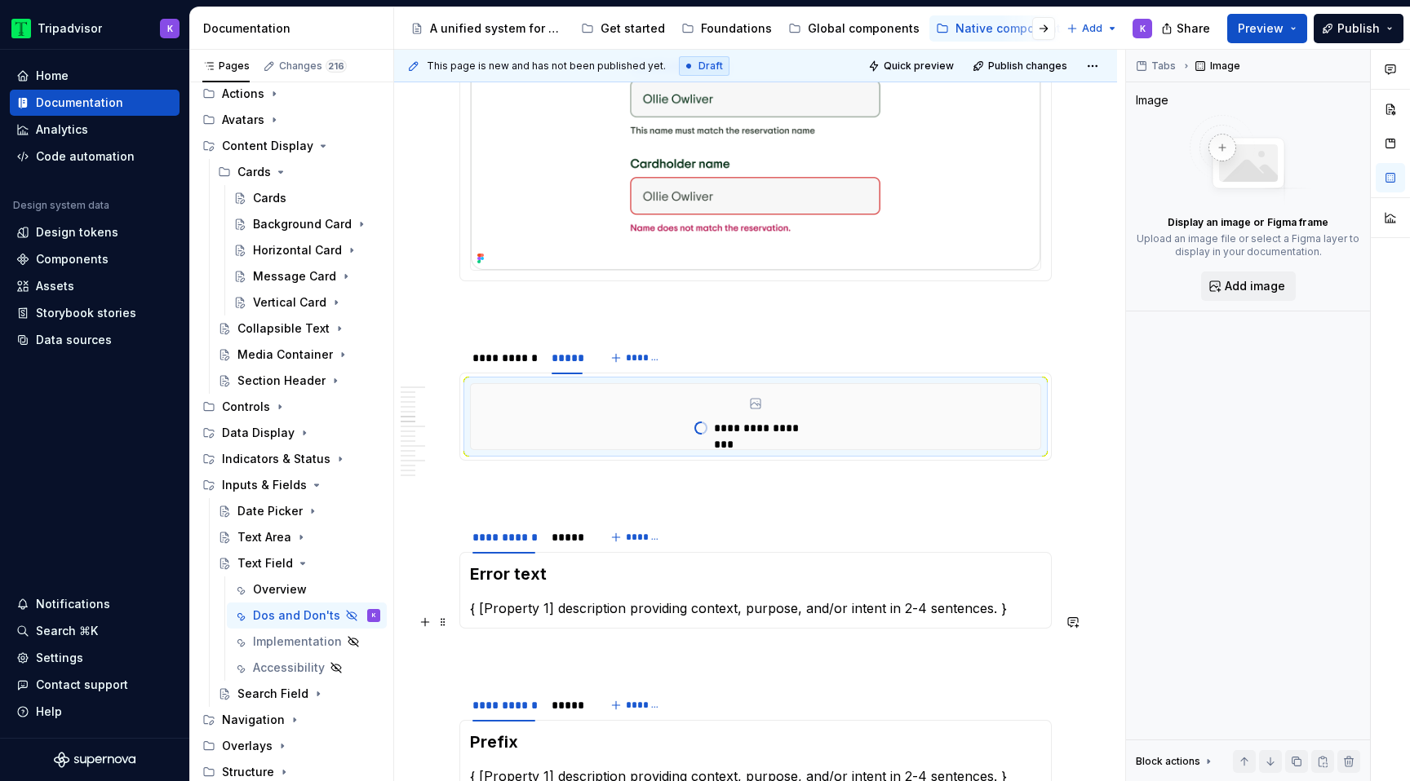
scroll to position [1547, 0]
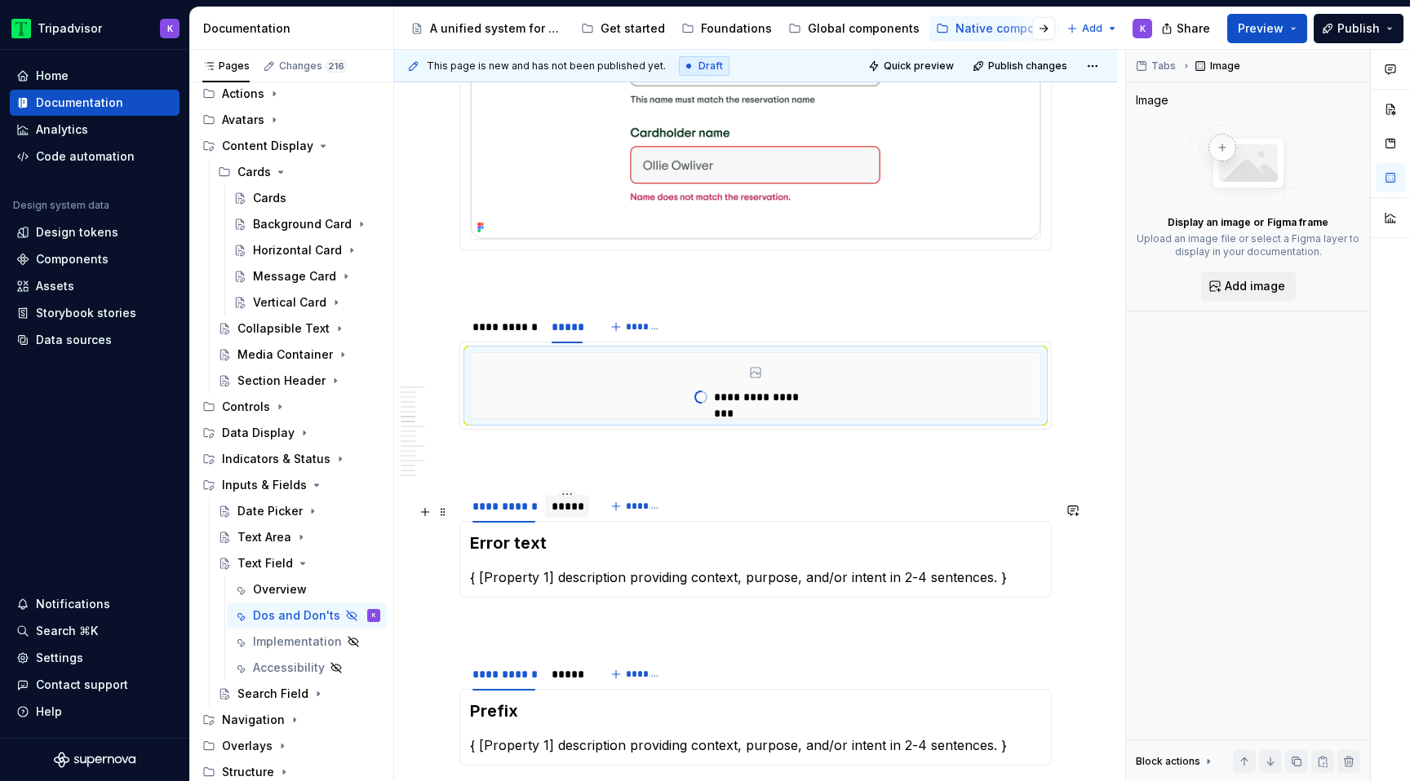
drag, startPoint x: 565, startPoint y: 532, endPoint x: 573, endPoint y: 536, distance: 9.1
click at [565, 520] on div "*****" at bounding box center [567, 507] width 44 height 26
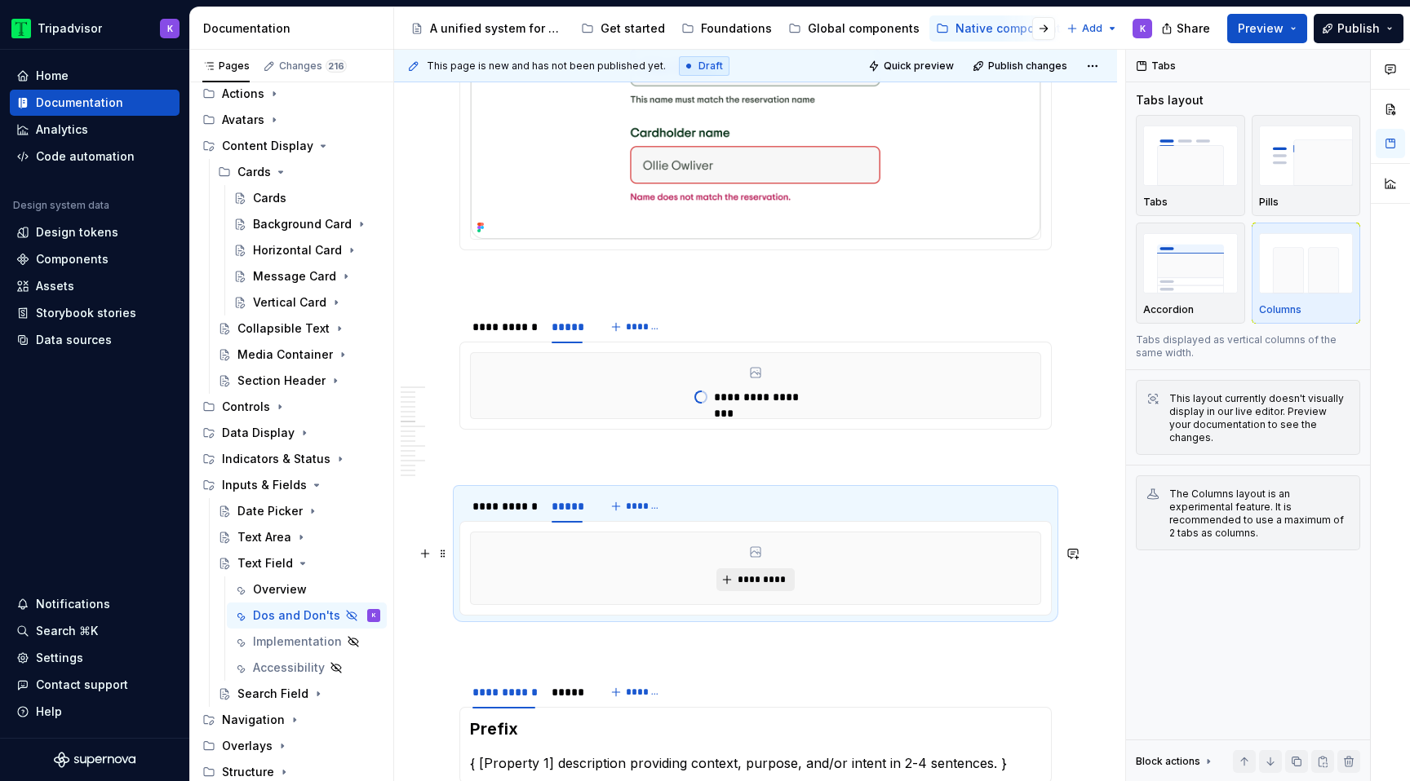
click at [755, 584] on button "*********" at bounding box center [754, 580] width 77 height 23
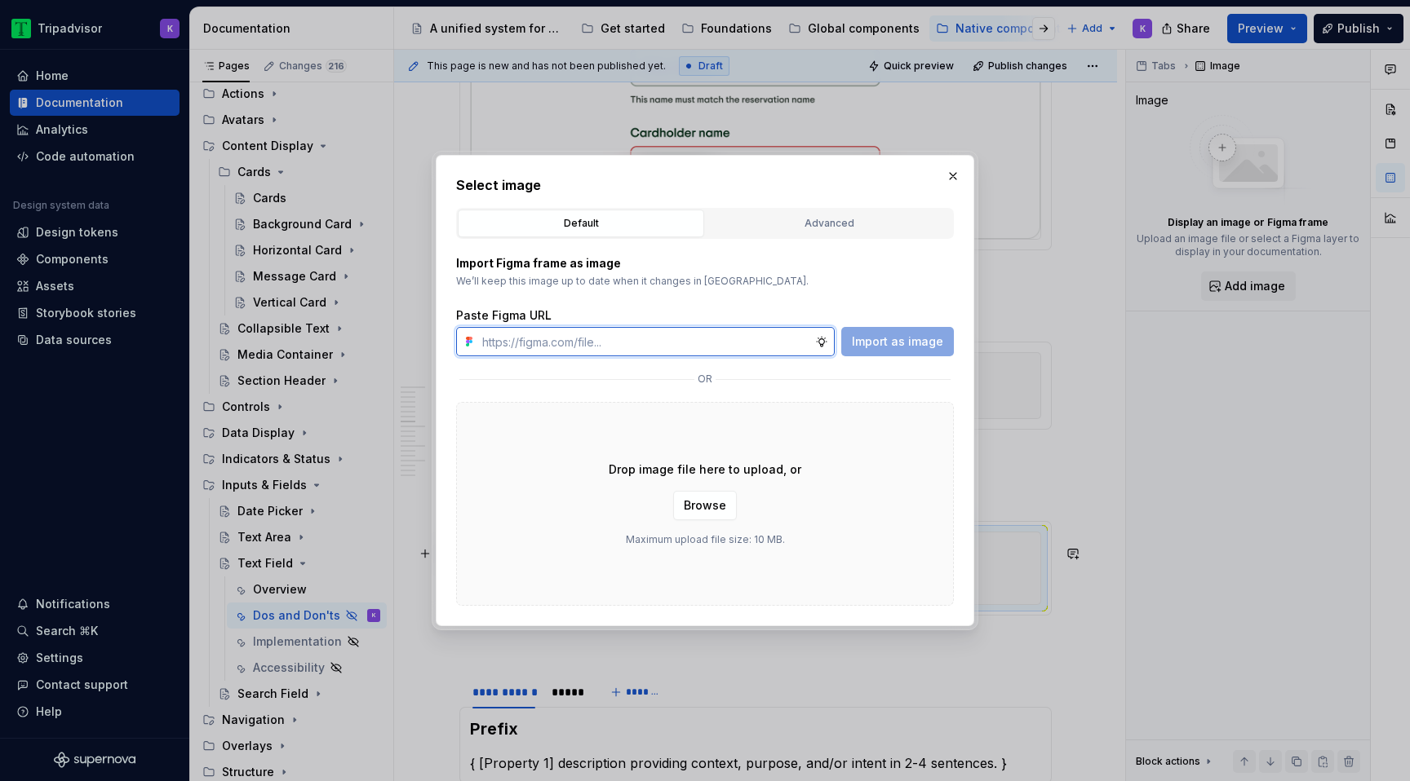
type textarea "*"
paste input "https://www.figma.com/design/eWzZGbXTCMsZ0gwC1u1MU0/Altas-Native-Documentation?…"
type input "https://www.figma.com/design/eWzZGbXTCMsZ0gwC1u1MU0/Altas-Native-Documentation?…"
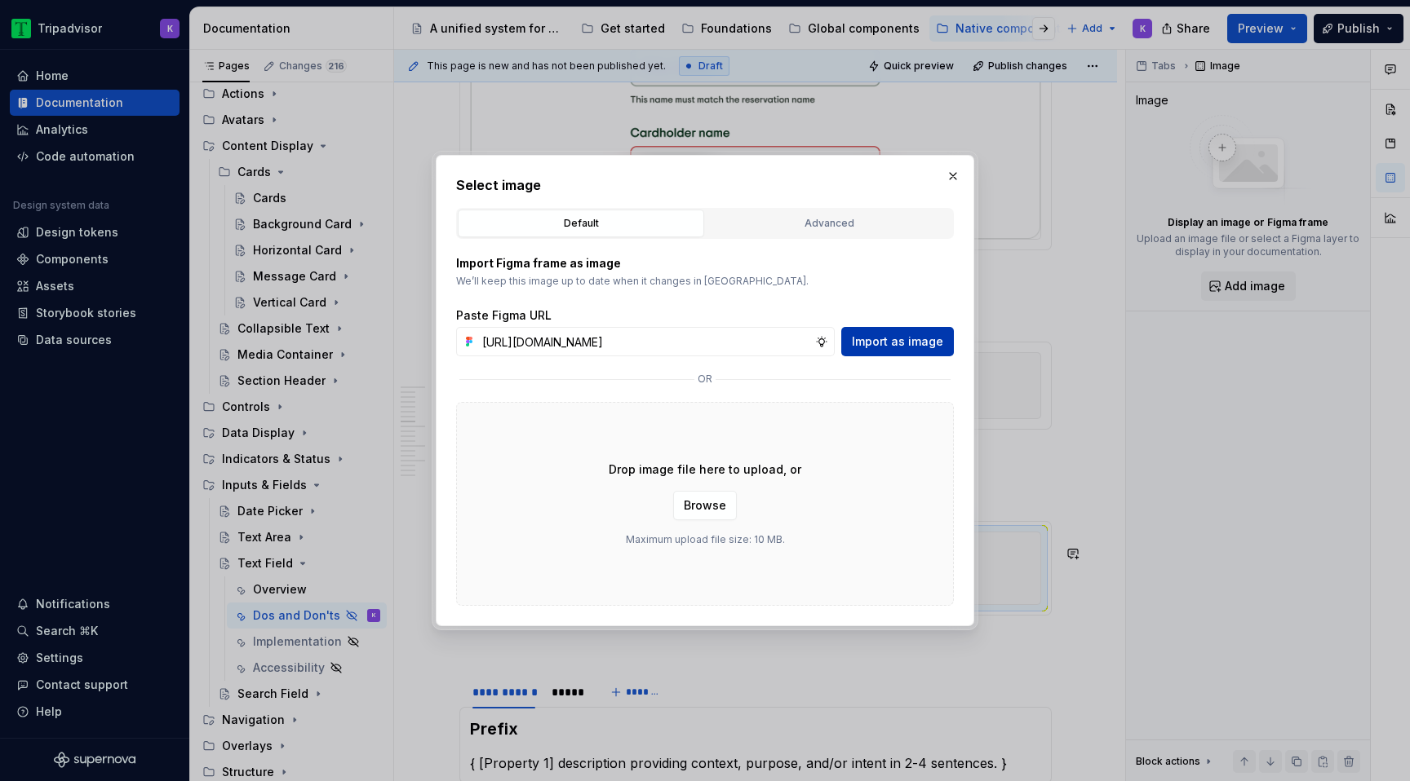
click at [869, 339] on span "Import as image" at bounding box center [897, 342] width 91 height 16
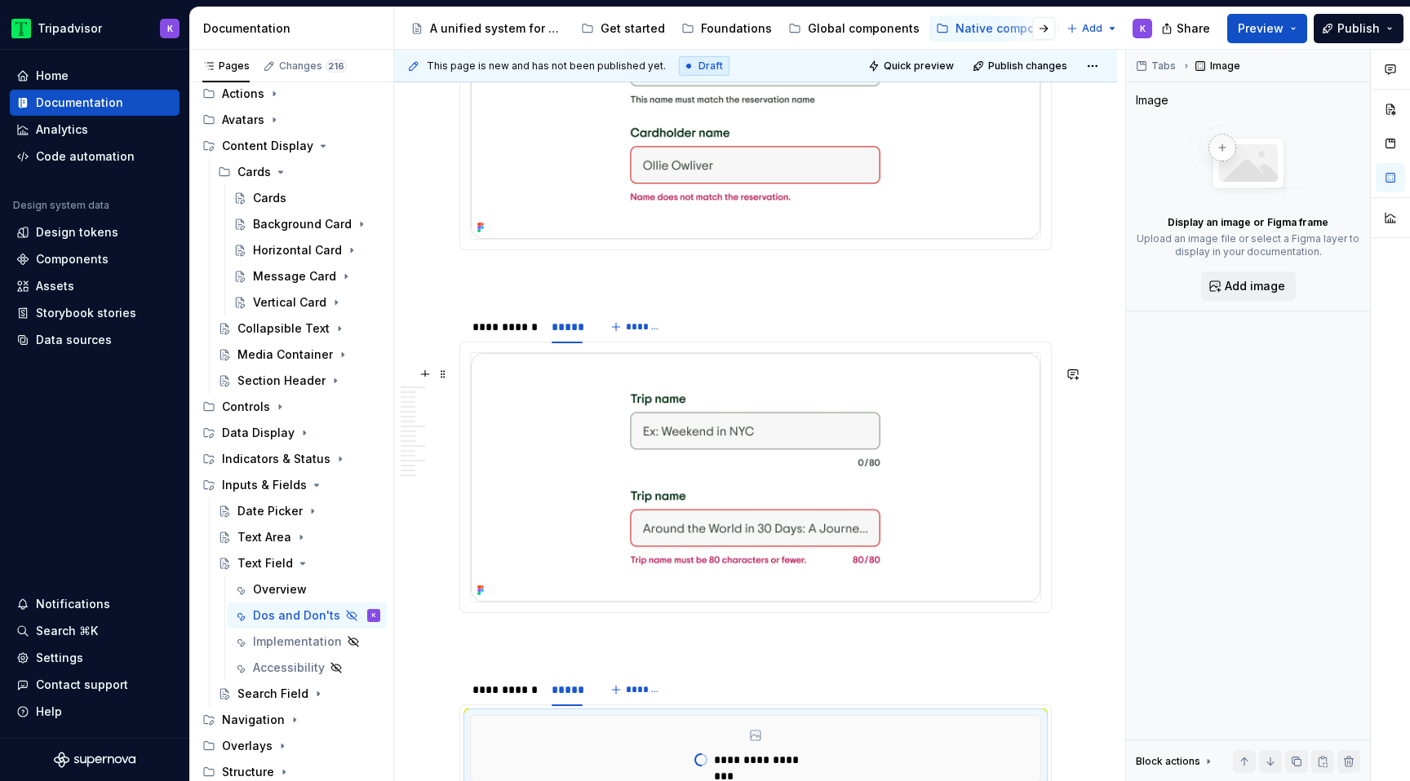
click at [511, 532] on img at bounding box center [755, 477] width 569 height 249
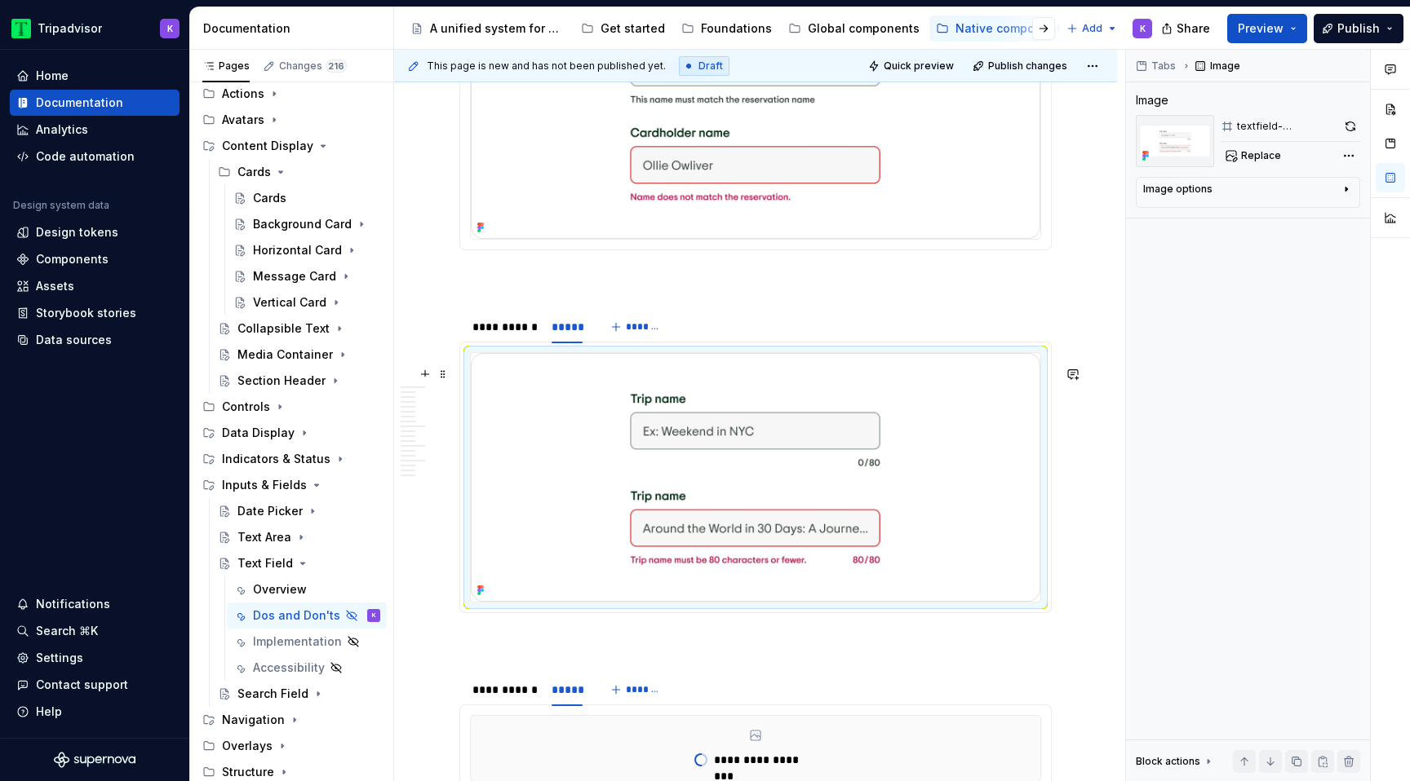
scroll to position [1680, 0]
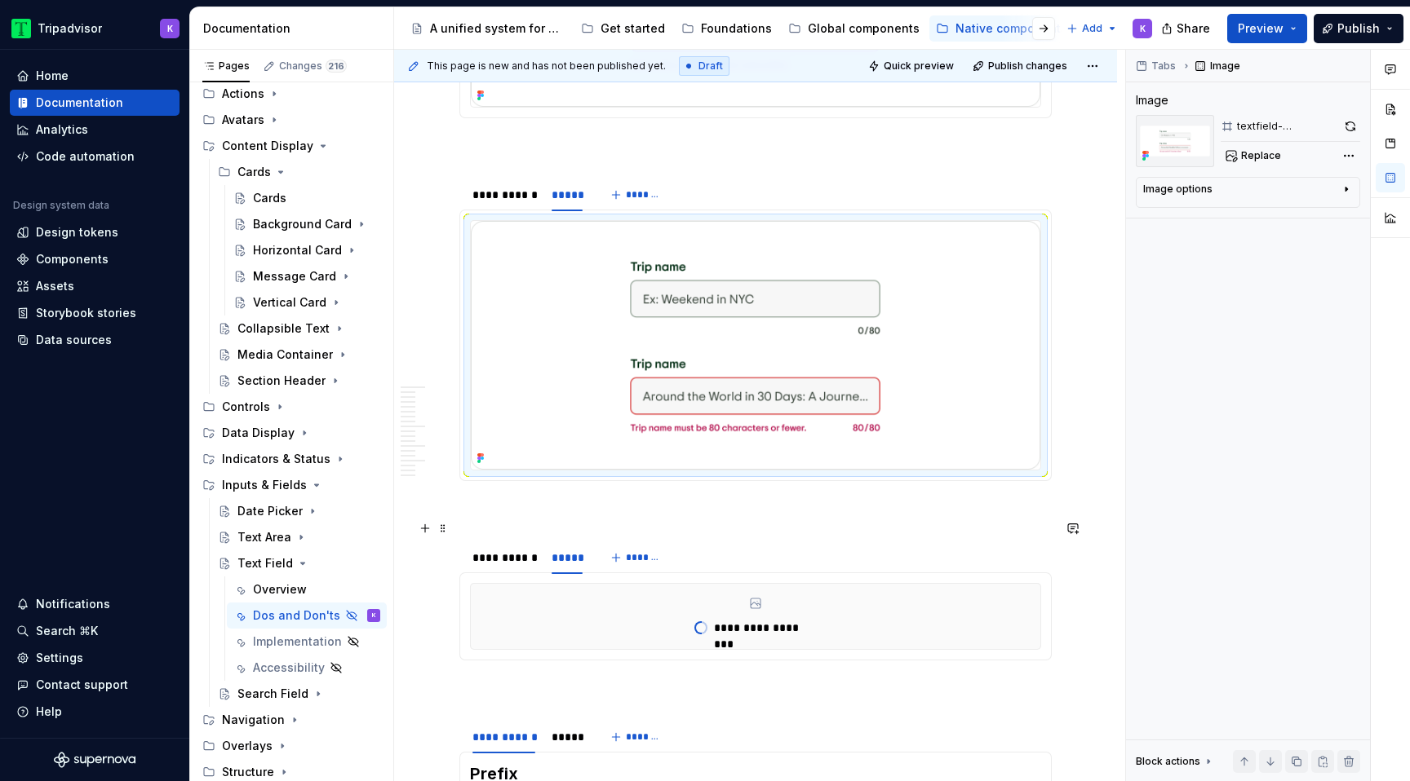
type textarea "*"
click at [505, 566] on div "**********" at bounding box center [503, 558] width 63 height 16
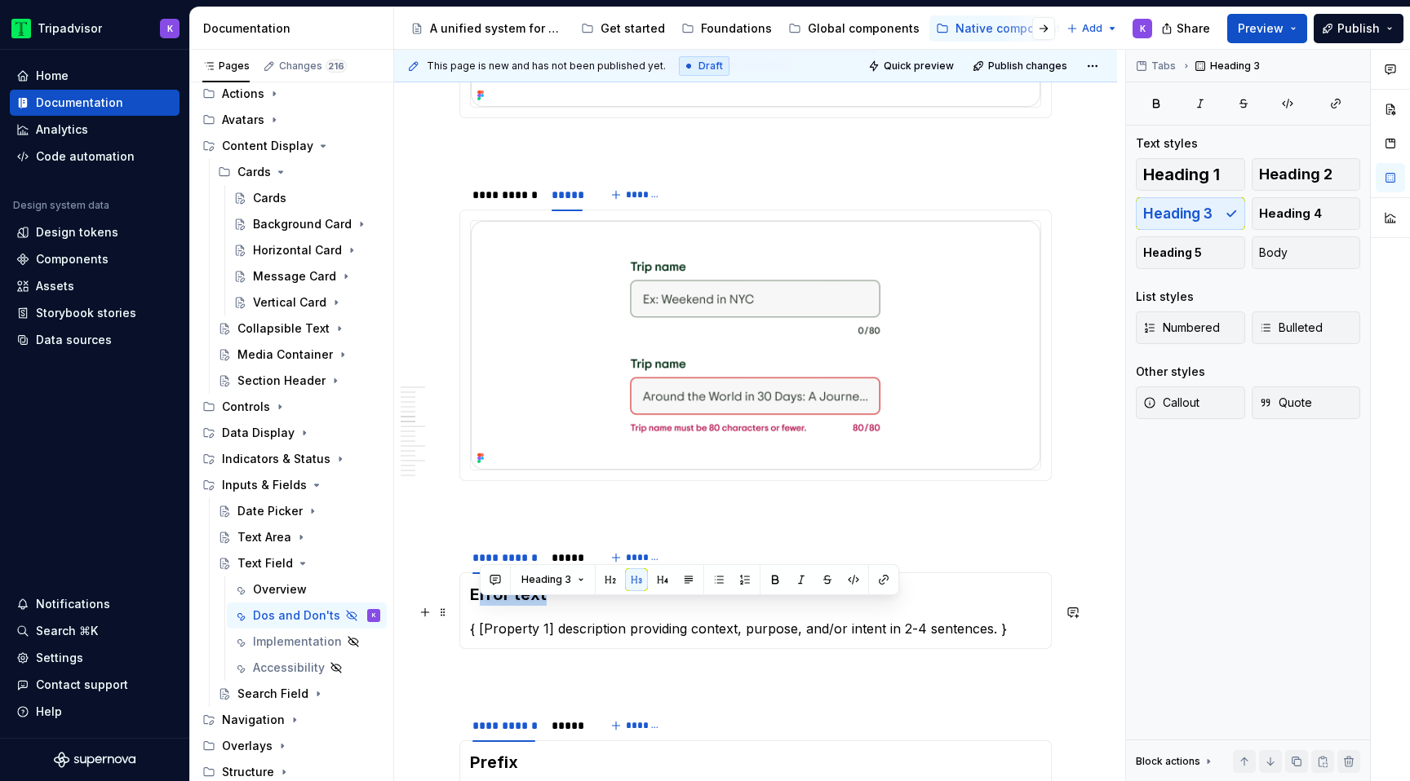
drag, startPoint x: 544, startPoint y: 605, endPoint x: 475, endPoint y: 605, distance: 69.3
click at [475, 605] on h3 "Error text" at bounding box center [755, 594] width 571 height 23
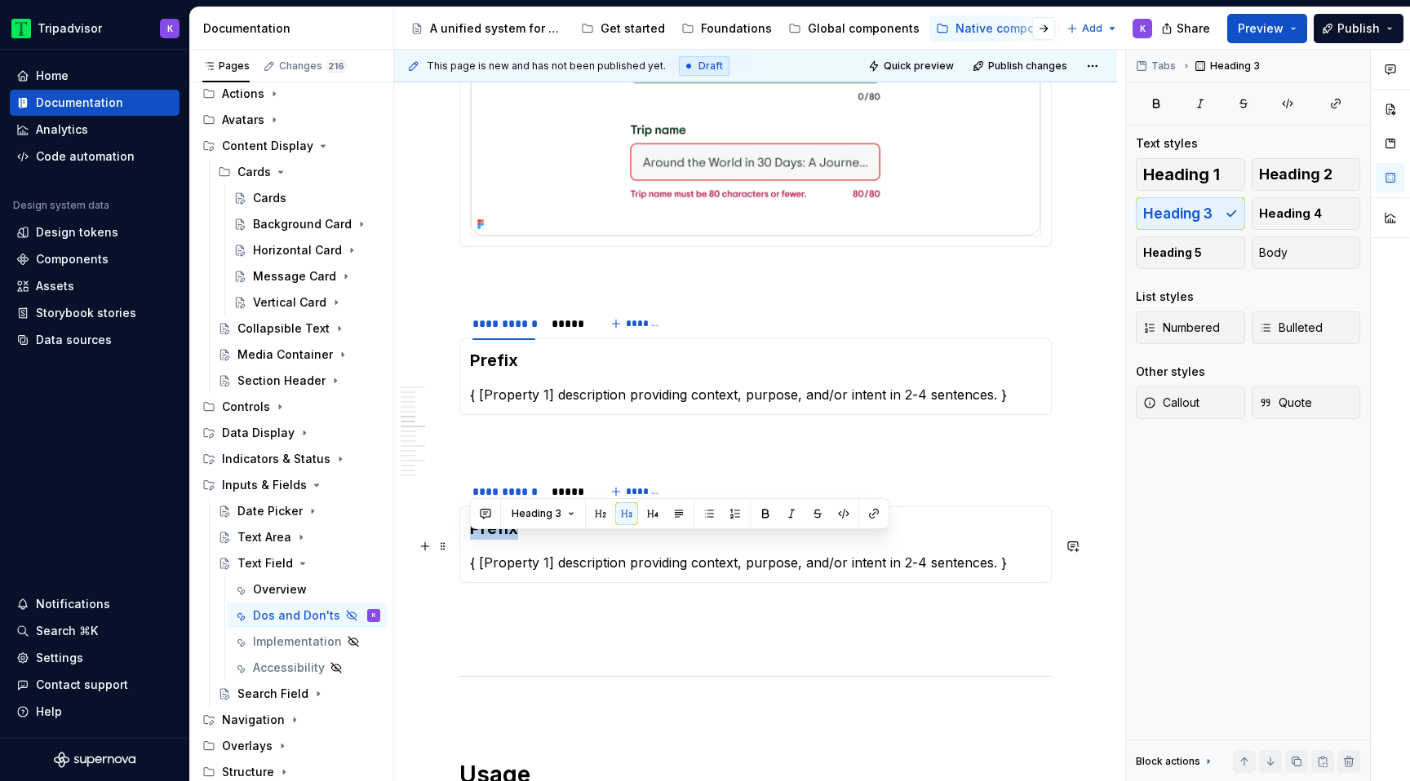
drag, startPoint x: 533, startPoint y: 541, endPoint x: 463, endPoint y: 541, distance: 69.3
click at [463, 541] on div "Prefix { [Property 1] description providing context, purpose, and/or intent in …" at bounding box center [755, 545] width 592 height 77
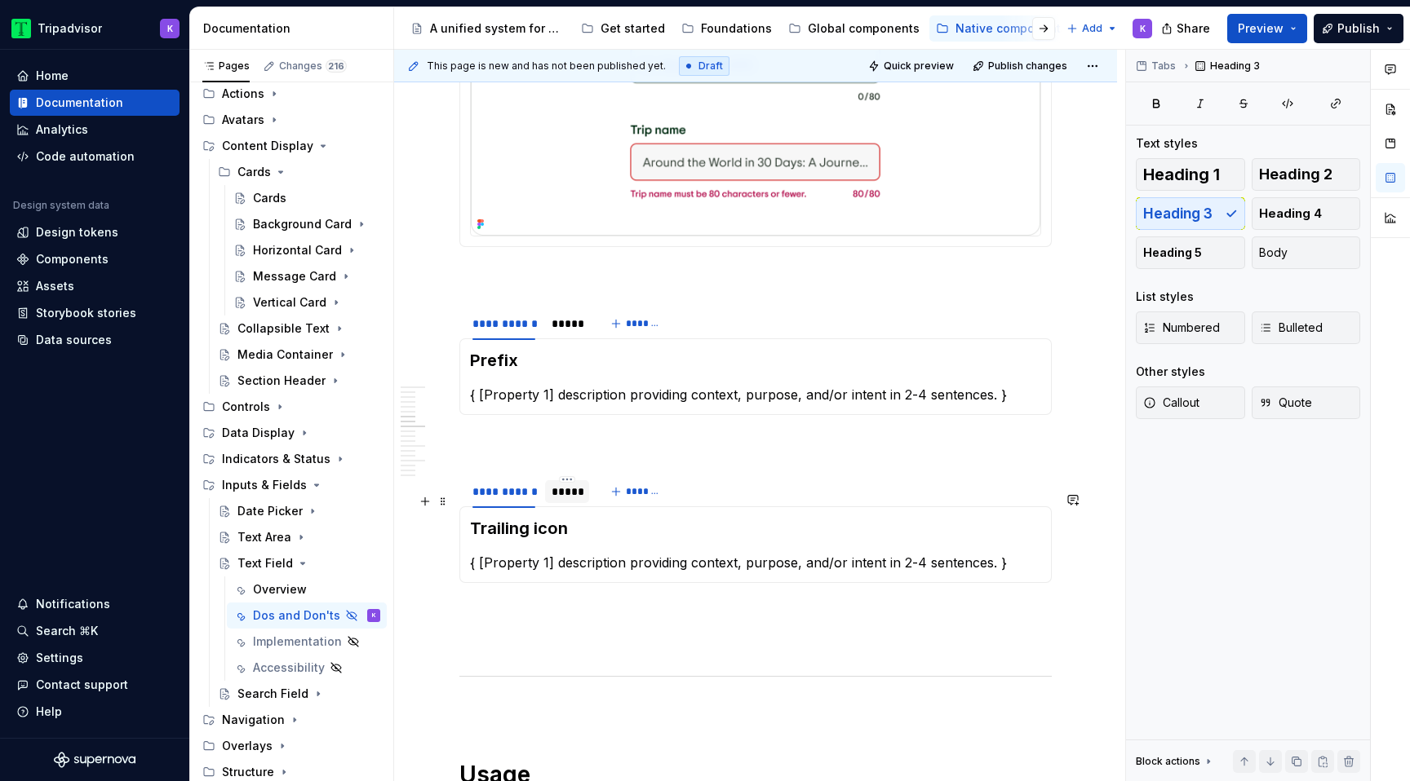
click at [564, 500] on div "*****" at bounding box center [566, 492] width 31 height 16
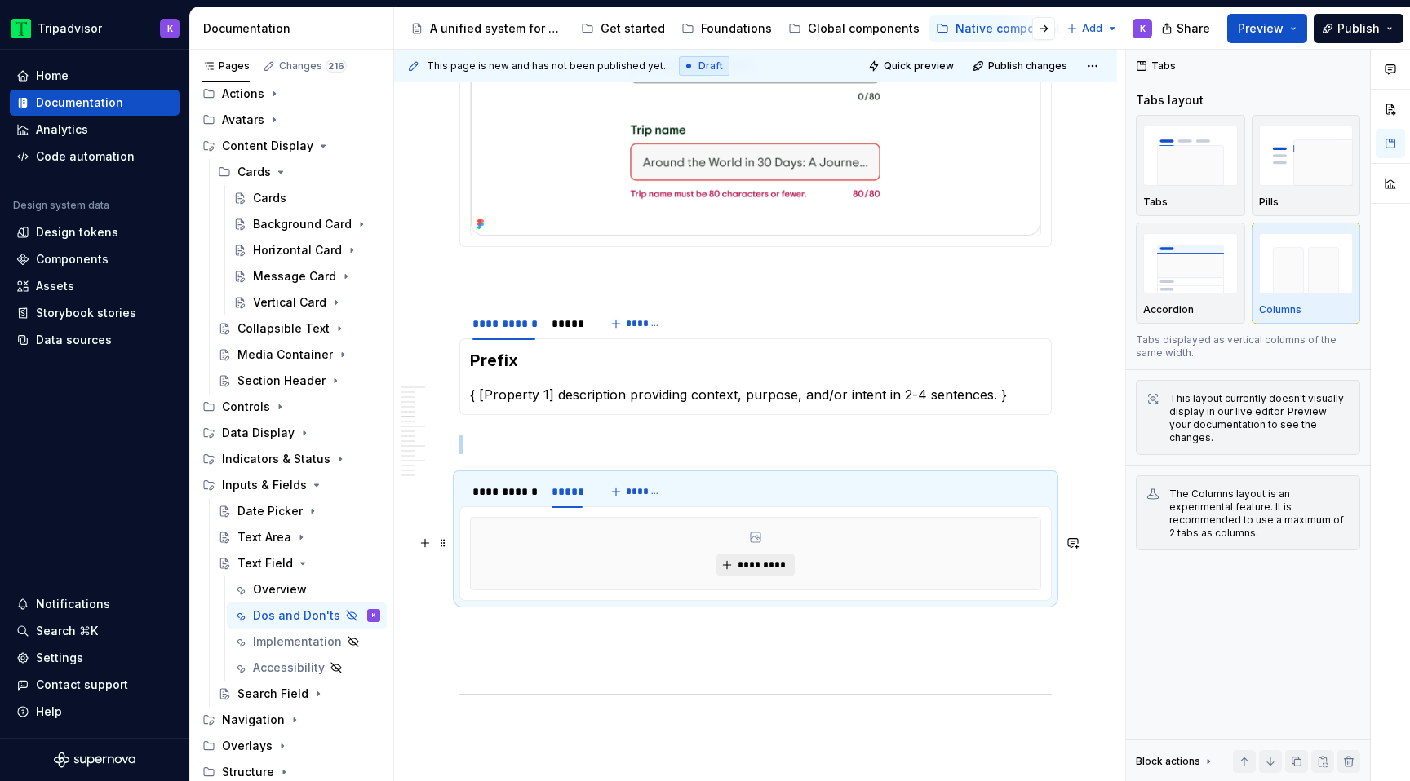
click at [756, 572] on span "*********" at bounding box center [762, 565] width 50 height 13
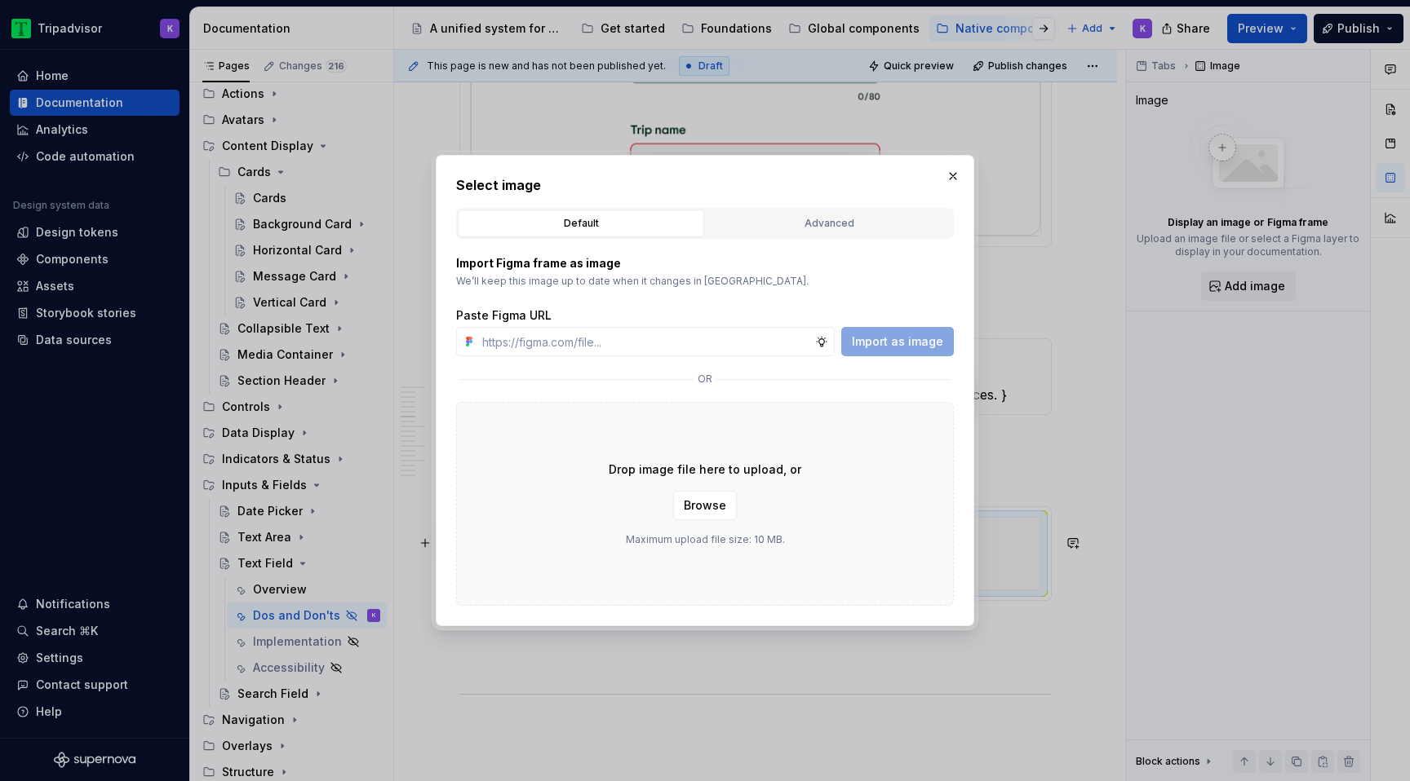
type textarea "*"
type input "https://www.figma.com/design/eWzZGbXTCMsZ0gwC1u1MU0/Altas-Native-Documentation?…"
click at [887, 332] on button "Import as image" at bounding box center [897, 341] width 113 height 29
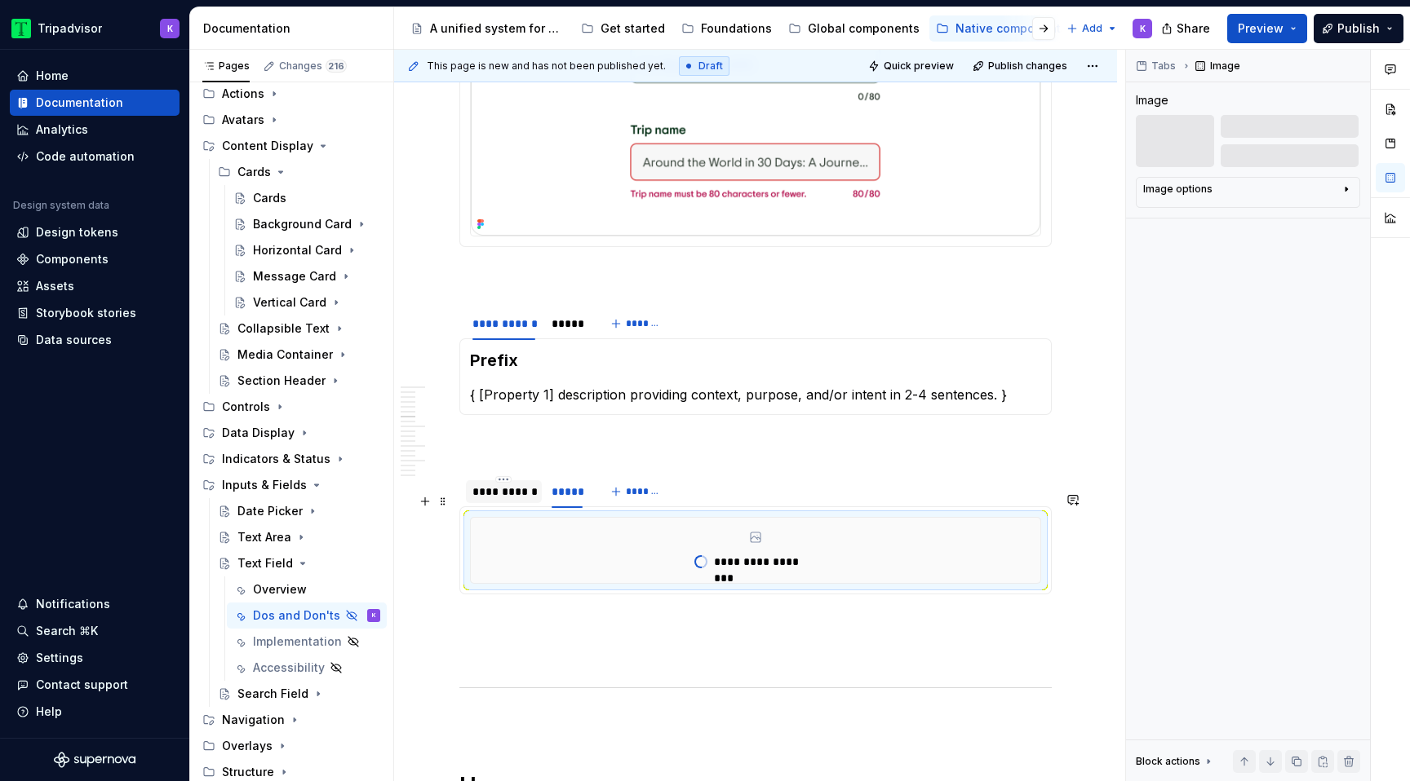
click at [507, 500] on div "**********" at bounding box center [503, 492] width 63 height 16
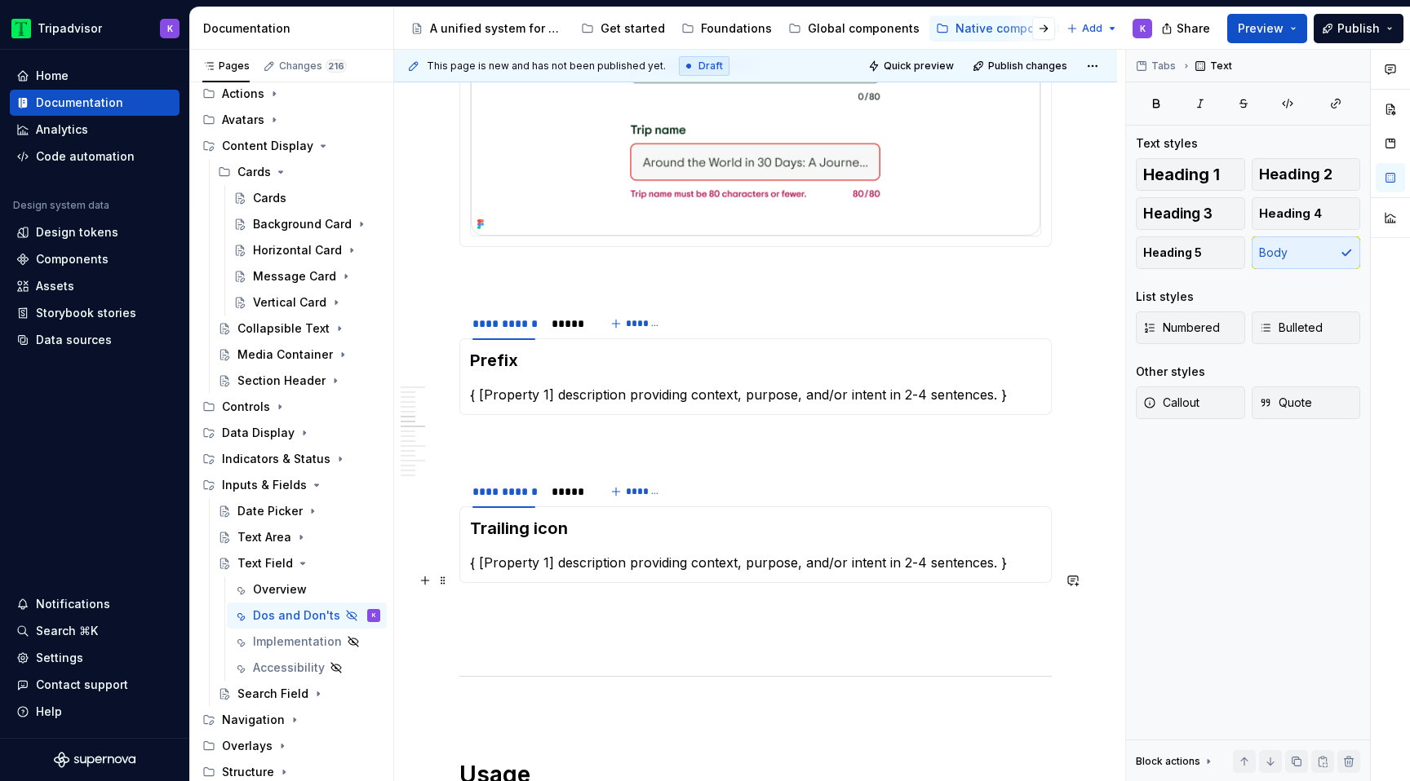
click at [605, 573] on p "{ [Property 1] description providing context, purpose, and/or intent in 2-4 sen…" at bounding box center [755, 563] width 571 height 20
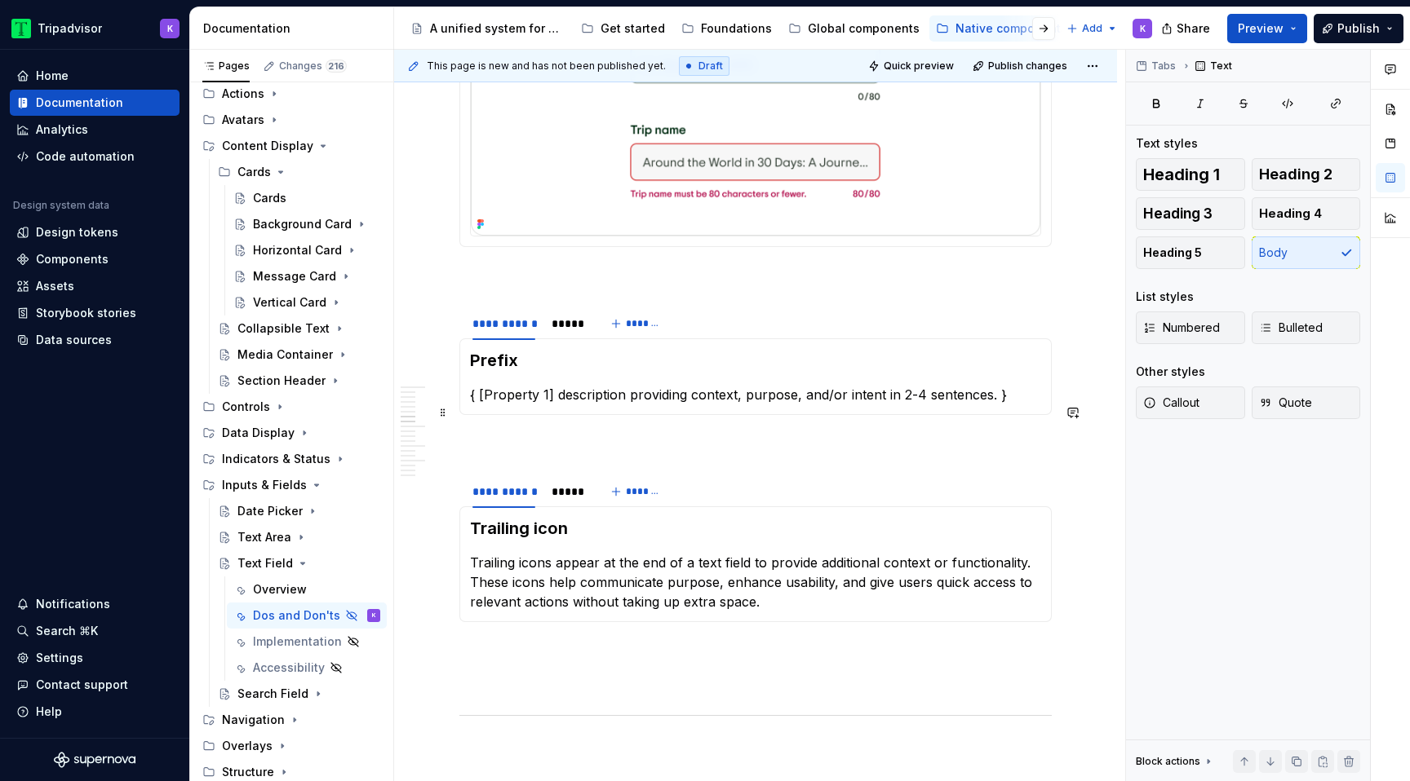
click at [617, 405] on p "{ [Property 1] description providing context, purpose, and/or intent in 2-4 sen…" at bounding box center [755, 395] width 571 height 20
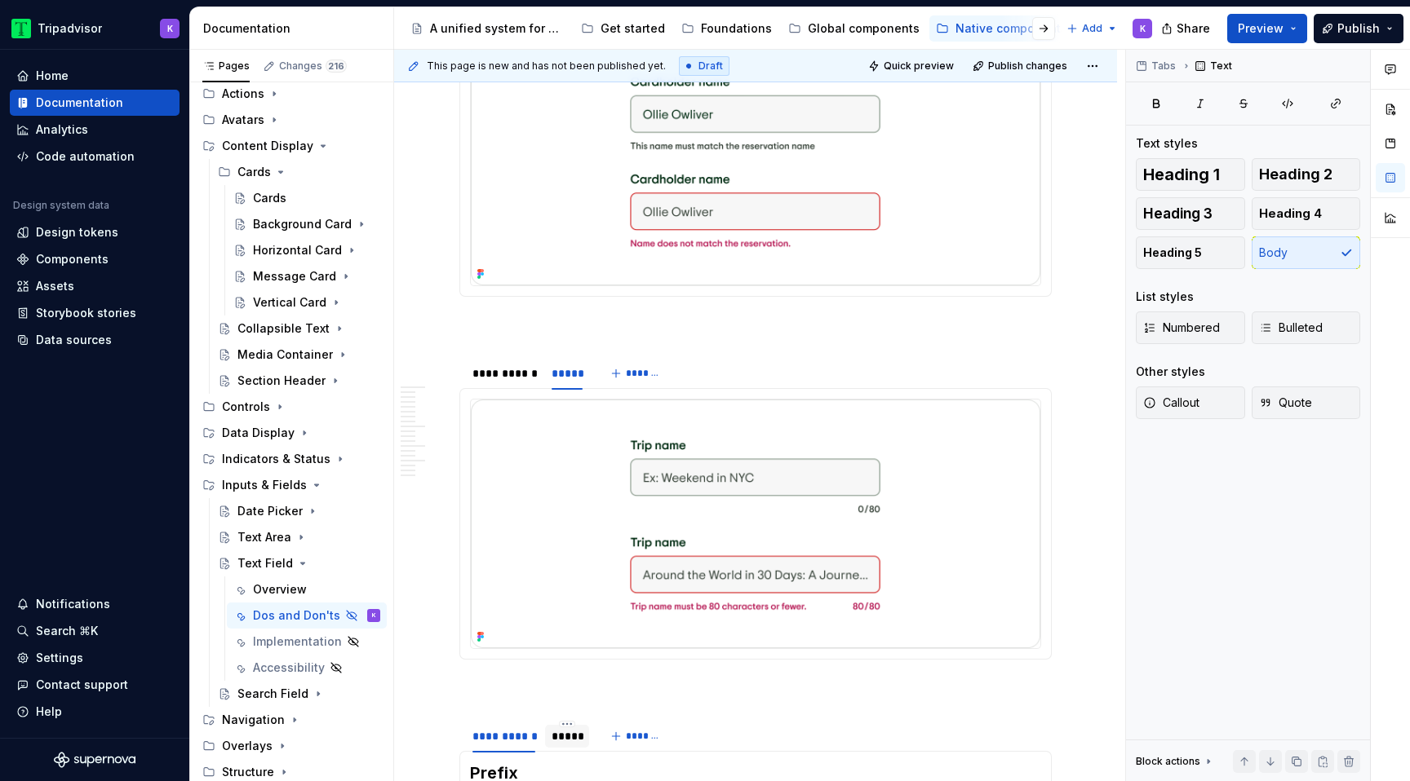
scroll to position [1468, 0]
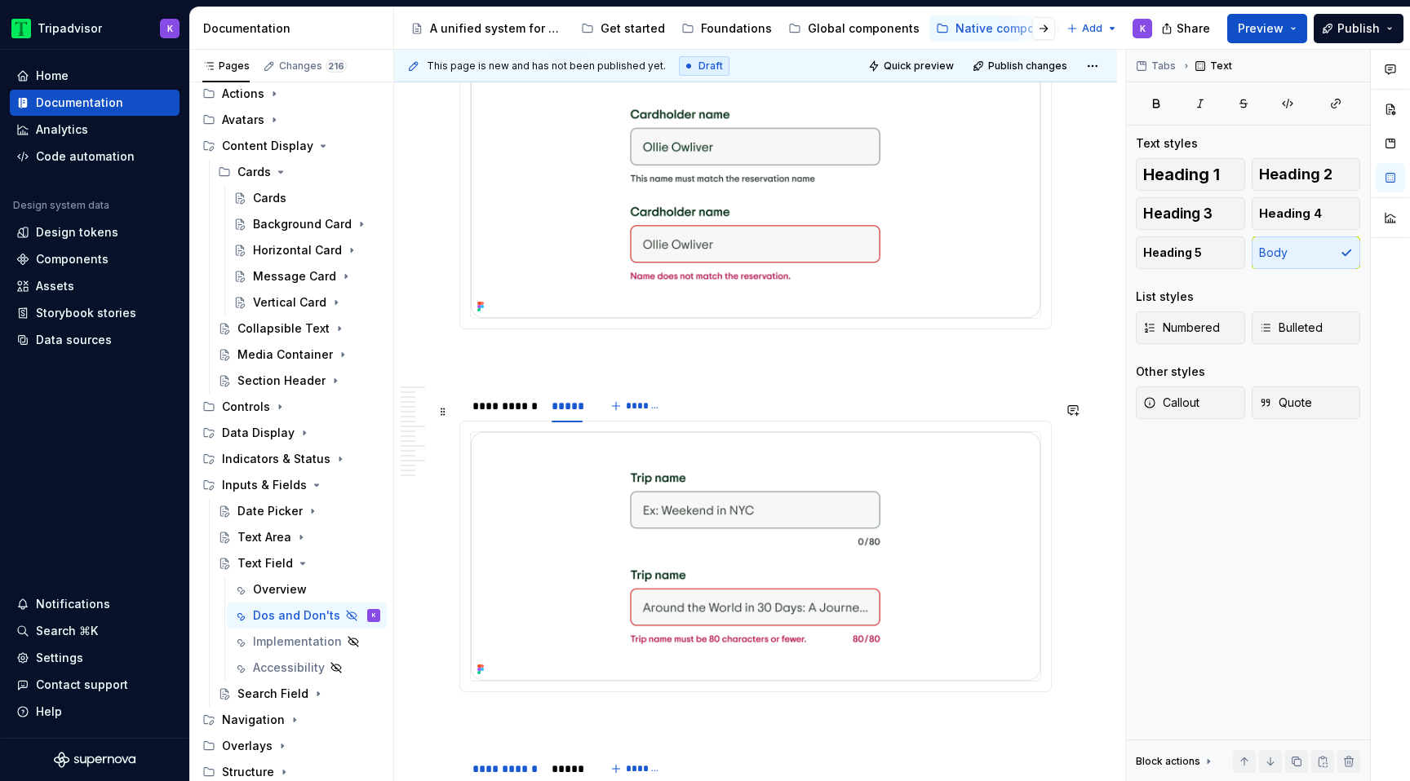
click at [489, 436] on div "Character count { [Property 1] description providing context, purpose, and/or i…" at bounding box center [755, 557] width 592 height 272
click at [491, 418] on div "**********" at bounding box center [504, 406] width 76 height 23
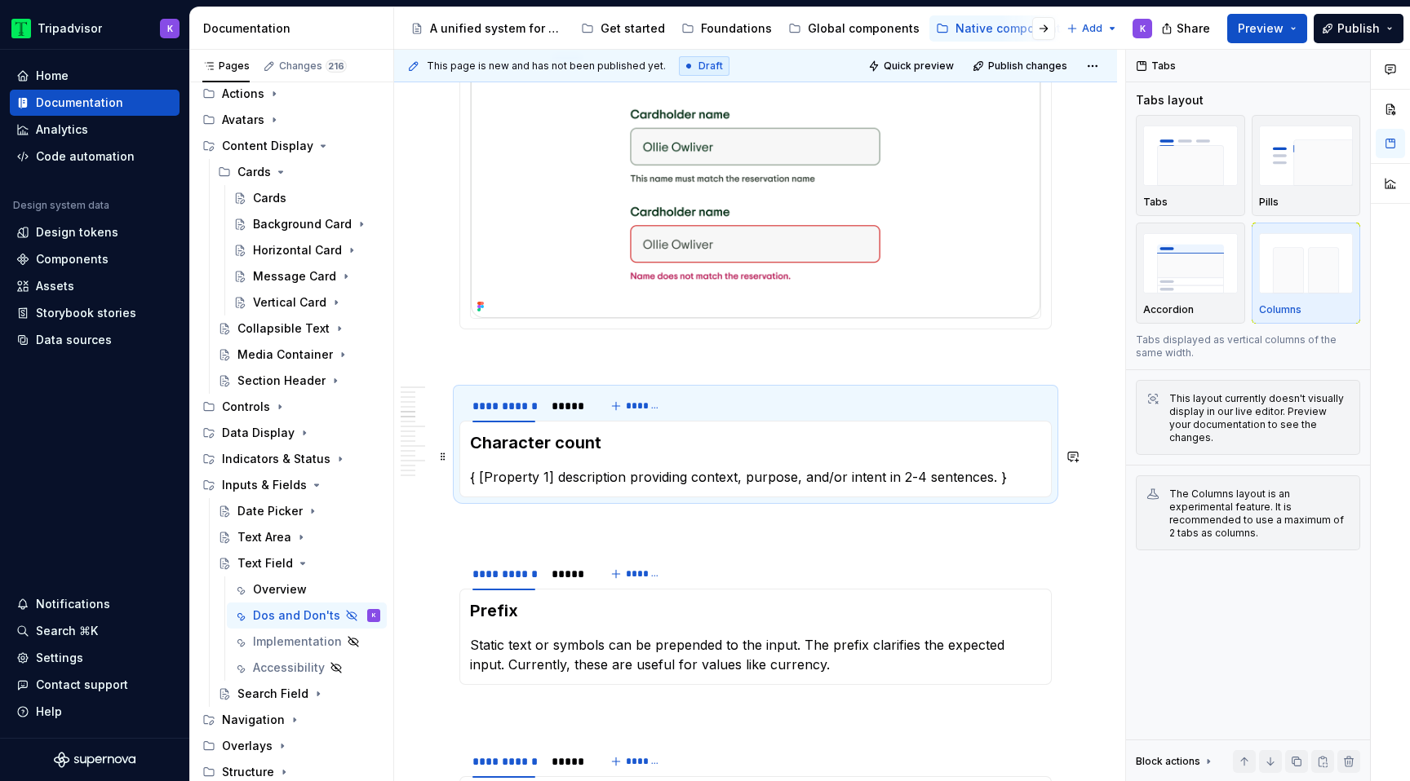
click at [581, 487] on p "{ [Property 1] description providing context, purpose, and/or intent in 2-4 sen…" at bounding box center [755, 477] width 571 height 20
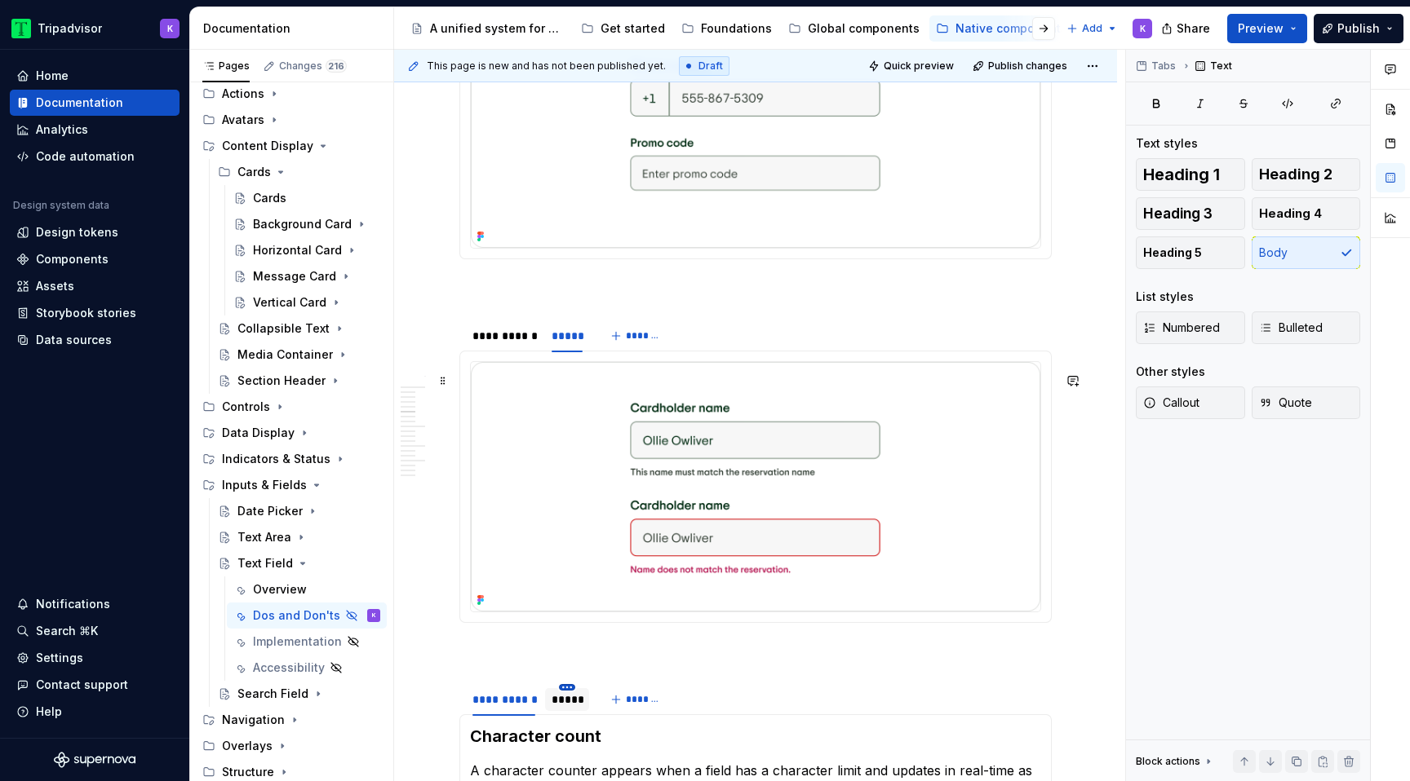
scroll to position [1162, 0]
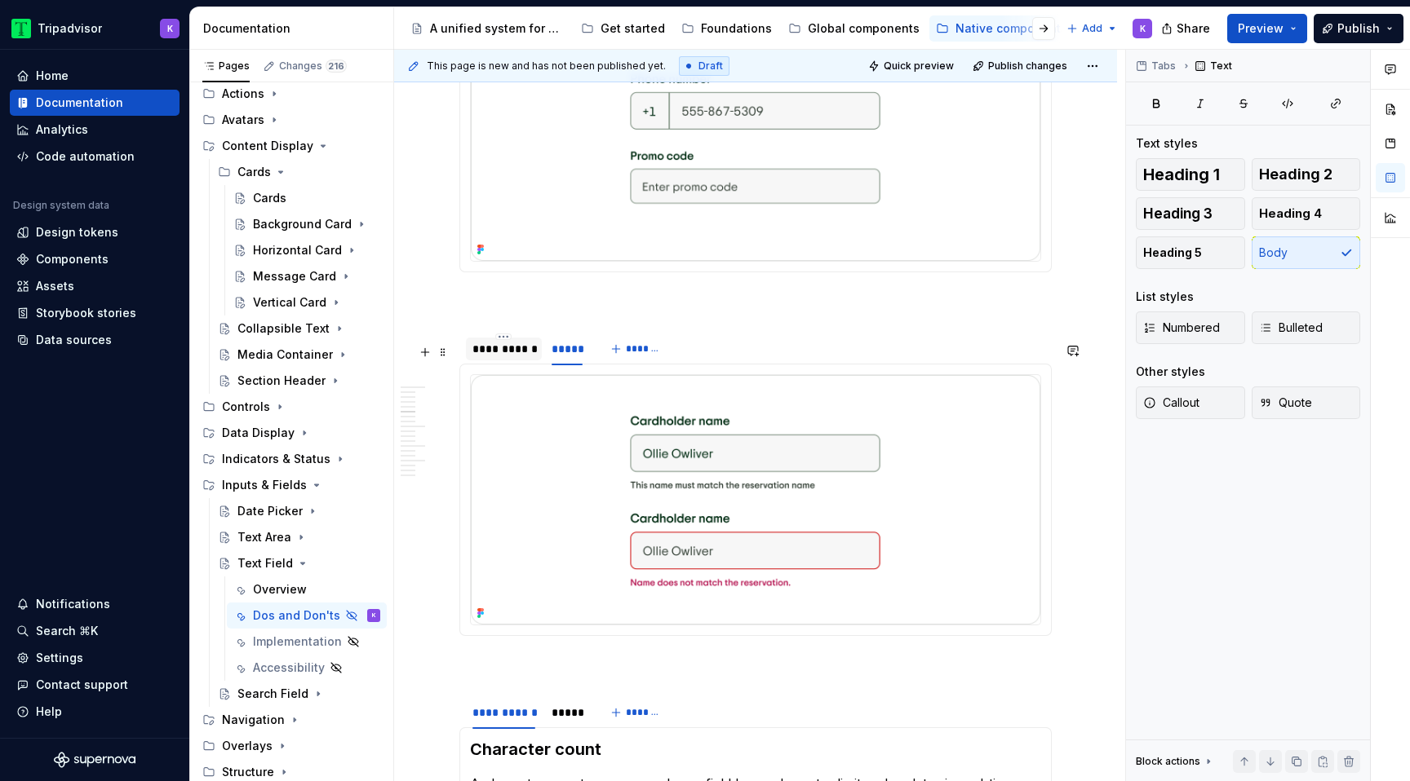
click at [502, 357] on div "**********" at bounding box center [503, 349] width 63 height 16
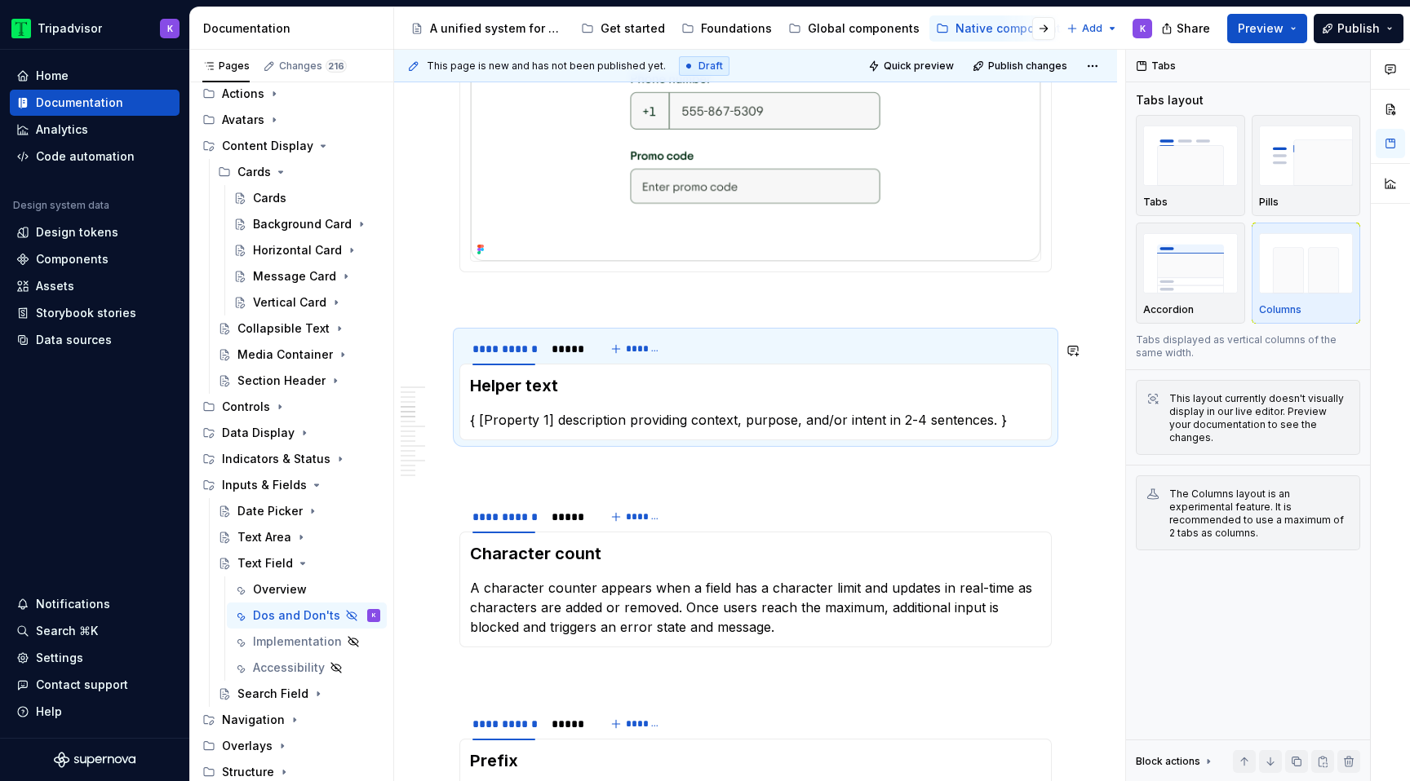
click at [587, 430] on p "{ [Property 1] description providing context, purpose, and/or intent in 2-4 sen…" at bounding box center [755, 420] width 571 height 20
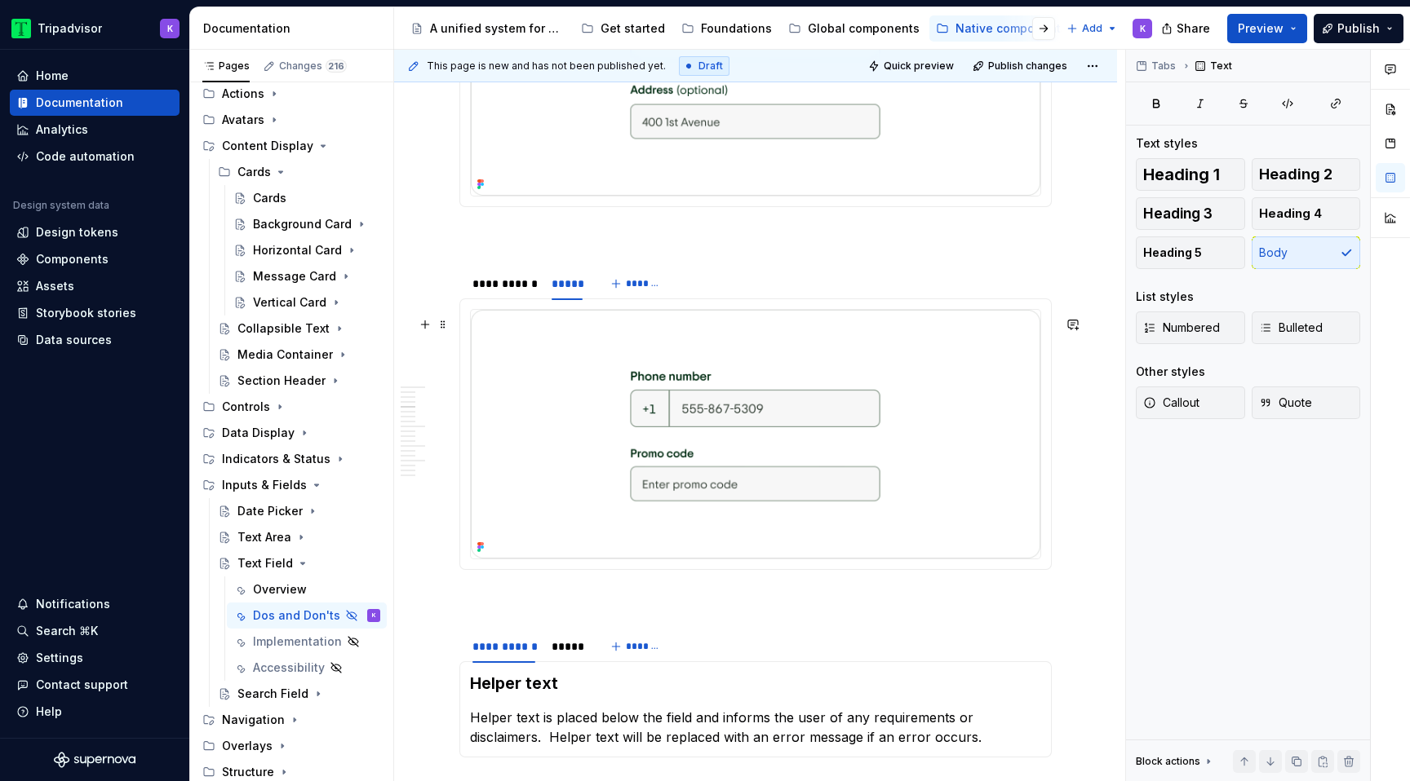
scroll to position [818, 0]
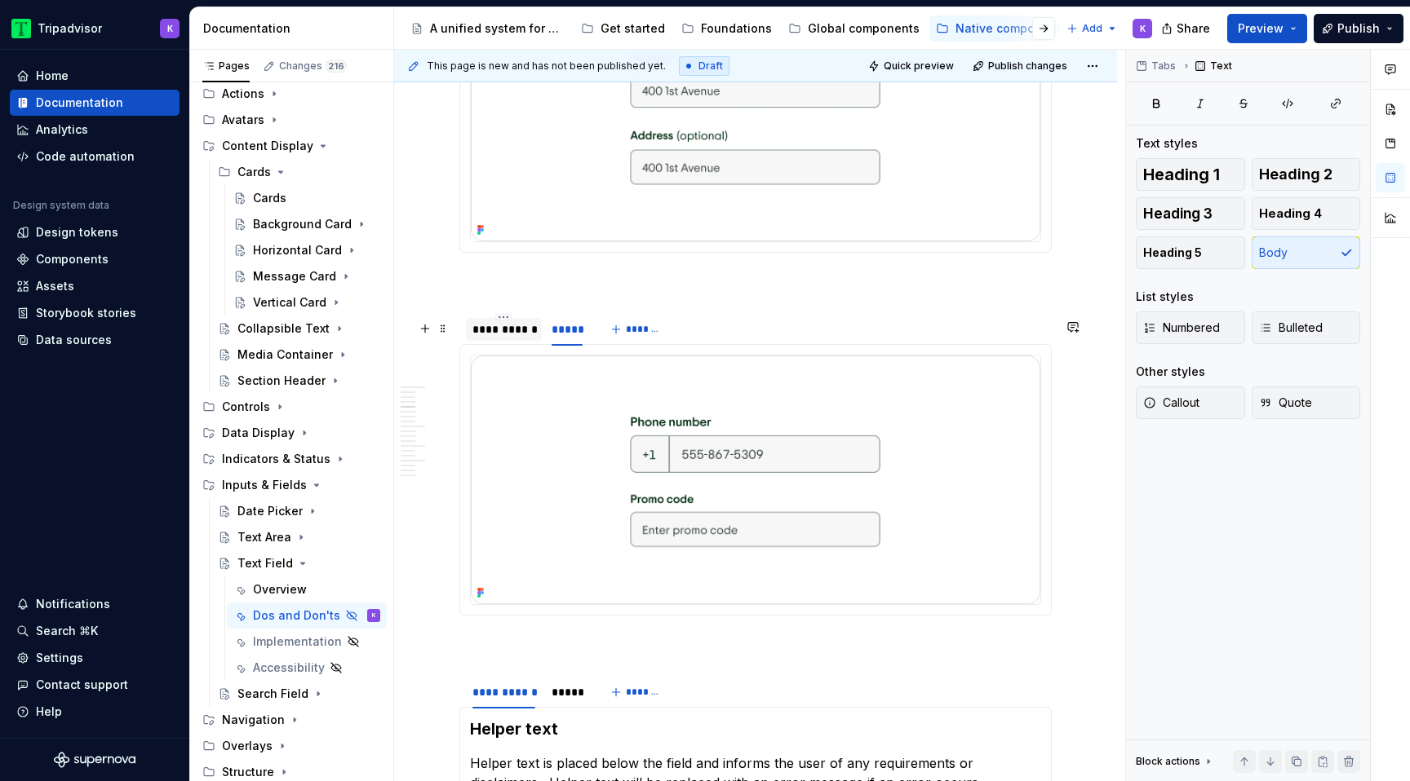
click at [516, 332] on div "**********" at bounding box center [503, 329] width 63 height 16
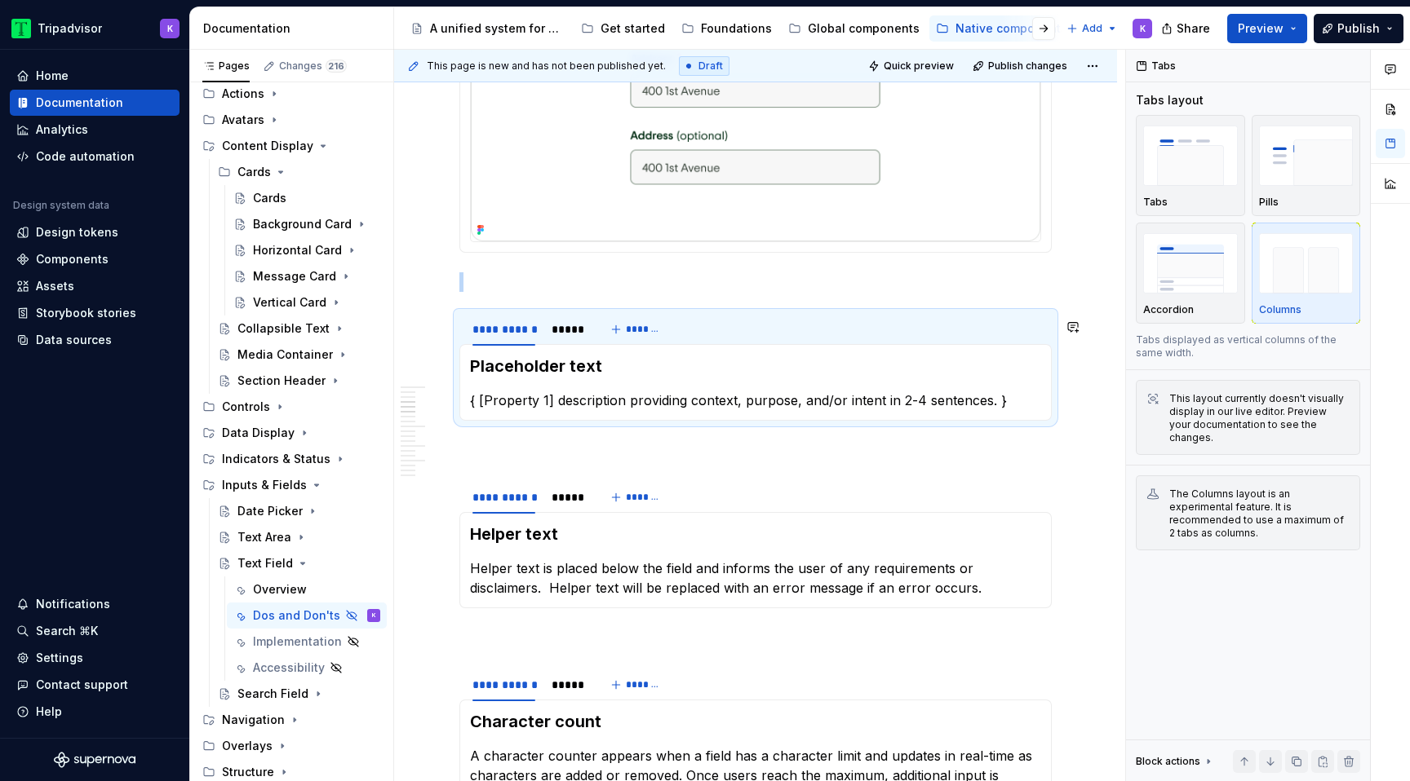
click at [548, 421] on section "**********" at bounding box center [755, 366] width 592 height 109
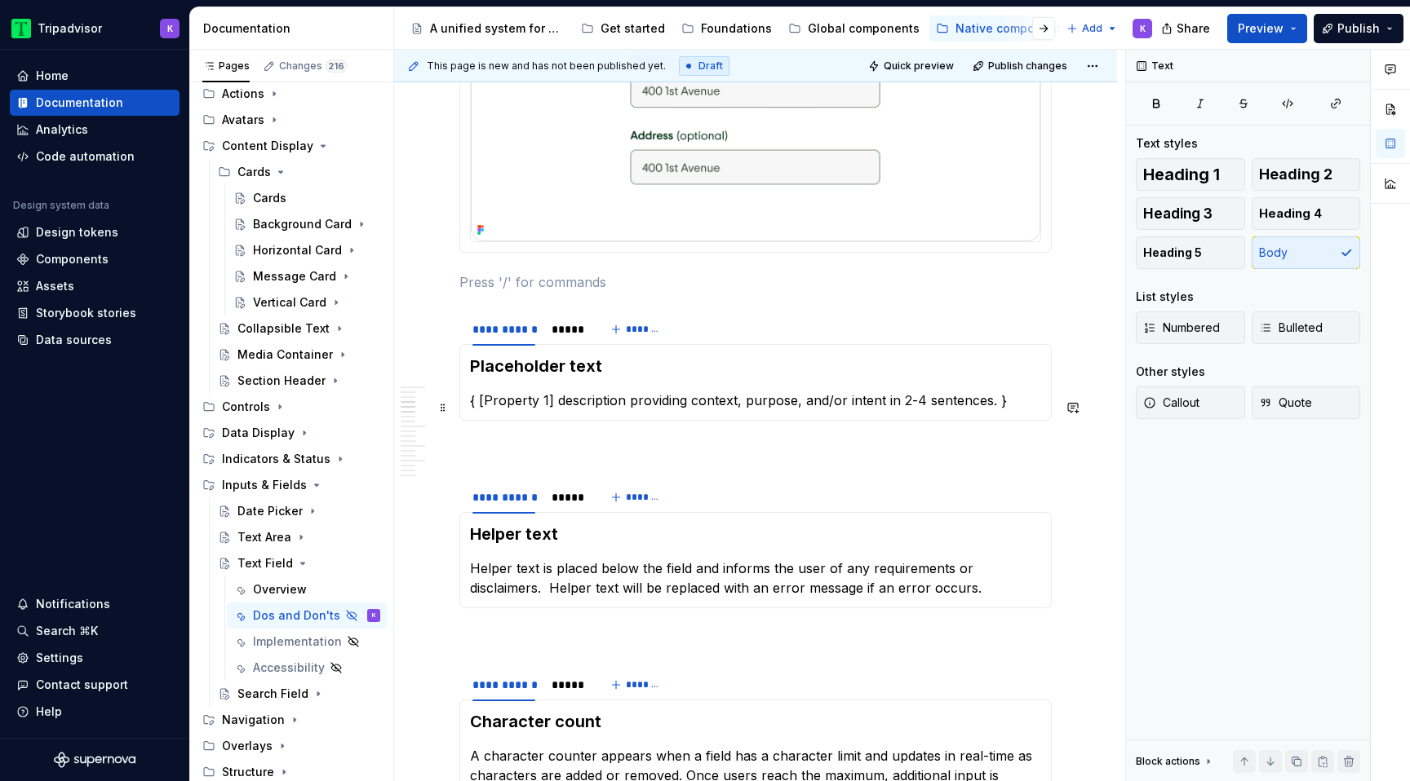
click at [549, 410] on p "{ [Property 1] description providing context, purpose, and/or intent in 2-4 sen…" at bounding box center [755, 401] width 571 height 20
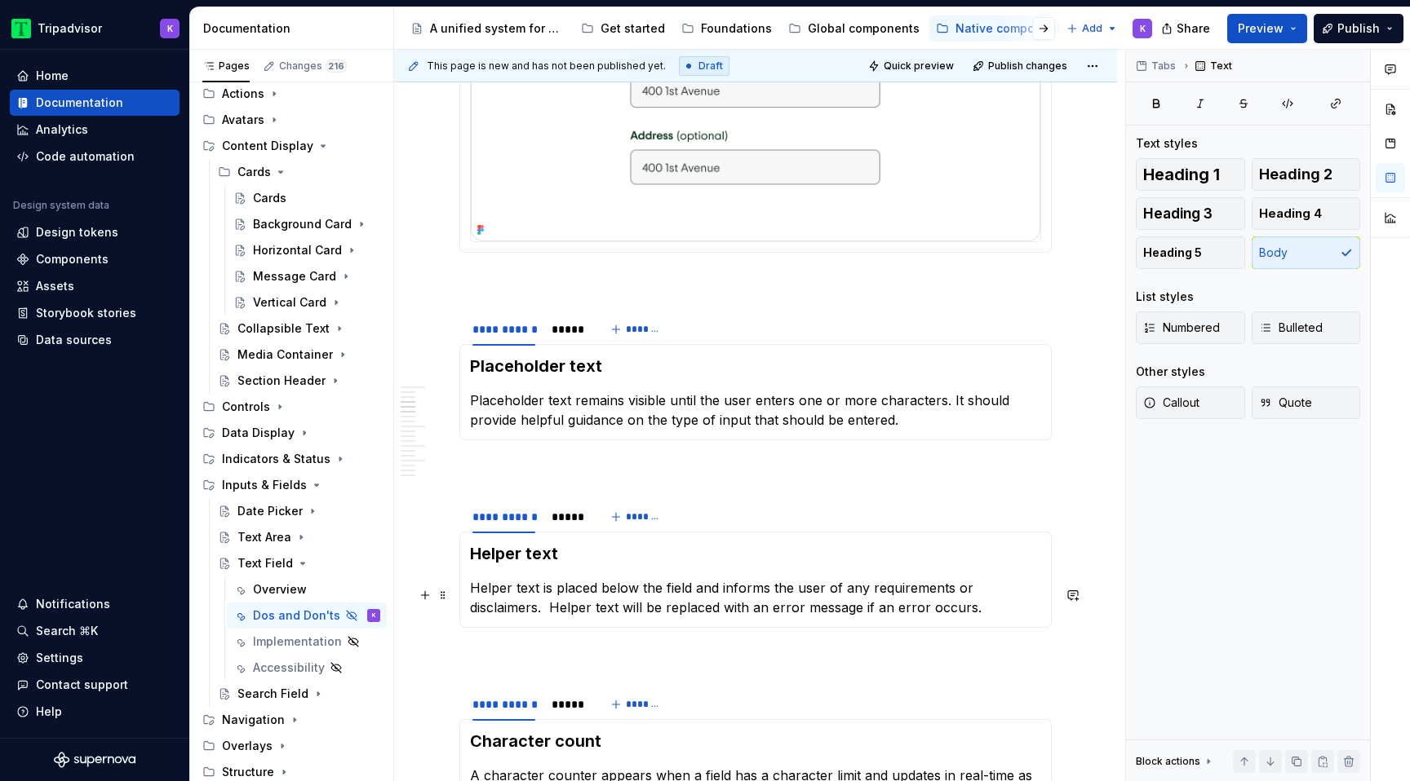
click at [471, 617] on p "Helper text is placed below the field and informs the user of any requirements …" at bounding box center [755, 597] width 571 height 39
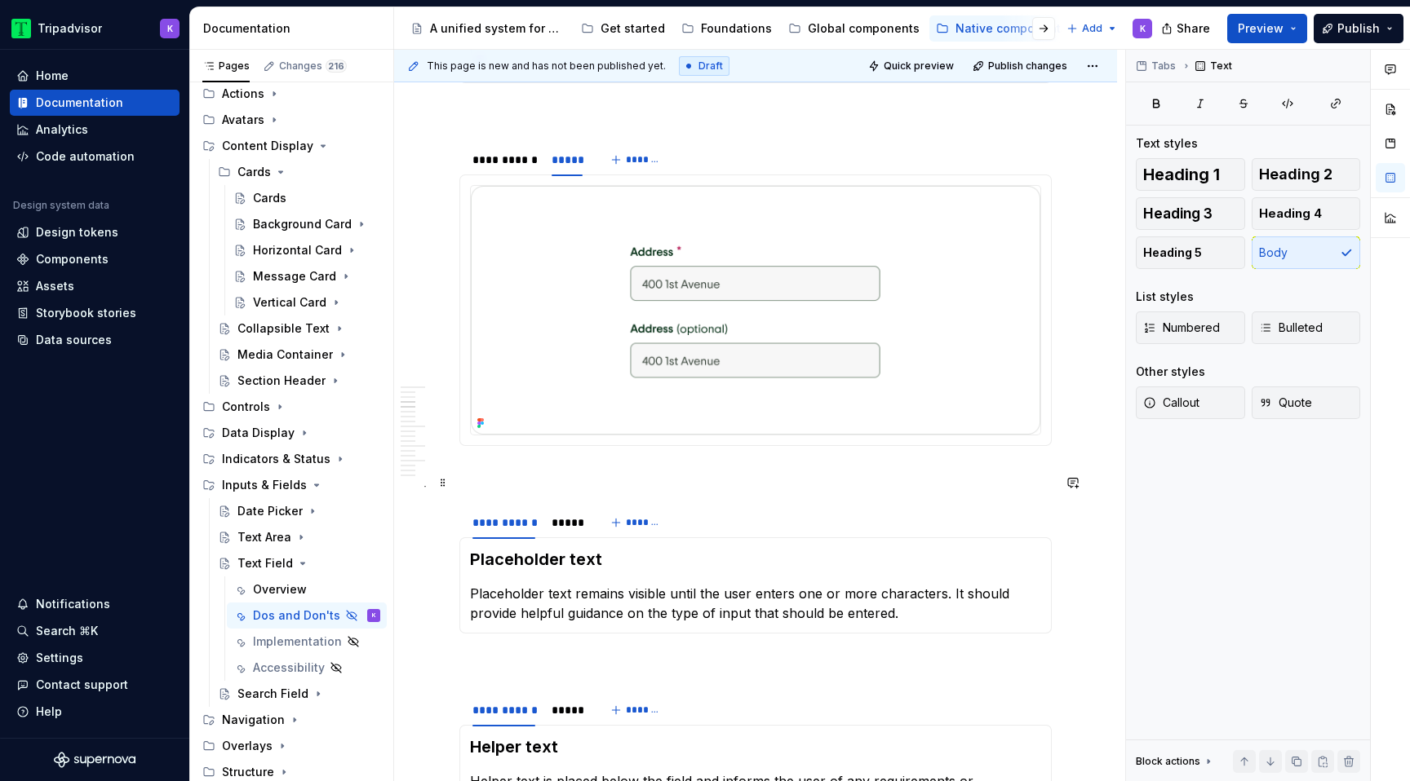
scroll to position [487, 0]
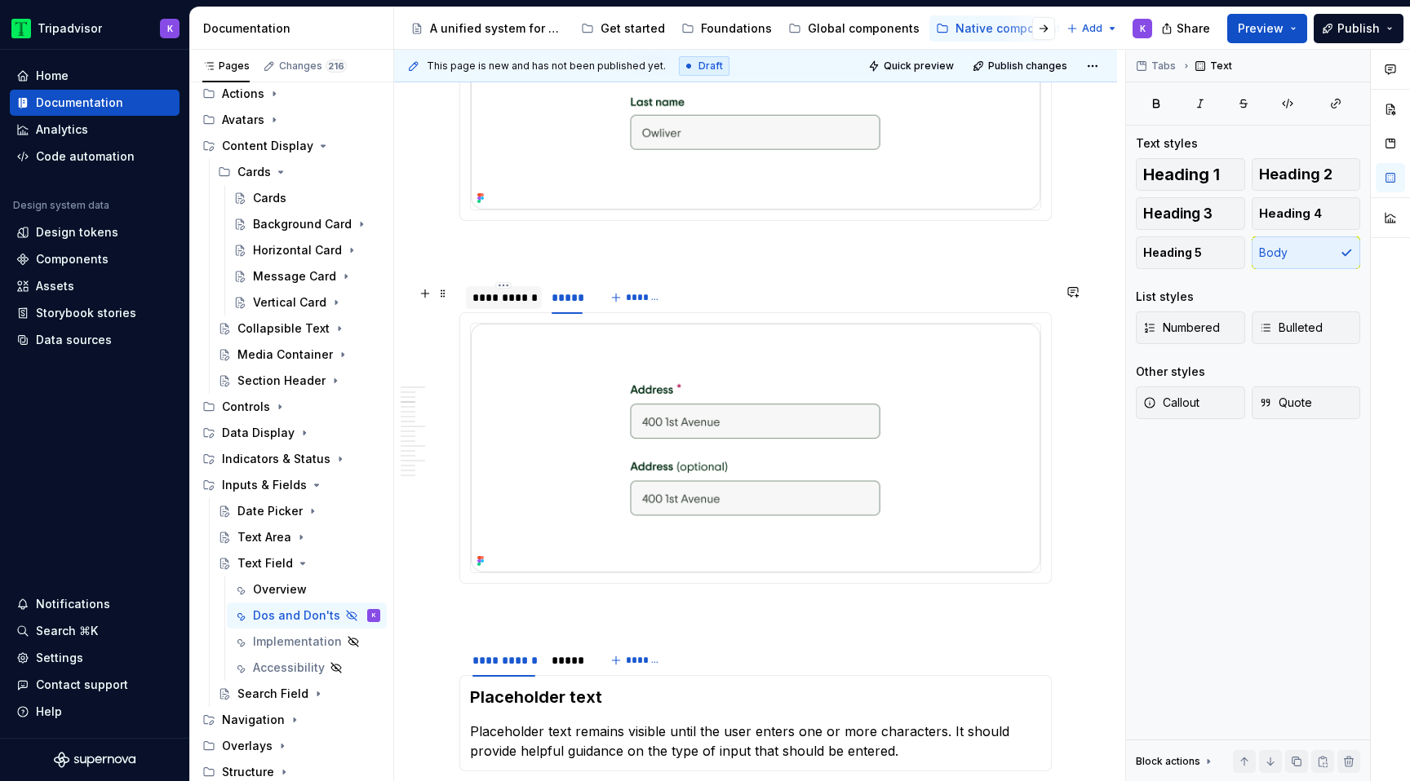
click at [507, 306] on div "**********" at bounding box center [503, 298] width 63 height 16
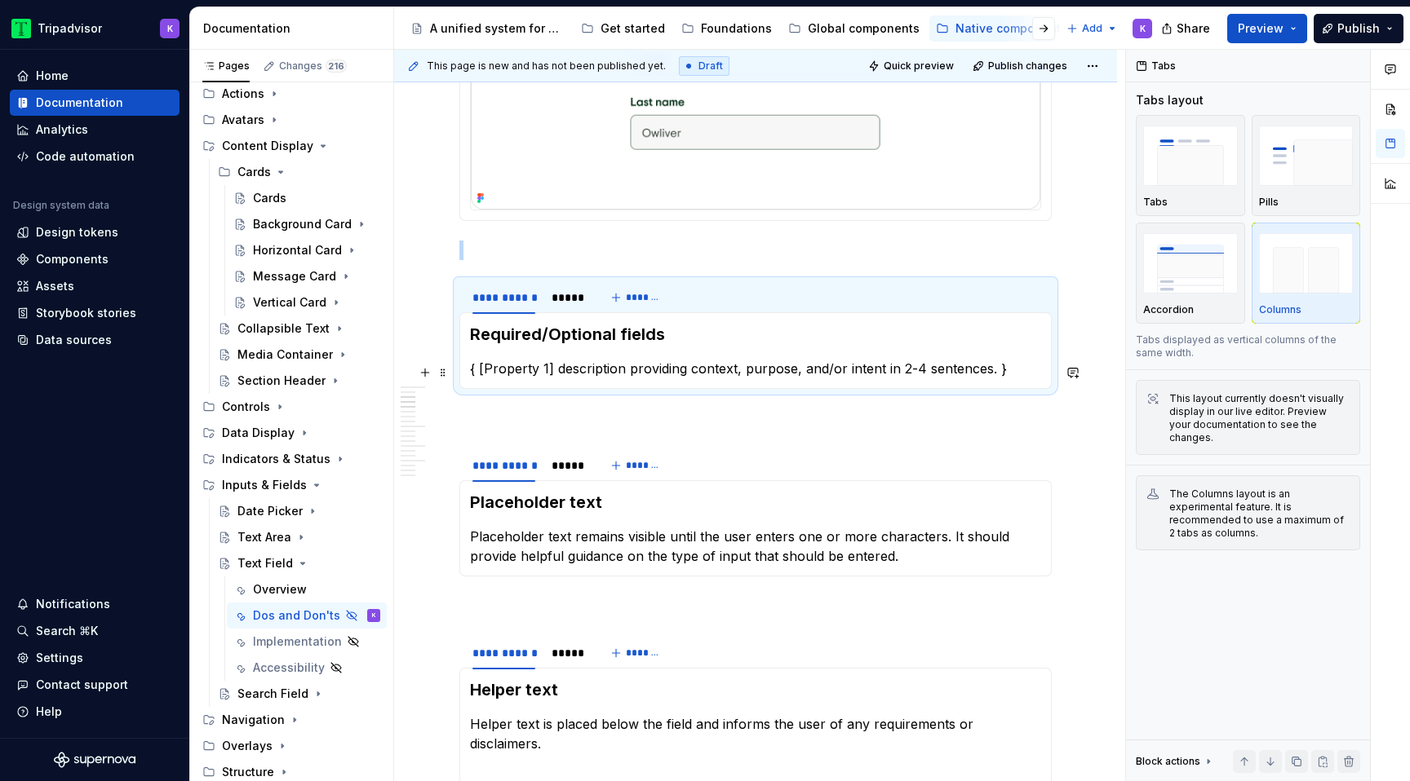
click at [648, 365] on p "{ [Property 1] description providing context, purpose, and/or intent in 2-4 sen…" at bounding box center [755, 369] width 571 height 20
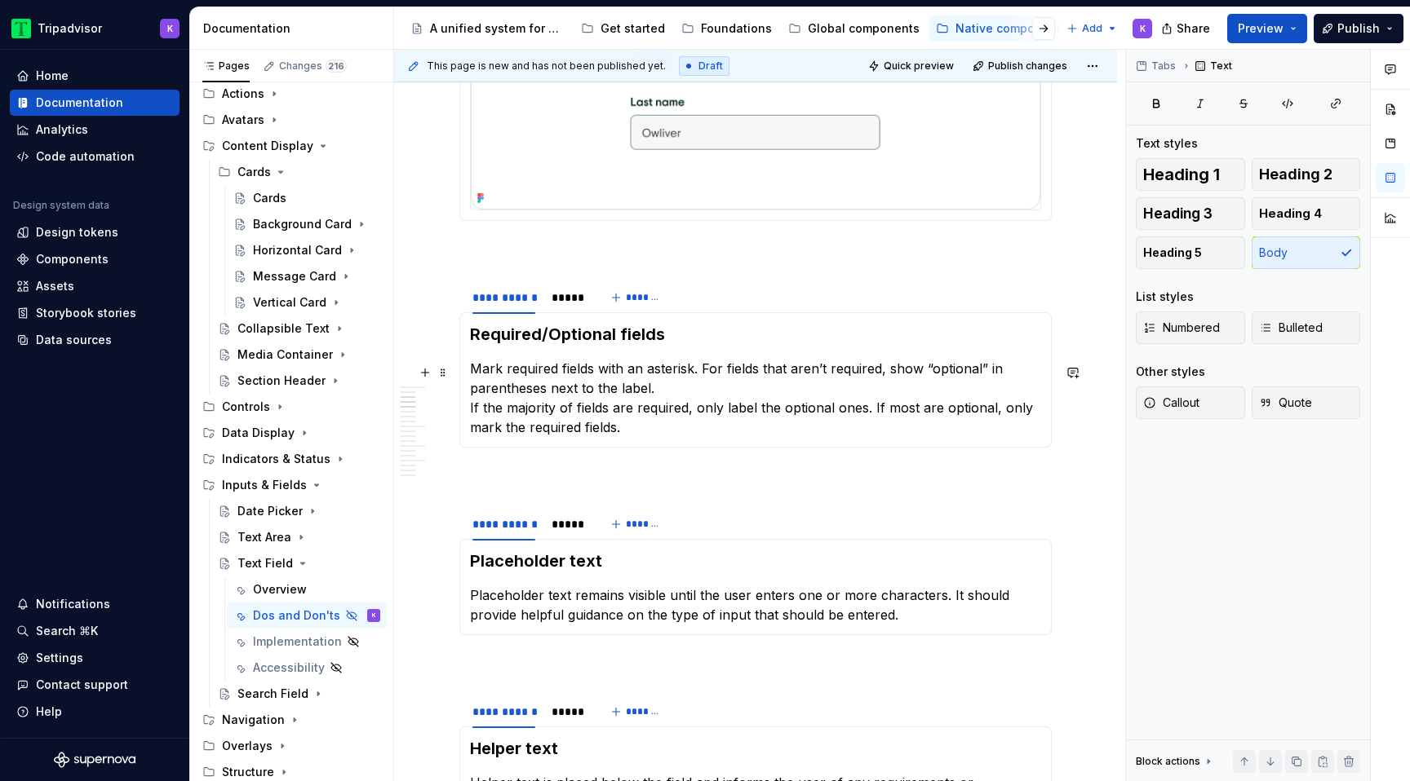
click at [696, 398] on p "Mark required fields with an asterisk. For fields that aren’t required, show “o…" at bounding box center [755, 398] width 571 height 78
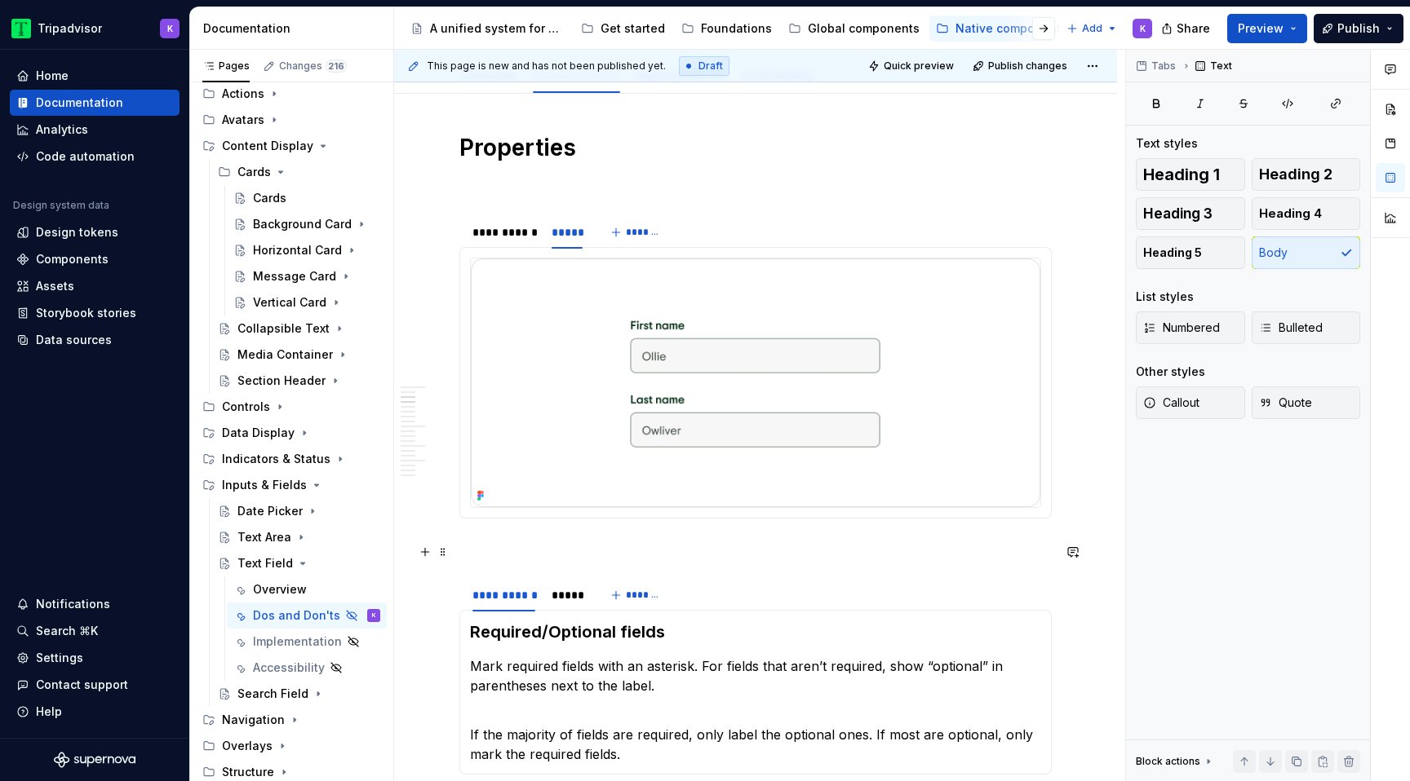
scroll to position [44, 0]
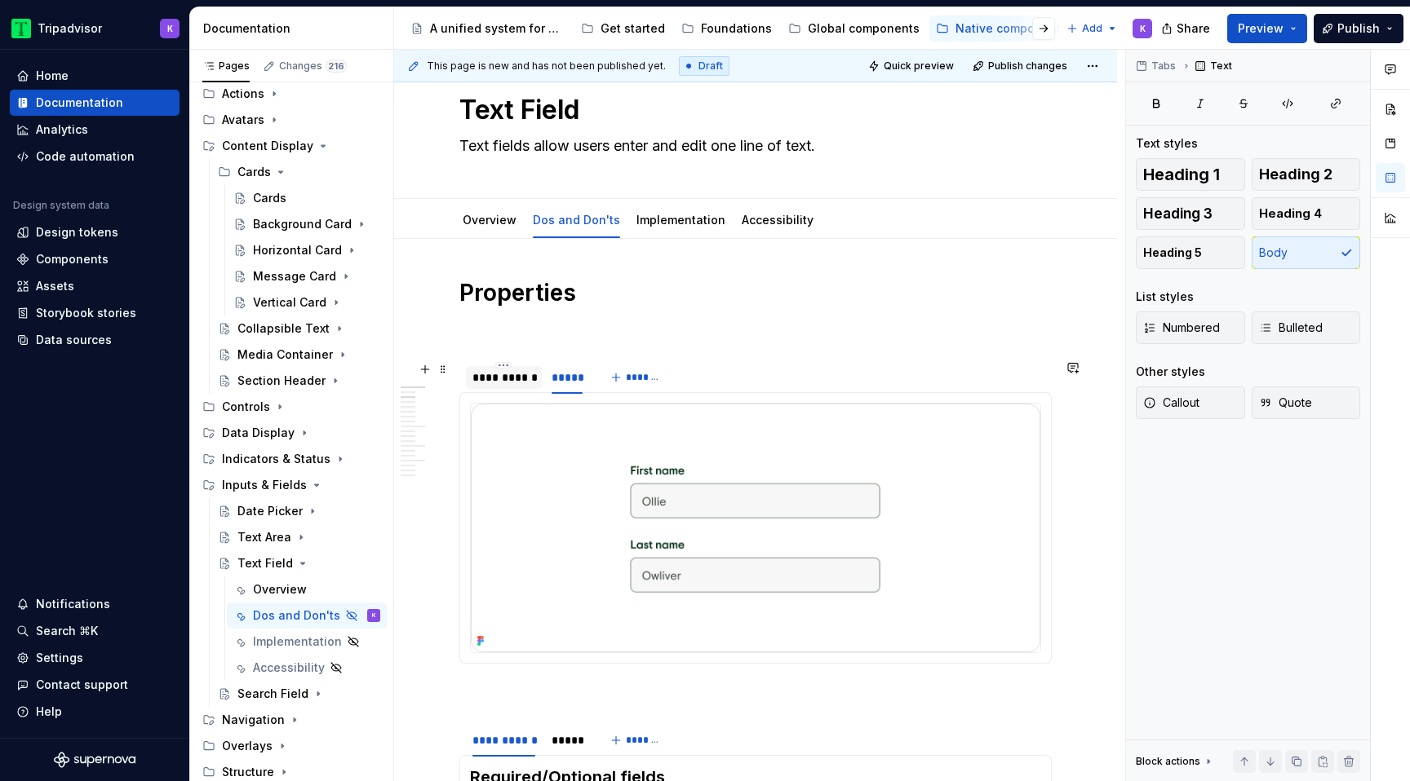
click at [505, 378] on div "**********" at bounding box center [503, 378] width 63 height 16
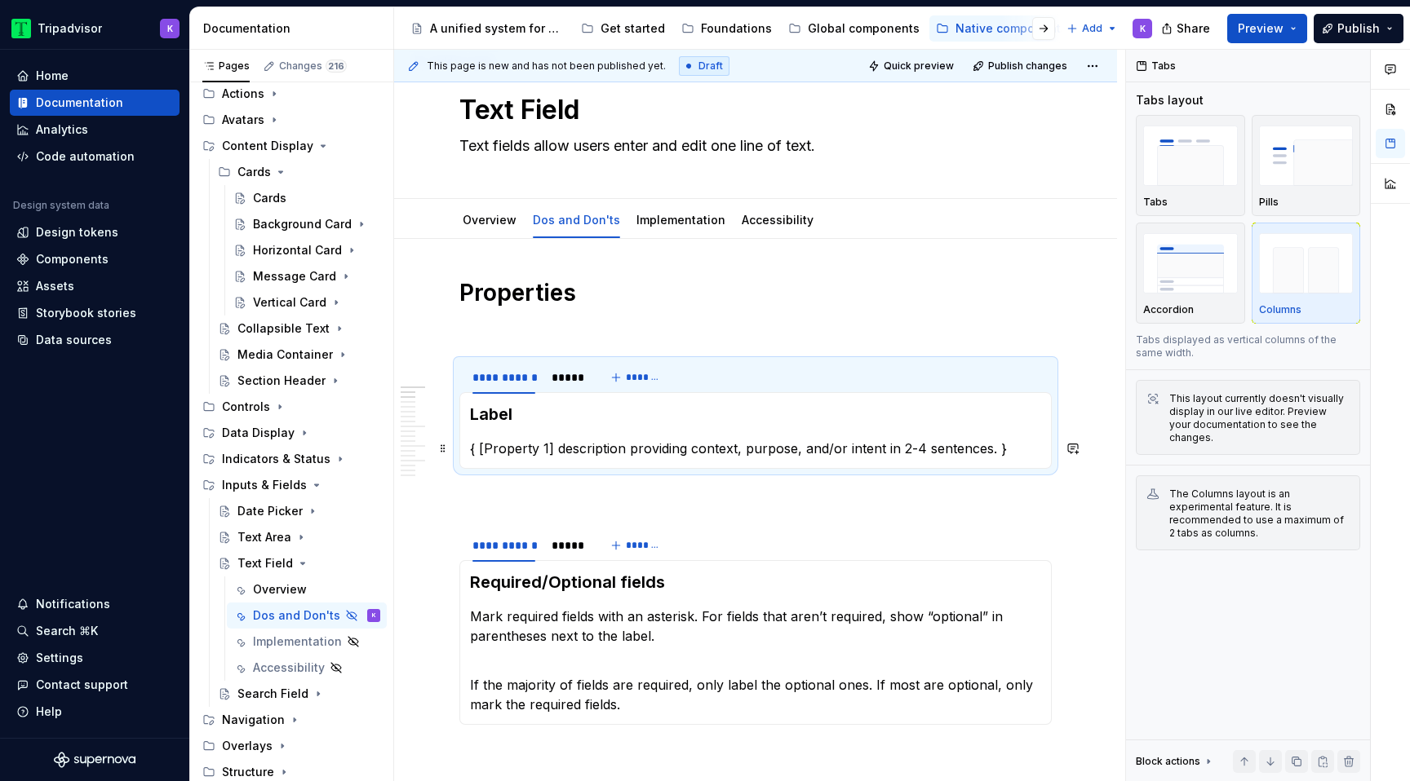
click at [577, 452] on p "{ [Property 1] description providing context, purpose, and/or intent in 2-4 sen…" at bounding box center [755, 449] width 571 height 20
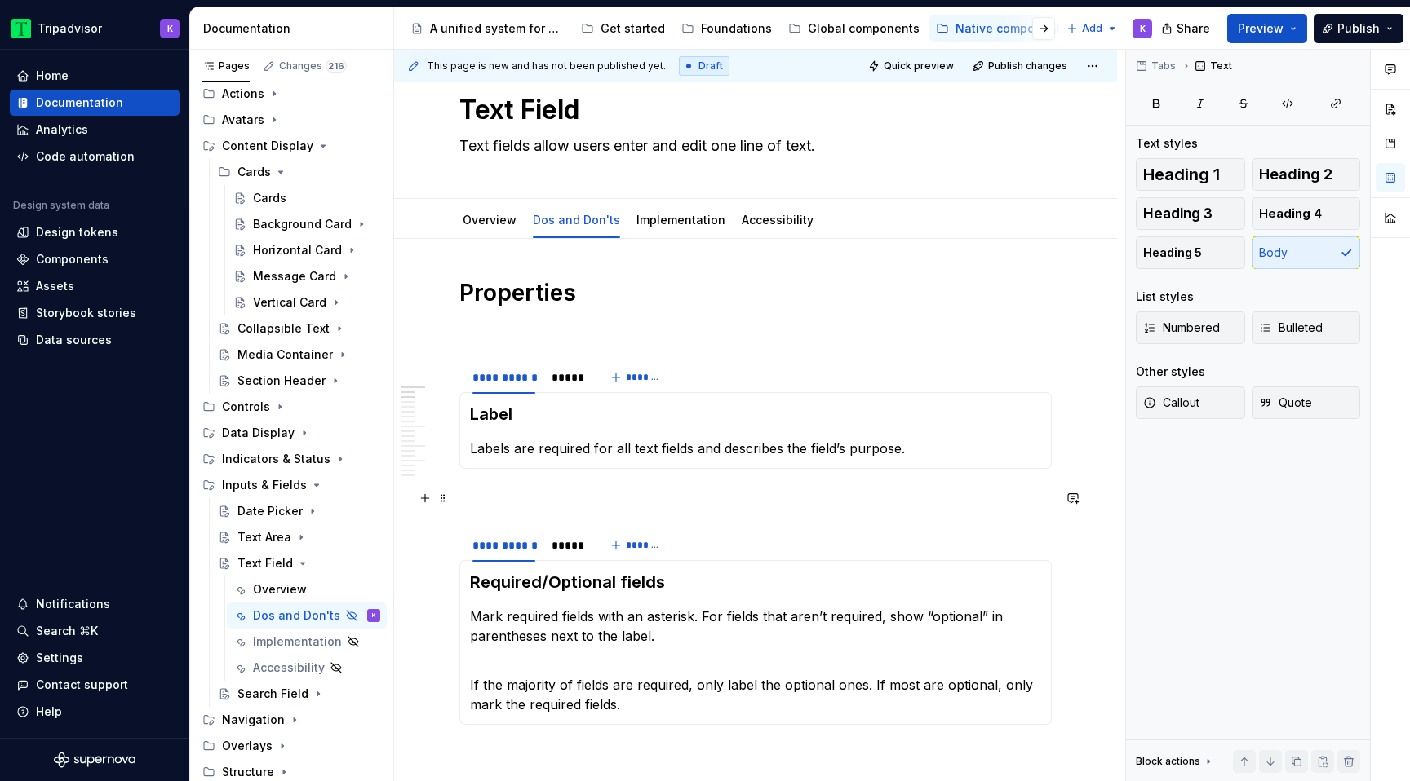
click at [693, 502] on p at bounding box center [755, 499] width 592 height 20
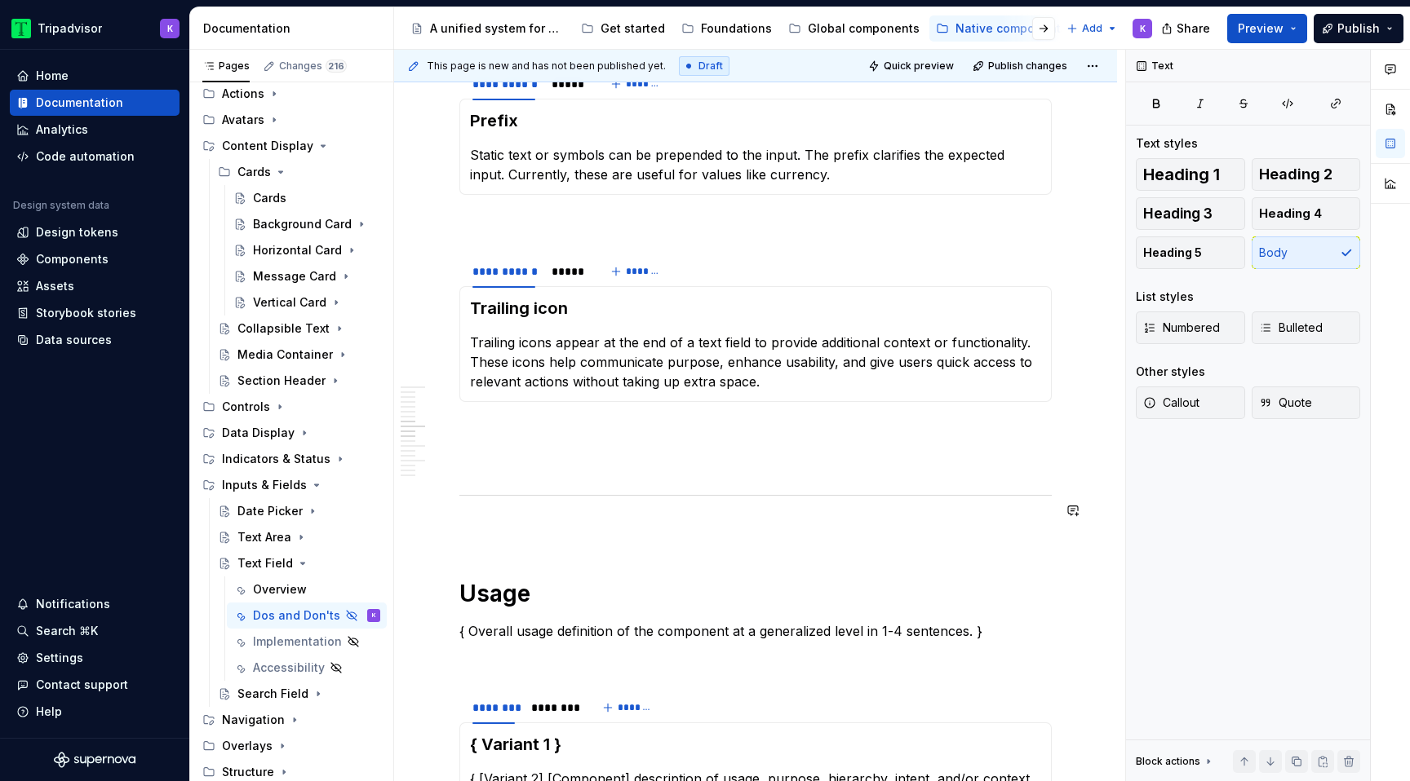
scroll to position [1274, 0]
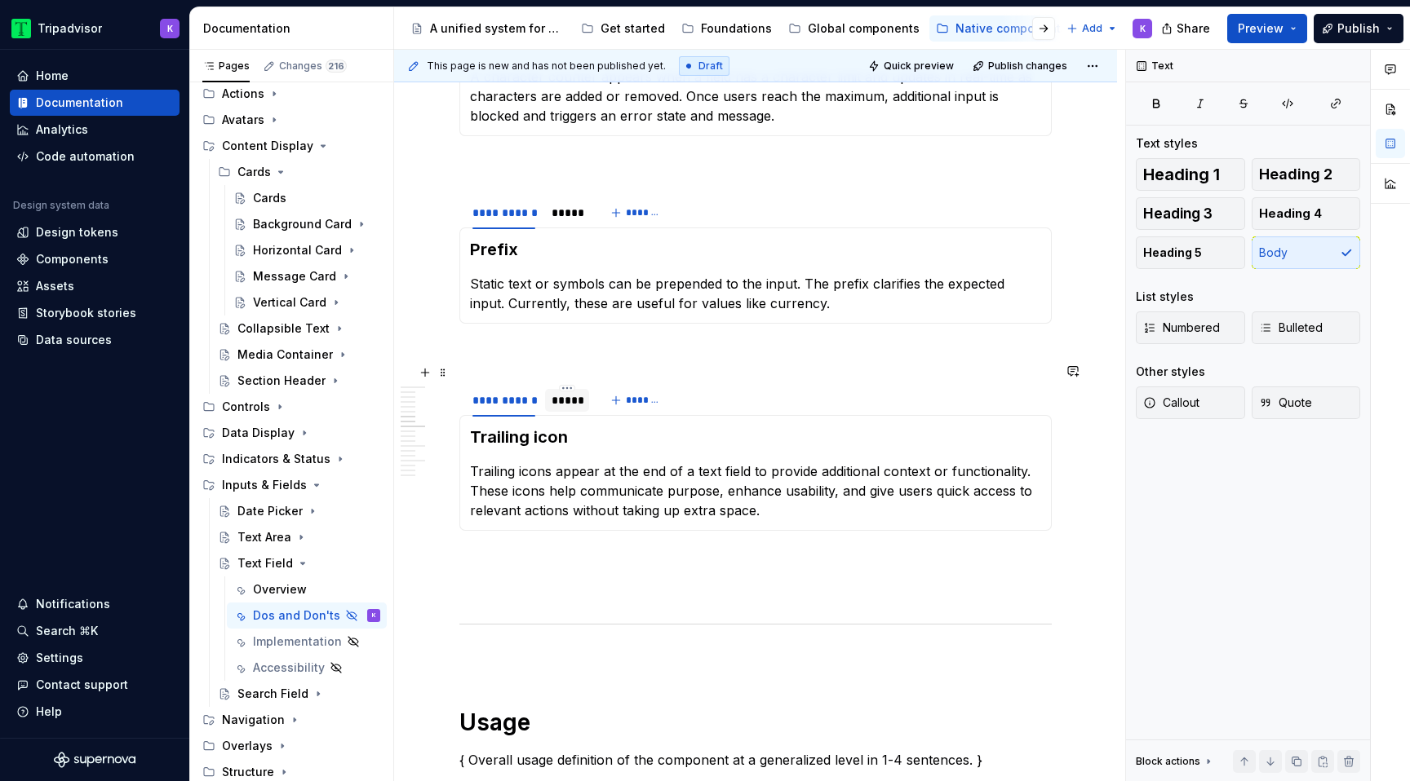
click at [577, 392] on div "*****" at bounding box center [566, 400] width 31 height 16
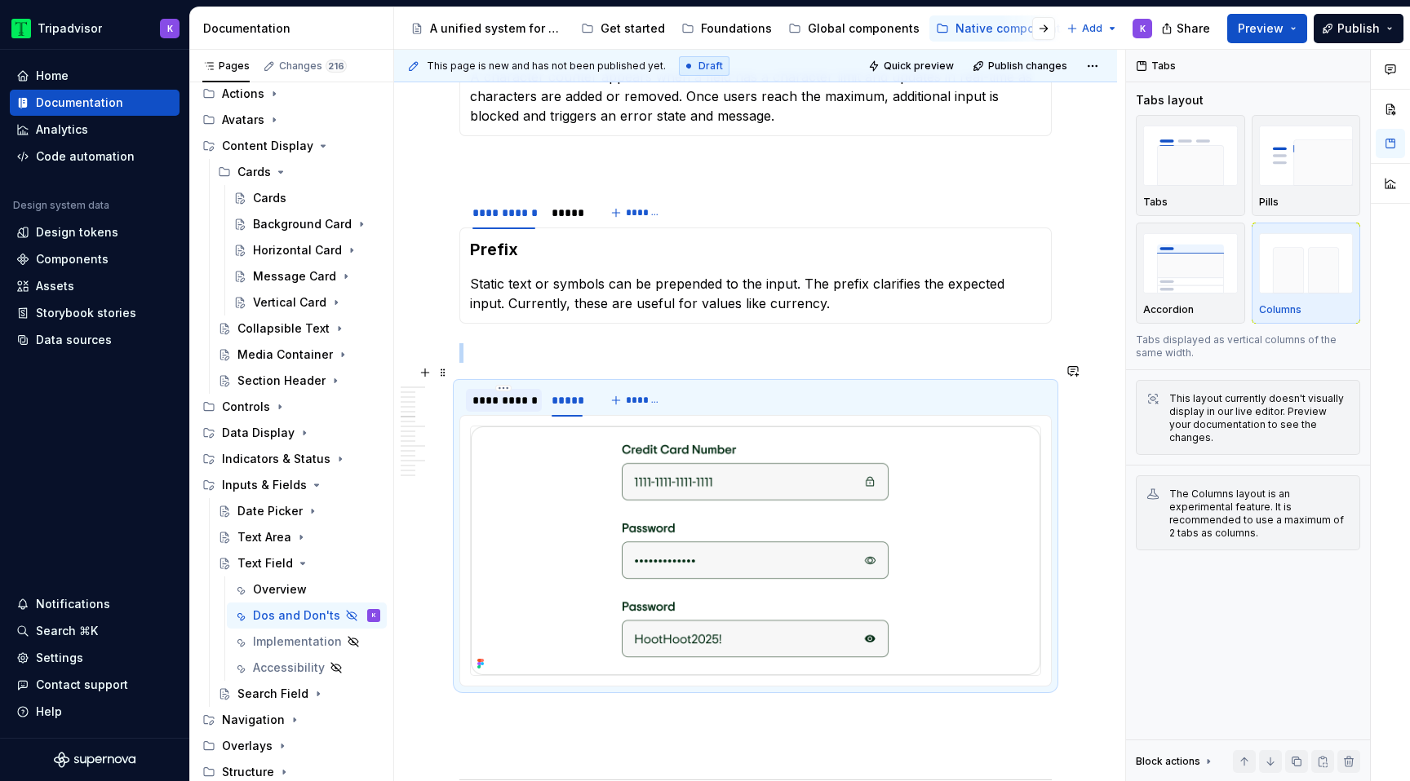
click at [512, 392] on div "**********" at bounding box center [503, 400] width 63 height 16
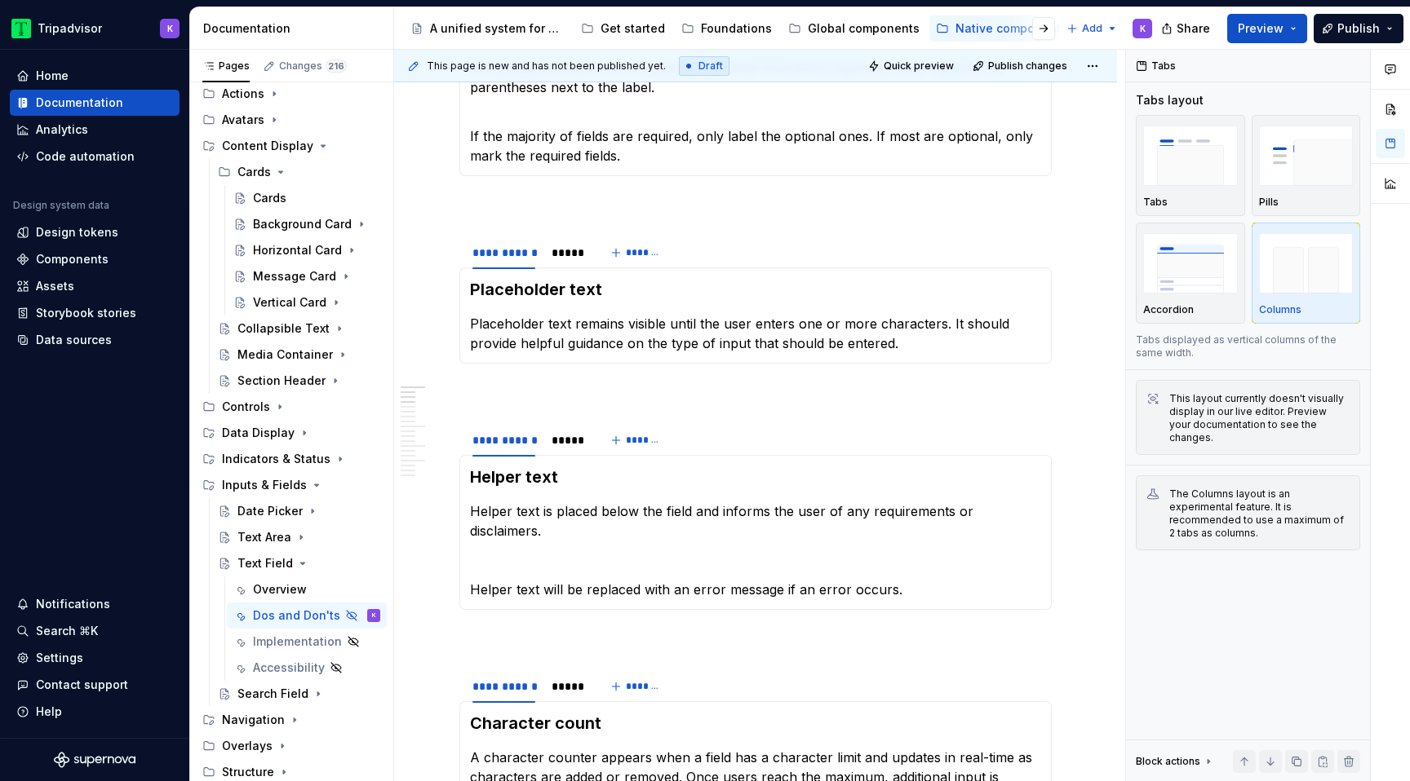
scroll to position [631, 0]
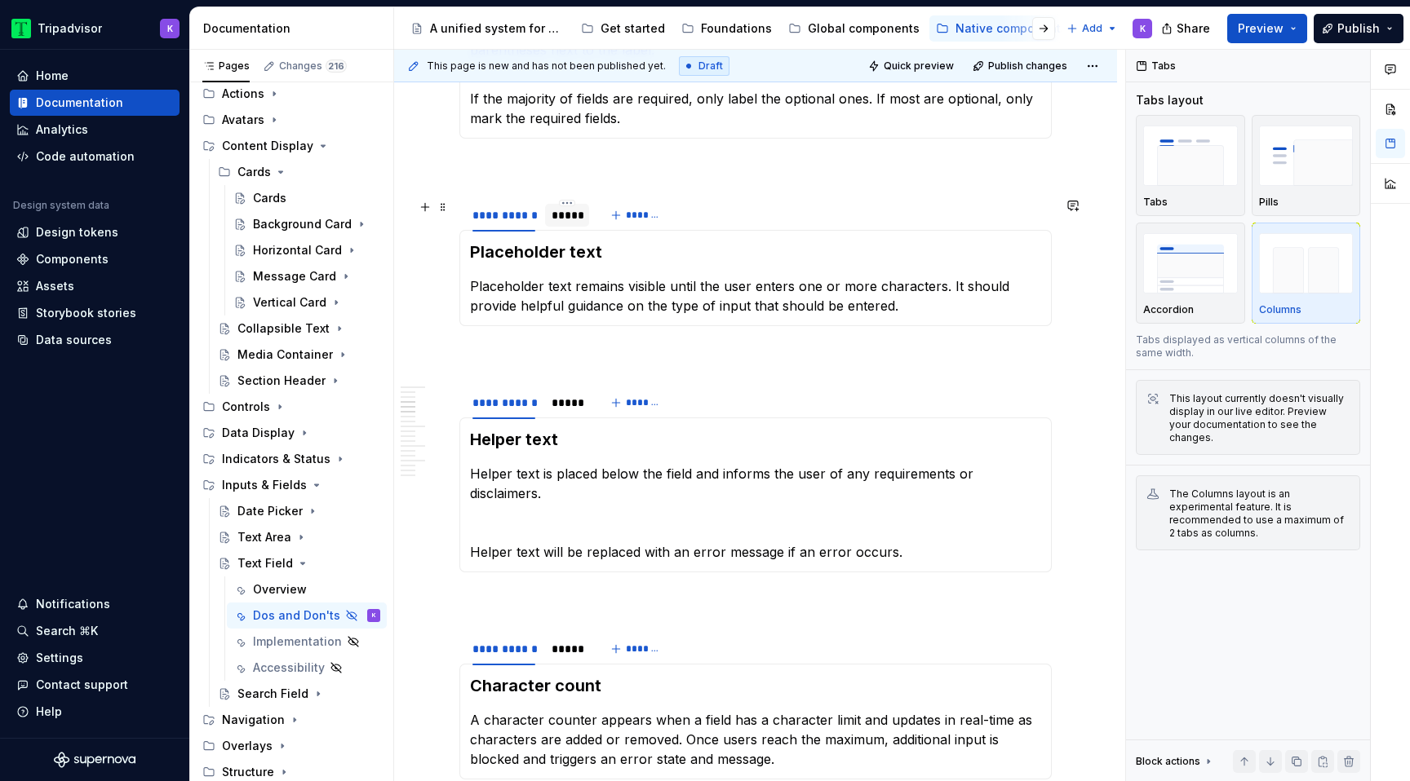
click at [569, 228] on div at bounding box center [567, 229] width 44 height 2
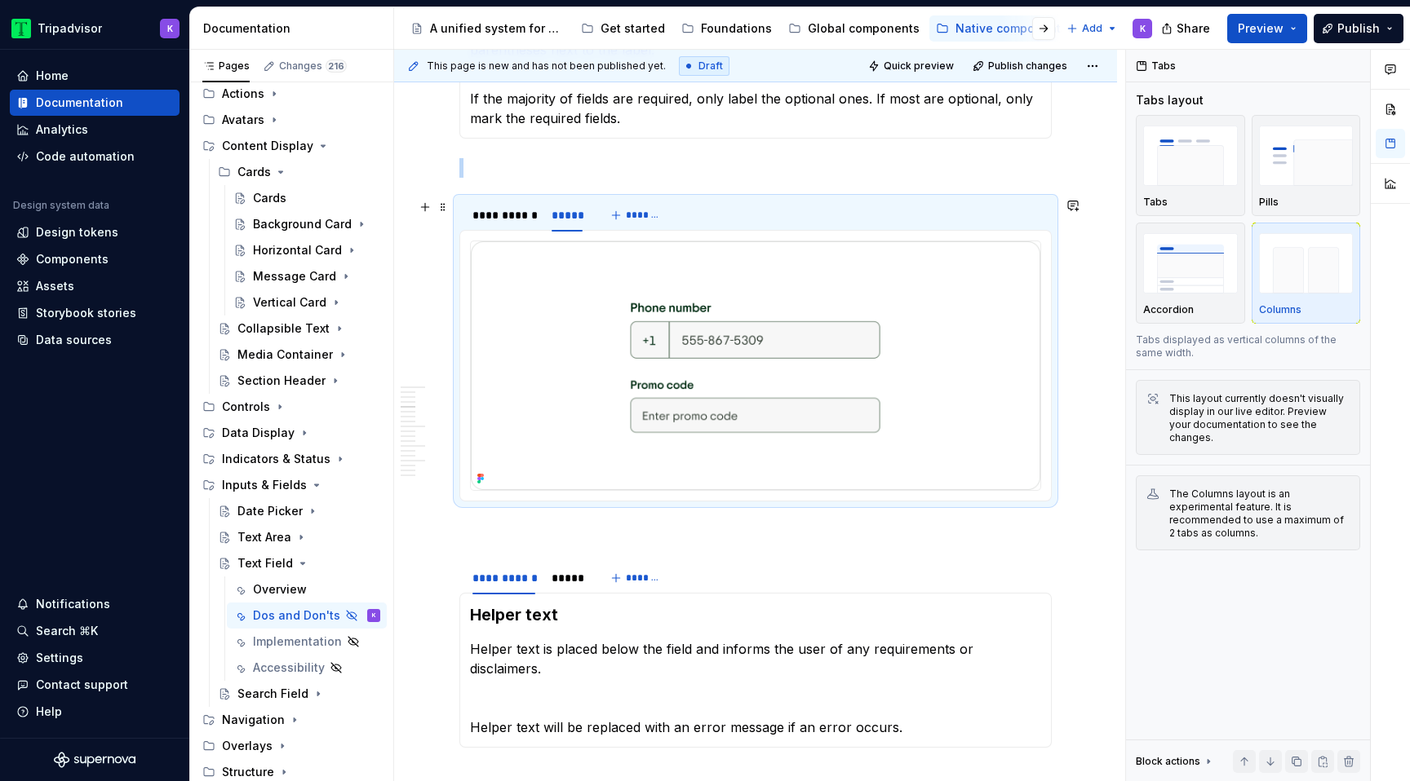
click at [609, 330] on img at bounding box center [755, 365] width 569 height 249
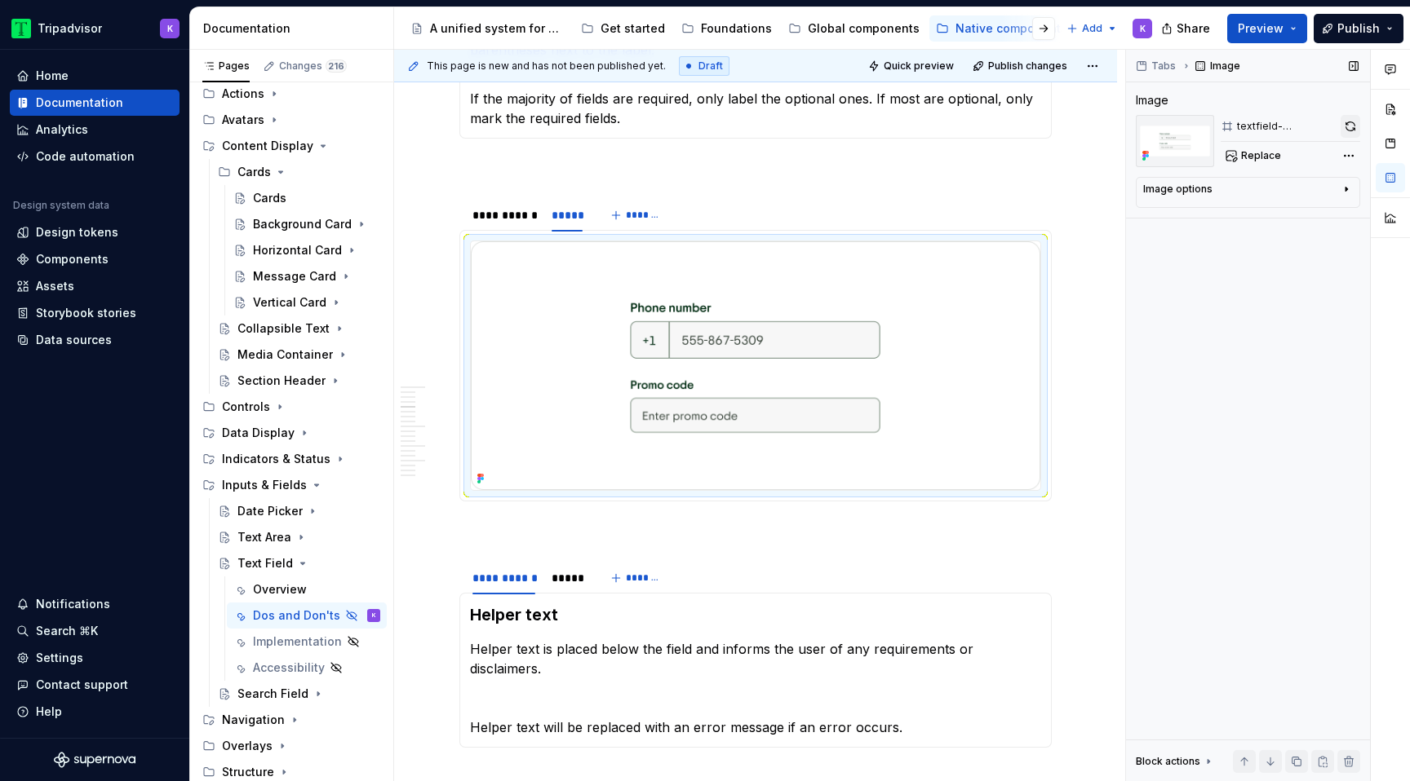
click at [1347, 123] on button "button" at bounding box center [1350, 126] width 20 height 23
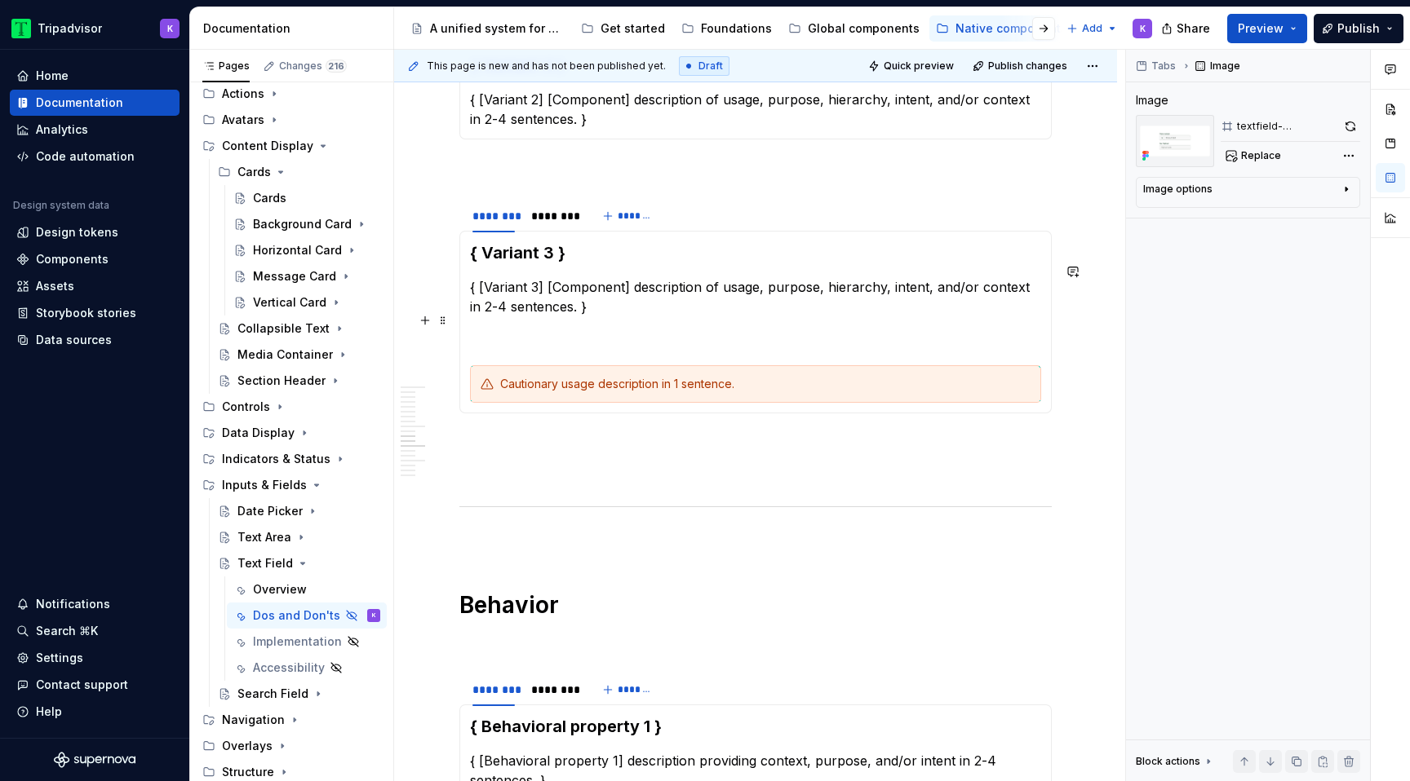
scroll to position [2711, 0]
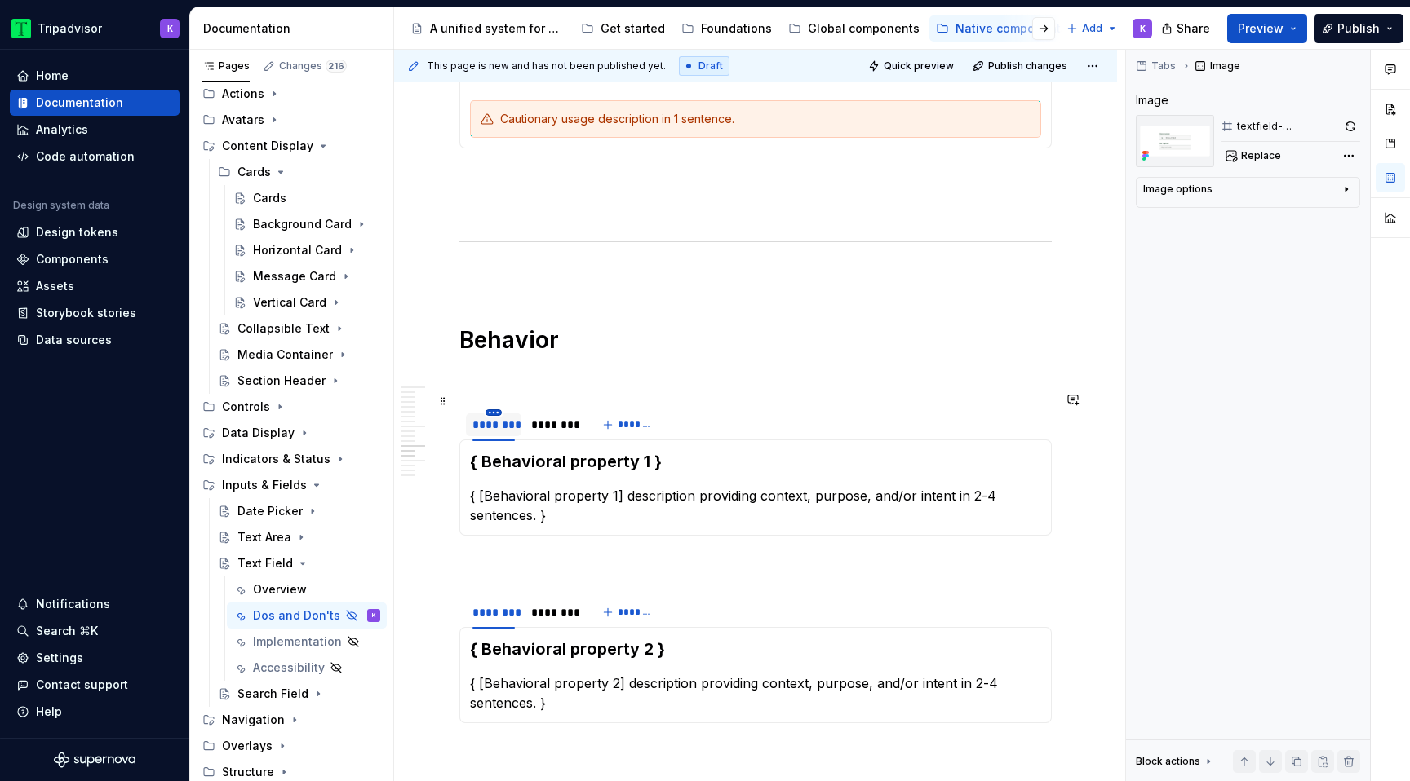
click at [494, 399] on html "Tripadvisor K Home Documentation Analytics Code automation Design system data D…" at bounding box center [705, 390] width 1410 height 781
click at [521, 418] on div "Edit name" at bounding box center [569, 421] width 106 height 16
type textarea "*"
type input "**********"
click at [573, 398] on html "Tripadvisor K Home Documentation Analytics Code automation Design system data D…" at bounding box center [705, 390] width 1410 height 781
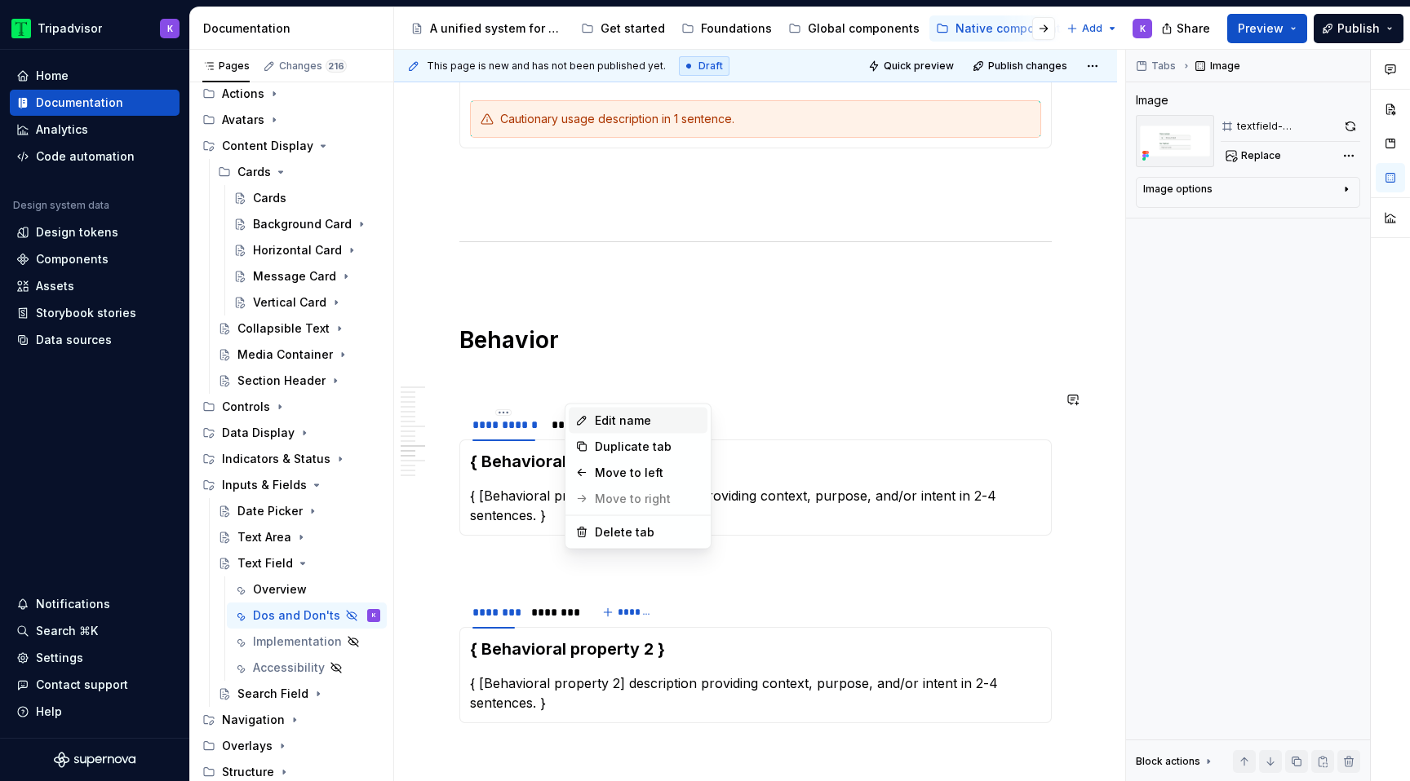
click at [586, 417] on icon at bounding box center [581, 420] width 13 height 13
type textarea "*"
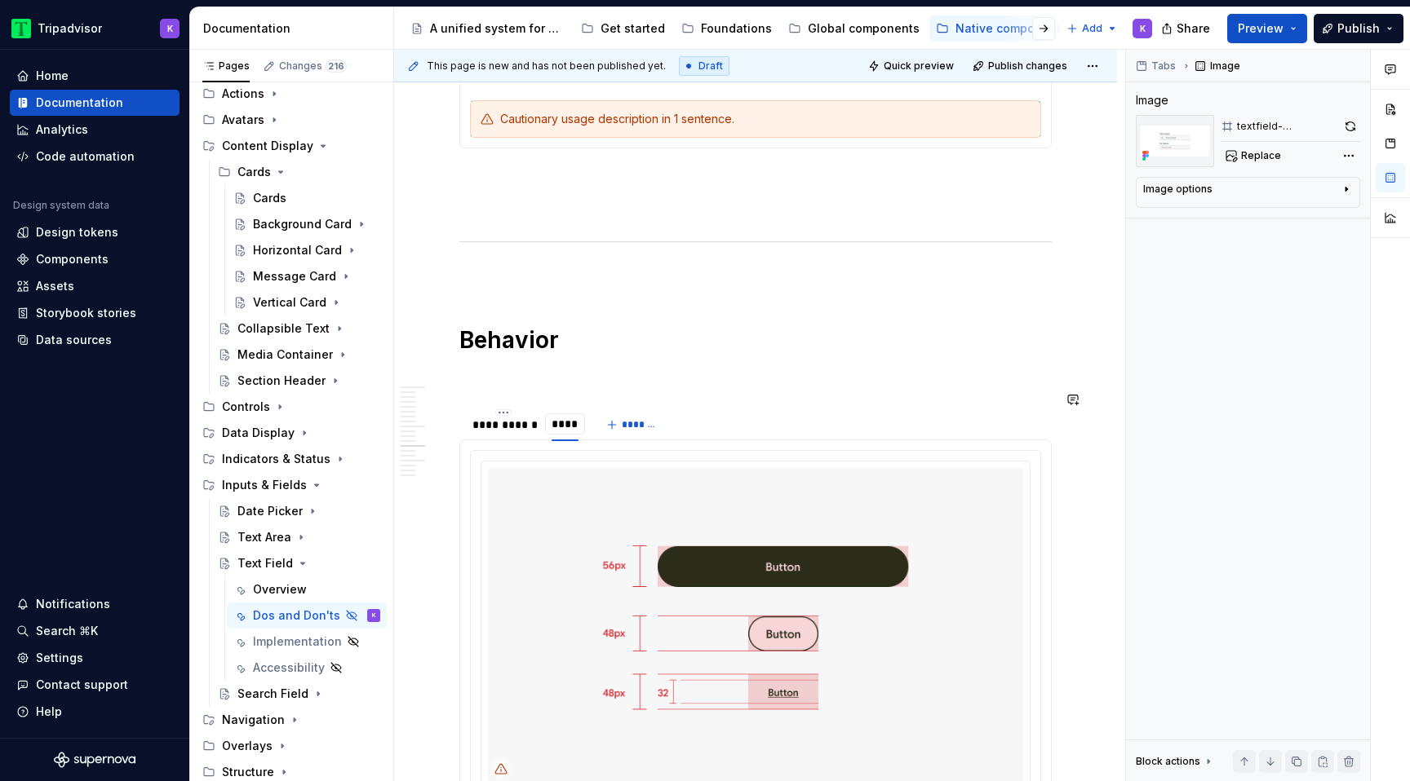
type input "*****"
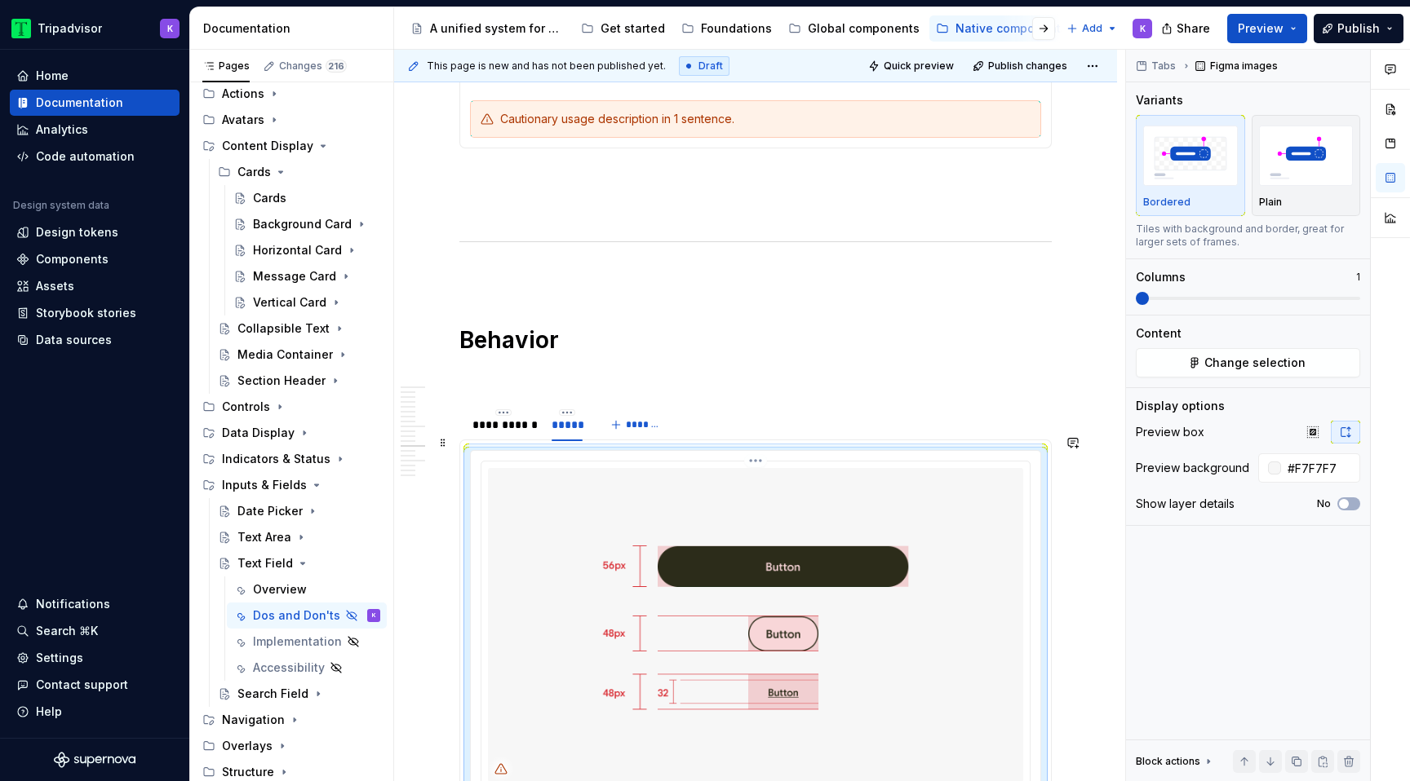
click at [592, 473] on img at bounding box center [755, 625] width 535 height 314
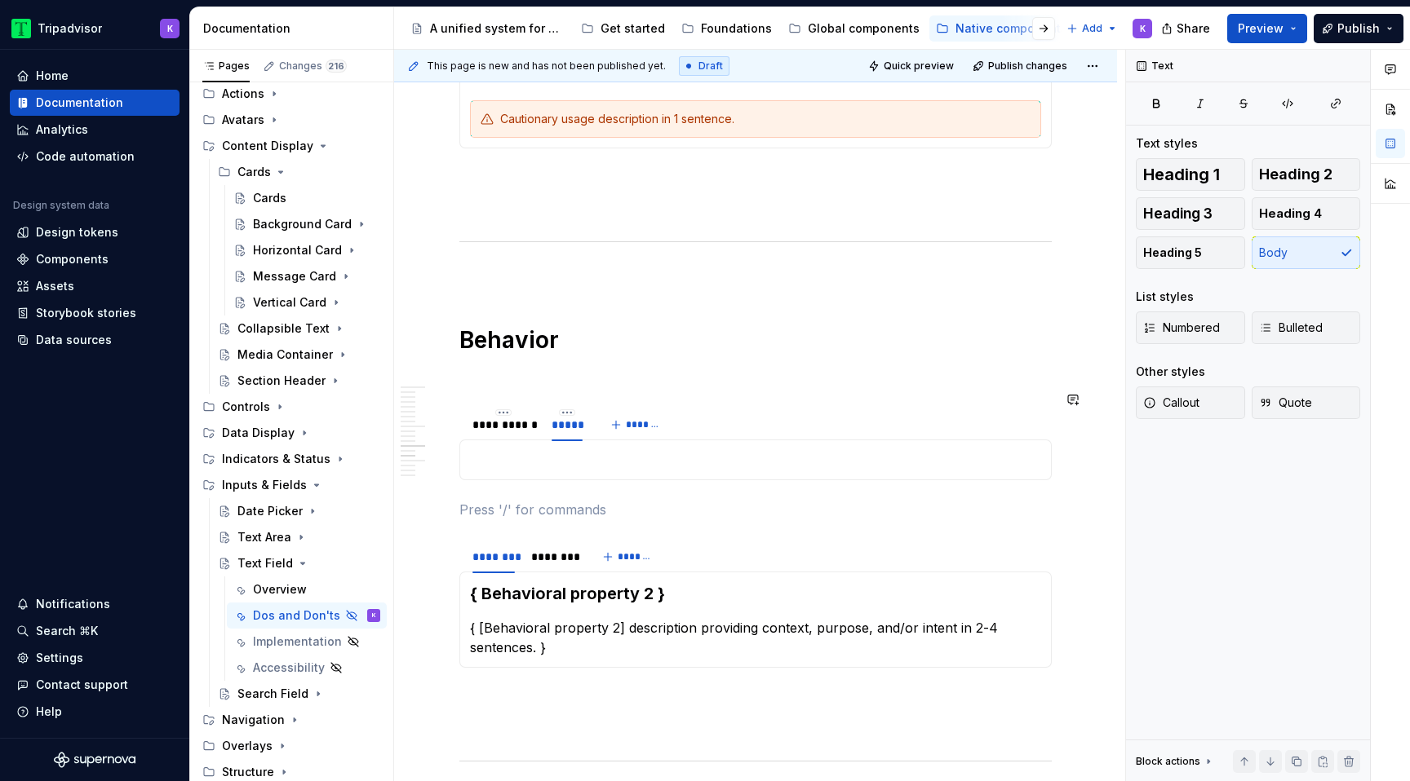
click at [581, 450] on p at bounding box center [755, 460] width 571 height 20
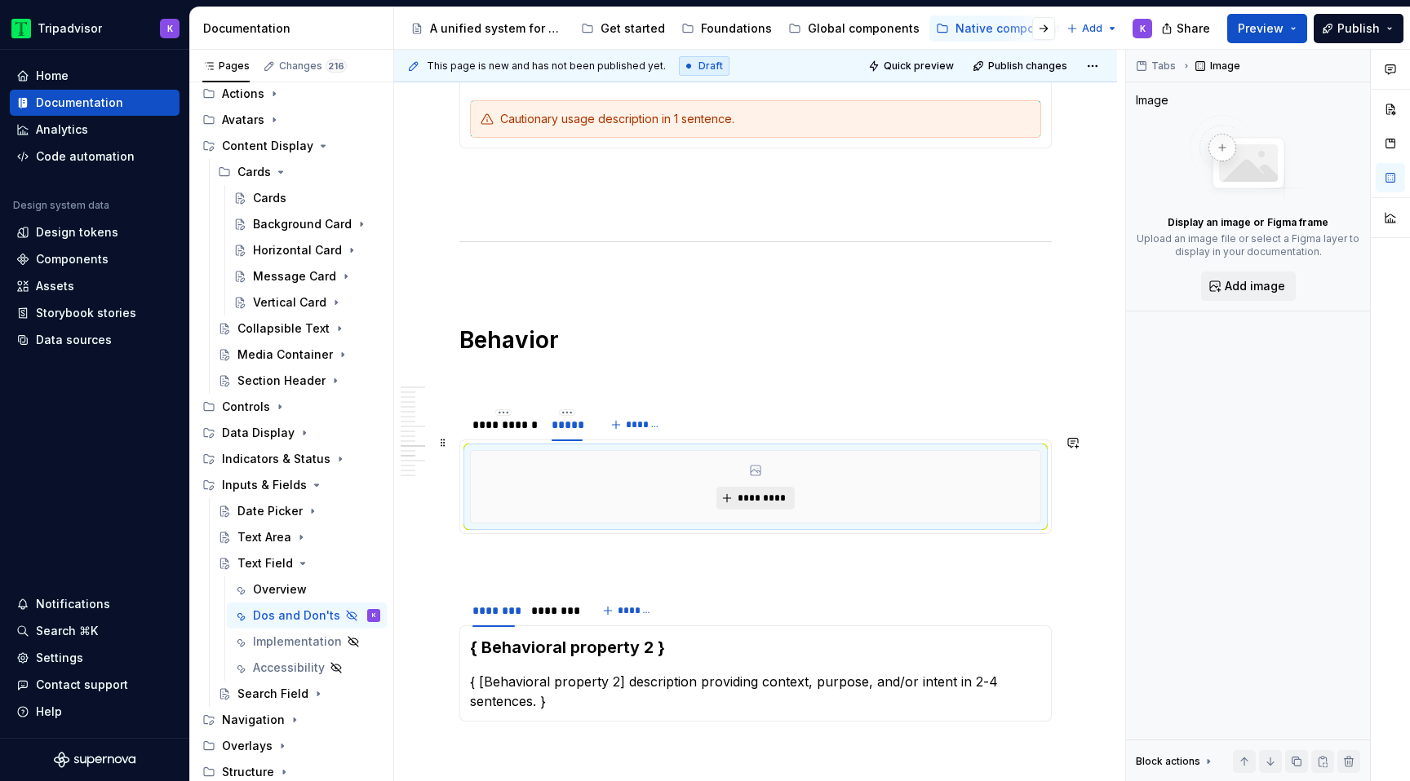
type textarea "*"
click at [759, 492] on span "*********" at bounding box center [762, 498] width 50 height 13
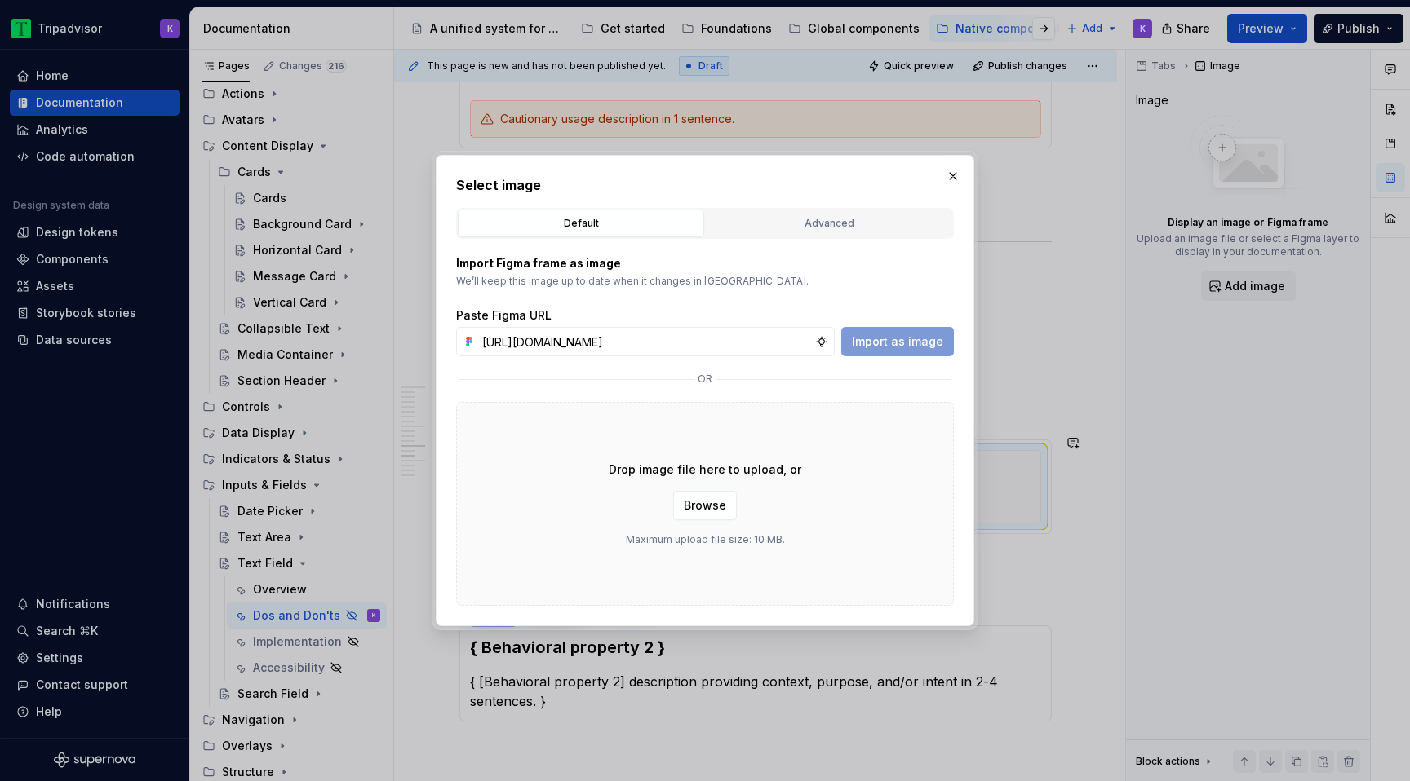
scroll to position [0, 431]
type input "https://www.figma.com/design/eWzZGbXTCMsZ0gwC1u1MU0/Altas-Native-Documentation?…"
click at [886, 343] on span "Import as image" at bounding box center [897, 342] width 91 height 16
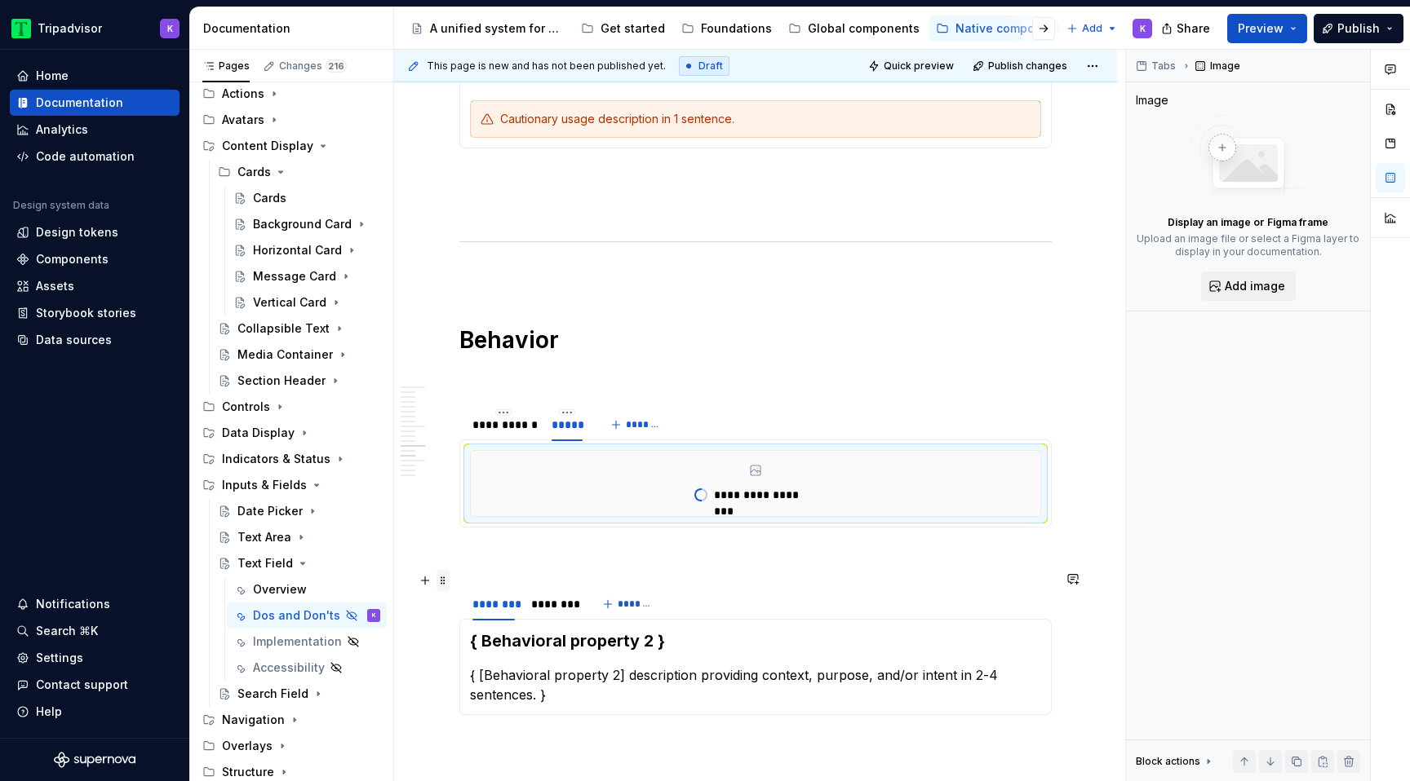
click at [440, 580] on span at bounding box center [442, 580] width 13 height 23
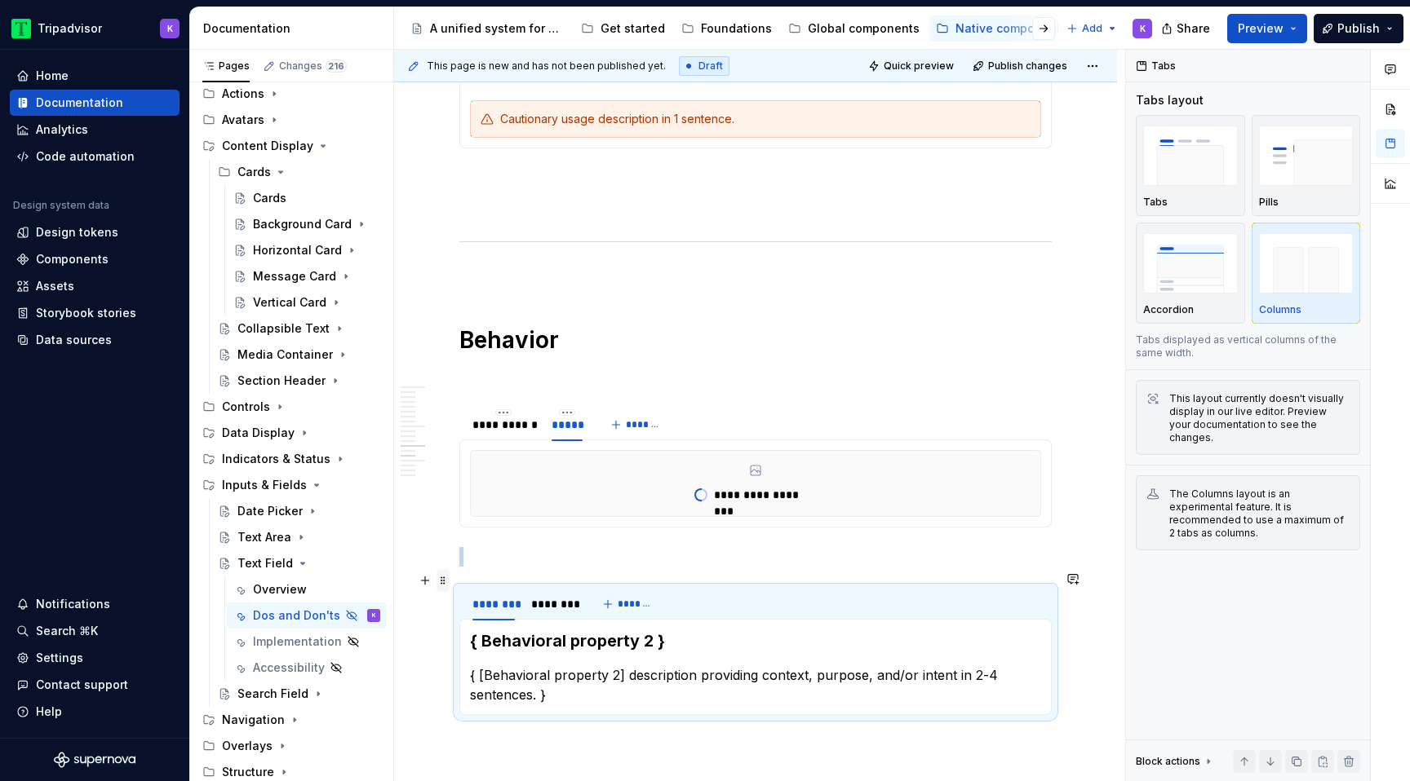
click at [446, 583] on span at bounding box center [442, 580] width 13 height 23
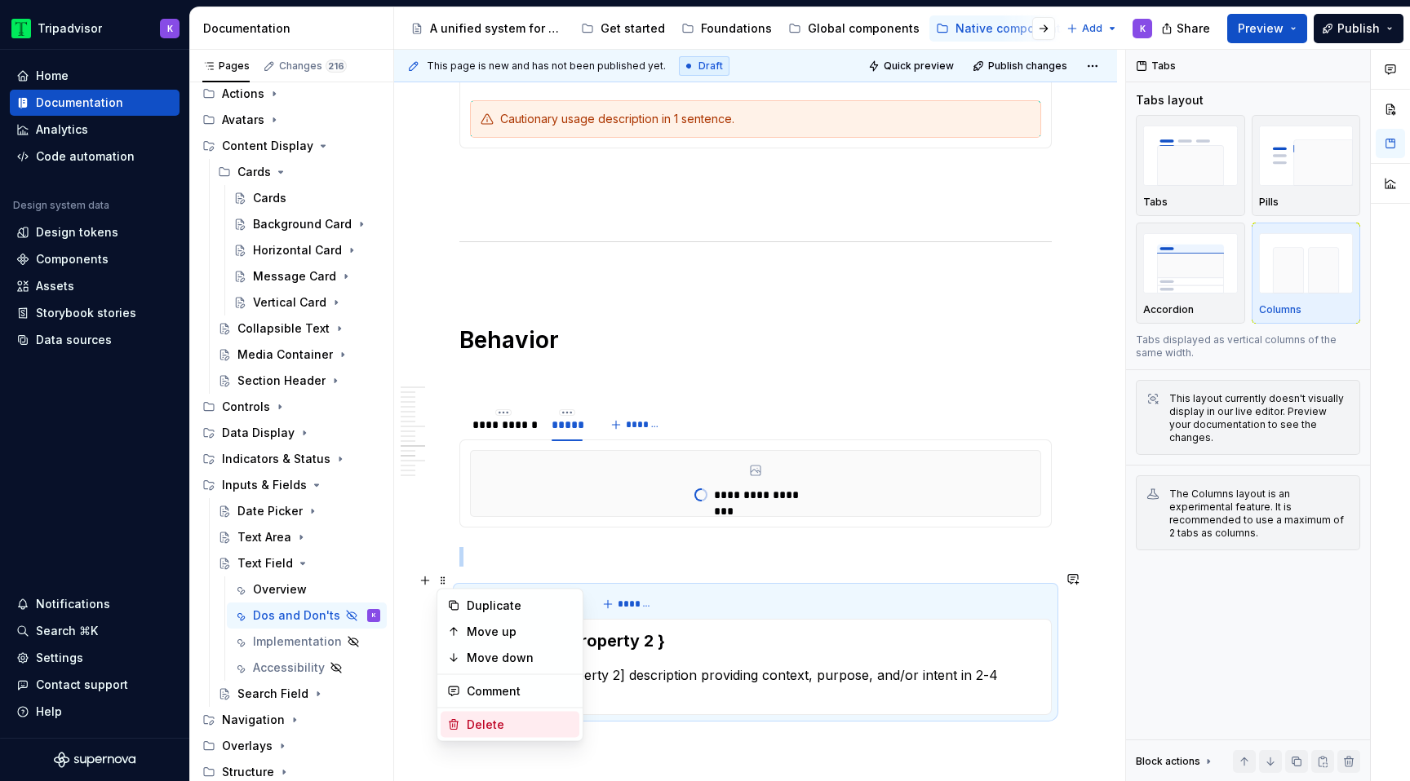
click at [499, 723] on div "Delete" at bounding box center [520, 725] width 106 height 16
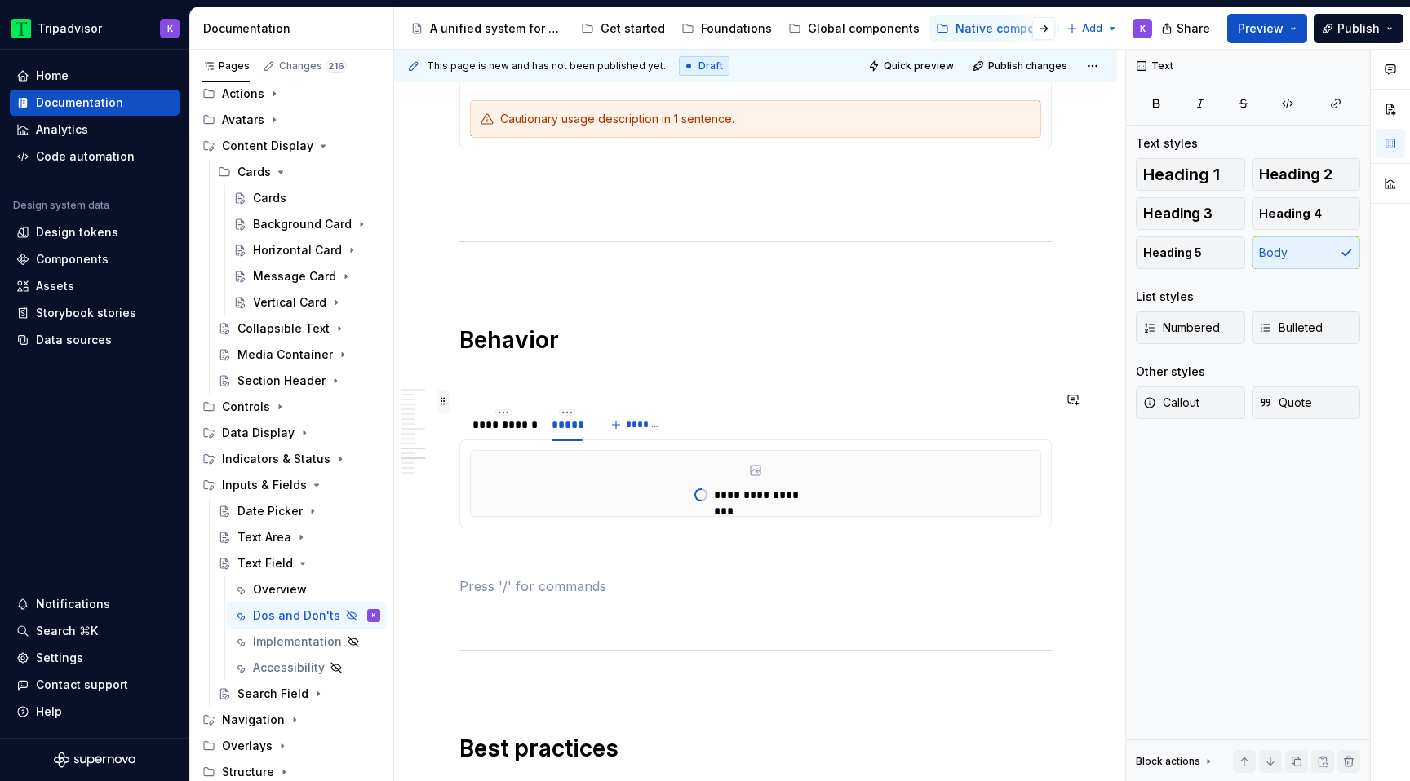
click at [445, 404] on span at bounding box center [442, 401] width 13 height 23
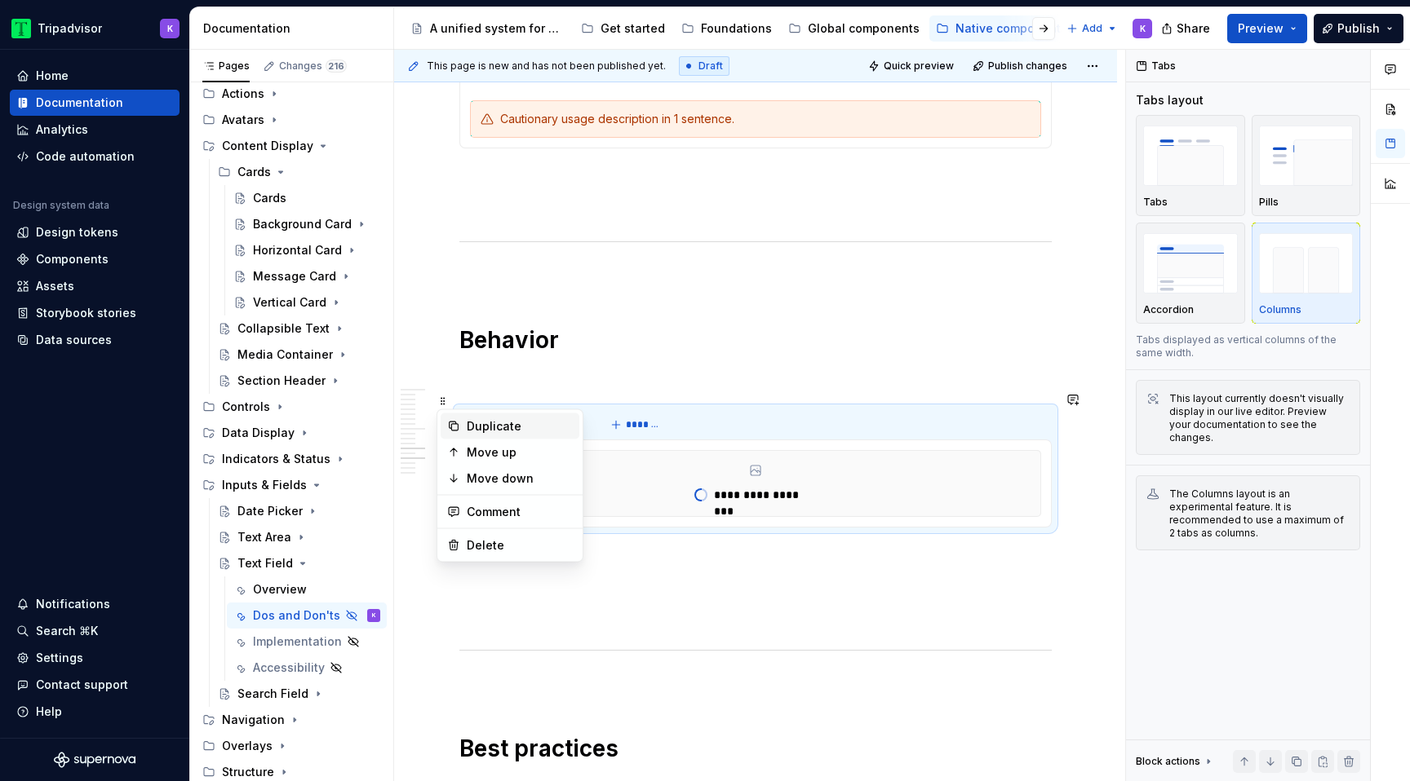
click at [477, 433] on div "Duplicate" at bounding box center [520, 426] width 106 height 16
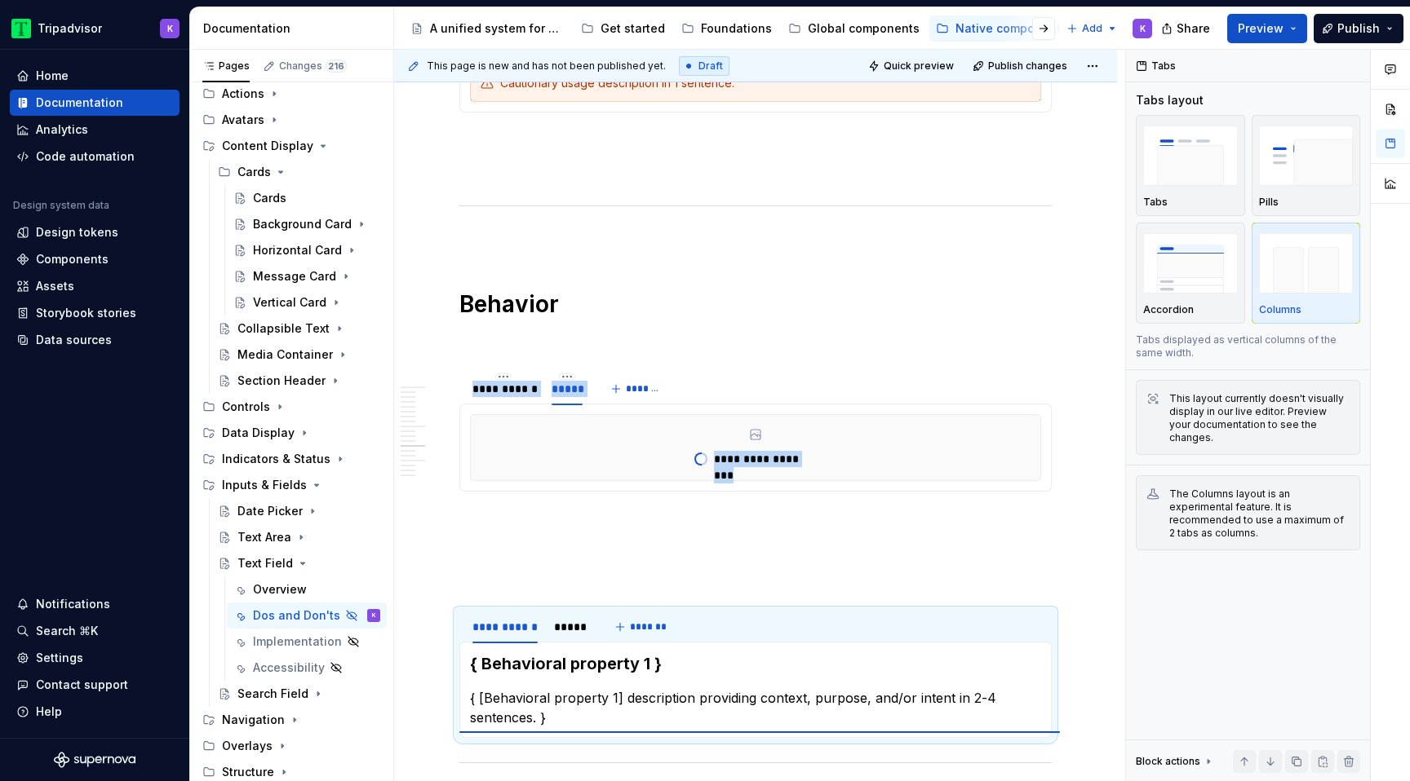
scroll to position [2763, 0]
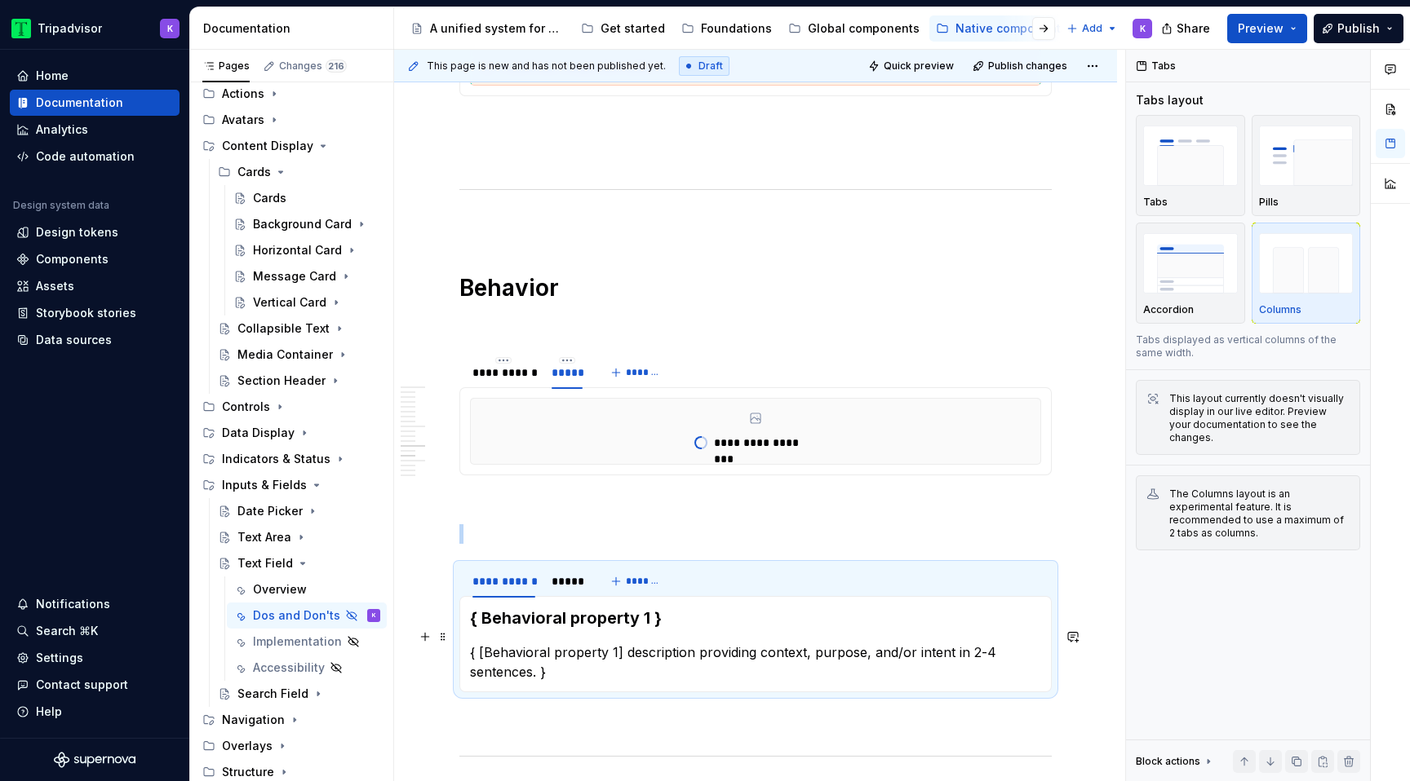
click at [573, 643] on p "{ [Behavioral property 1] description providing context, purpose, and/or intent…" at bounding box center [755, 662] width 571 height 39
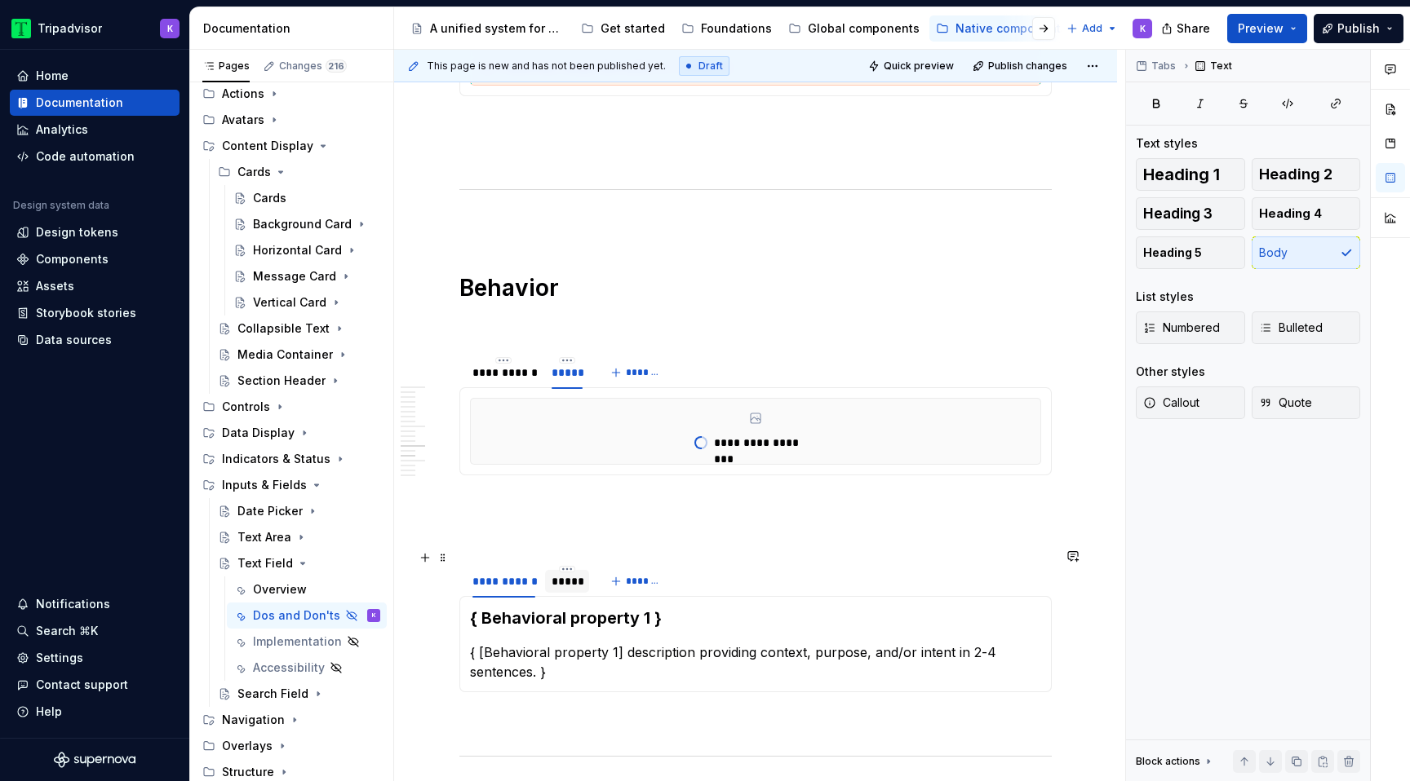
click at [569, 573] on div "*****" at bounding box center [566, 581] width 31 height 16
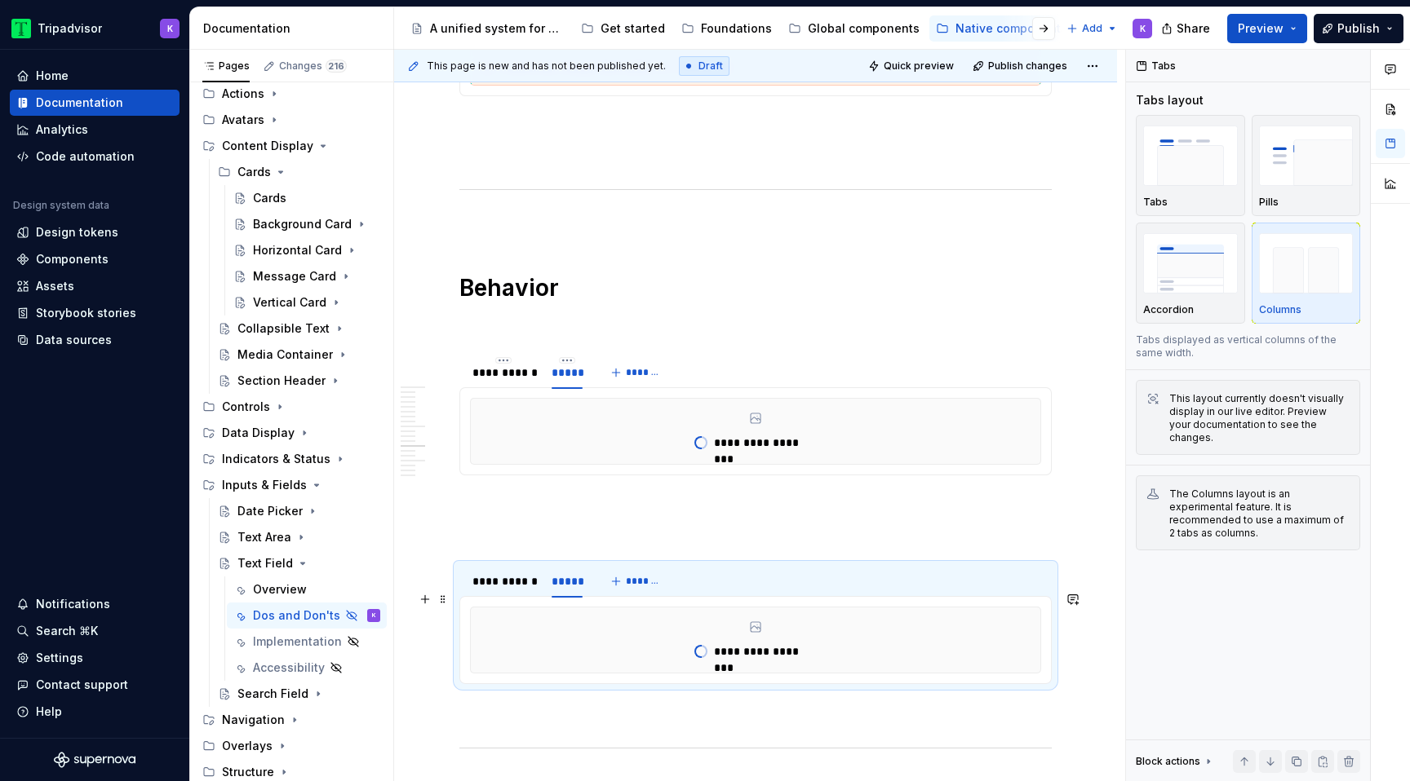
click at [706, 645] on span at bounding box center [703, 651] width 7 height 13
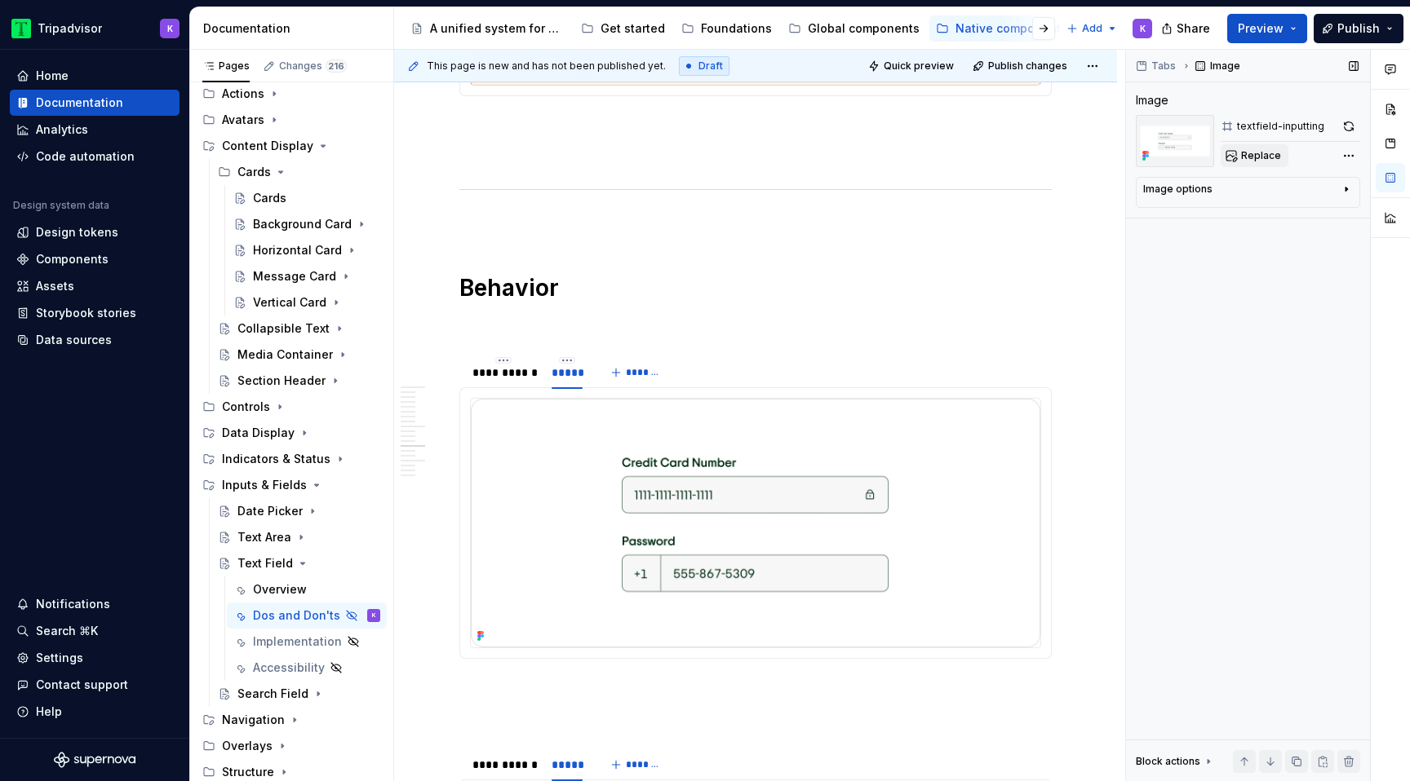
click at [1252, 155] on span "Replace" at bounding box center [1261, 155] width 40 height 13
type textarea "*"
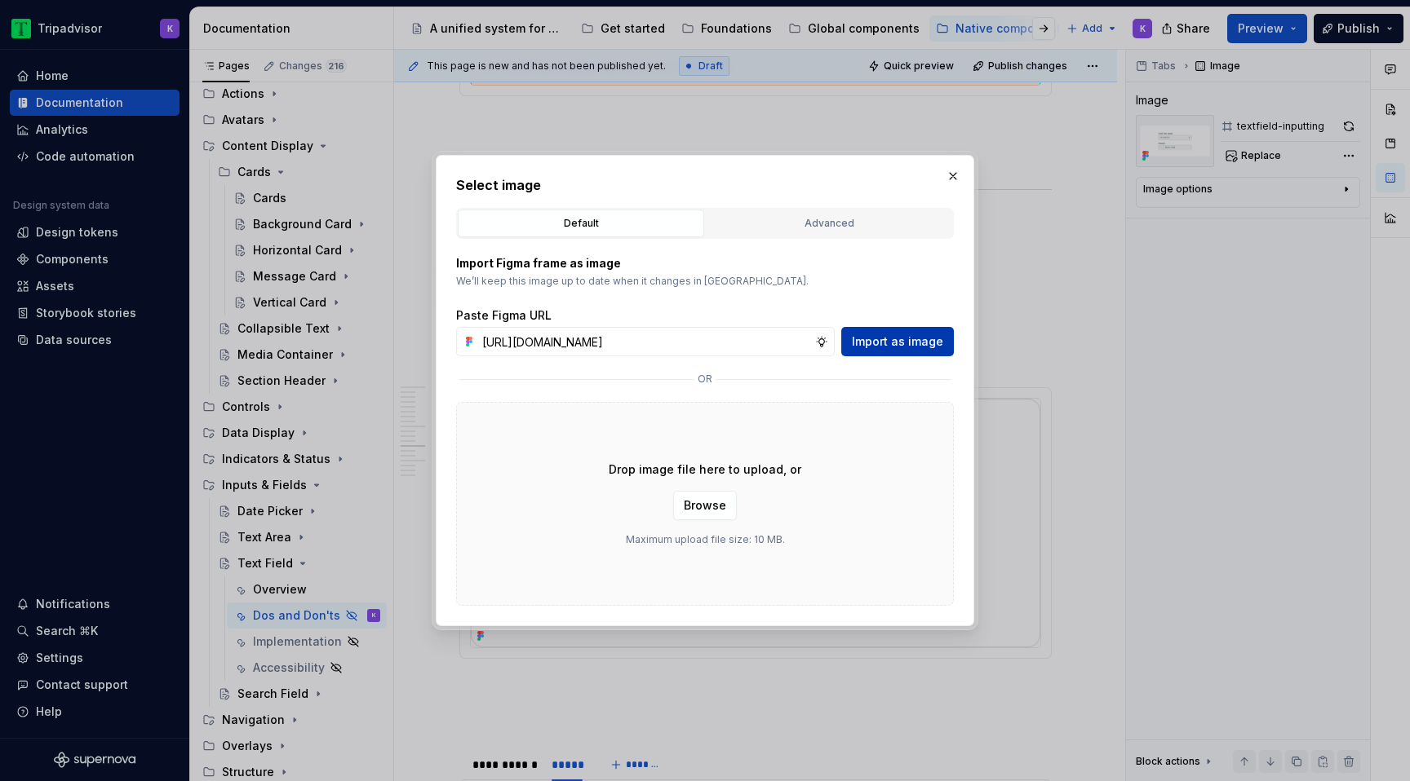
scroll to position [0, 428]
type input "https://www.figma.com/design/eWzZGbXTCMsZ0gwC1u1MU0/Altas-Native-Documentation?…"
click at [914, 346] on span "Import as image" at bounding box center [897, 342] width 91 height 16
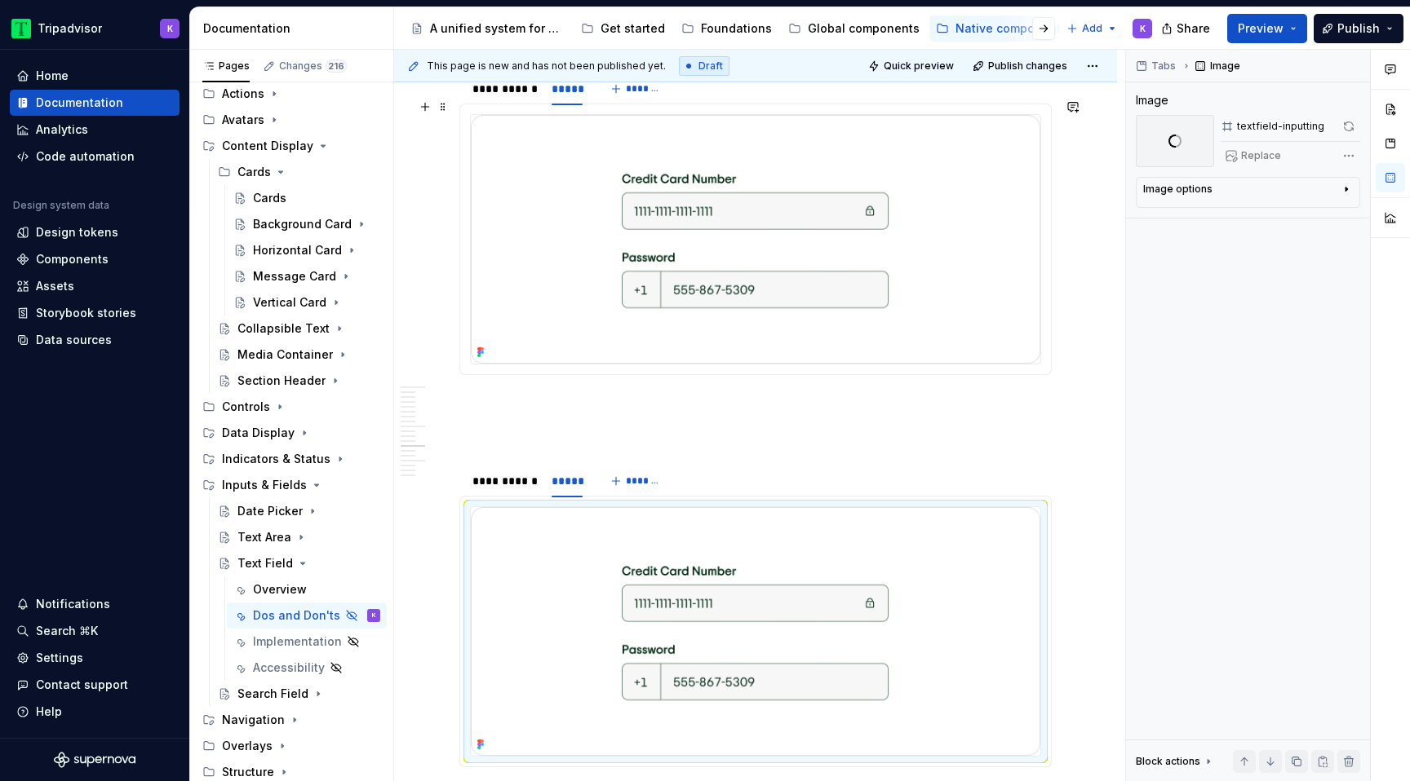
scroll to position [3342, 0]
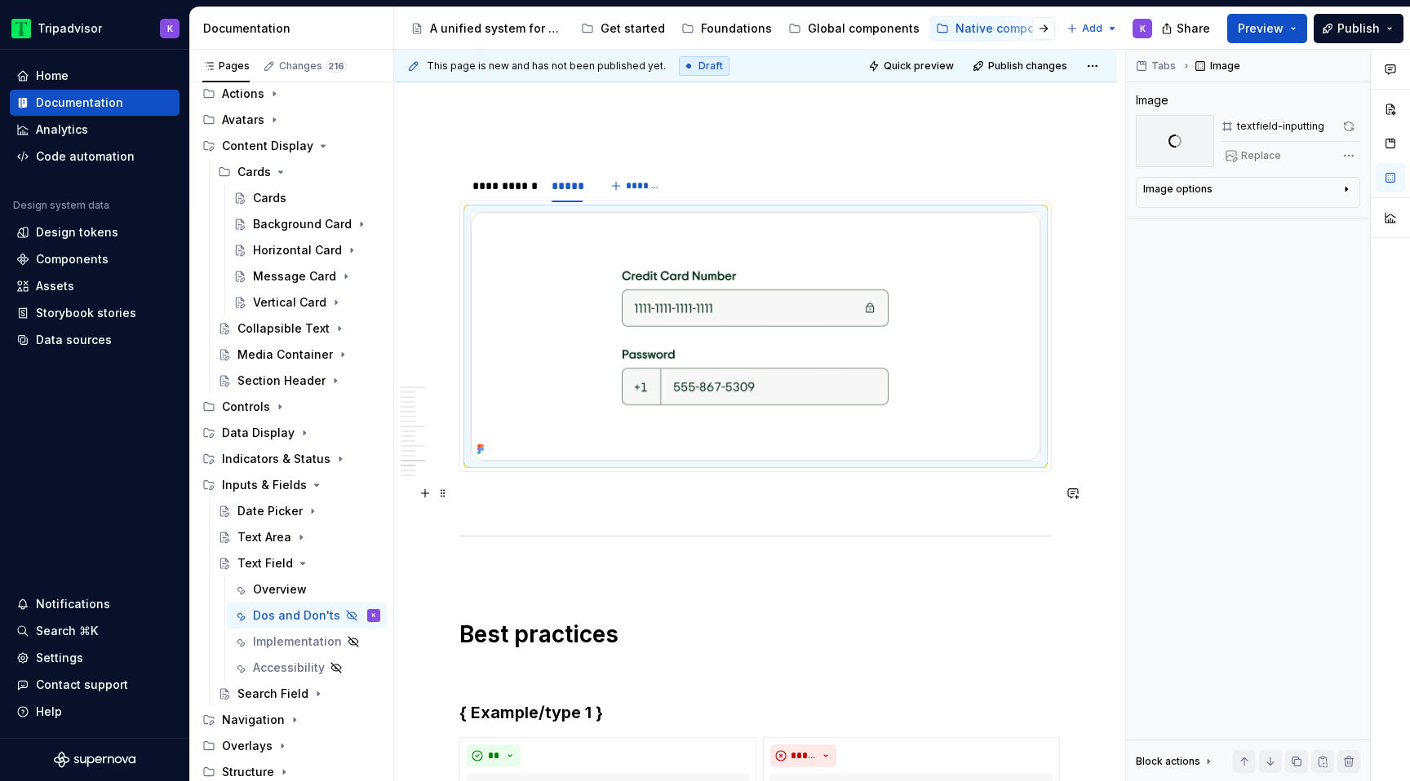
click at [508, 492] on p at bounding box center [755, 502] width 592 height 20
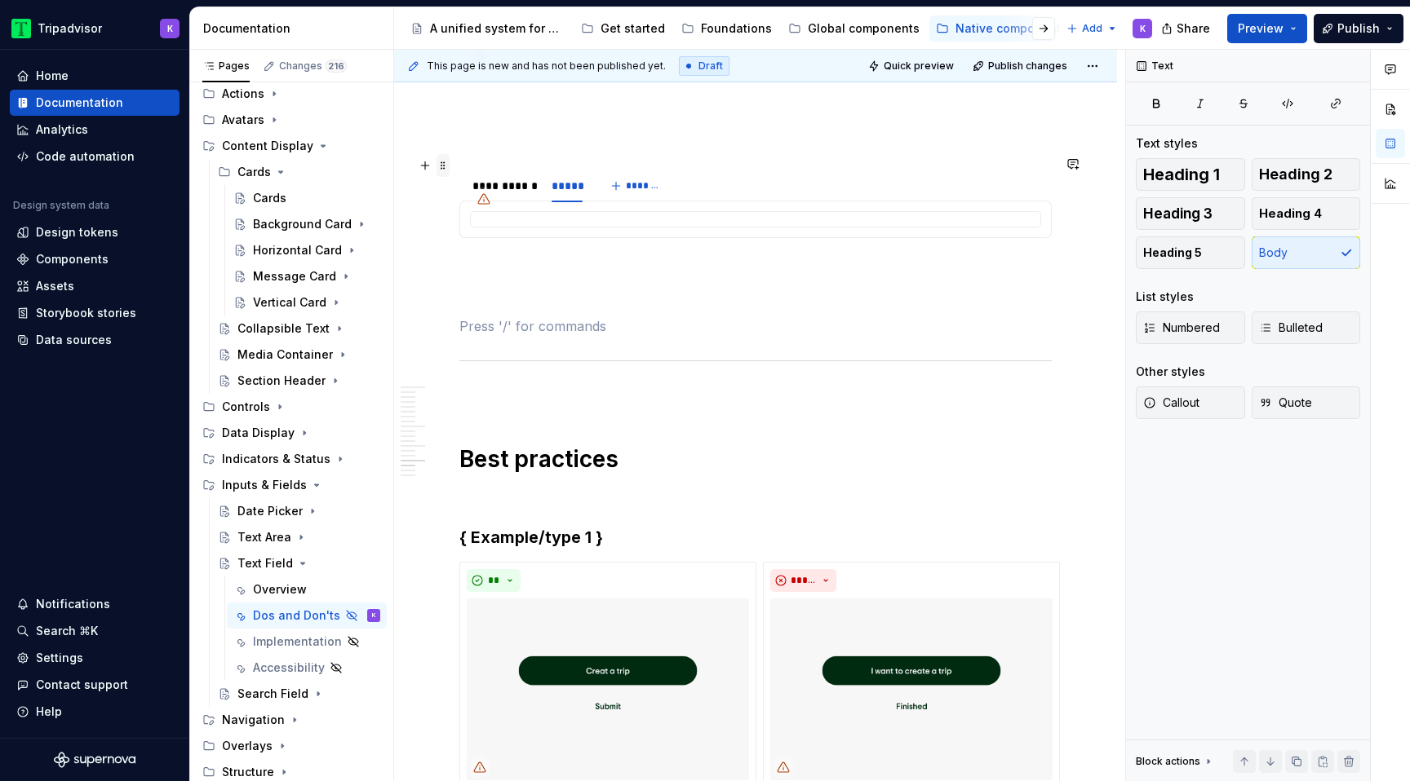
click at [448, 175] on span at bounding box center [442, 165] width 13 height 23
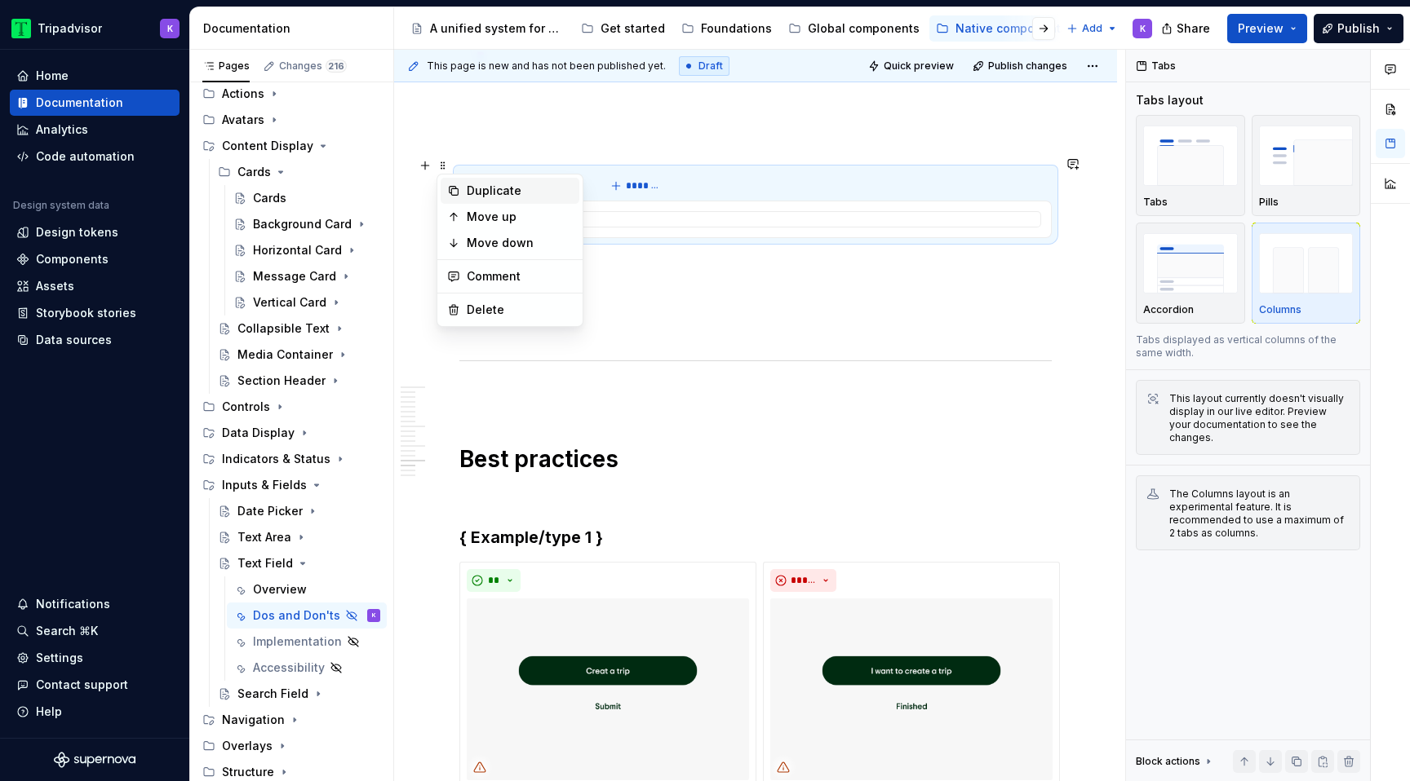
click at [484, 184] on div "Duplicate" at bounding box center [520, 191] width 106 height 16
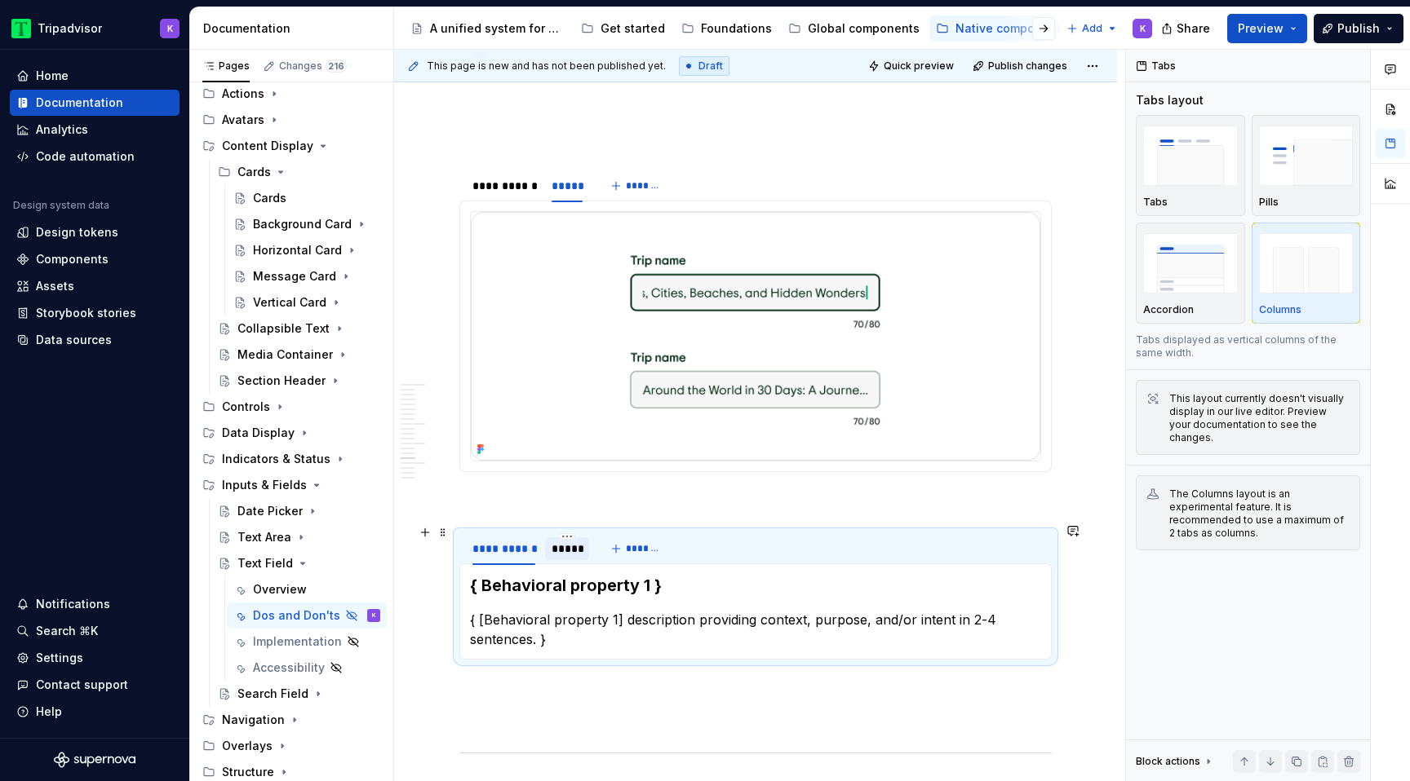
click at [569, 542] on div "*****" at bounding box center [566, 549] width 31 height 16
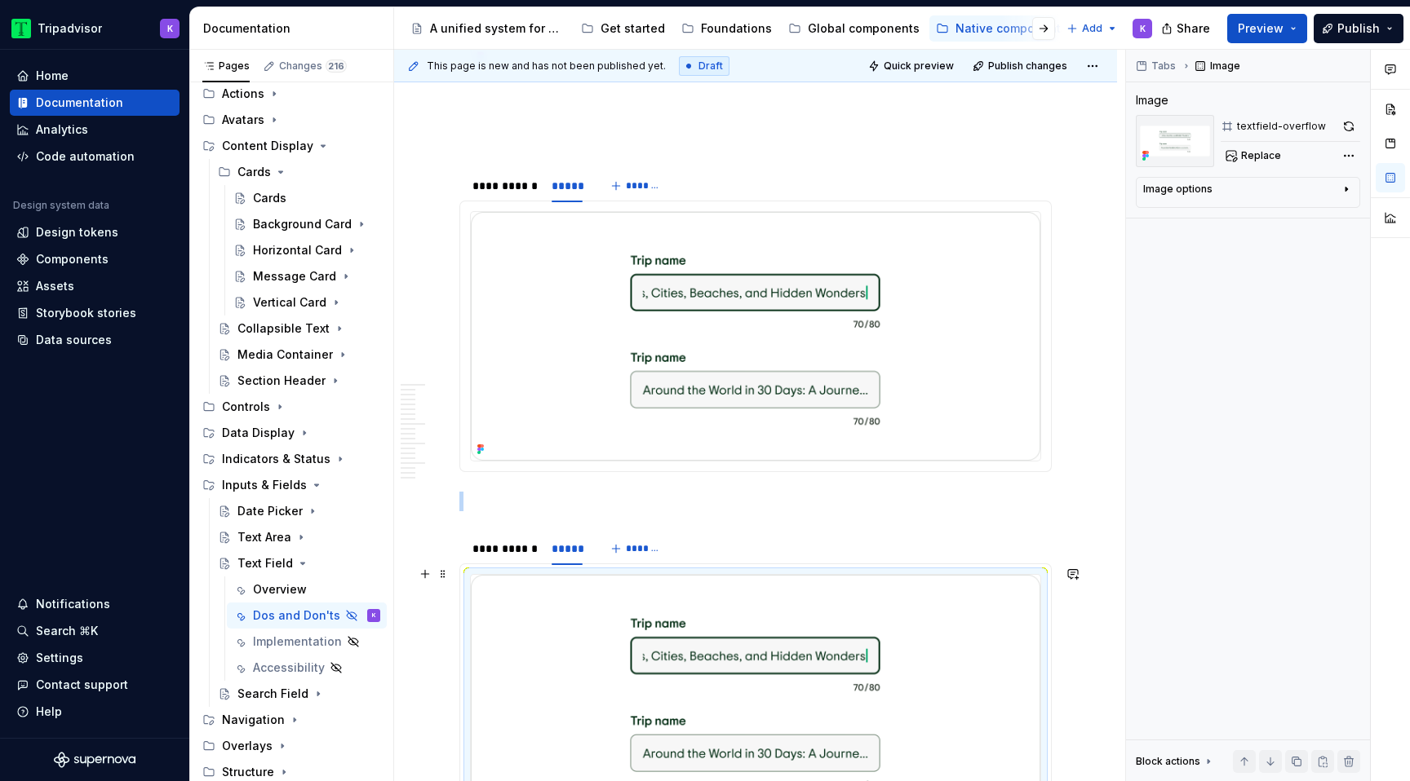
click at [611, 644] on img at bounding box center [755, 699] width 569 height 249
click at [1253, 156] on span "Replace" at bounding box center [1261, 155] width 40 height 13
type textarea "*"
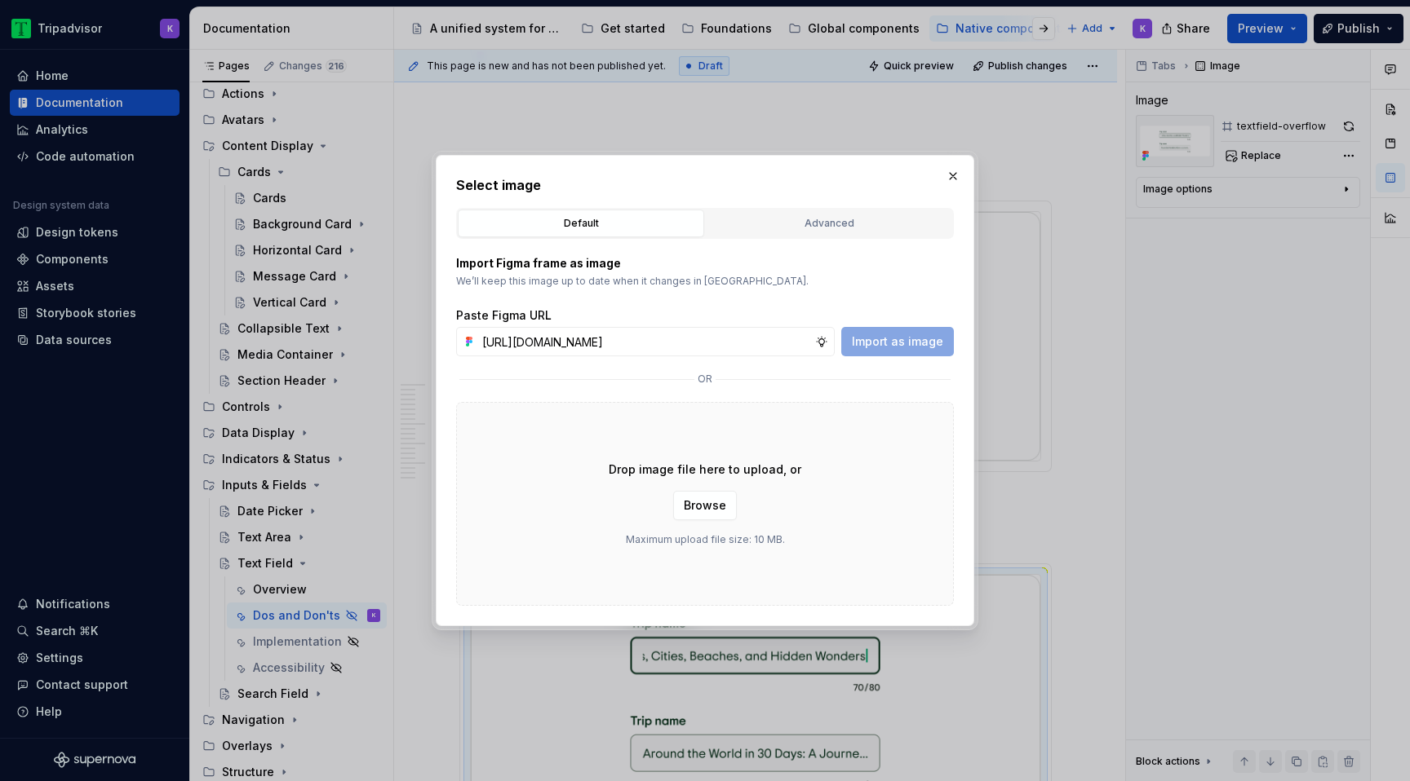
scroll to position [0, 427]
type input "https://www.figma.com/design/eWzZGbXTCMsZ0gwC1u1MU0/Altas-Native-Documentation?…"
click at [872, 347] on span "Import as image" at bounding box center [897, 342] width 91 height 16
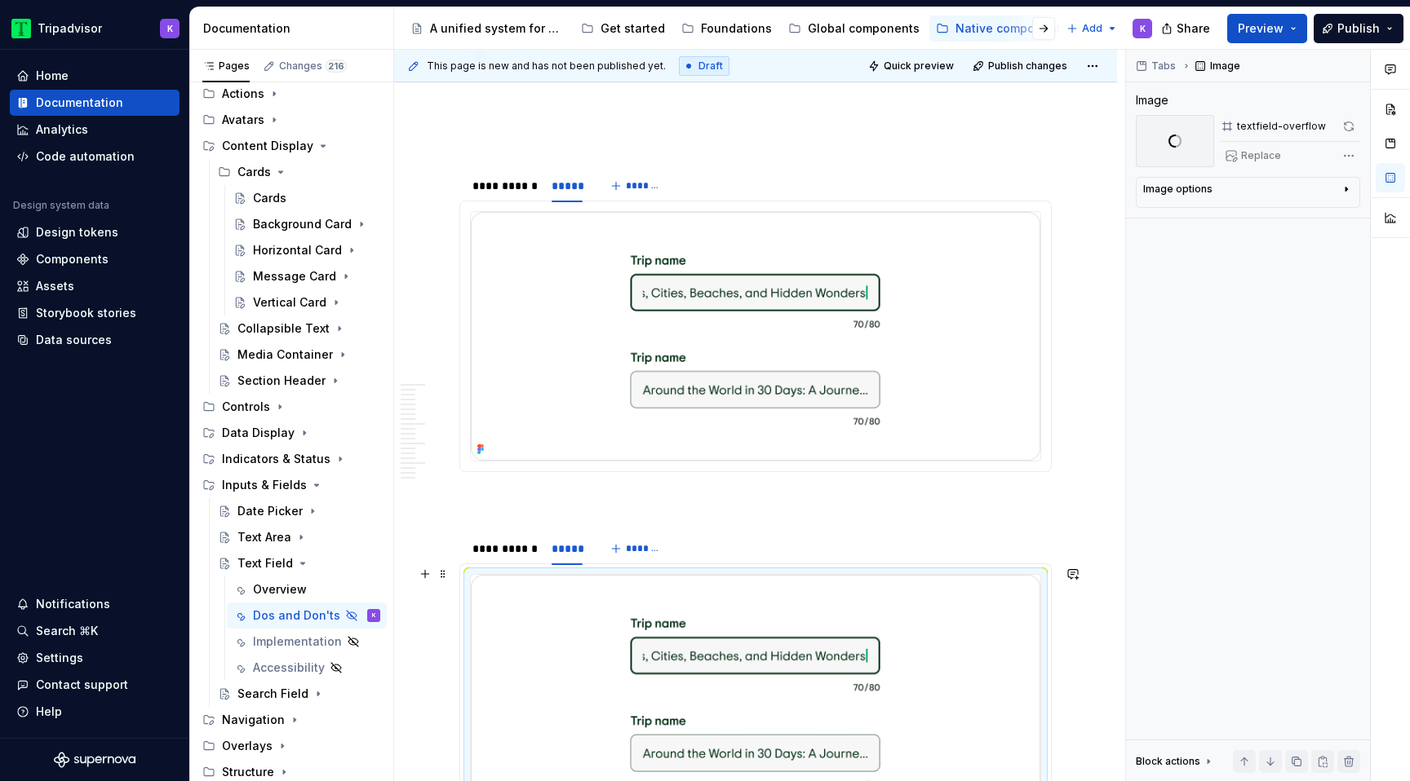
scroll to position [3642, 0]
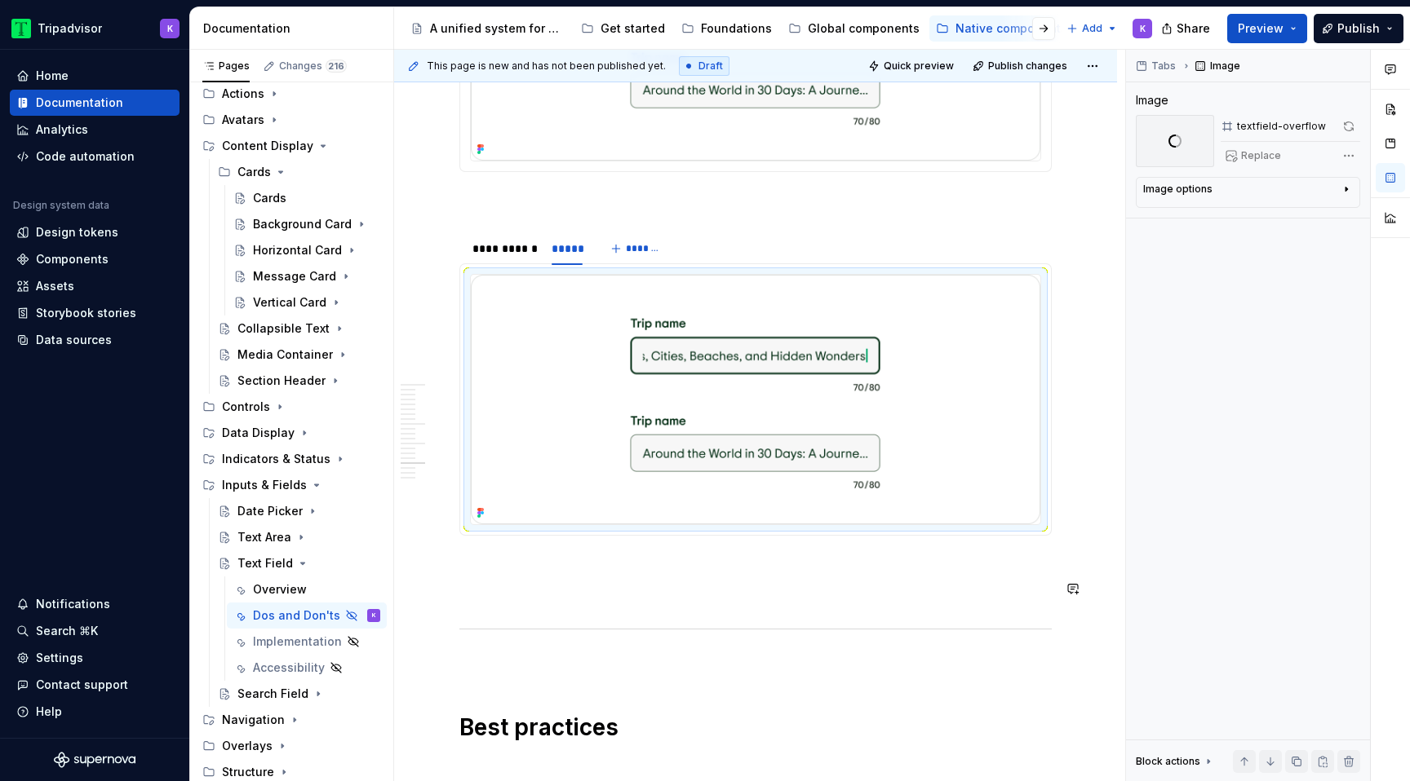
click at [572, 595] on p at bounding box center [755, 595] width 592 height 20
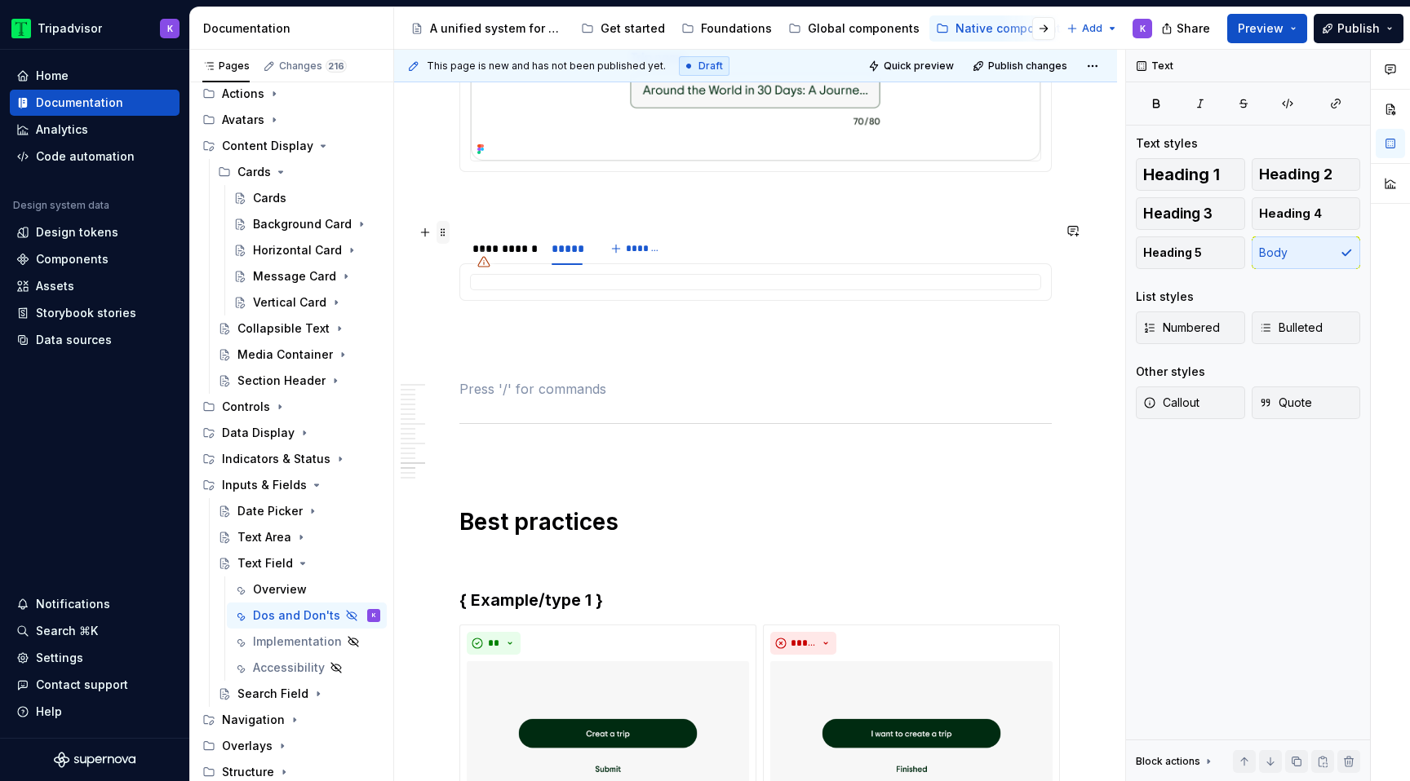
click at [443, 225] on span at bounding box center [442, 232] width 13 height 23
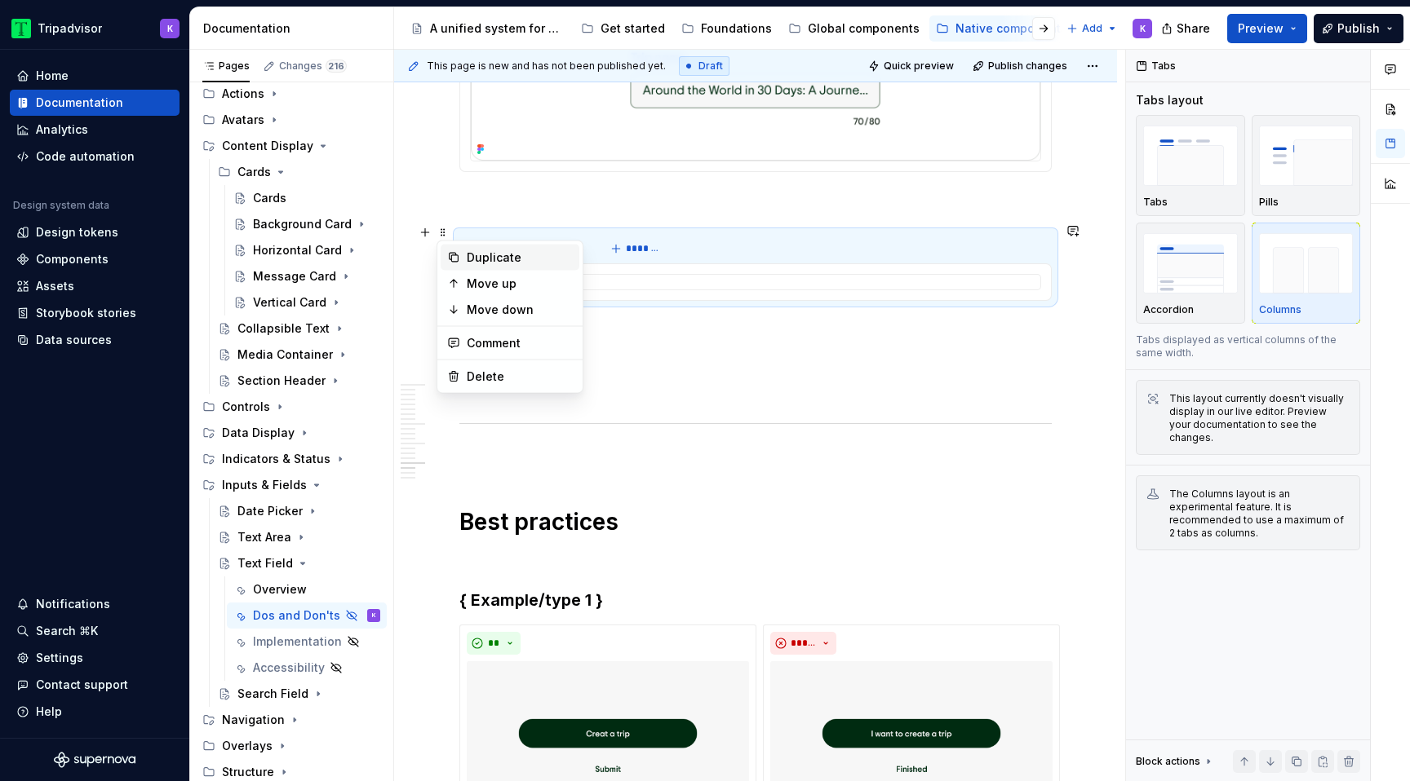
click at [473, 252] on div "Duplicate" at bounding box center [520, 258] width 106 height 16
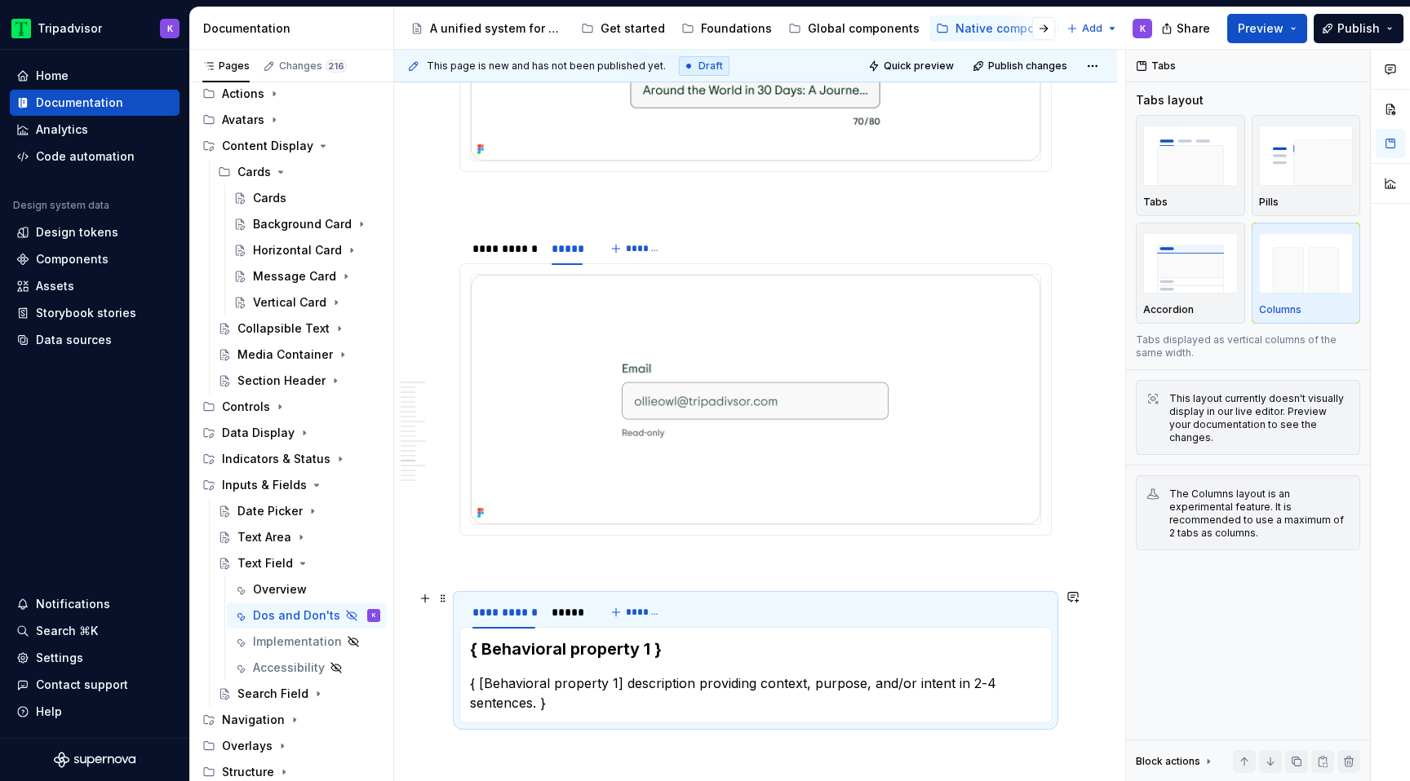
click at [565, 627] on div "{ Behavioral property 1 } { [Behavioral property 1] description providing conte…" at bounding box center [755, 675] width 592 height 96
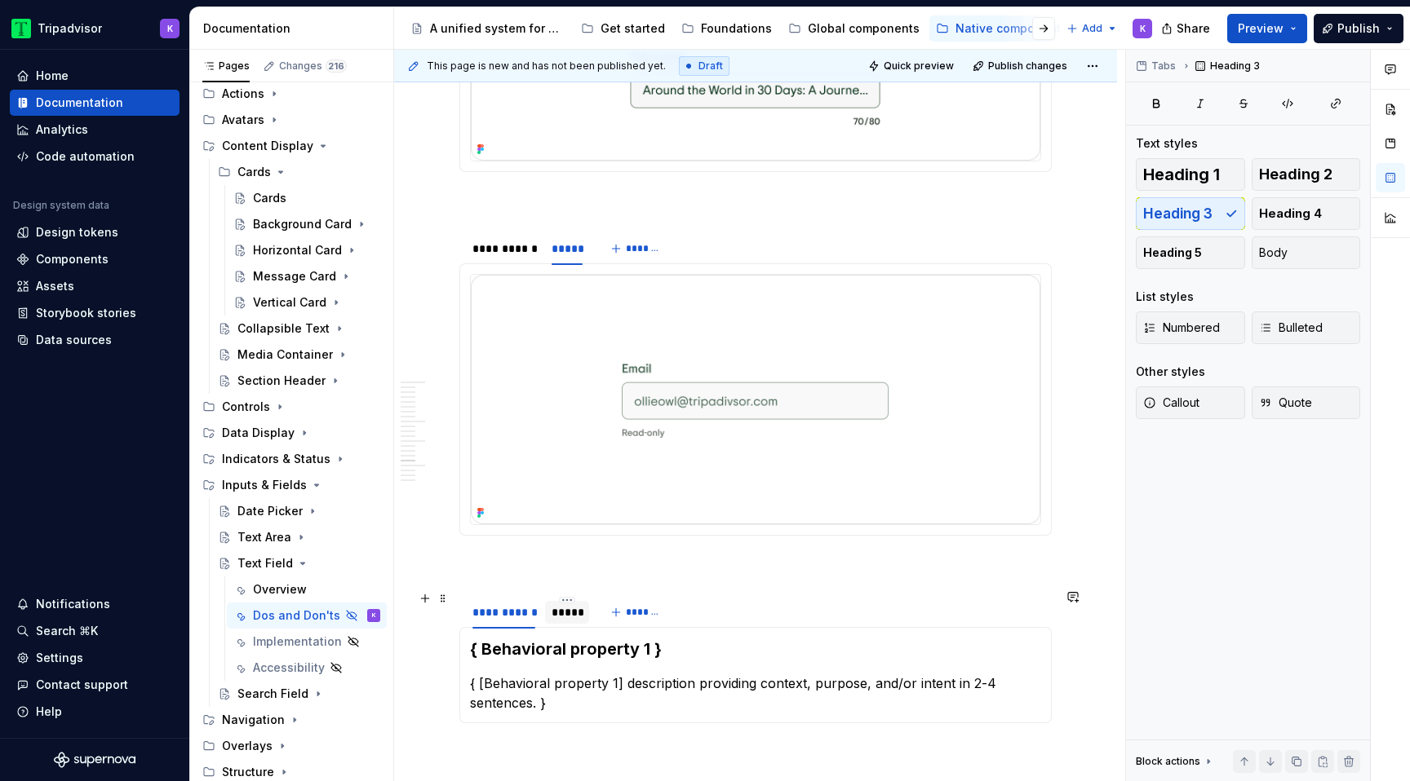
click at [565, 612] on div "*****" at bounding box center [566, 612] width 31 height 16
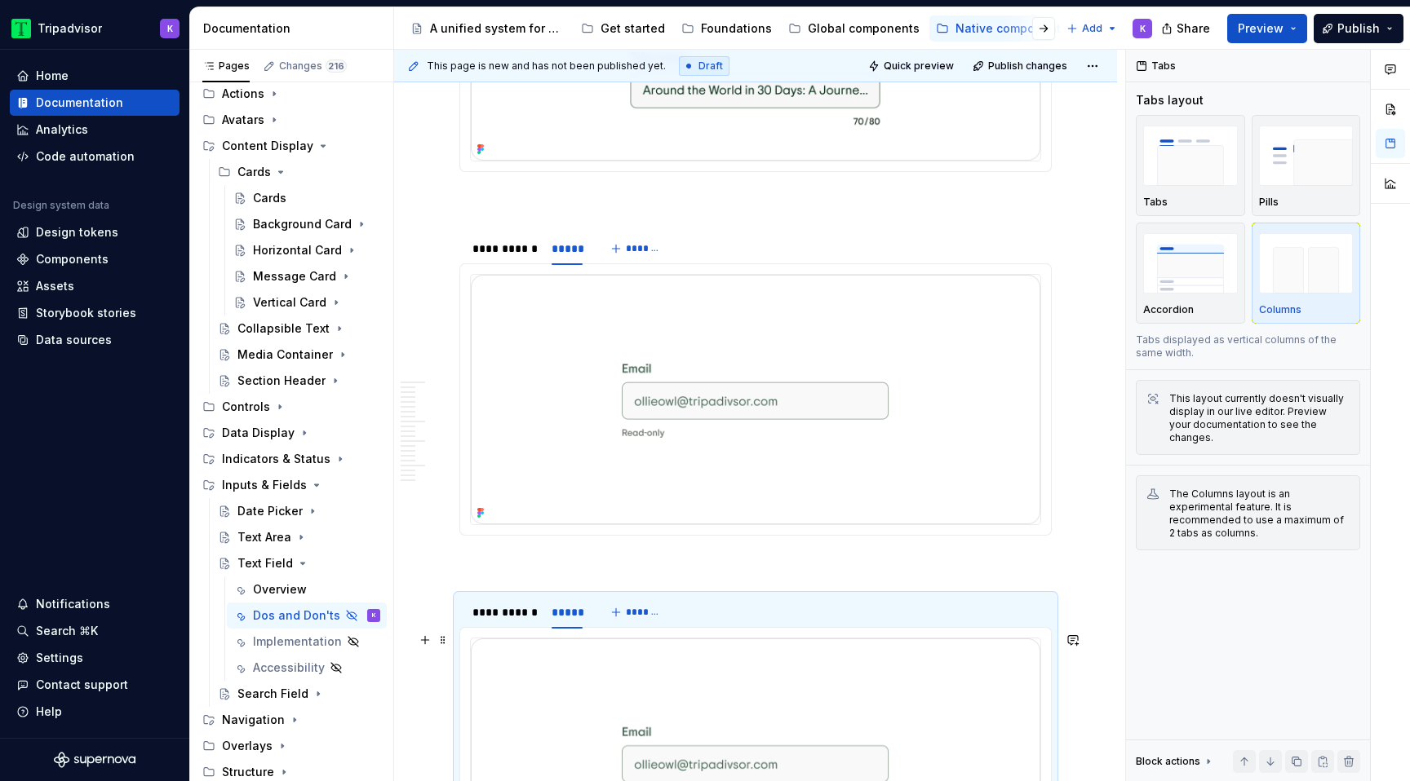
click at [679, 711] on img at bounding box center [755, 763] width 569 height 249
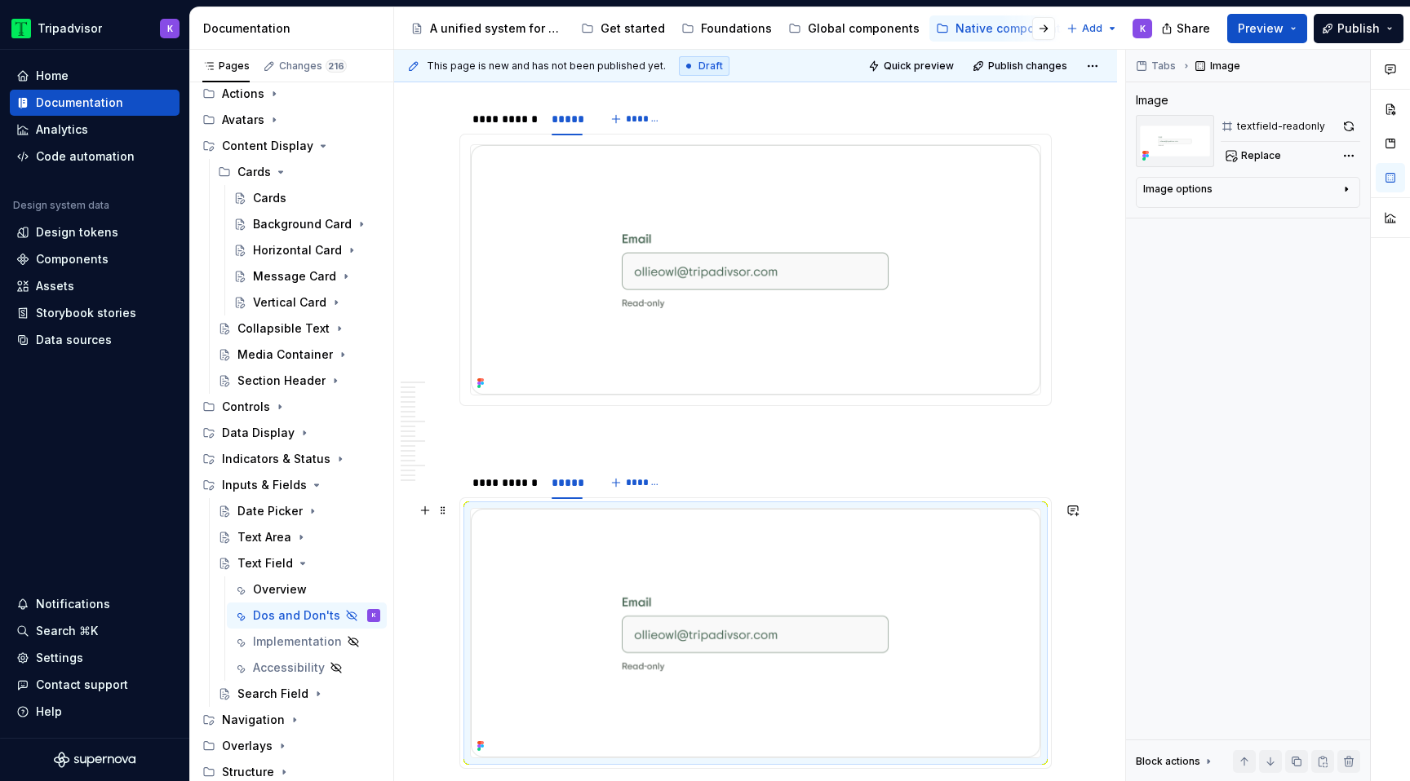
scroll to position [3862, 0]
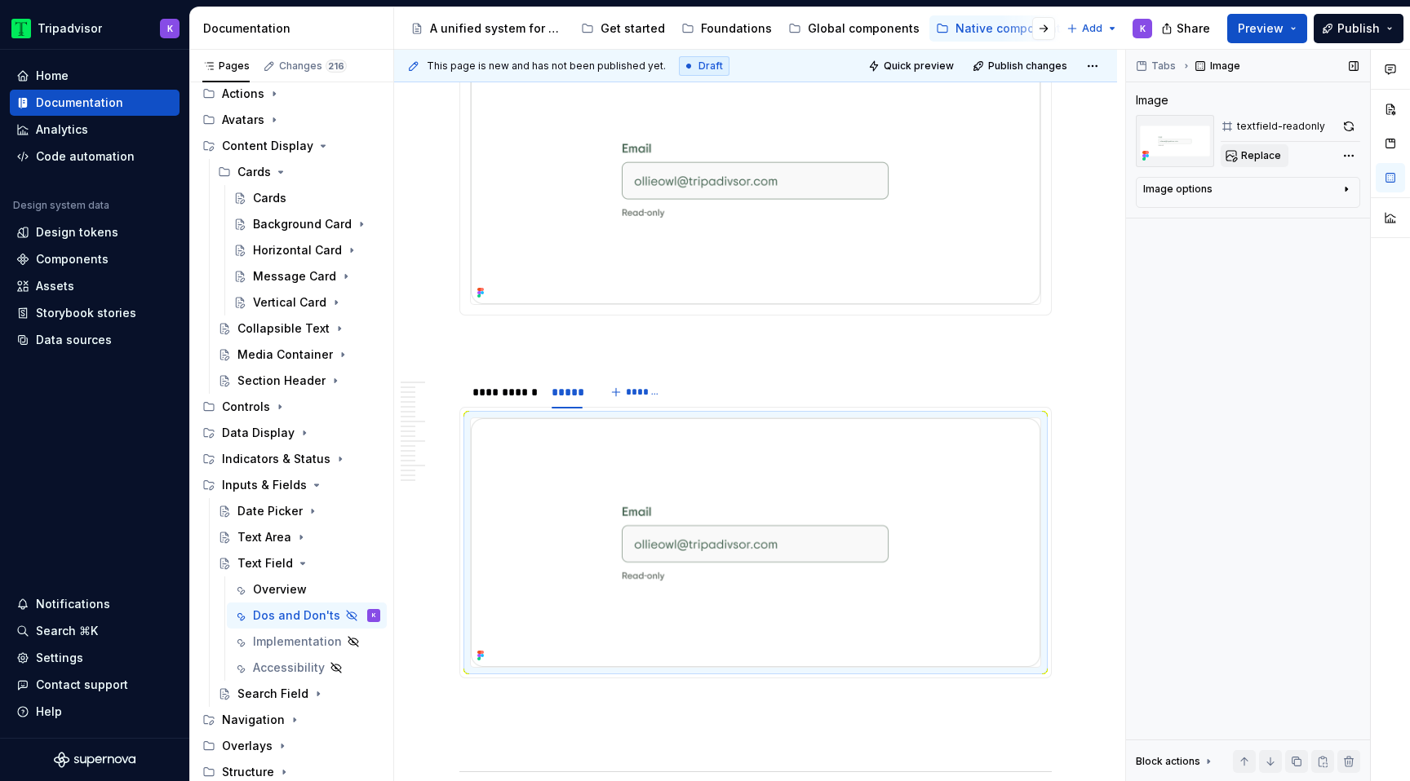
click at [1248, 157] on span "Replace" at bounding box center [1261, 155] width 40 height 13
type textarea "*"
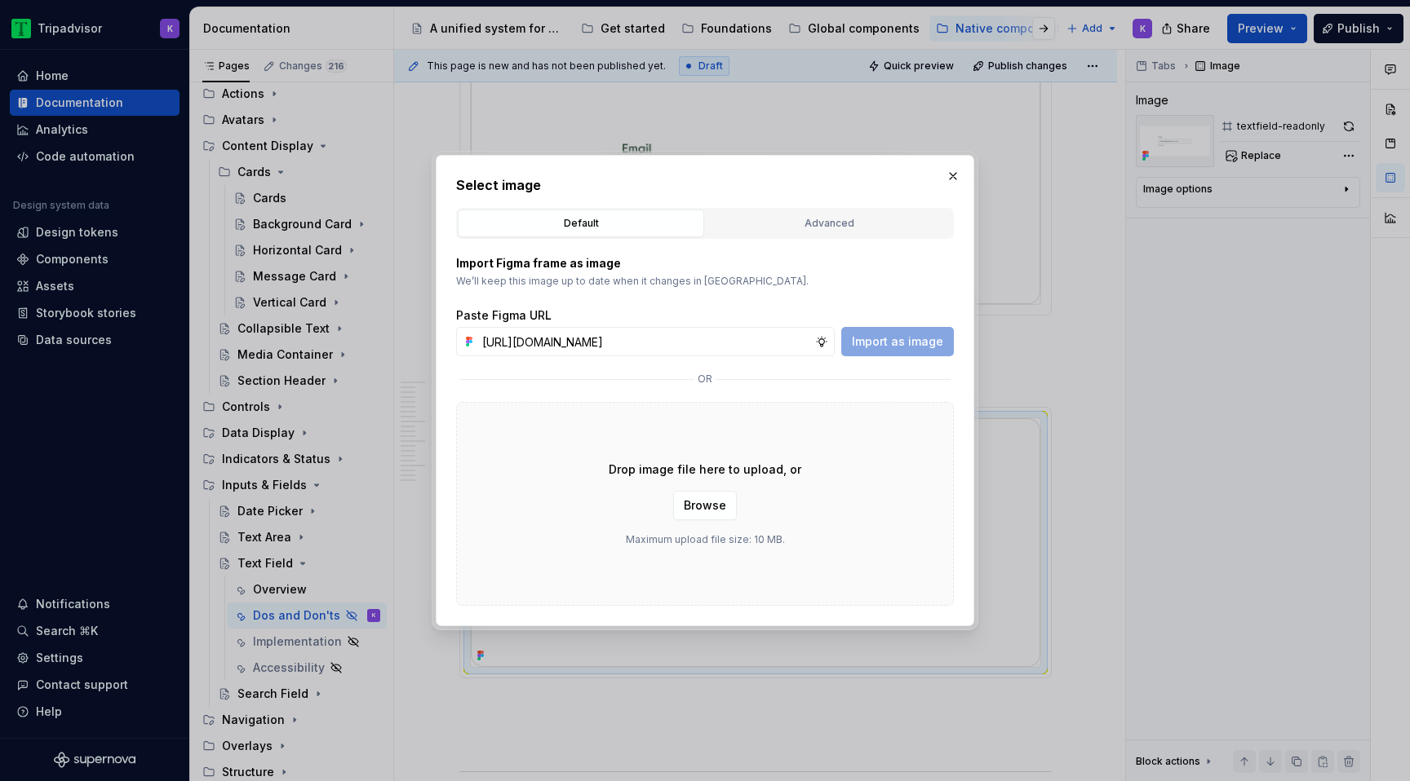
scroll to position [0, 433]
type input "https://www.figma.com/design/eWzZGbXTCMsZ0gwC1u1MU0/Altas-Native-Documentation?…"
click at [918, 341] on span "Import as image" at bounding box center [897, 342] width 91 height 16
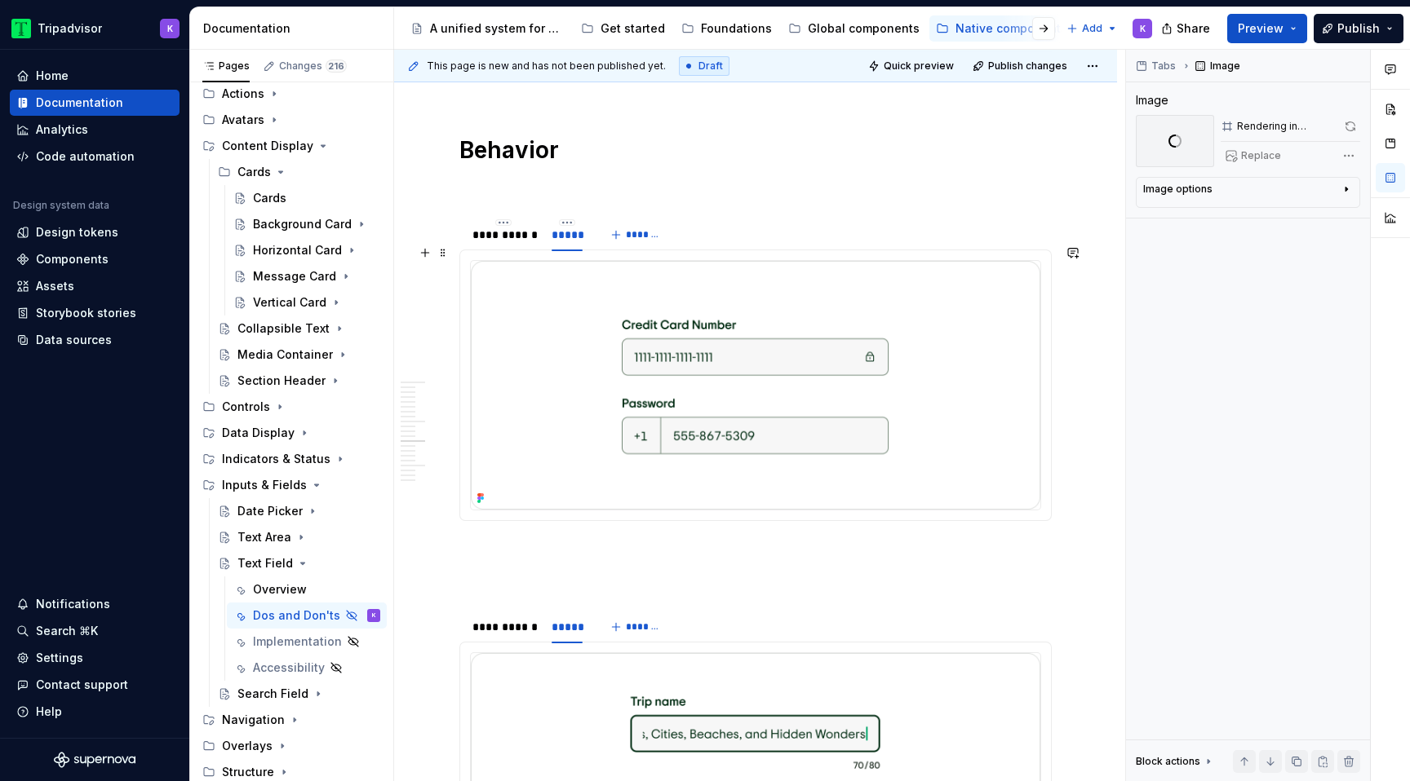
scroll to position [2867, 0]
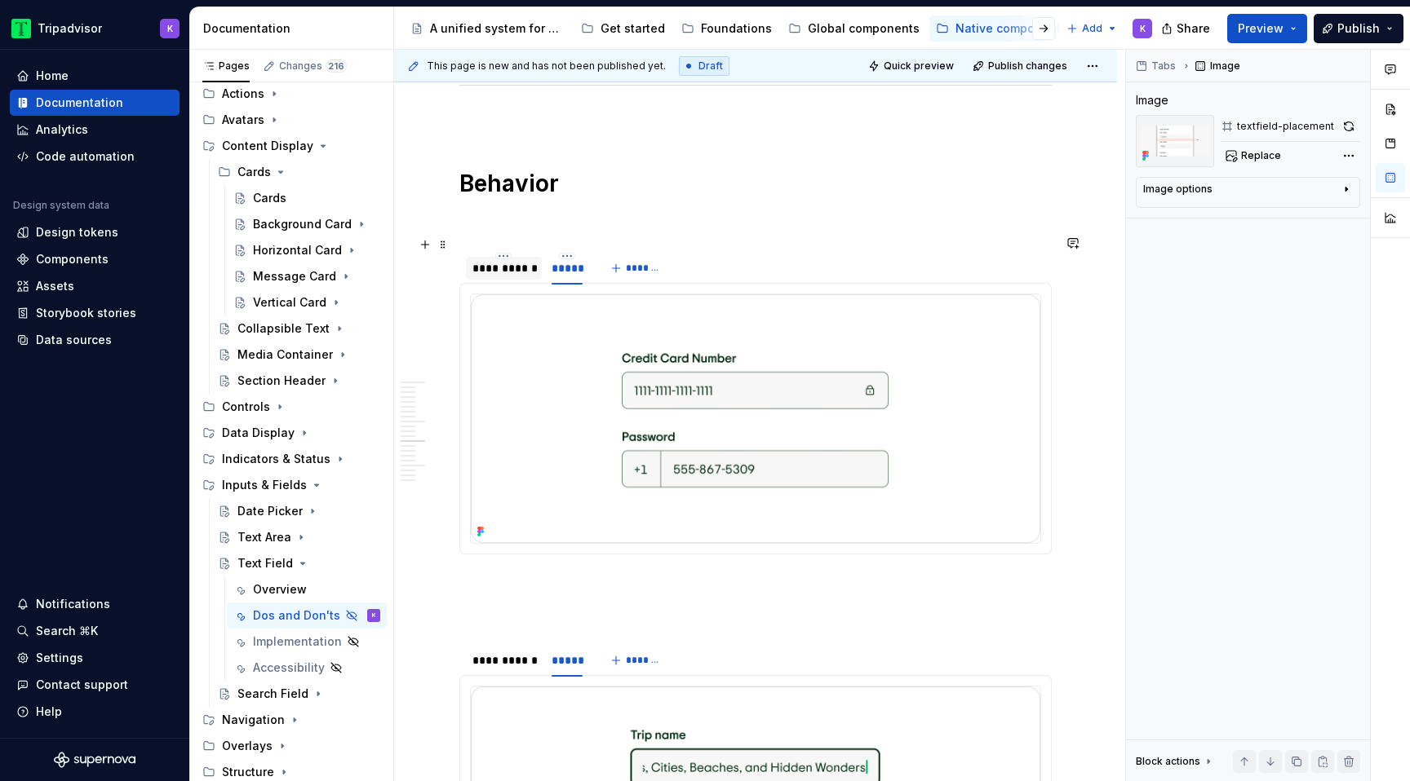
click at [506, 261] on div "**********" at bounding box center [504, 268] width 76 height 23
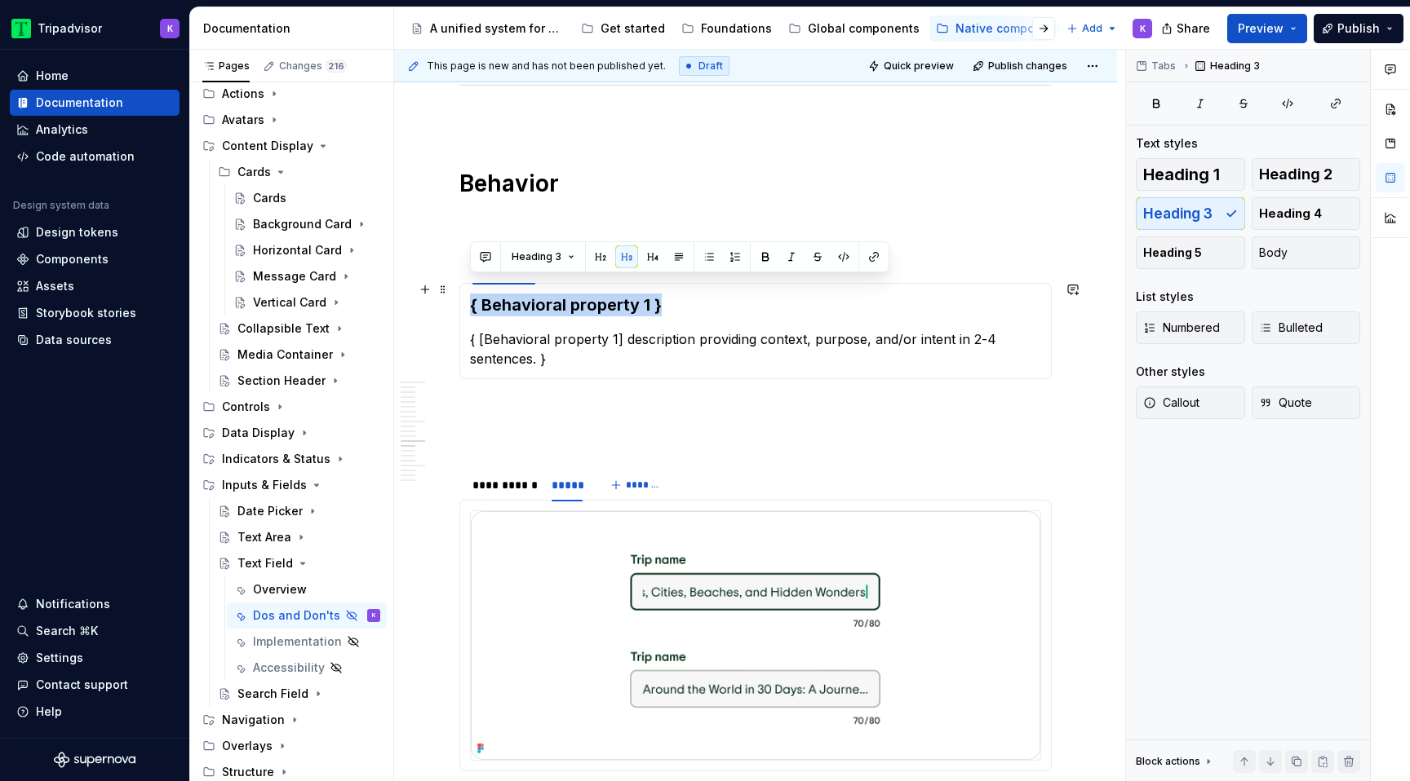
drag, startPoint x: 680, startPoint y: 286, endPoint x: 467, endPoint y: 286, distance: 213.7
click at [467, 286] on div "{ Behavioral property 1 } { [Behavioral property 1] description providing conte…" at bounding box center [755, 331] width 592 height 96
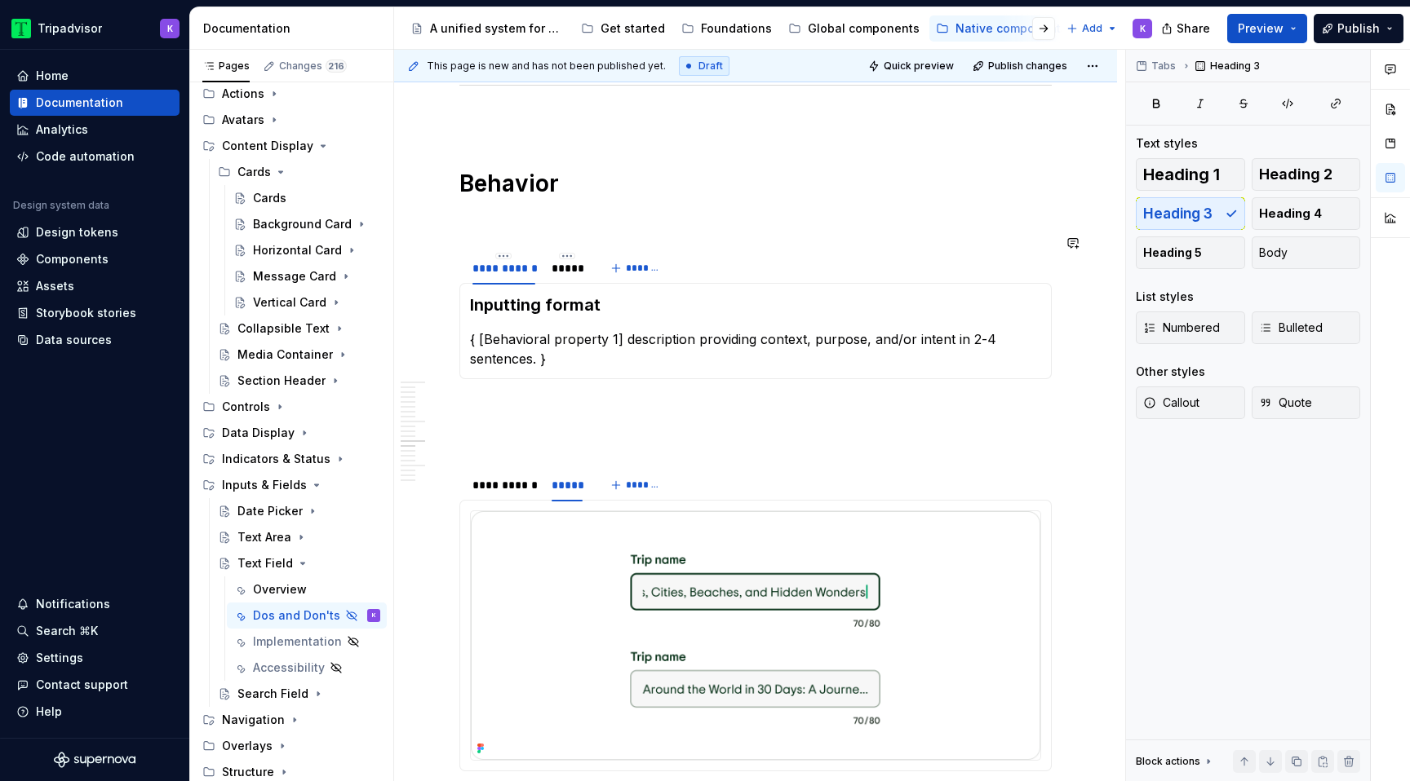
click at [571, 364] on section "**********" at bounding box center [755, 314] width 592 height 129
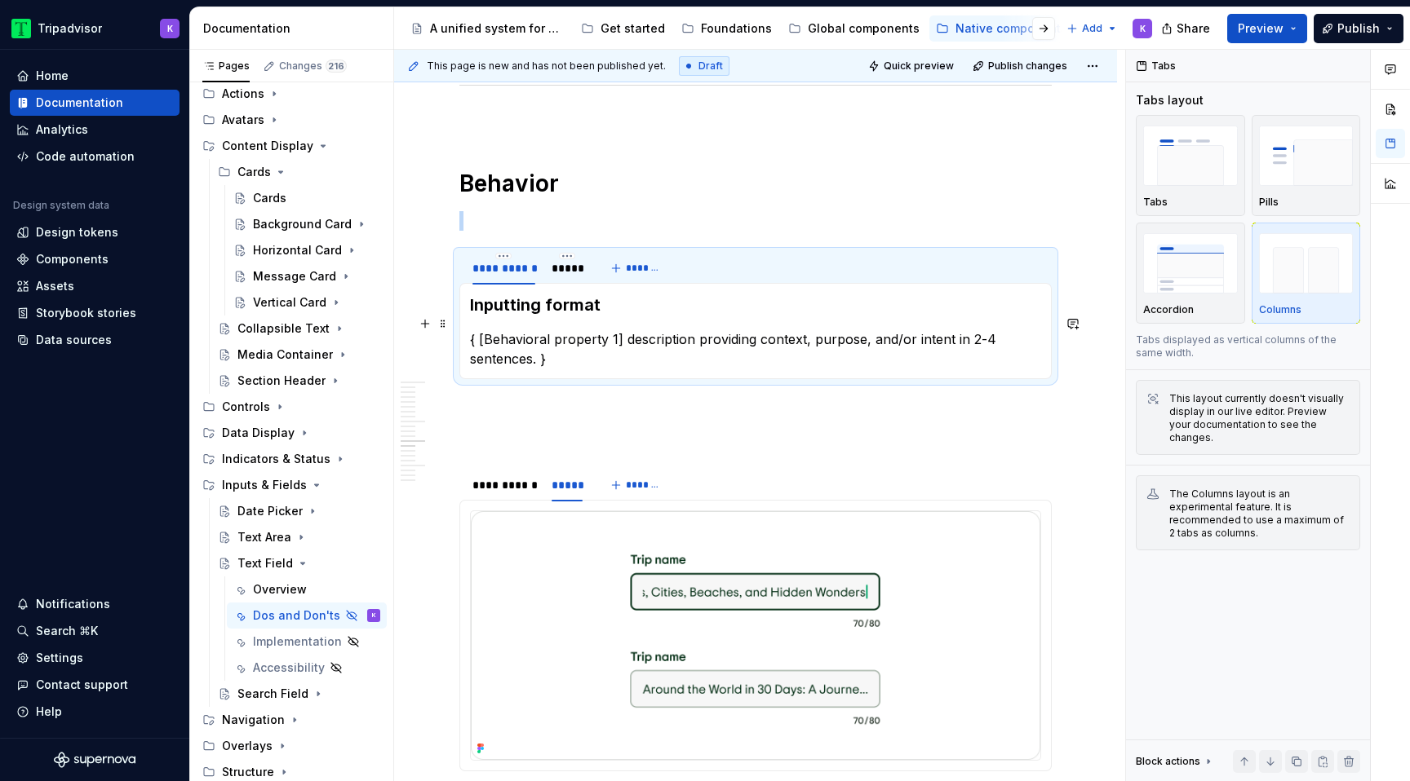
click at [562, 330] on p "{ [Behavioral property 1] description providing context, purpose, and/or intent…" at bounding box center [755, 349] width 571 height 39
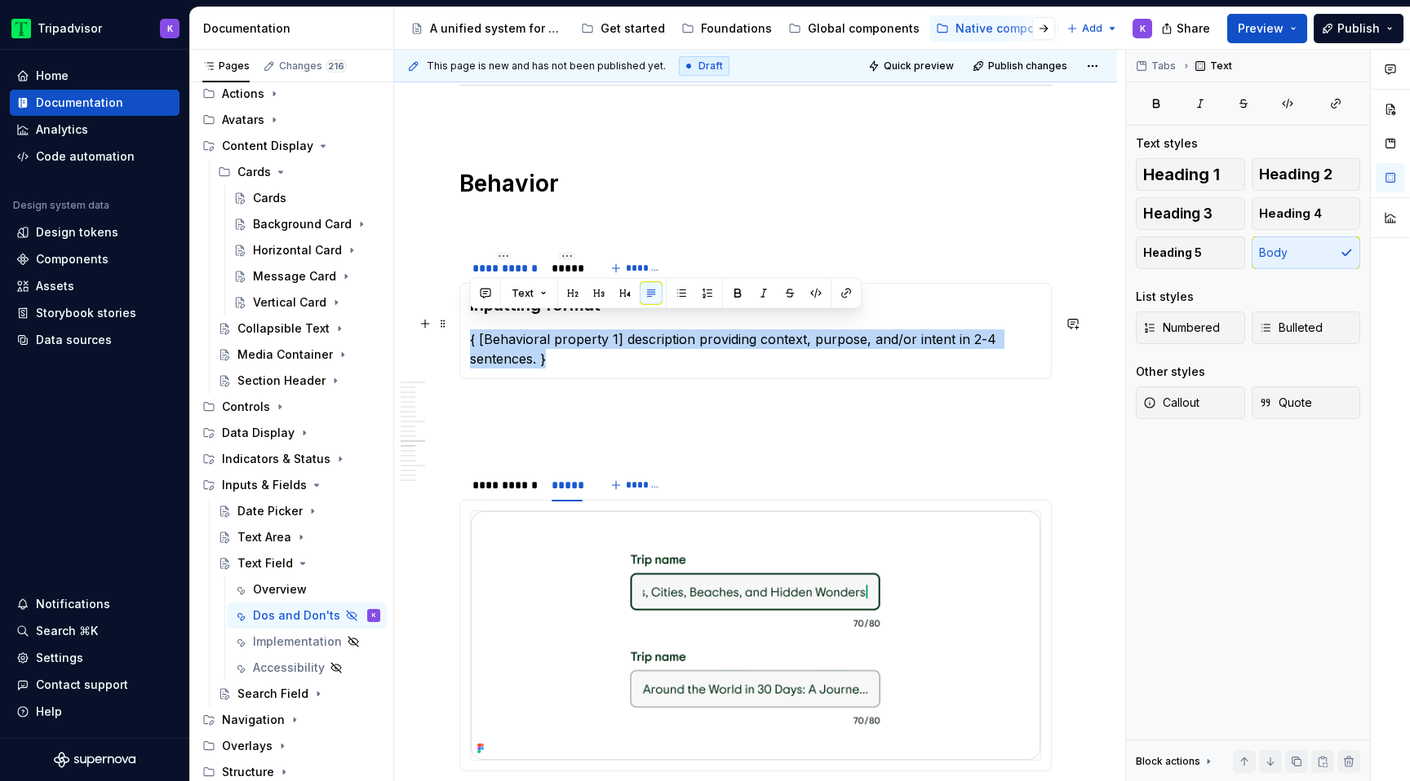
drag, startPoint x: 559, startPoint y: 346, endPoint x: 467, endPoint y: 320, distance: 95.8
click at [467, 320] on div "Inputting format { [Behavioral property 1] description providing context, purpo…" at bounding box center [755, 331] width 592 height 96
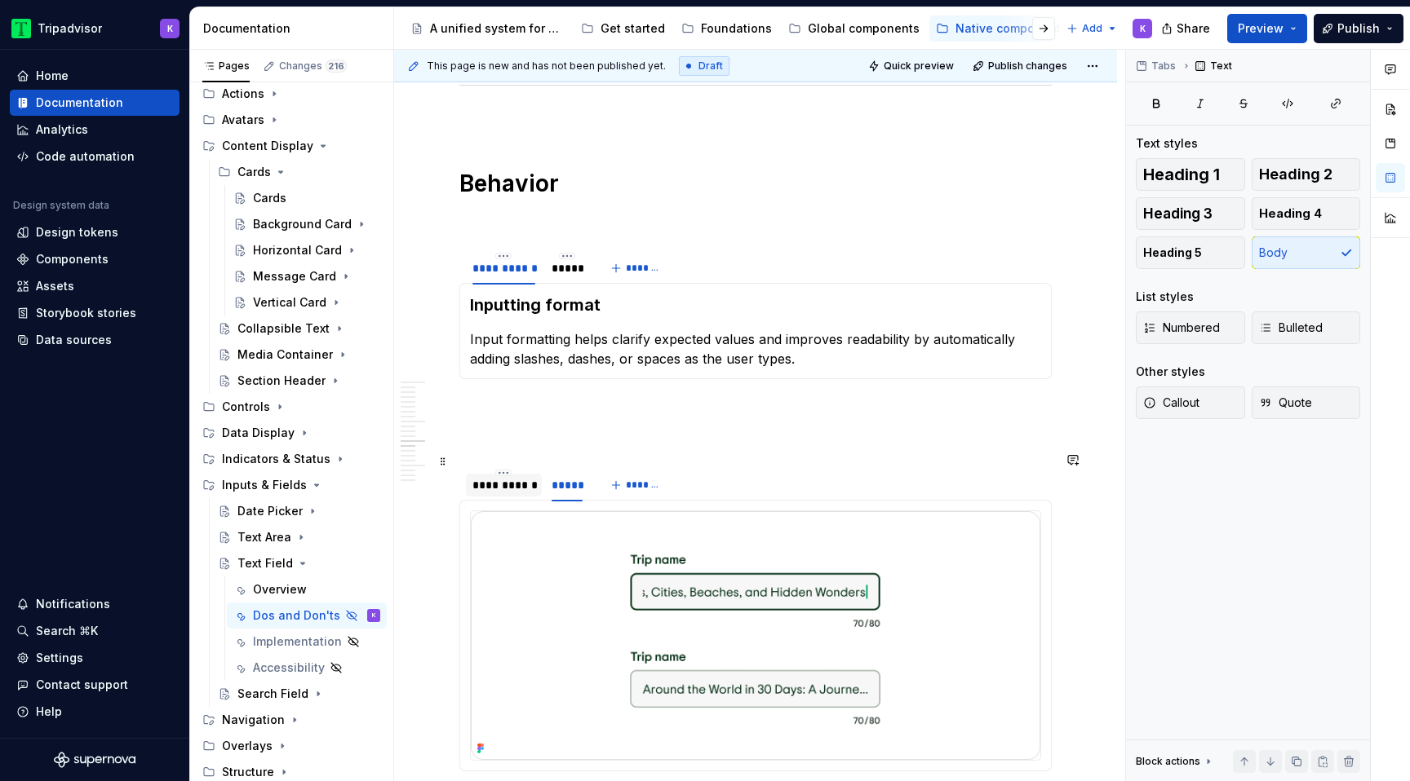
click at [513, 477] on div "**********" at bounding box center [503, 485] width 63 height 16
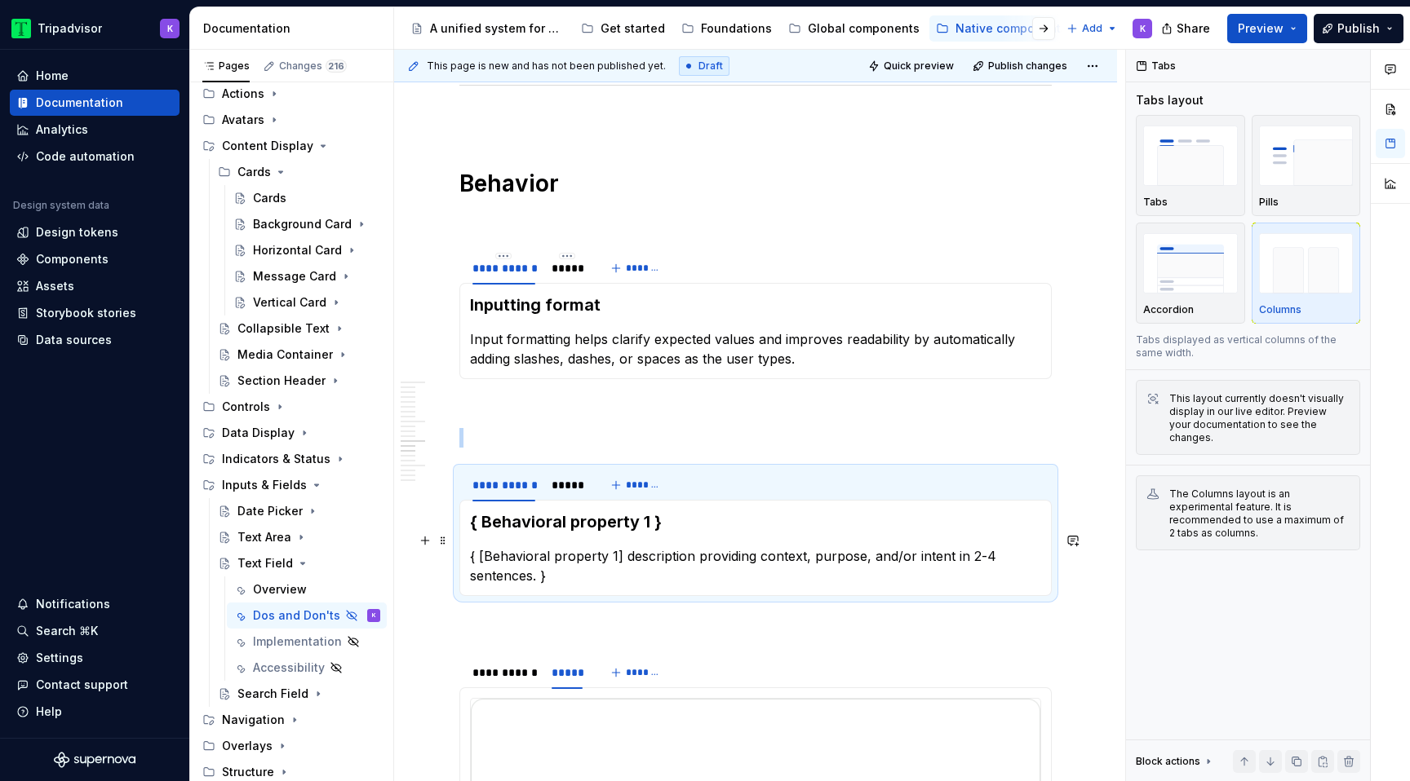
click at [600, 558] on p "{ [Behavioral property 1] description providing context, purpose, and/or intent…" at bounding box center [755, 566] width 571 height 39
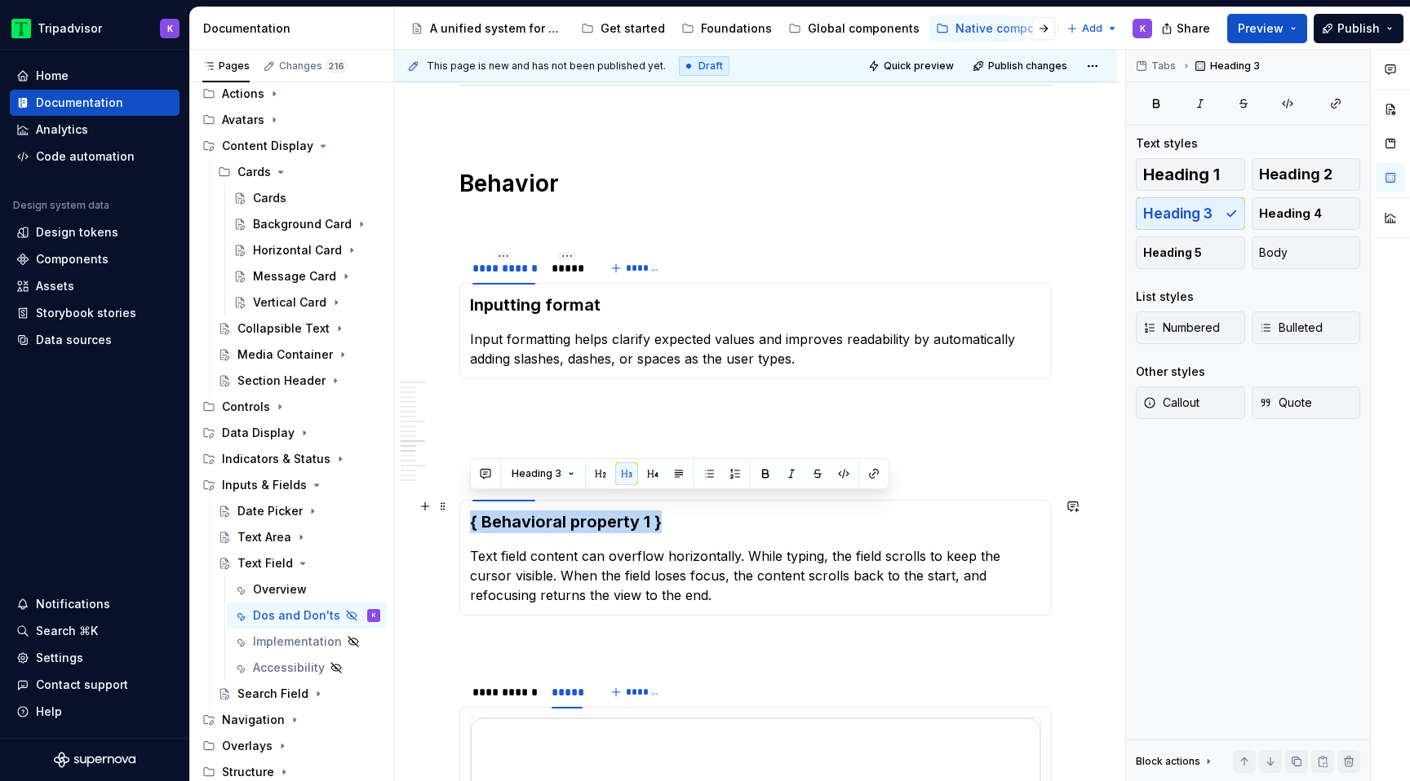
drag, startPoint x: 667, startPoint y: 511, endPoint x: 462, endPoint y: 510, distance: 205.6
click at [462, 510] on div "{ Behavioral property 1 } Text field content can overflow horizontally. While t…" at bounding box center [755, 558] width 592 height 116
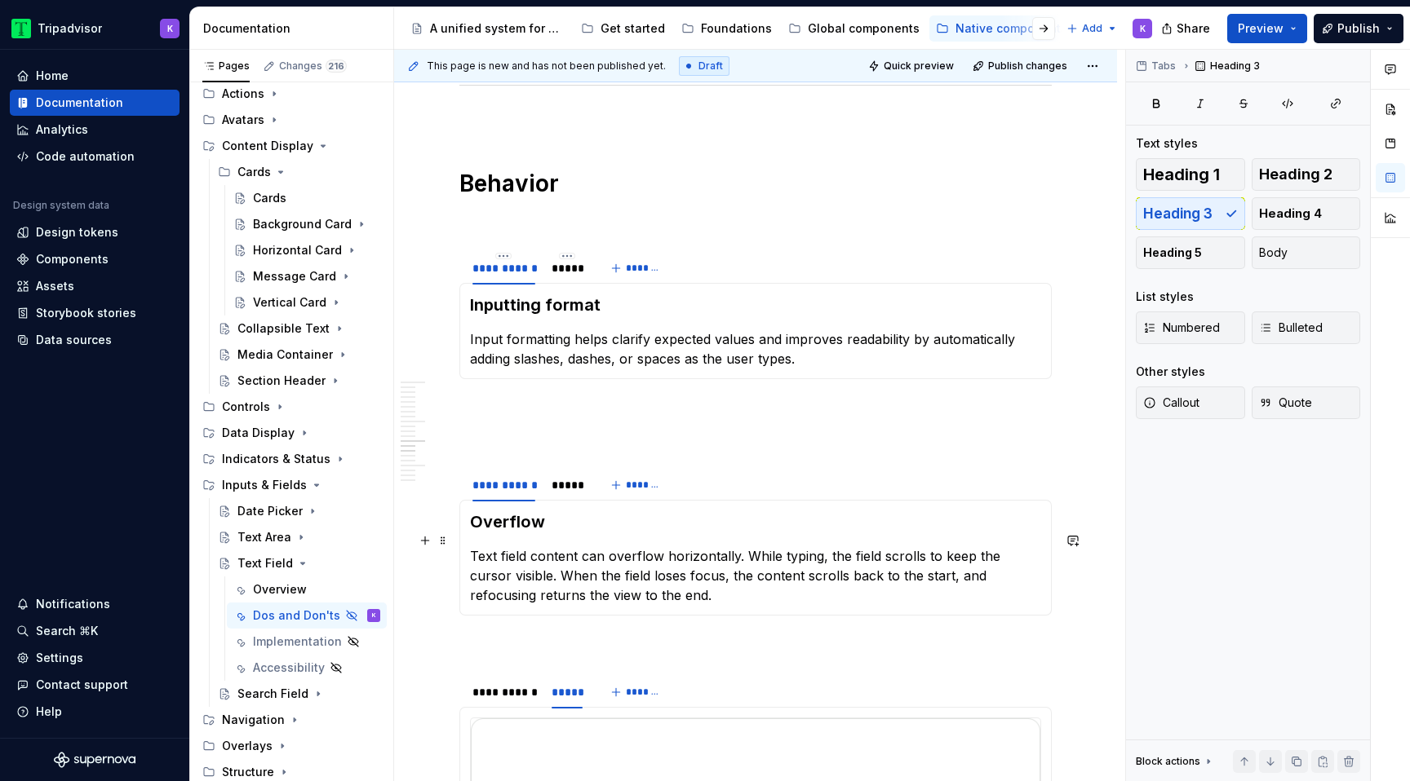
scroll to position [2996, 0]
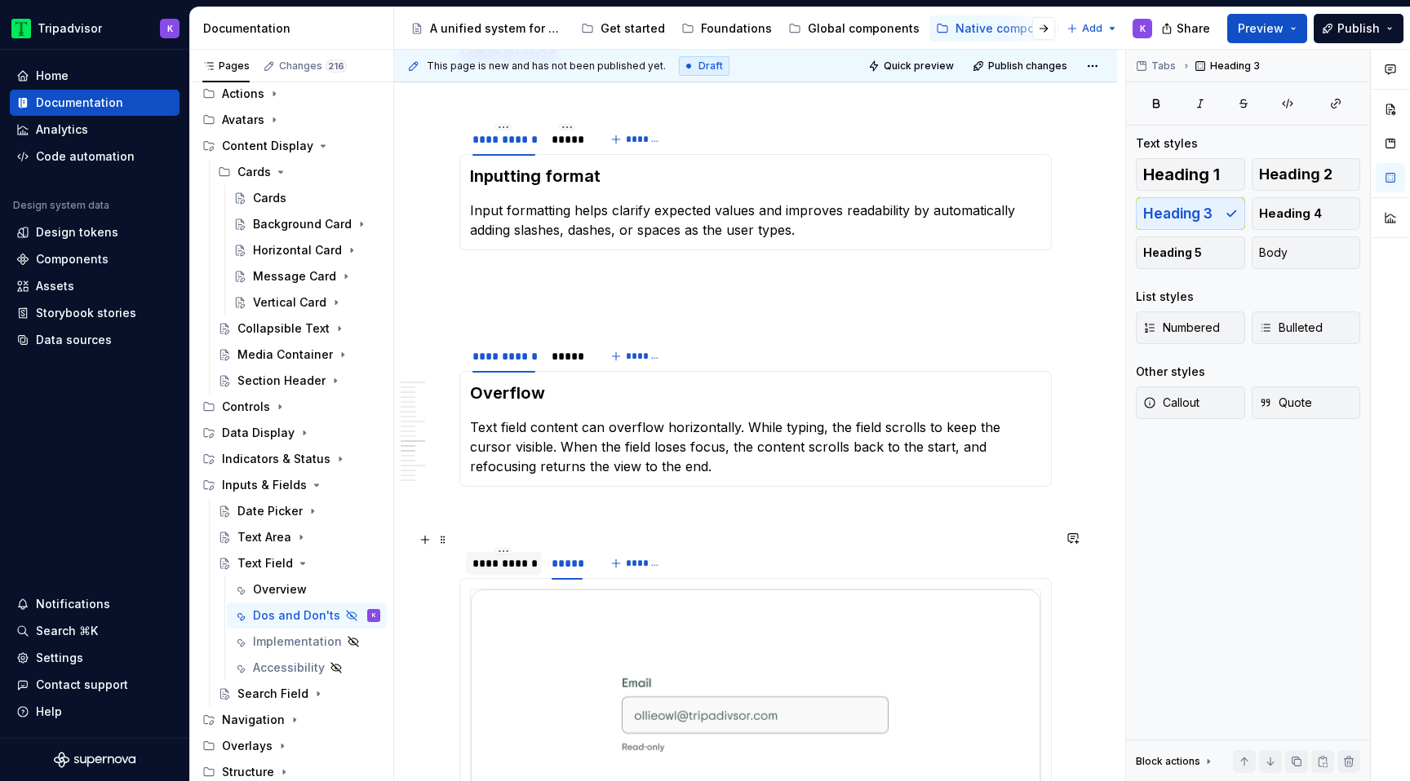
click at [521, 555] on div "**********" at bounding box center [503, 563] width 63 height 16
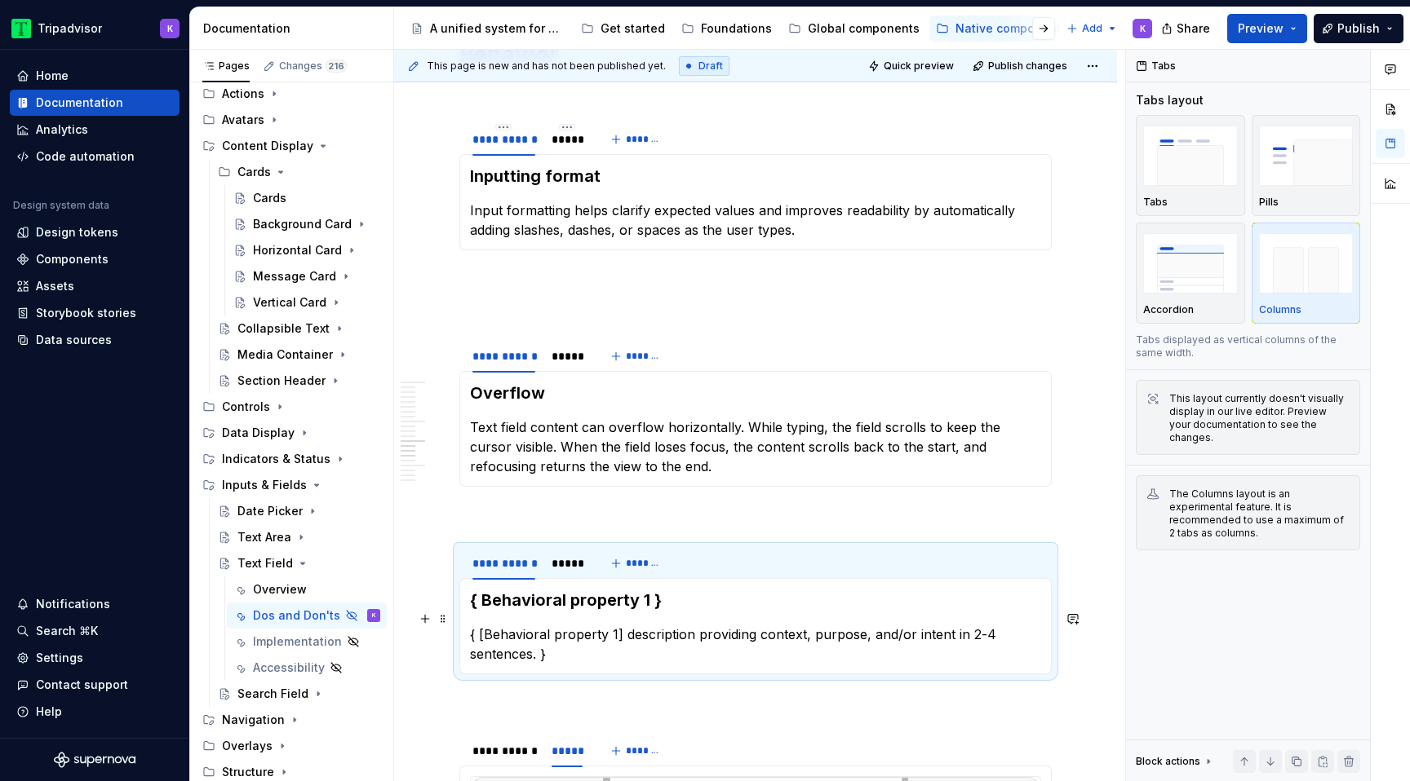
click at [627, 631] on p "{ [Behavioral property 1] description providing context, purpose, and/or intent…" at bounding box center [755, 644] width 571 height 39
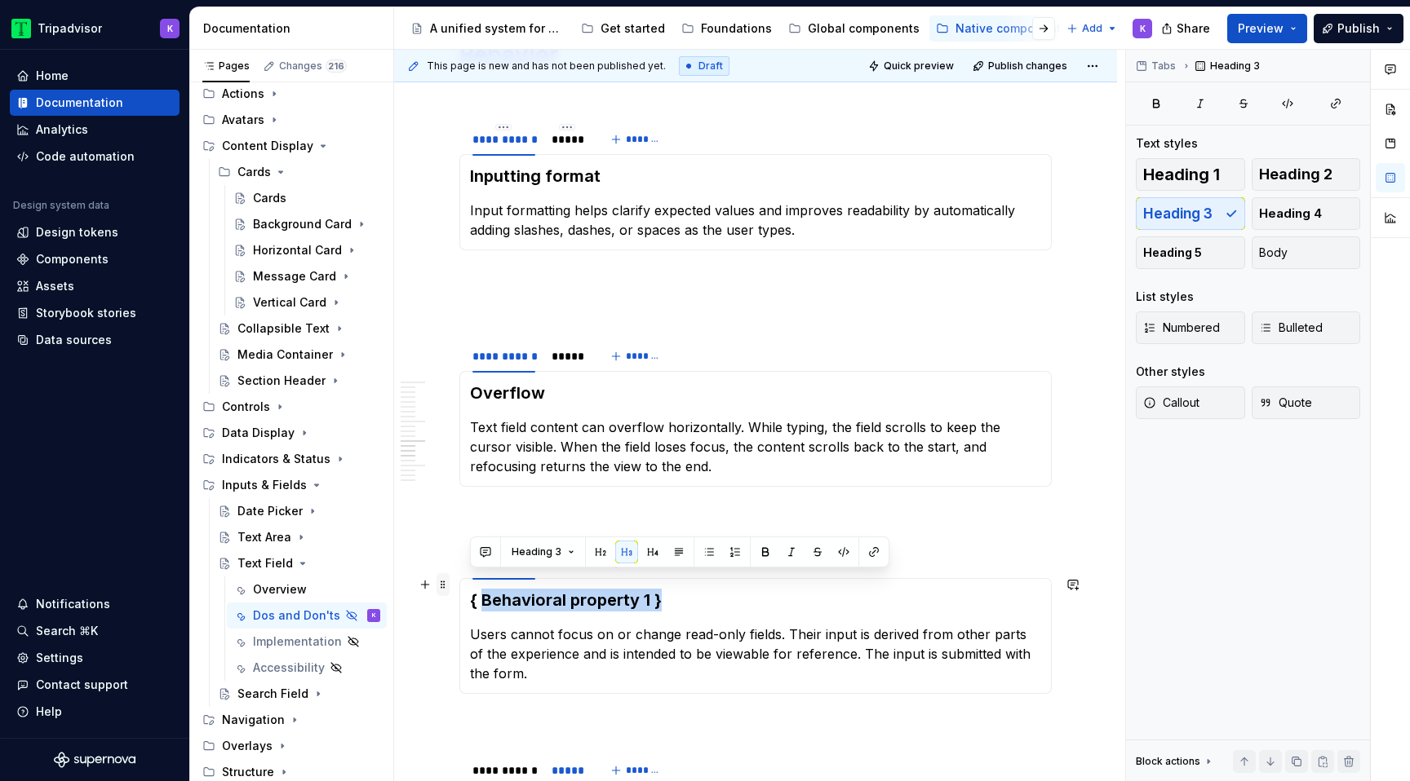
drag, startPoint x: 691, startPoint y: 585, endPoint x: 446, endPoint y: 585, distance: 244.7
click at [459, 585] on div "**********" at bounding box center [755, 97] width 592 height 5542
click at [759, 597] on section-item-column "{ Behavioral property 1 } Users cannot focus on or change read-only fields. The…" at bounding box center [755, 636] width 571 height 95
drag, startPoint x: 599, startPoint y: 582, endPoint x: 471, endPoint y: 582, distance: 128.1
click at [471, 589] on h3 "{ Behavioral property 1 }" at bounding box center [755, 600] width 571 height 23
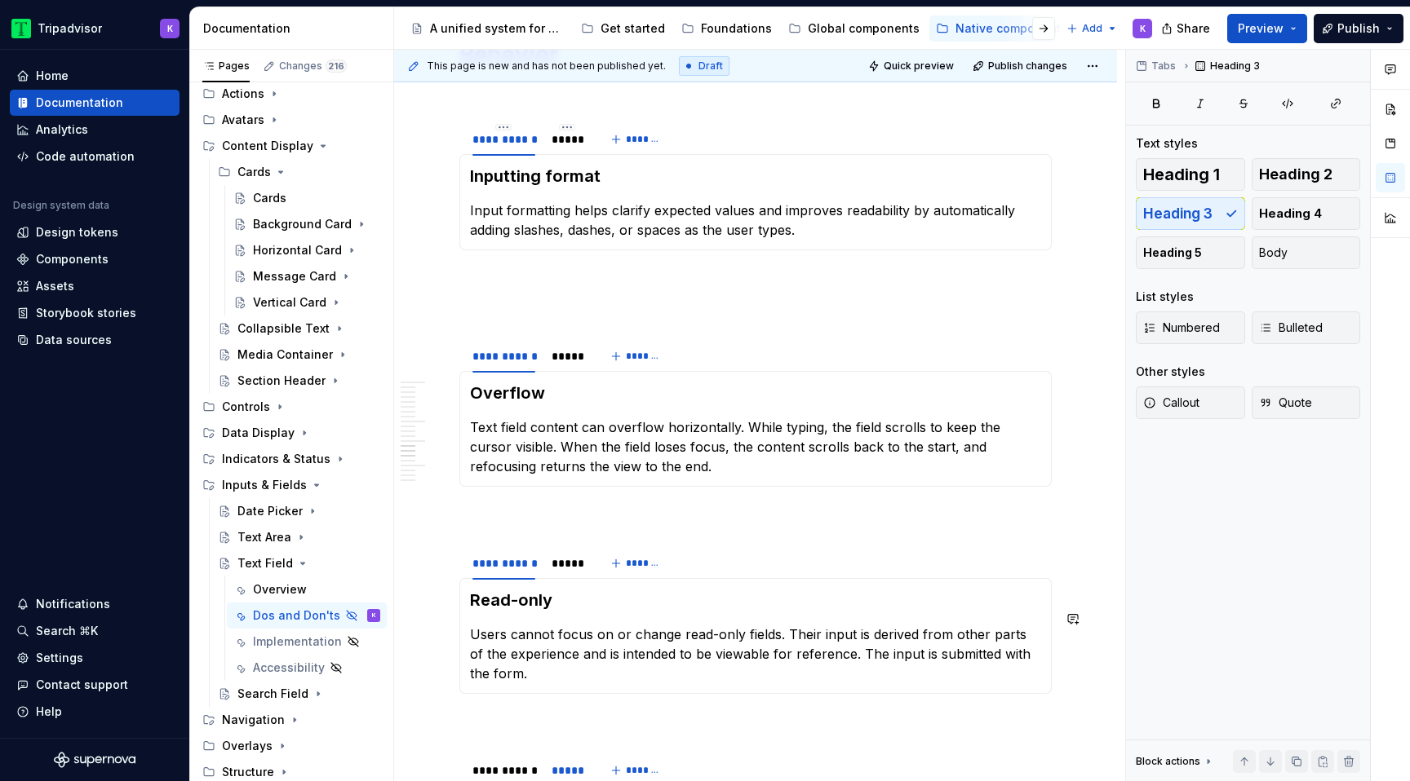
scroll to position [3220, 0]
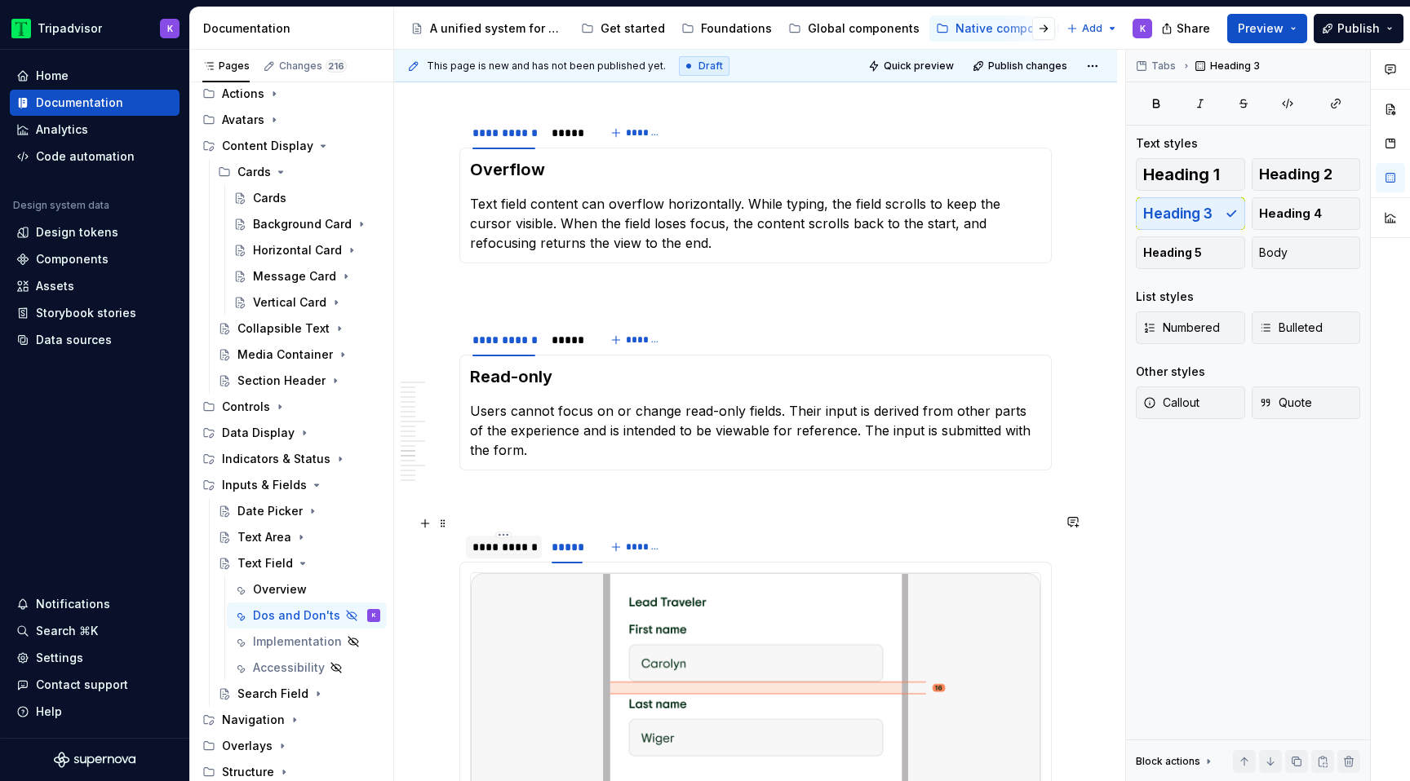
click at [522, 539] on div "**********" at bounding box center [503, 547] width 63 height 16
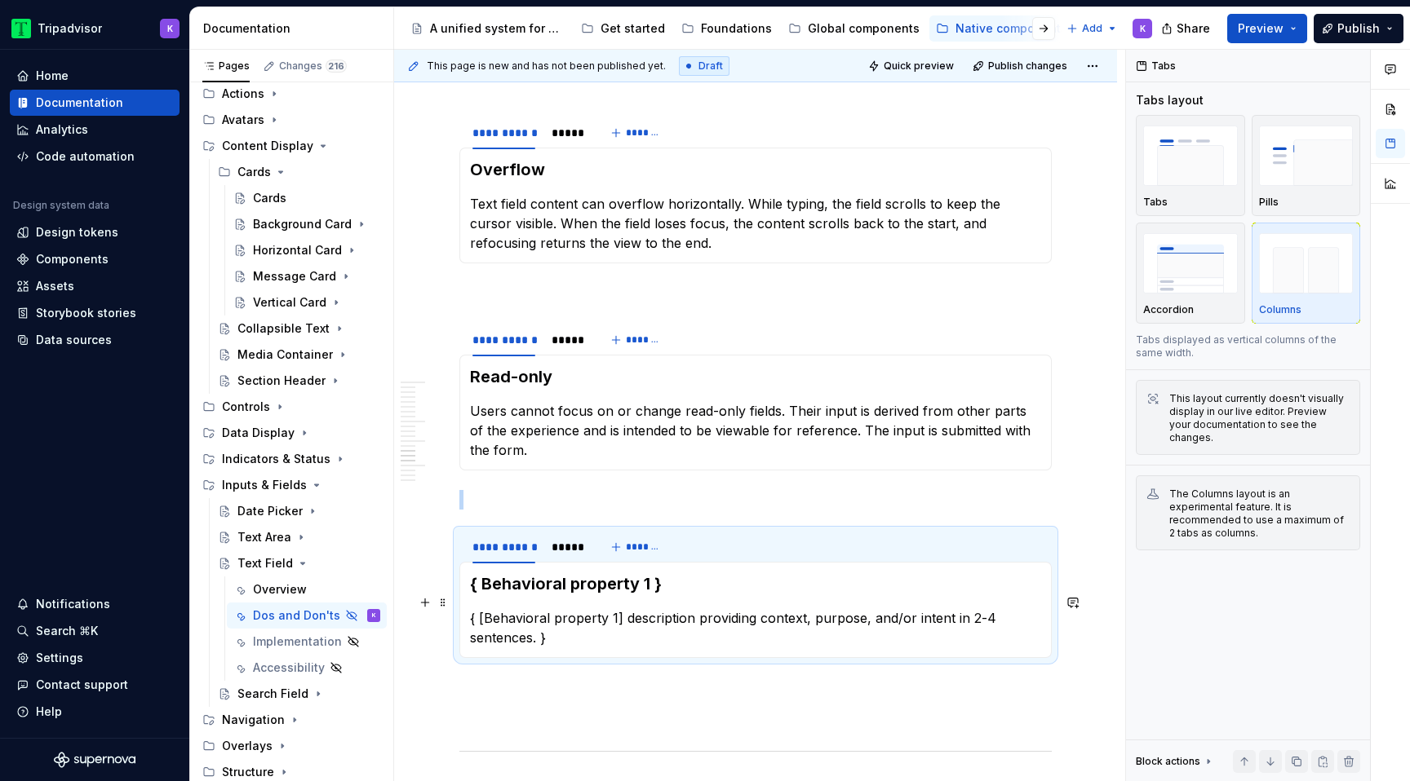
click at [663, 609] on p "{ [Behavioral property 1] description providing context, purpose, and/or intent…" at bounding box center [755, 628] width 571 height 39
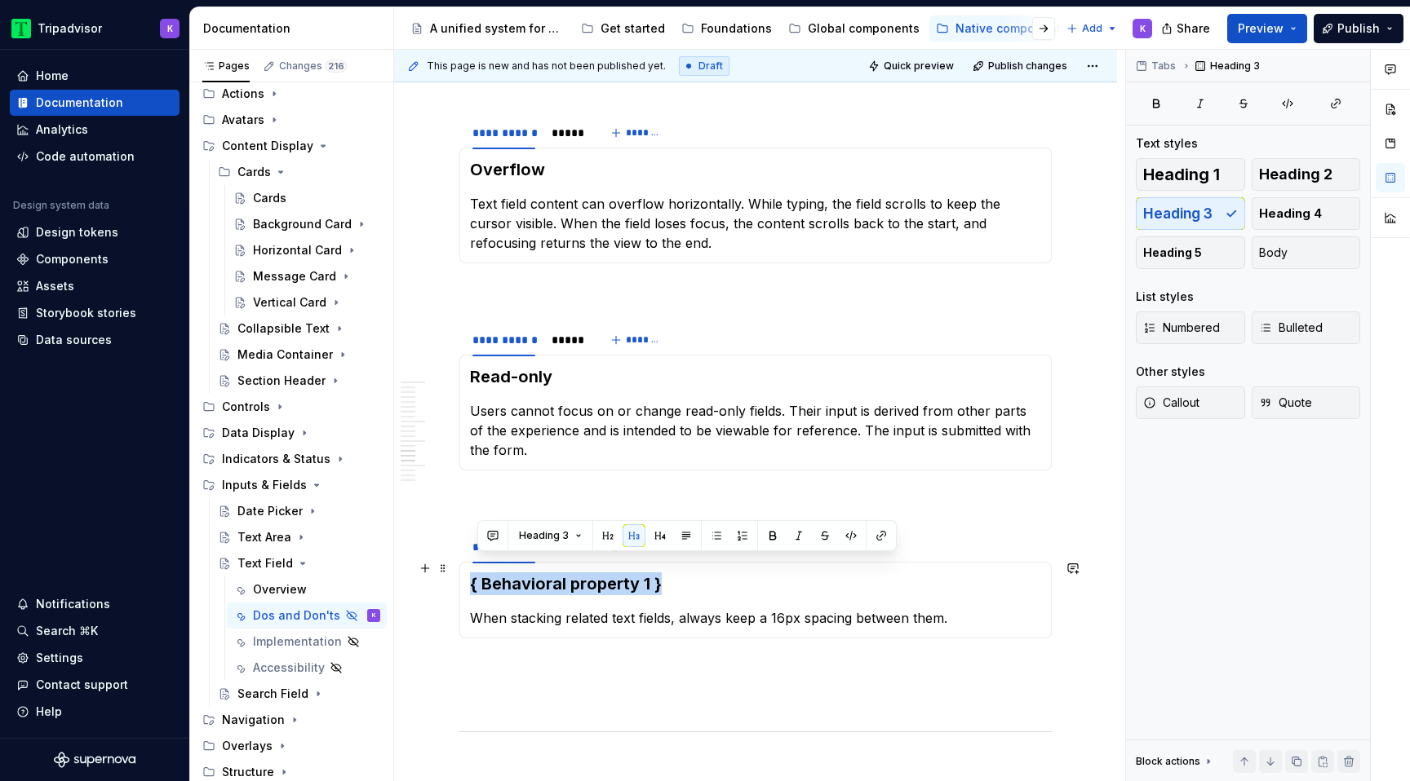
drag, startPoint x: 677, startPoint y: 575, endPoint x: 471, endPoint y: 574, distance: 206.4
click at [471, 574] on h3 "{ Behavioral property 1 }" at bounding box center [755, 584] width 571 height 23
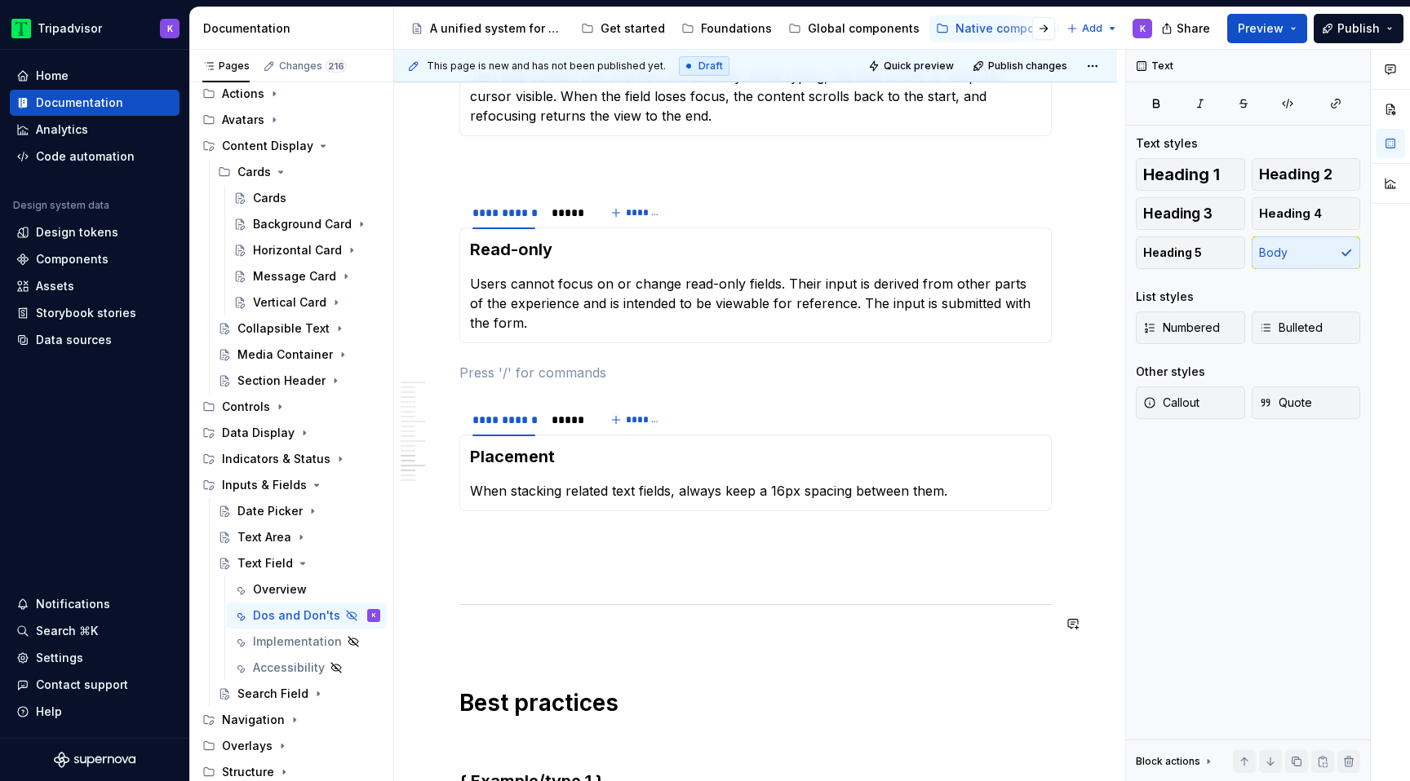
scroll to position [3623, 0]
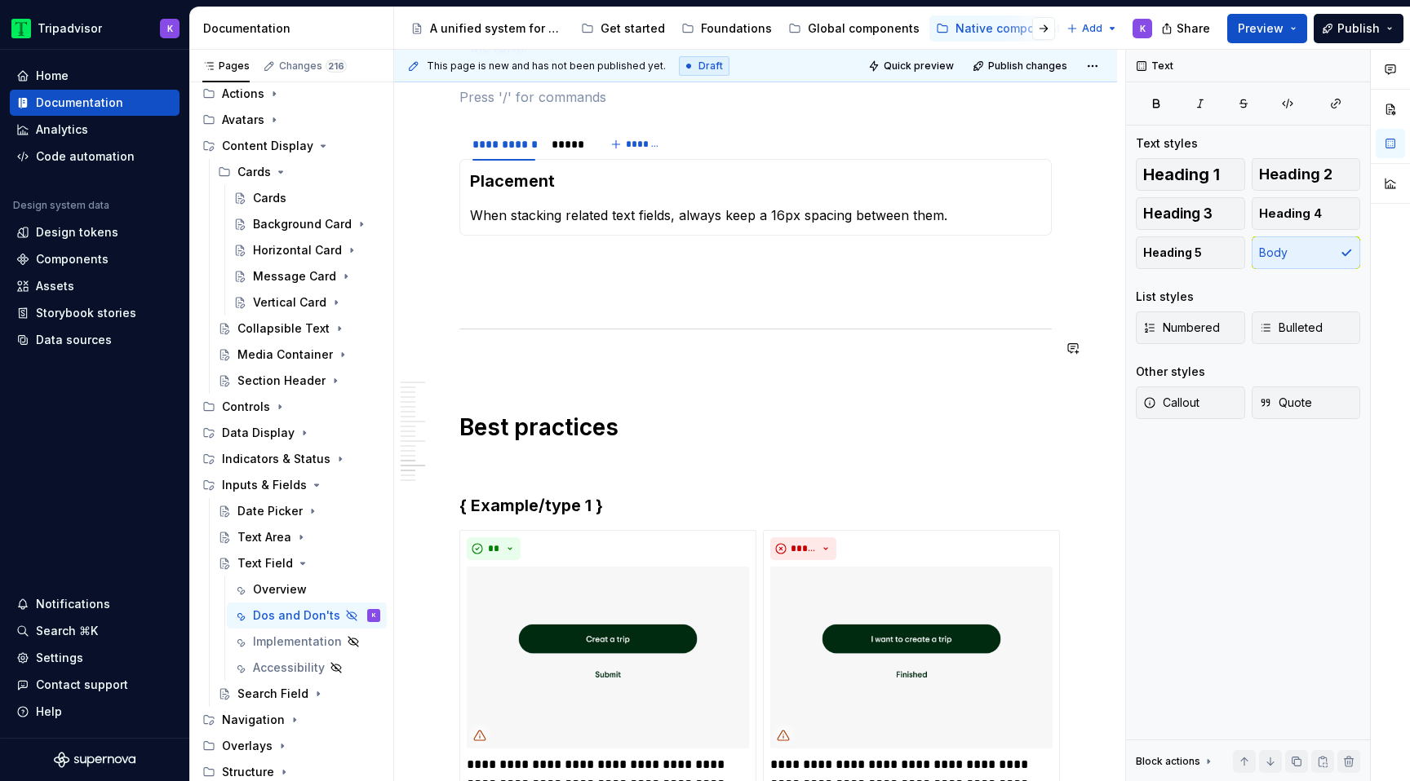
click at [597, 255] on p at bounding box center [755, 265] width 592 height 20
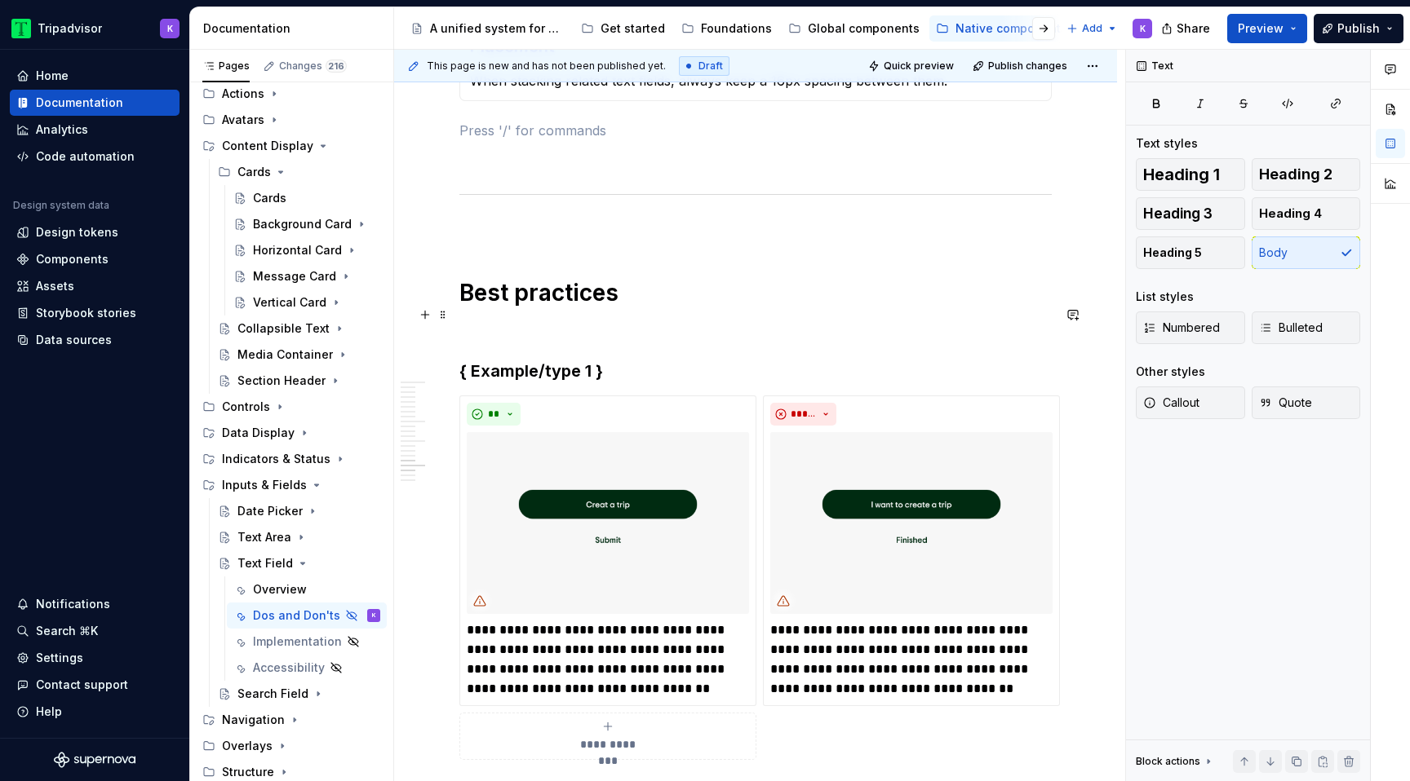
scroll to position [3780, 0]
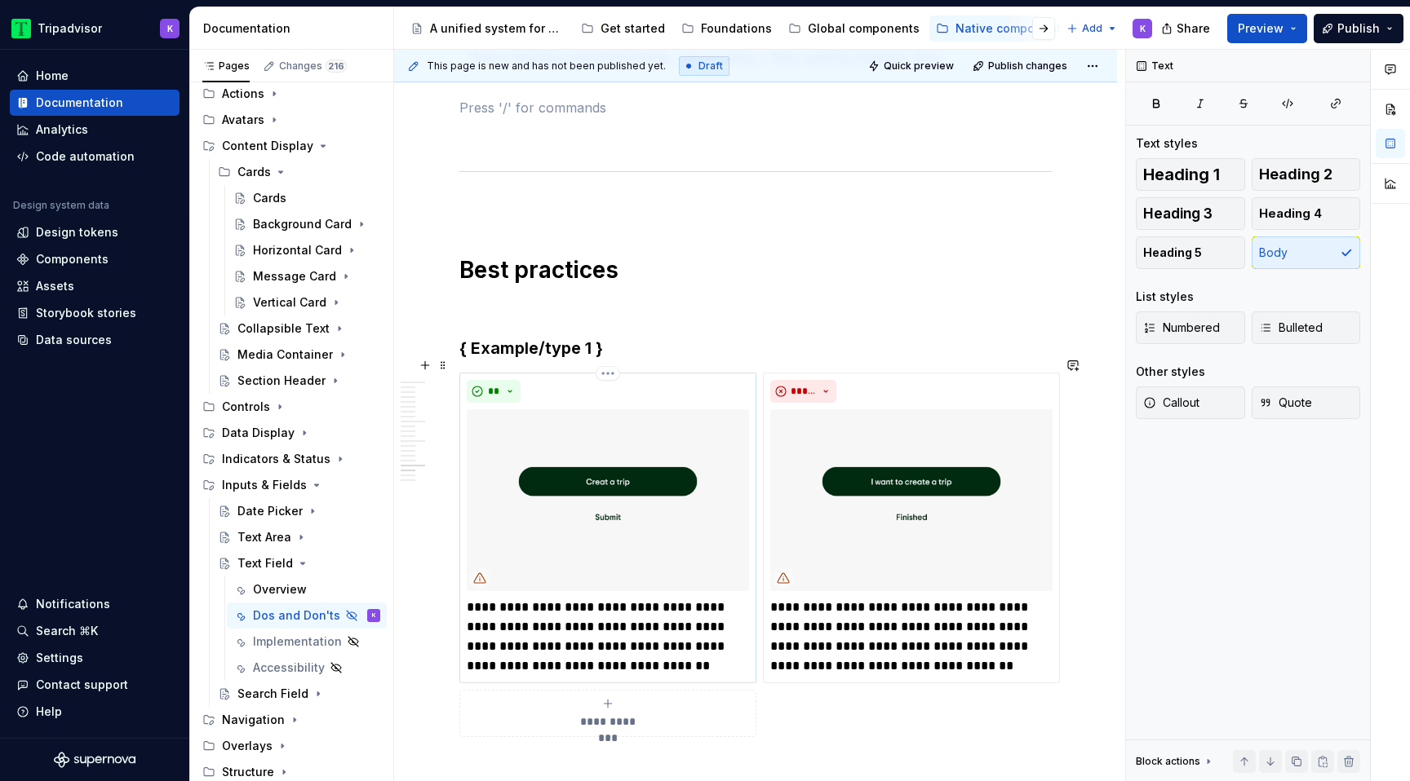
click at [588, 632] on p "**********" at bounding box center [608, 637] width 282 height 78
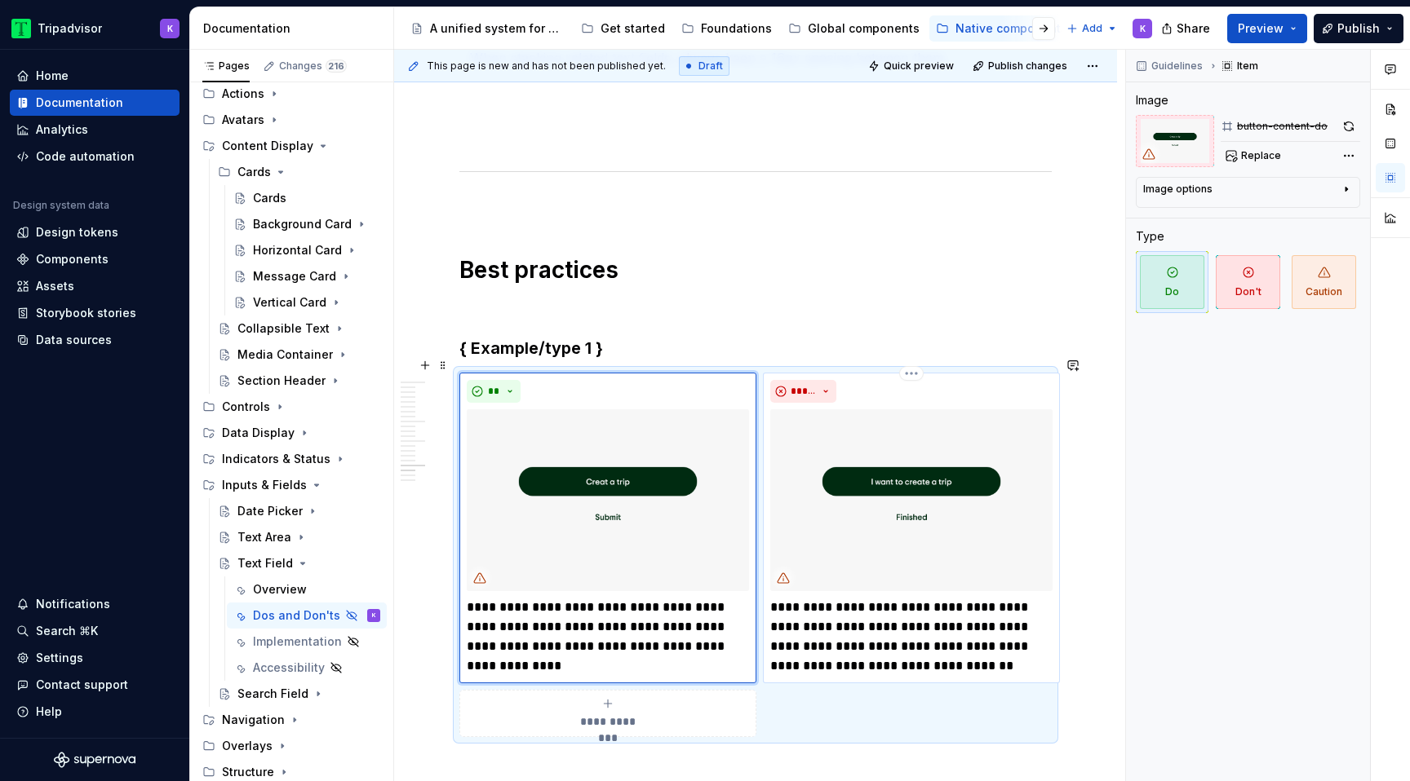
click at [843, 614] on p "**********" at bounding box center [911, 637] width 282 height 78
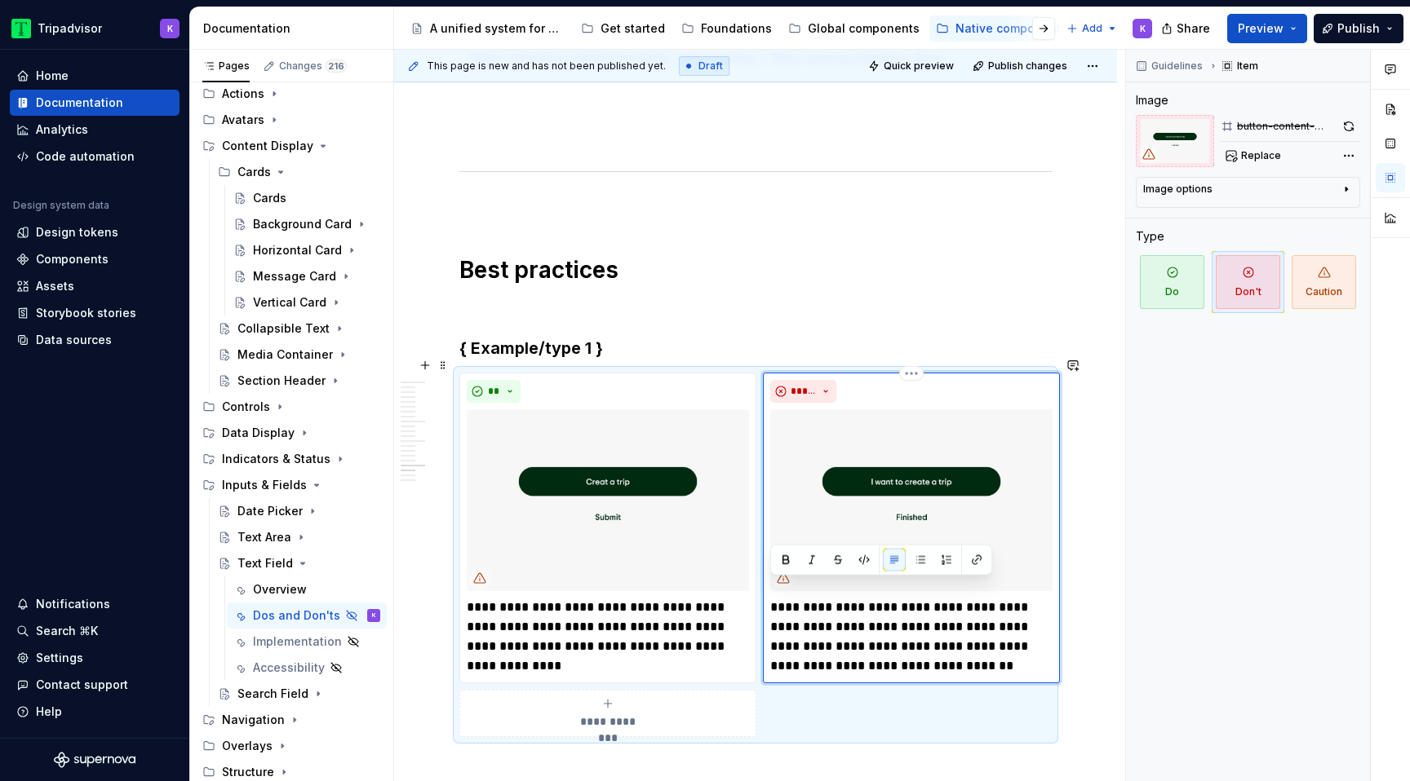
paste div
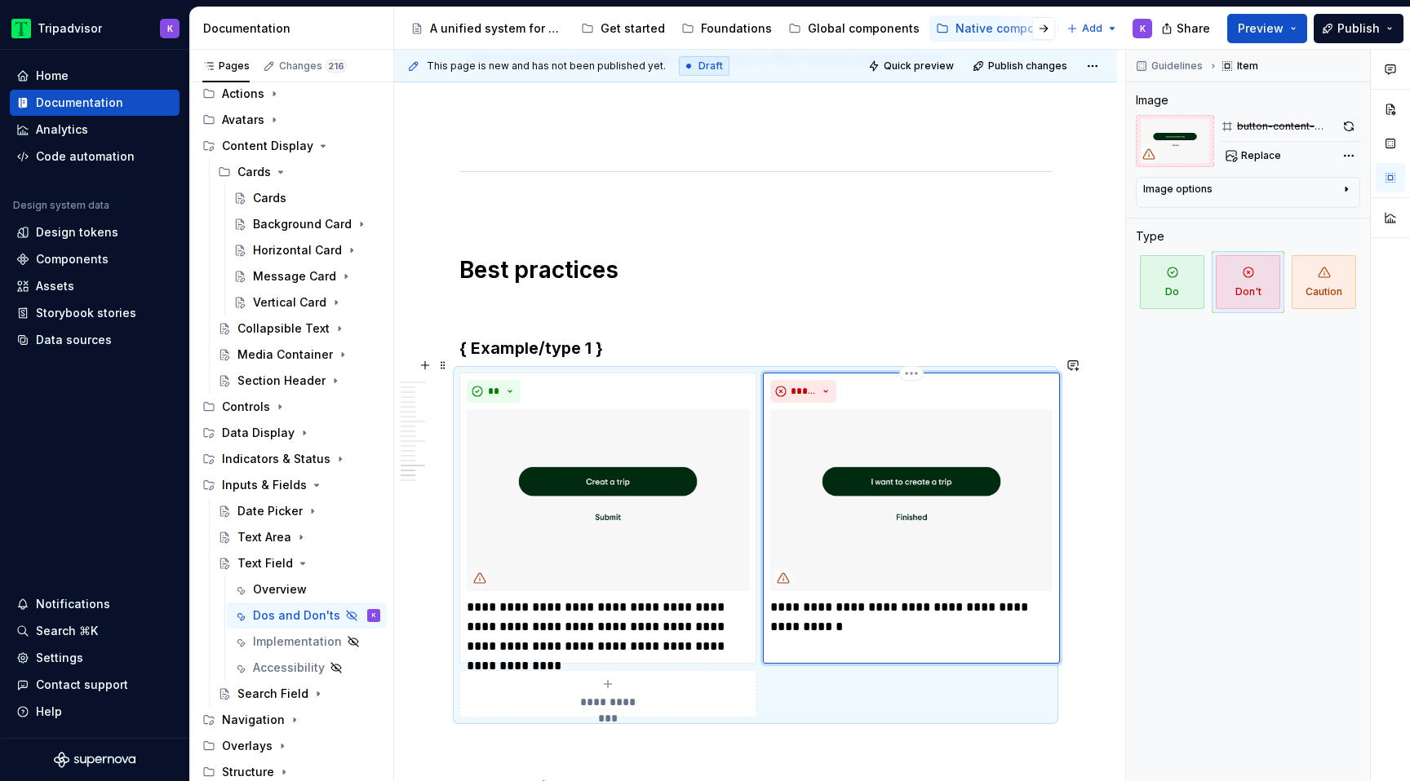
click at [806, 598] on p "**********" at bounding box center [911, 617] width 282 height 39
type textarea "*"
click at [585, 337] on h3 "{ Example/type 1 }" at bounding box center [755, 348] width 592 height 23
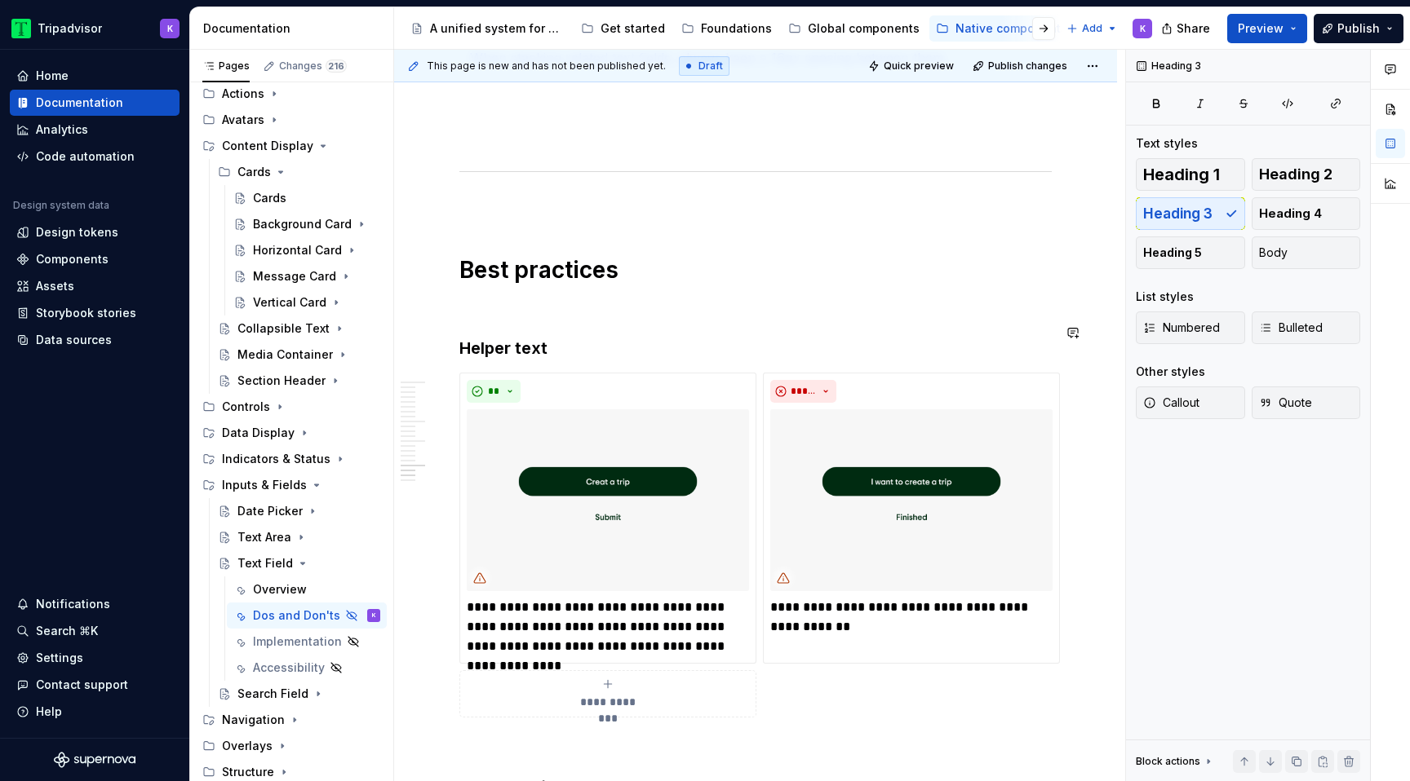
scroll to position [4039, 0]
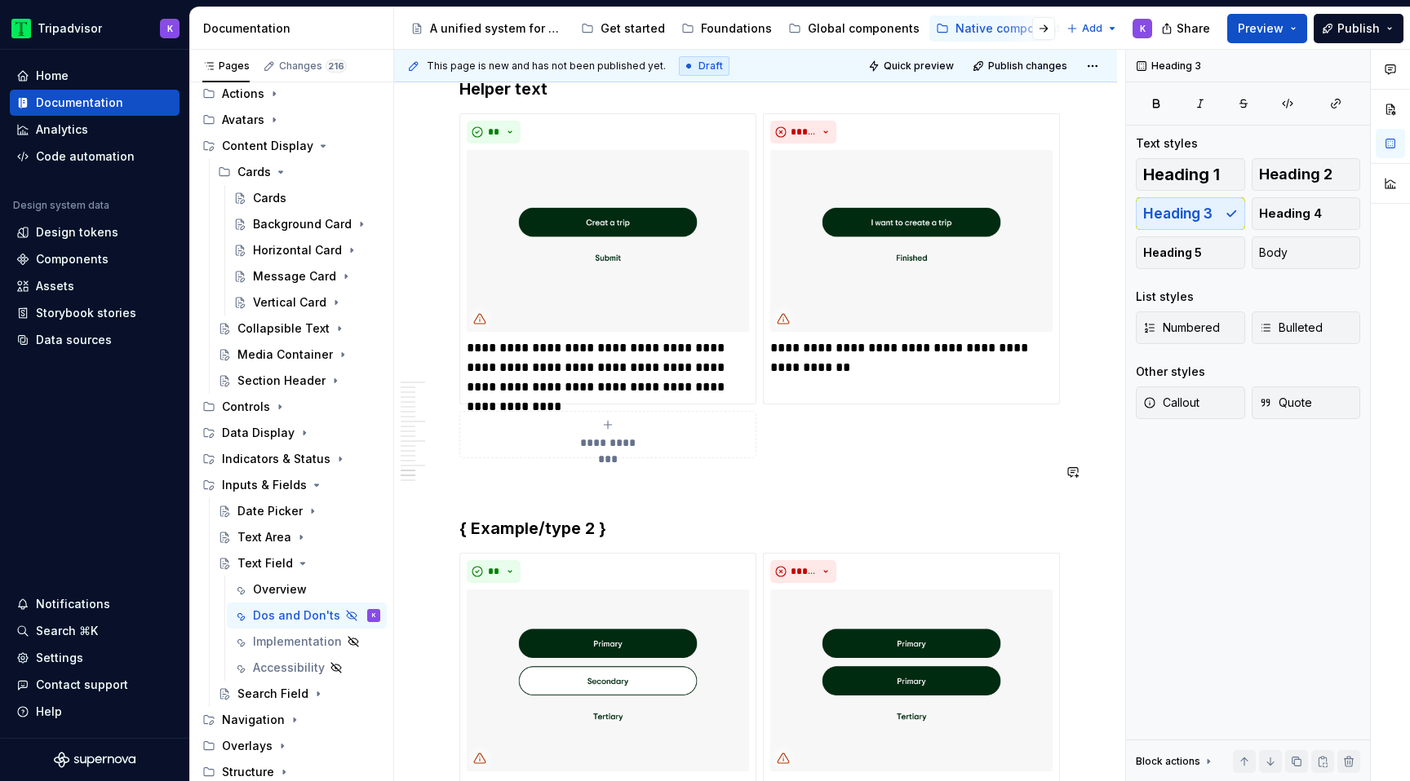
click at [575, 517] on h3 "{ Example/type 2 }" at bounding box center [755, 528] width 592 height 23
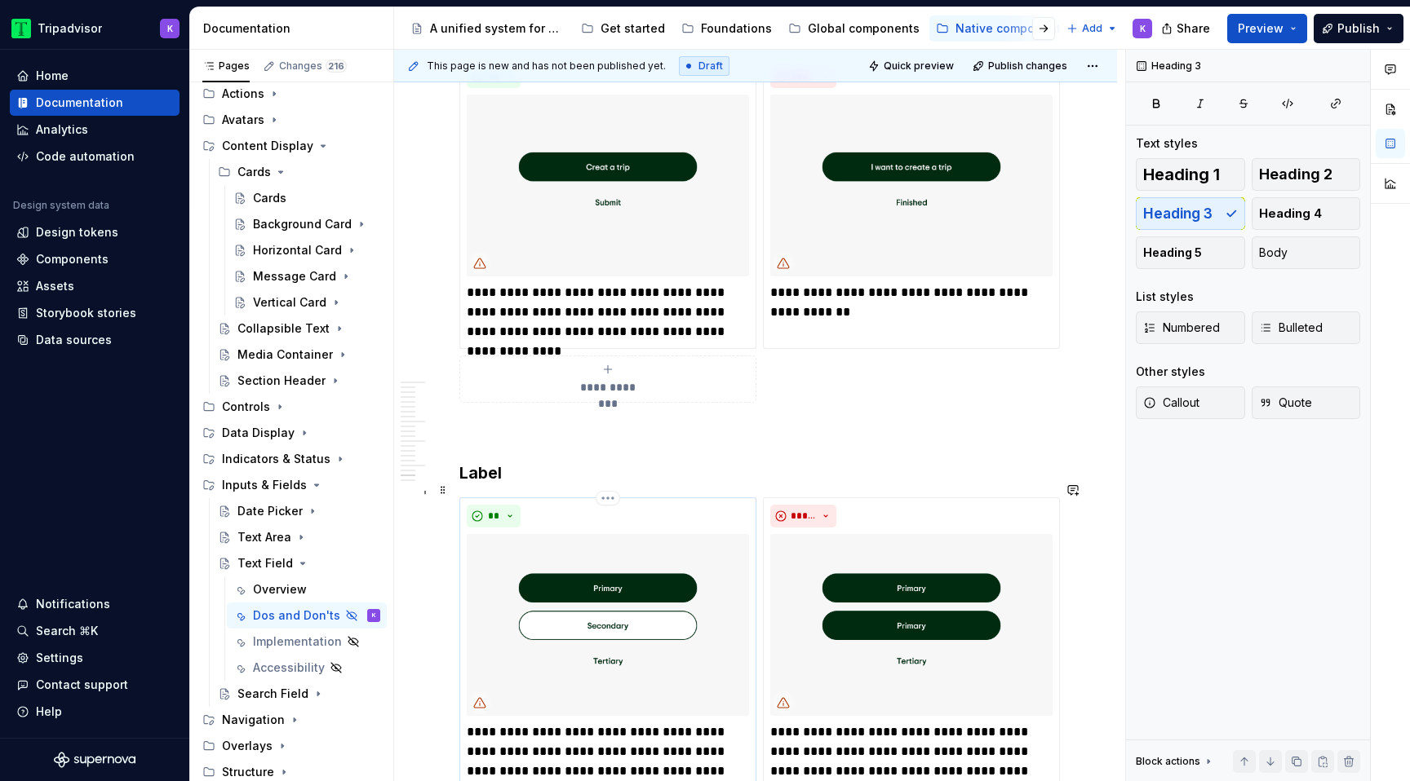
scroll to position [4174, 0]
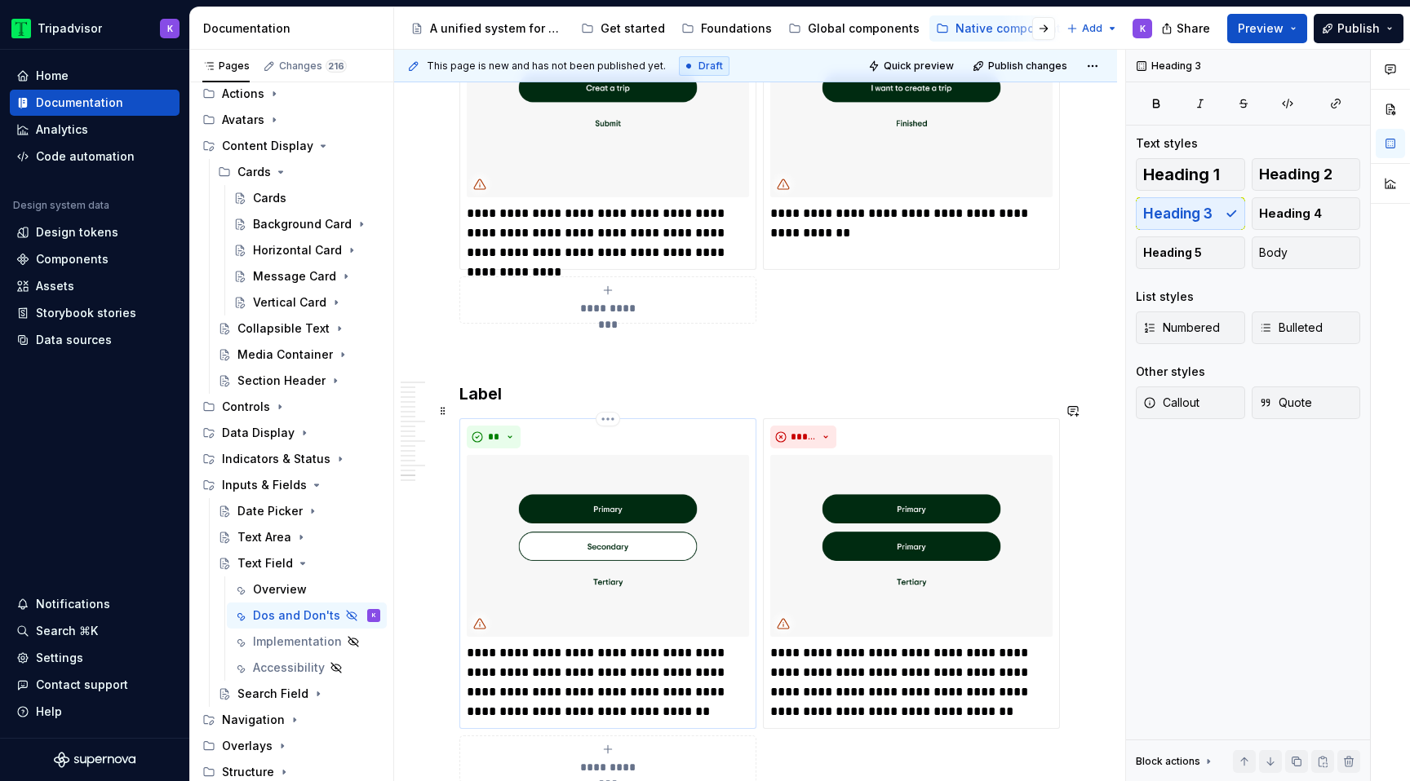
click at [604, 644] on p "**********" at bounding box center [608, 683] width 282 height 78
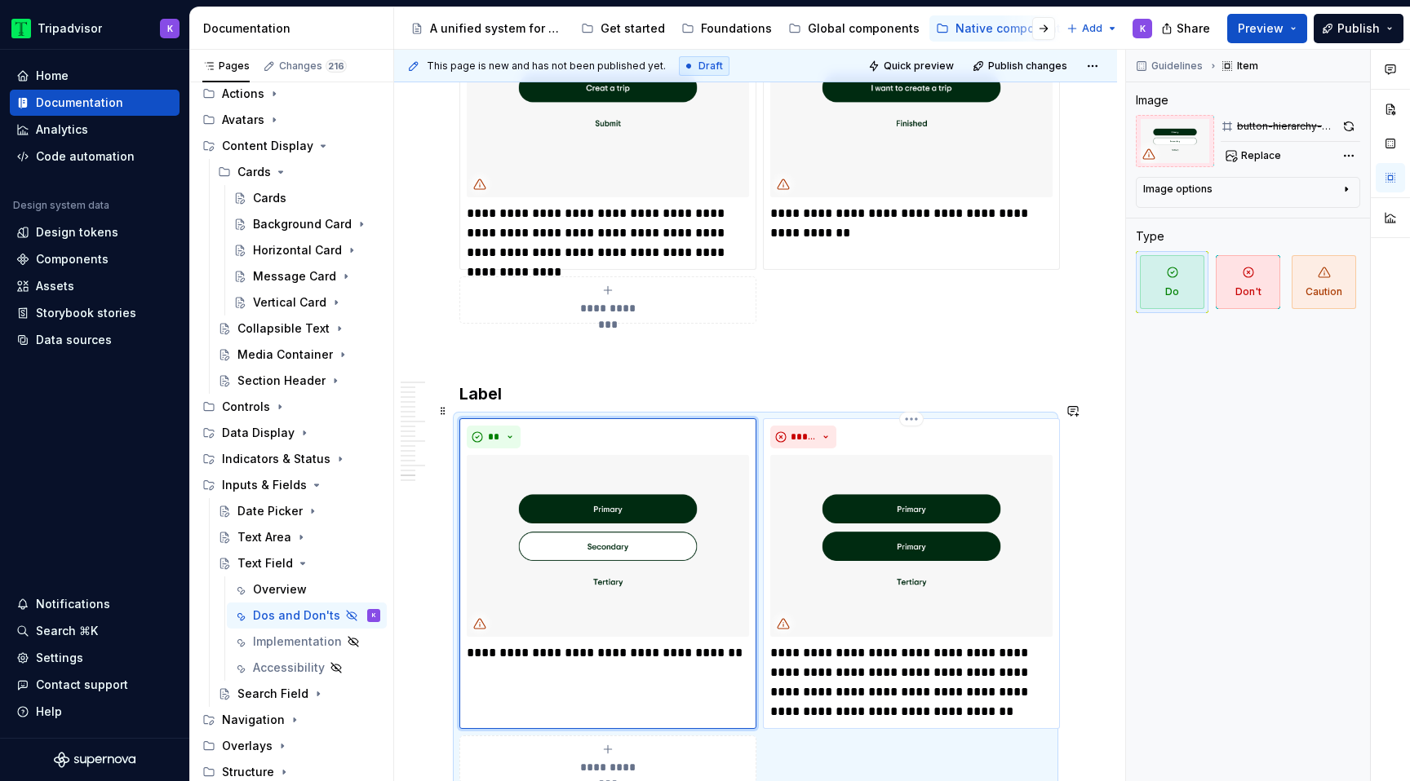
click at [856, 666] on p "**********" at bounding box center [911, 683] width 282 height 78
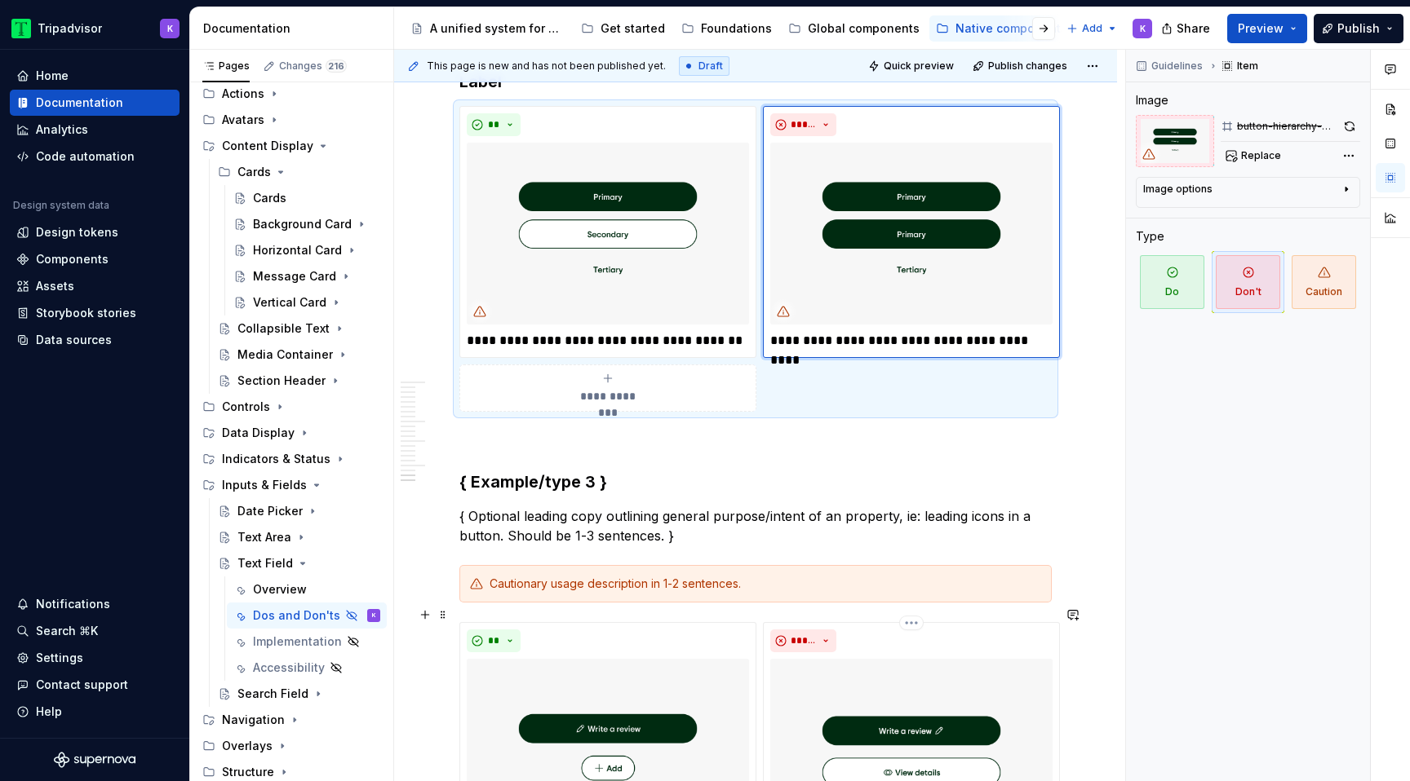
scroll to position [4503, 0]
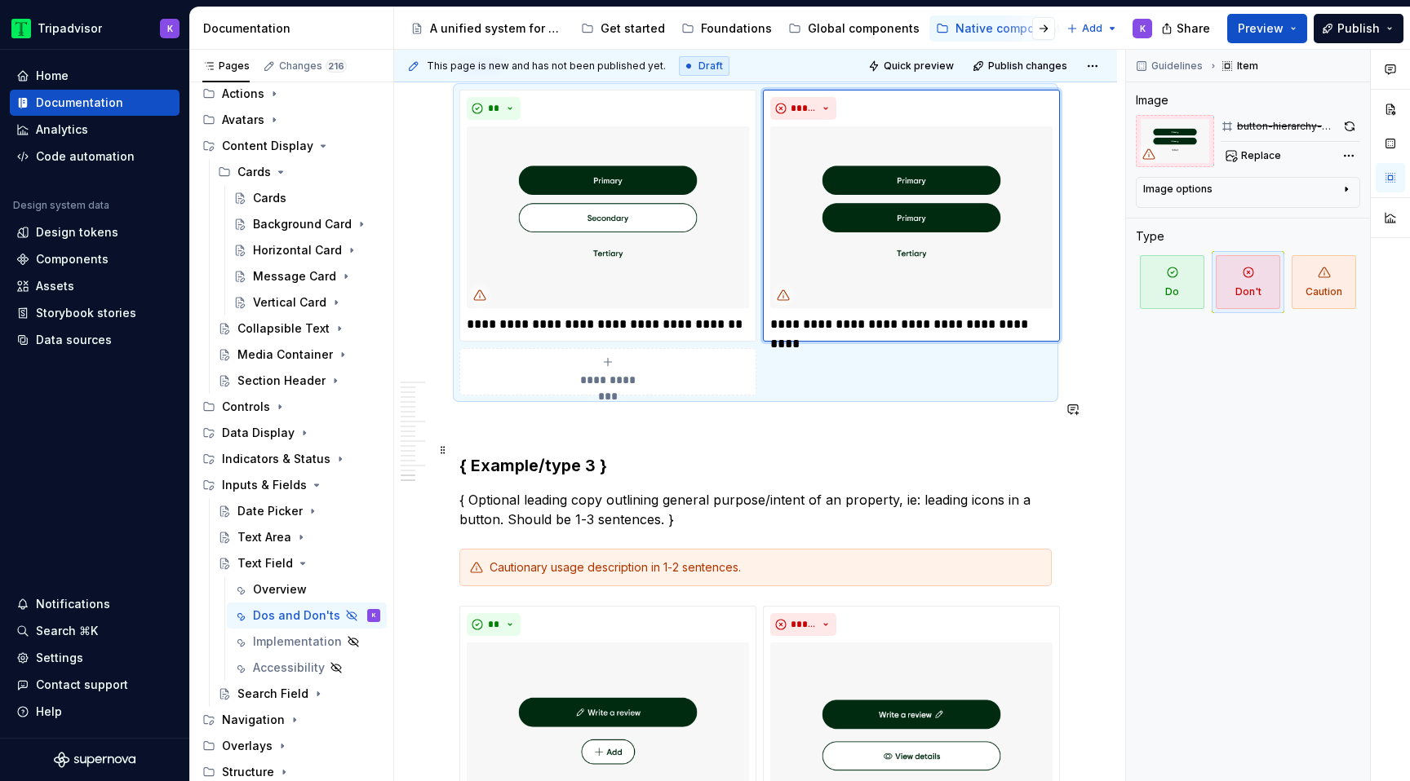
click at [564, 502] on p "{ Optional leading copy outlining general purpose/intent of an property, ie: le…" at bounding box center [755, 509] width 592 height 39
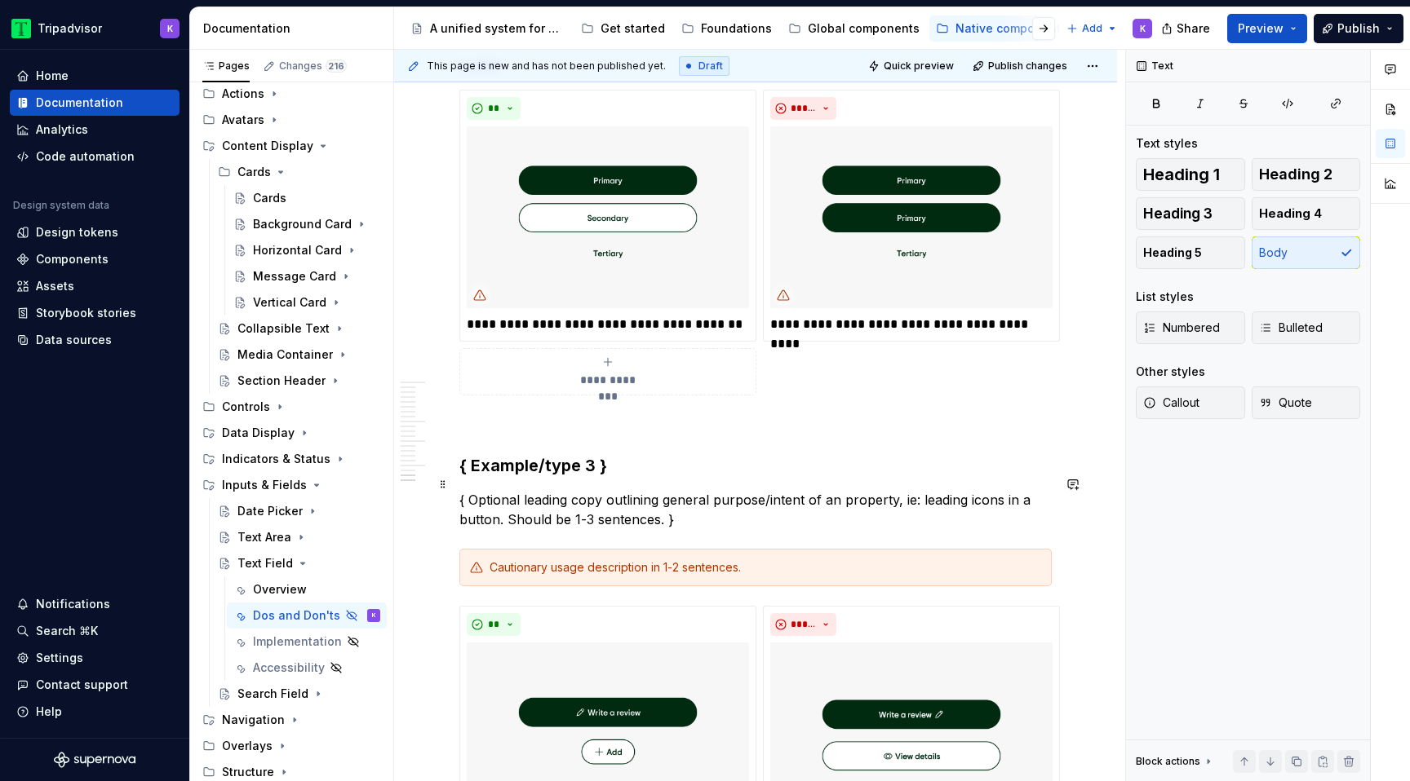
scroll to position [4703, 0]
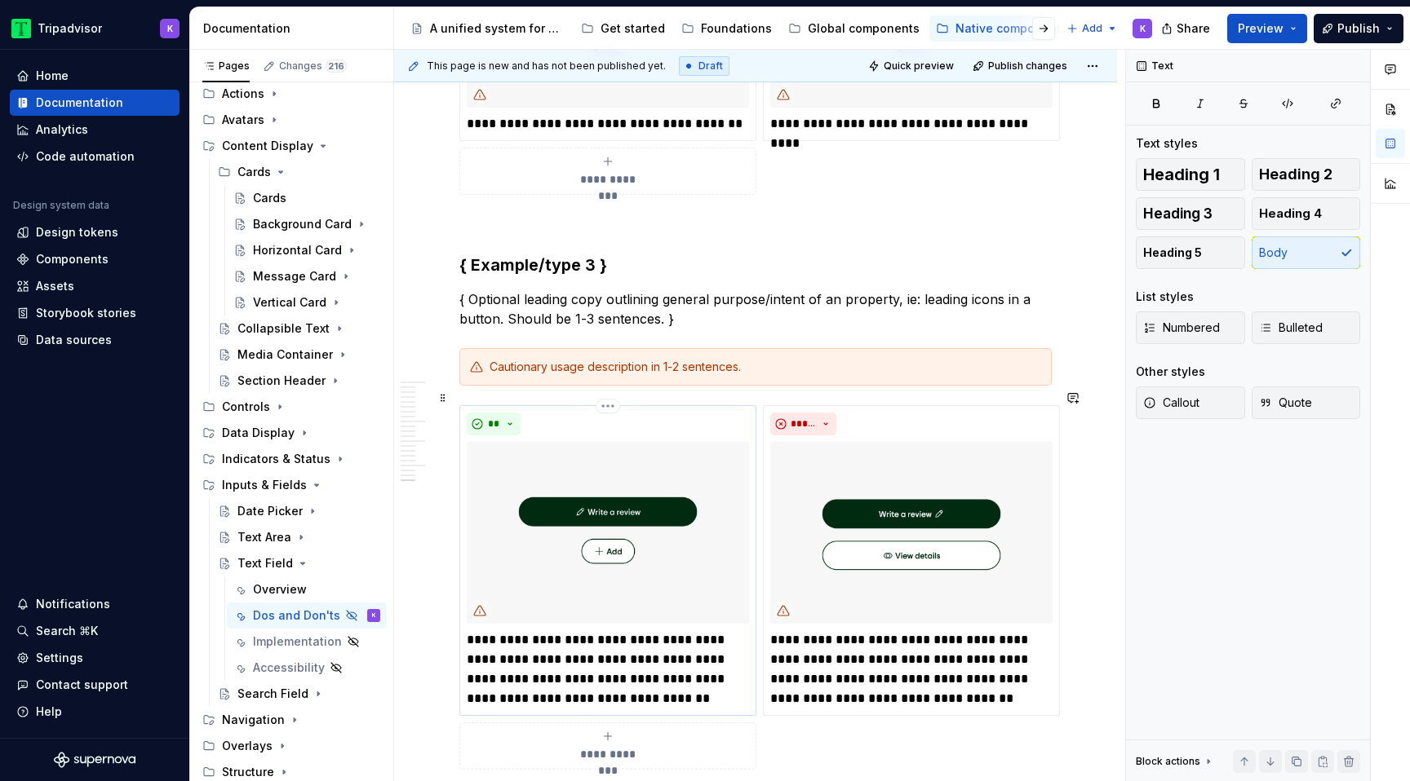
click at [564, 633] on p "**********" at bounding box center [608, 670] width 282 height 78
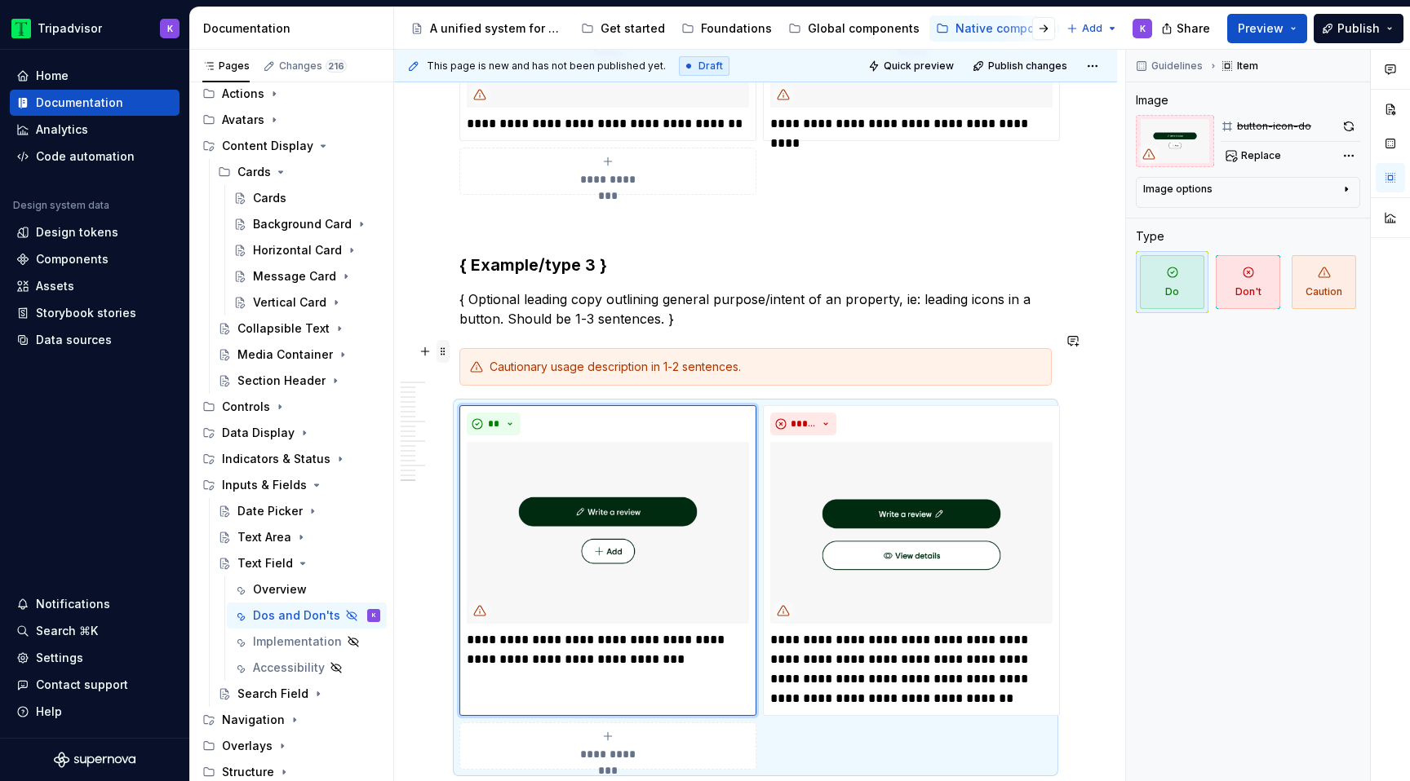
click at [449, 351] on span at bounding box center [442, 351] width 13 height 23
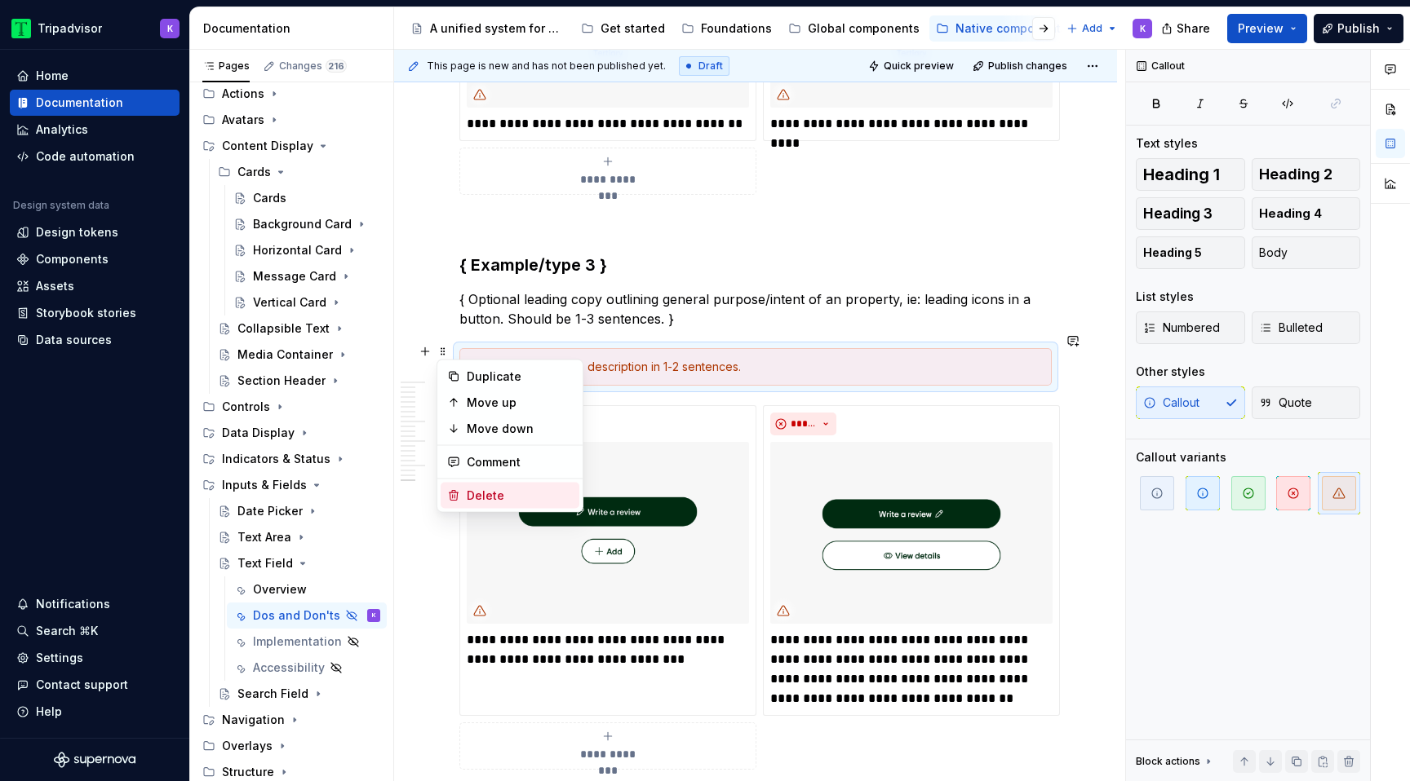
click at [489, 492] on div "Delete" at bounding box center [520, 496] width 106 height 16
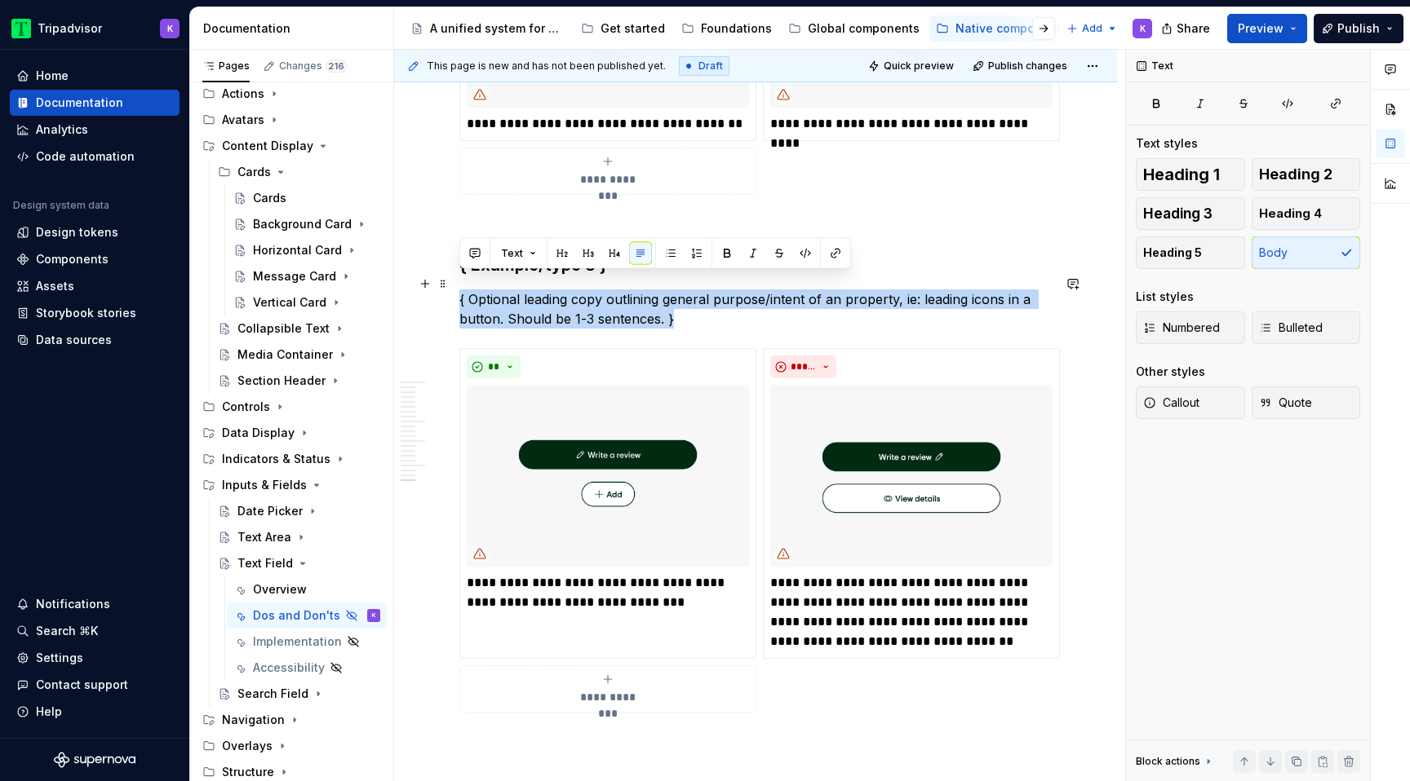
drag, startPoint x: 685, startPoint y: 308, endPoint x: 452, endPoint y: 289, distance: 234.0
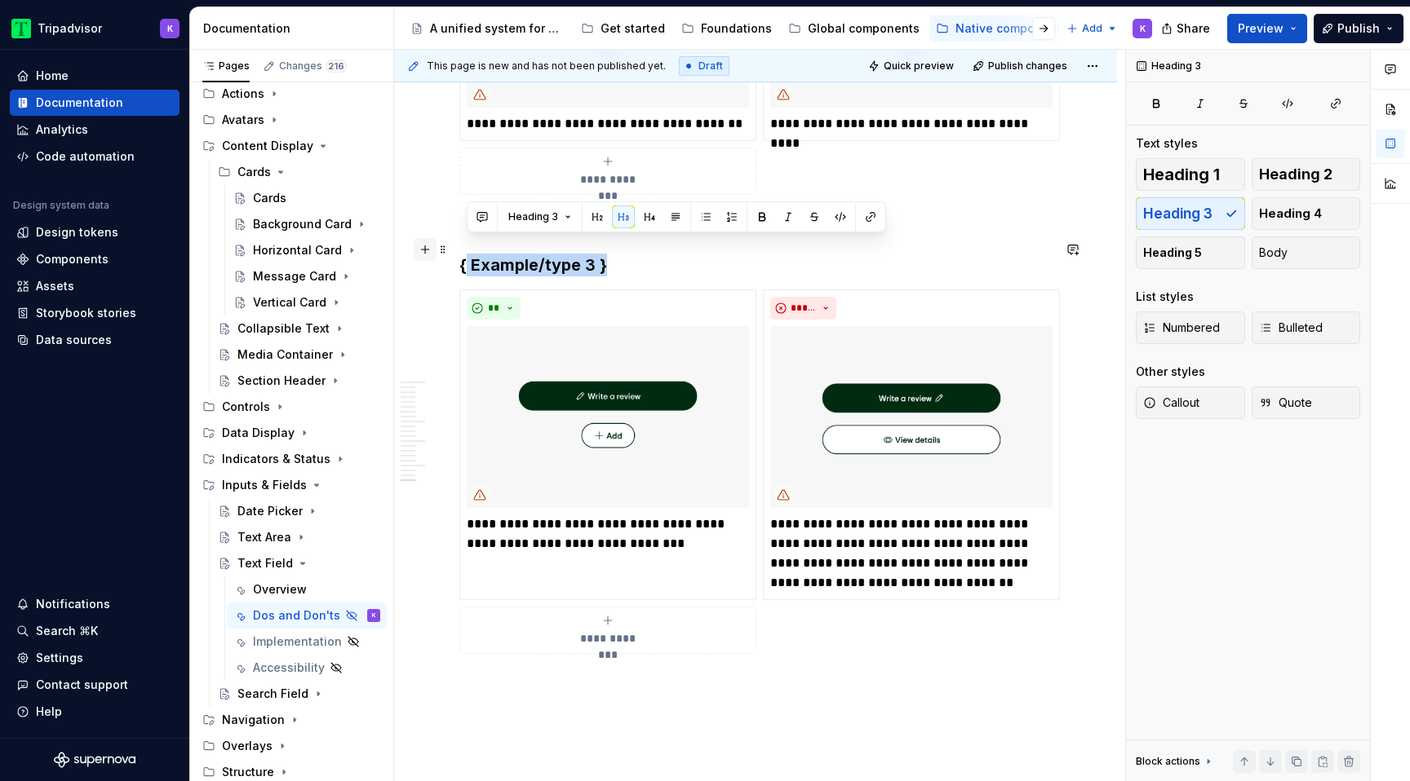
drag, startPoint x: 610, startPoint y: 253, endPoint x: 432, endPoint y: 252, distance: 178.6
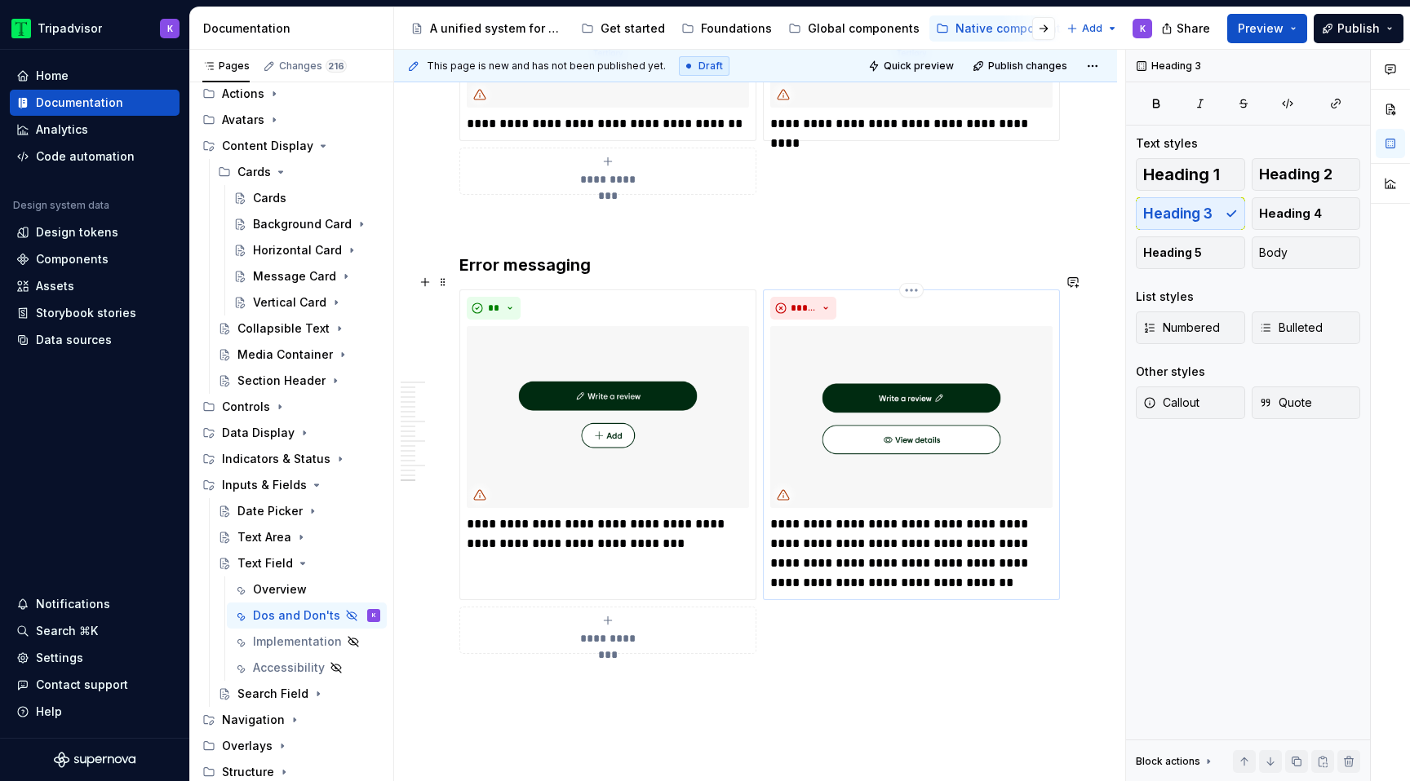
click at [930, 556] on p "**********" at bounding box center [911, 554] width 282 height 78
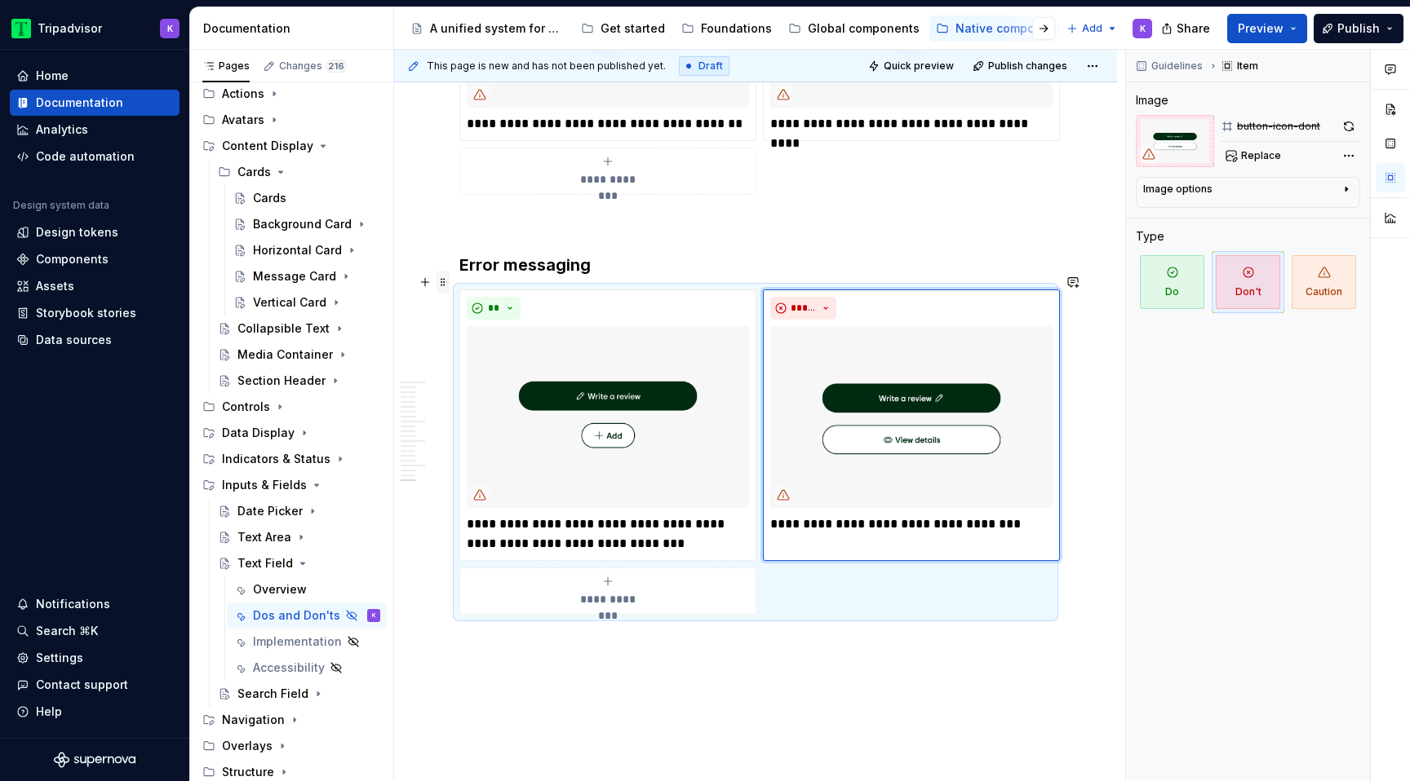
click at [443, 283] on span at bounding box center [442, 282] width 13 height 23
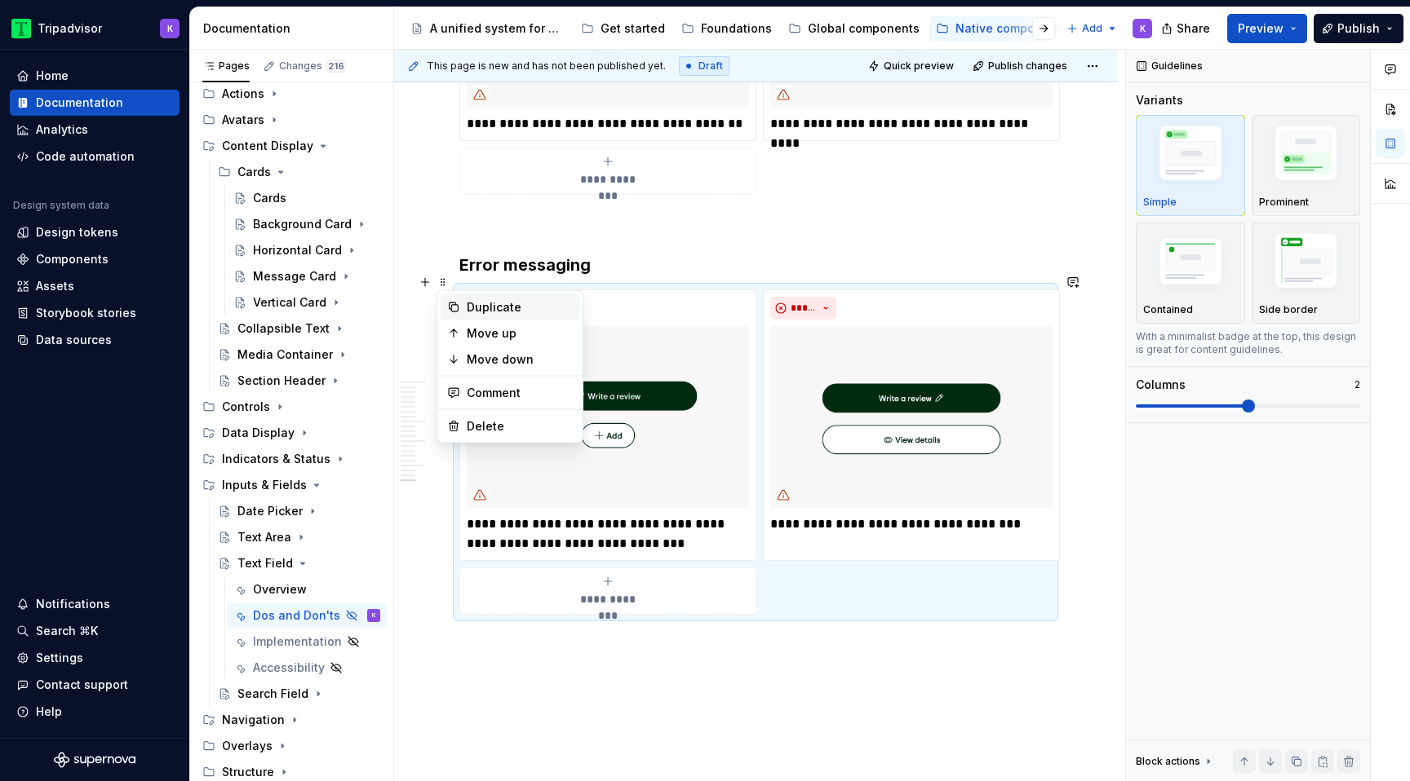
click at [461, 312] on div "Duplicate" at bounding box center [509, 307] width 139 height 26
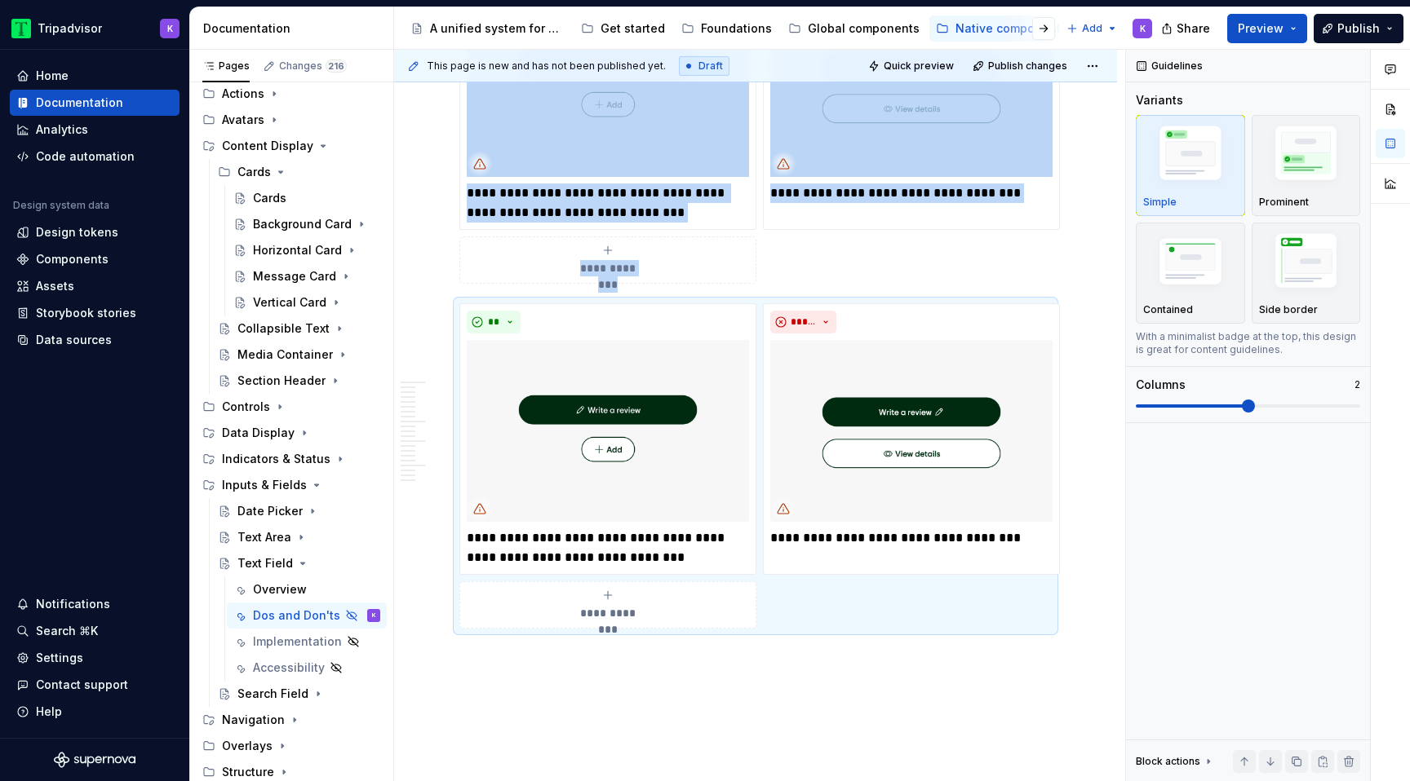
scroll to position [5064, 0]
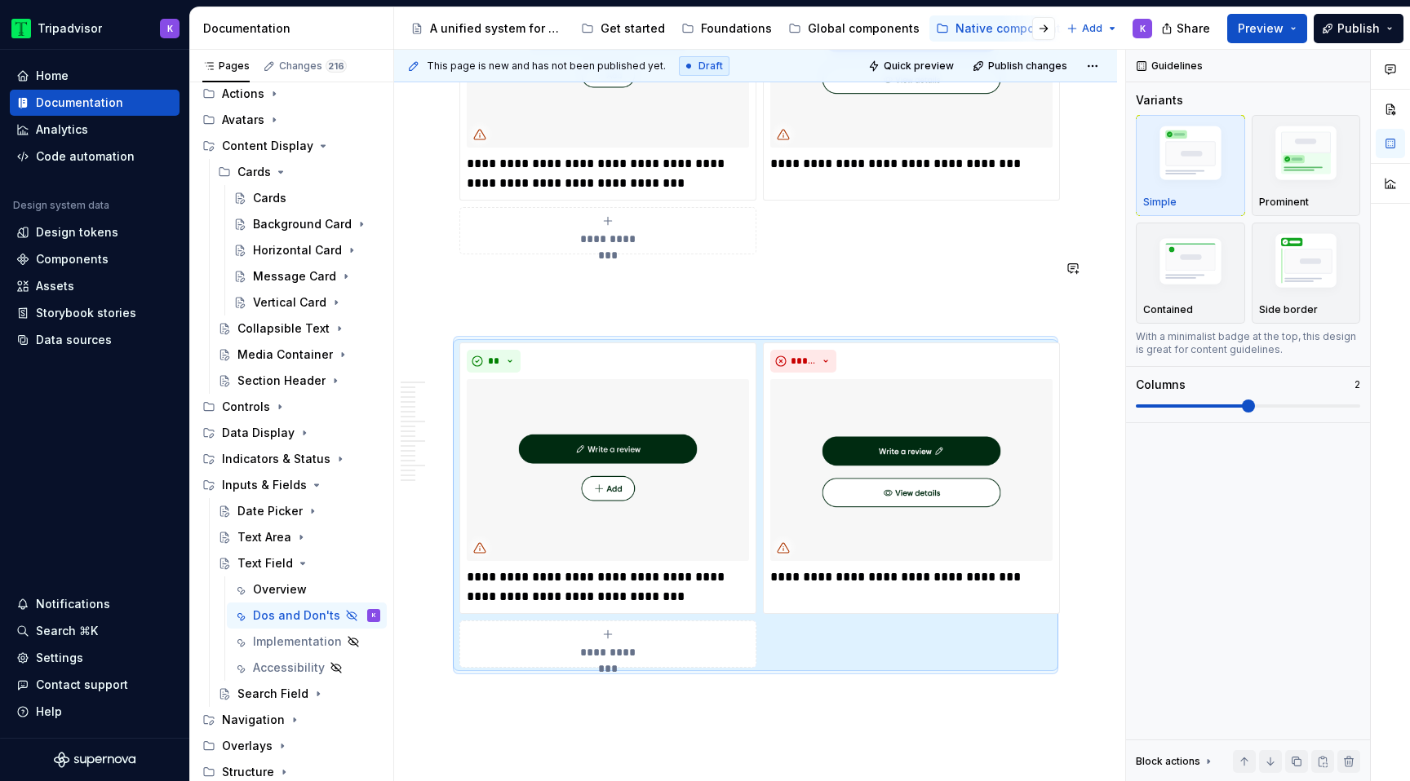
click at [548, 303] on p at bounding box center [755, 313] width 592 height 20
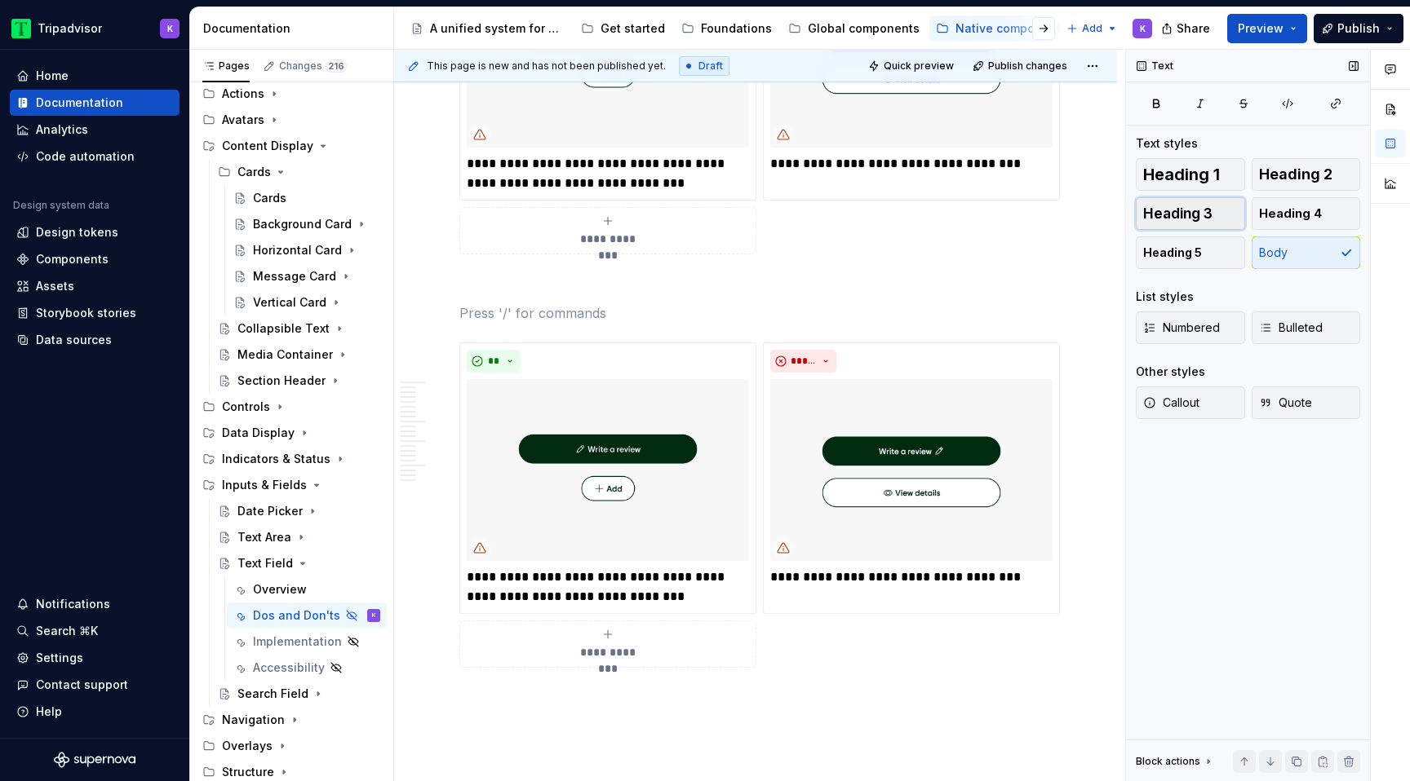
click at [1219, 210] on button "Heading 3" at bounding box center [1189, 213] width 109 height 33
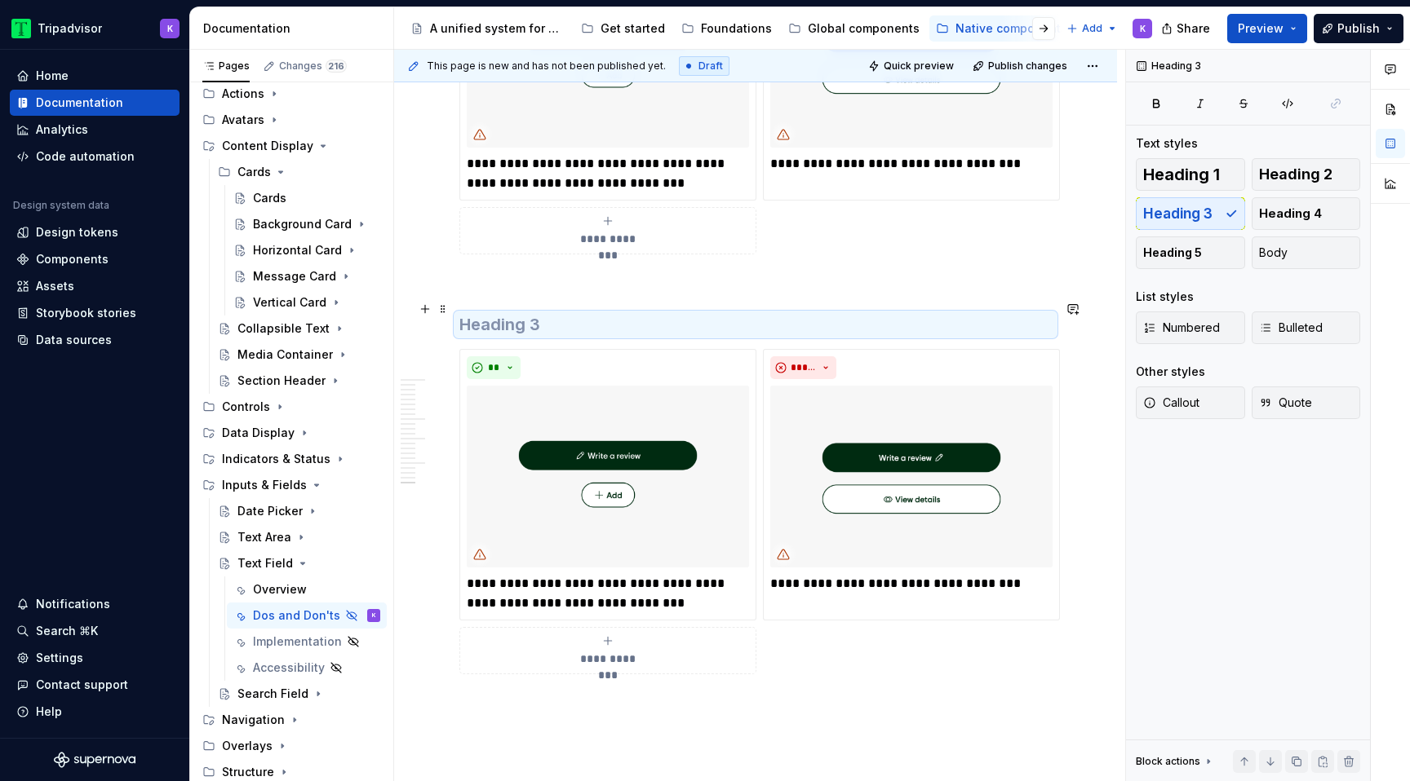
click at [542, 313] on h3 at bounding box center [755, 324] width 592 height 23
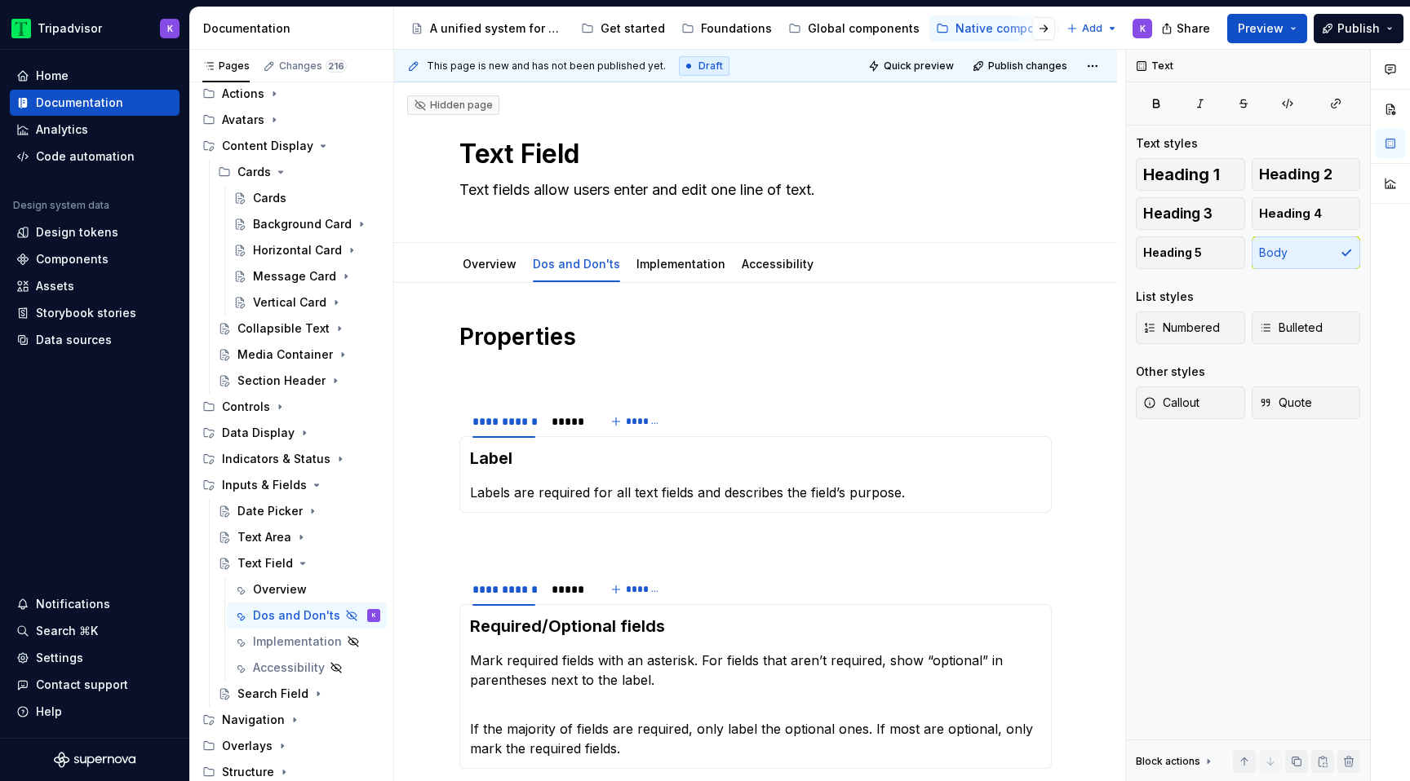
scroll to position [4982, 0]
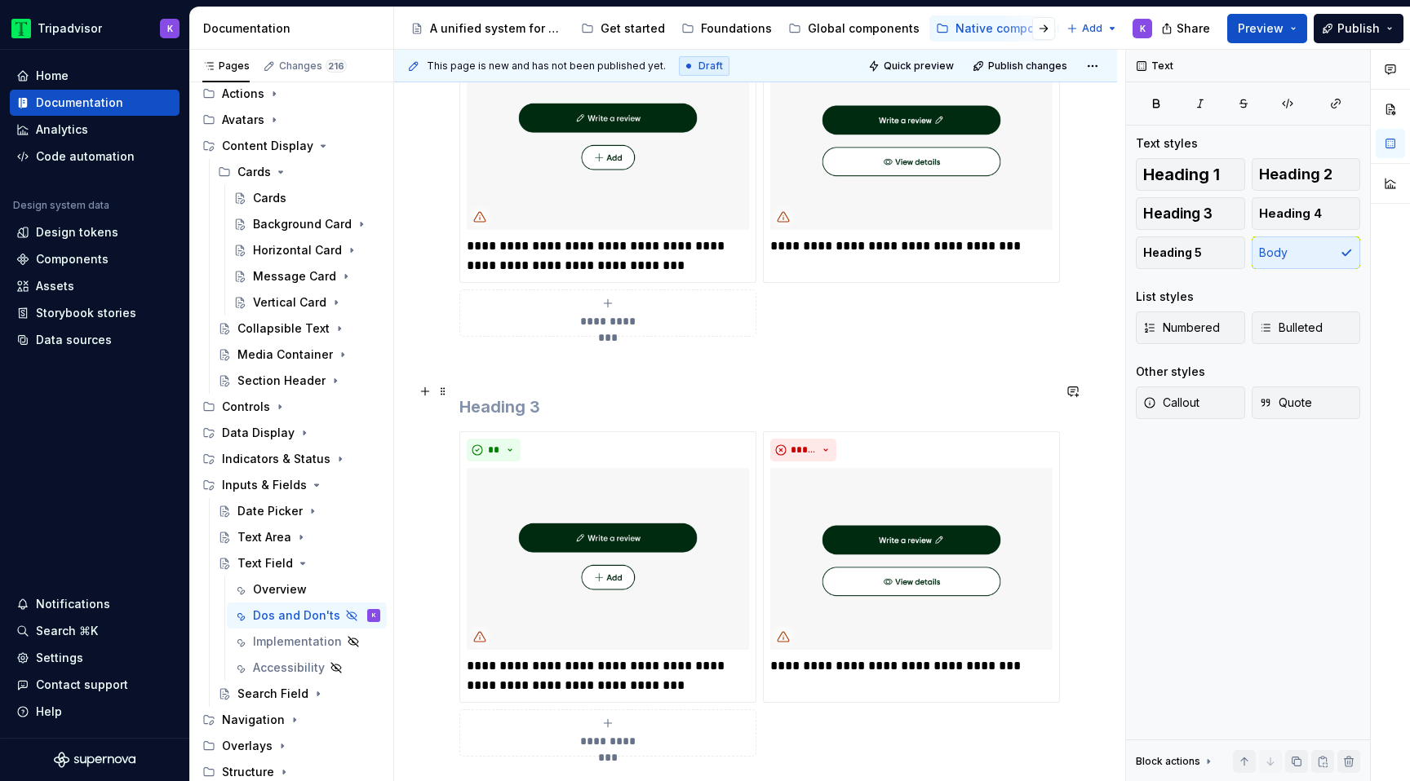
click at [525, 397] on h3 at bounding box center [755, 407] width 592 height 23
click at [581, 356] on p at bounding box center [755, 366] width 592 height 20
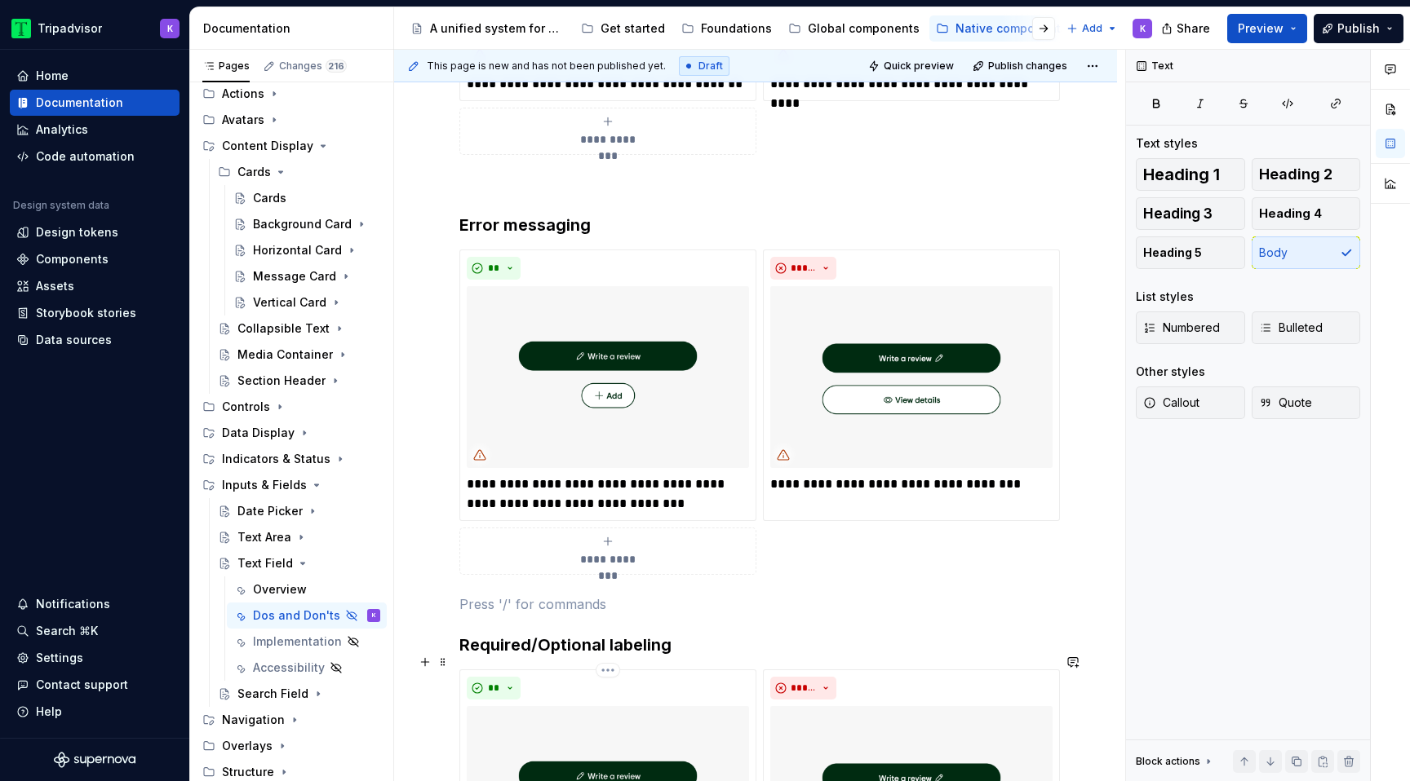
scroll to position [5192, 0]
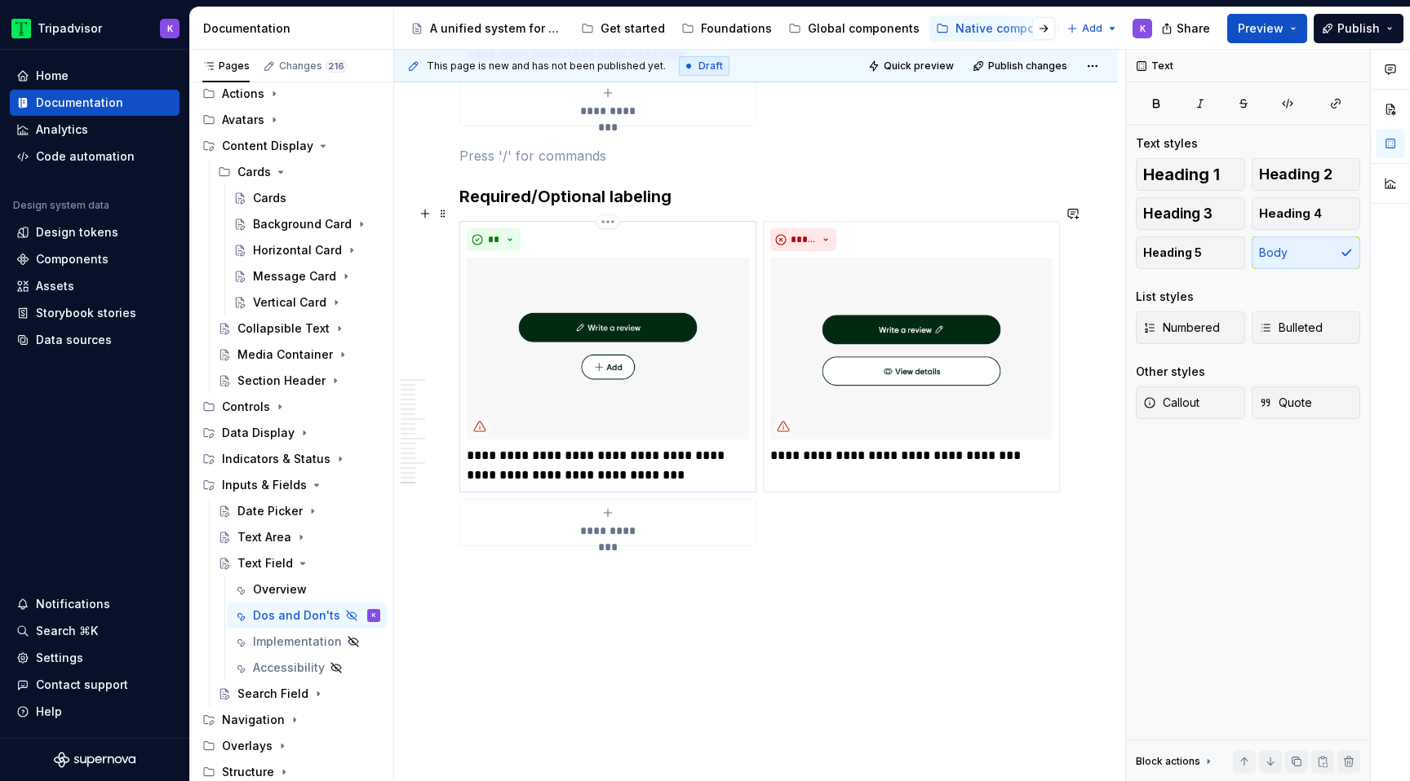
click at [616, 447] on p "**********" at bounding box center [608, 465] width 282 height 39
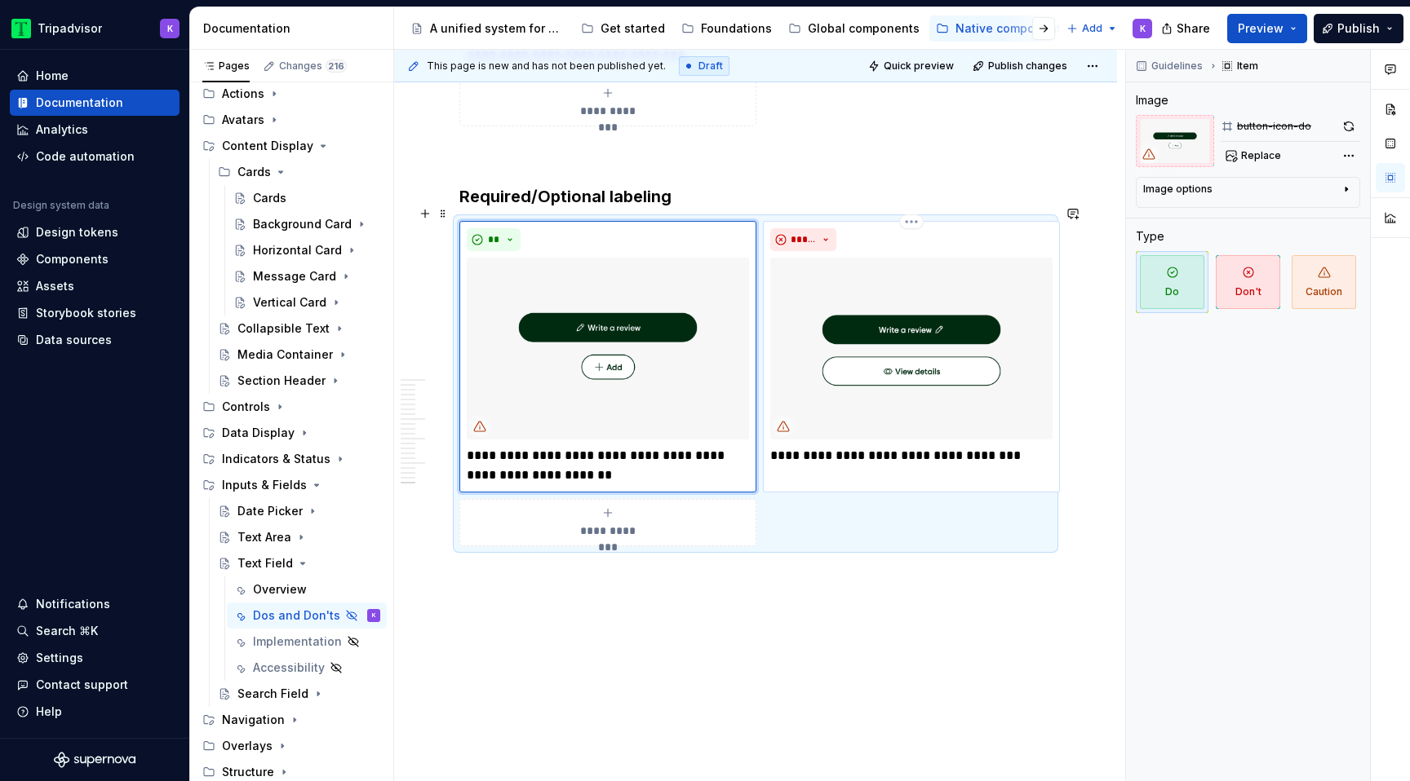
click at [889, 446] on p "**********" at bounding box center [911, 456] width 282 height 20
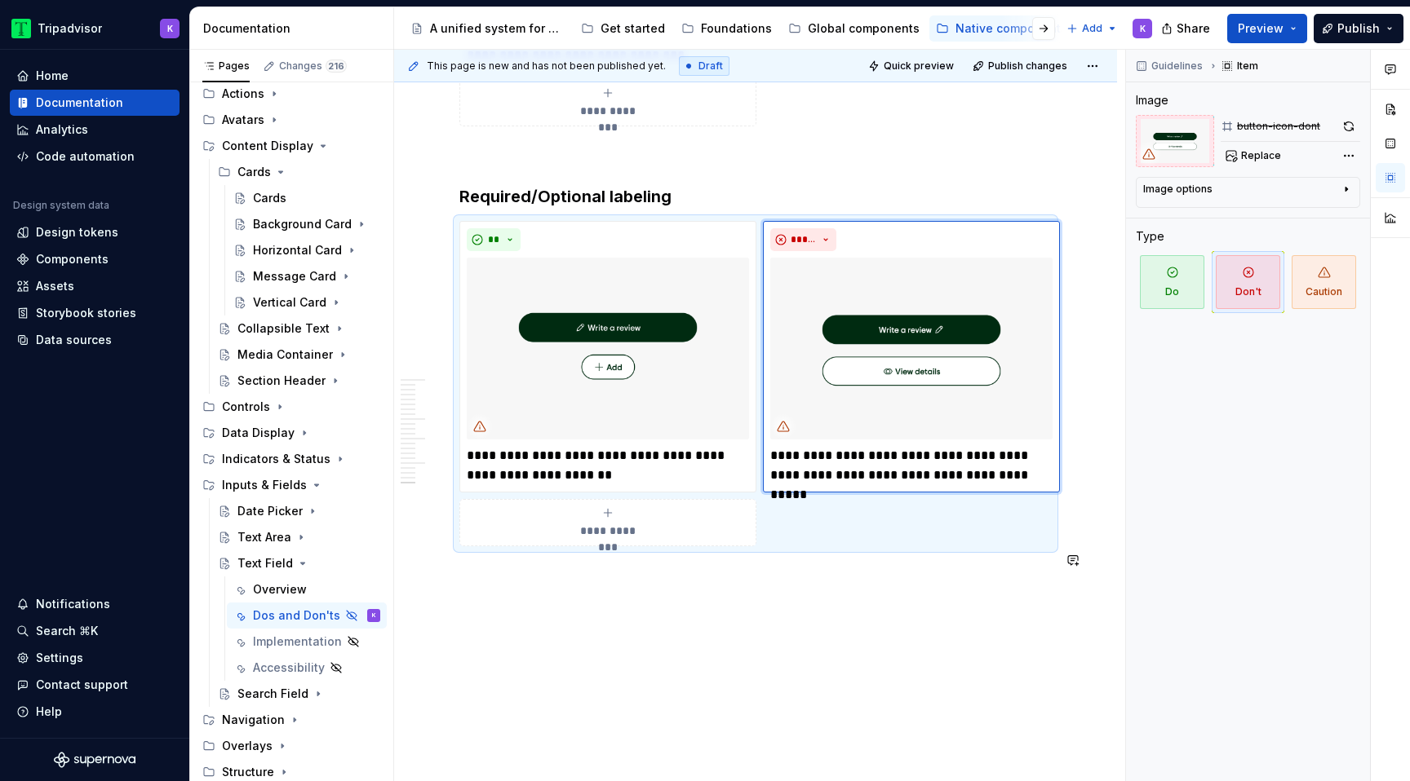
type textarea "*"
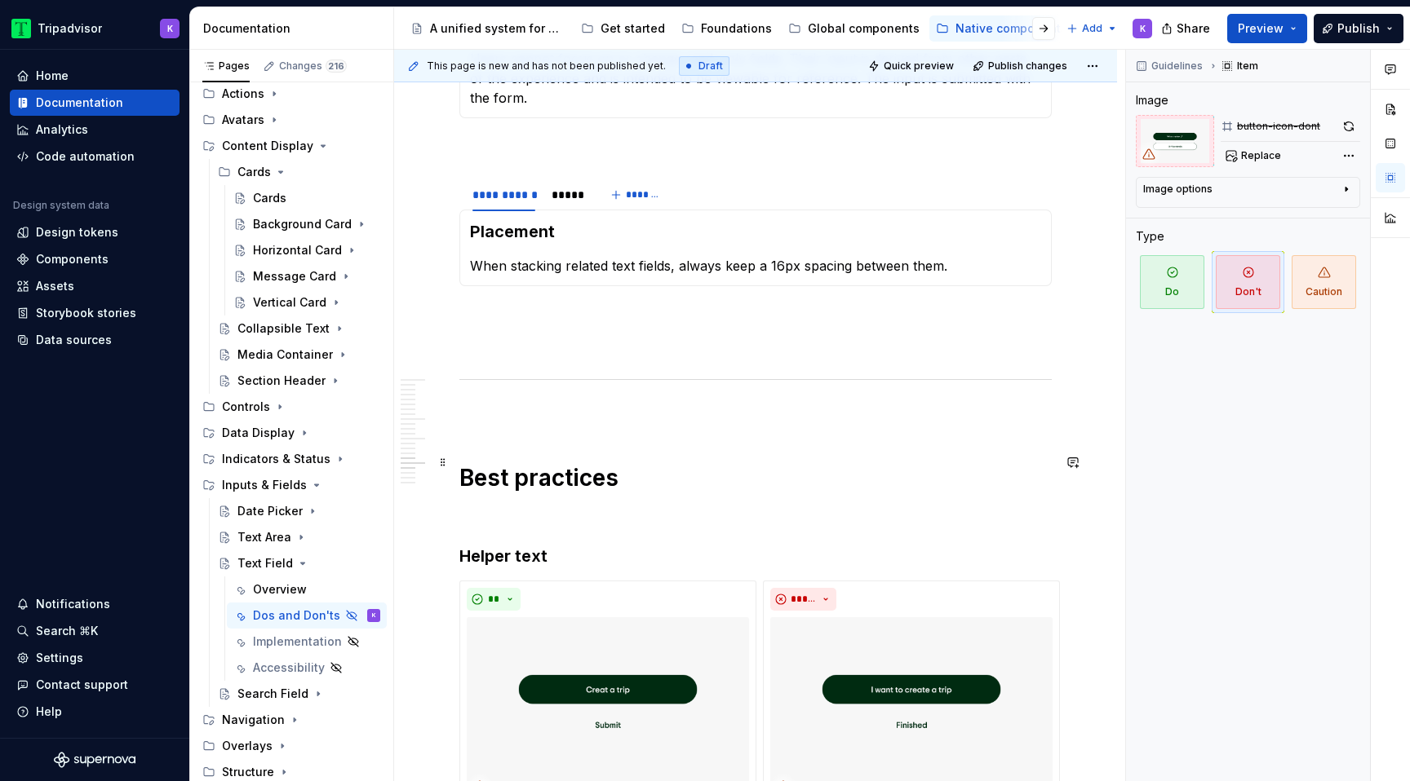
scroll to position [3565, 0]
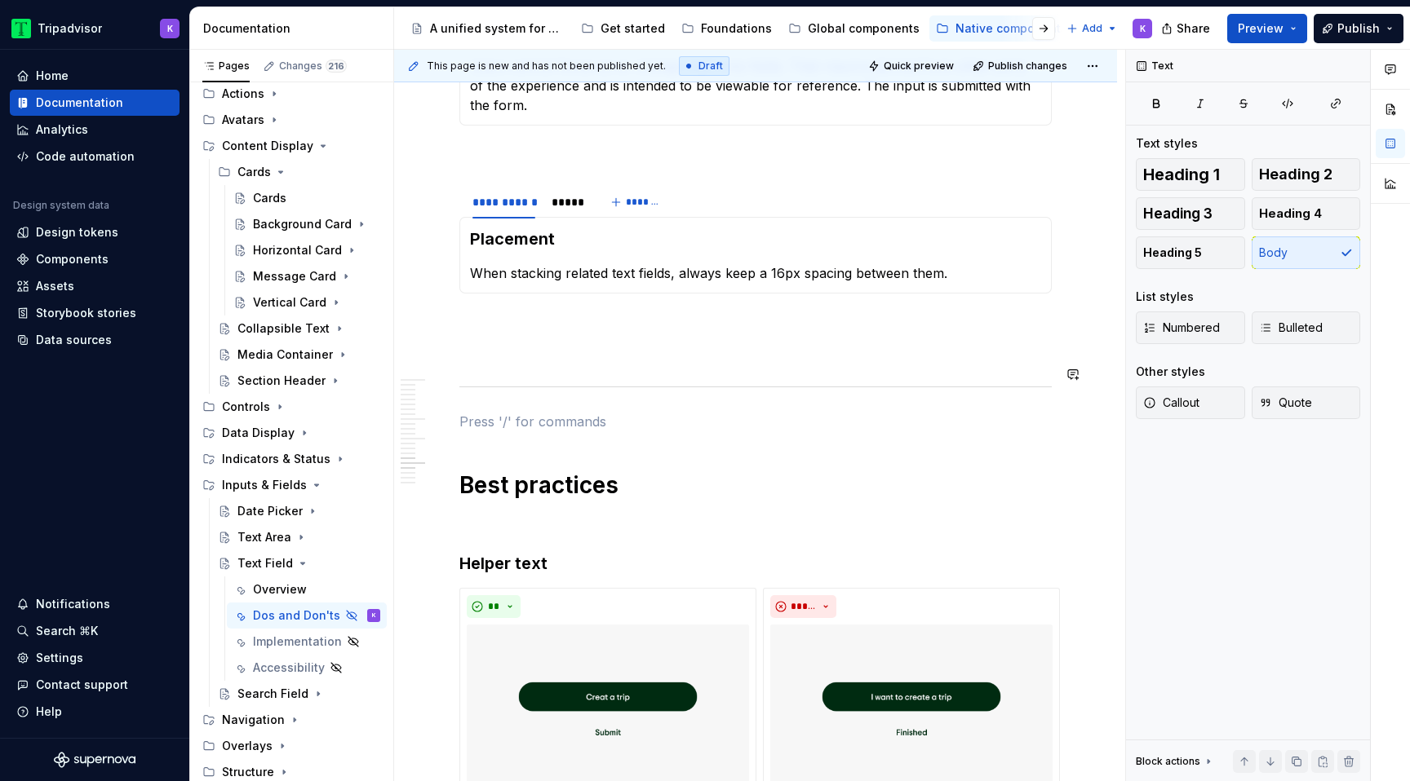
click at [781, 343] on p at bounding box center [755, 353] width 592 height 20
click at [782, 313] on p at bounding box center [755, 323] width 592 height 20
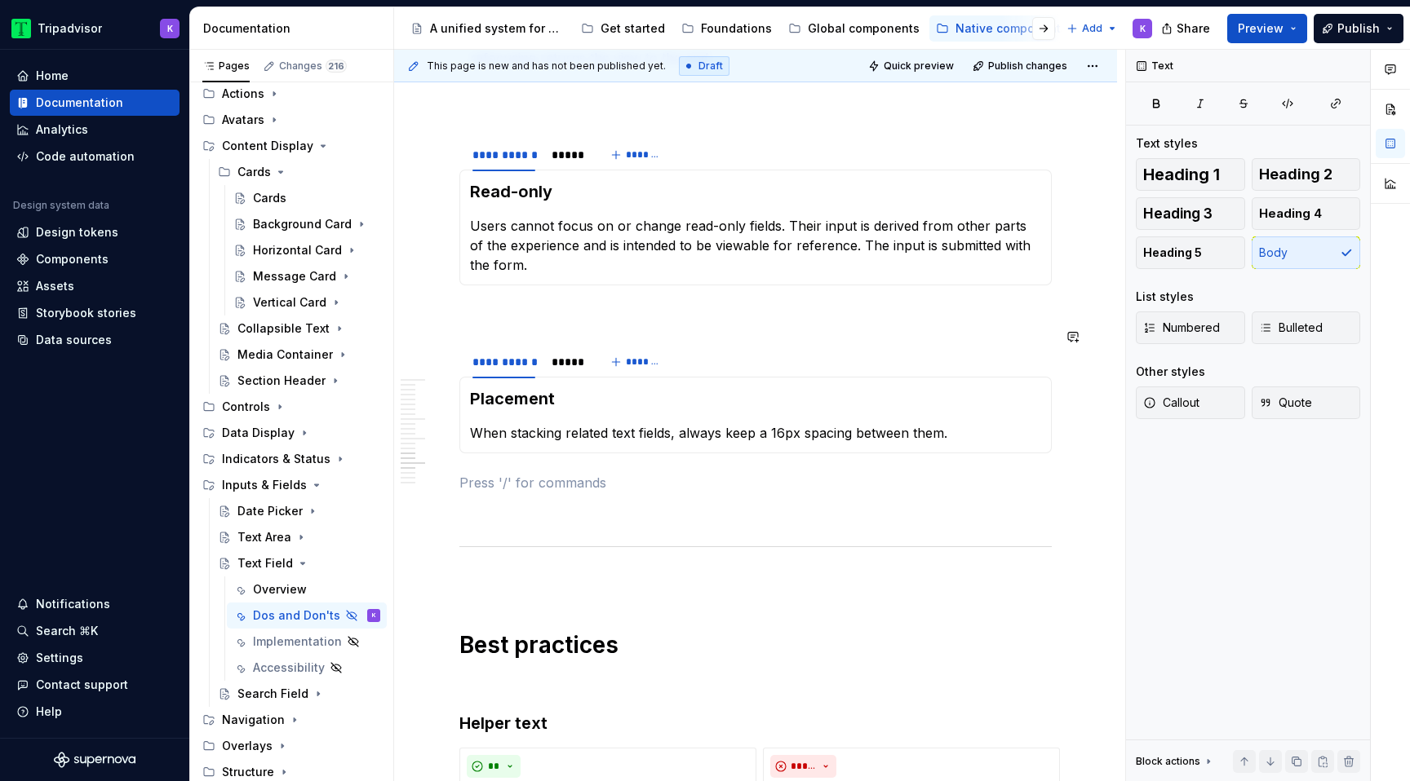
click at [781, 305] on p at bounding box center [755, 315] width 592 height 20
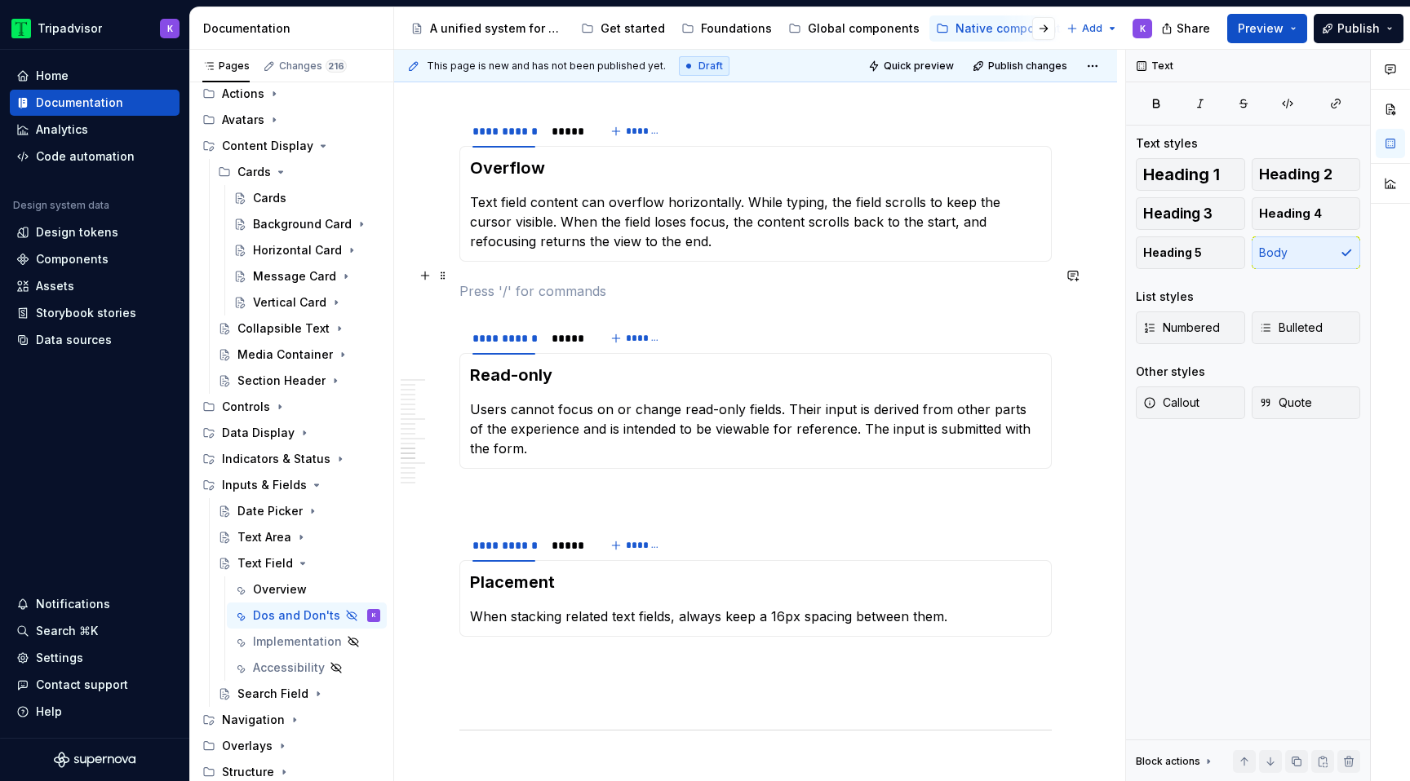
click at [777, 281] on p at bounding box center [755, 291] width 592 height 20
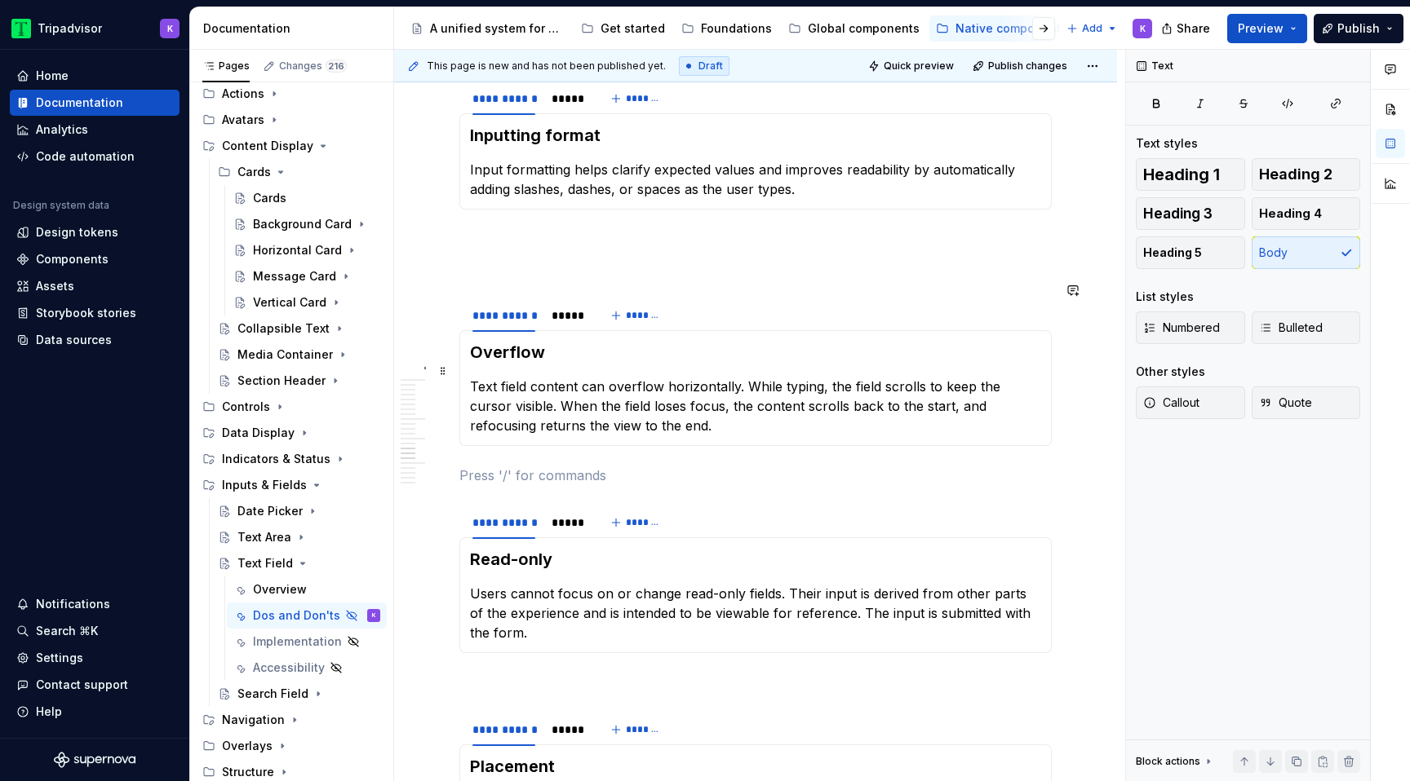
scroll to position [3026, 0]
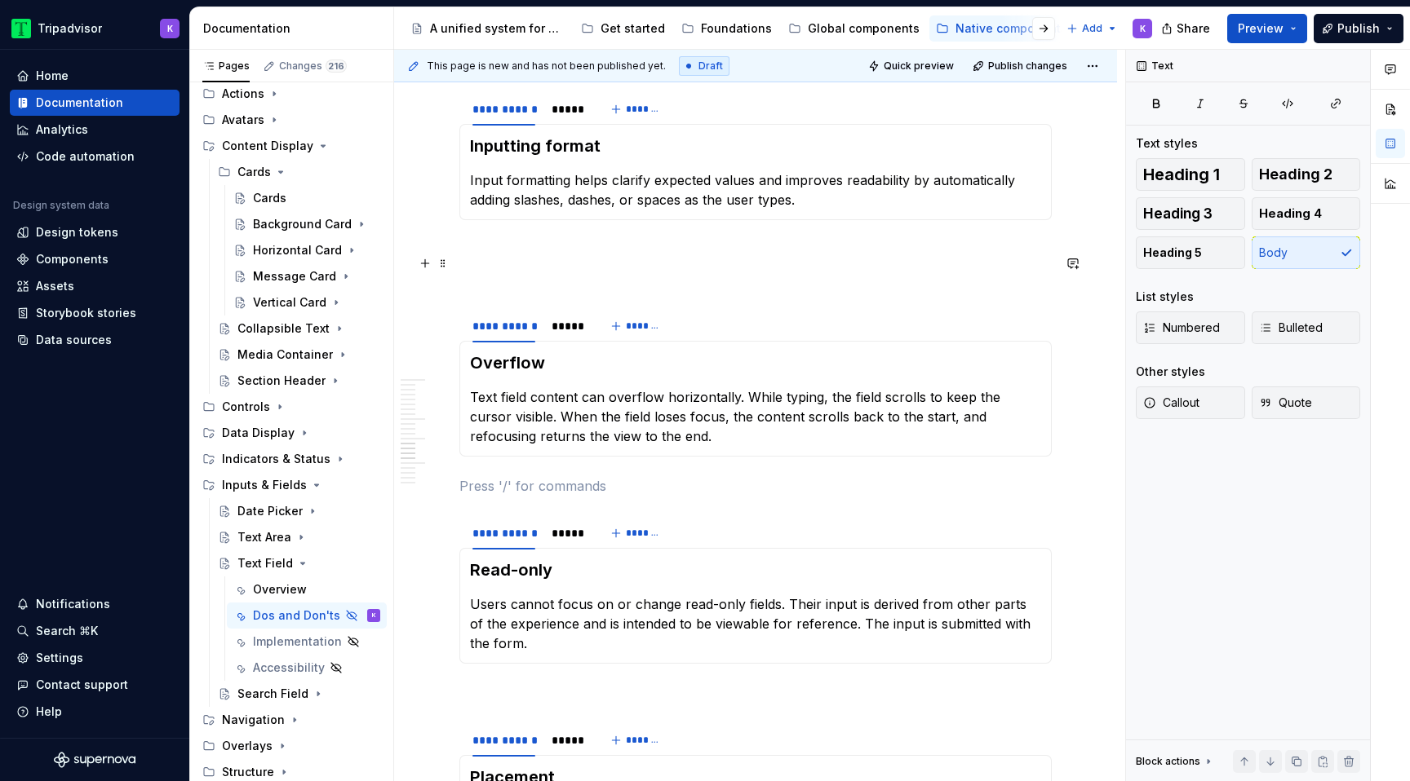
click at [773, 269] on p at bounding box center [755, 279] width 592 height 20
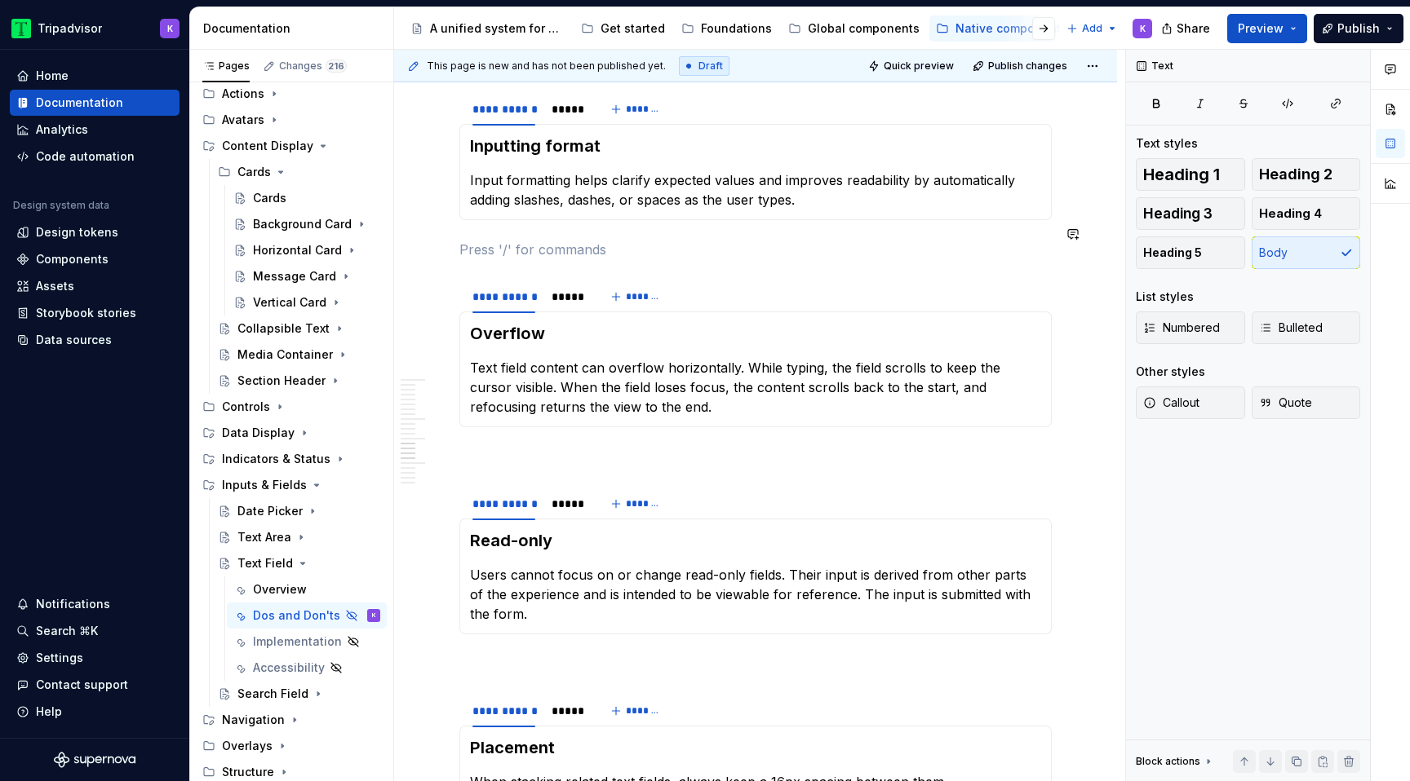
click at [744, 247] on div "**********" at bounding box center [755, 9] width 592 height 5426
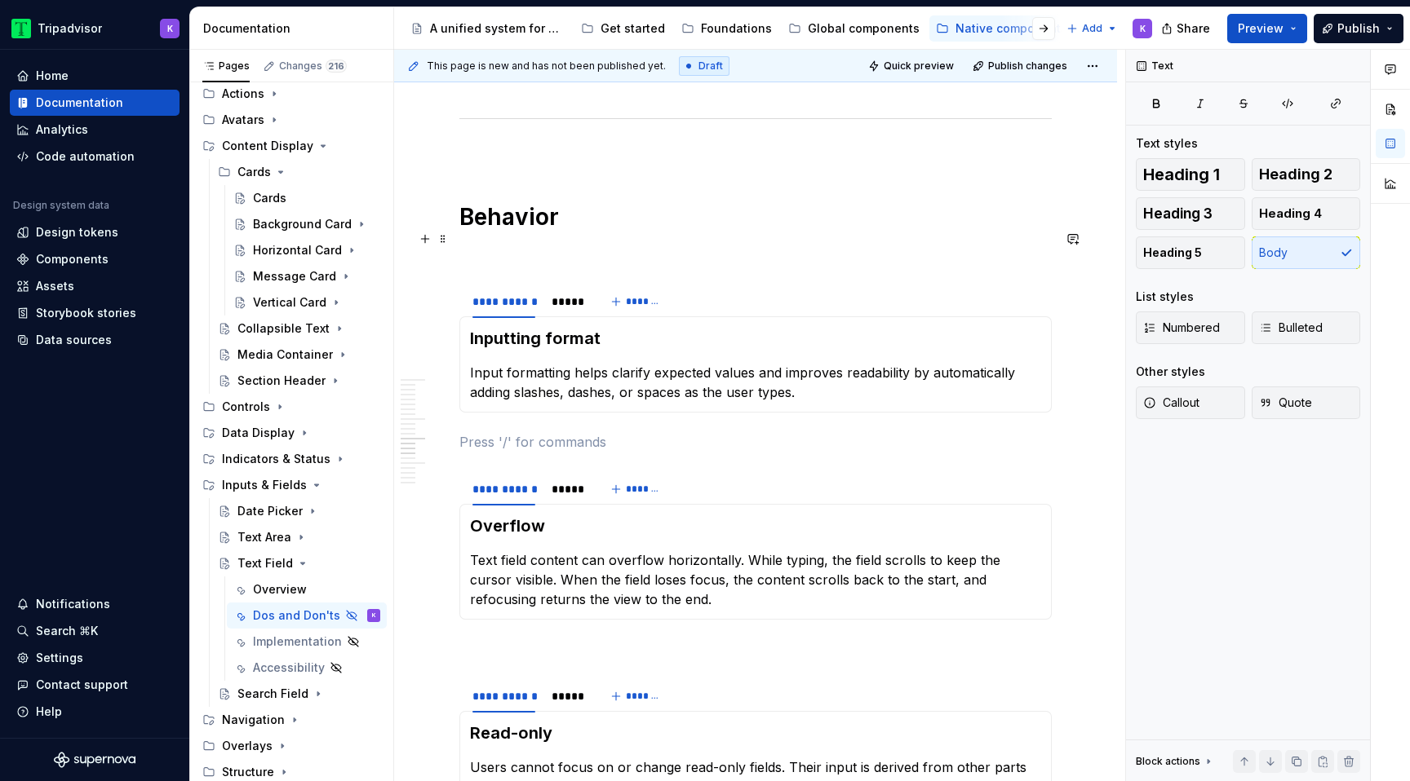
click at [744, 247] on p at bounding box center [755, 255] width 592 height 20
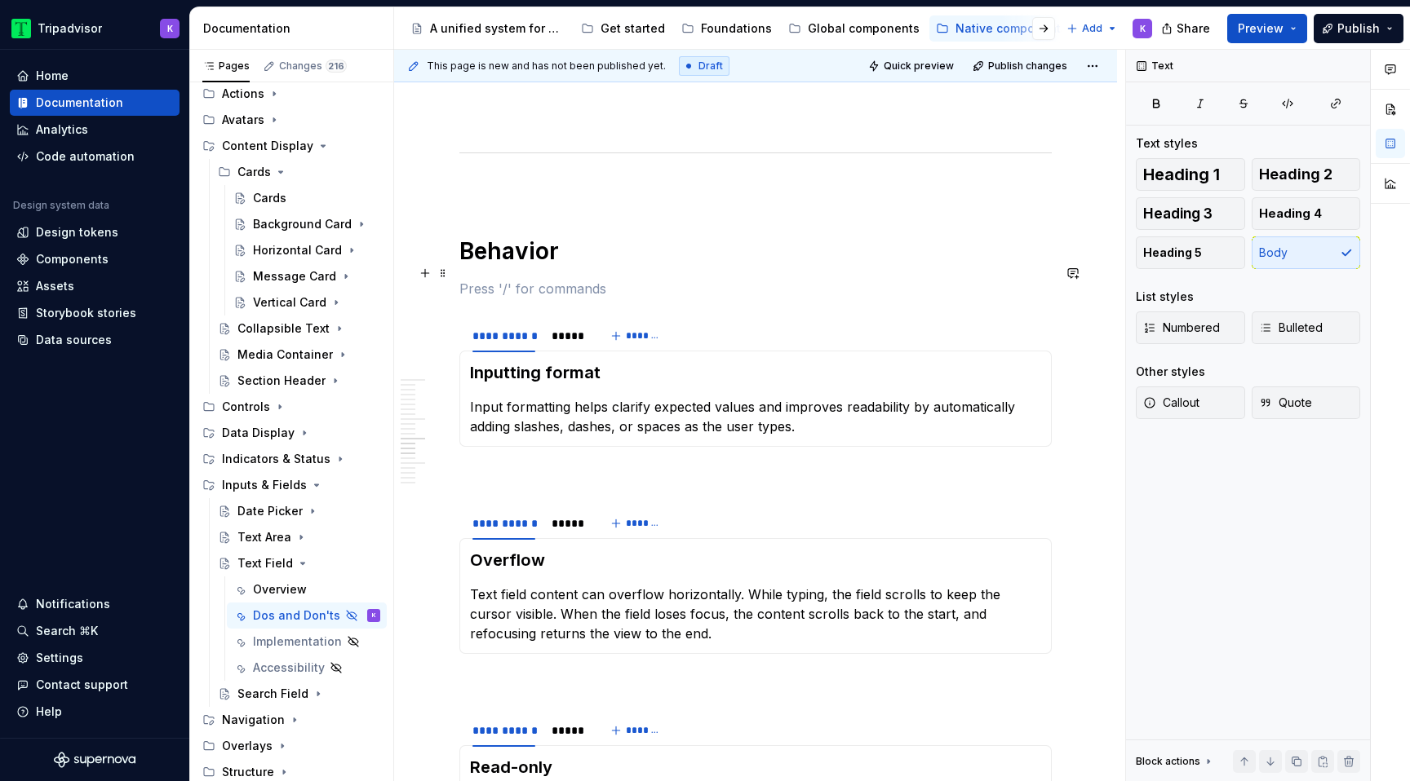
scroll to position [2774, 0]
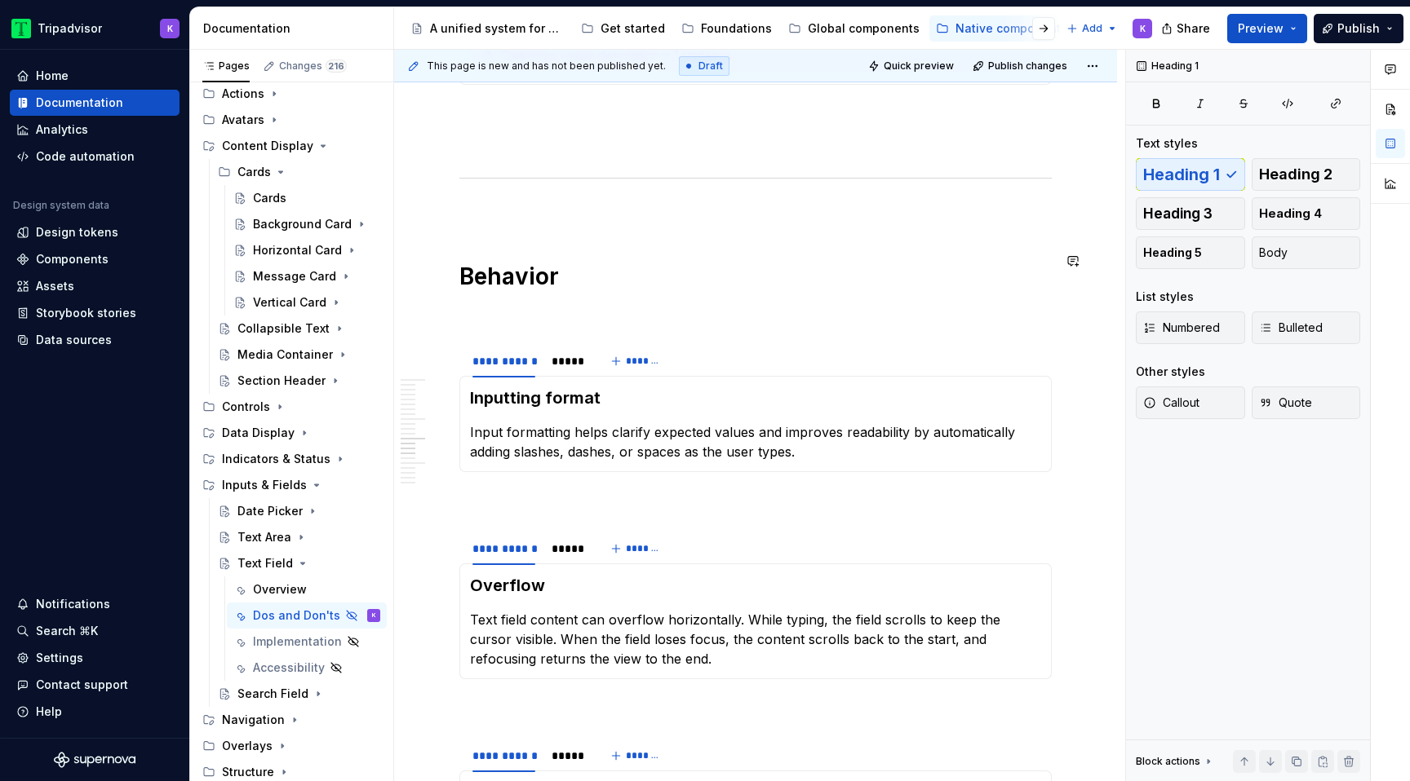
click at [739, 223] on div "**********" at bounding box center [755, 261] width 592 height 5426
click at [742, 206] on div "**********" at bounding box center [755, 261] width 592 height 5426
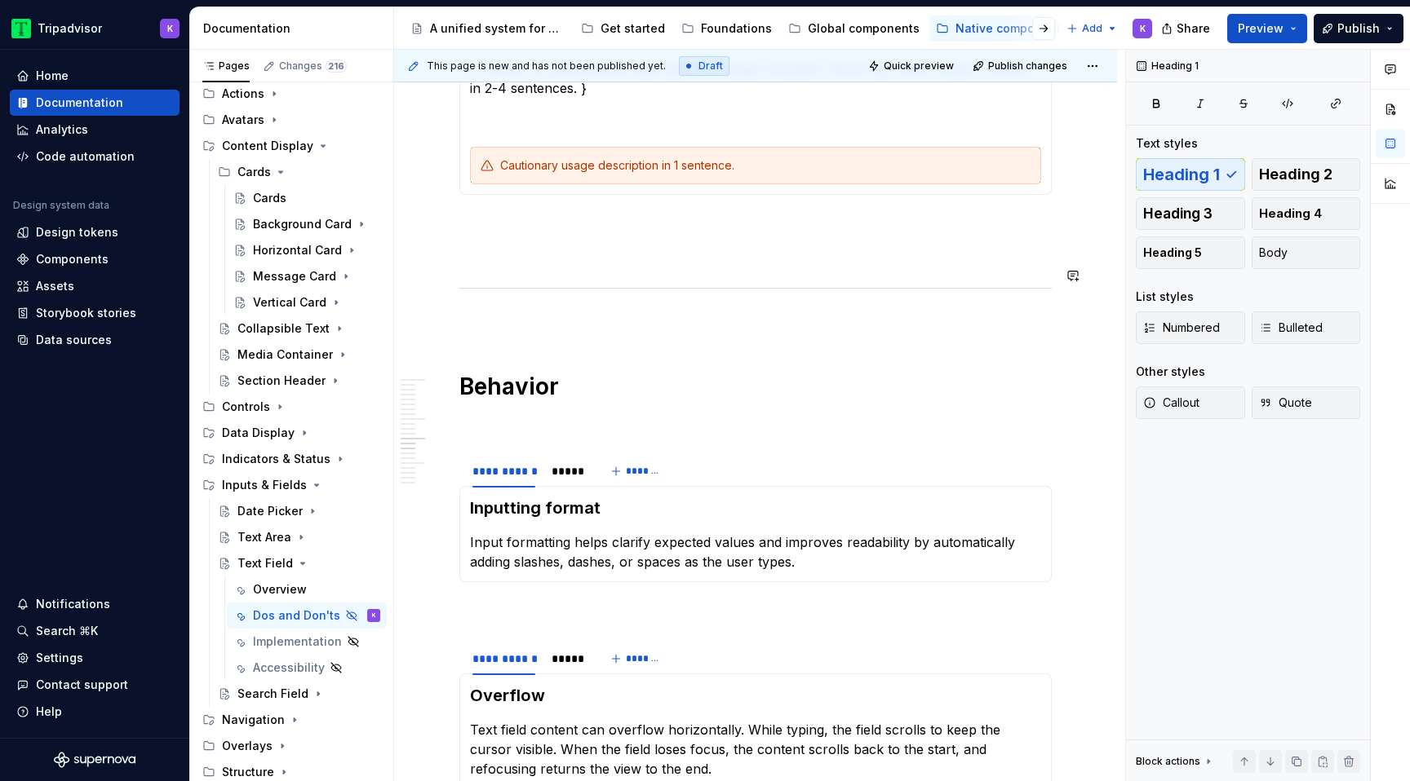
scroll to position [2610, 0]
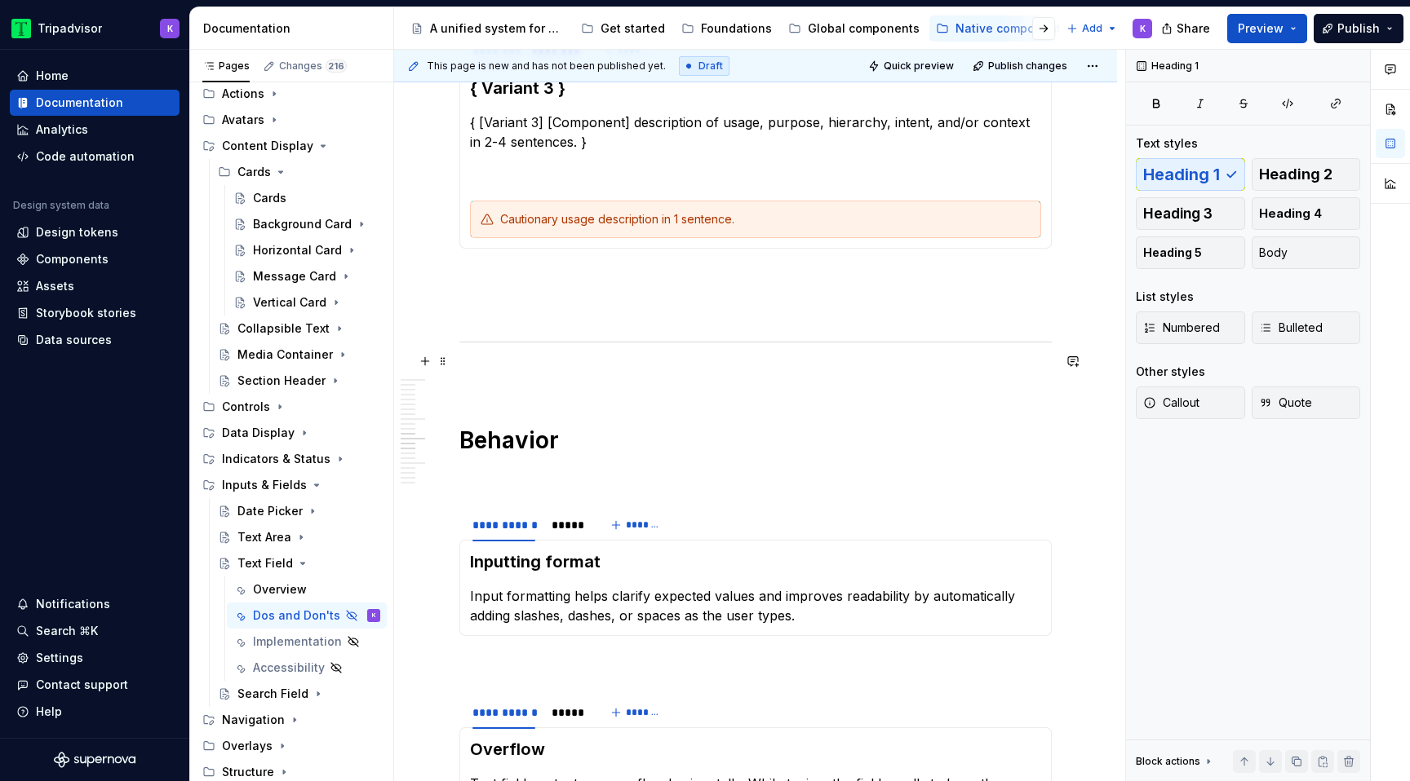
click at [682, 367] on p at bounding box center [755, 377] width 592 height 20
click at [688, 268] on p at bounding box center [755, 278] width 592 height 20
click at [685, 298] on p at bounding box center [755, 308] width 592 height 20
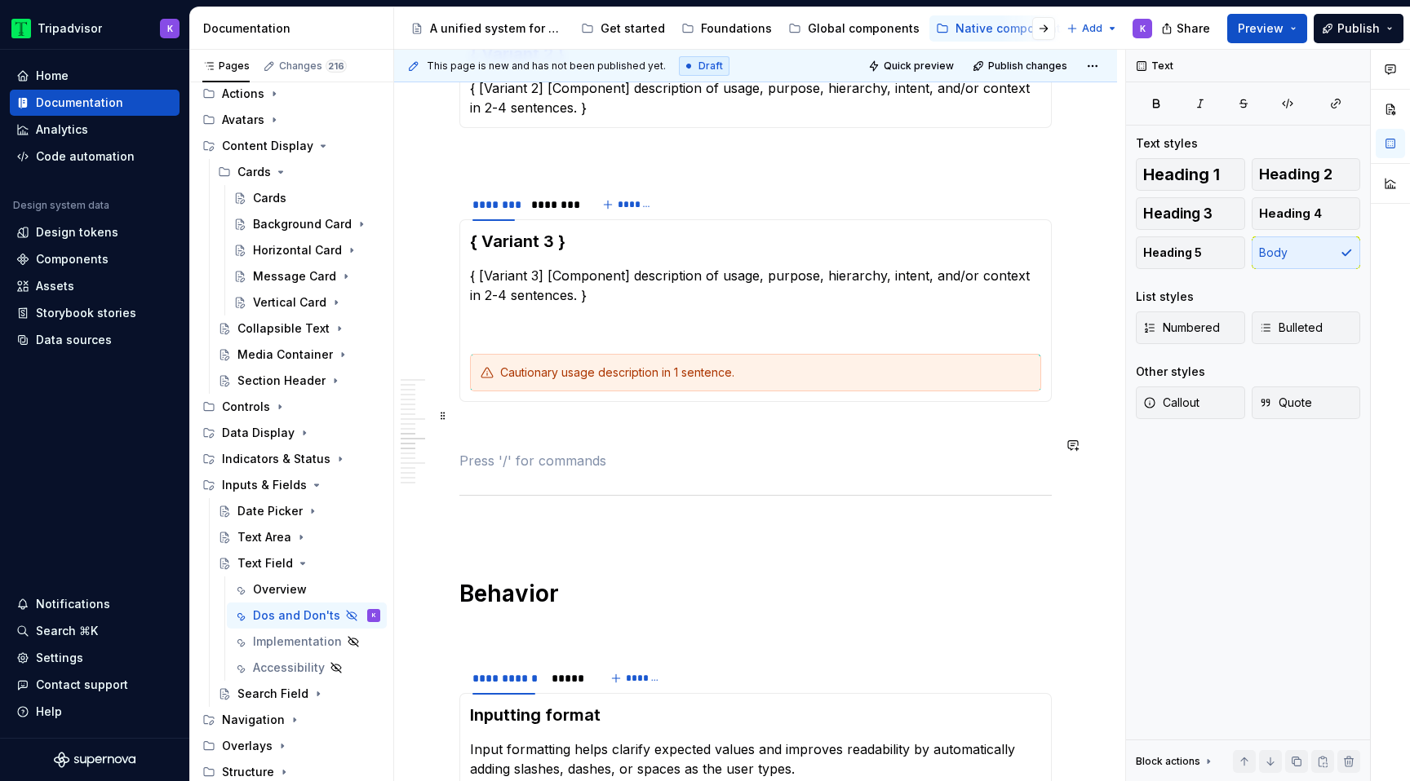
scroll to position [2342, 0]
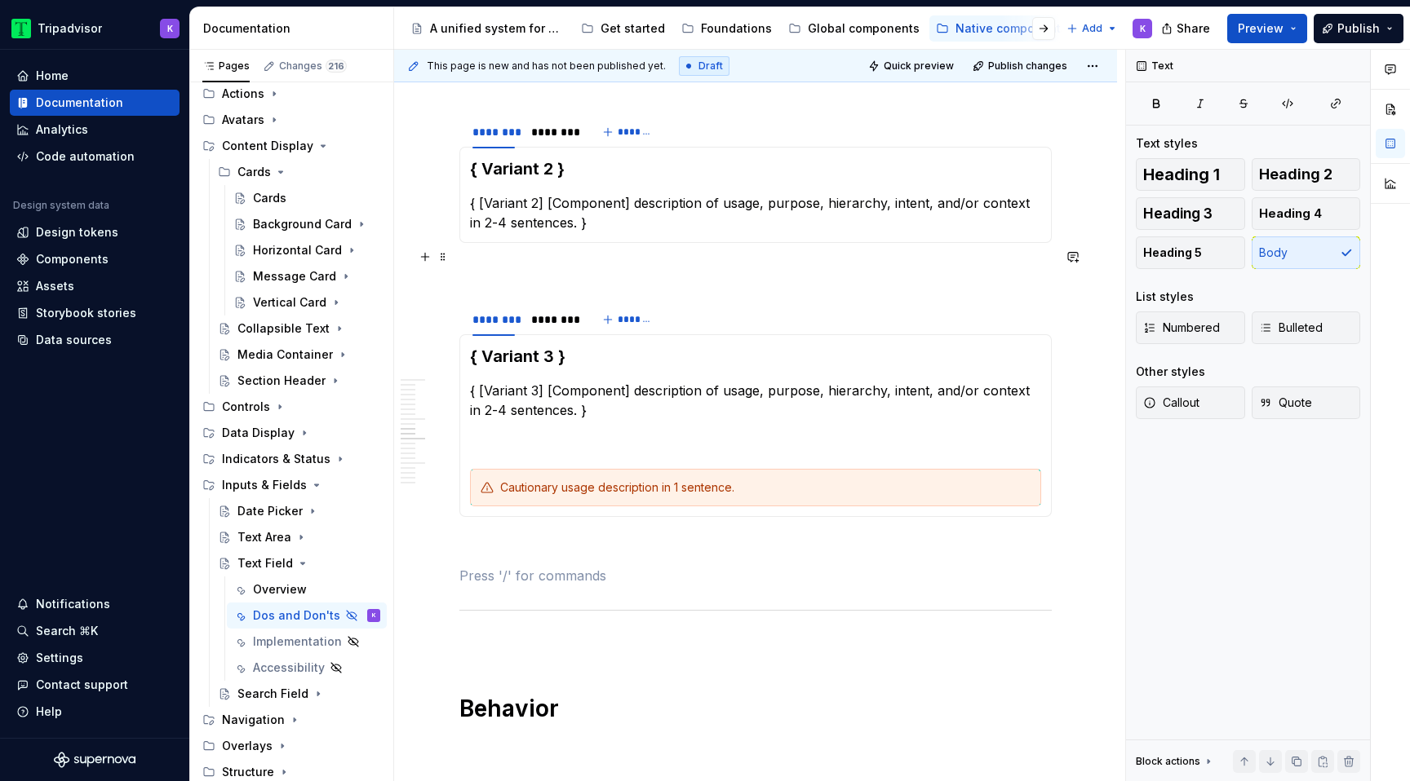
click at [688, 263] on p at bounding box center [755, 273] width 592 height 20
click at [496, 476] on div "Cautionary usage description in 1 sentence." at bounding box center [755, 488] width 571 height 38
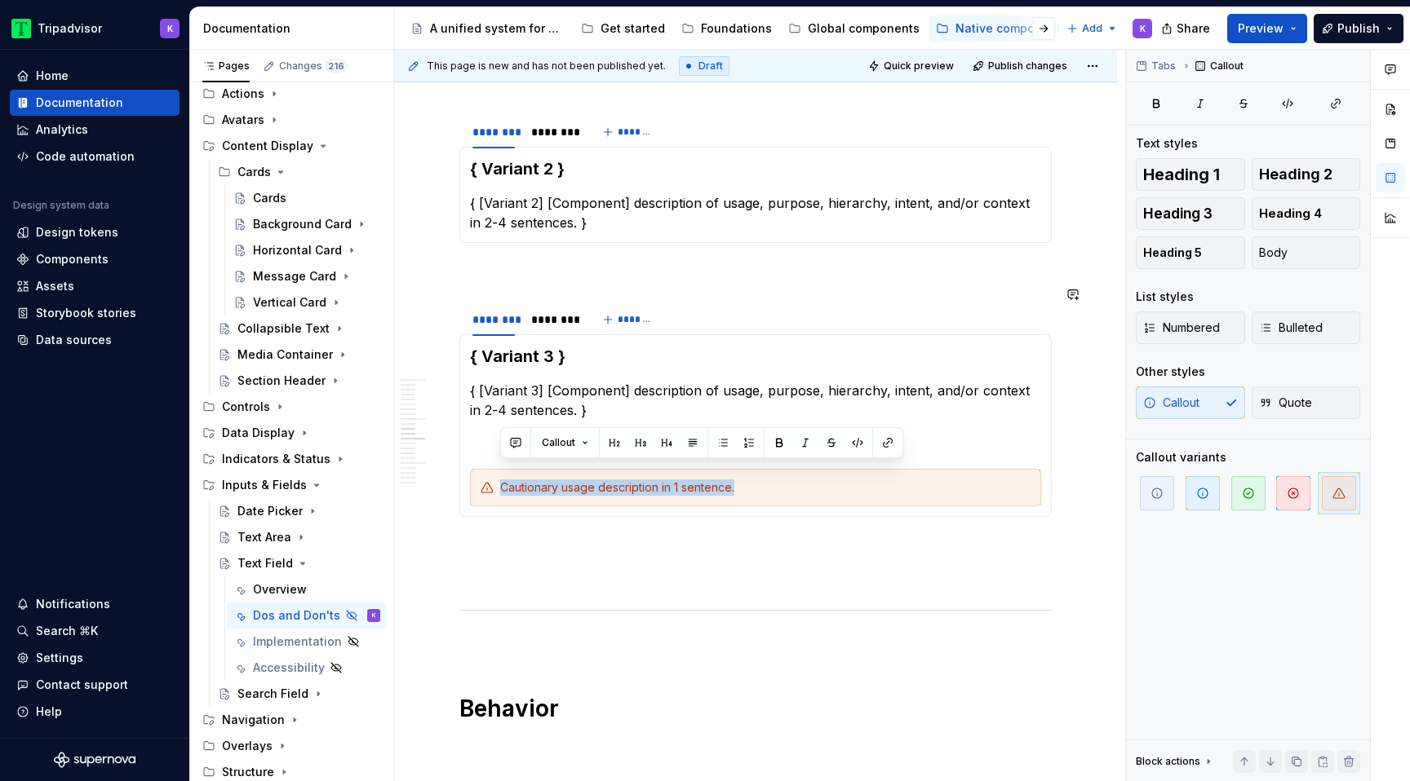
drag, startPoint x: 685, startPoint y: 469, endPoint x: 514, endPoint y: 444, distance: 173.2
click at [514, 444] on section-item-column "{ Variant 3 } { [Variant 3] [Component] description of usage, purpose, hierarch…" at bounding box center [755, 426] width 571 height 162
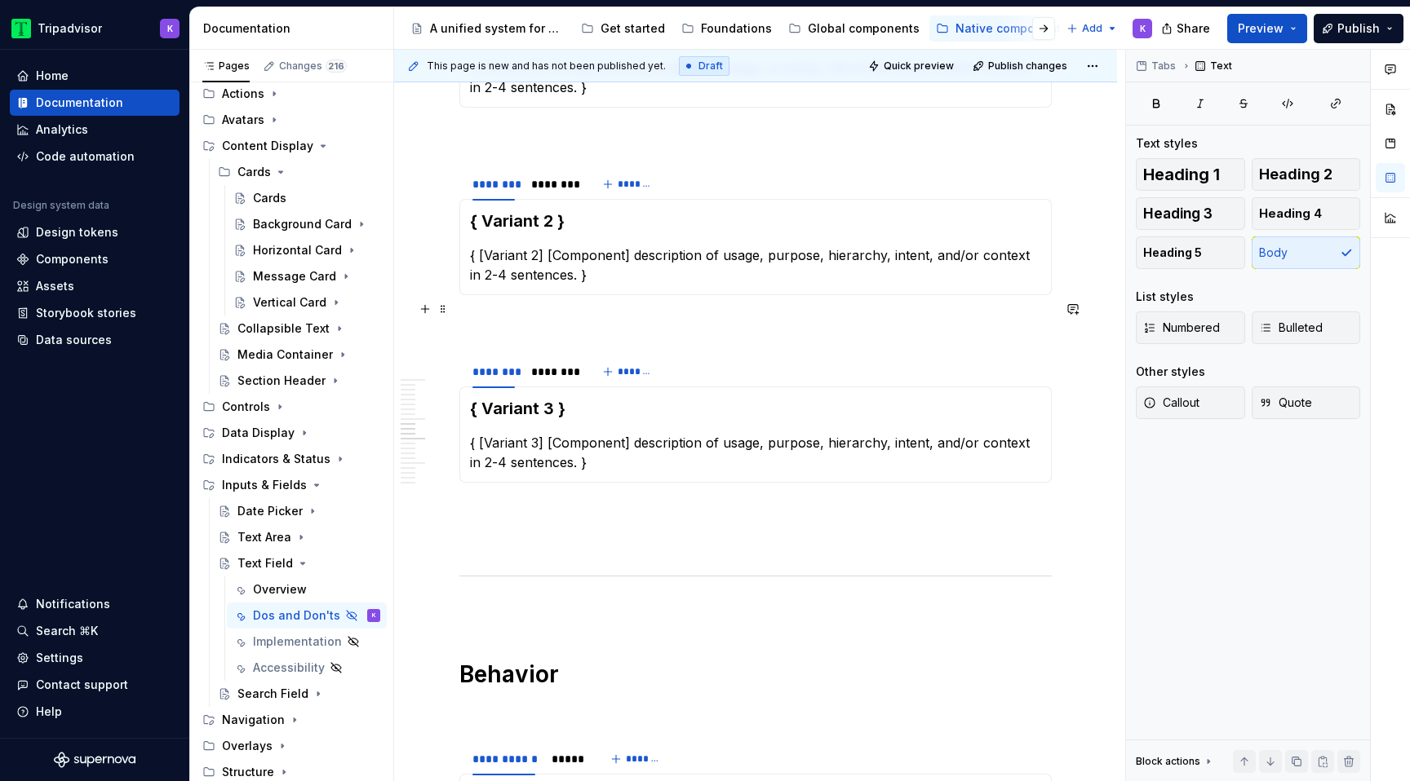
scroll to position [2246, 0]
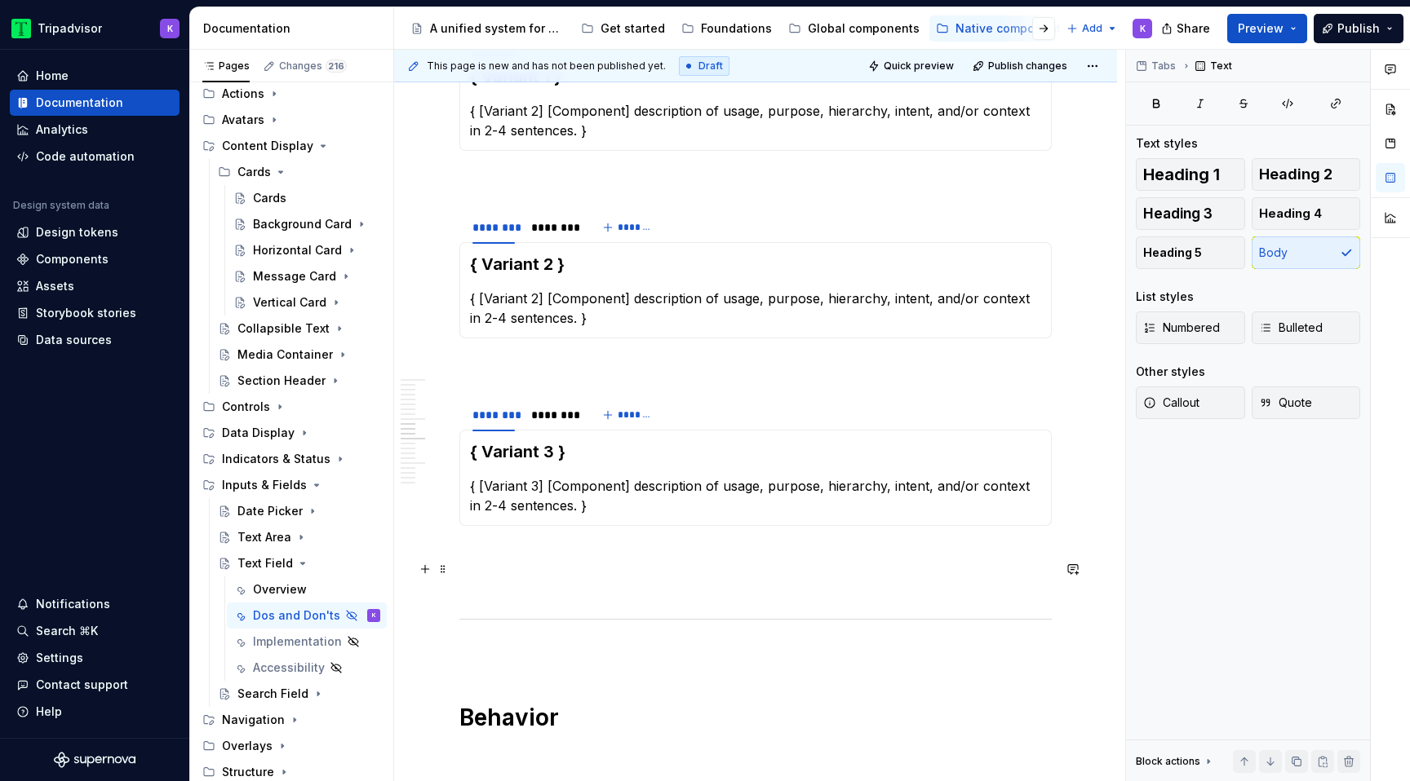
click at [542, 575] on p at bounding box center [755, 585] width 592 height 20
click at [542, 546] on p at bounding box center [755, 556] width 592 height 20
click at [560, 358] on p at bounding box center [755, 368] width 592 height 20
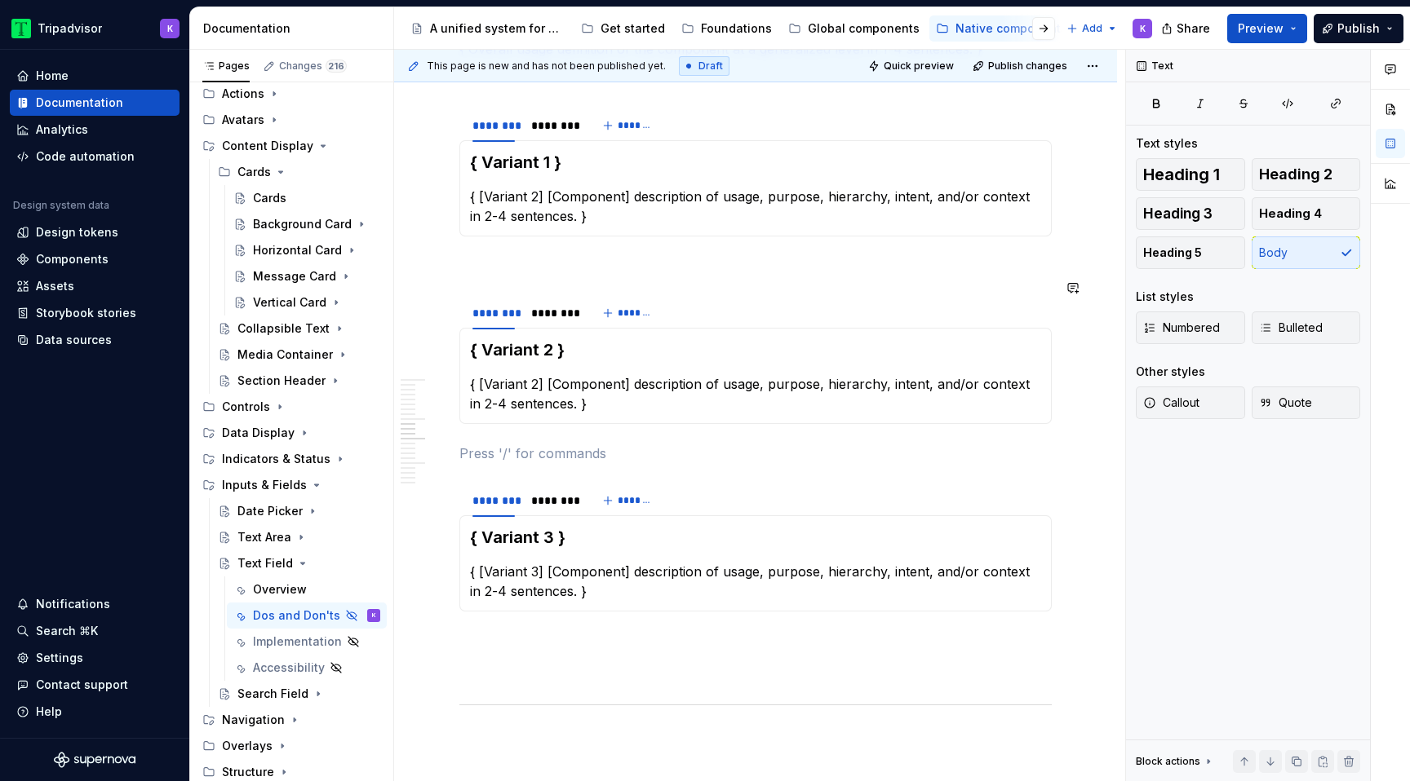
click at [565, 256] on p at bounding box center [755, 266] width 592 height 20
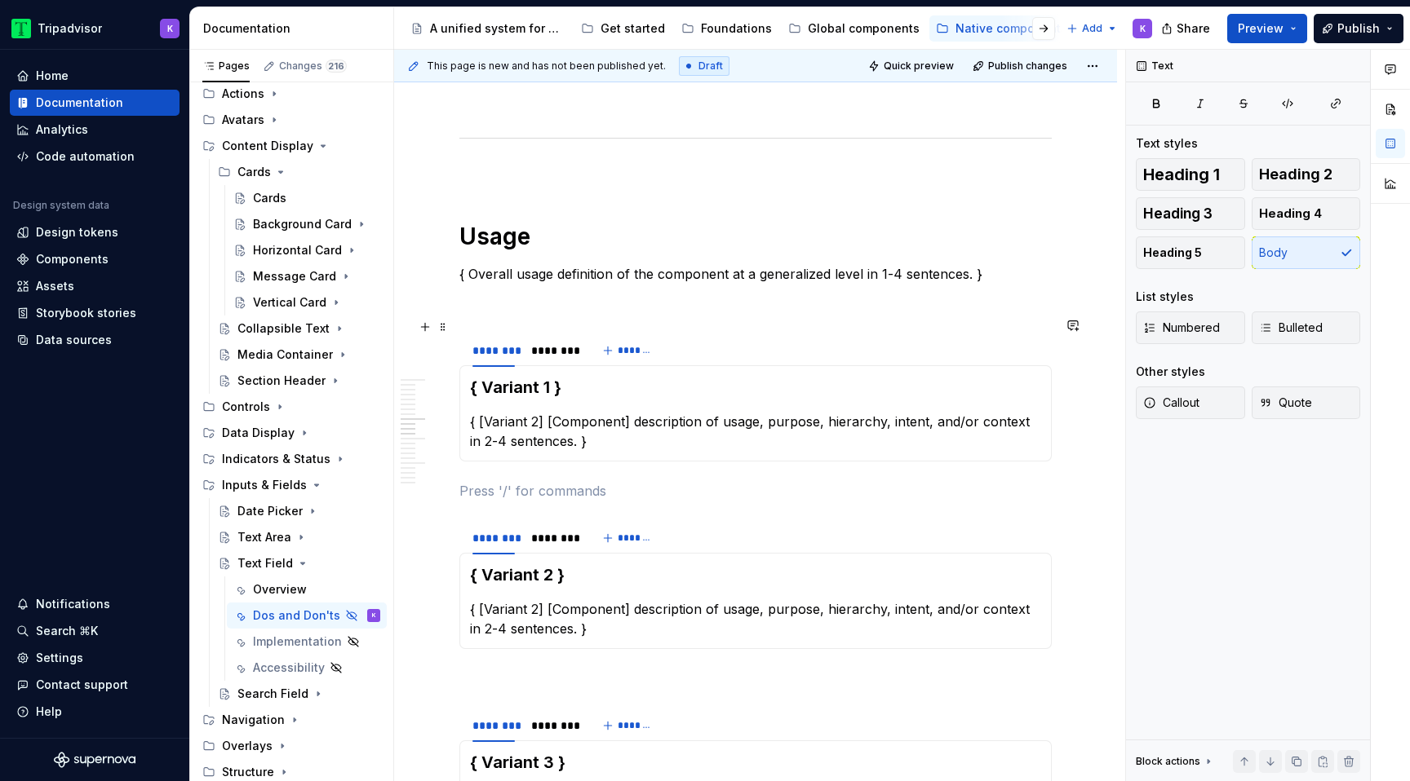
scroll to position [1904, 0]
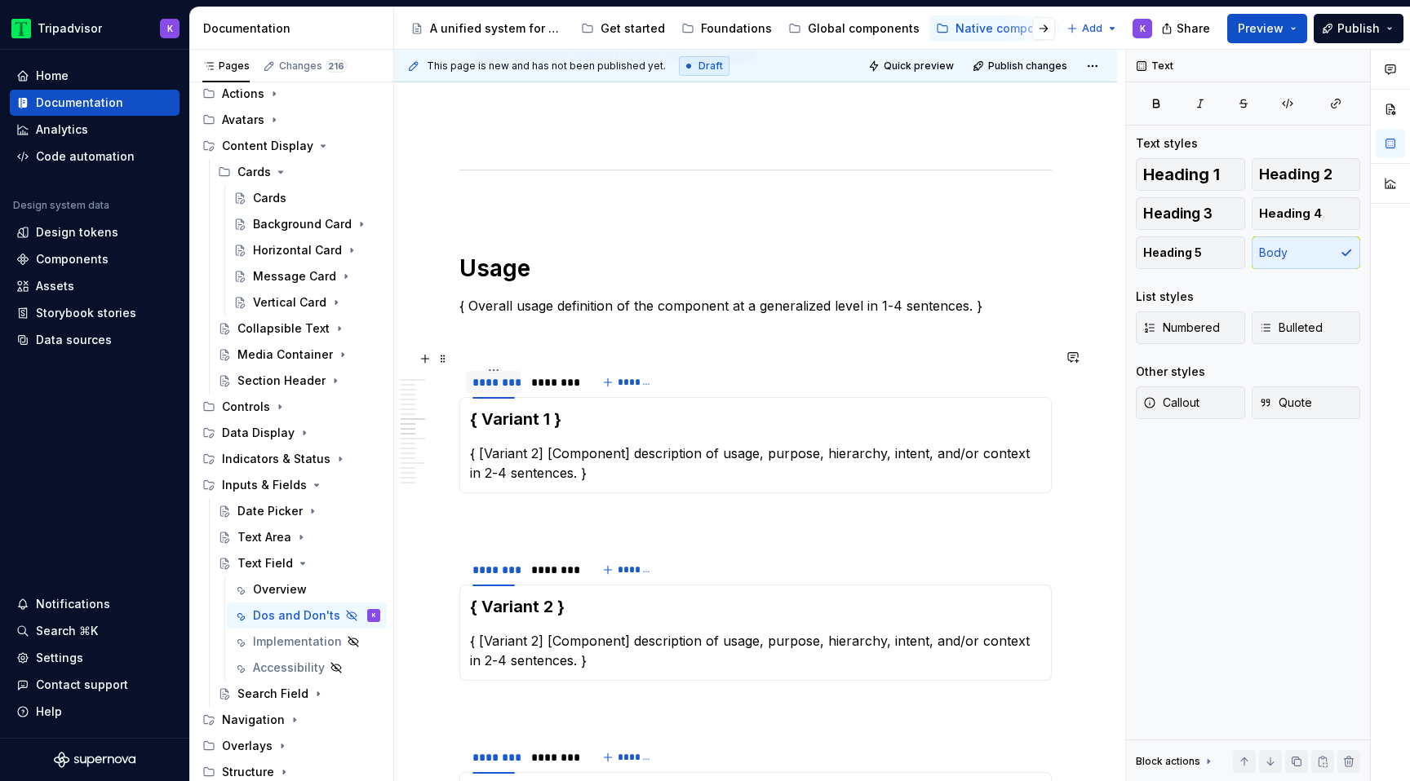
click at [493, 374] on div "********" at bounding box center [493, 382] width 42 height 16
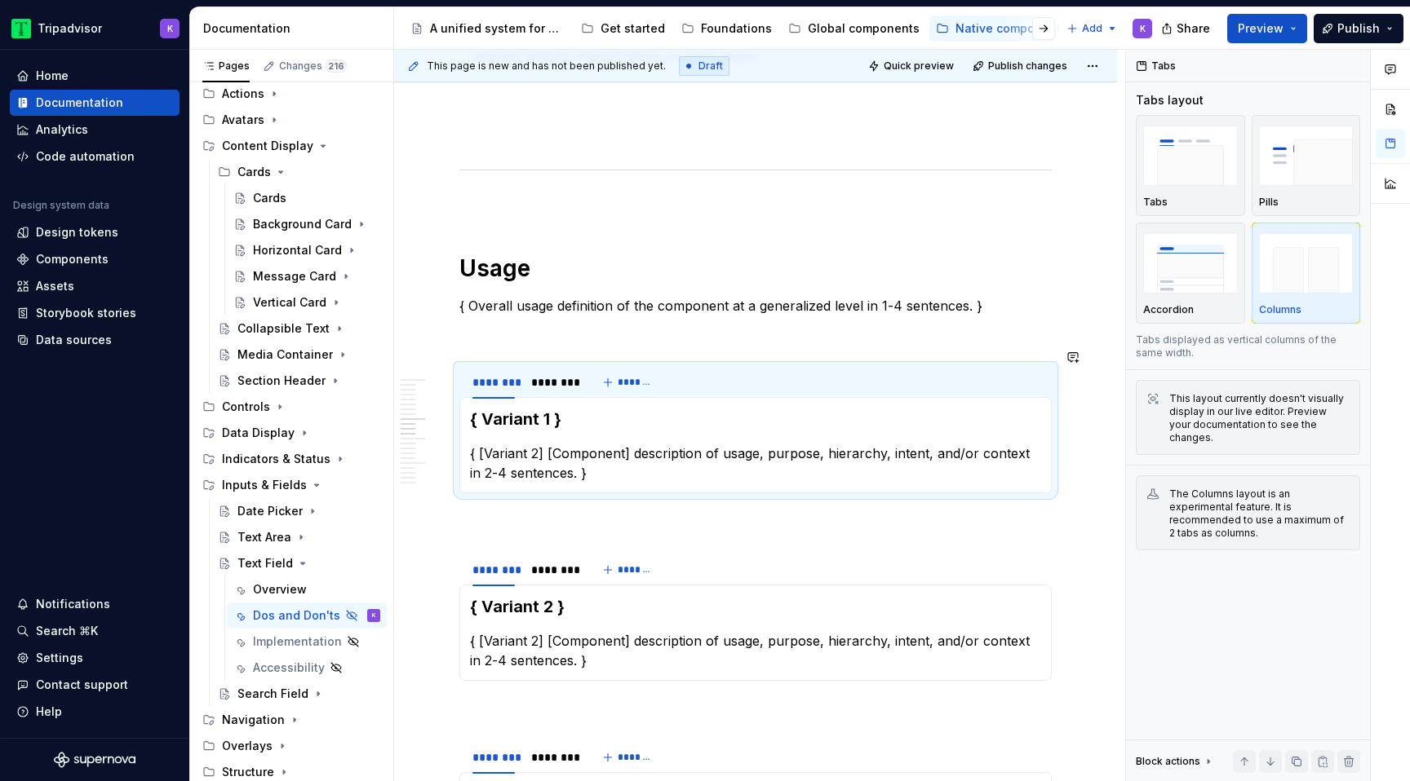
click at [498, 365] on section "******** ******** ******* { Variant 1 } { [Variant 2] [Component] description o…" at bounding box center [755, 429] width 592 height 129
click at [498, 352] on html "Tripadvisor K Home Documentation Analytics Code automation Design system data D…" at bounding box center [705, 390] width 1410 height 781
click at [511, 372] on div "Edit name" at bounding box center [558, 378] width 139 height 26
type input "**********"
click at [573, 374] on div "********" at bounding box center [572, 382] width 42 height 16
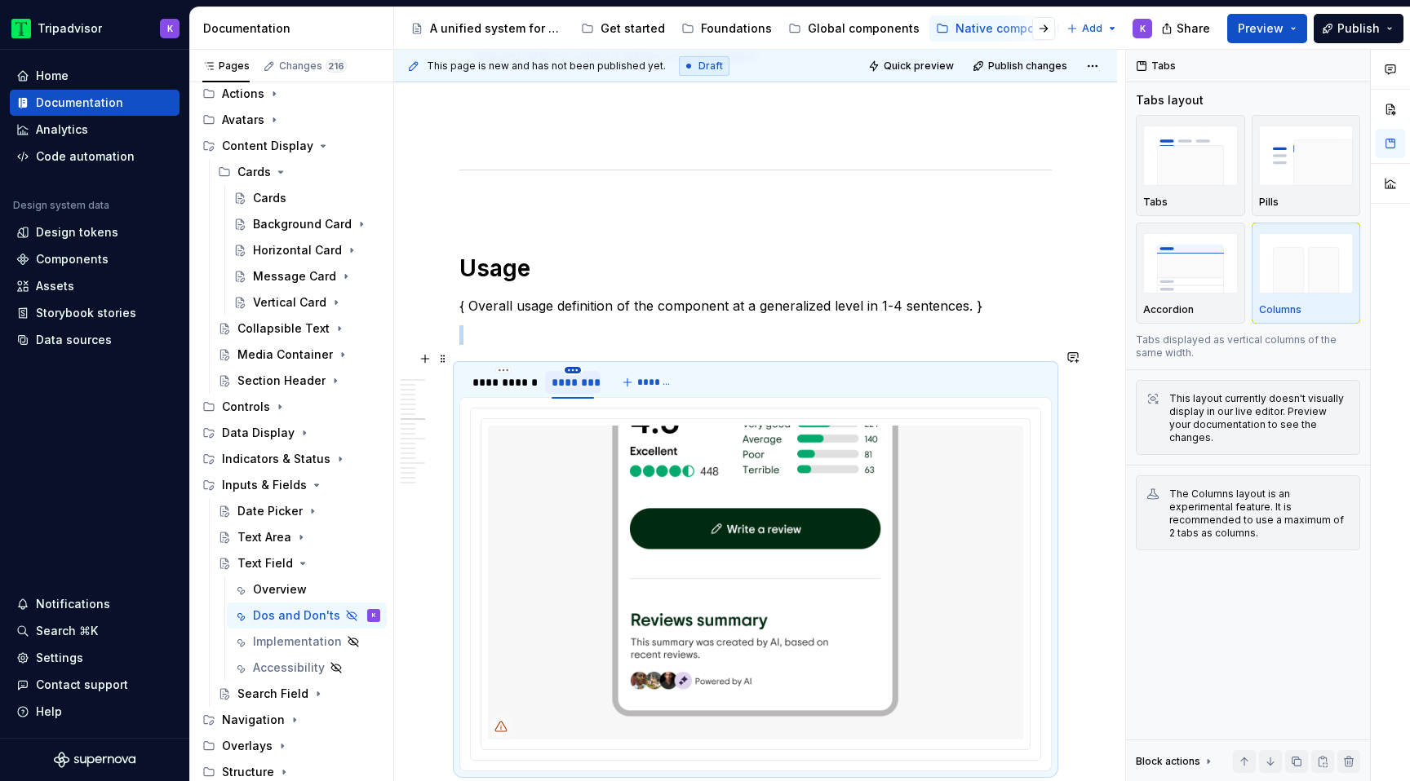
click at [578, 355] on html "Tripadvisor K Home Documentation Analytics Code automation Design system data D…" at bounding box center [705, 390] width 1410 height 781
click at [586, 372] on icon at bounding box center [581, 378] width 13 height 13
type input "*****"
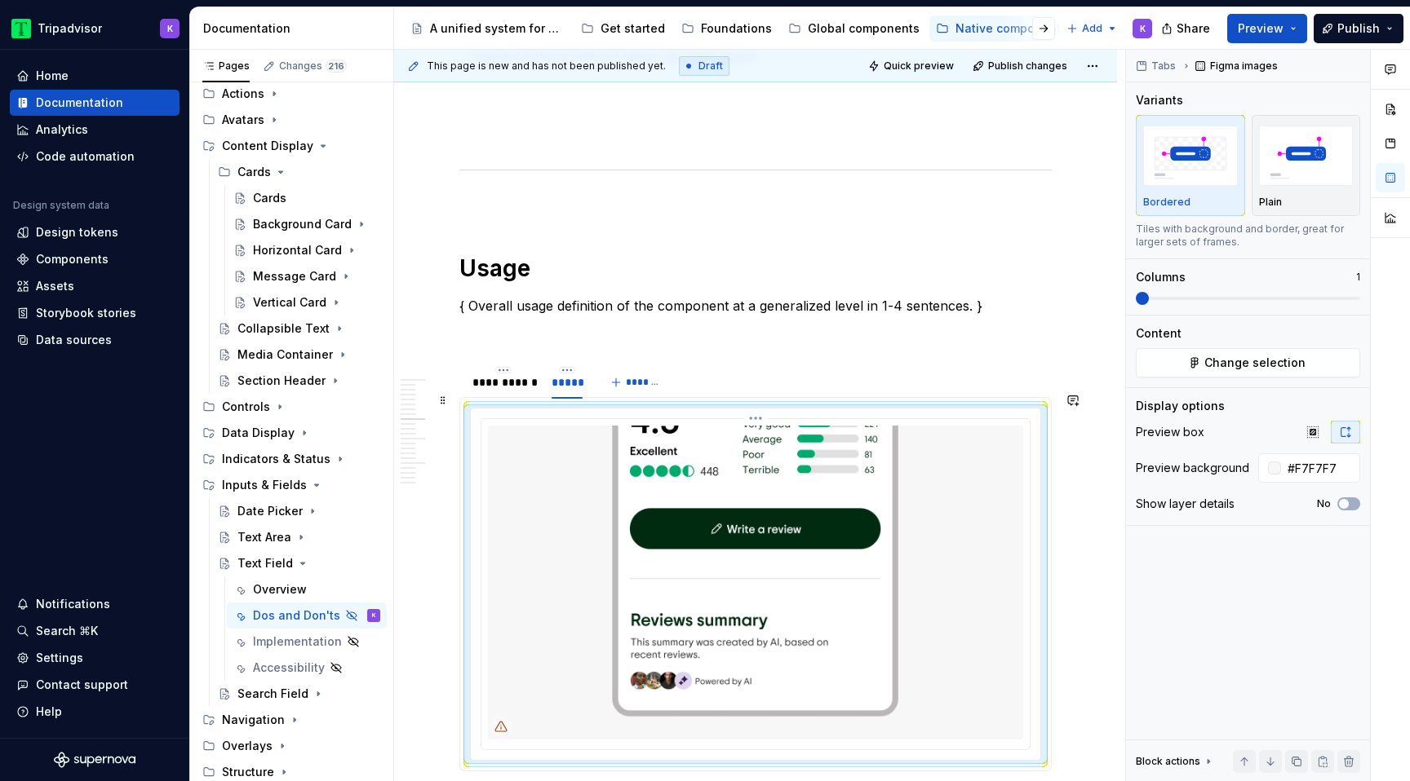
click at [618, 501] on img at bounding box center [755, 583] width 535 height 314
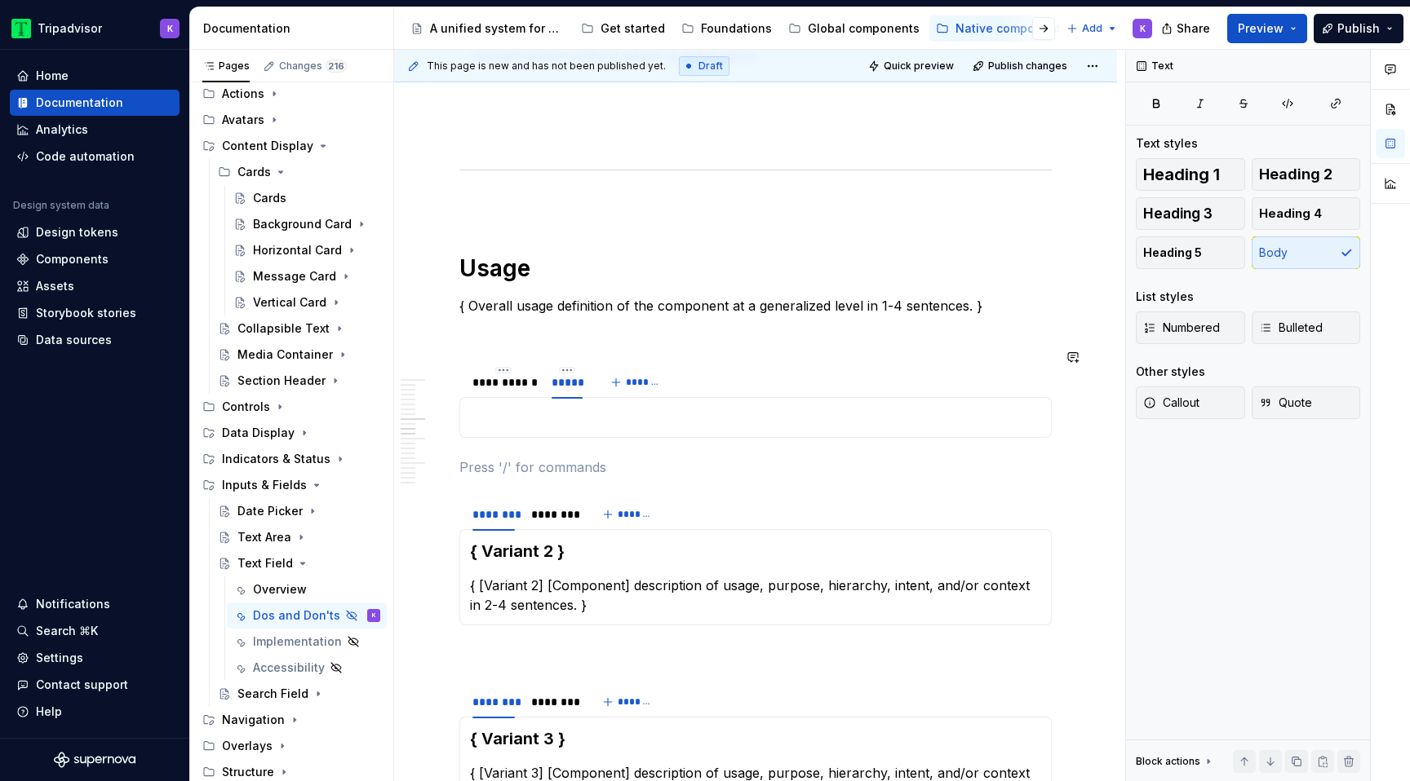
click at [610, 411] on div "{ Variant 1 } { [Variant 2] [Component] description of usage, purpose, hierarch…" at bounding box center [755, 417] width 592 height 41
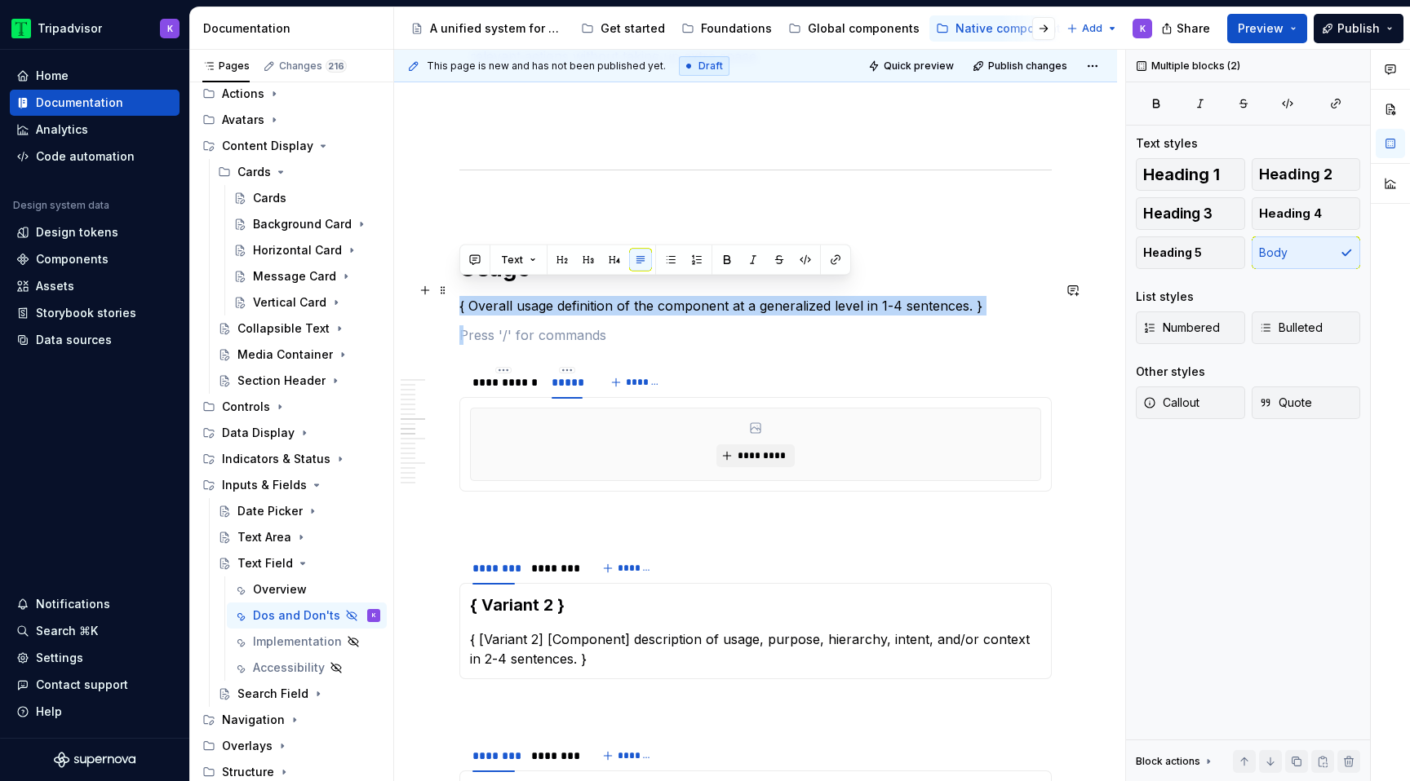
drag, startPoint x: 477, startPoint y: 310, endPoint x: 457, endPoint y: 294, distance: 25.6
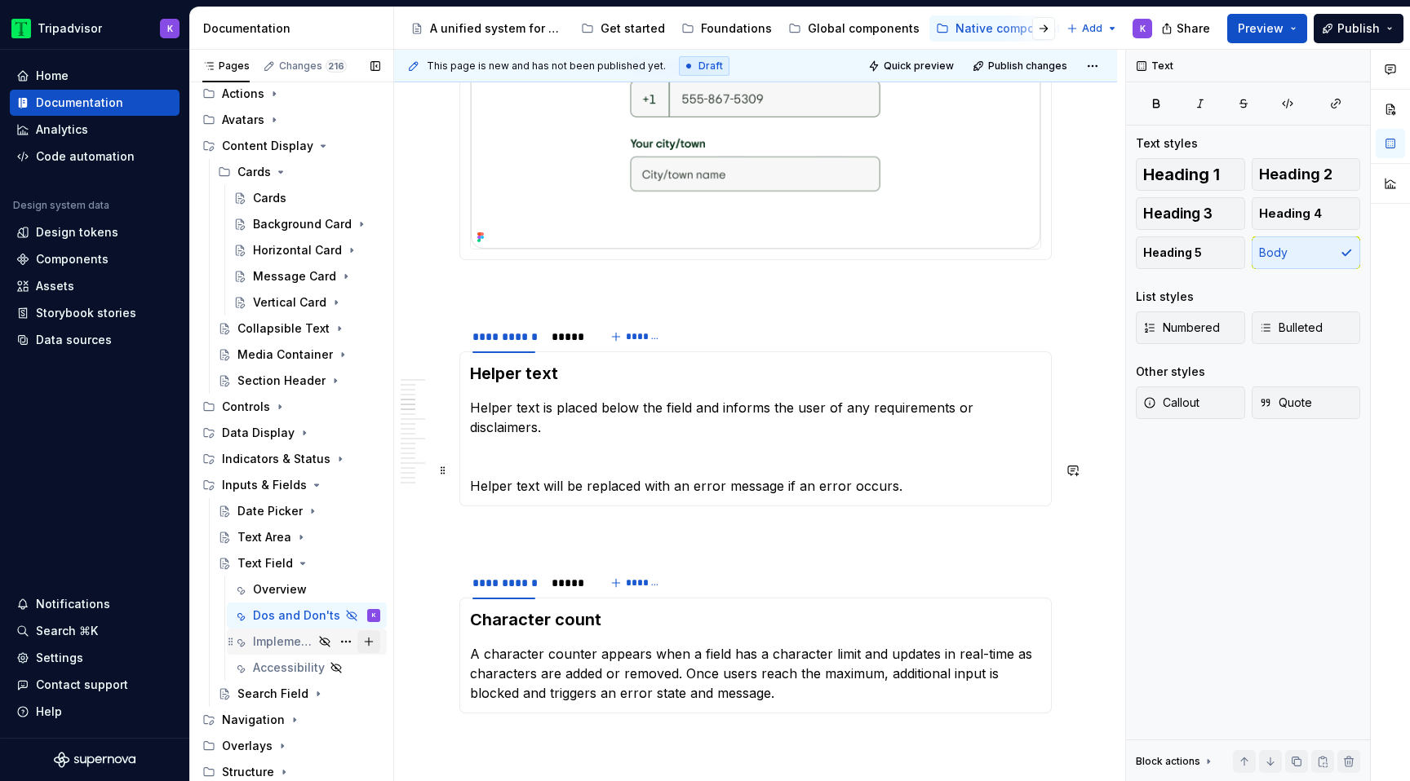
scroll to position [920, 0]
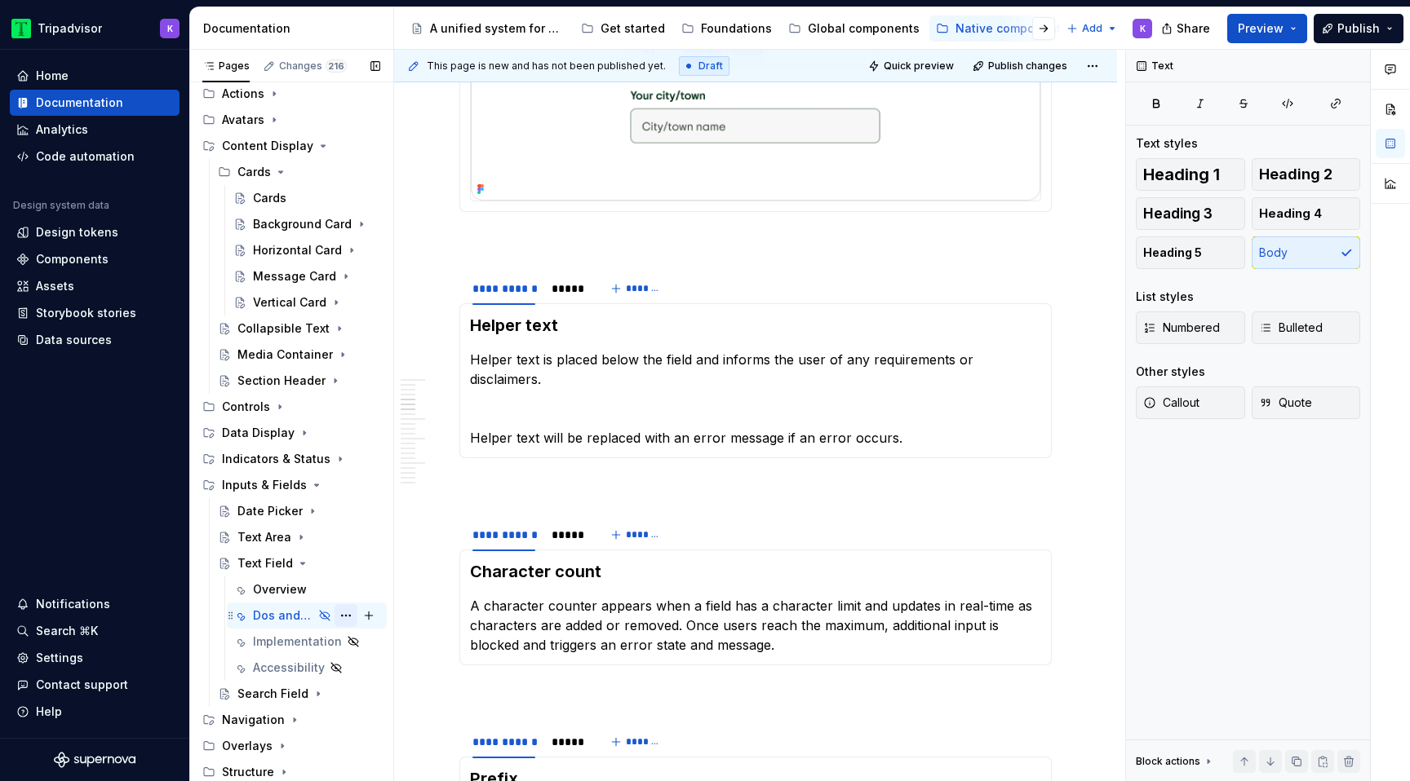
click at [348, 617] on button "Page tree" at bounding box center [345, 615] width 23 height 23
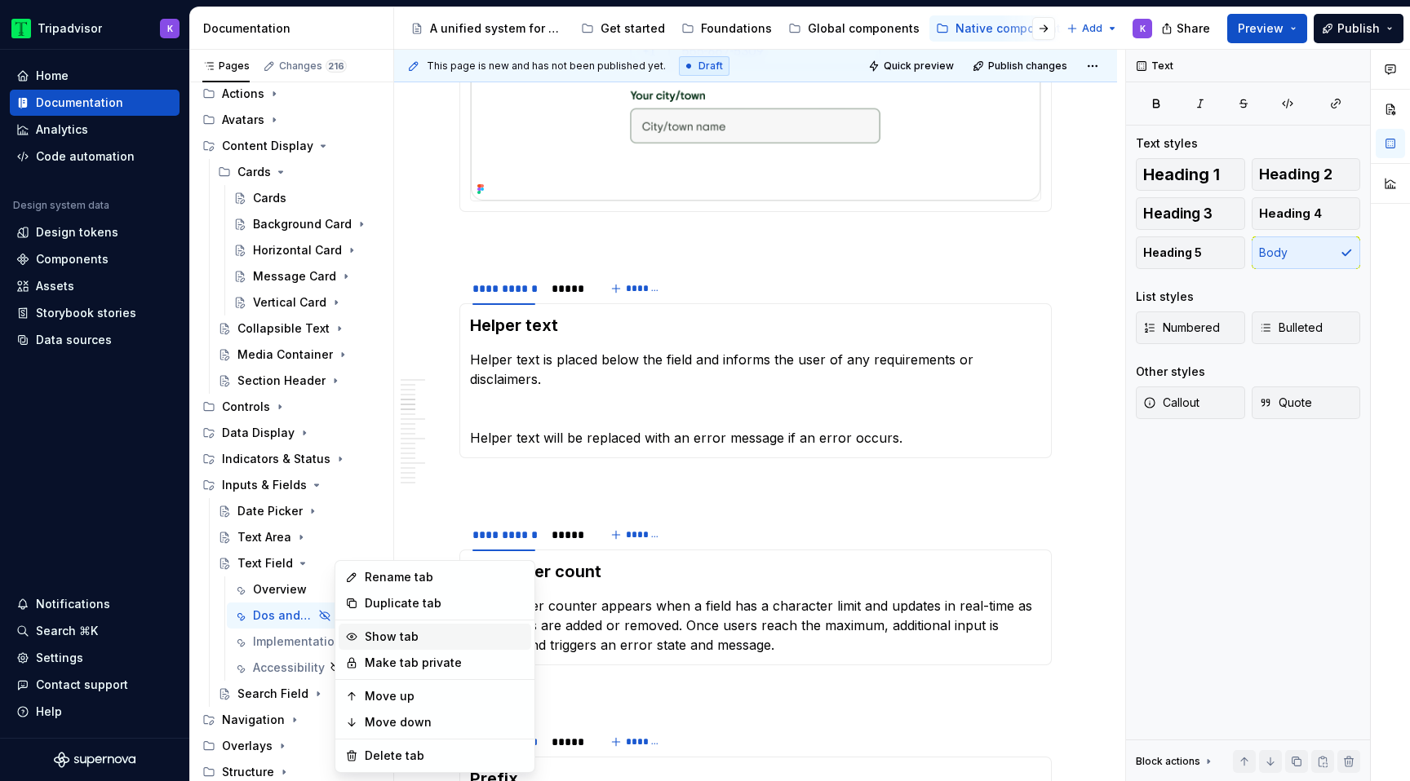
click at [410, 635] on div "Show tab" at bounding box center [445, 637] width 160 height 16
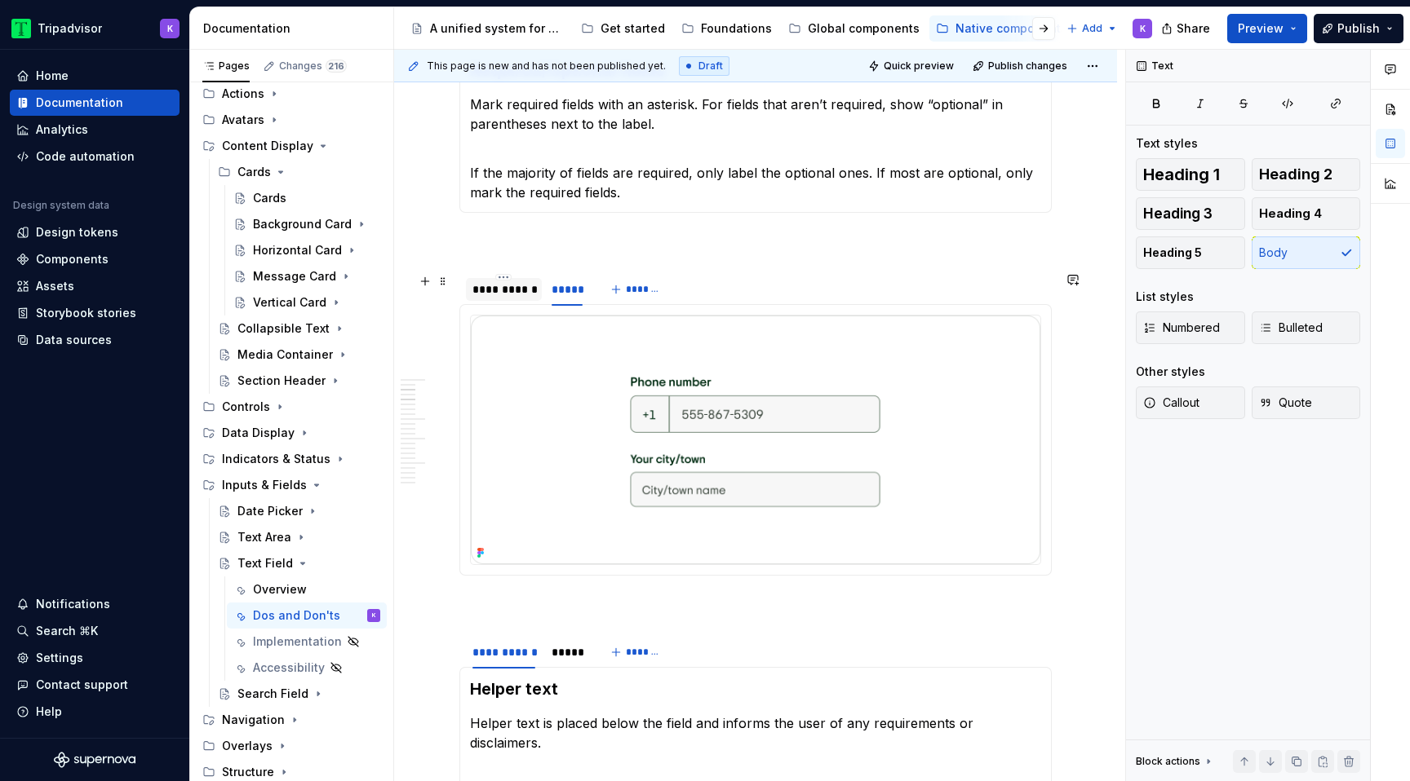
click at [506, 293] on div "**********" at bounding box center [503, 289] width 63 height 16
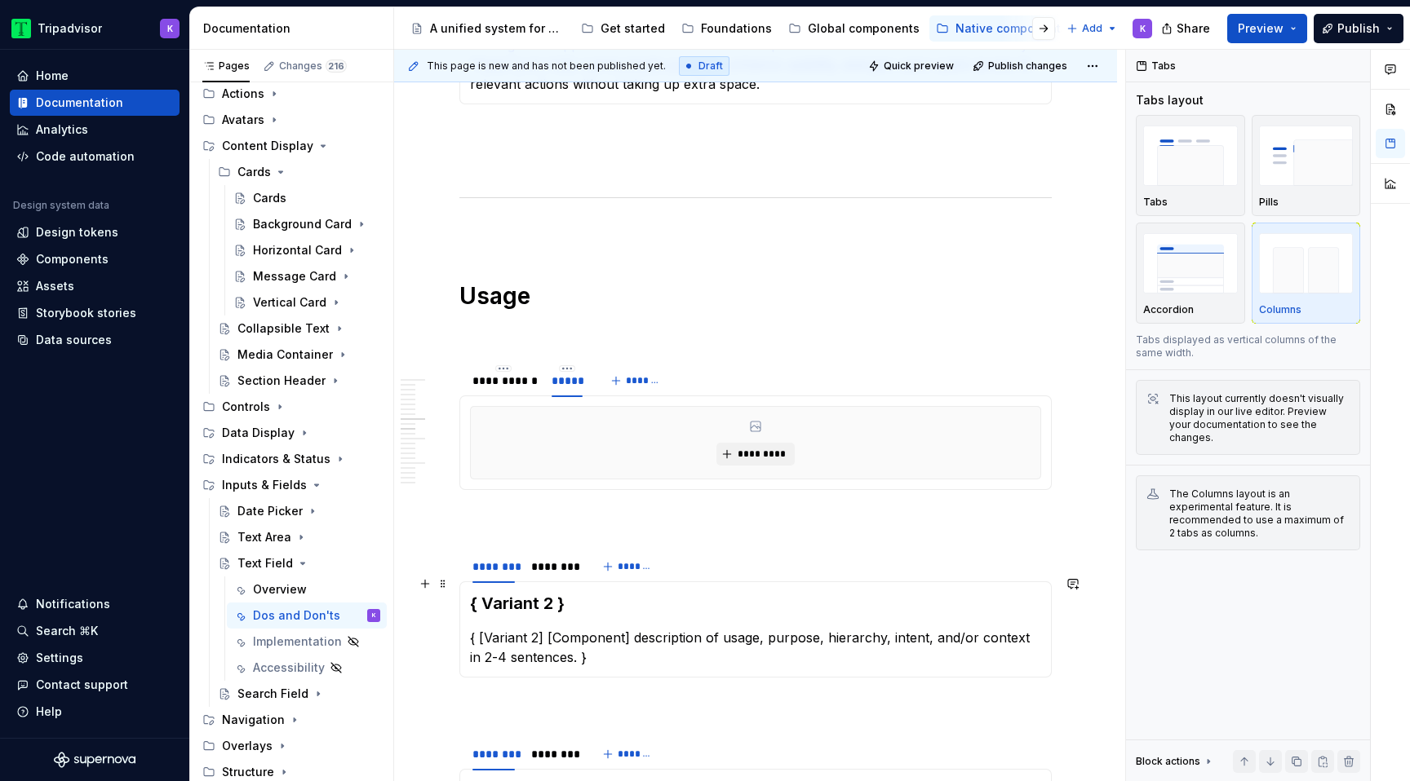
scroll to position [1722, 0]
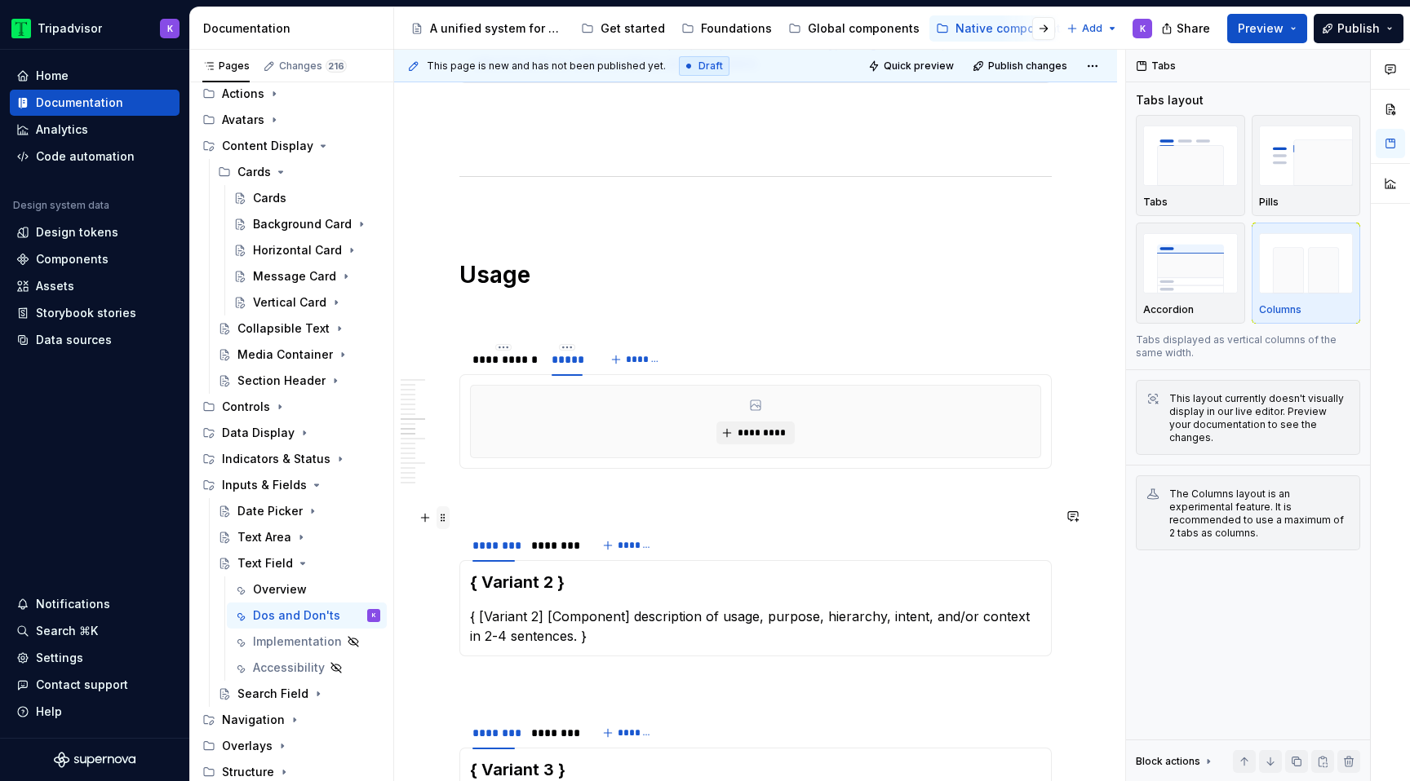
click at [444, 522] on span at bounding box center [442, 518] width 13 height 23
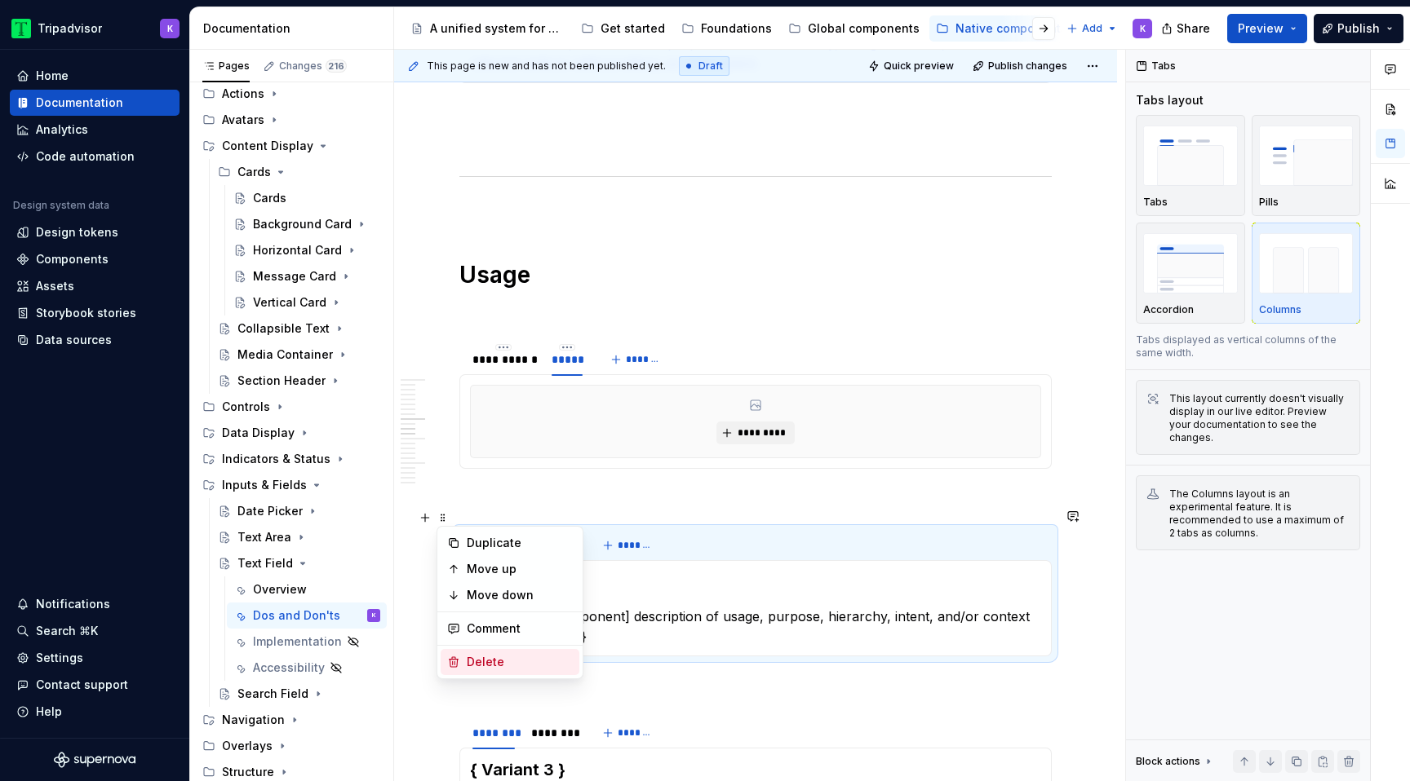
click at [494, 666] on div "Delete" at bounding box center [520, 662] width 106 height 16
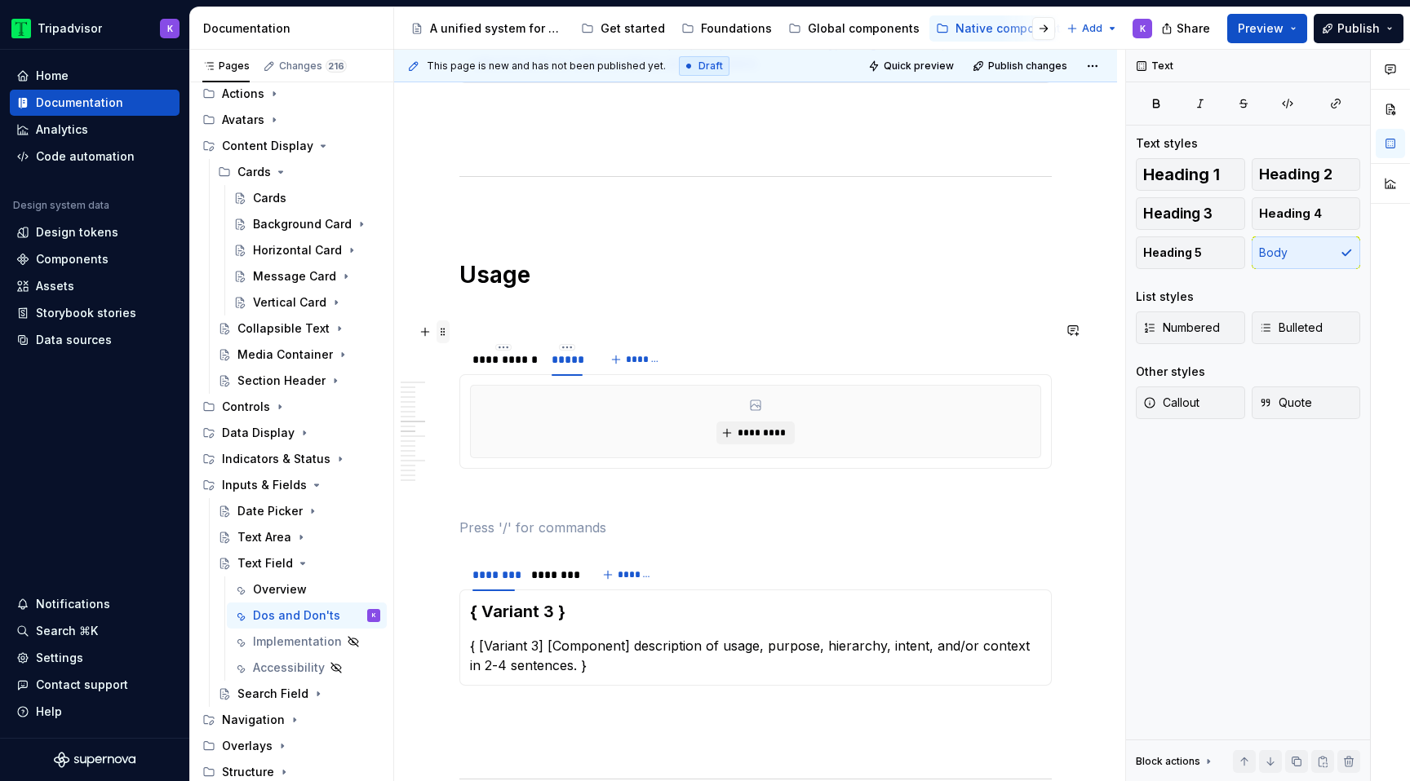
click at [445, 338] on span at bounding box center [442, 332] width 13 height 23
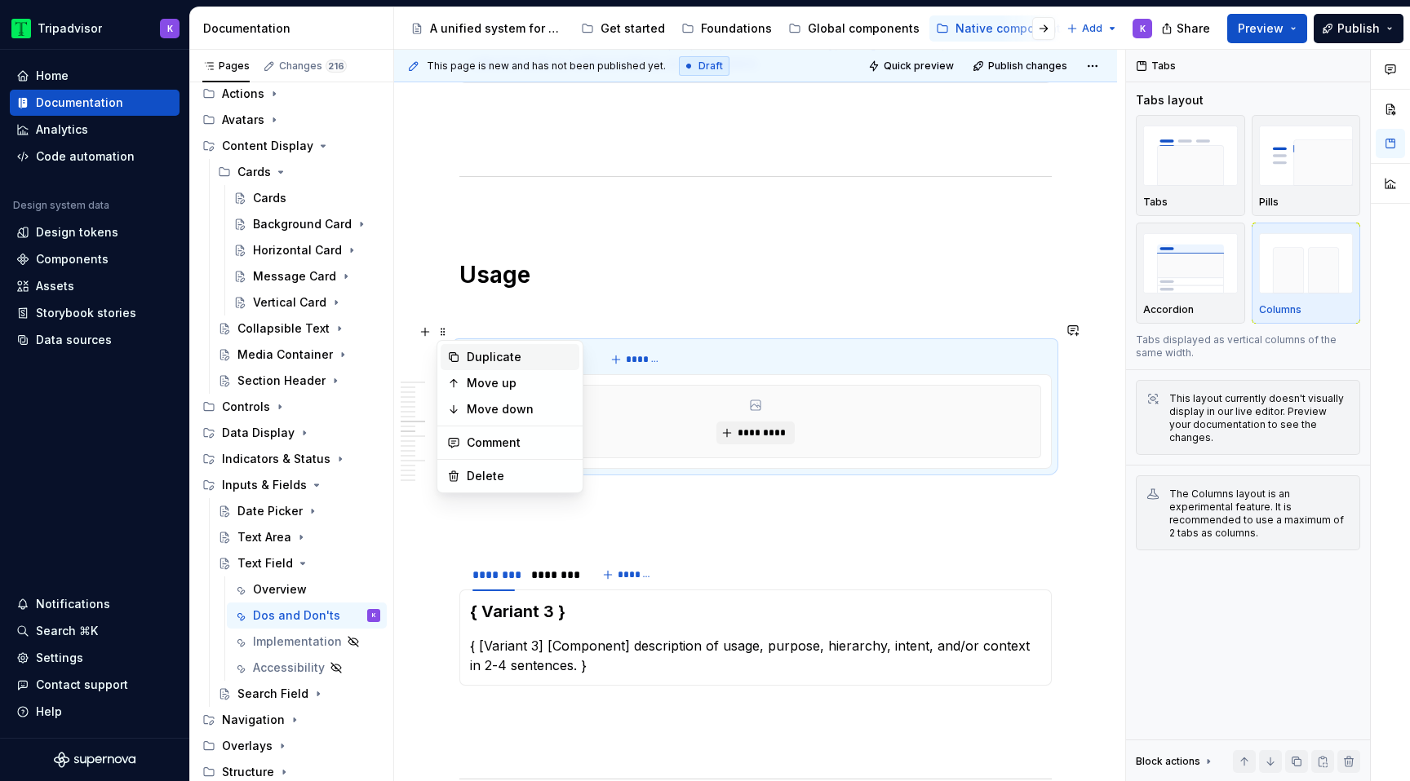
click at [503, 352] on div "Duplicate" at bounding box center [520, 357] width 106 height 16
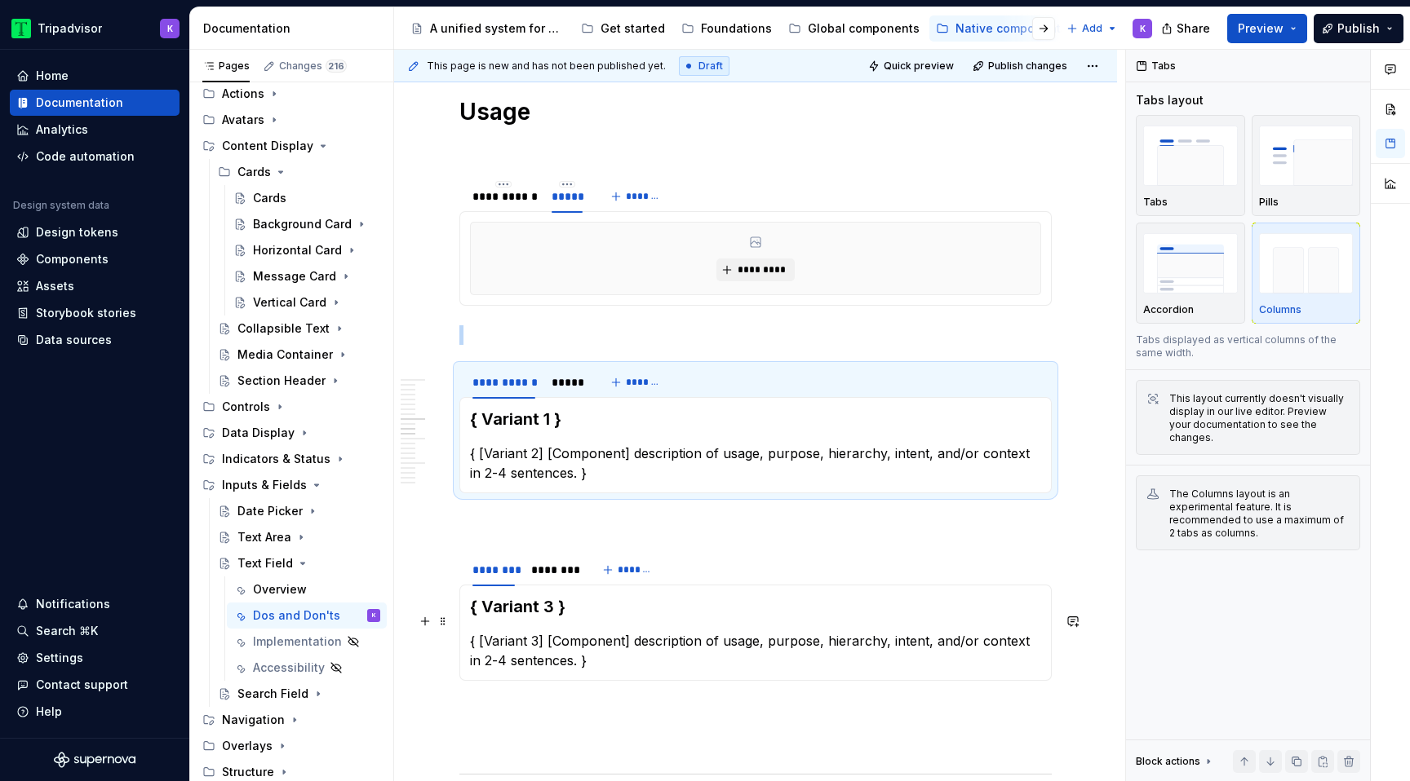
scroll to position [1982, 0]
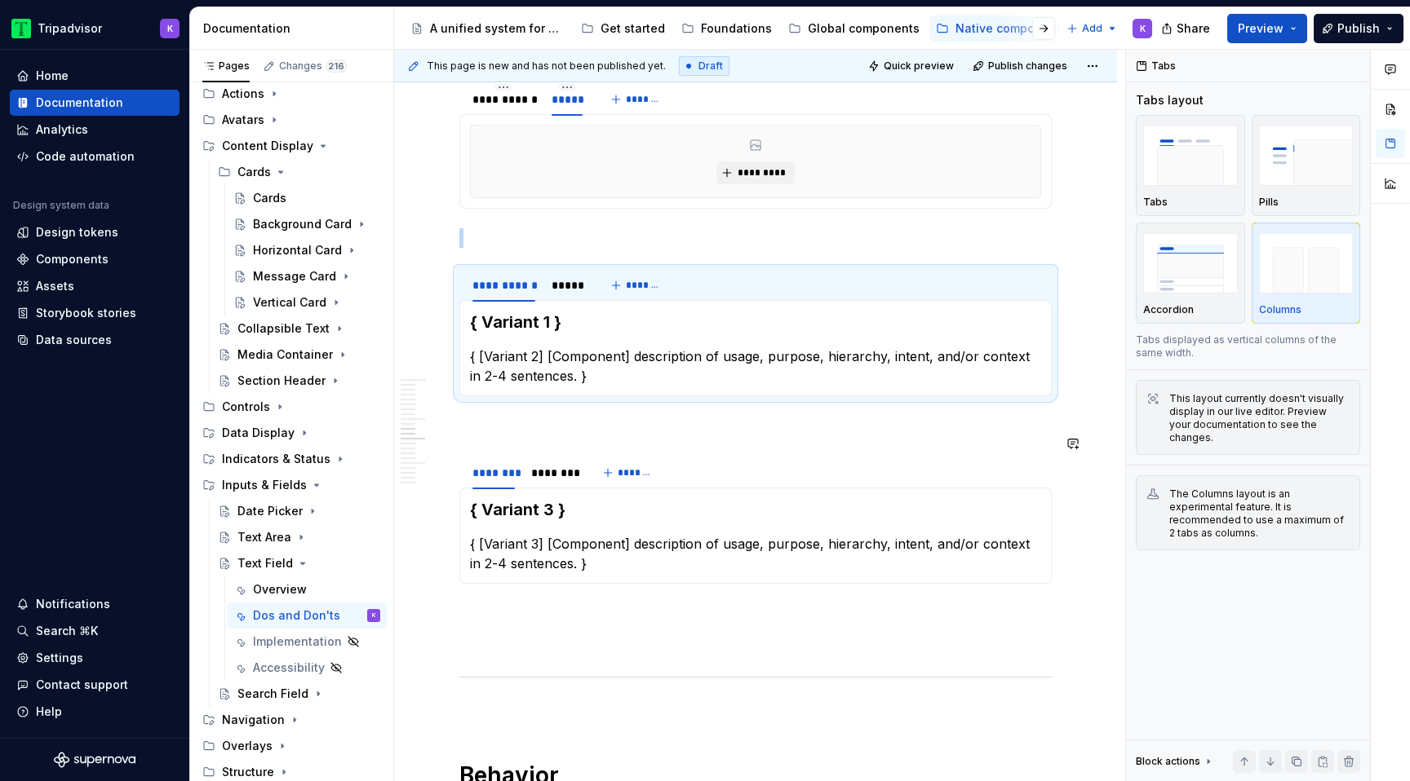
click at [0, 0] on span at bounding box center [0, 0] width 0 height 0
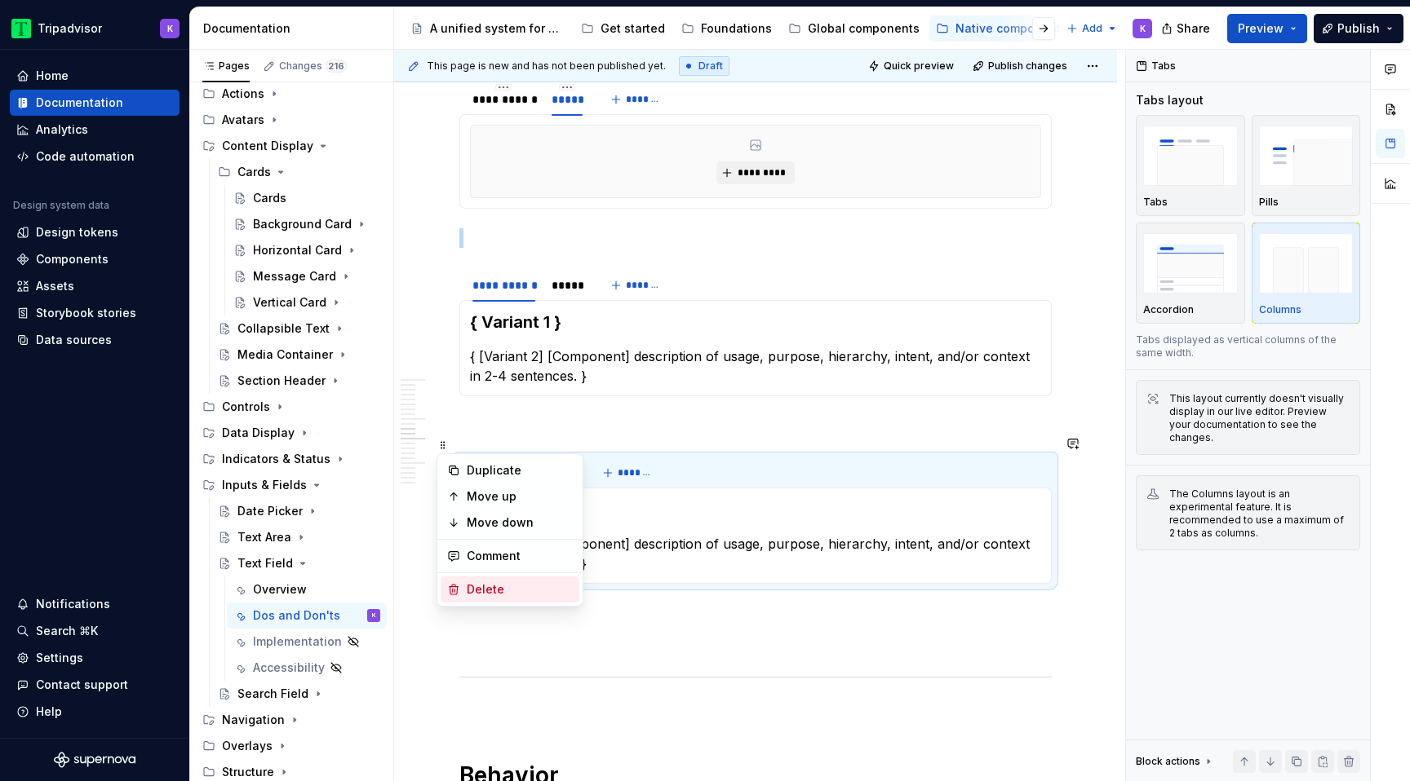
click at [512, 590] on div "Delete" at bounding box center [520, 590] width 106 height 16
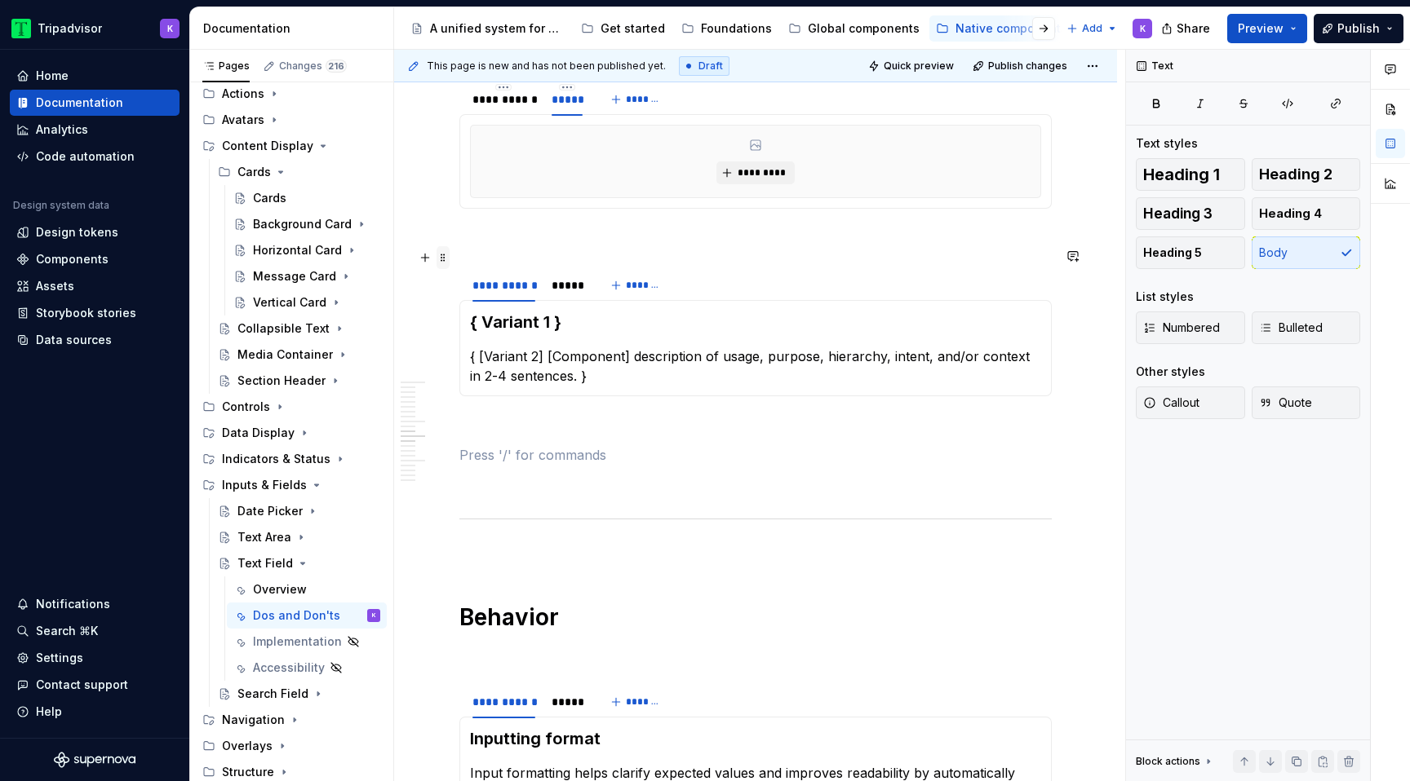
click at [446, 265] on span at bounding box center [442, 257] width 13 height 23
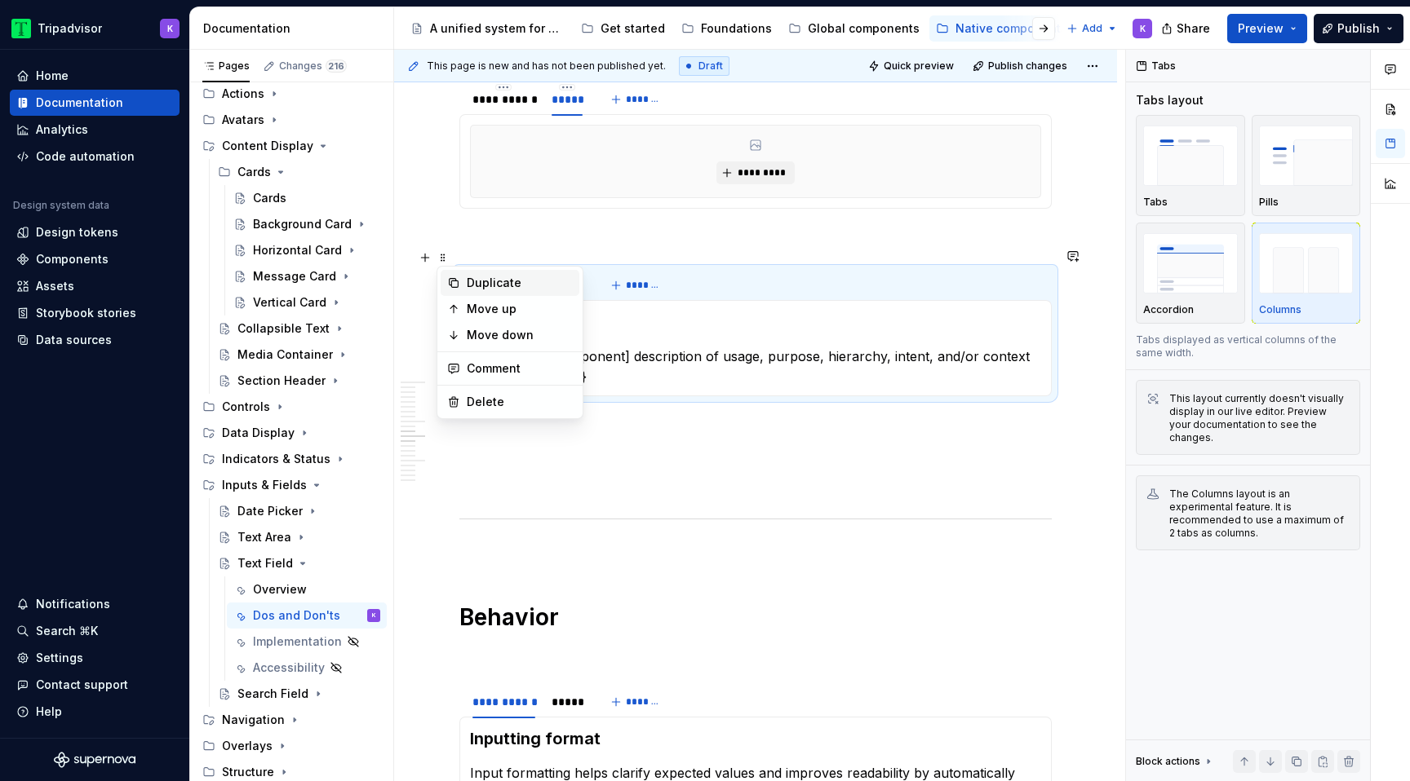
click at [486, 287] on div "Duplicate" at bounding box center [520, 283] width 106 height 16
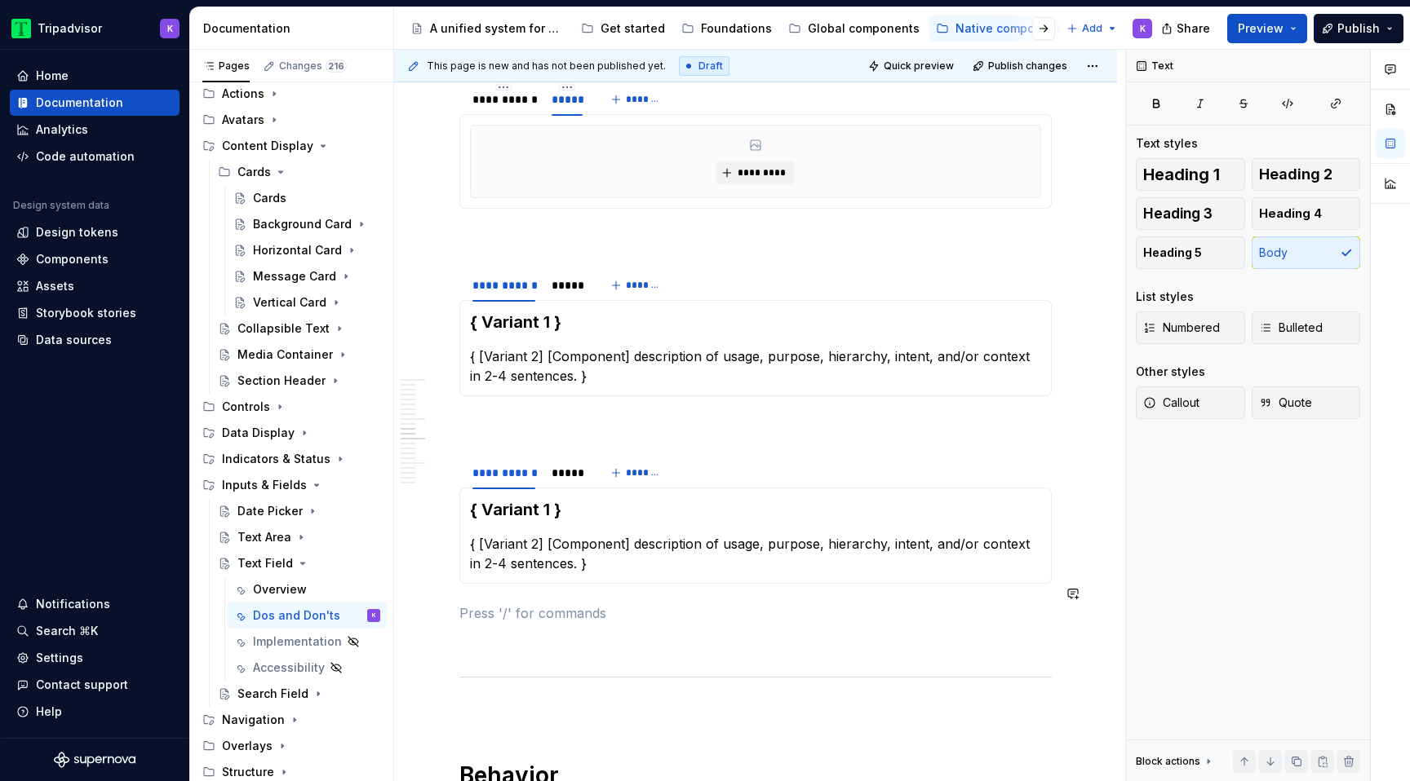
click at [496, 604] on p at bounding box center [755, 614] width 592 height 20
click at [535, 416] on p at bounding box center [755, 426] width 592 height 20
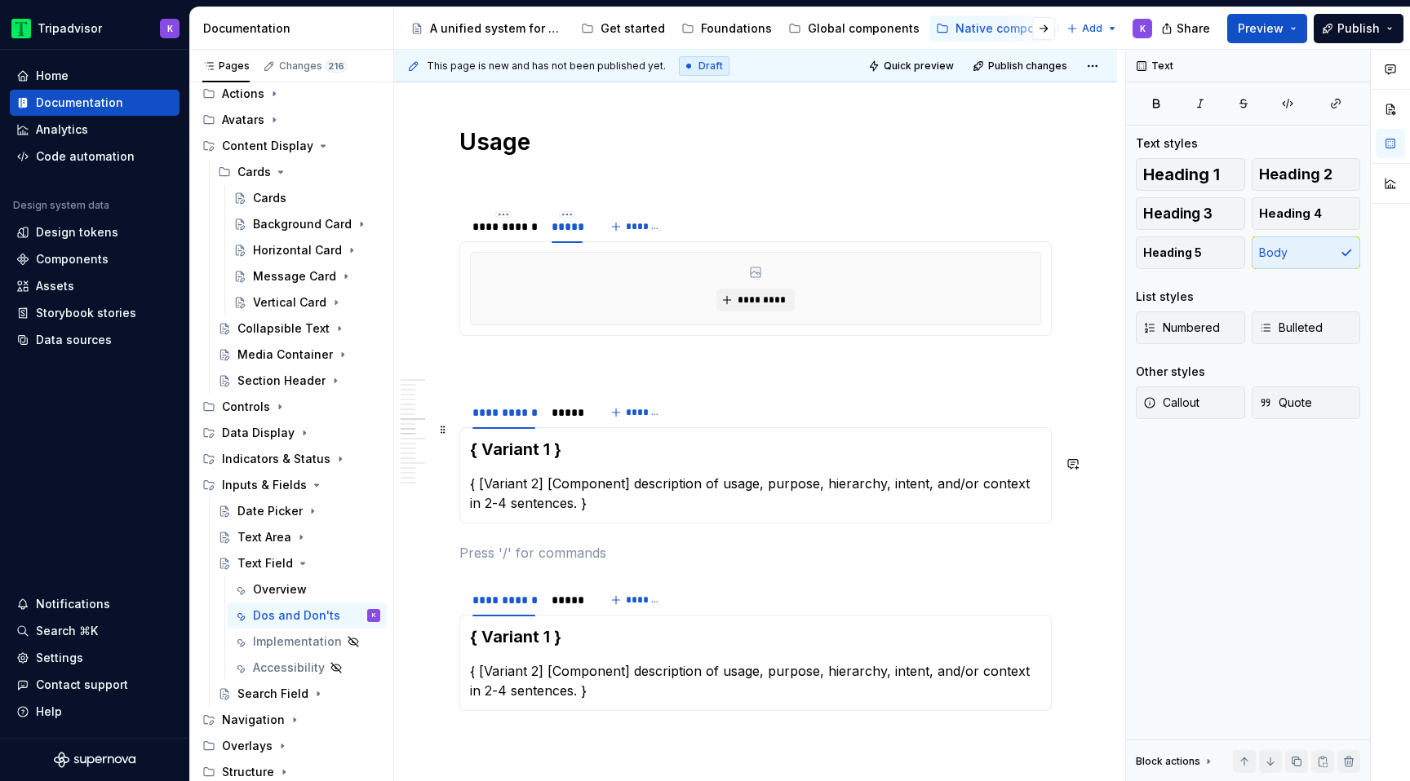
scroll to position [1829, 0]
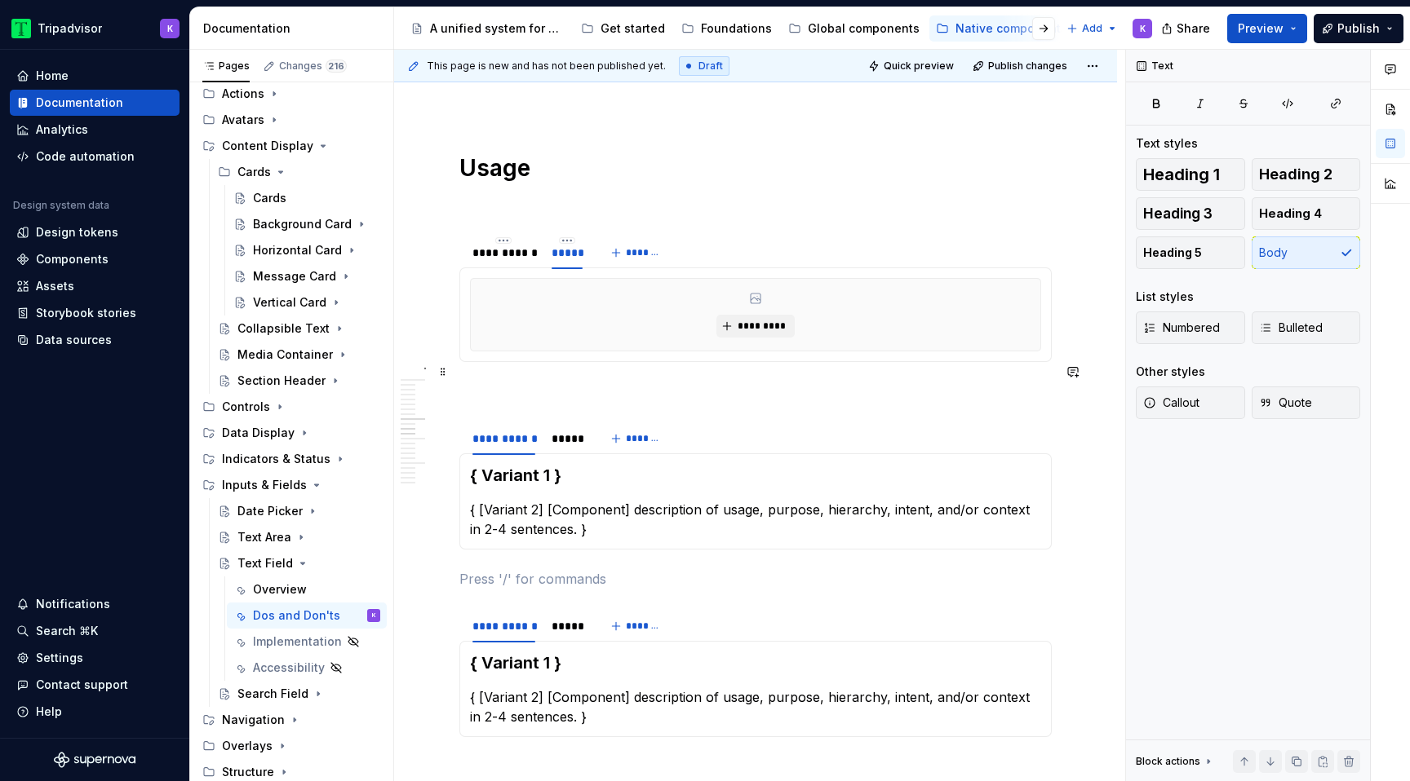
click at [529, 382] on p at bounding box center [755, 392] width 592 height 20
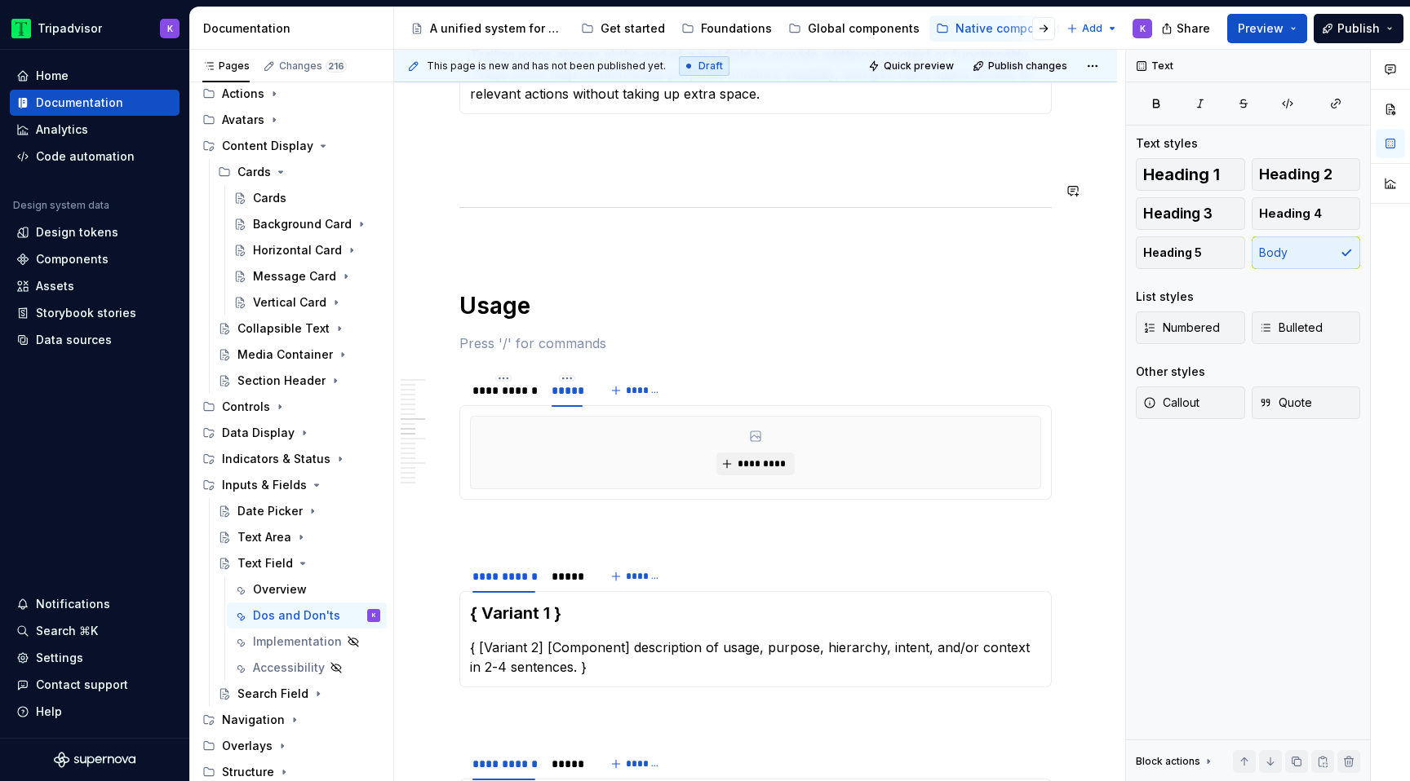
click at [512, 232] on p at bounding box center [755, 242] width 592 height 20
type textarea "*"
